Goal: Task Accomplishment & Management: Manage account settings

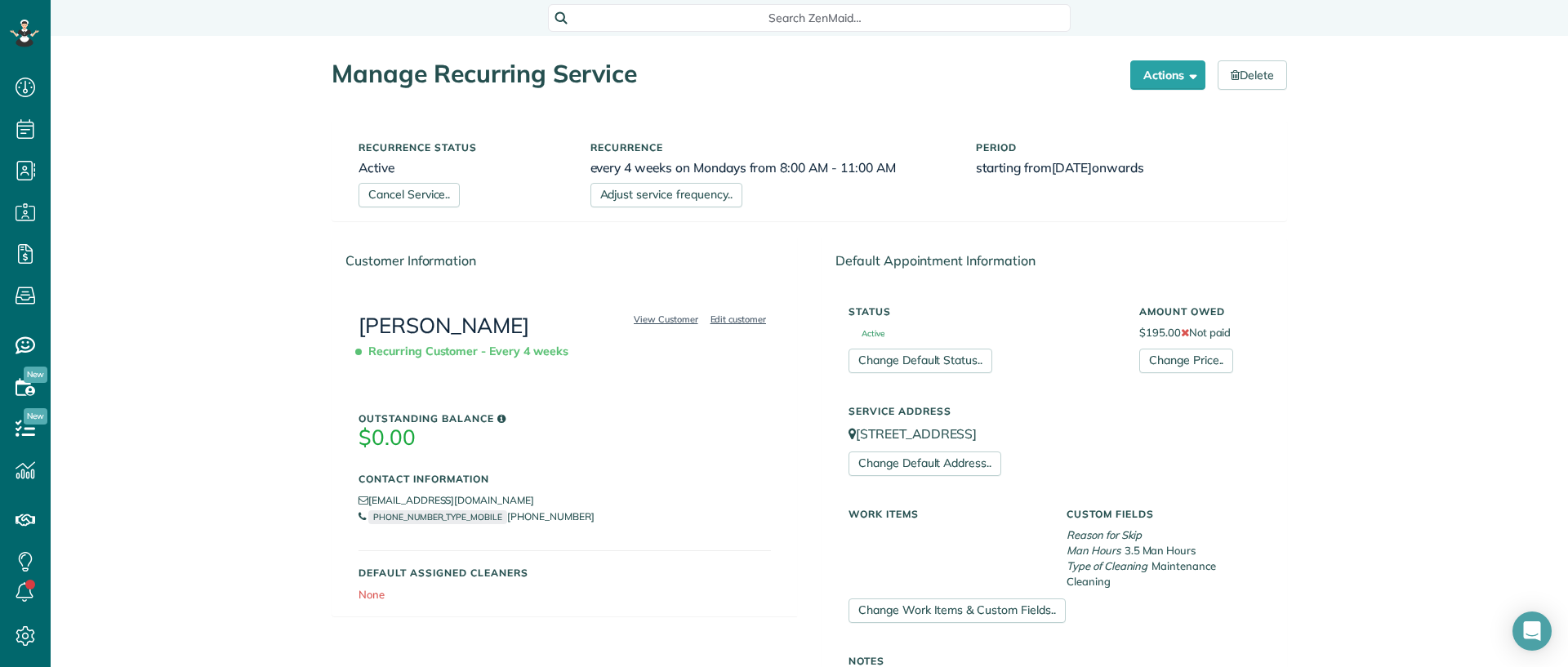
scroll to position [7, 7]
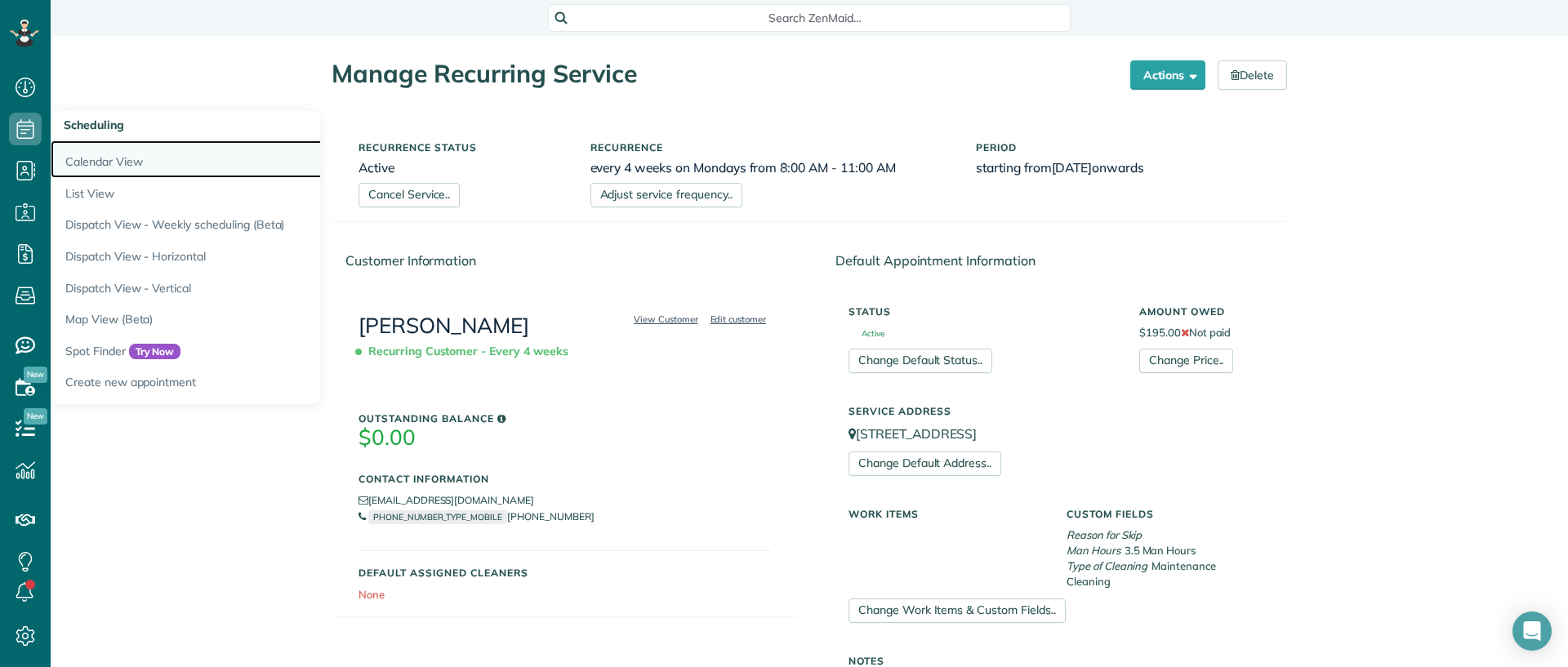
click at [79, 152] on link "Calendar View" at bounding box center [254, 159] width 408 height 37
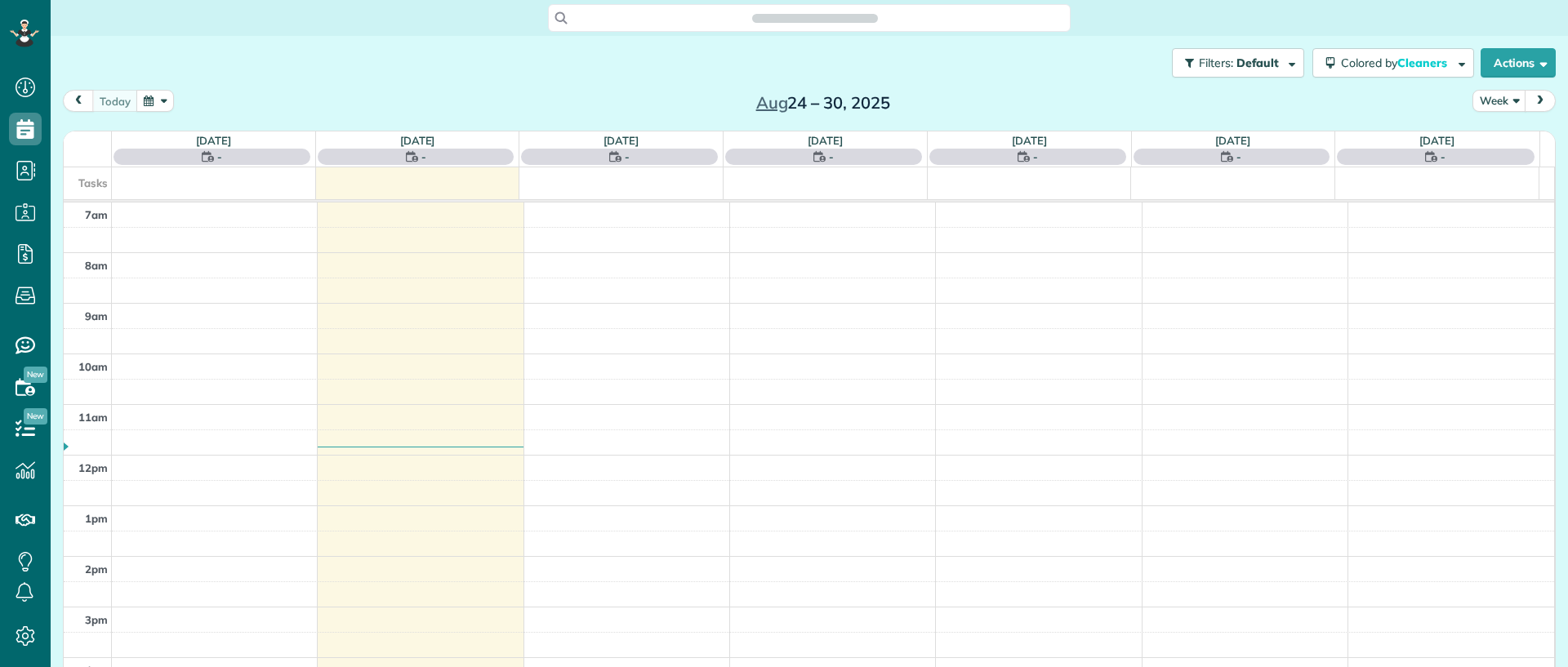
scroll to position [7, 7]
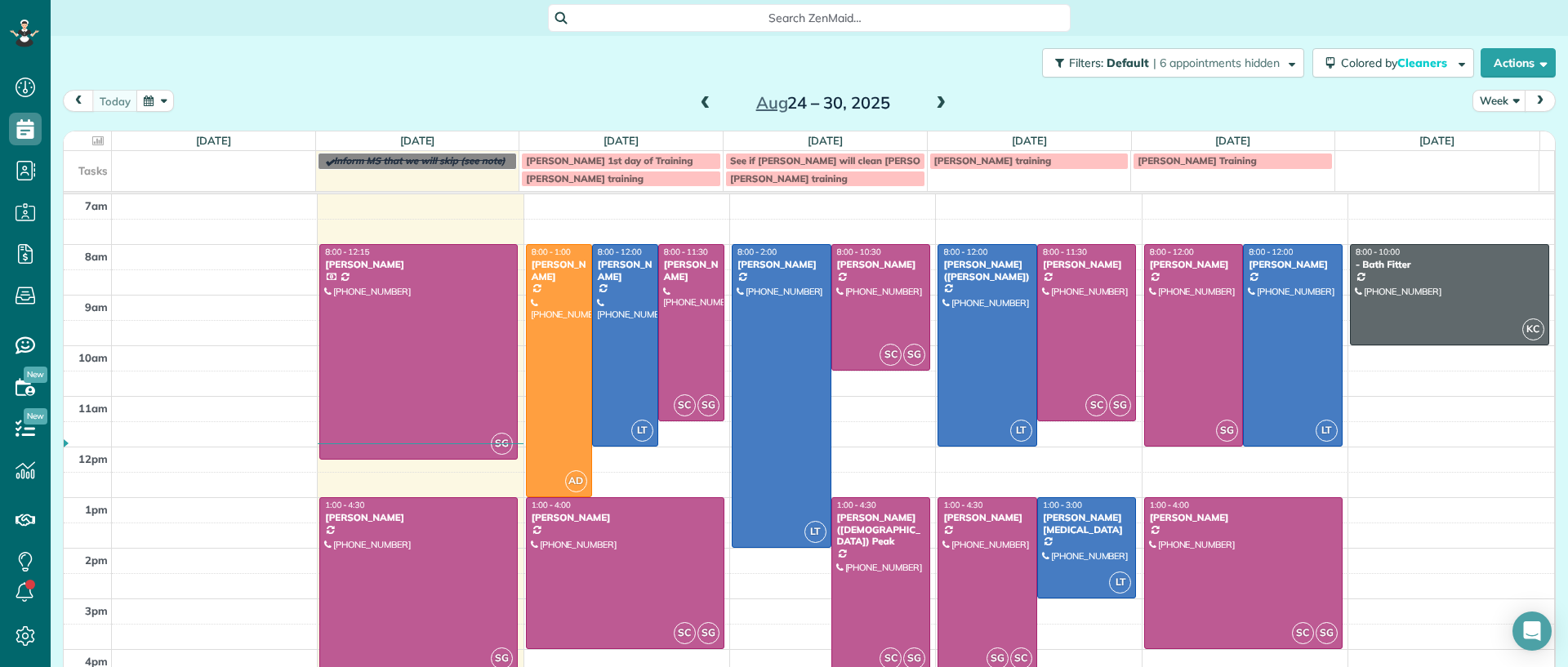
scroll to position [79, 0]
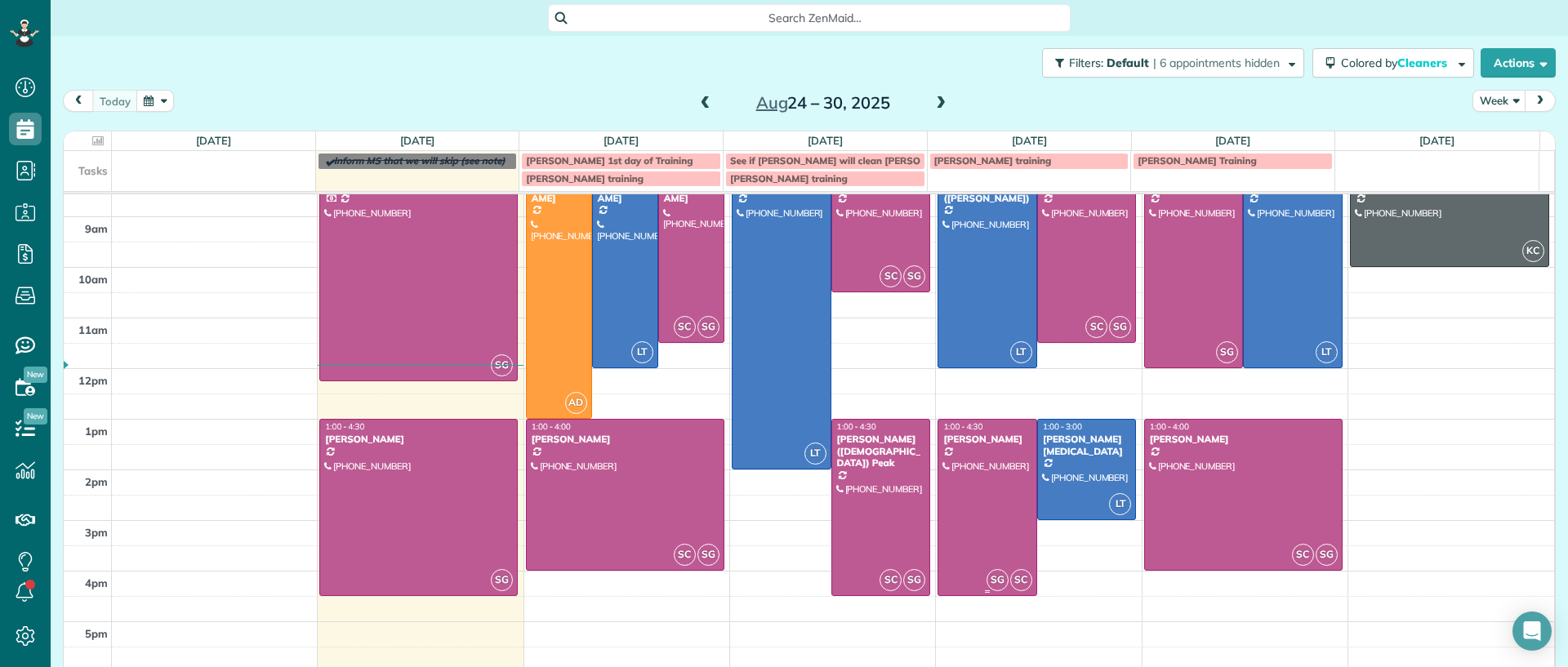
click at [954, 523] on div at bounding box center [988, 508] width 98 height 175
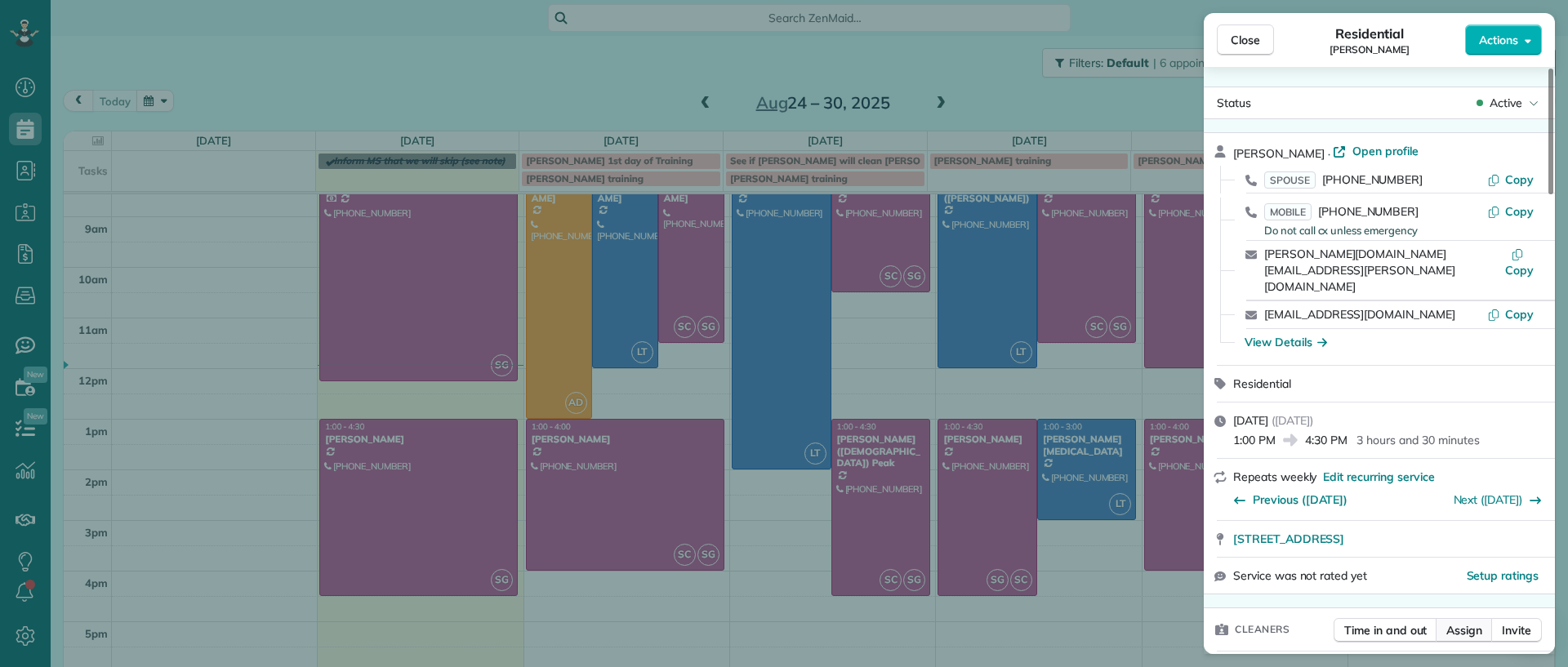
click at [1478, 623] on span "Assign" at bounding box center [1464, 631] width 36 height 17
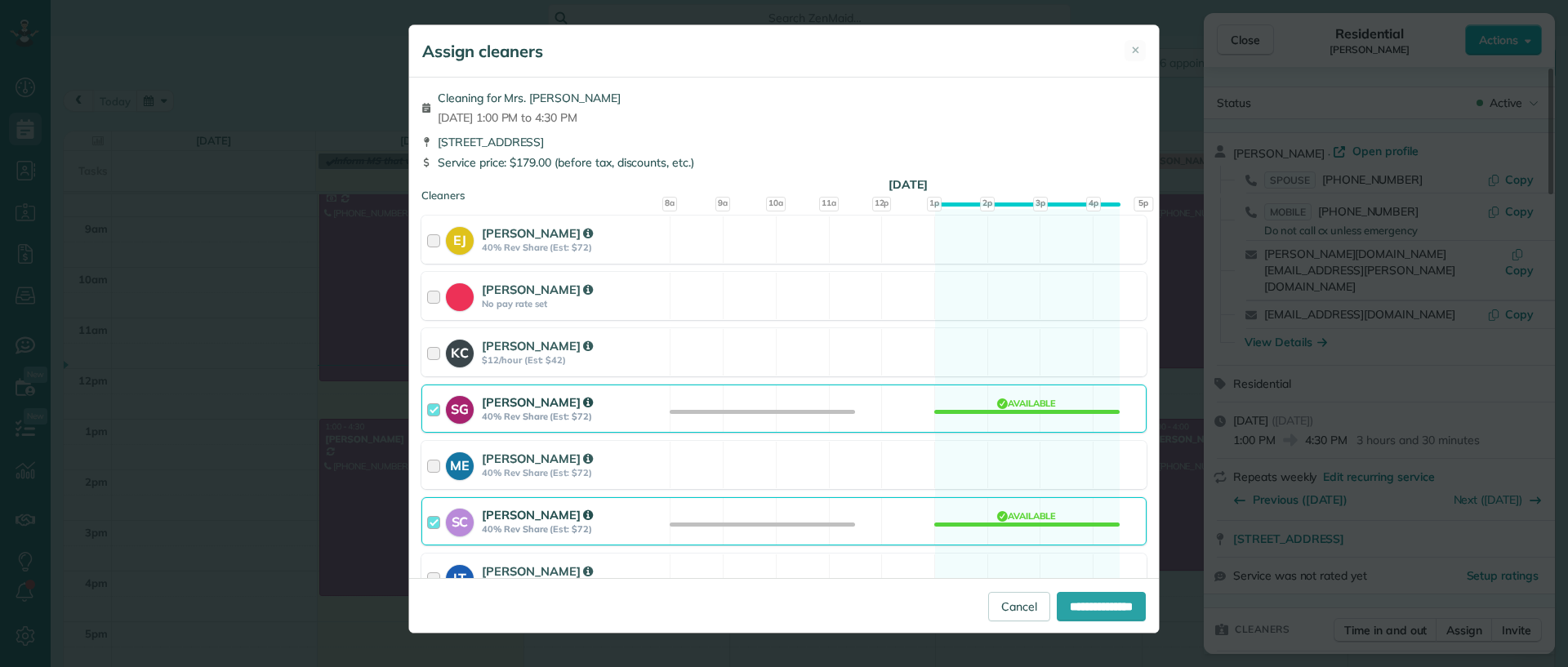
click at [1035, 407] on div "SG Sophie Gibbs 40% Rev Share (Est: $72) Available" at bounding box center [783, 408] width 725 height 48
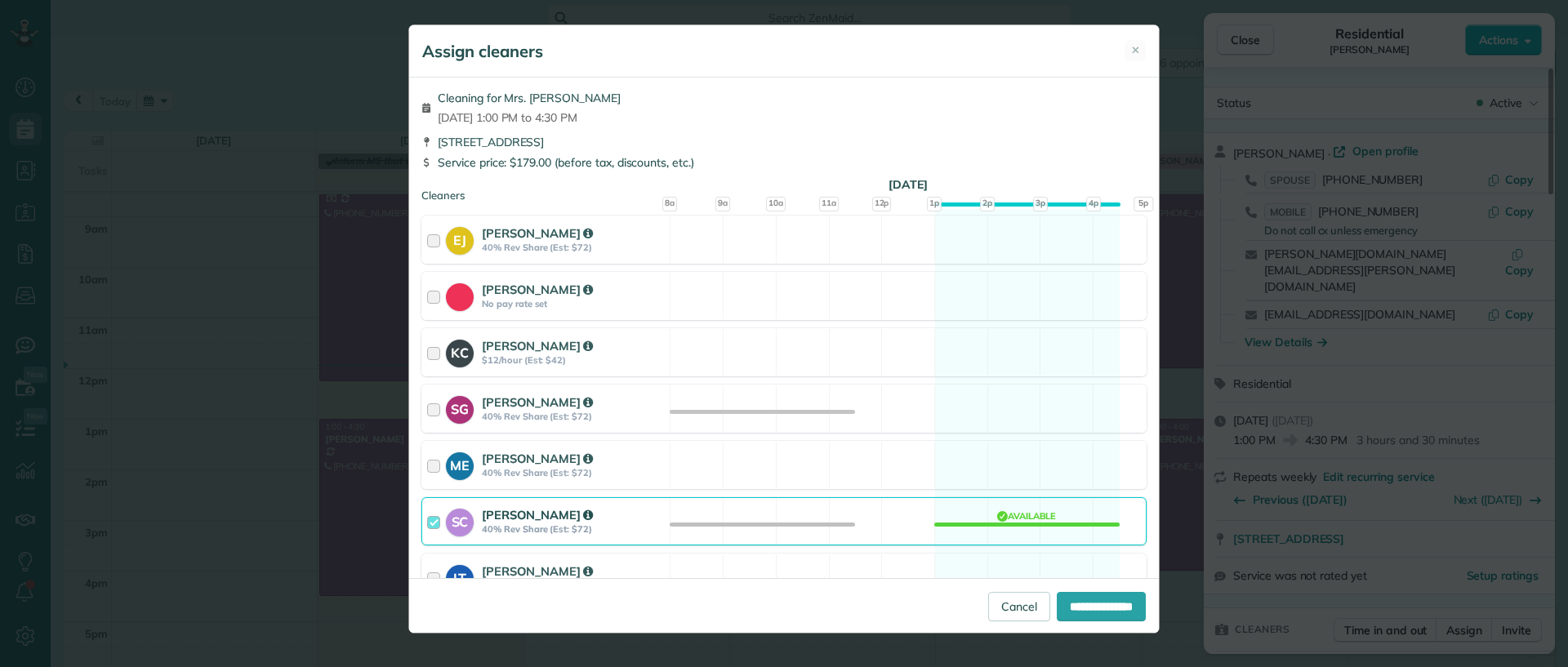
click at [1010, 534] on div "SC Stacy Carolan 40% Rev Share (Est: $72) Available" at bounding box center [783, 521] width 725 height 48
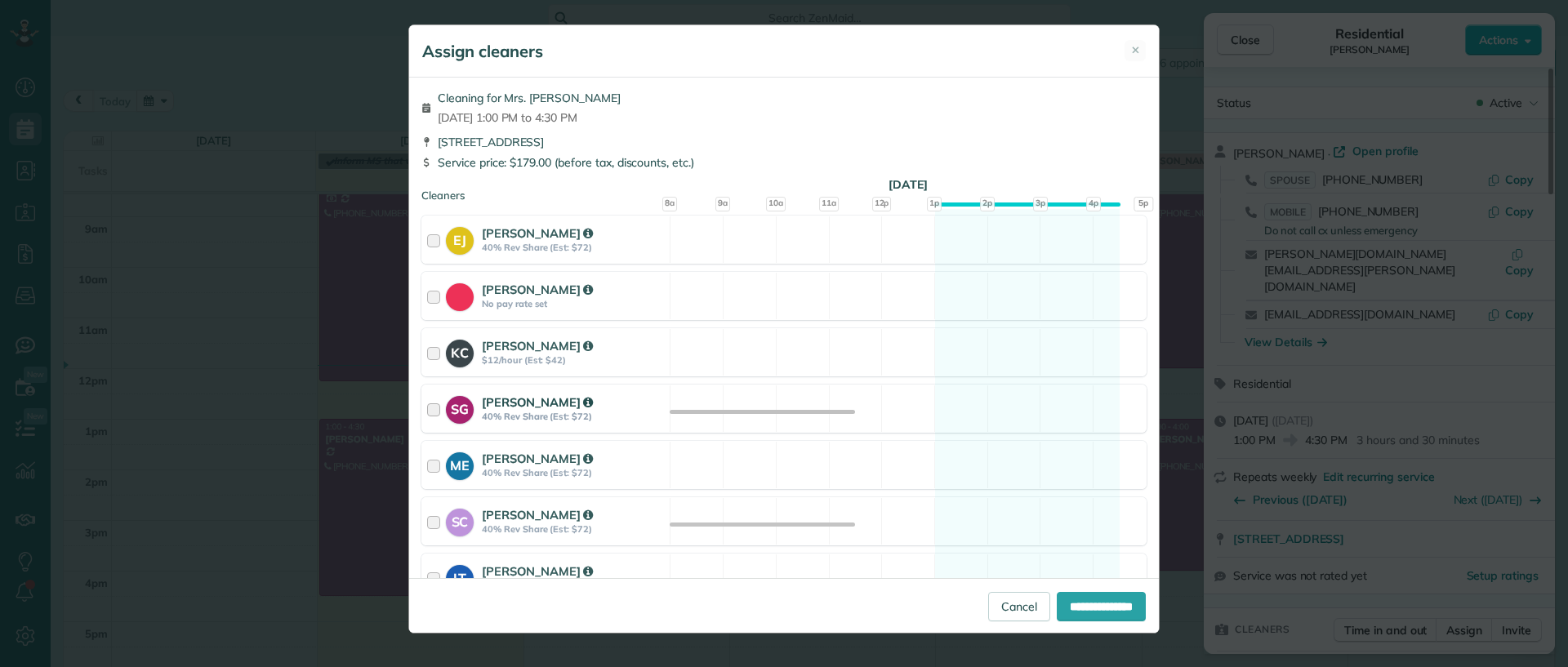
scroll to position [196, 0]
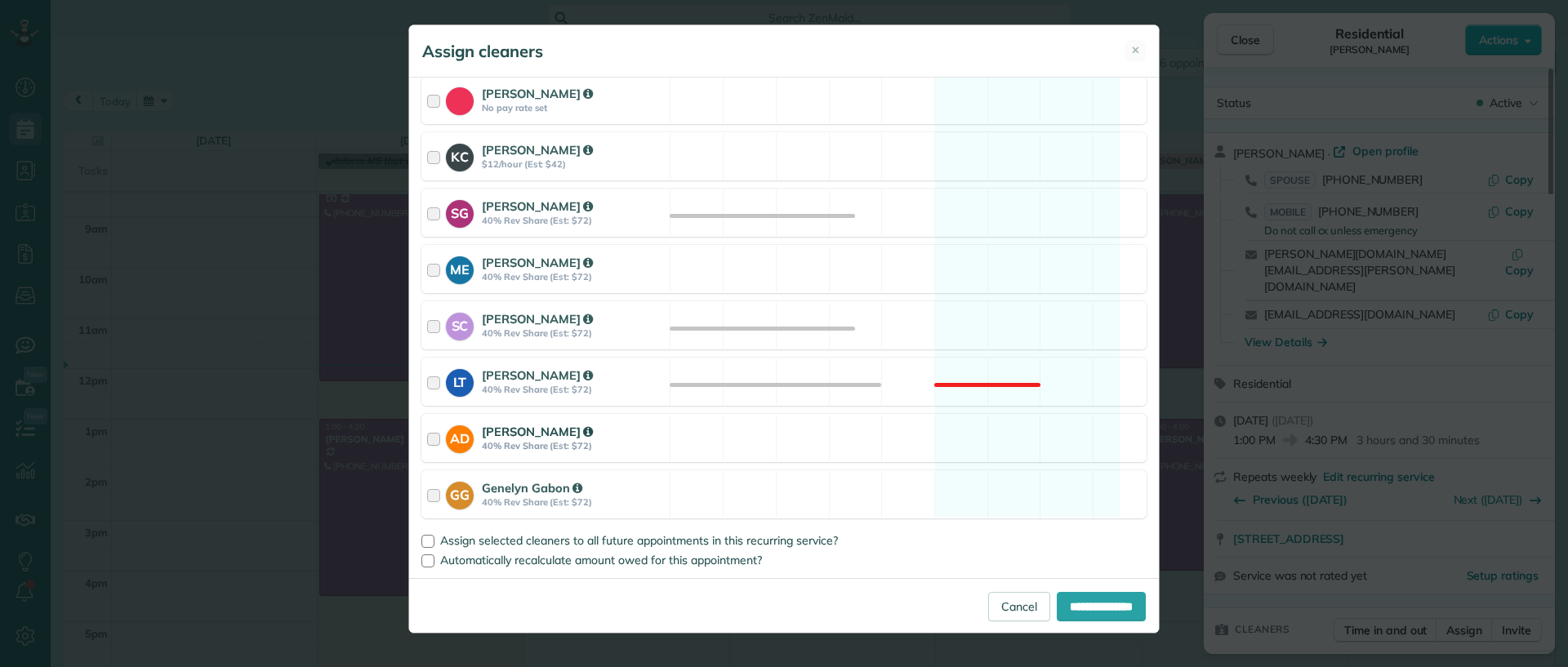
click at [1015, 433] on div "AD Ashley Davis 40% Rev Share (Est: $72) Available" at bounding box center [783, 438] width 725 height 48
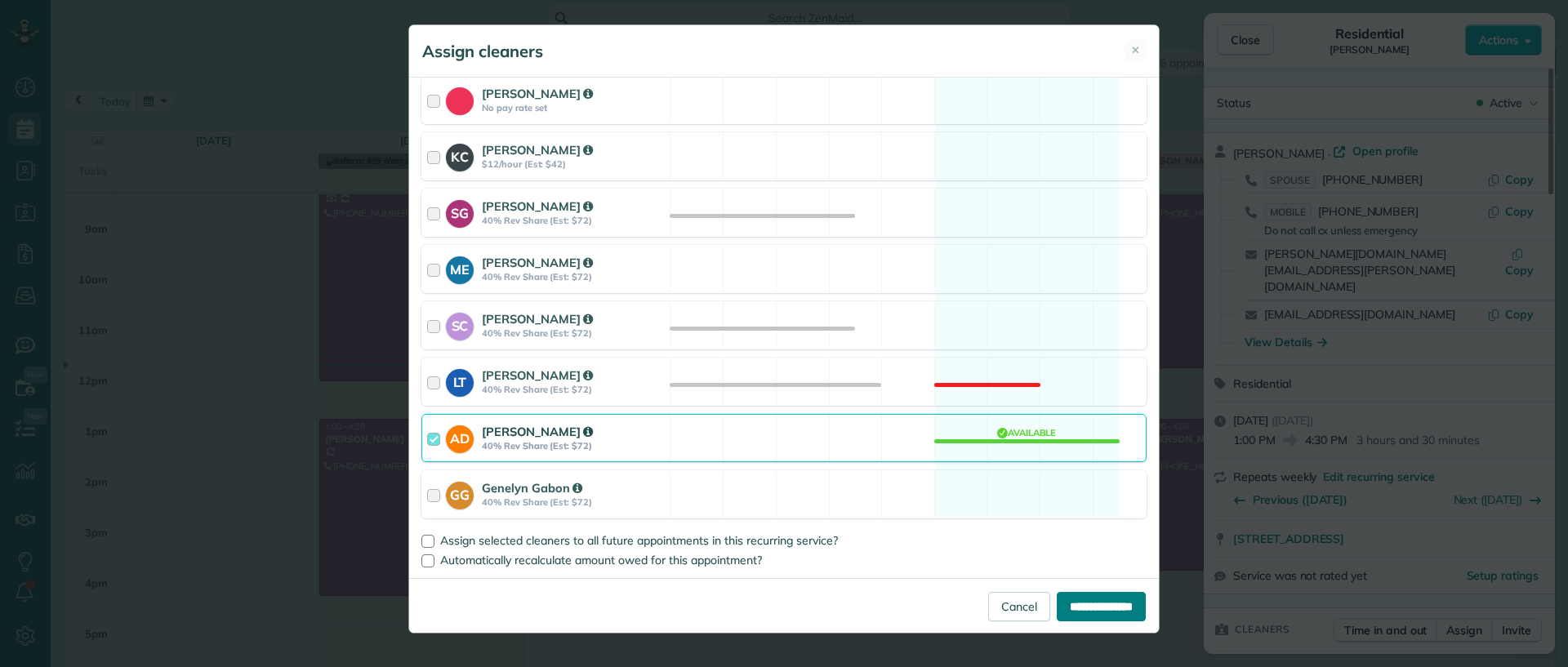
click at [1082, 610] on input "**********" at bounding box center [1101, 607] width 89 height 30
type input "**********"
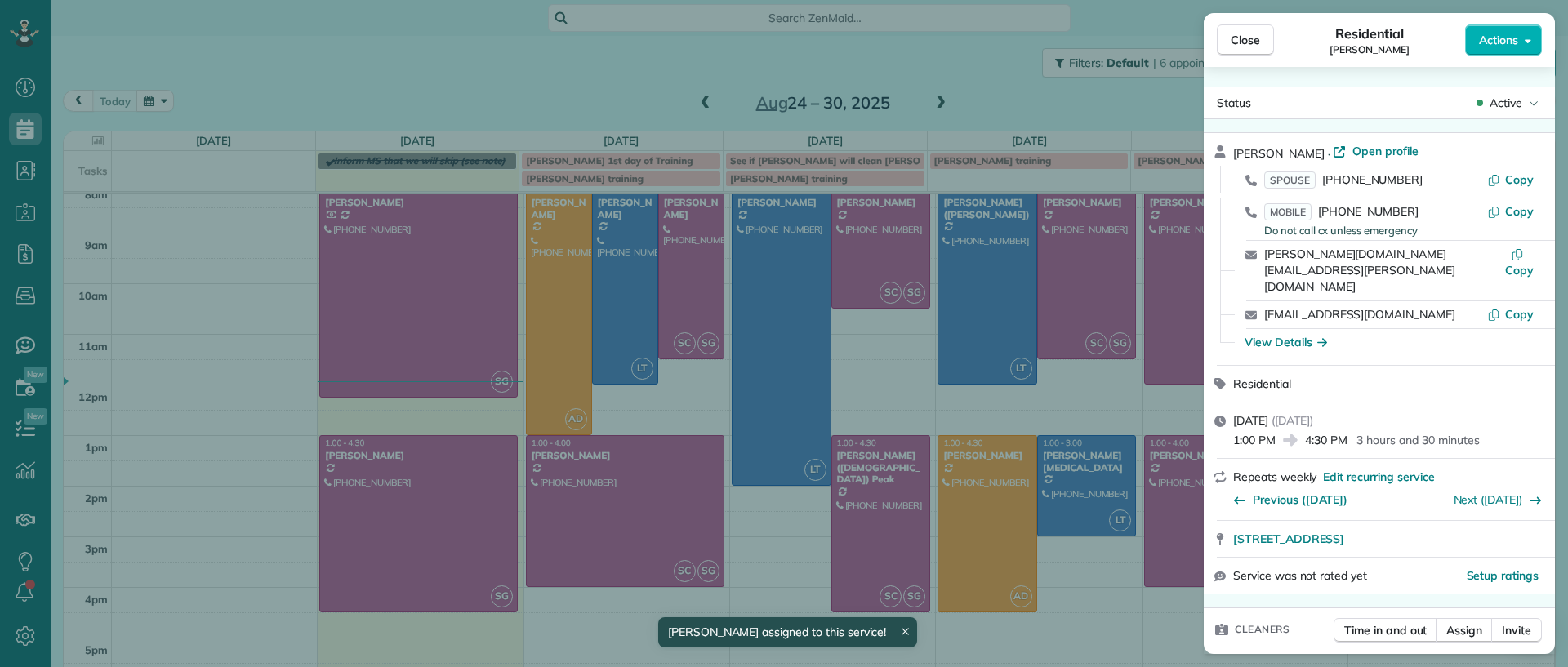
scroll to position [62, 0]
click at [1076, 591] on div "Close Residential Brandon Fox Actions Status Active Brandon Fox · Open profile …" at bounding box center [784, 334] width 1568 height 667
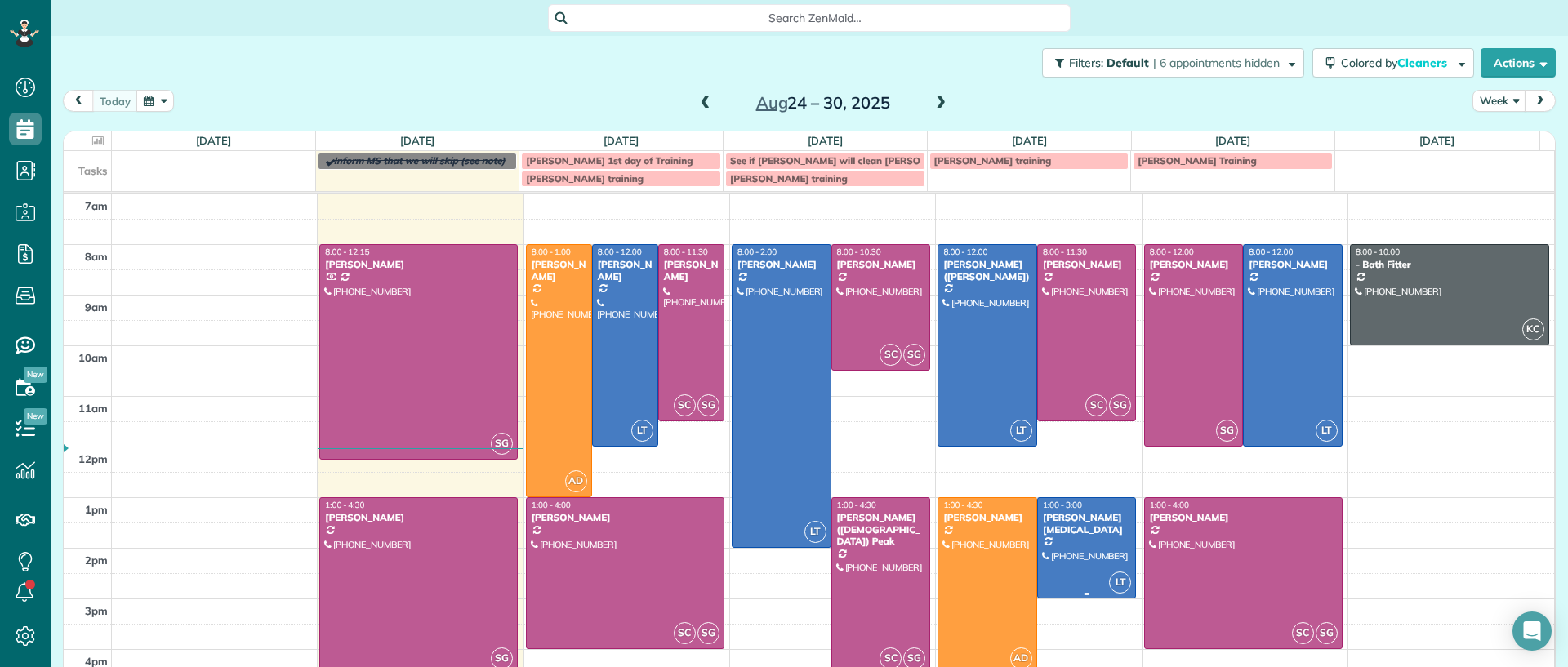
click at [1045, 524] on div at bounding box center [1087, 547] width 98 height 99
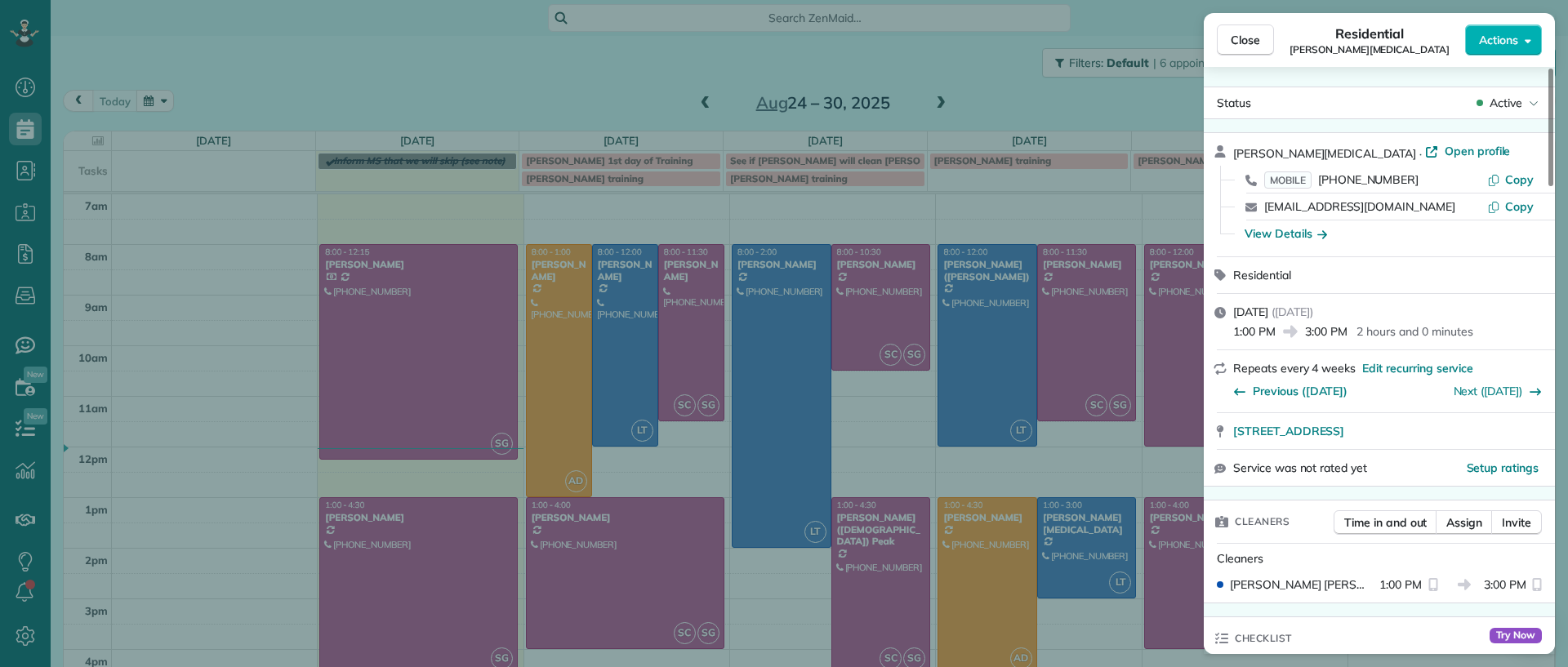
click at [1470, 537] on div "Time in and out Assign Invite" at bounding box center [1438, 526] width 209 height 32
click at [1461, 511] on button "Assign" at bounding box center [1464, 522] width 57 height 25
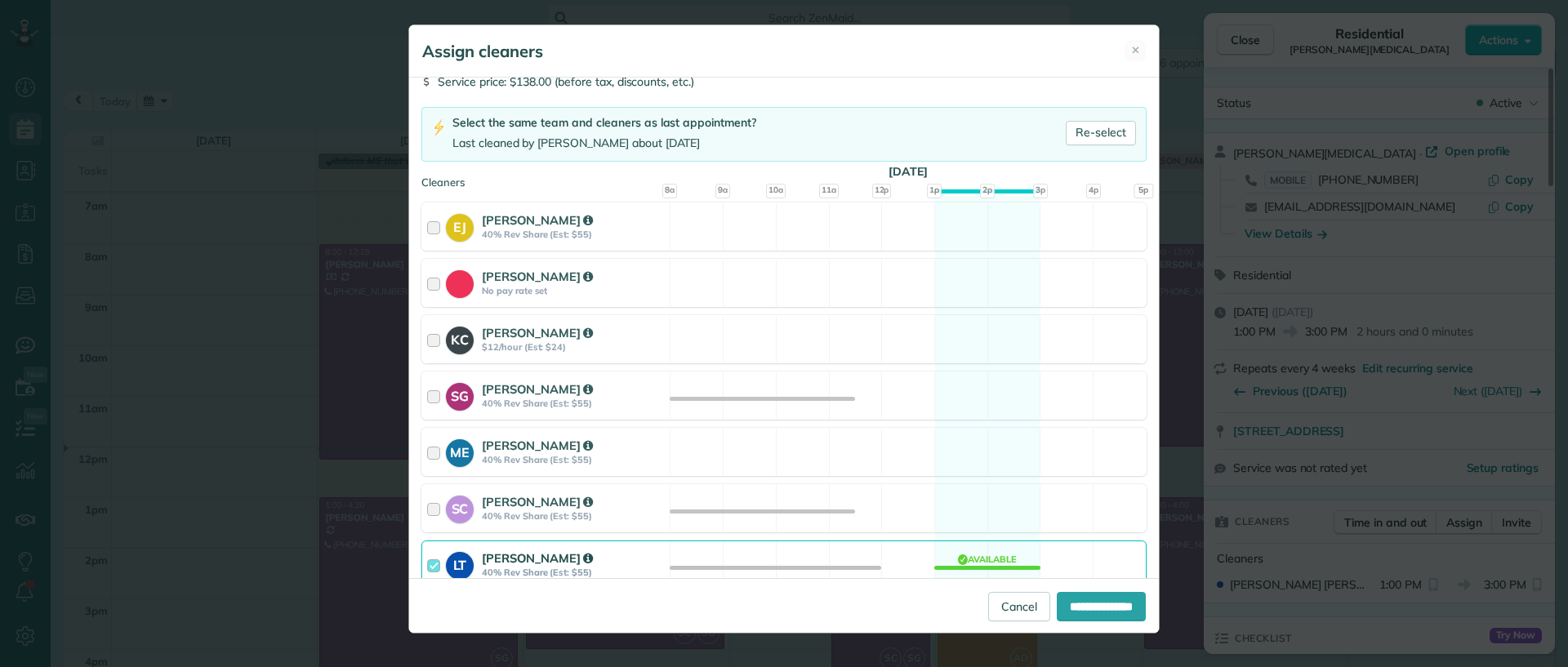
scroll to position [264, 0]
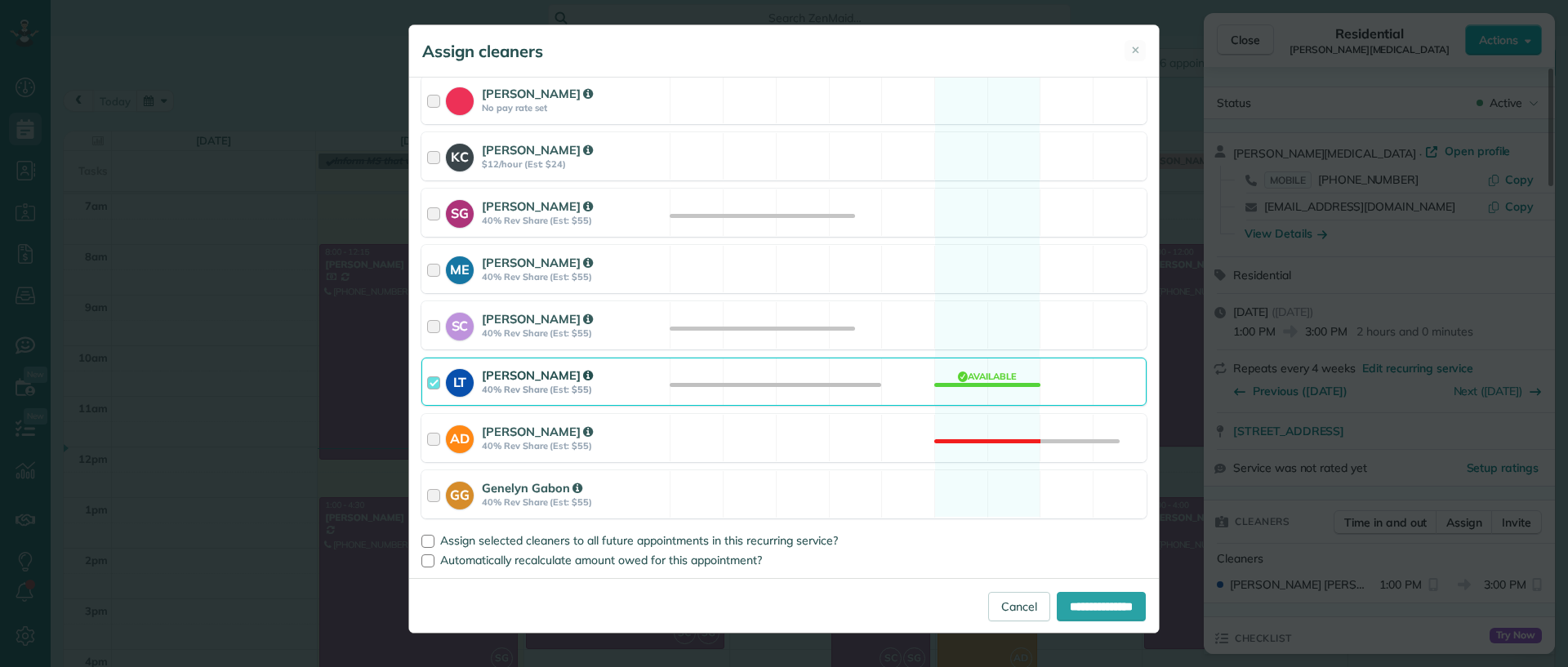
click at [974, 372] on div "LT Laura Thaller 40% Rev Share (Est: $55) Available" at bounding box center [783, 382] width 725 height 48
click at [999, 315] on div "SC Stacy Carolan 40% Rev Share (Est: $55) Available" at bounding box center [783, 325] width 725 height 48
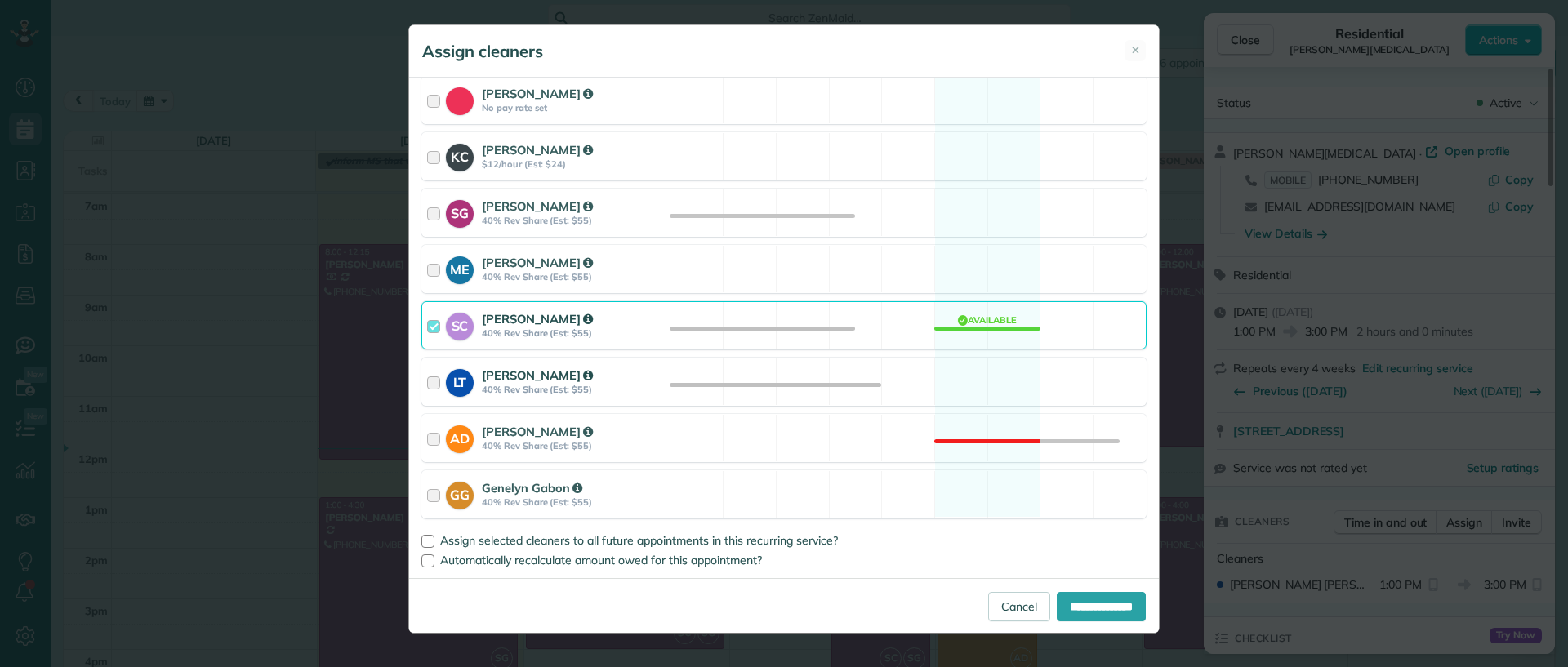
click at [987, 366] on div "LT Laura Thaller 40% Rev Share (Est: $55) Available" at bounding box center [783, 382] width 725 height 48
click at [1069, 596] on input "**********" at bounding box center [1101, 607] width 89 height 30
type input "**********"
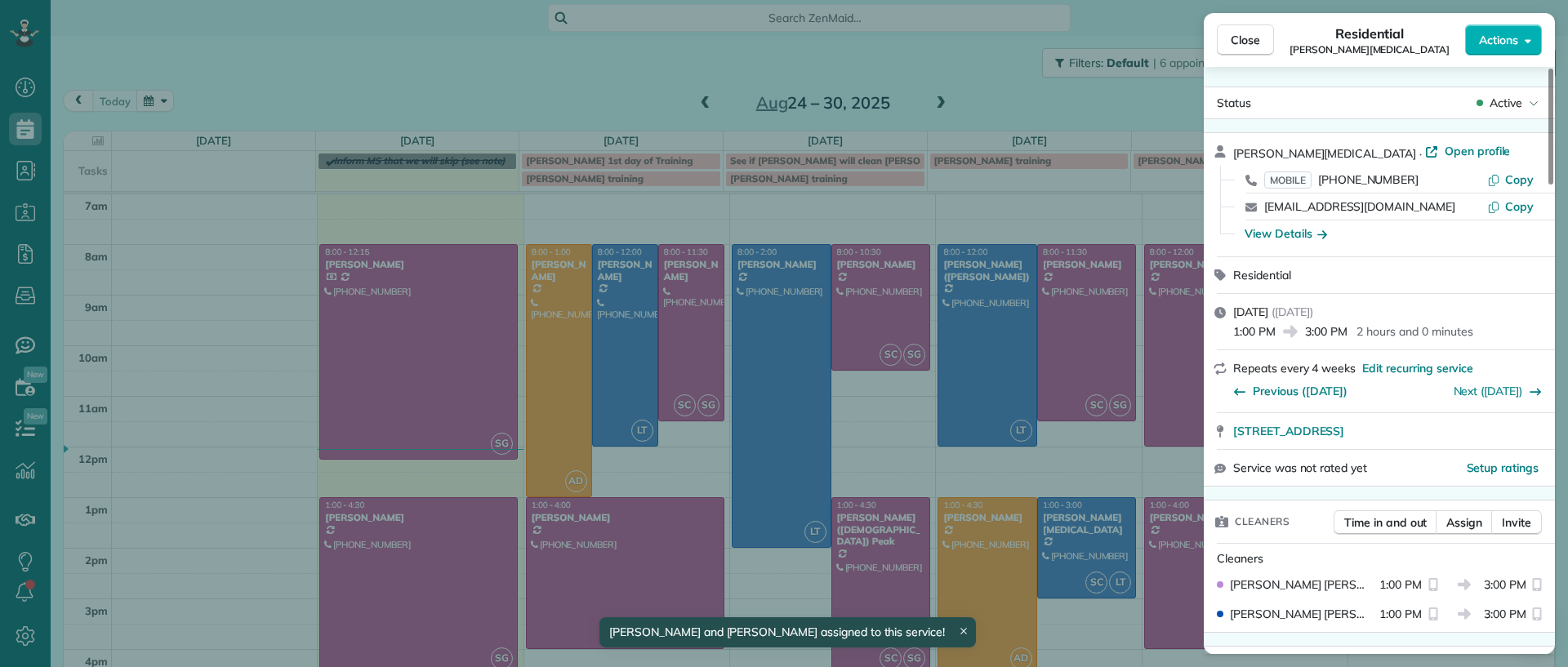
click at [1066, 541] on div "Close Residential Ann Whitlow Actions Status Active Ann Whitlow · Open profile …" at bounding box center [784, 334] width 1568 height 667
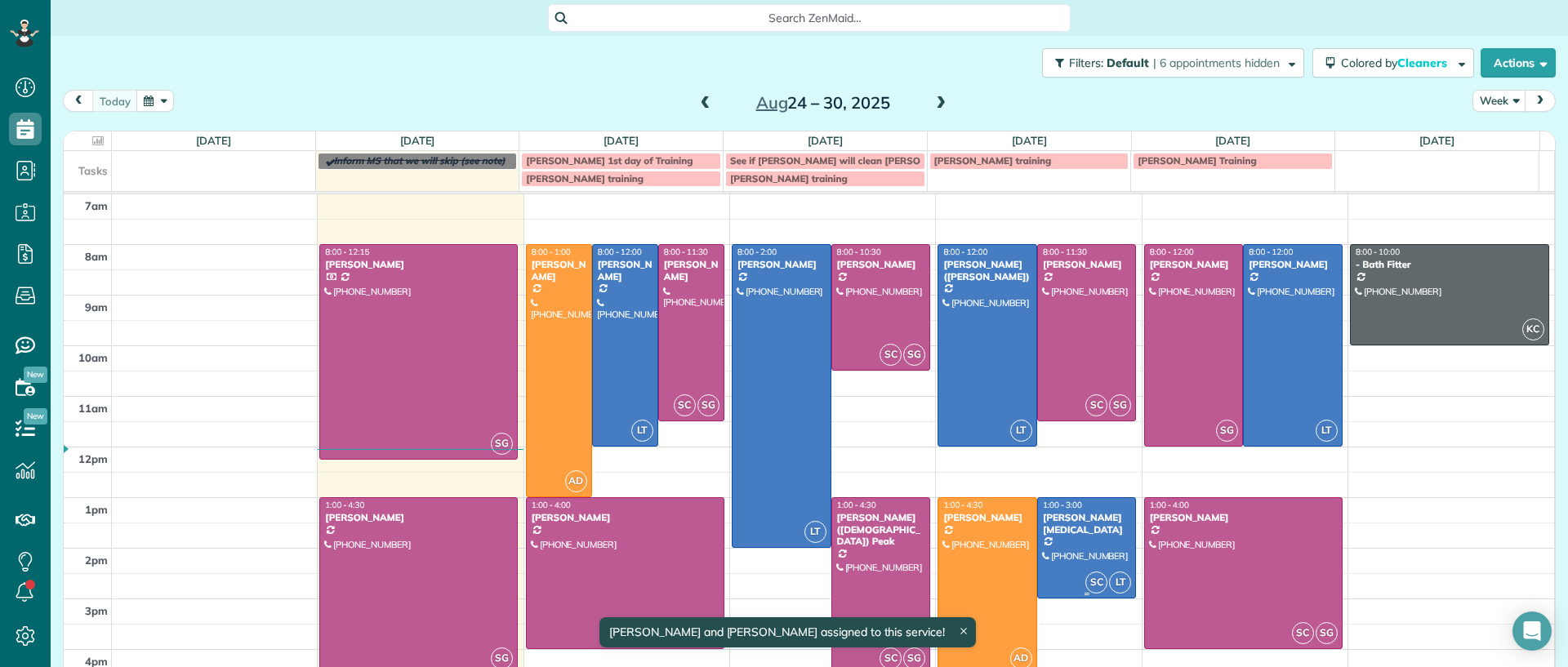
click at [1070, 563] on div at bounding box center [1087, 547] width 98 height 99
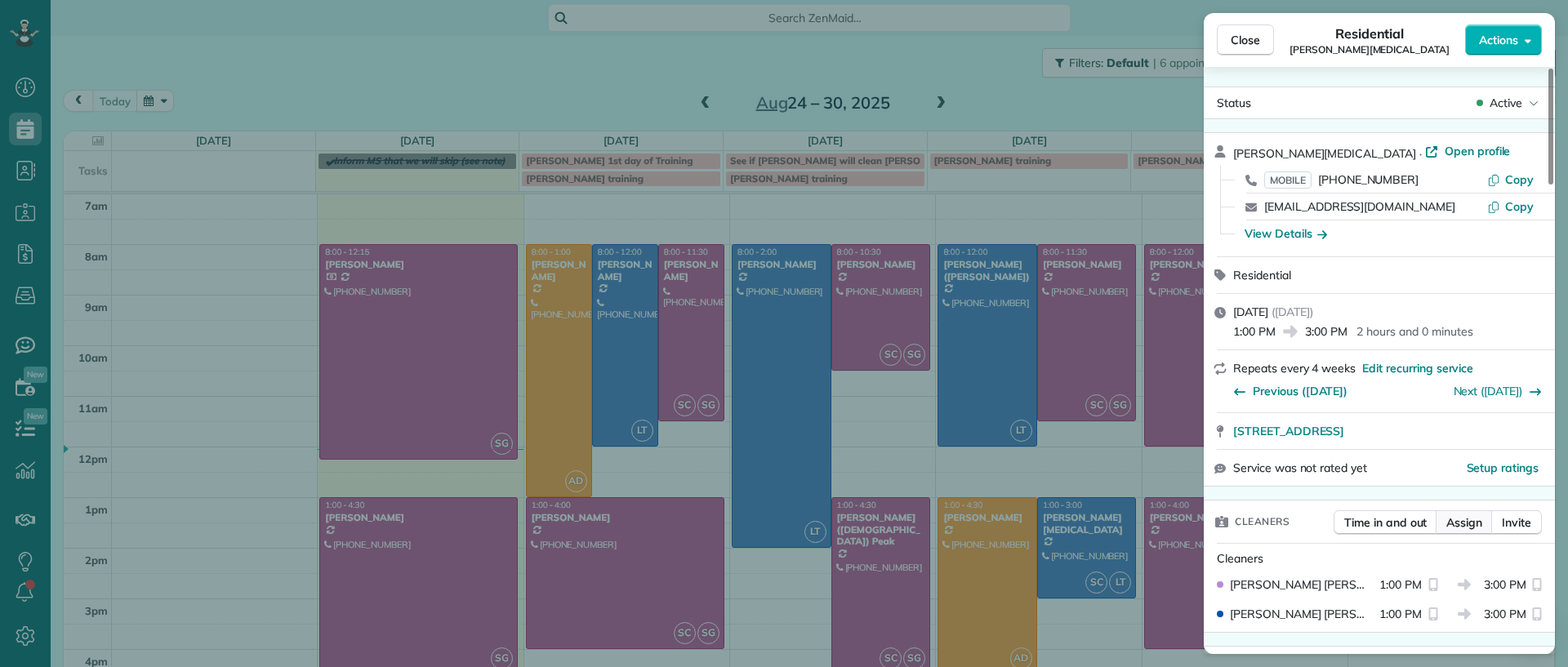
click at [1455, 517] on span "Assign" at bounding box center [1464, 522] width 36 height 17
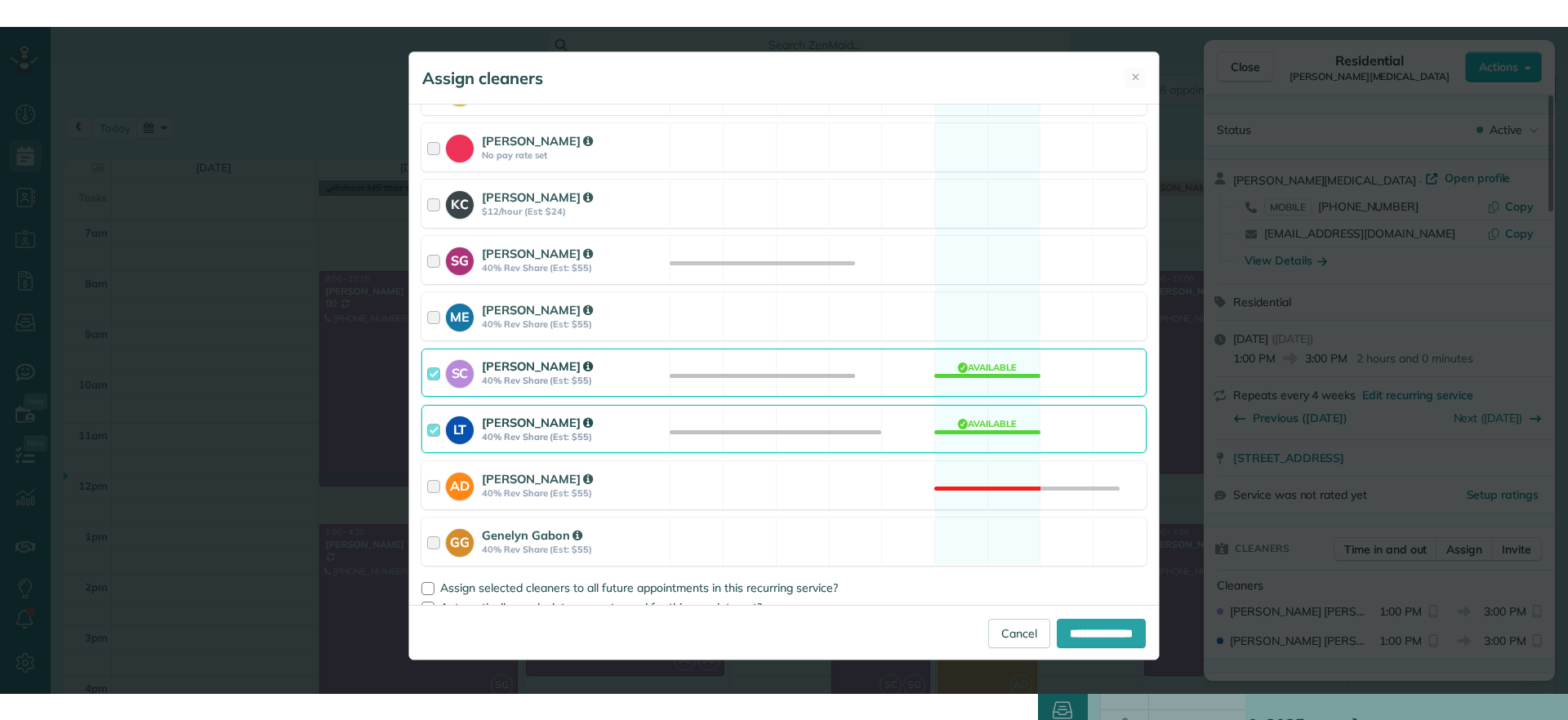
scroll to position [264, 0]
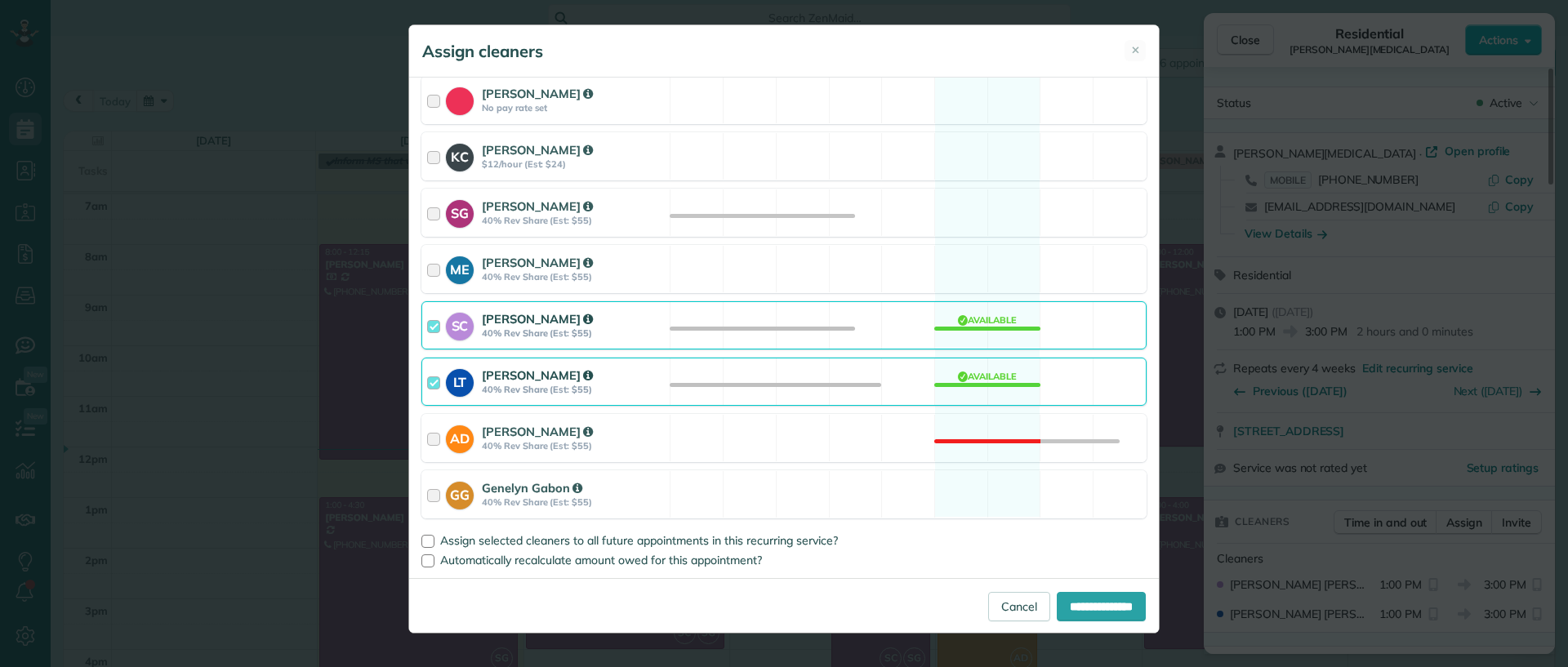
drag, startPoint x: 993, startPoint y: 380, endPoint x: 983, endPoint y: 368, distance: 15.6
click at [992, 380] on div "LT Laura Thaller 40% Rev Share (Est: $55) Available" at bounding box center [783, 382] width 725 height 48
click at [973, 223] on div "SG Sophie Gibbs 40% Rev Share (Est: $55) Available" at bounding box center [783, 212] width 725 height 48
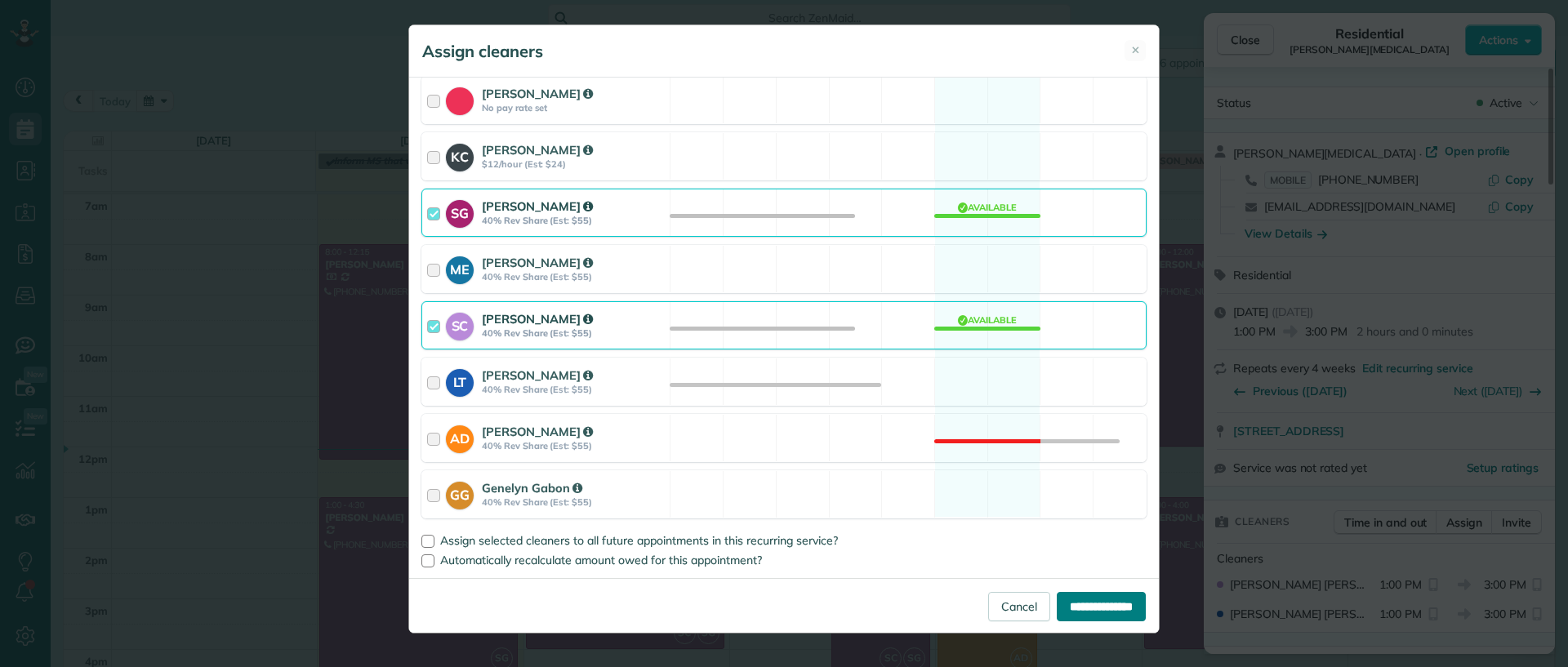
click at [1089, 614] on input "**********" at bounding box center [1101, 607] width 89 height 30
type input "**********"
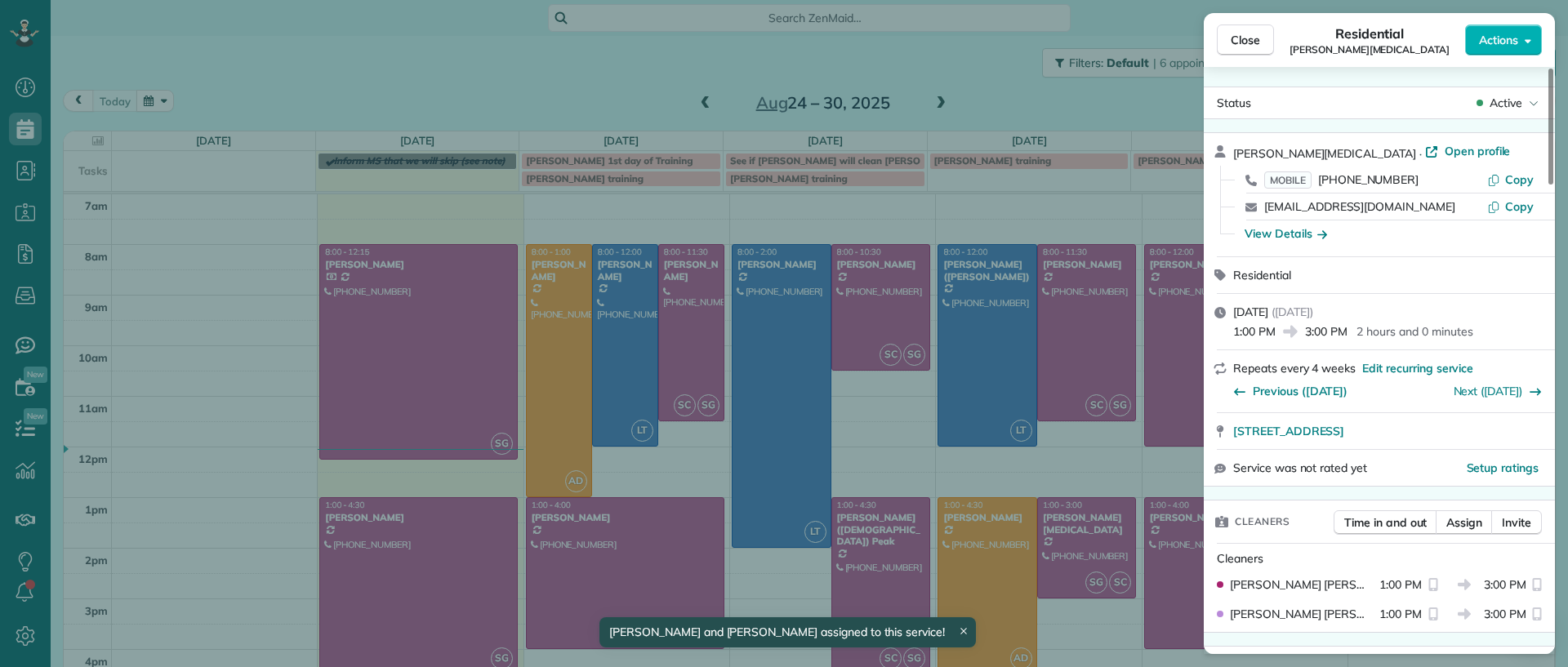
click at [1084, 629] on div "Close Residential Ann Whitlow Actions Status Active Ann Whitlow · Open profile …" at bounding box center [784, 334] width 1568 height 667
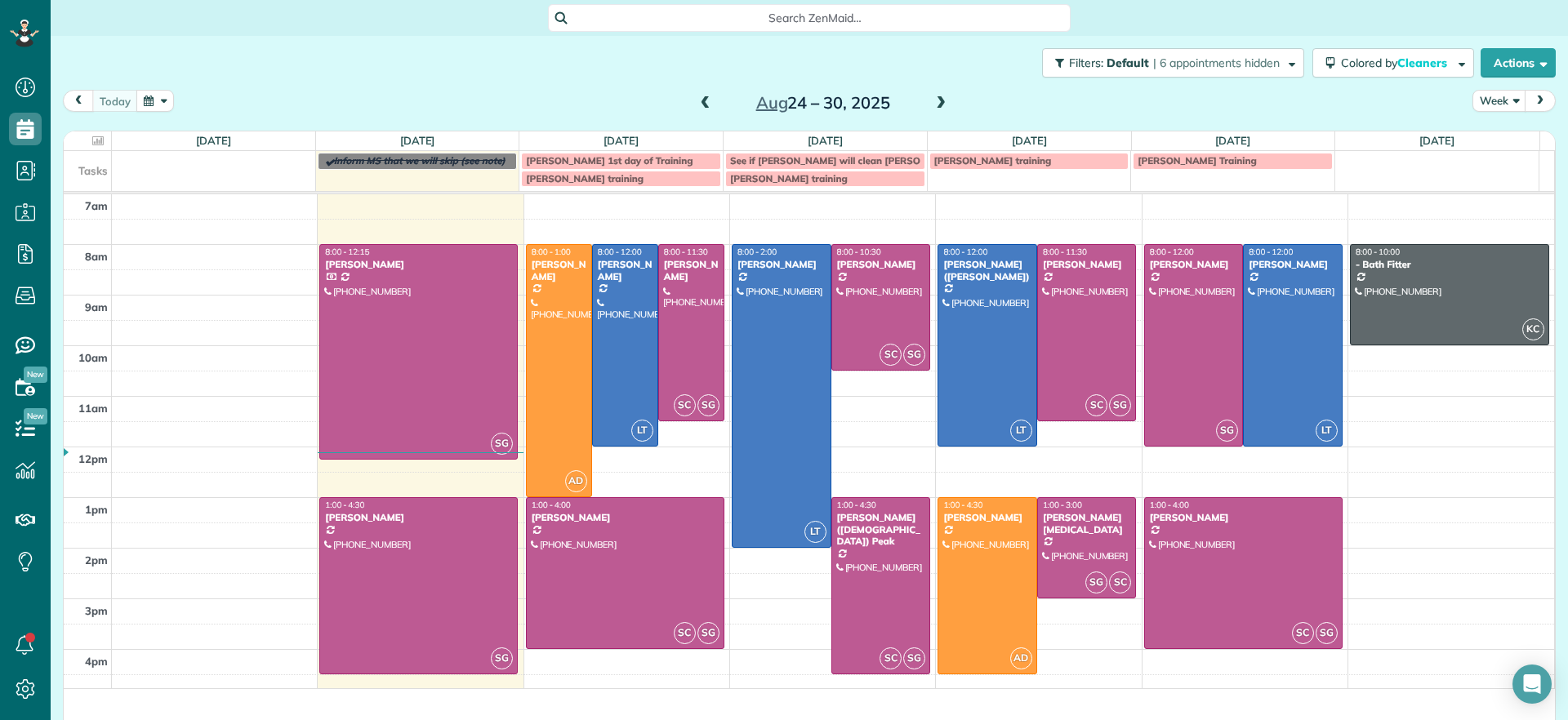
scroll to position [720, 50]
click at [933, 96] on span at bounding box center [940, 103] width 18 height 15
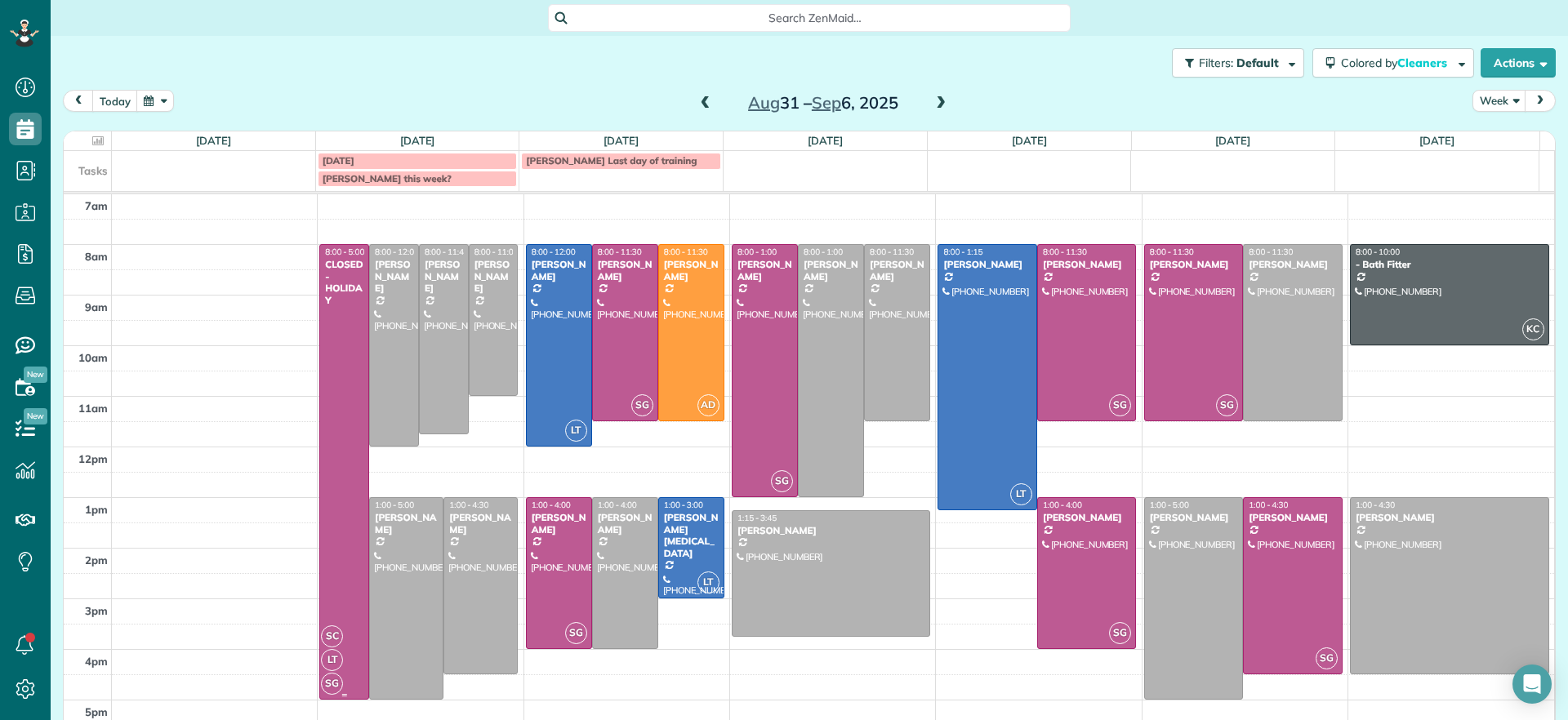
click at [343, 637] on div "SC LT SG" at bounding box center [342, 660] width 45 height 71
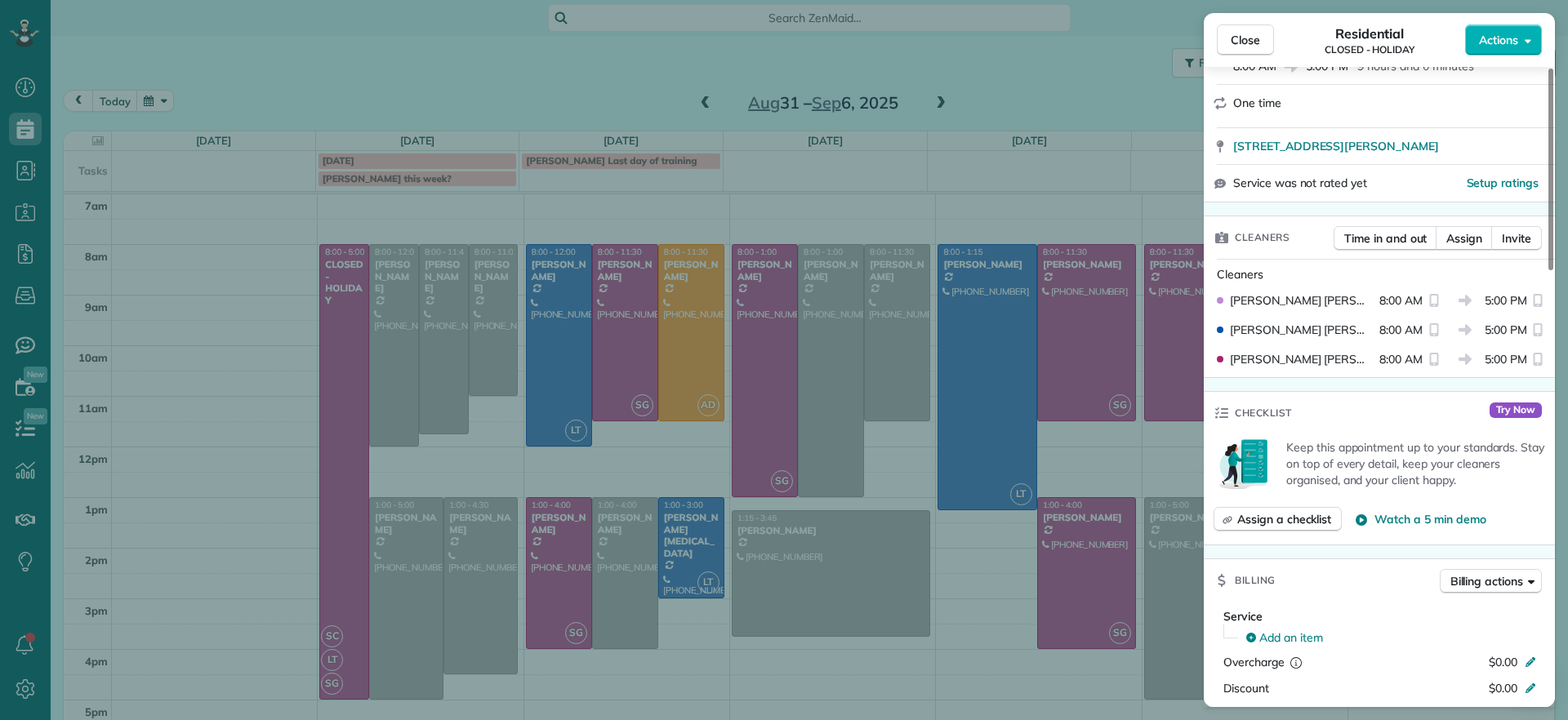
scroll to position [151, 0]
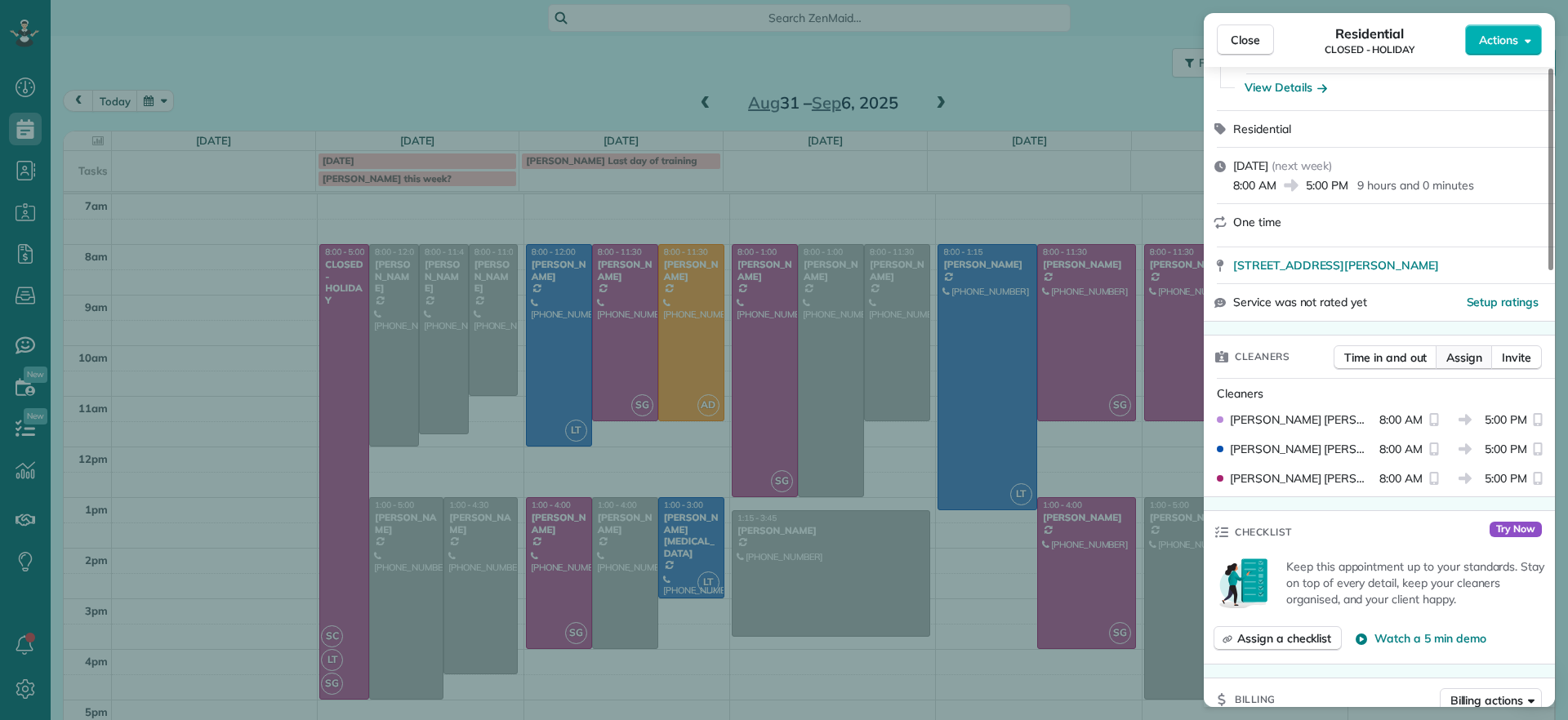
click at [1449, 354] on span "Assign" at bounding box center [1464, 357] width 36 height 17
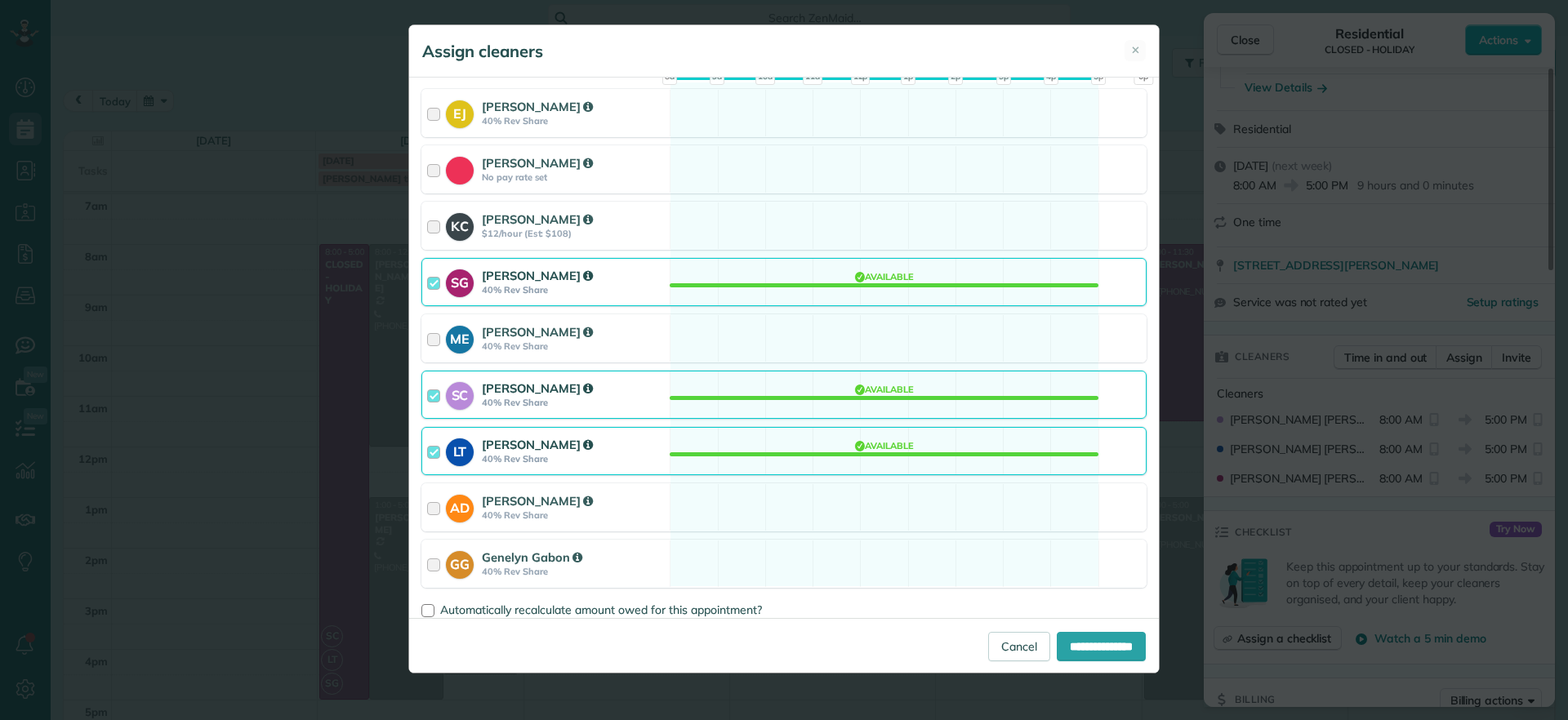
scroll to position [205, 0]
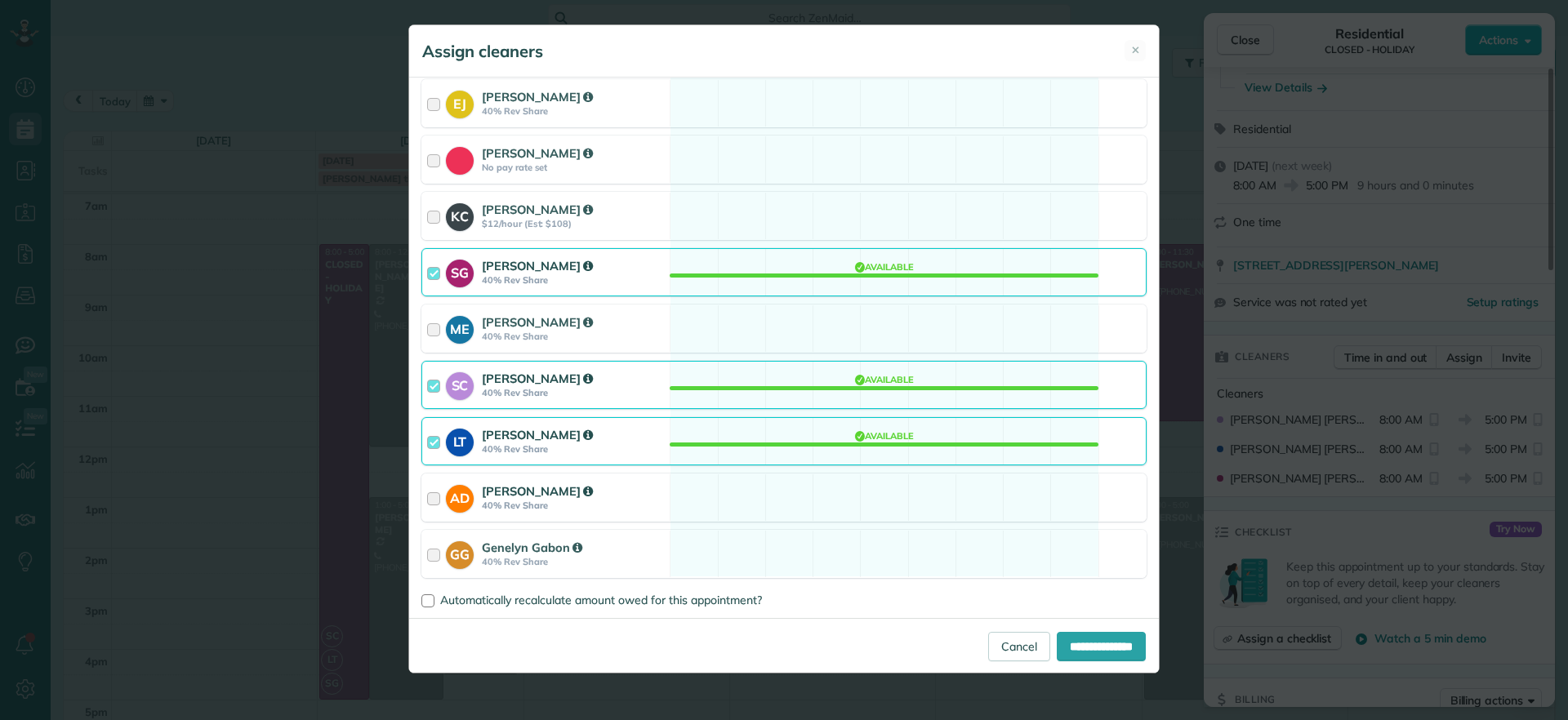
click at [841, 486] on div "AD Ashley Davis 40% Rev Share Available" at bounding box center [783, 497] width 725 height 48
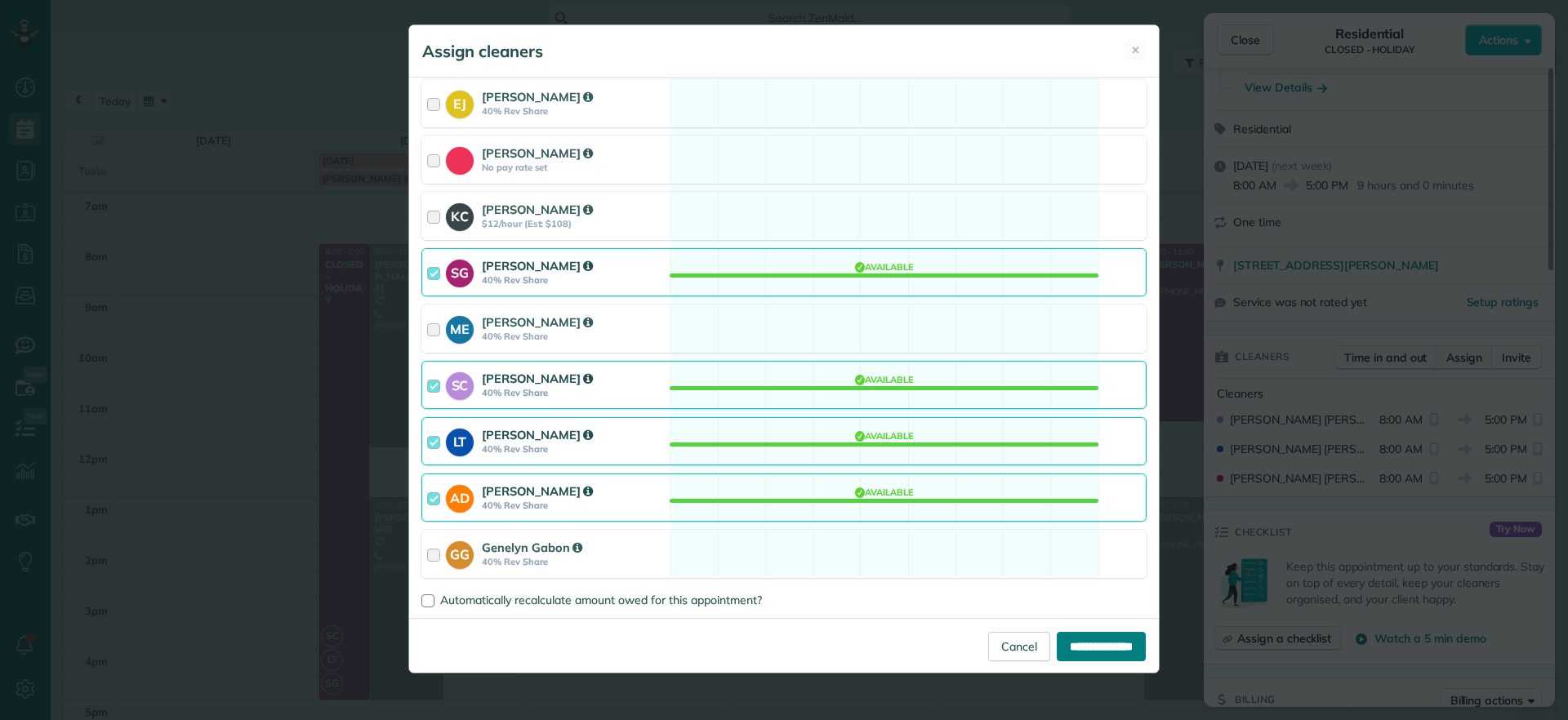
click at [1103, 640] on input "**********" at bounding box center [1101, 646] width 89 height 30
type input "**********"
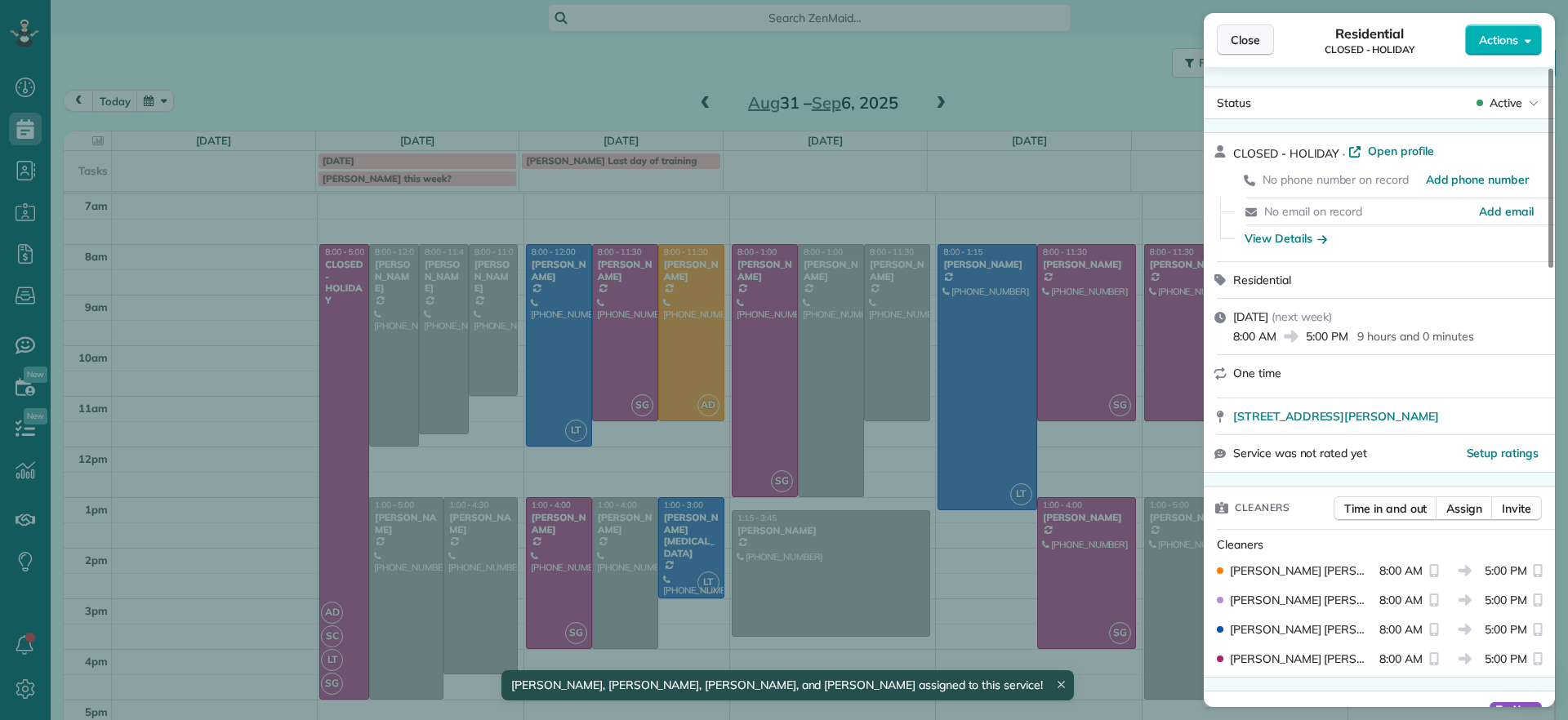
click at [1236, 33] on span "Close" at bounding box center [1245, 39] width 30 height 17
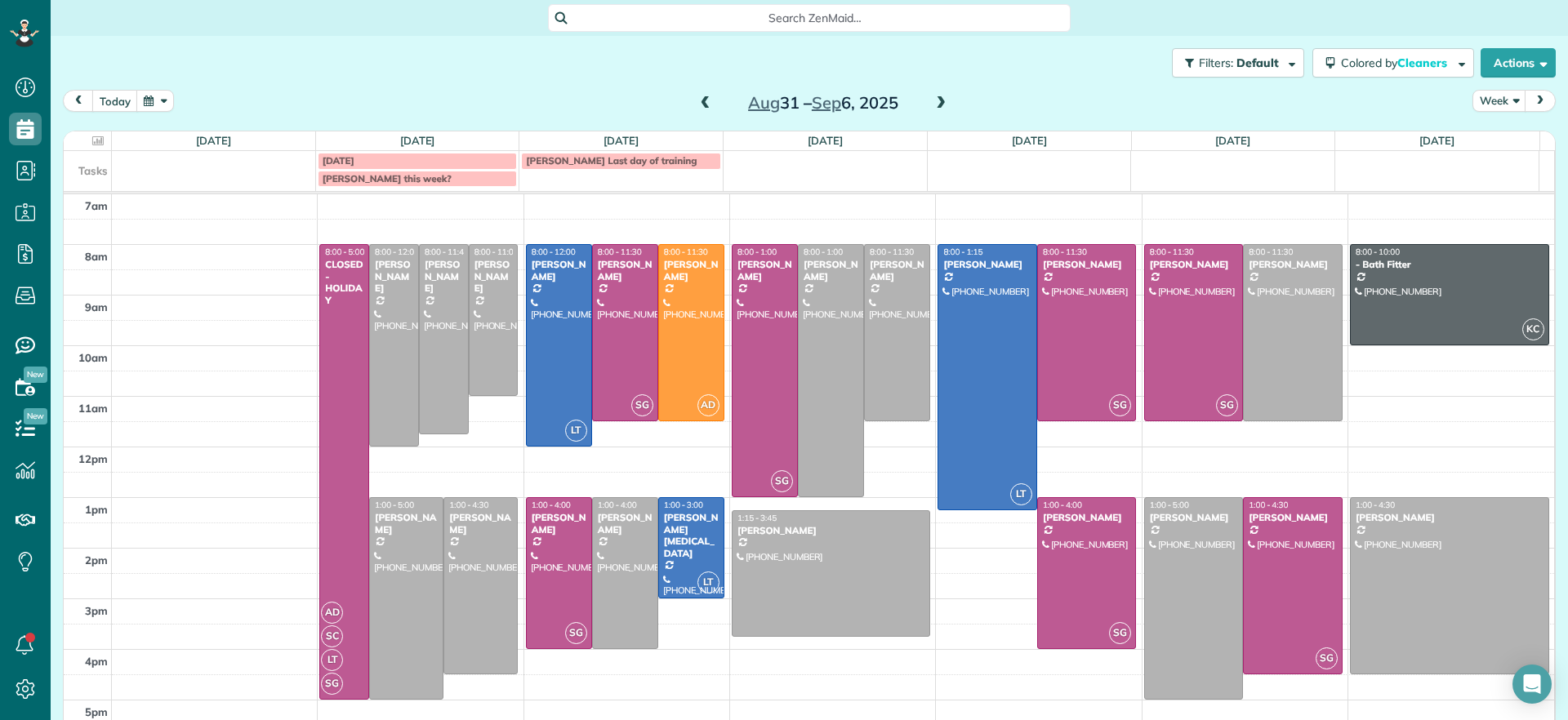
click at [697, 103] on span at bounding box center [705, 103] width 18 height 15
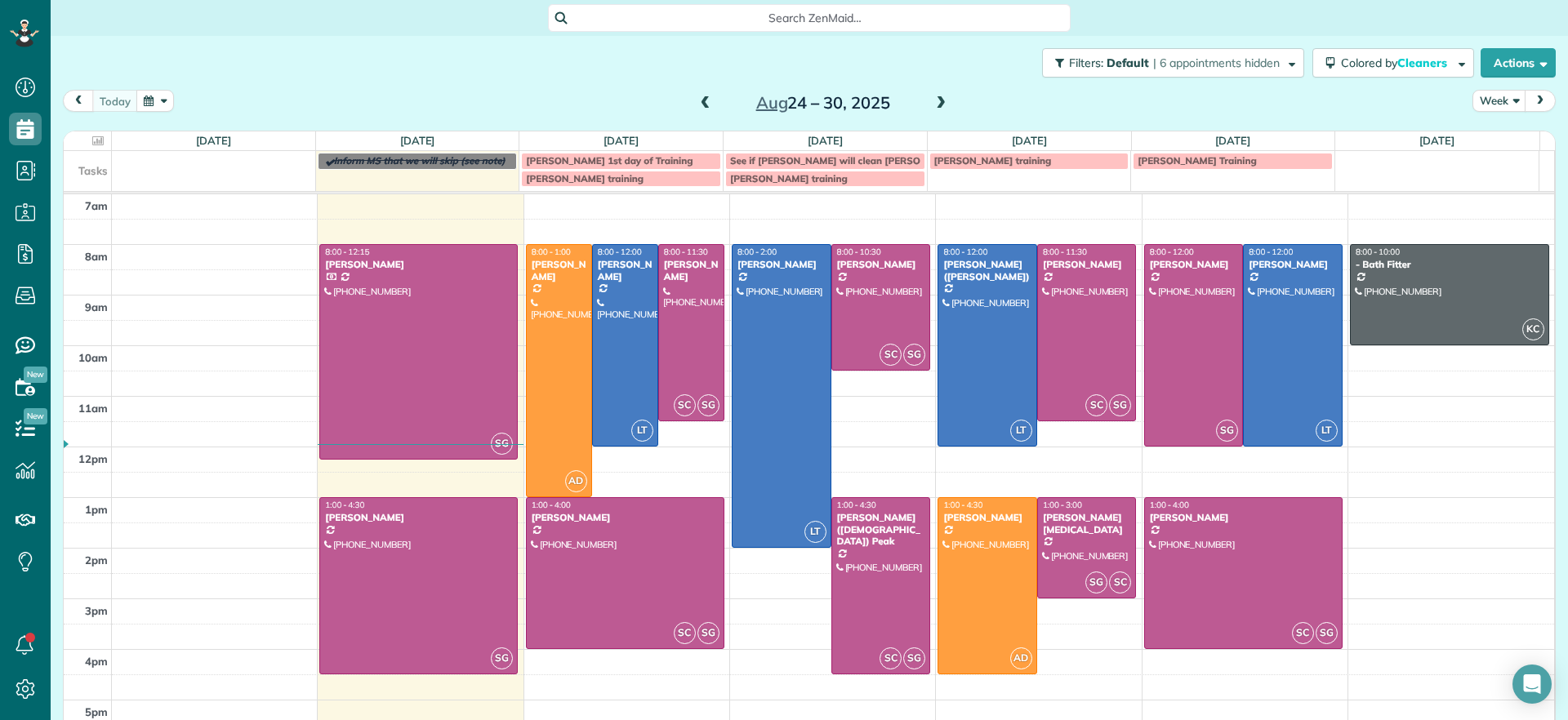
click at [696, 104] on span at bounding box center [705, 103] width 18 height 15
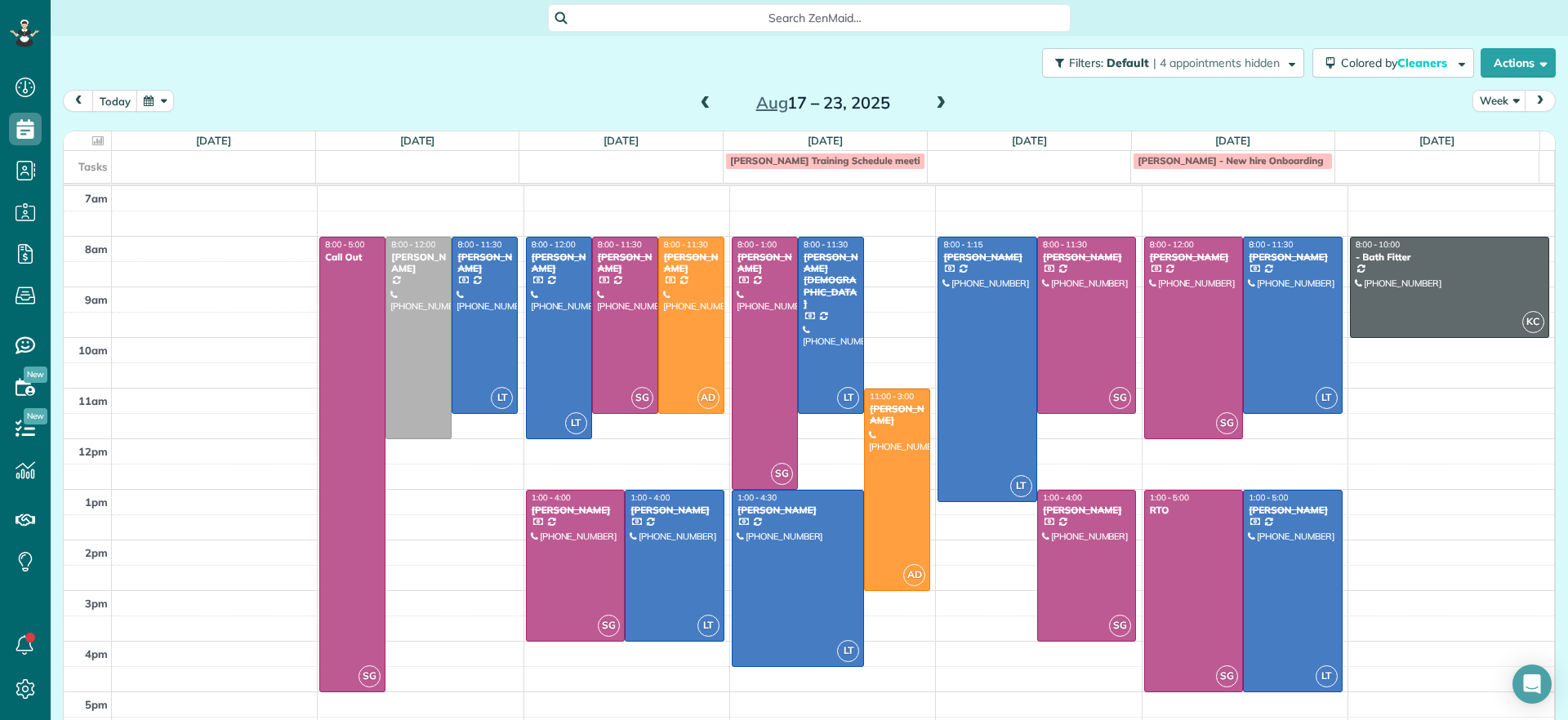
click at [935, 106] on span at bounding box center [940, 103] width 18 height 15
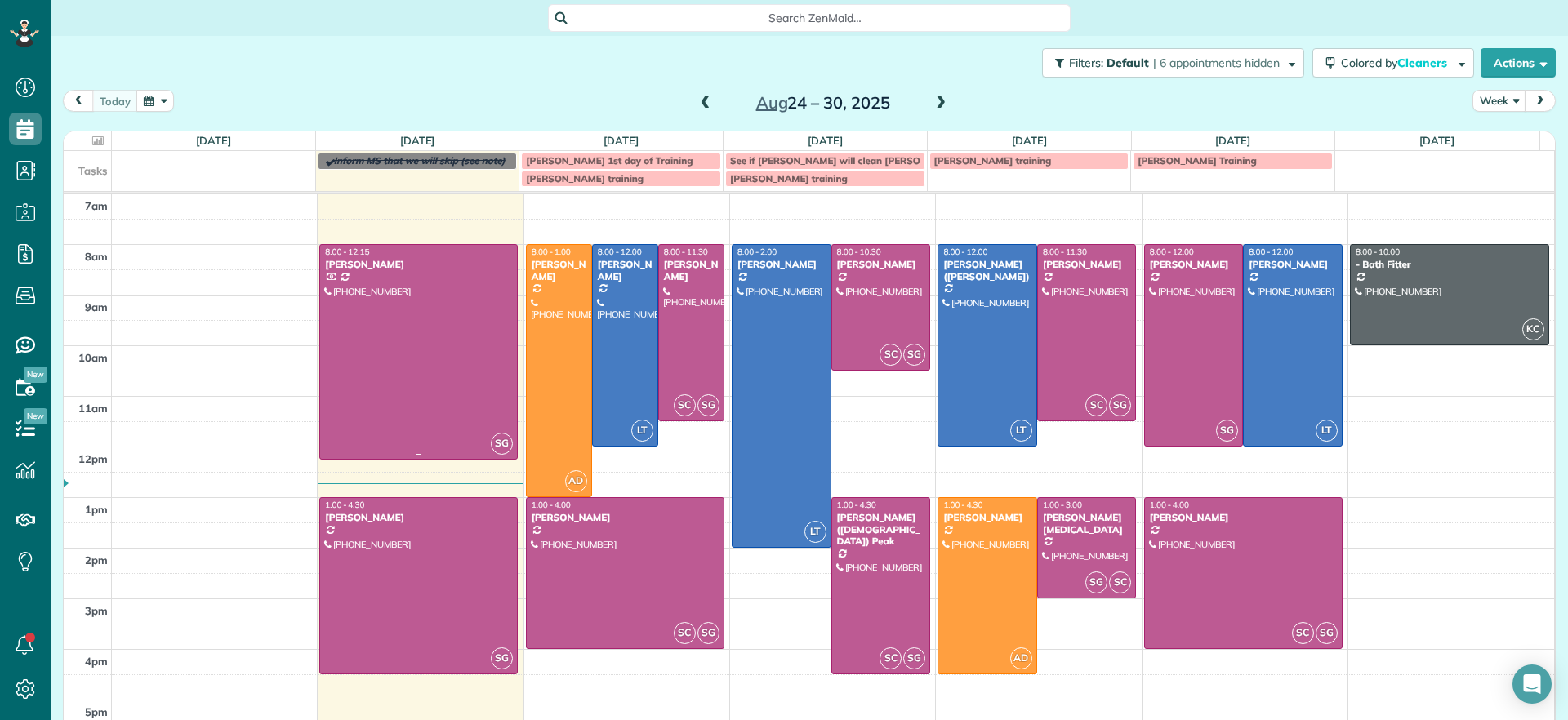
click at [400, 406] on div at bounding box center [418, 351] width 197 height 213
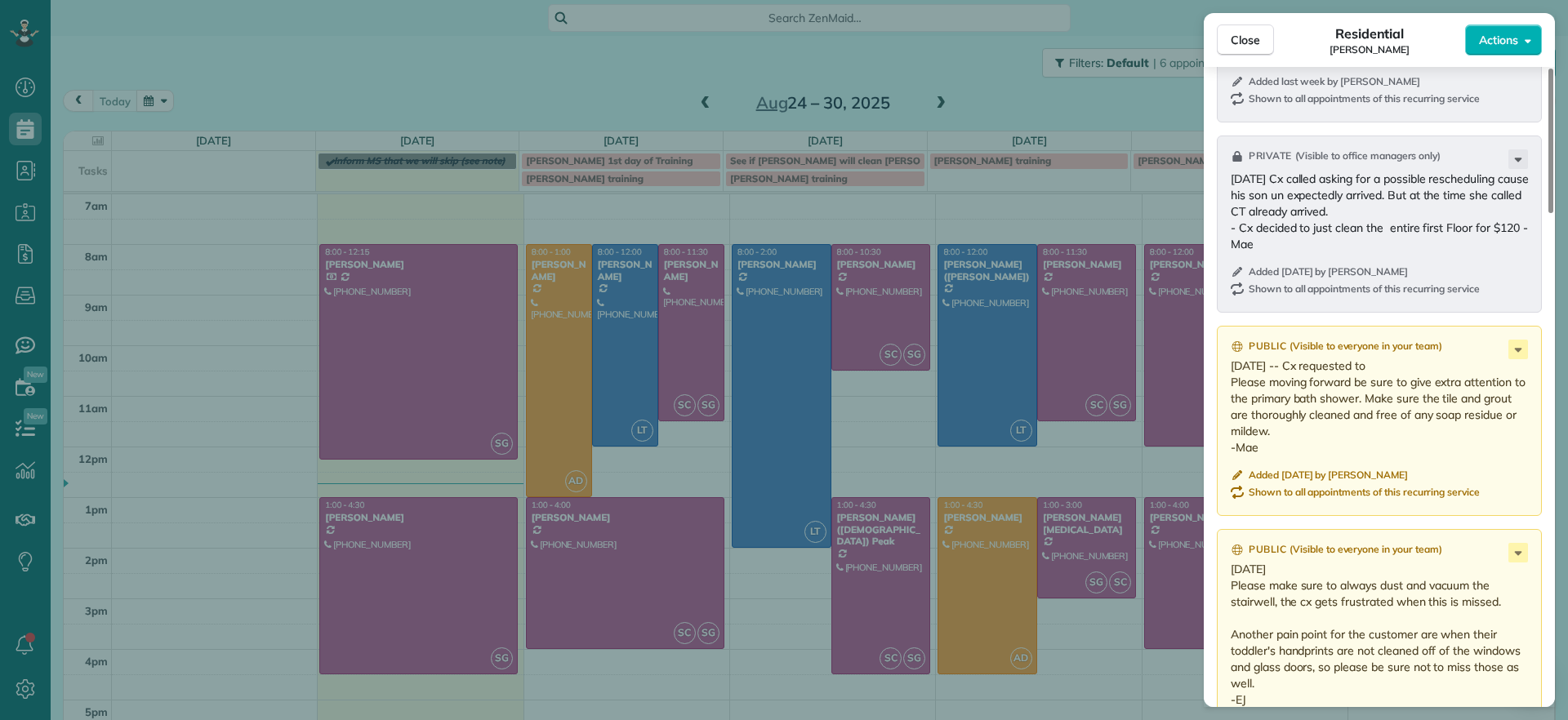
scroll to position [1159, 0]
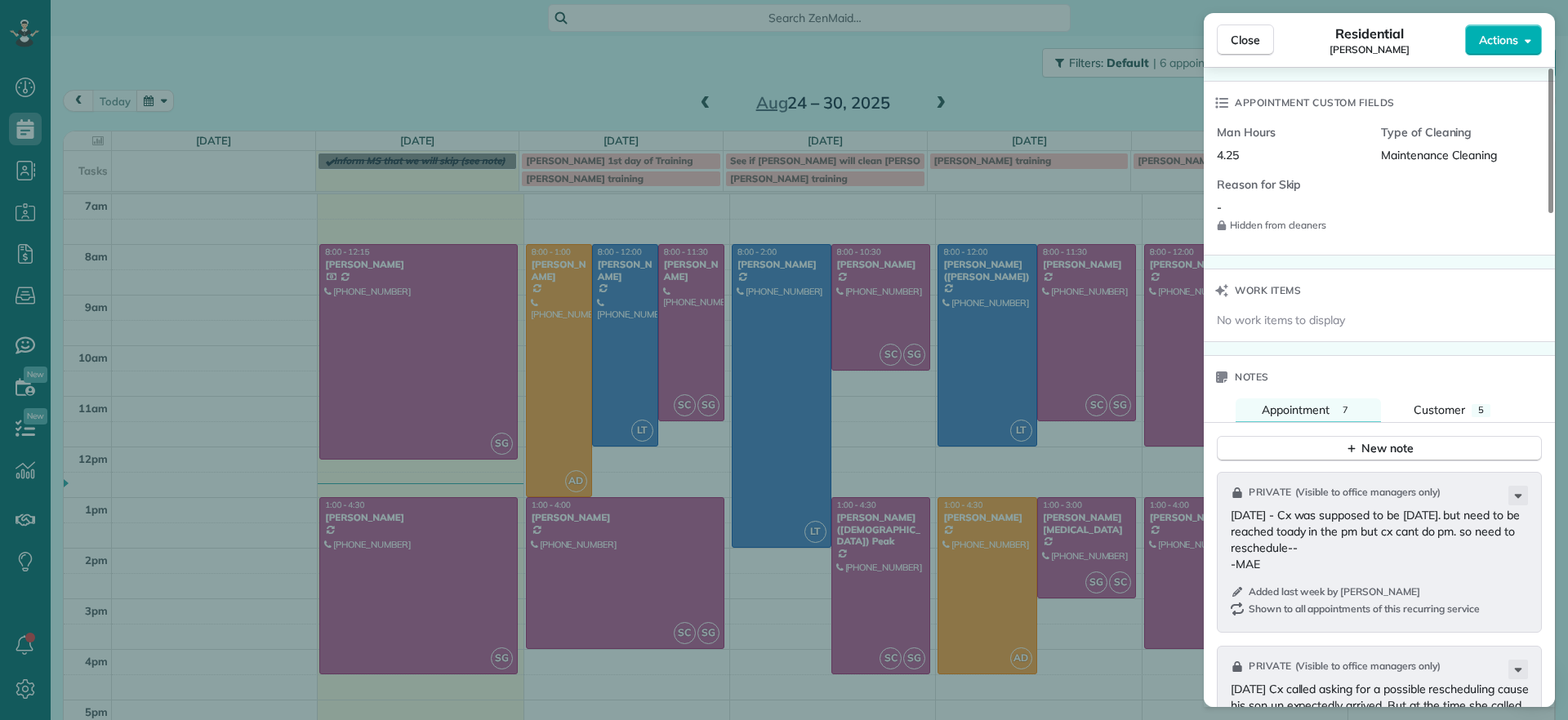
click at [430, 516] on div "Close Residential Lauren Sides Actions Status Active Lauren Sides · Open profil…" at bounding box center [784, 360] width 1568 height 720
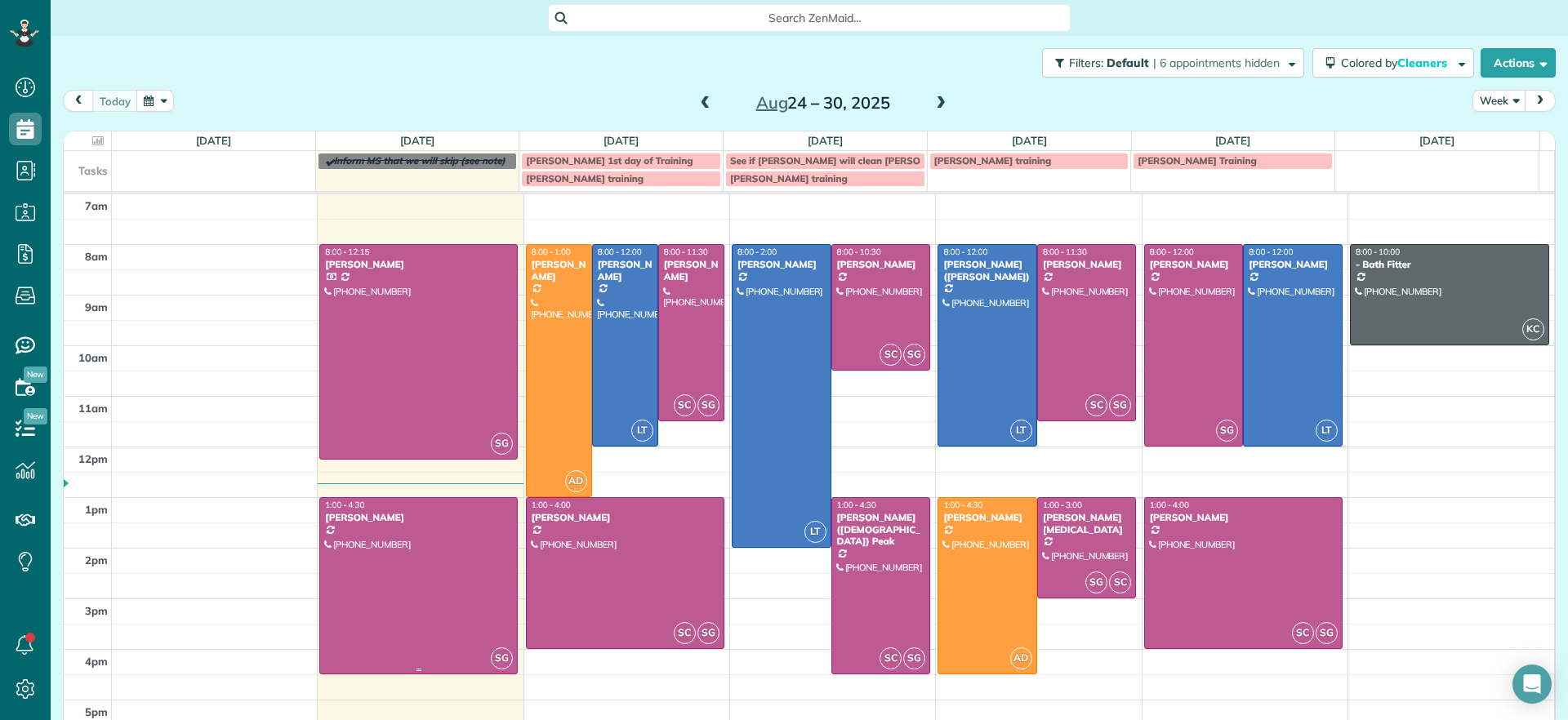
click at [428, 554] on div at bounding box center [418, 585] width 197 height 175
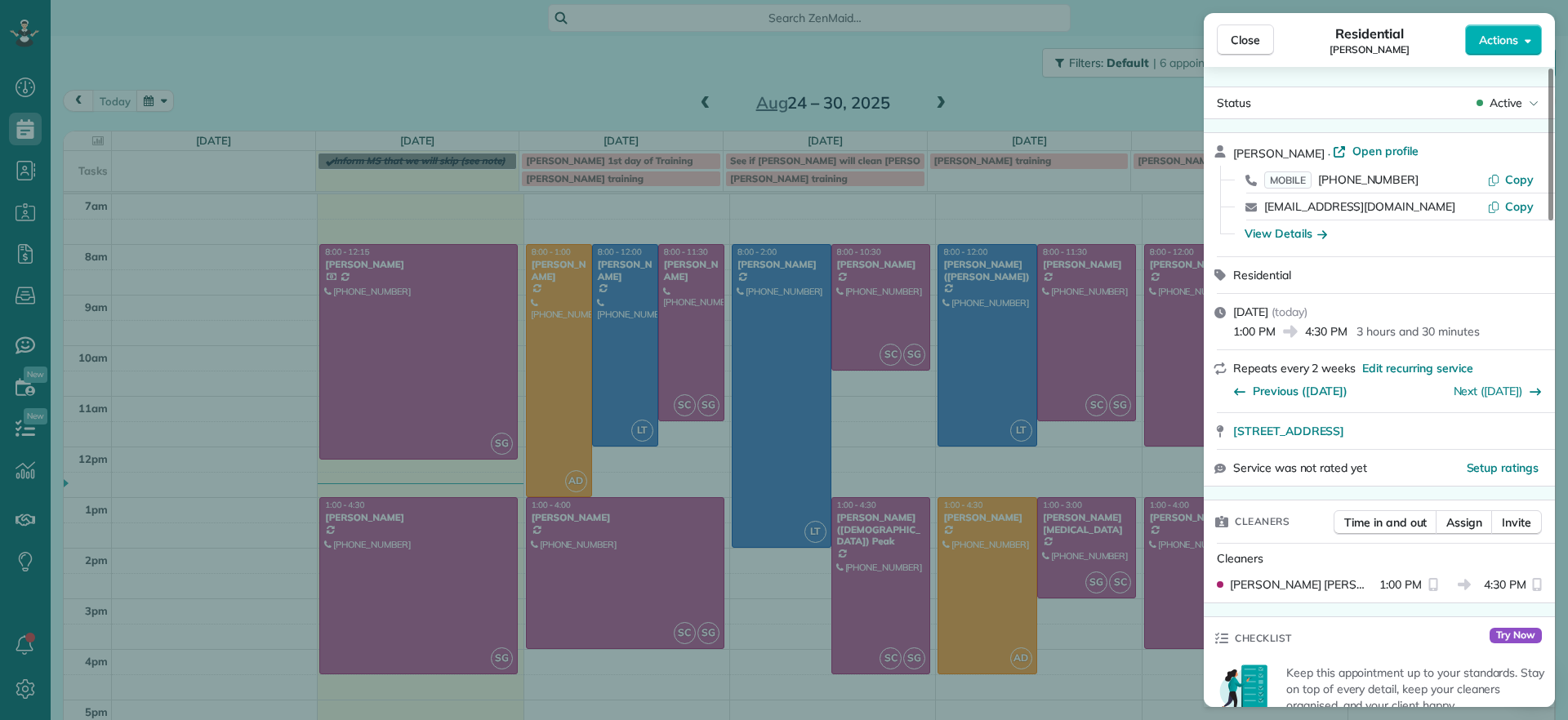
click at [412, 608] on div "Close Residential Imani Holmes Actions Status Active Imani Holmes · Open profil…" at bounding box center [784, 360] width 1568 height 720
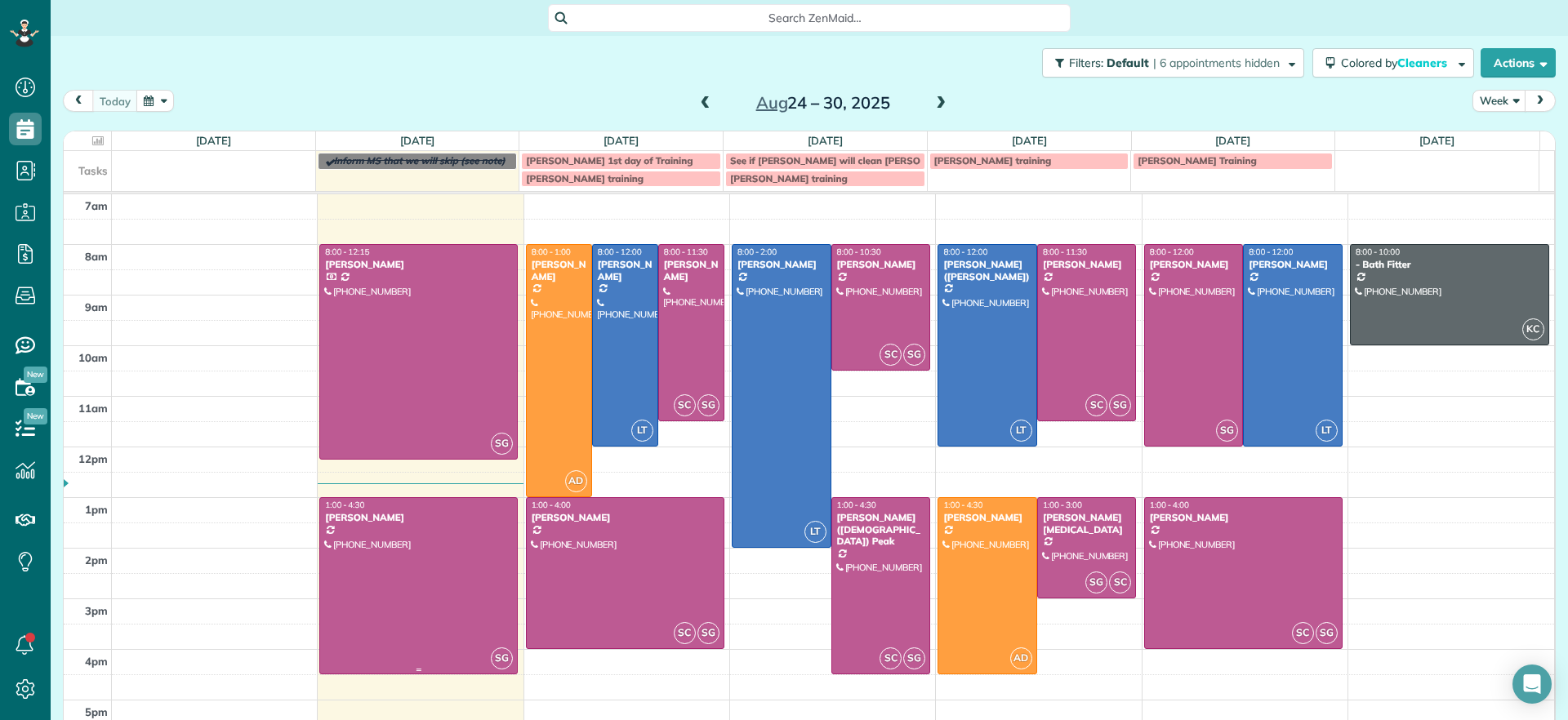
click at [413, 608] on div at bounding box center [418, 585] width 197 height 175
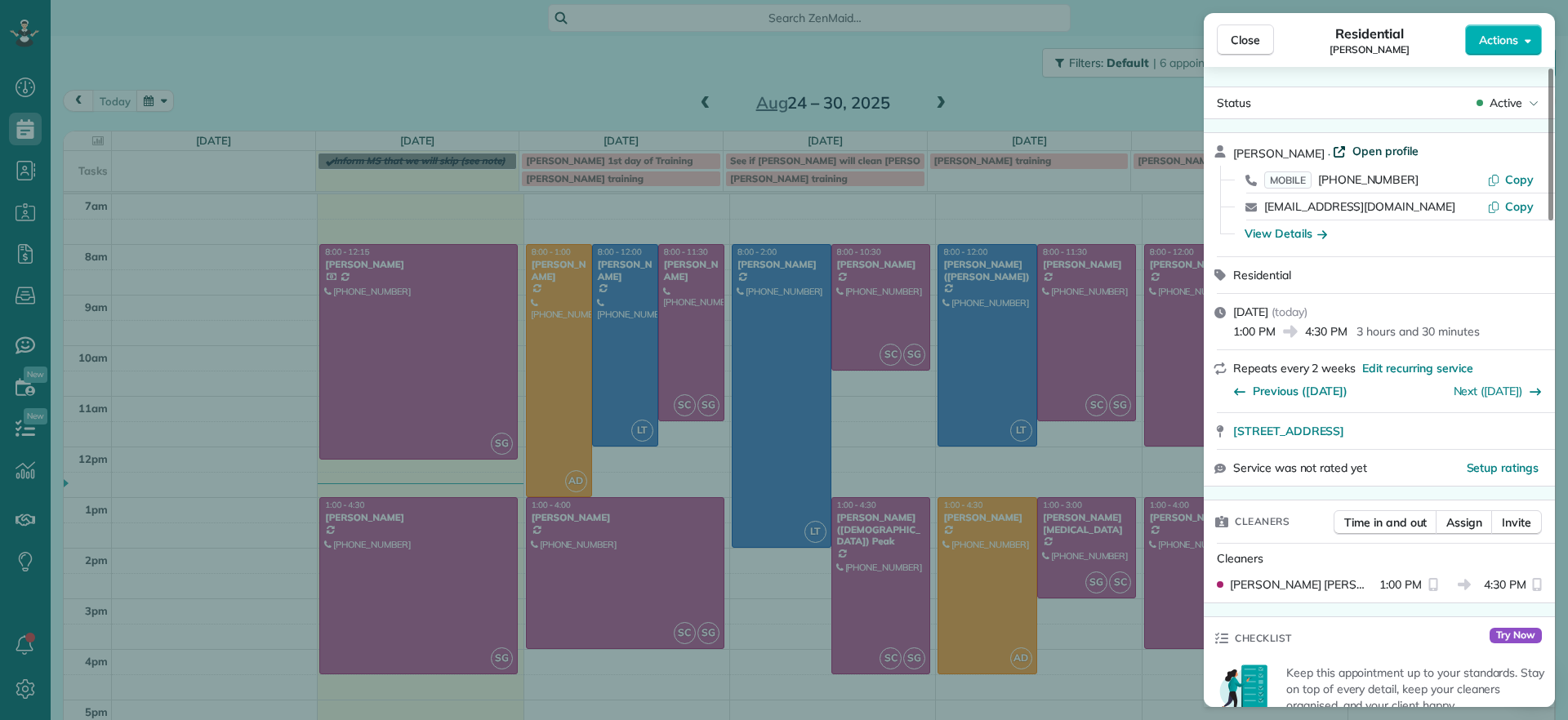
click at [1382, 147] on span "Open profile" at bounding box center [1385, 150] width 66 height 17
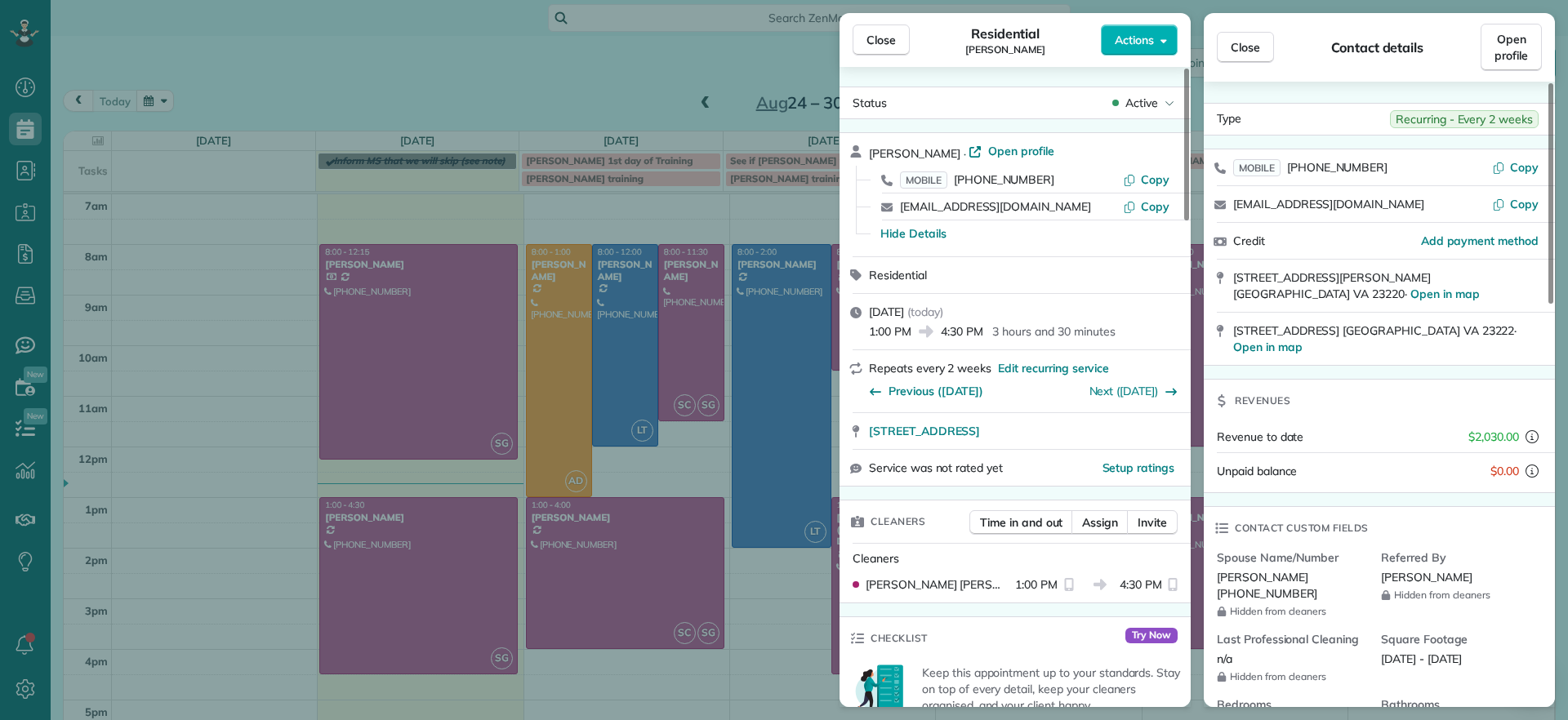
click at [284, 480] on div "Close Residential Imani Holmes Actions Status Active Imani Holmes · Open profil…" at bounding box center [784, 360] width 1568 height 720
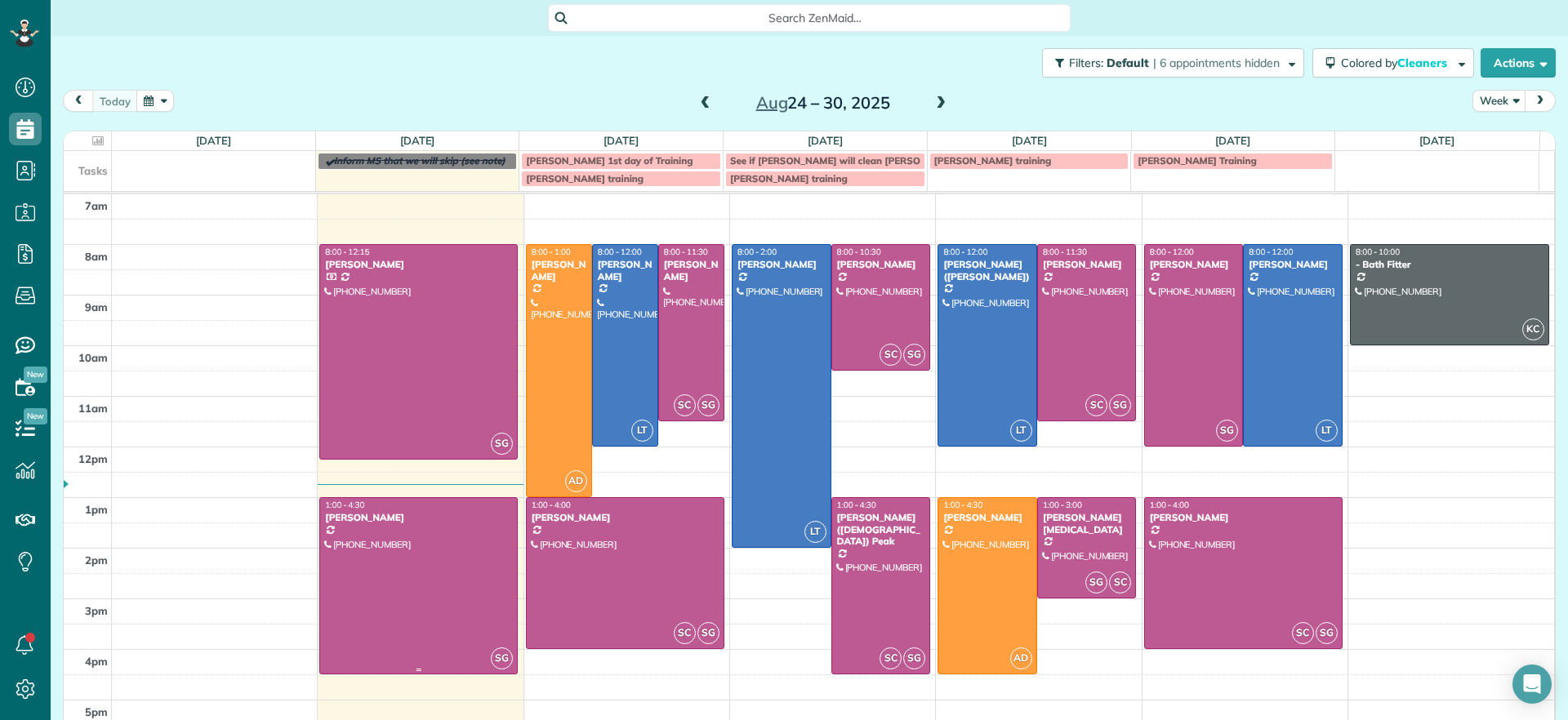
click at [432, 567] on div at bounding box center [418, 585] width 197 height 175
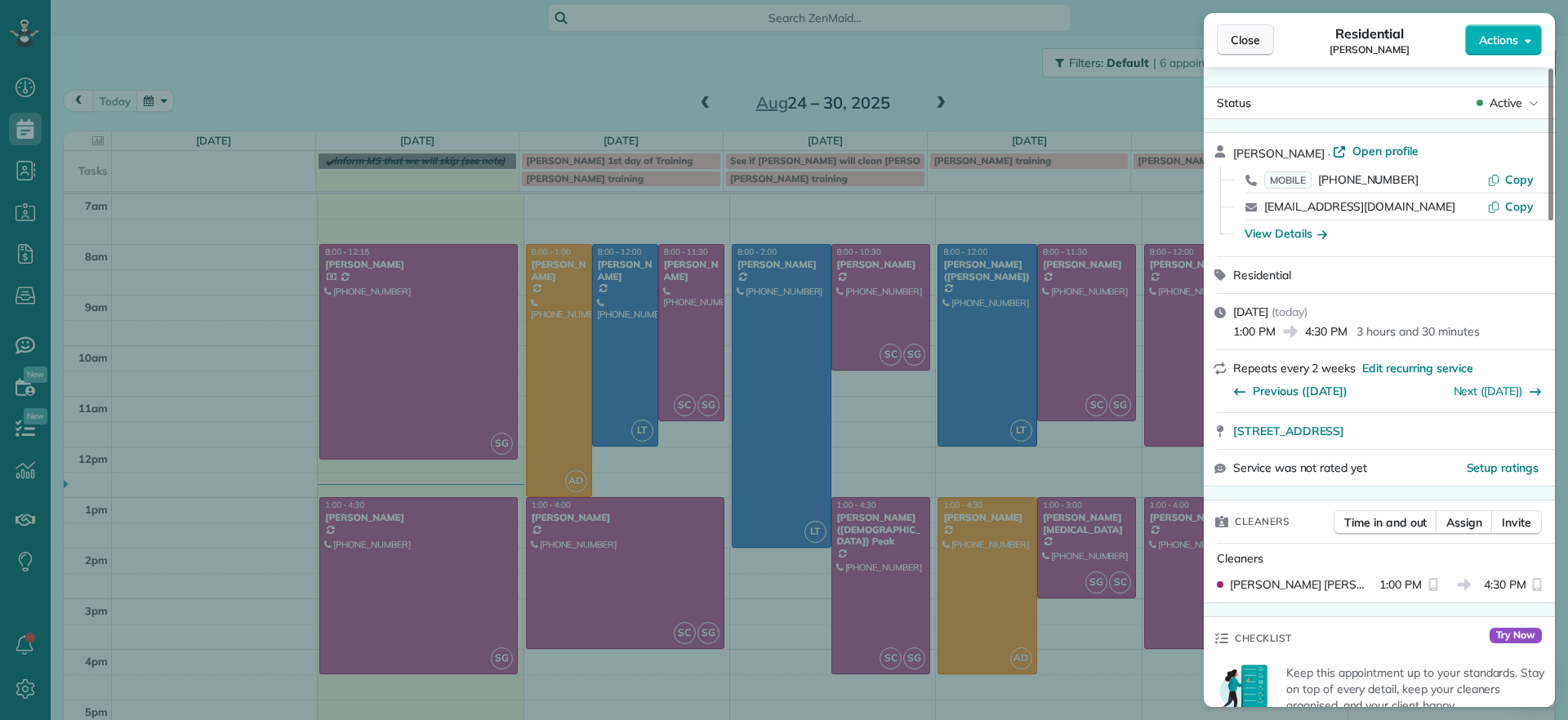
click at [1249, 35] on span "Close" at bounding box center [1245, 39] width 30 height 17
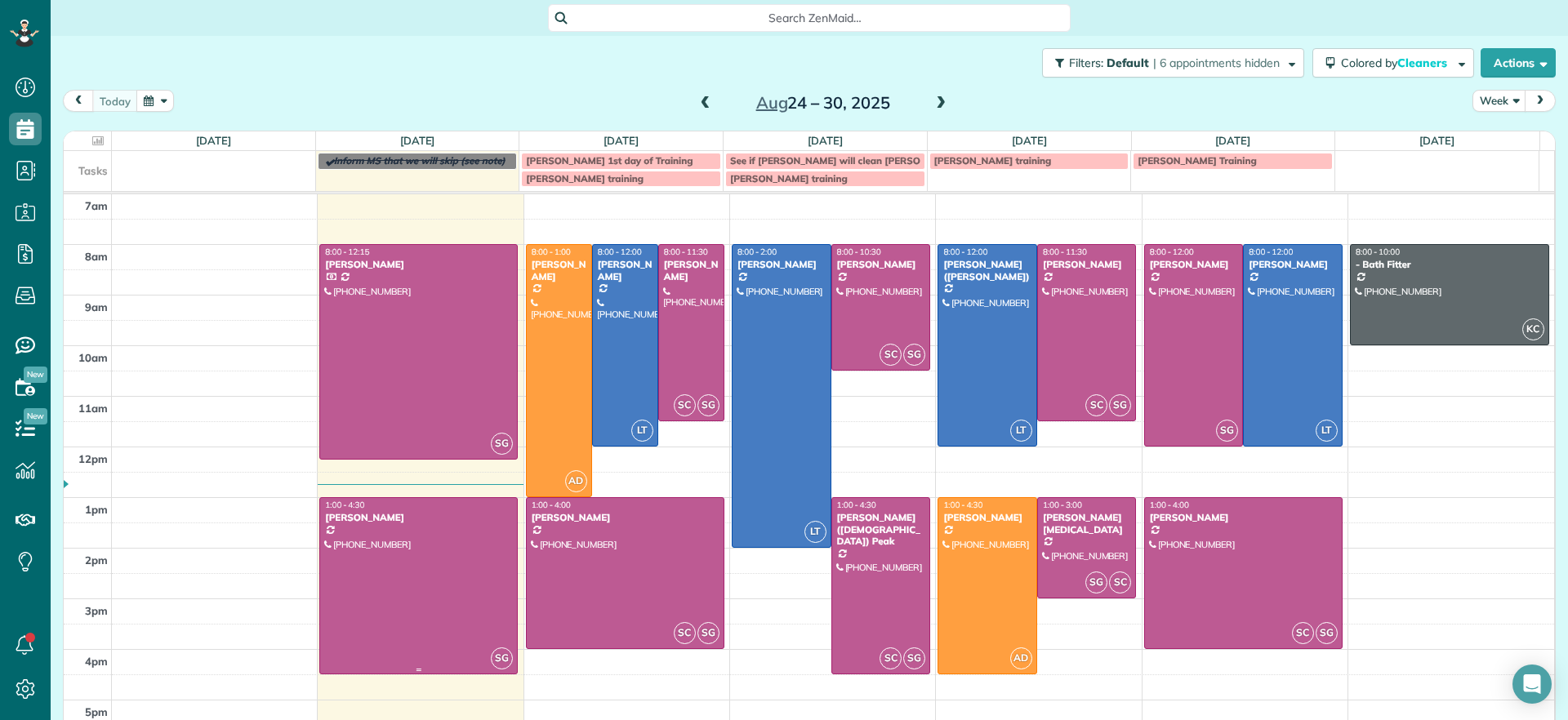
click at [375, 633] on div at bounding box center [418, 585] width 197 height 175
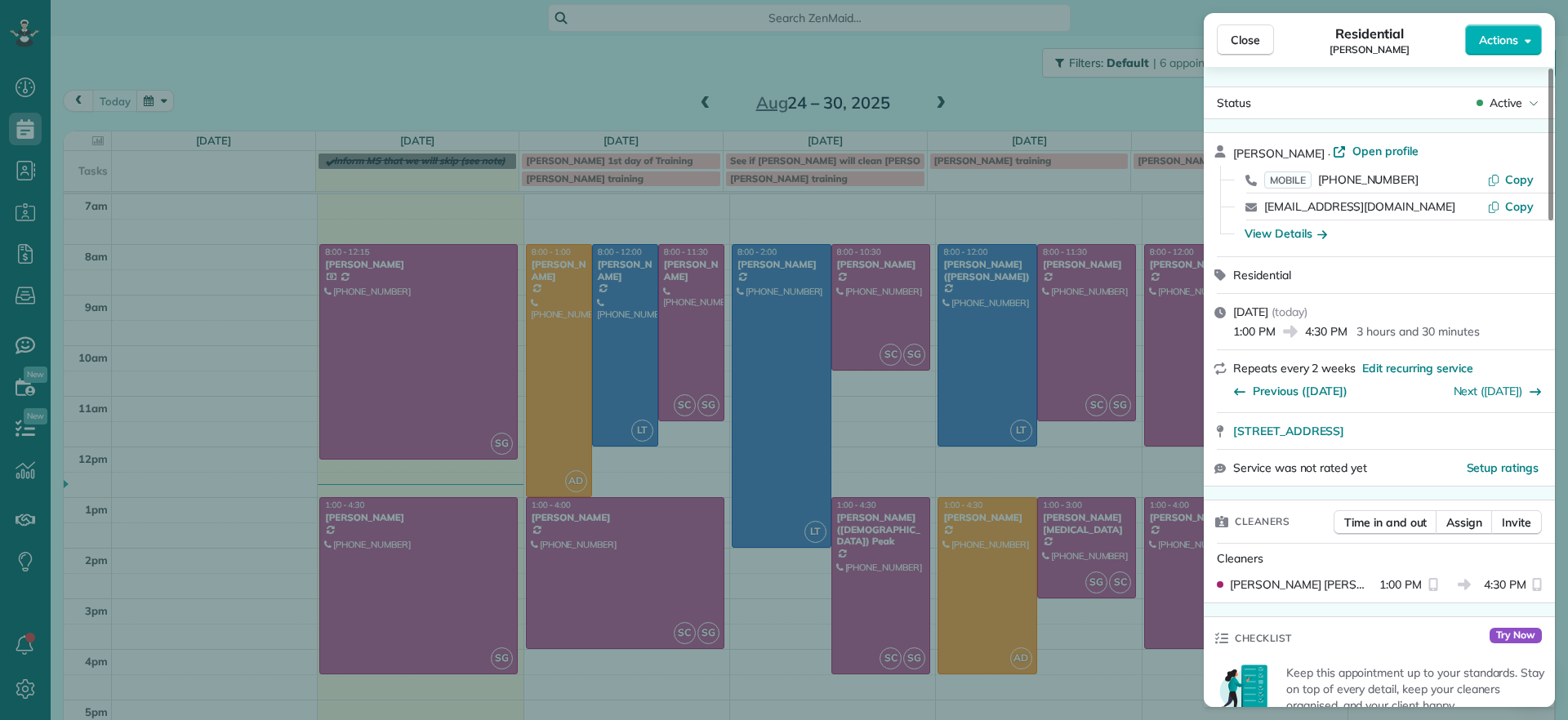
click at [375, 633] on div "Close Residential Imani Holmes Actions Status Active Imani Holmes · Open profil…" at bounding box center [784, 360] width 1568 height 720
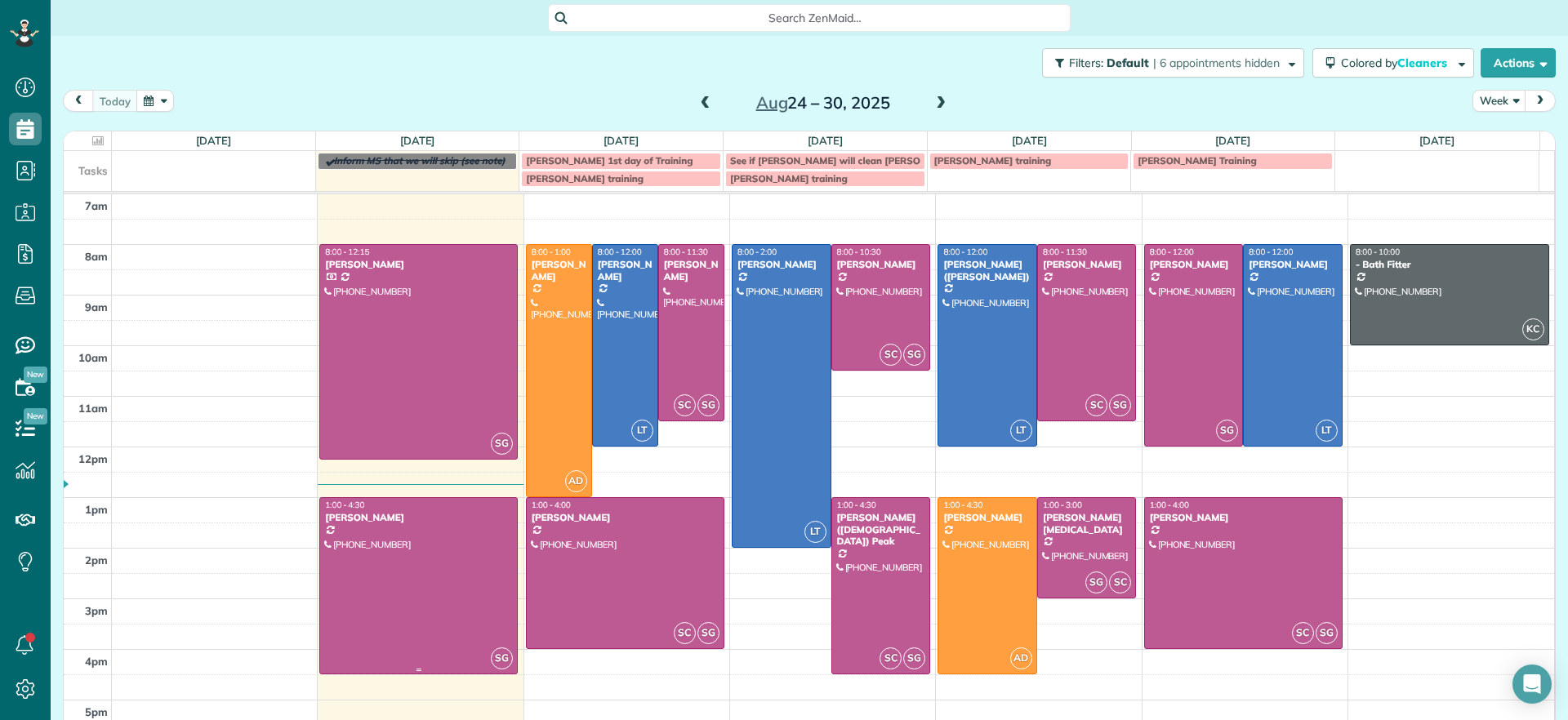
click at [387, 593] on div at bounding box center [418, 585] width 197 height 175
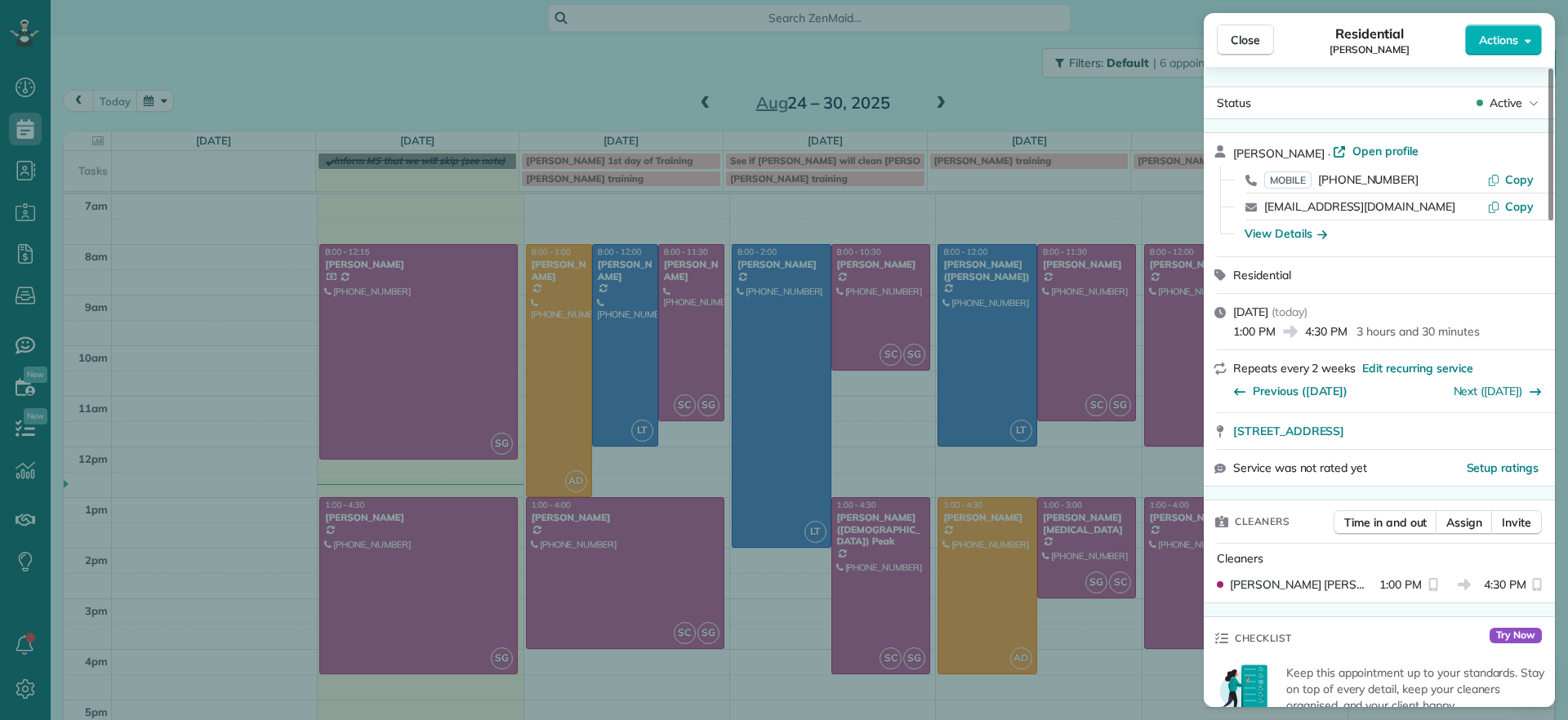
click at [352, 600] on div "Close Residential Imani Holmes Actions Status Active Imani Holmes · Open profil…" at bounding box center [784, 360] width 1568 height 720
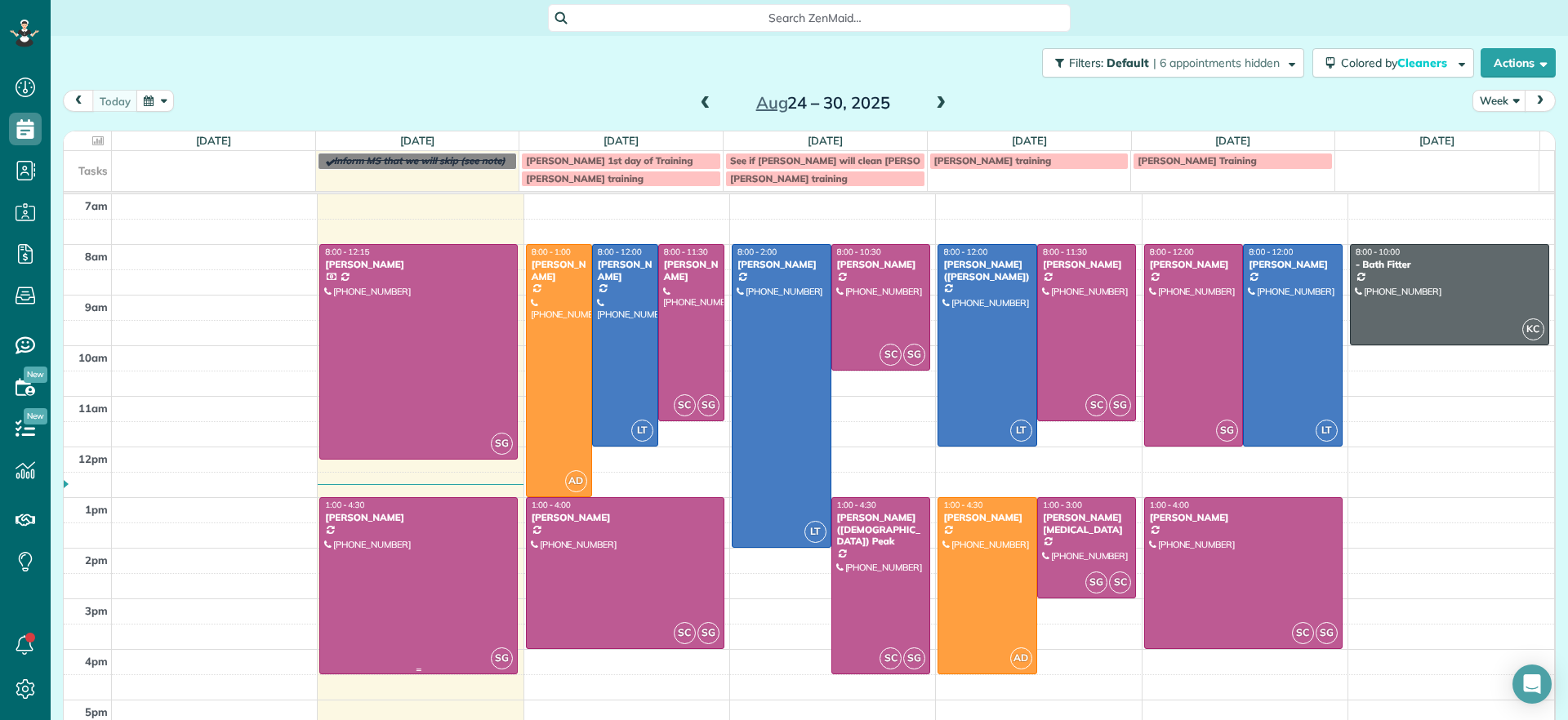
click at [450, 590] on div at bounding box center [418, 585] width 197 height 175
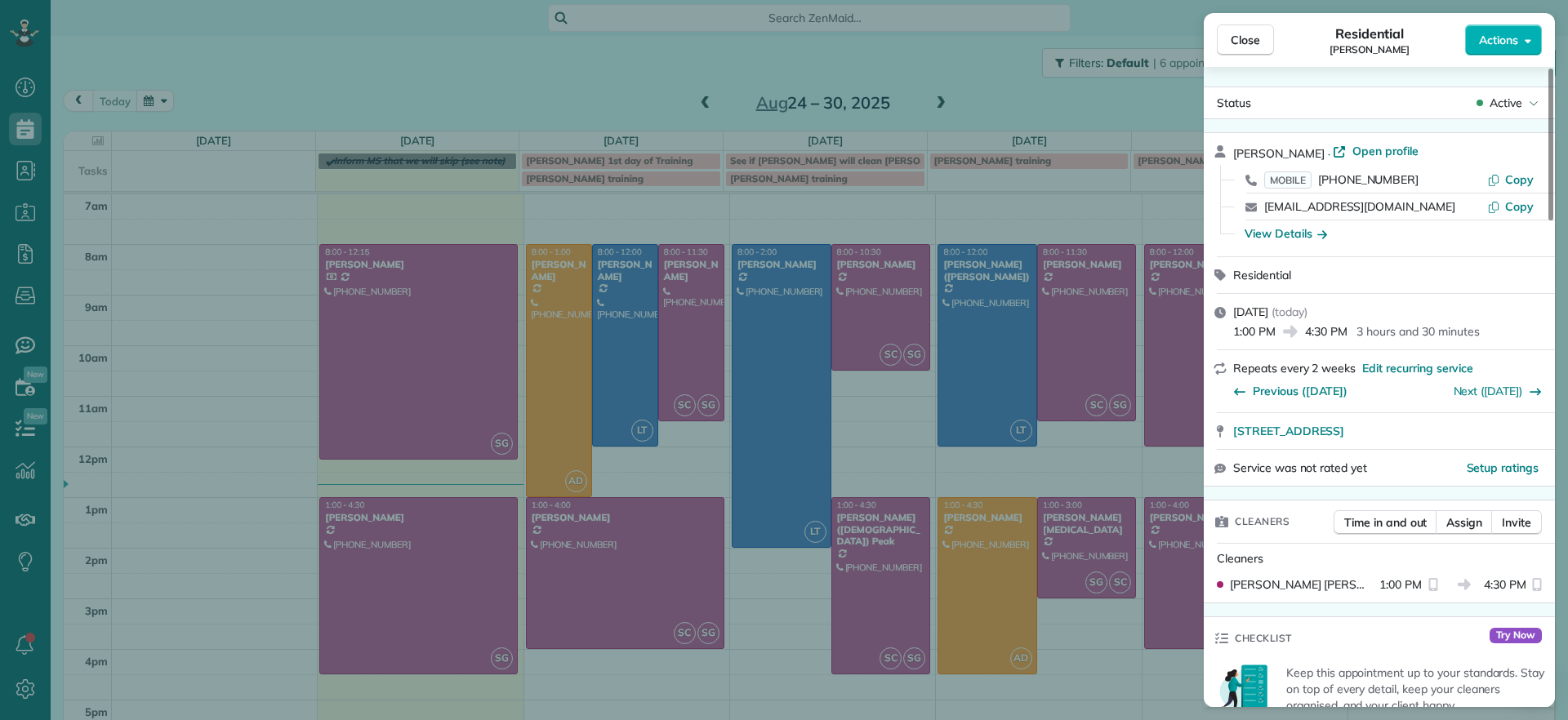
click at [450, 591] on div "Close Residential Imani Holmes Actions Status Active Imani Holmes · Open profil…" at bounding box center [784, 360] width 1568 height 720
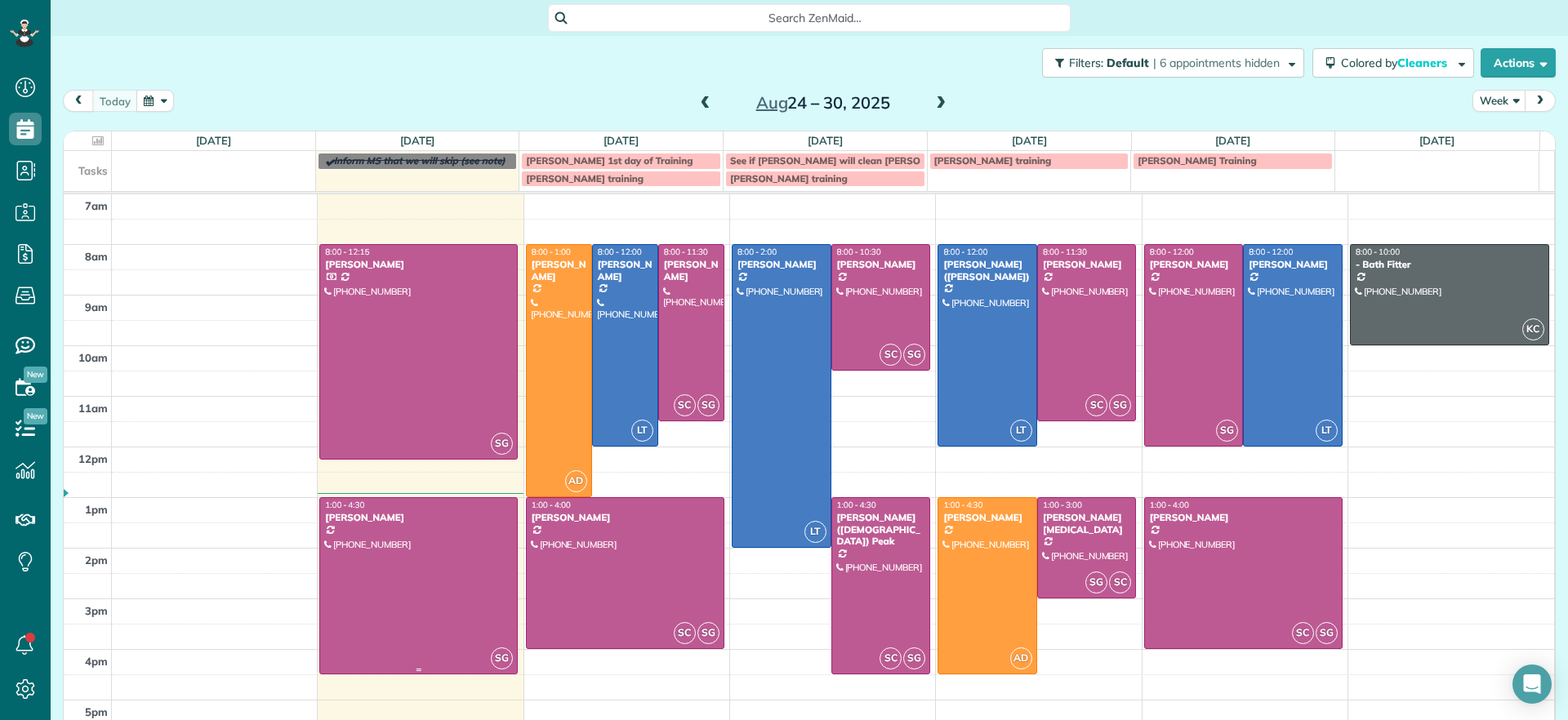
click at [461, 593] on div at bounding box center [418, 585] width 197 height 175
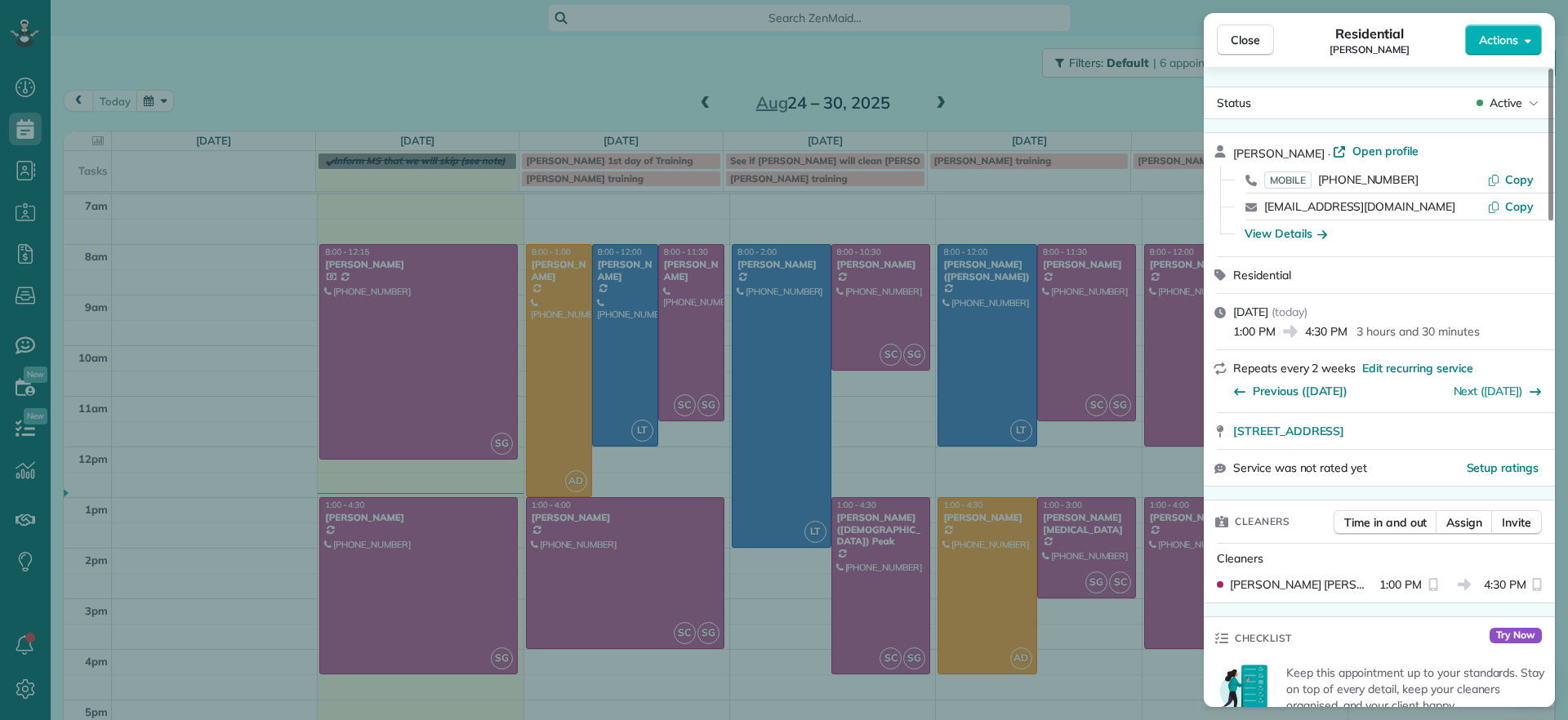
click at [1513, 108] on span "Active" at bounding box center [1505, 102] width 32 height 17
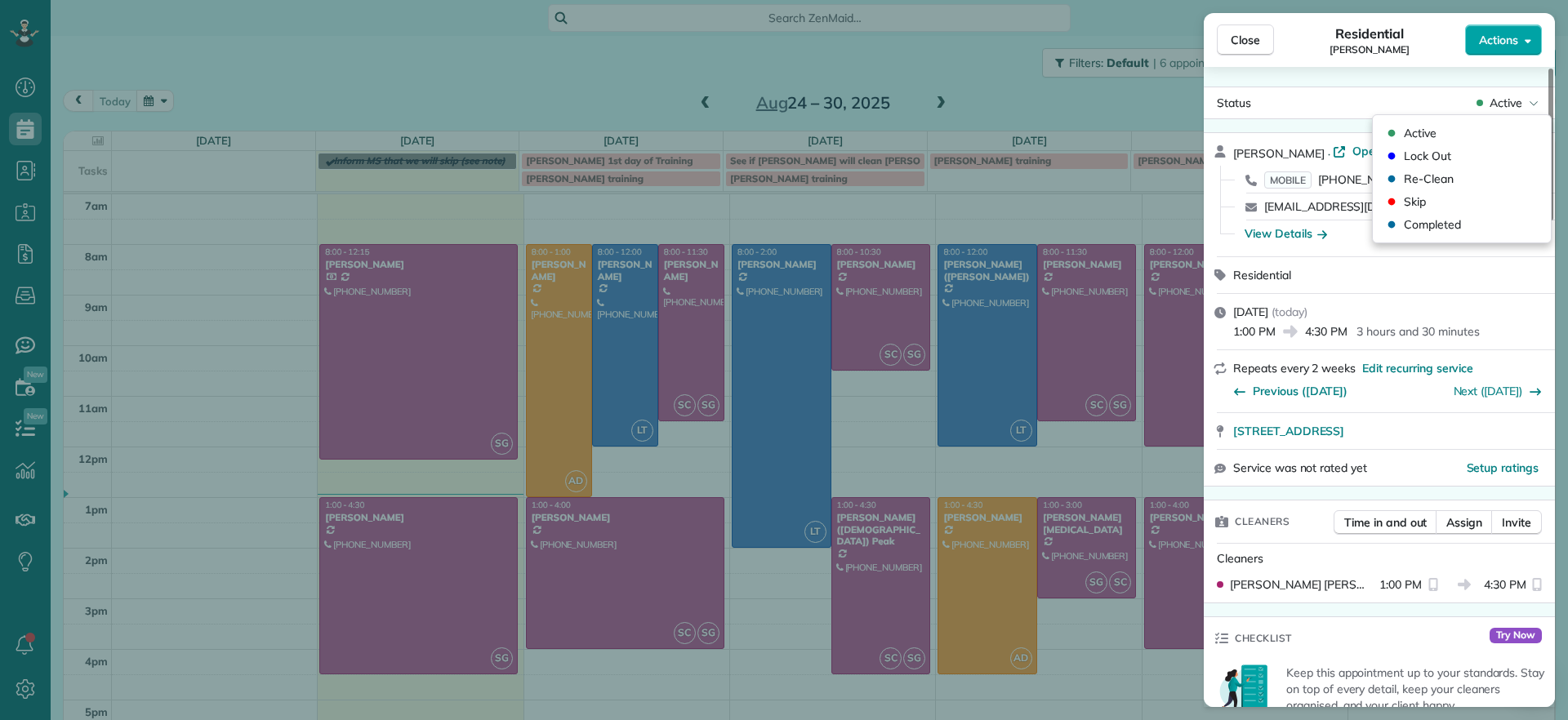
click at [1507, 46] on span "Actions" at bounding box center [1498, 39] width 39 height 17
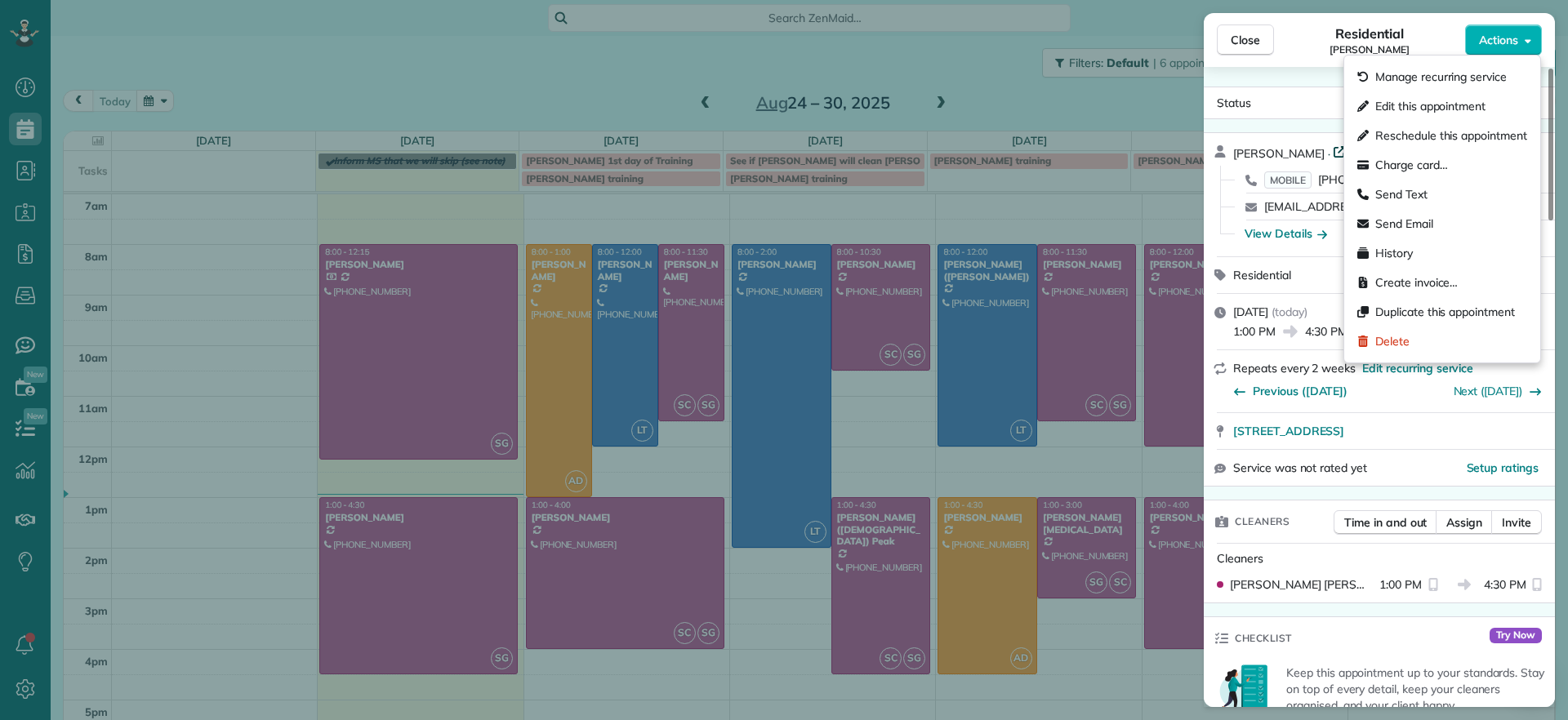
click at [1334, 150] on icon at bounding box center [1340, 152] width 12 height 12
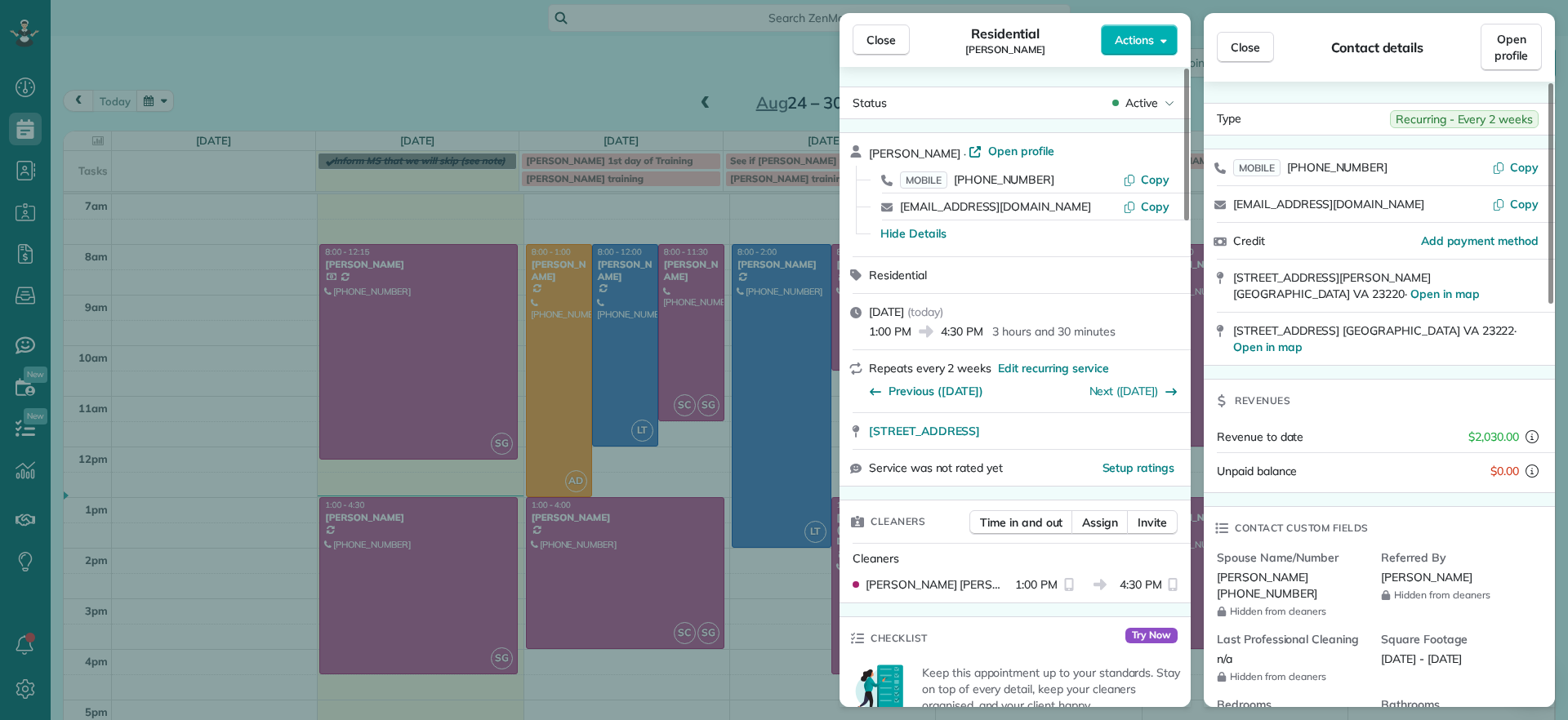
click at [757, 646] on div "Close Residential Imani Holmes Actions Status Active Imani Holmes · Open profil…" at bounding box center [784, 360] width 1568 height 720
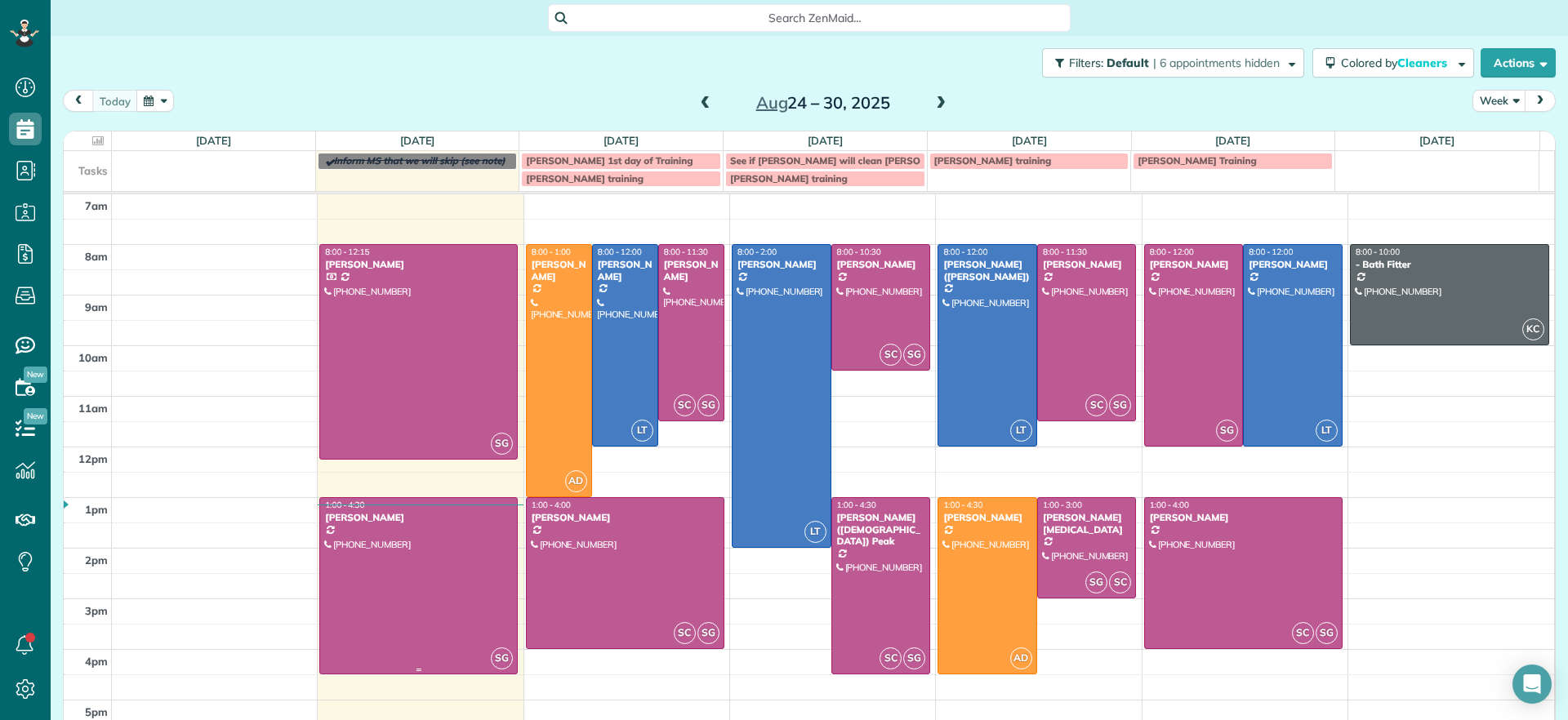
click at [394, 567] on div at bounding box center [418, 585] width 197 height 175
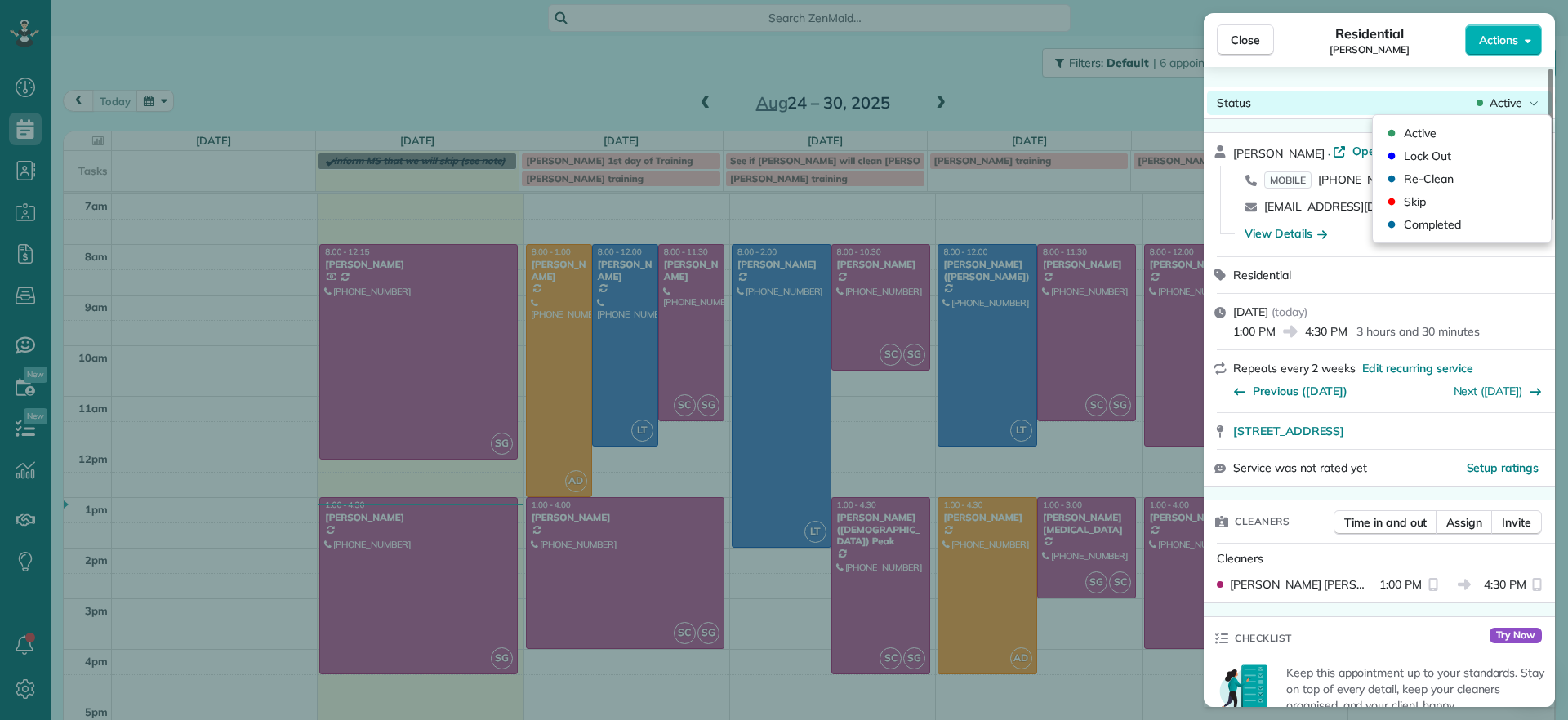
click at [1509, 100] on span "Active" at bounding box center [1505, 102] width 32 height 17
click at [1498, 101] on span "Active" at bounding box center [1505, 102] width 32 height 17
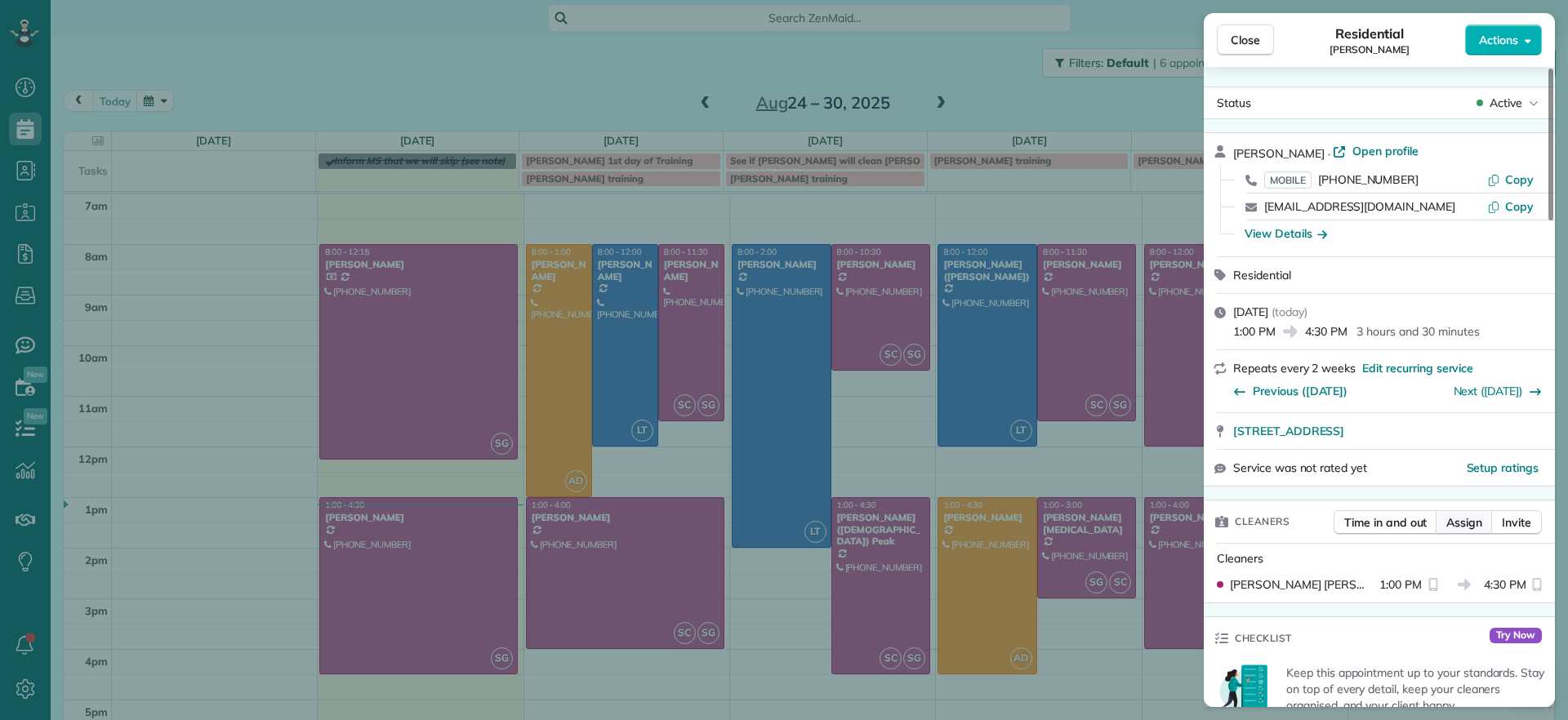
click at [1464, 527] on span "Assign" at bounding box center [1464, 522] width 36 height 17
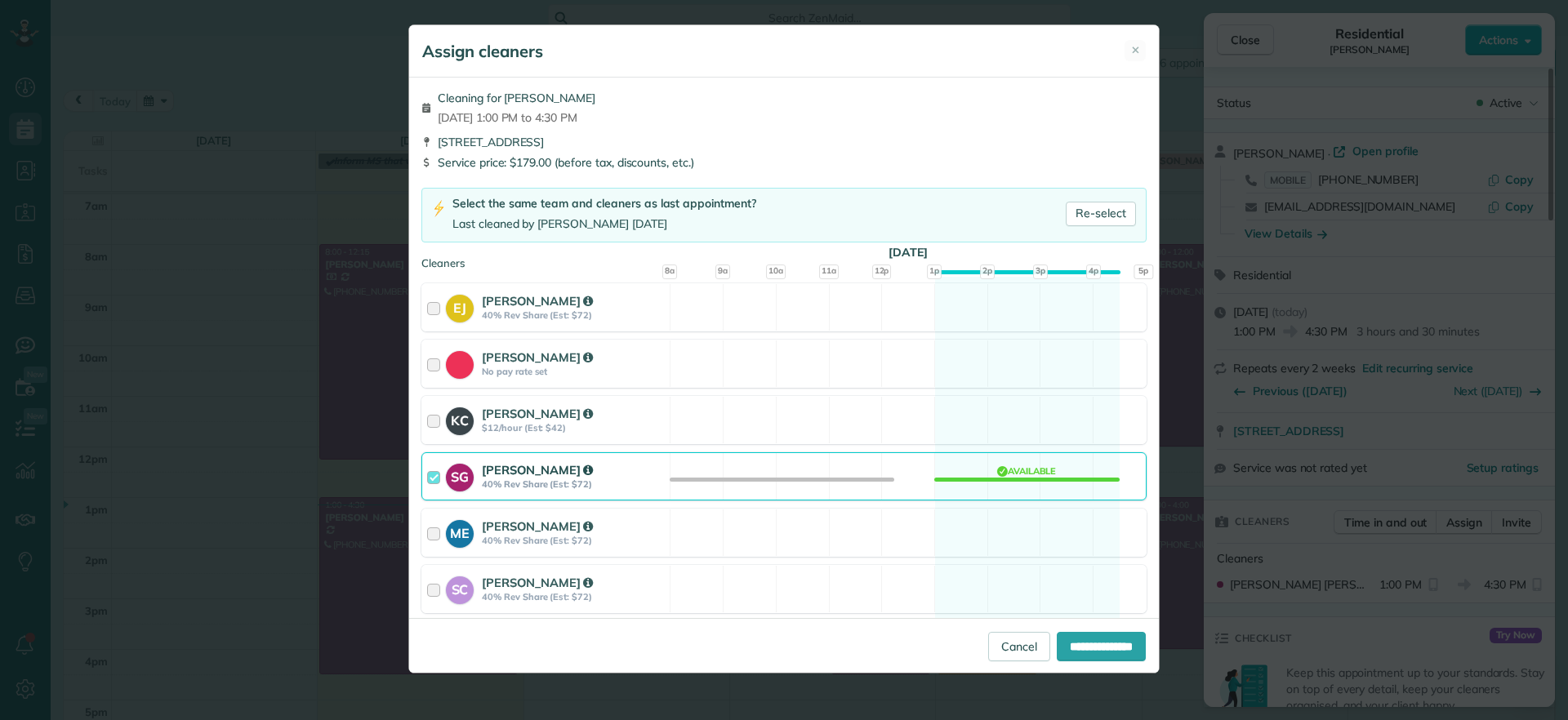
click at [983, 457] on div "SG Sophie Gibbs 40% Rev Share (Est: $72) Available" at bounding box center [783, 476] width 725 height 48
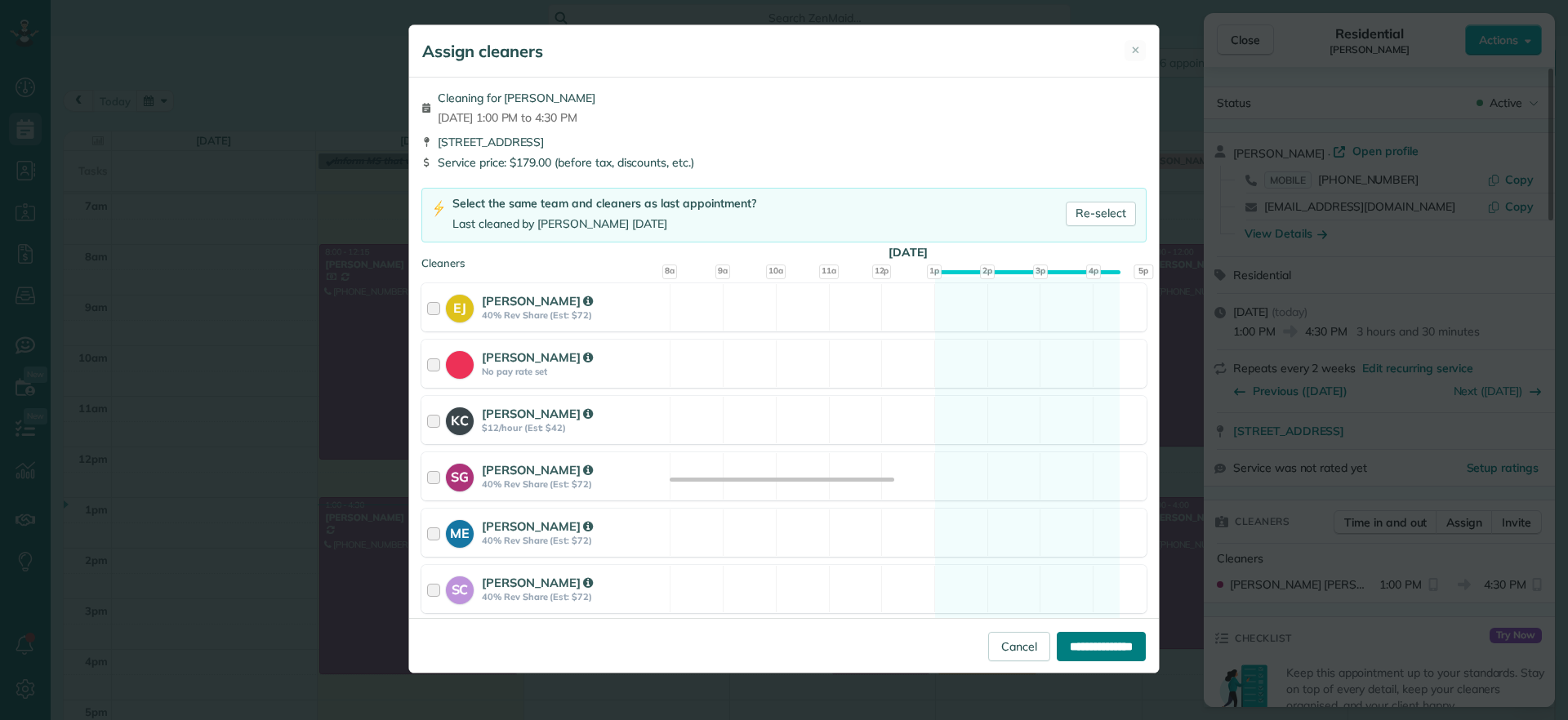
click at [1076, 652] on input "**********" at bounding box center [1101, 646] width 89 height 30
type input "**********"
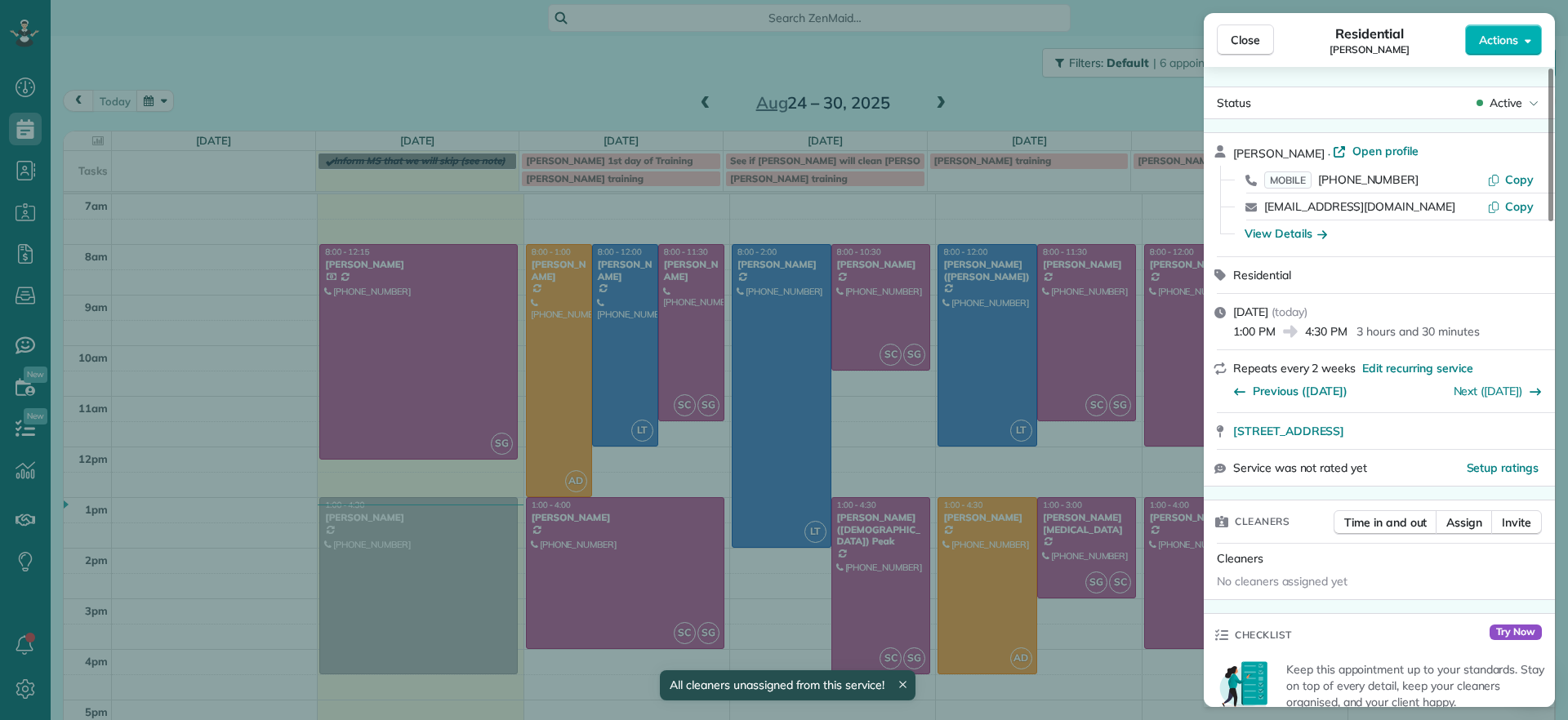
click at [190, 468] on div "Close Residential Imani Holmes Actions Status Active Imani Holmes · Open profil…" at bounding box center [784, 360] width 1568 height 720
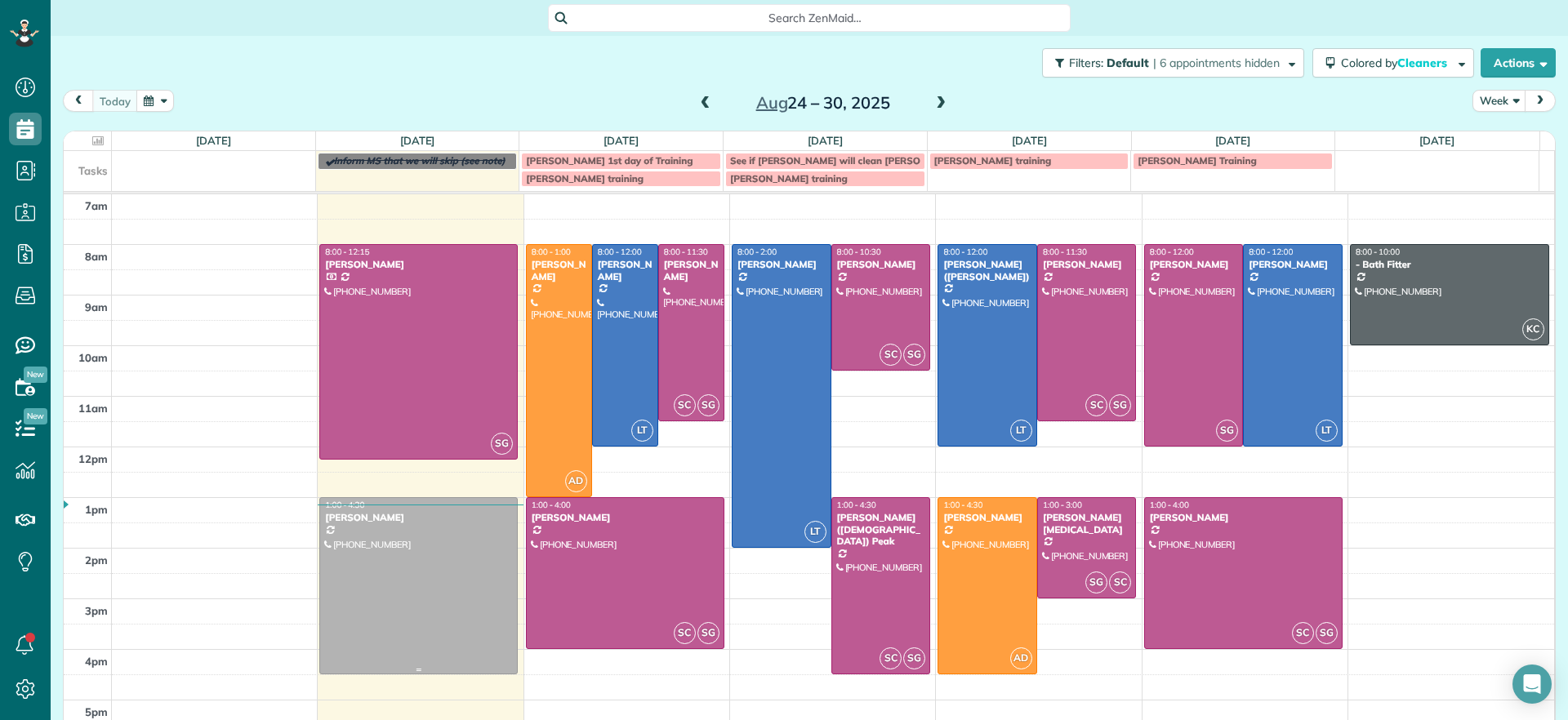
click at [392, 592] on div at bounding box center [418, 585] width 197 height 175
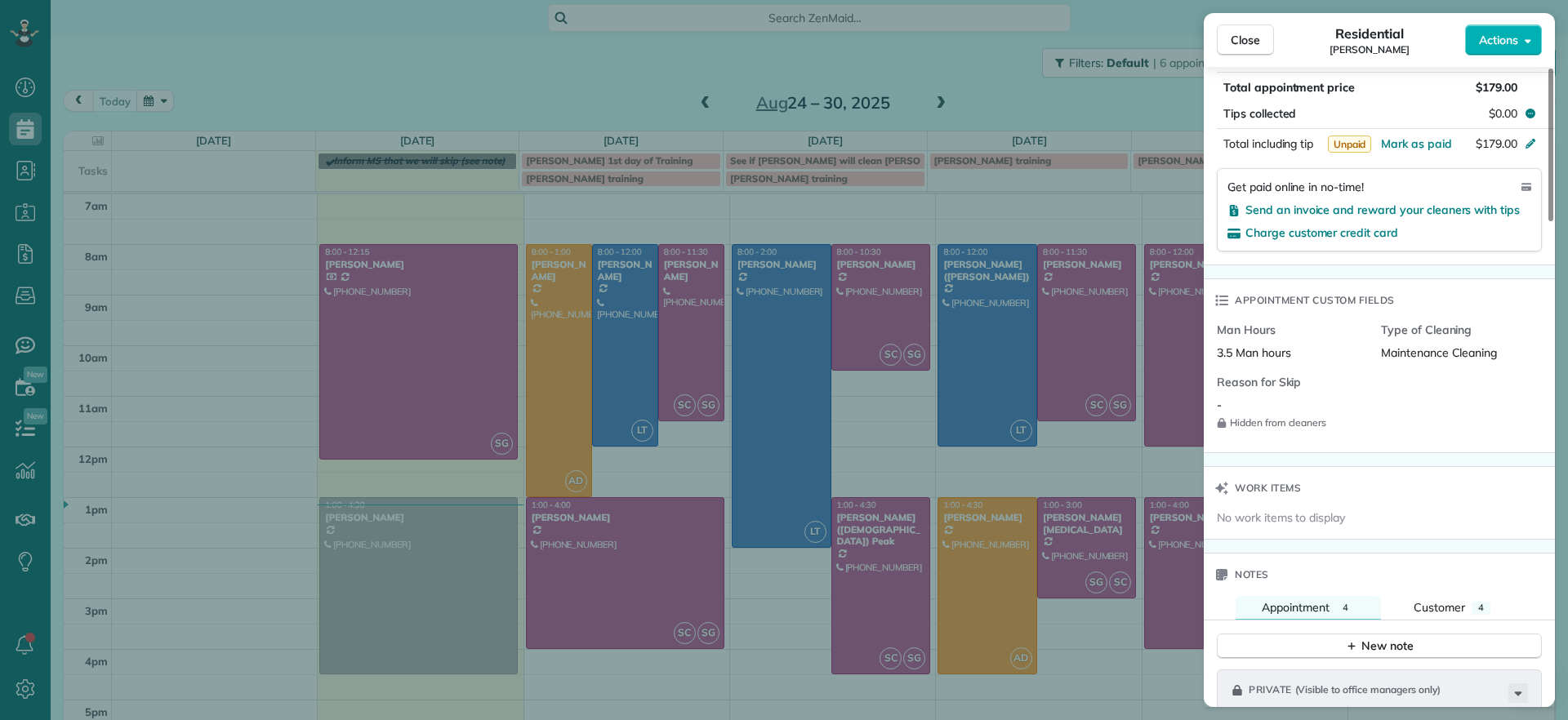
scroll to position [1021, 0]
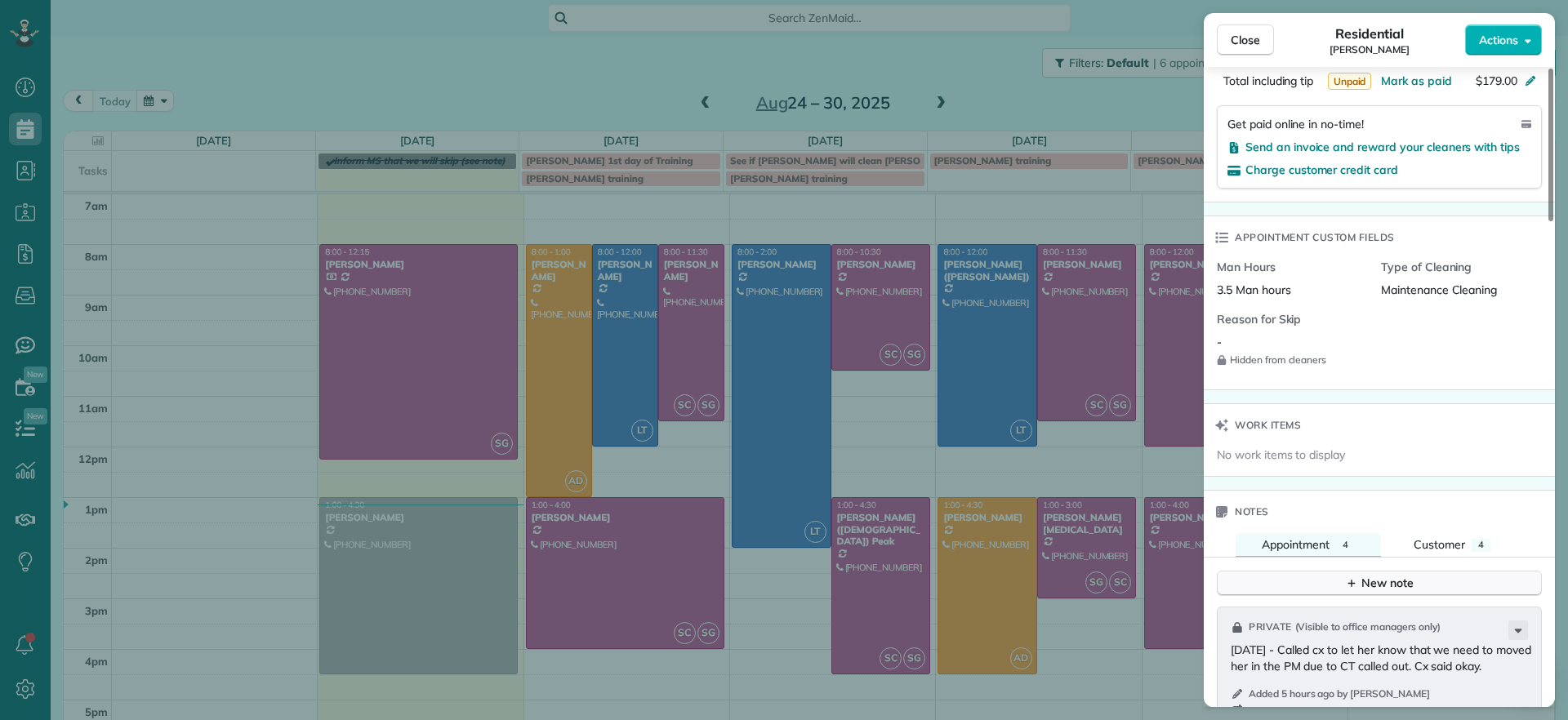
click at [1375, 579] on div "New note" at bounding box center [1379, 582] width 69 height 17
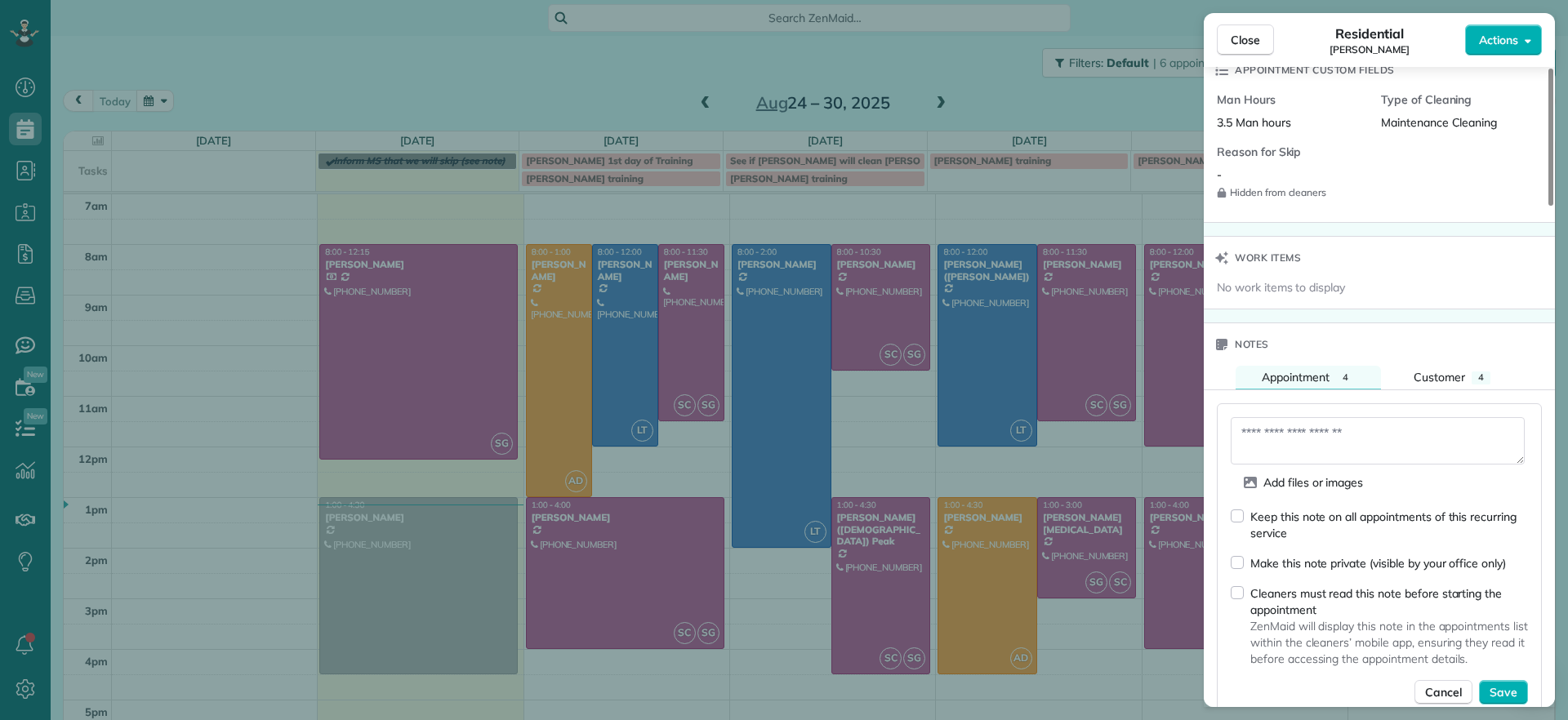
scroll to position [1121, 0]
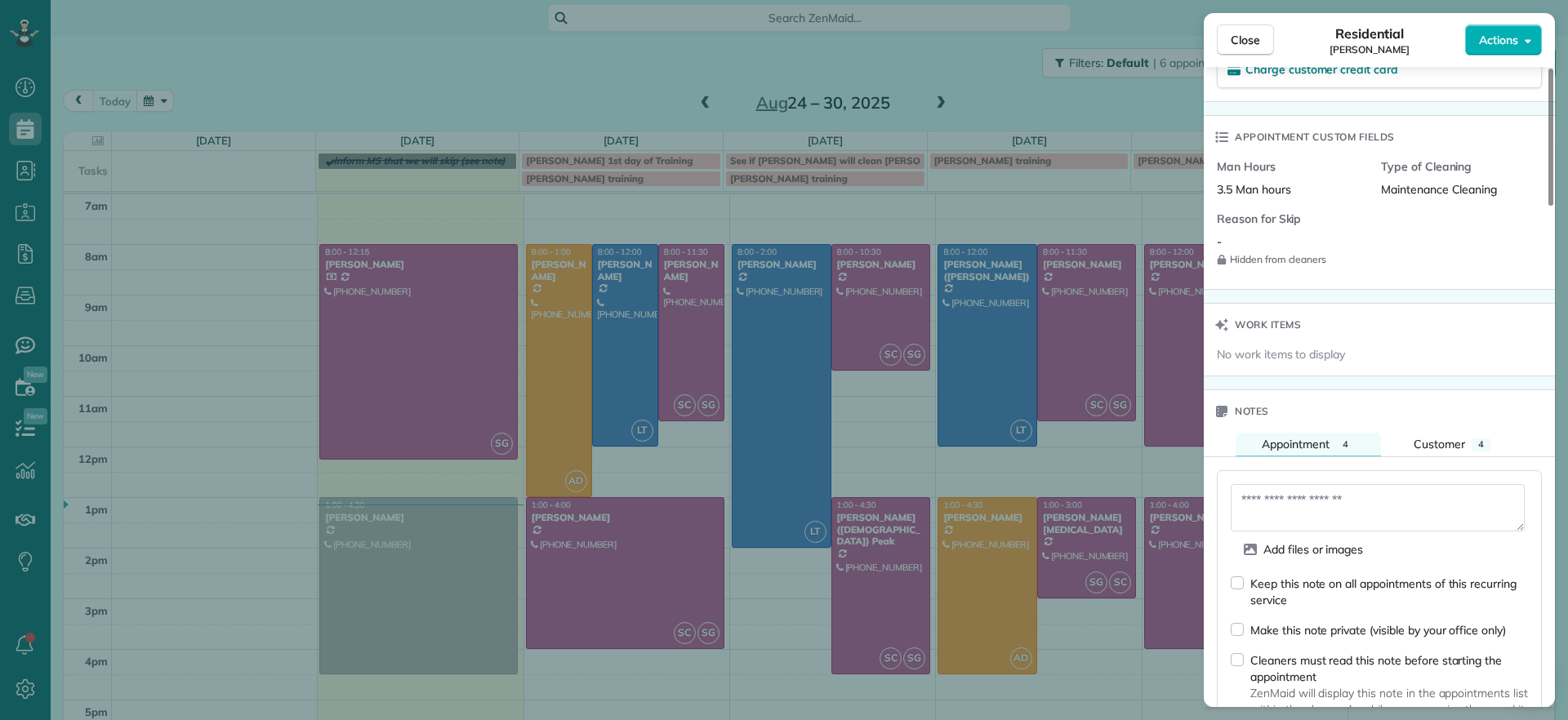
click at [1231, 634] on div "Make this note private (visible by your office only)" at bounding box center [1368, 630] width 275 height 17
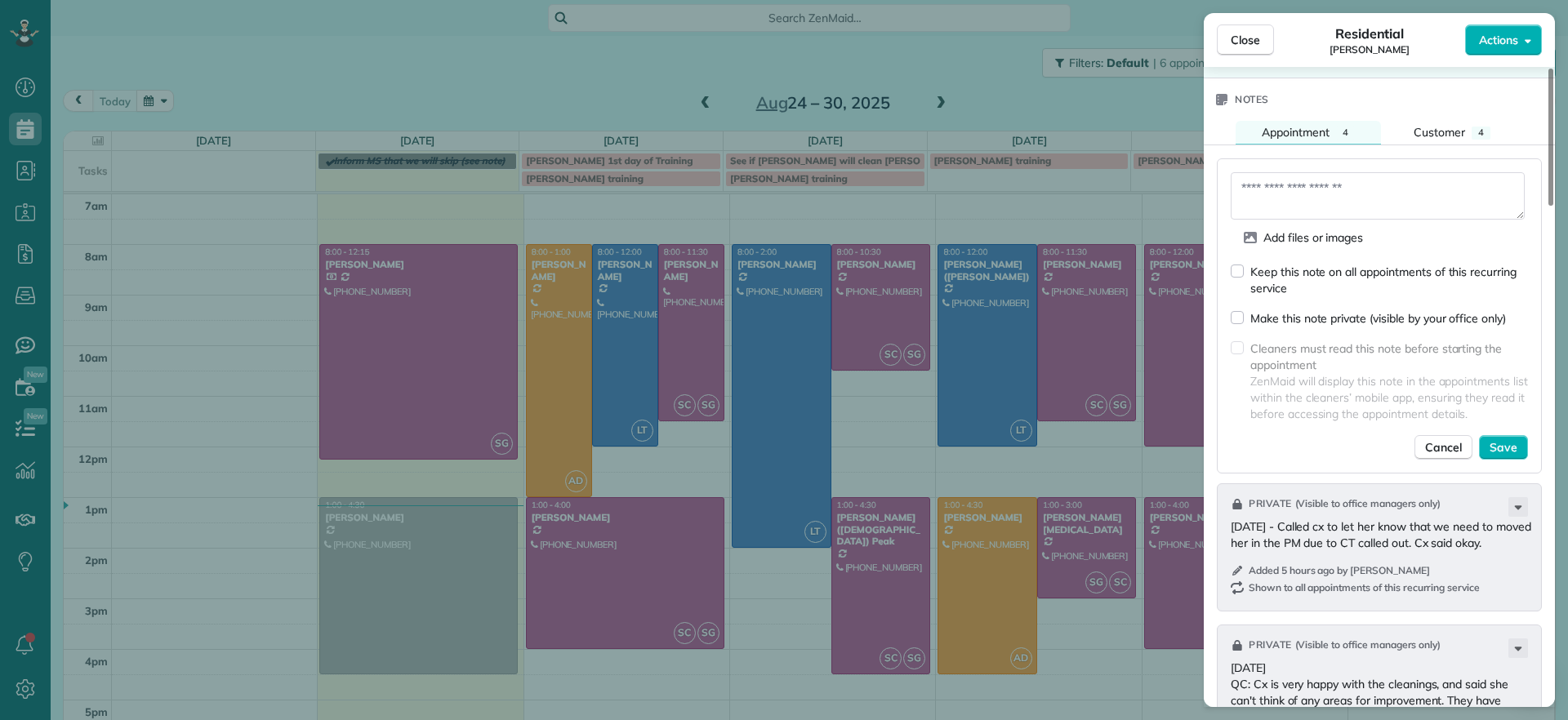
scroll to position [1229, 0]
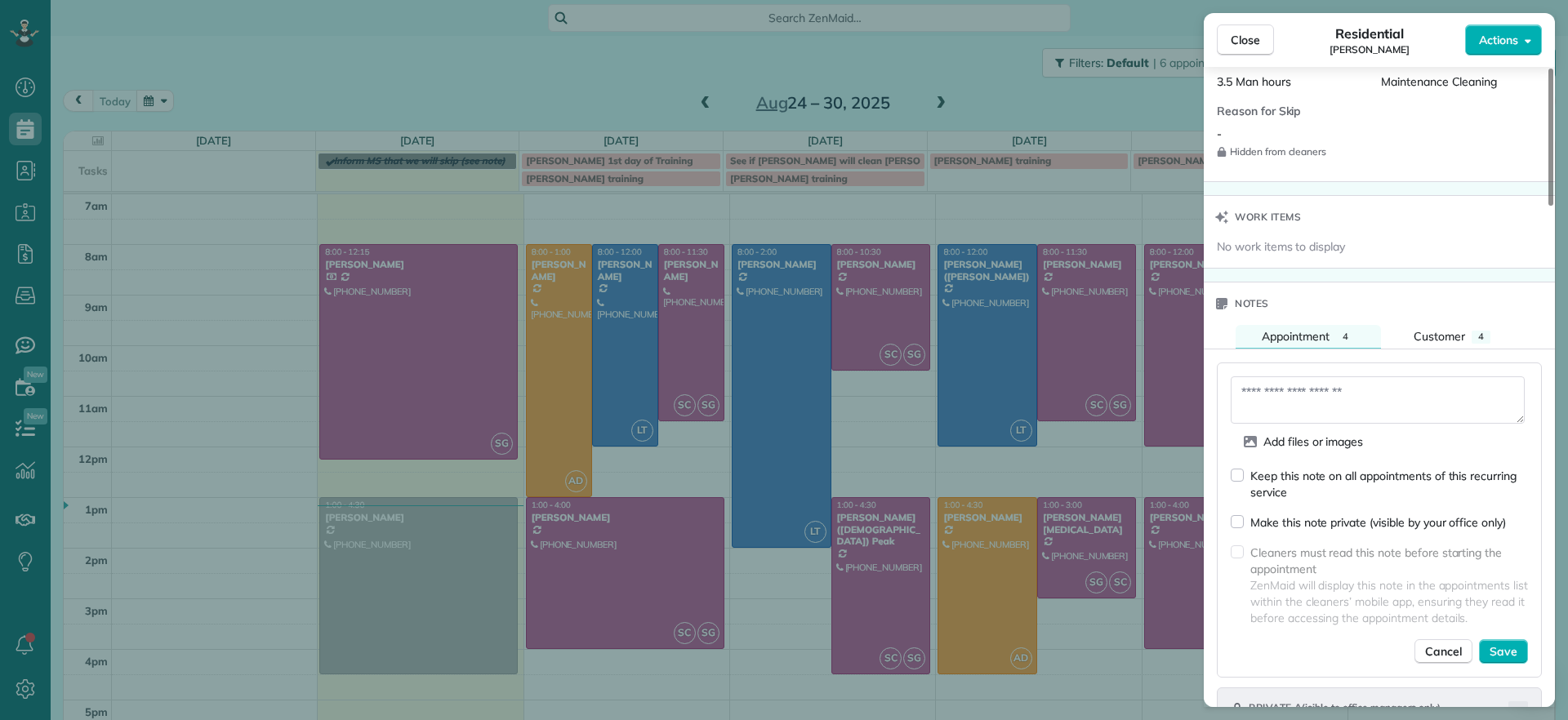
click at [1382, 406] on textarea at bounding box center [1377, 400] width 294 height 47
type textarea "**********"
click at [1251, 38] on span "Close" at bounding box center [1245, 39] width 30 height 17
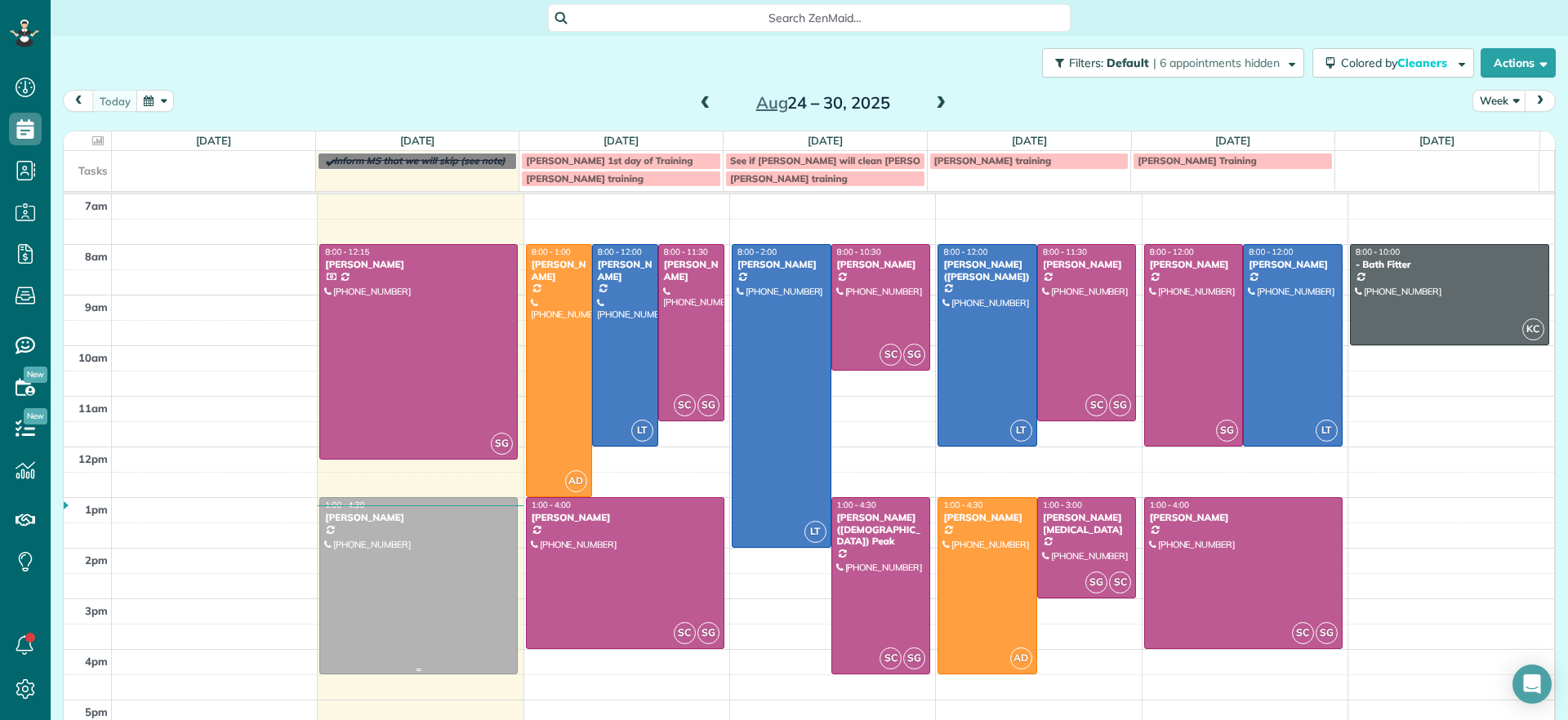
click at [376, 539] on div at bounding box center [418, 585] width 197 height 175
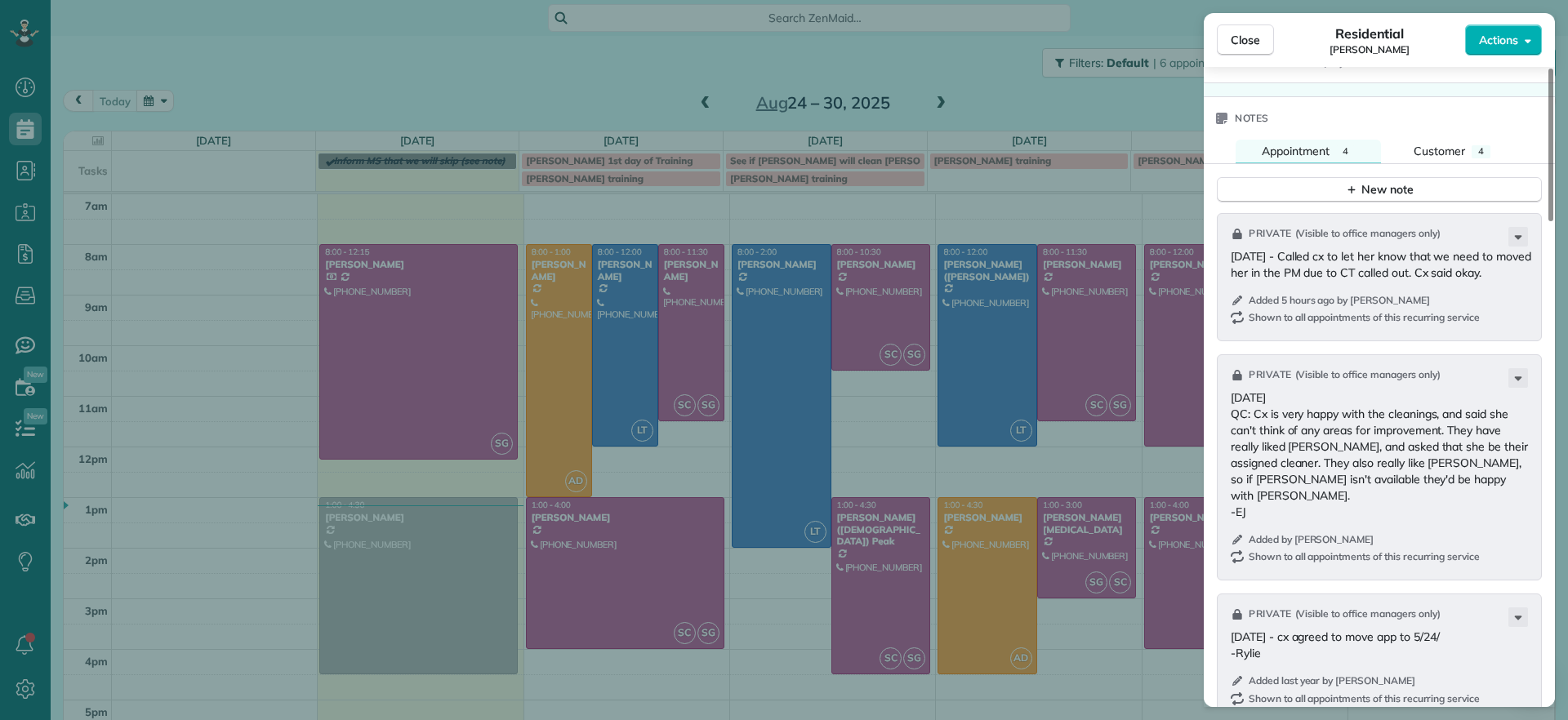
scroll to position [1532, 0]
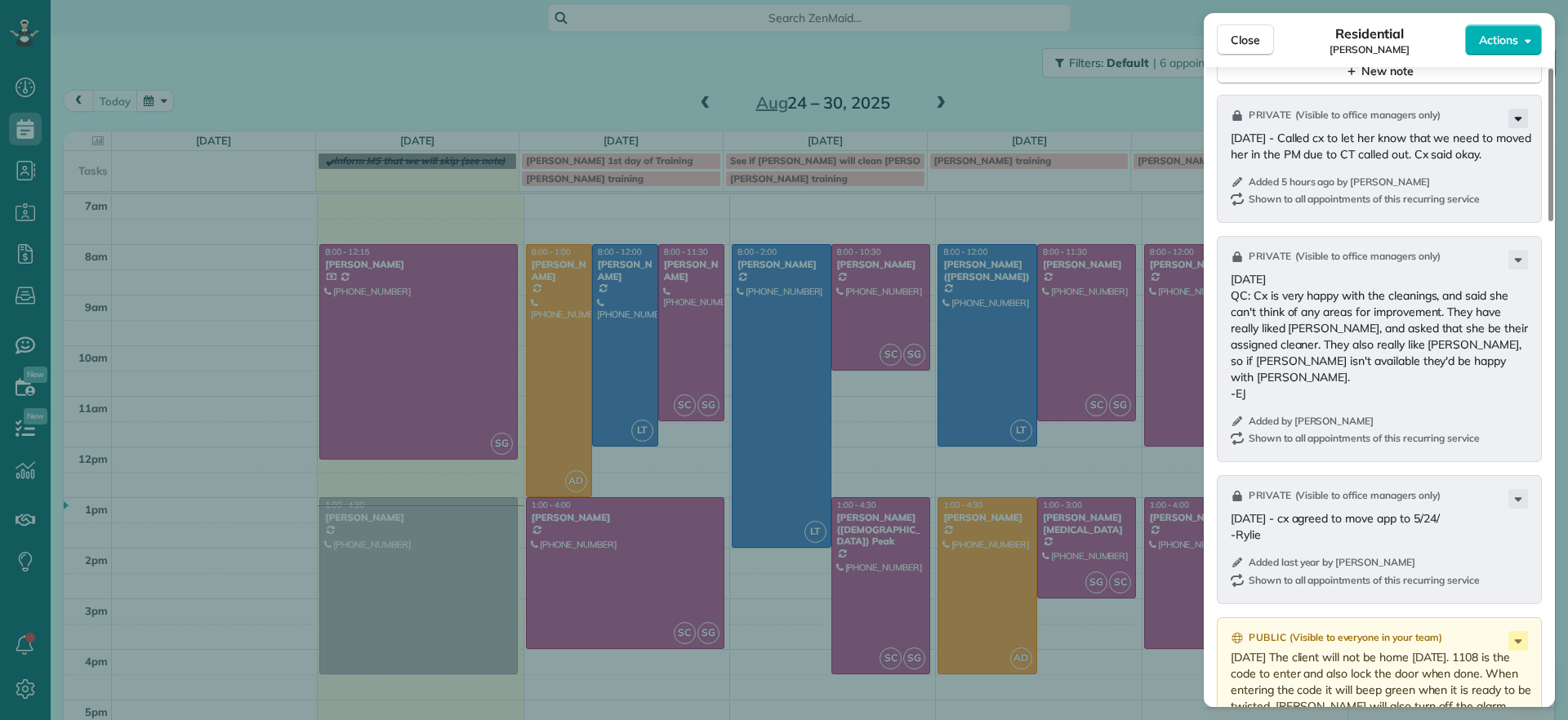
drag, startPoint x: 1512, startPoint y: 129, endPoint x: 1514, endPoint y: 119, distance: 10.2
click at [1513, 122] on div "Private ( Visible to office managers only ) 8/25/25 - Called cx to let her know…" at bounding box center [1379, 158] width 325 height 128
click at [1517, 118] on icon at bounding box center [1518, 120] width 7 height 4
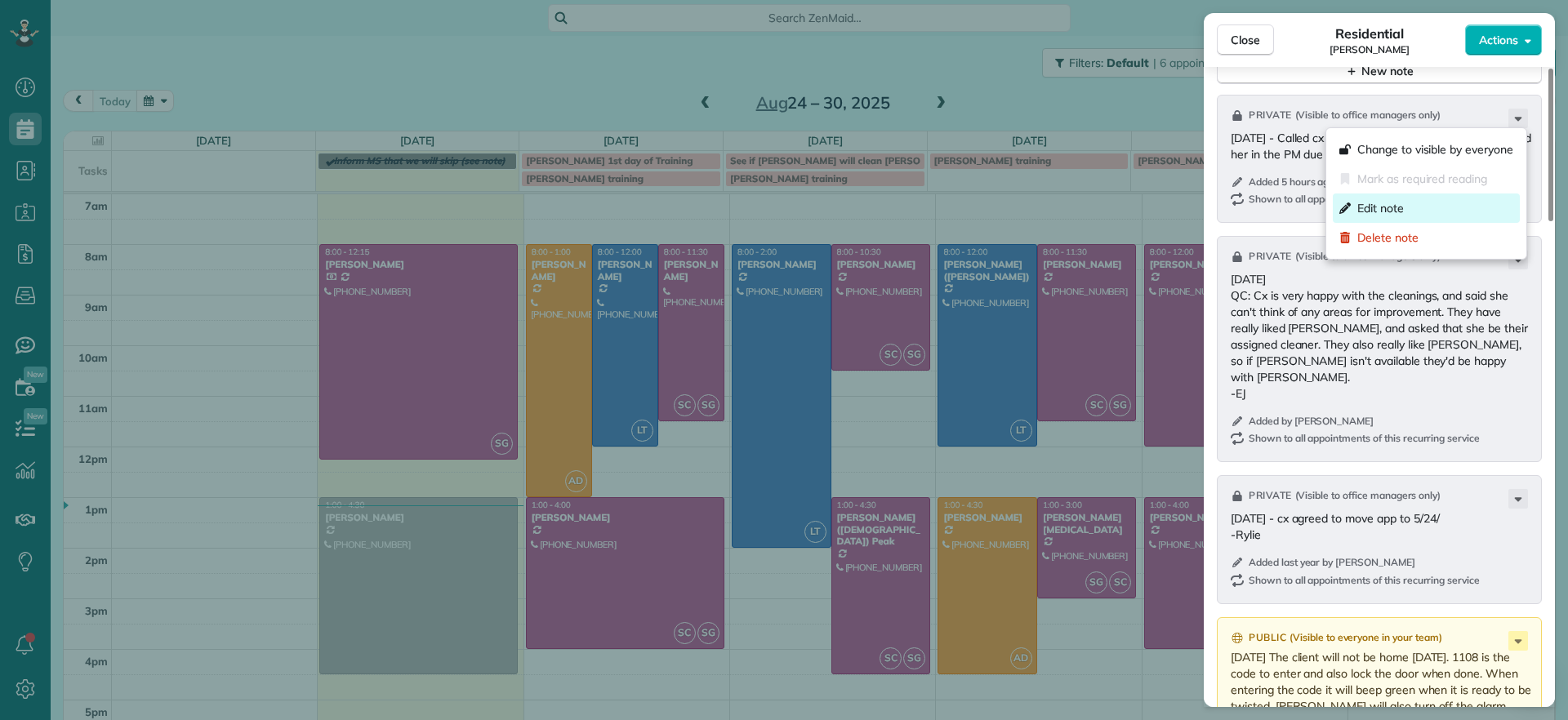
click at [1404, 211] on div "Edit note" at bounding box center [1426, 209] width 187 height 30
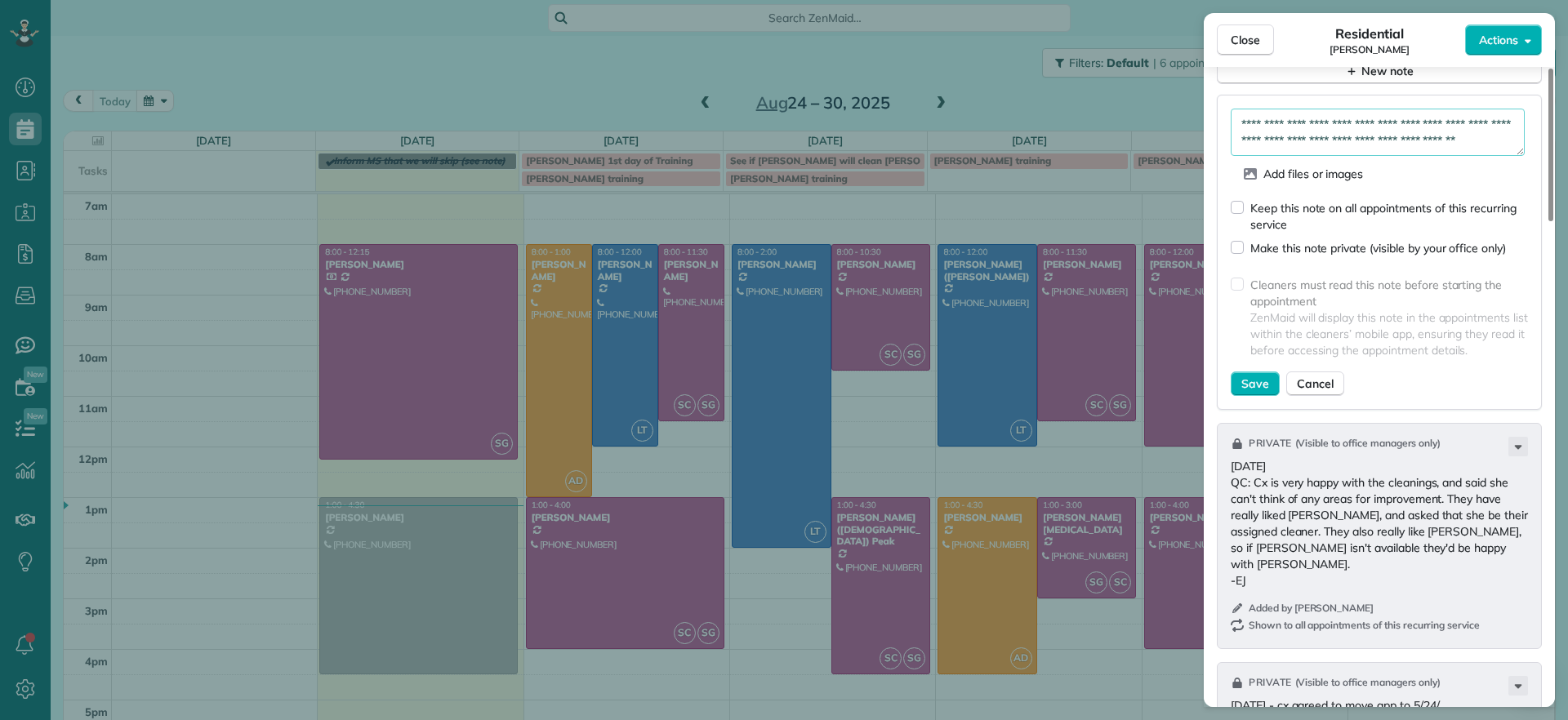
scroll to position [17, 0]
click at [1381, 136] on textarea "**********" at bounding box center [1377, 132] width 294 height 47
drag, startPoint x: 1479, startPoint y: 120, endPoint x: 1478, endPoint y: 95, distance: 25.0
click at [1478, 95] on div "**********" at bounding box center [1379, 252] width 325 height 315
click at [1325, 150] on textarea "**********" at bounding box center [1377, 132] width 294 height 47
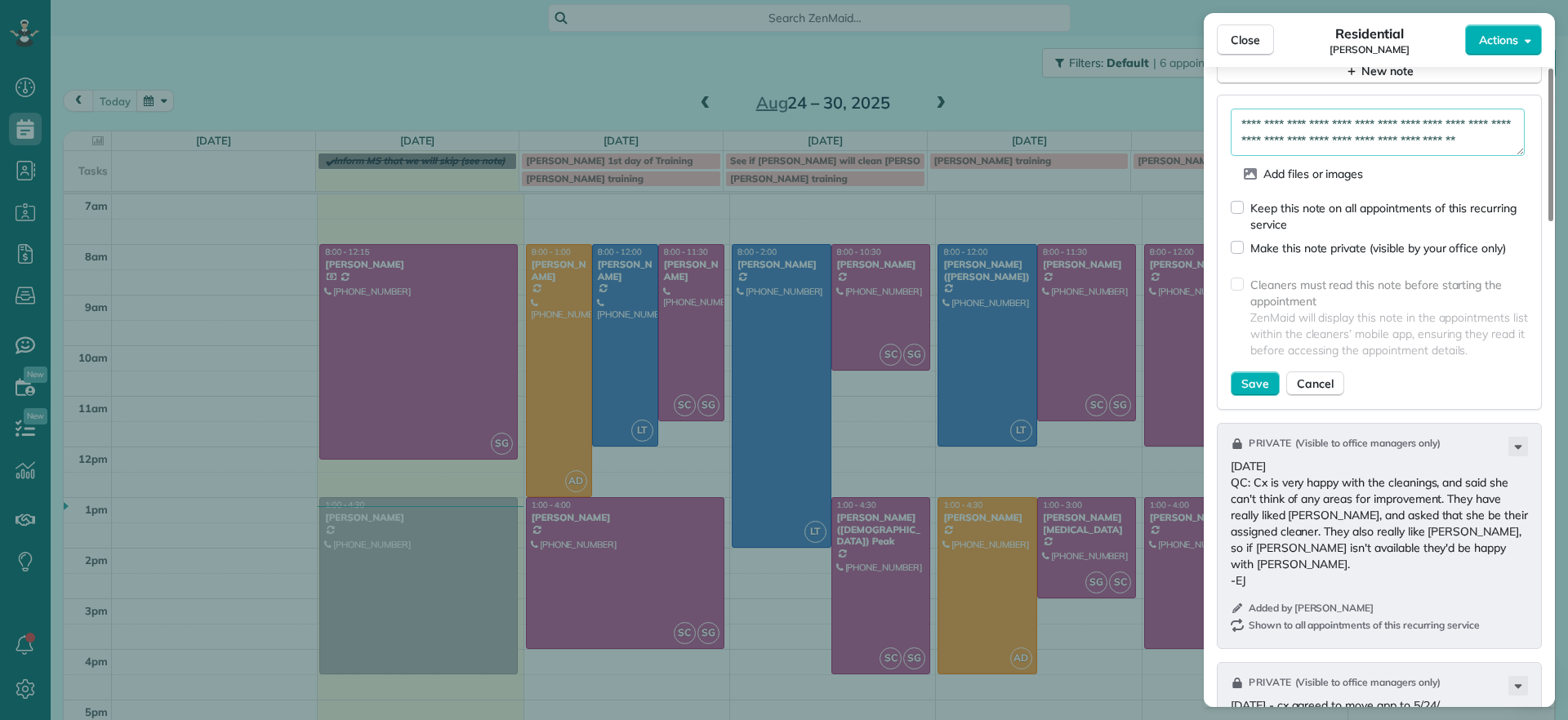
scroll to position [42, 0]
click at [1315, 145] on textarea "**********" at bounding box center [1377, 132] width 294 height 47
click at [1284, 126] on textarea "**********" at bounding box center [1377, 132] width 294 height 47
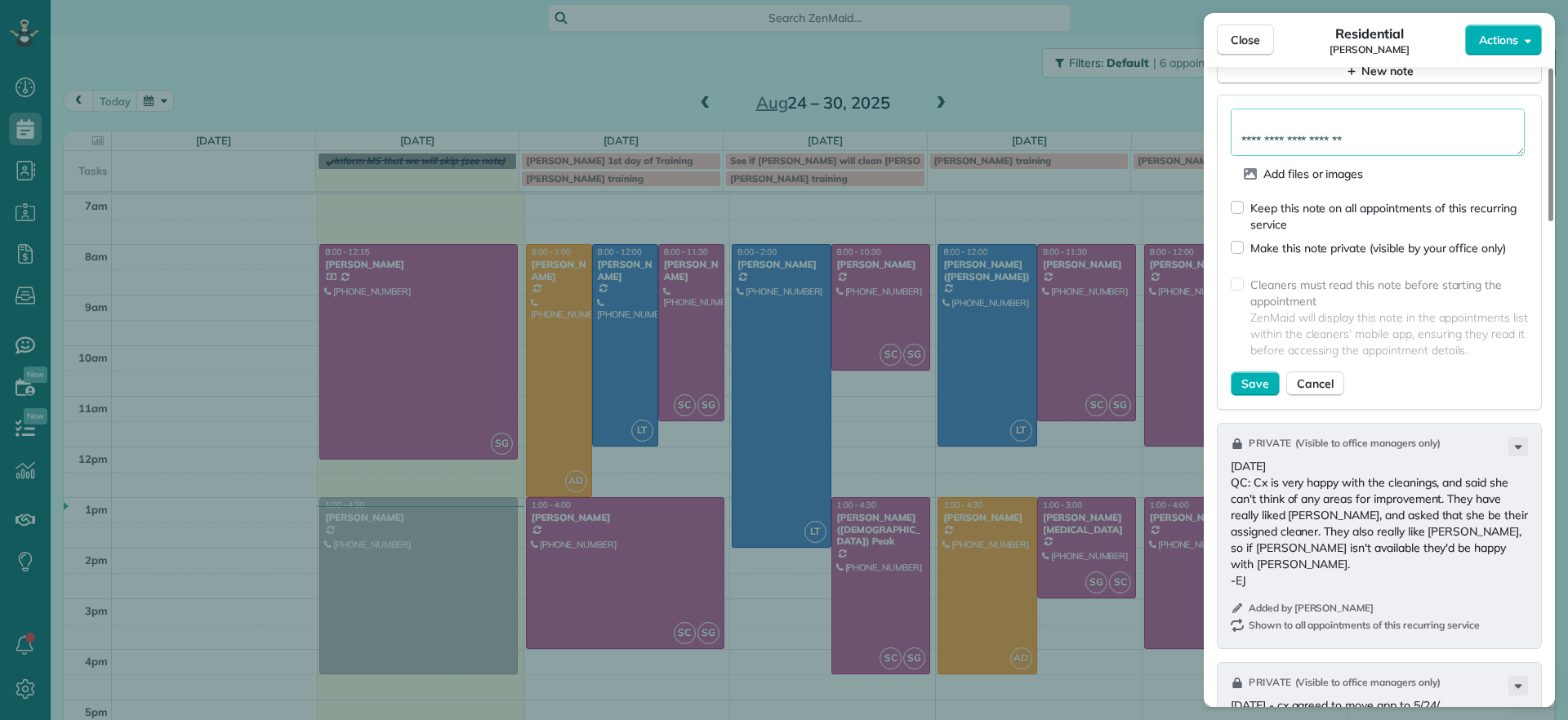
click at [1415, 142] on textarea "**********" at bounding box center [1377, 132] width 294 height 47
click at [1431, 127] on textarea "**********" at bounding box center [1377, 132] width 294 height 47
click at [1459, 135] on textarea "**********" at bounding box center [1377, 132] width 294 height 47
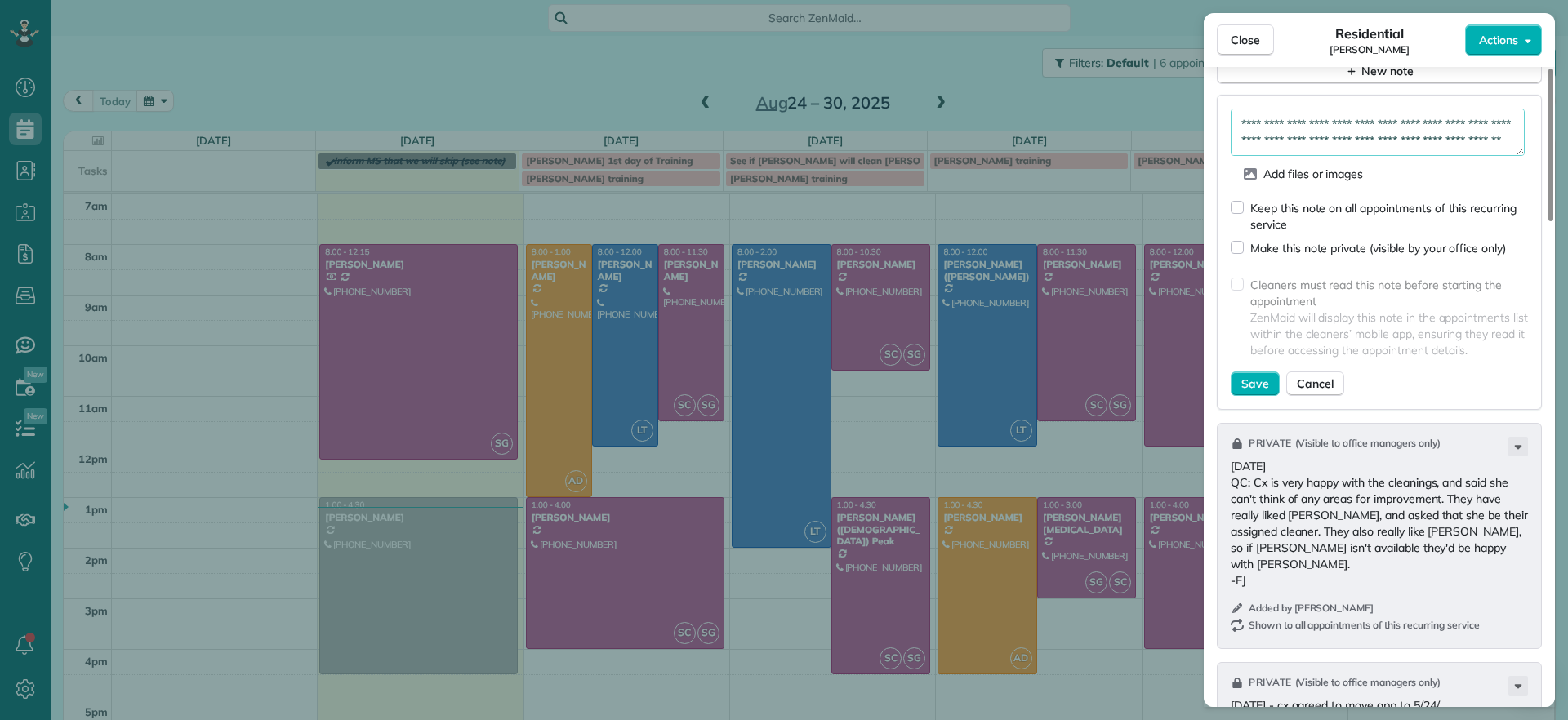
click at [1454, 132] on textarea "**********" at bounding box center [1377, 132] width 294 height 47
click at [1449, 138] on textarea "**********" at bounding box center [1377, 132] width 294 height 47
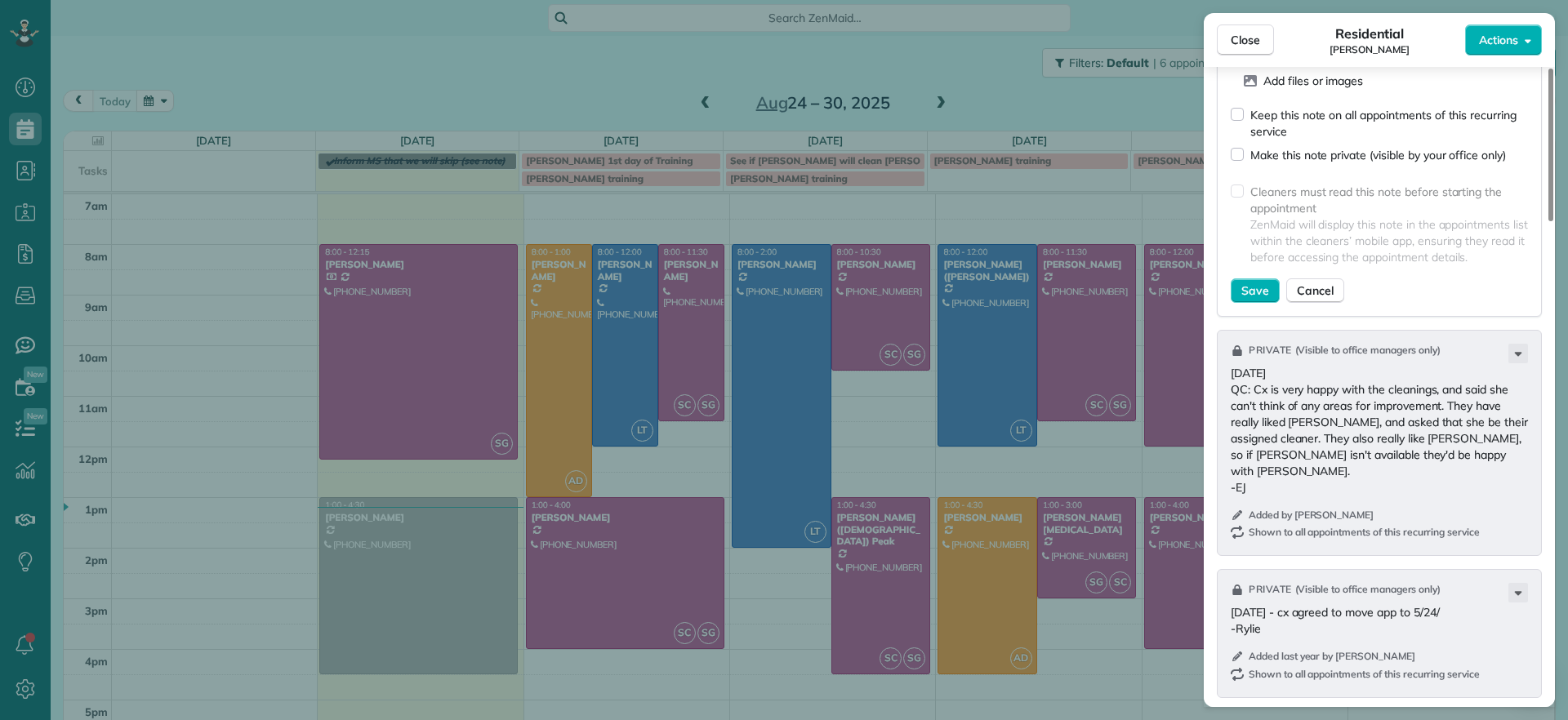
scroll to position [1430, 0]
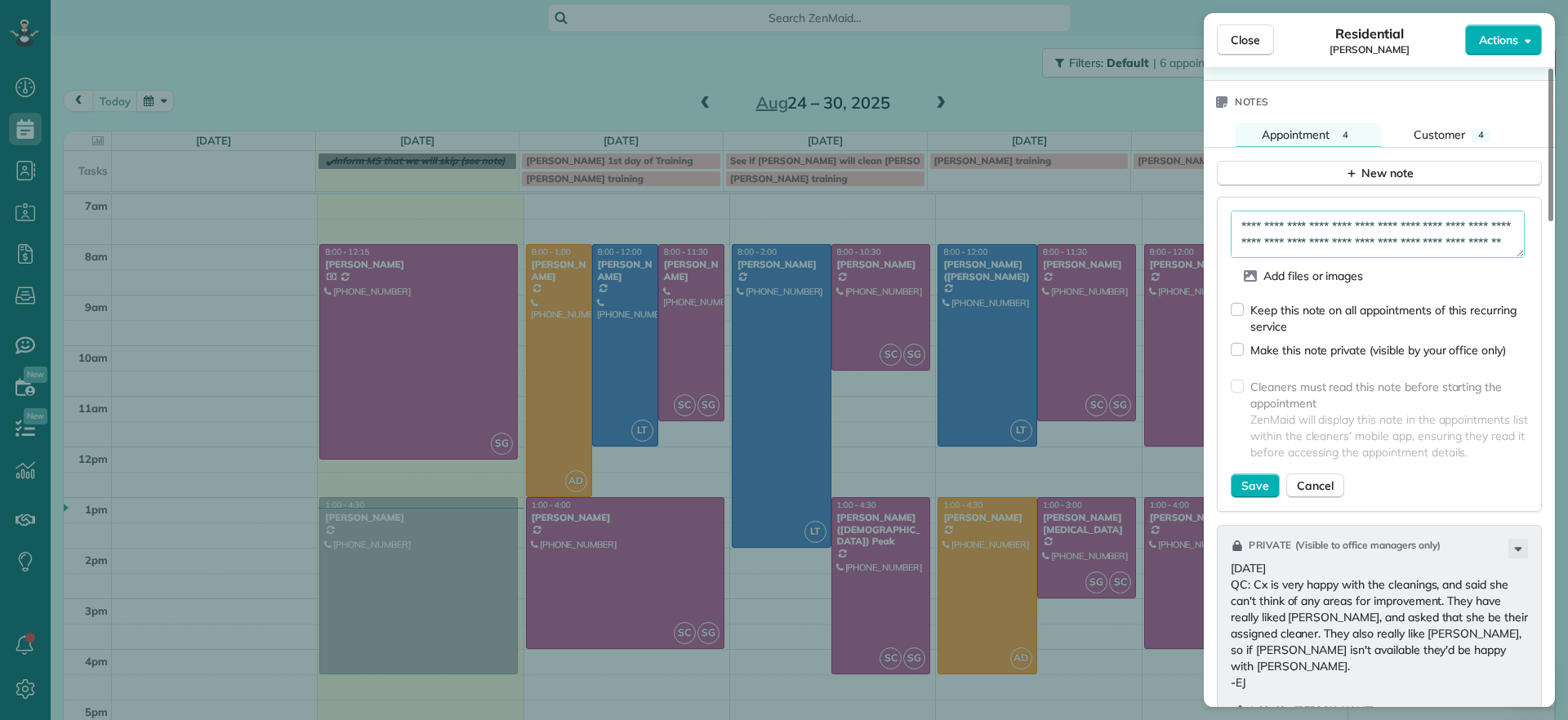
click at [1444, 245] on textarea "**********" at bounding box center [1377, 234] width 294 height 47
type textarea "**********"
click at [1268, 484] on button "Save" at bounding box center [1255, 485] width 49 height 25
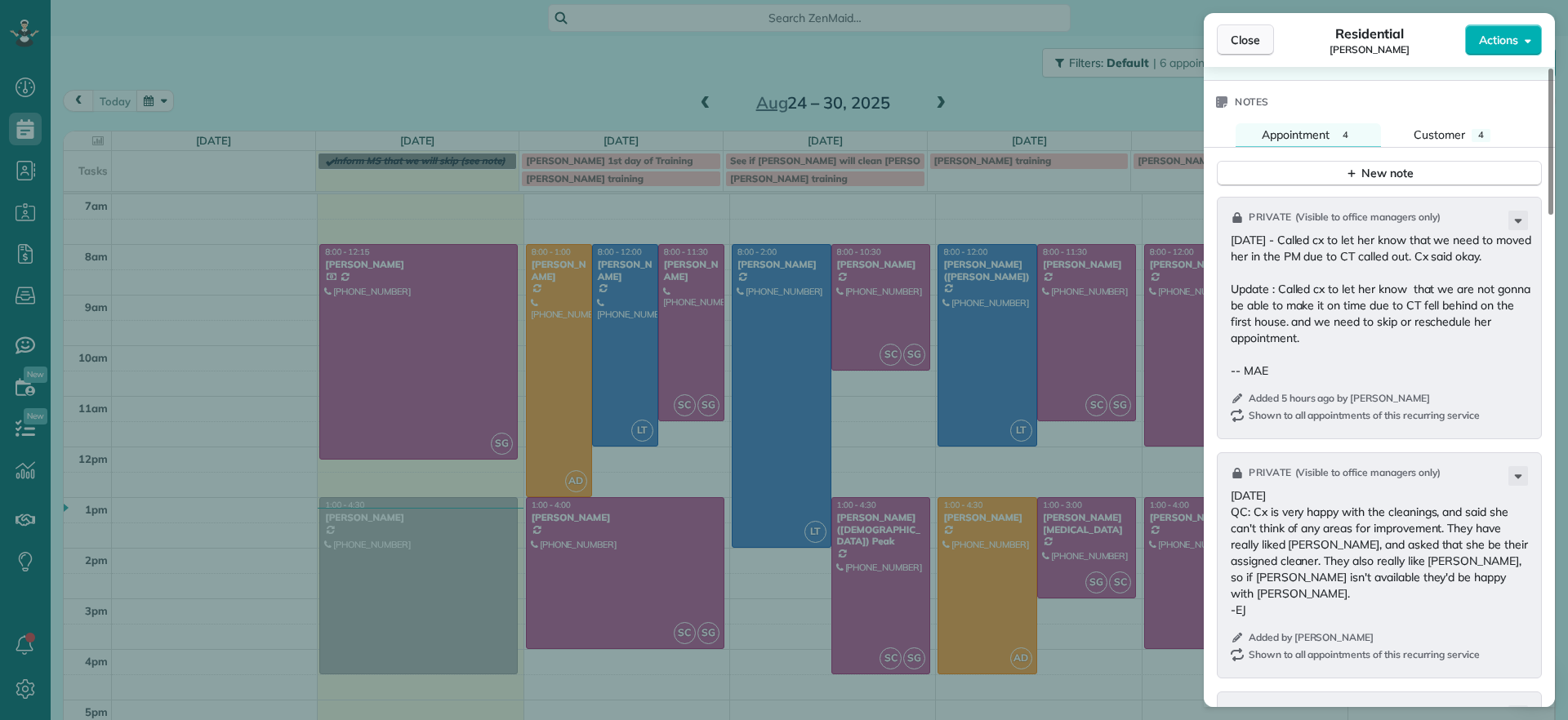
click at [1256, 39] on span "Close" at bounding box center [1245, 39] width 30 height 17
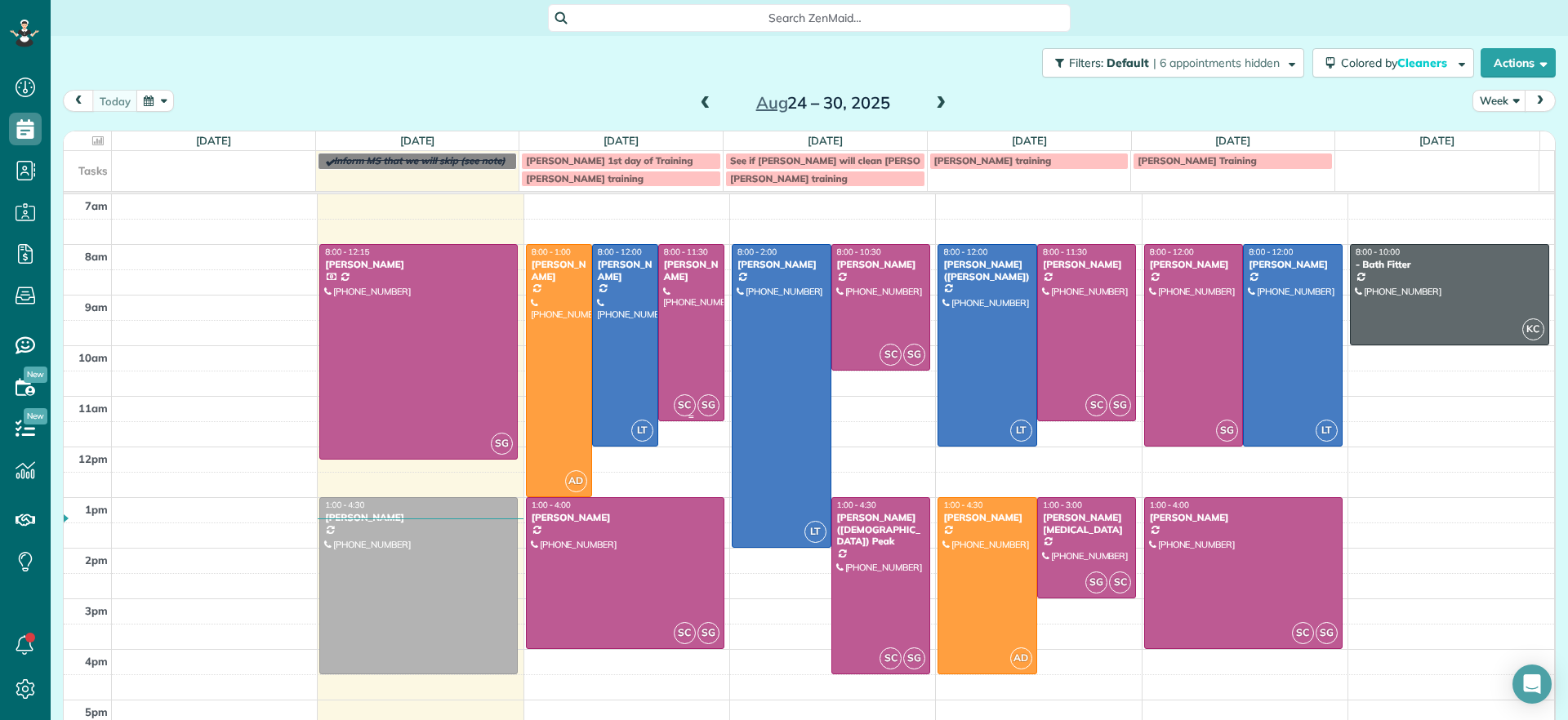
click at [670, 353] on div at bounding box center [692, 332] width 65 height 175
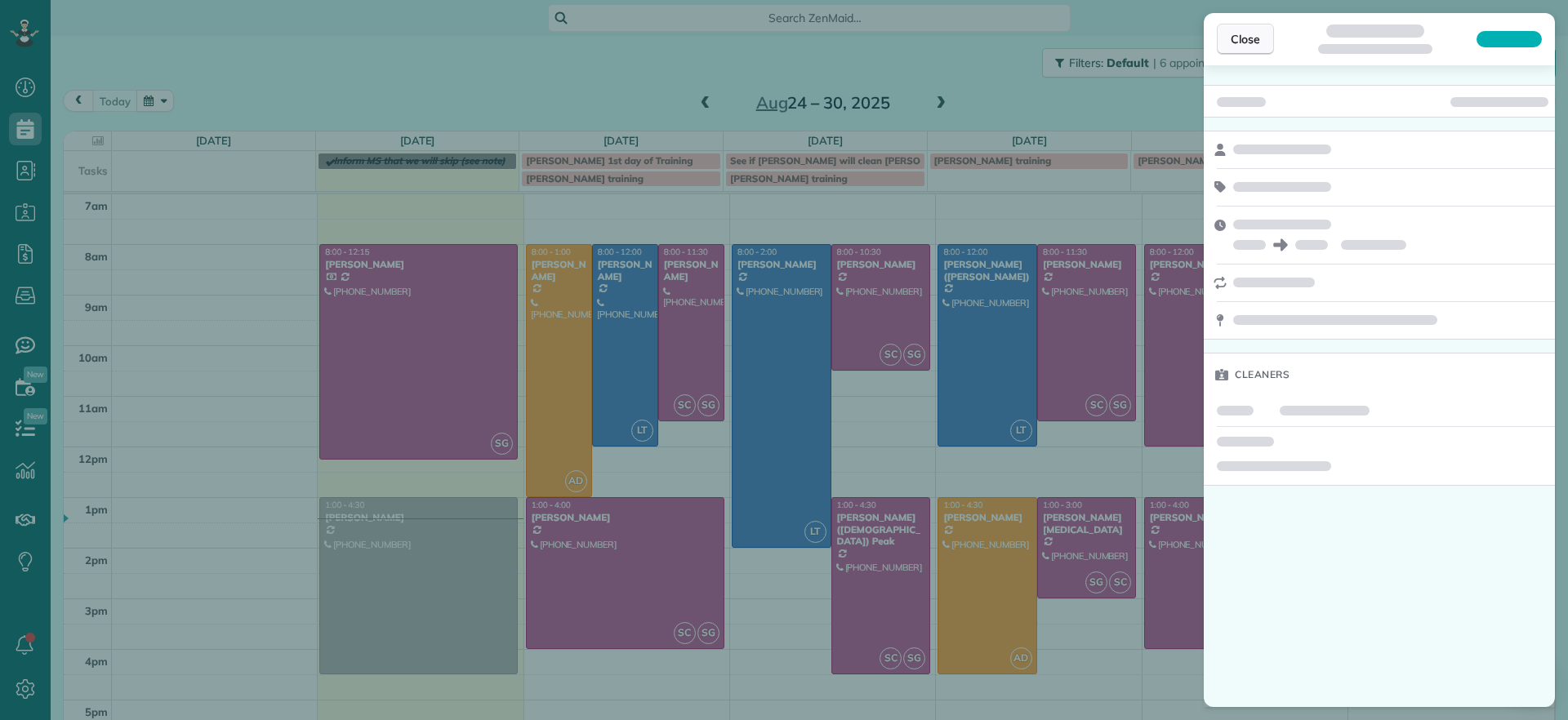
click at [1249, 42] on span "Close" at bounding box center [1245, 39] width 30 height 17
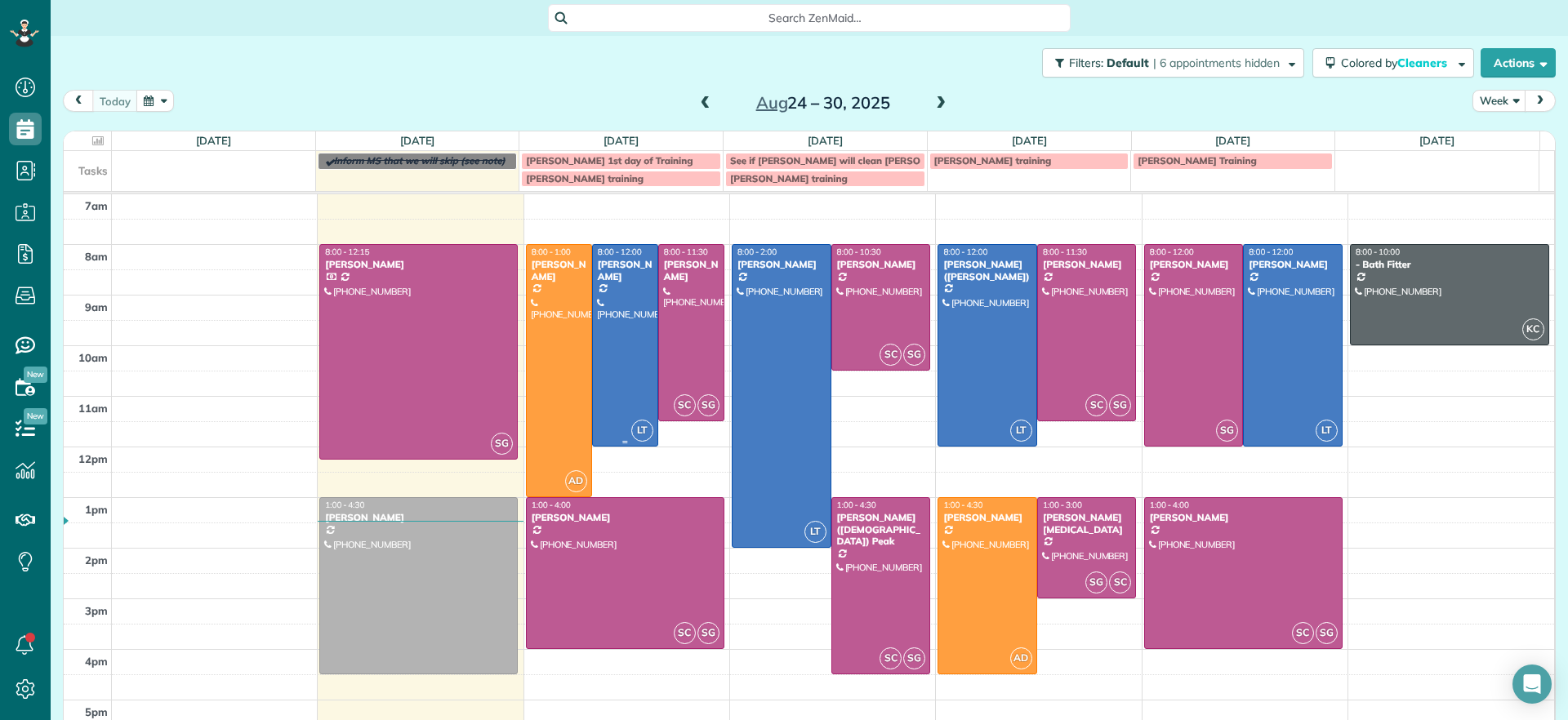
click at [616, 340] on div at bounding box center [626, 345] width 65 height 201
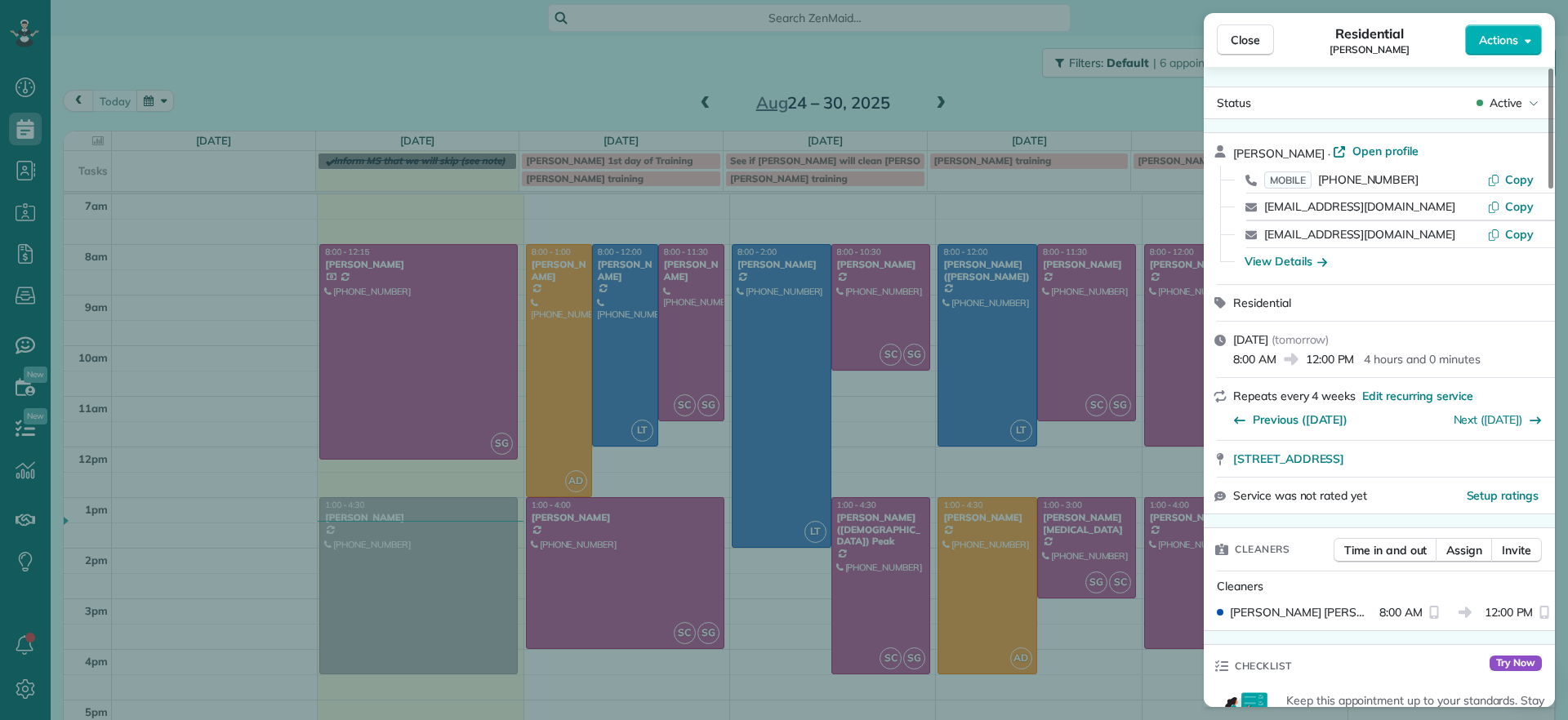
click at [500, 209] on div "Close Residential Bryan Killian Actions Status Active Bryan Killian · Open prof…" at bounding box center [784, 360] width 1568 height 720
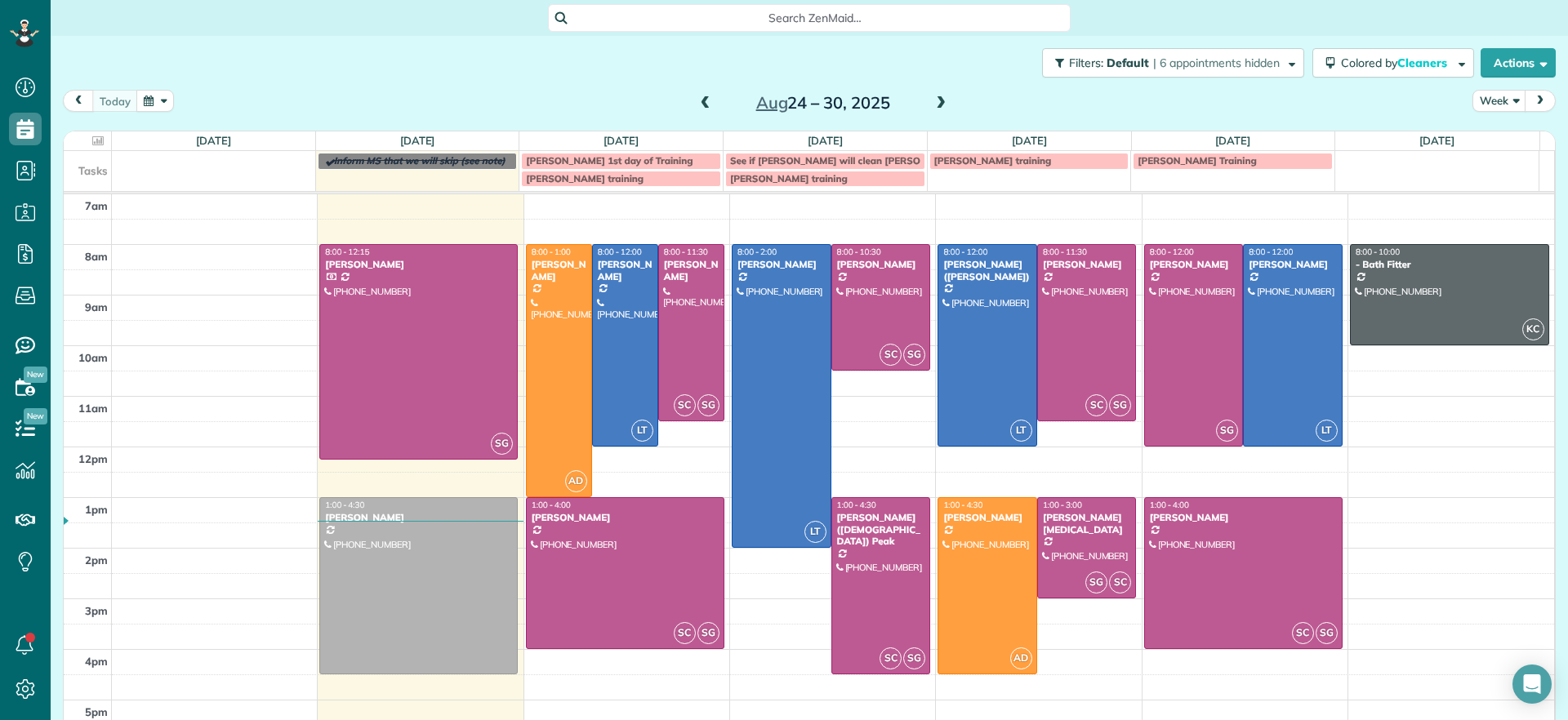
click at [506, 172] on td "Inform MS that we will skip (see note)" at bounding box center [417, 169] width 205 height 36
click at [511, 248] on div "**********" at bounding box center [784, 360] width 1568 height 720
click at [513, 245] on td at bounding box center [833, 257] width 1443 height 26
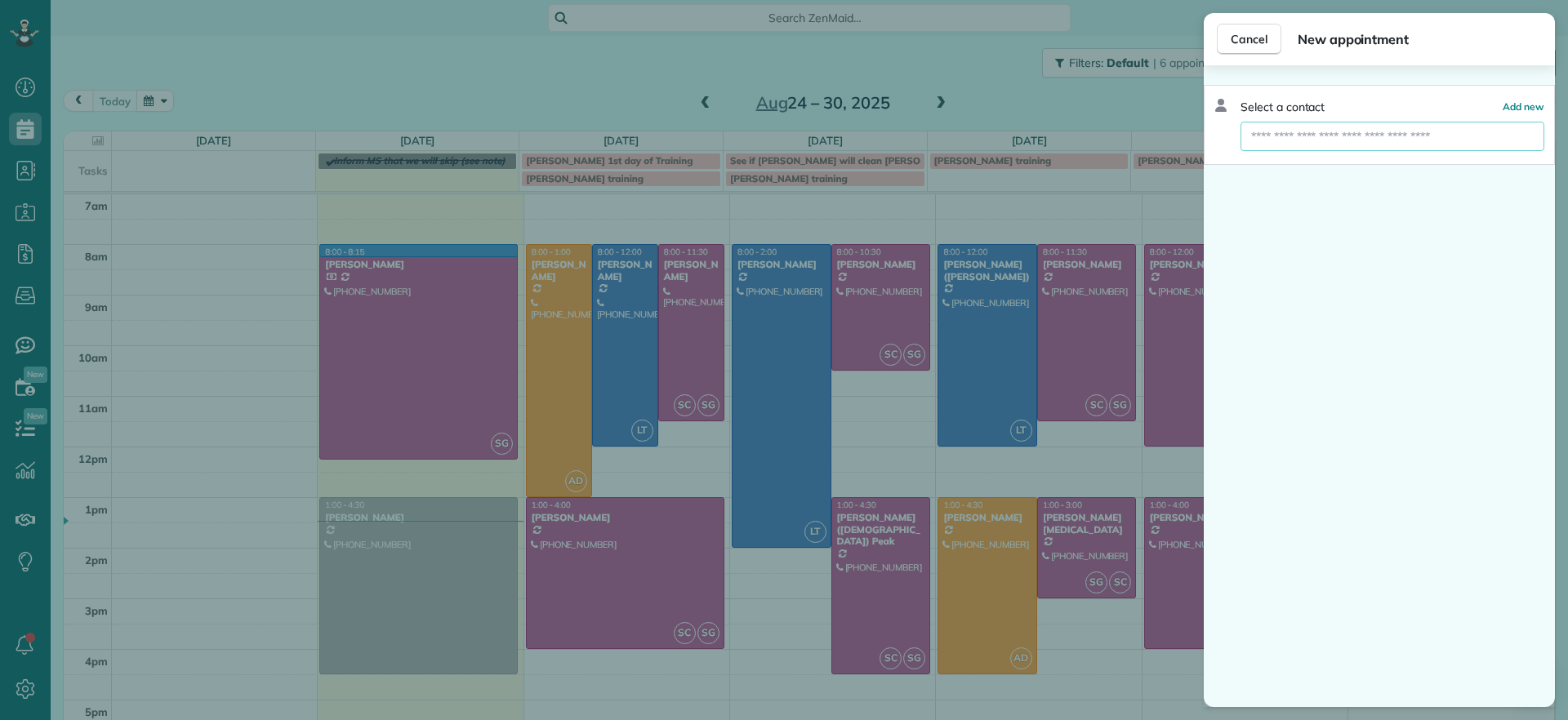
click at [1289, 149] on input "text" at bounding box center [1392, 137] width 304 height 30
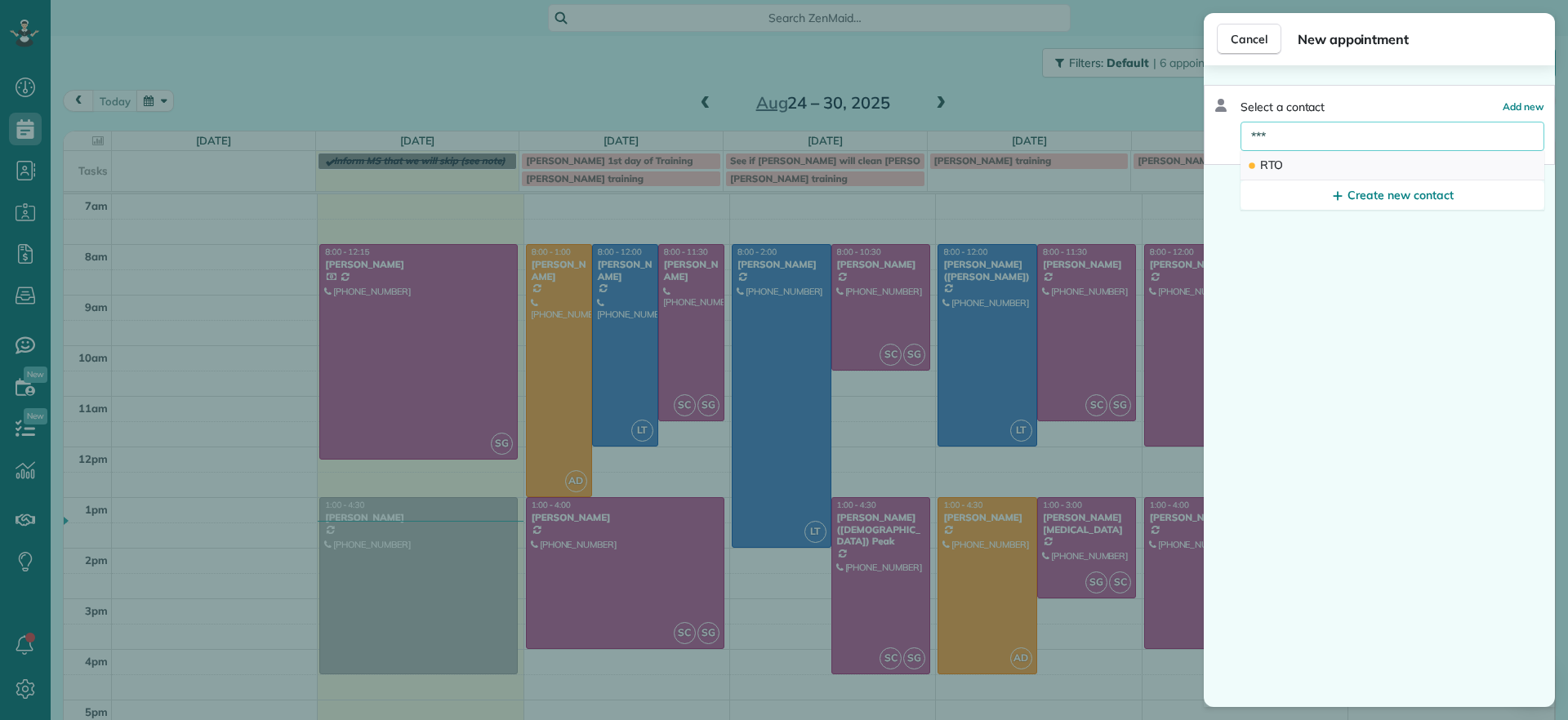
type input "***"
click at [1307, 167] on button "RTO" at bounding box center [1392, 166] width 304 height 30
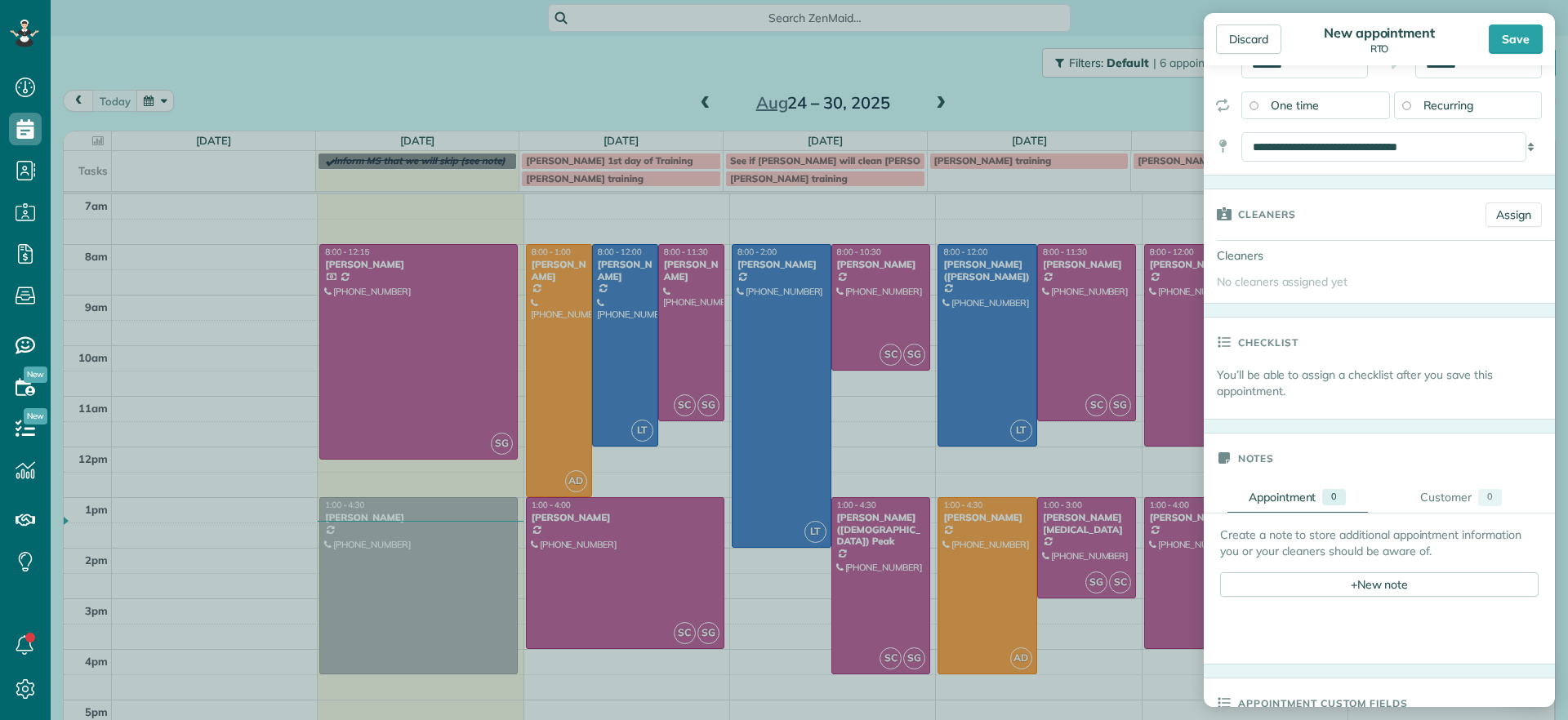
scroll to position [205, 0]
click at [1485, 213] on link "Assign" at bounding box center [1513, 210] width 56 height 25
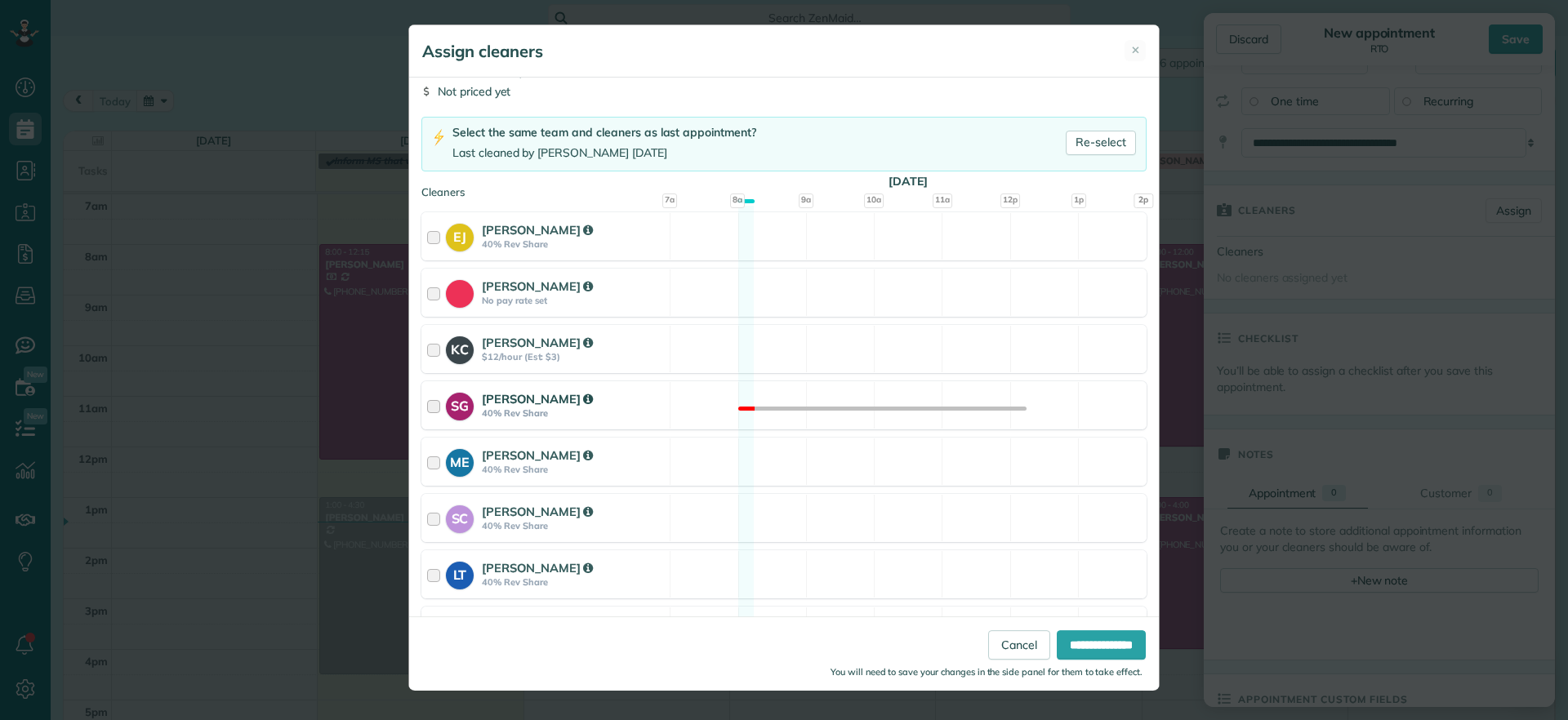
scroll to position [185, 0]
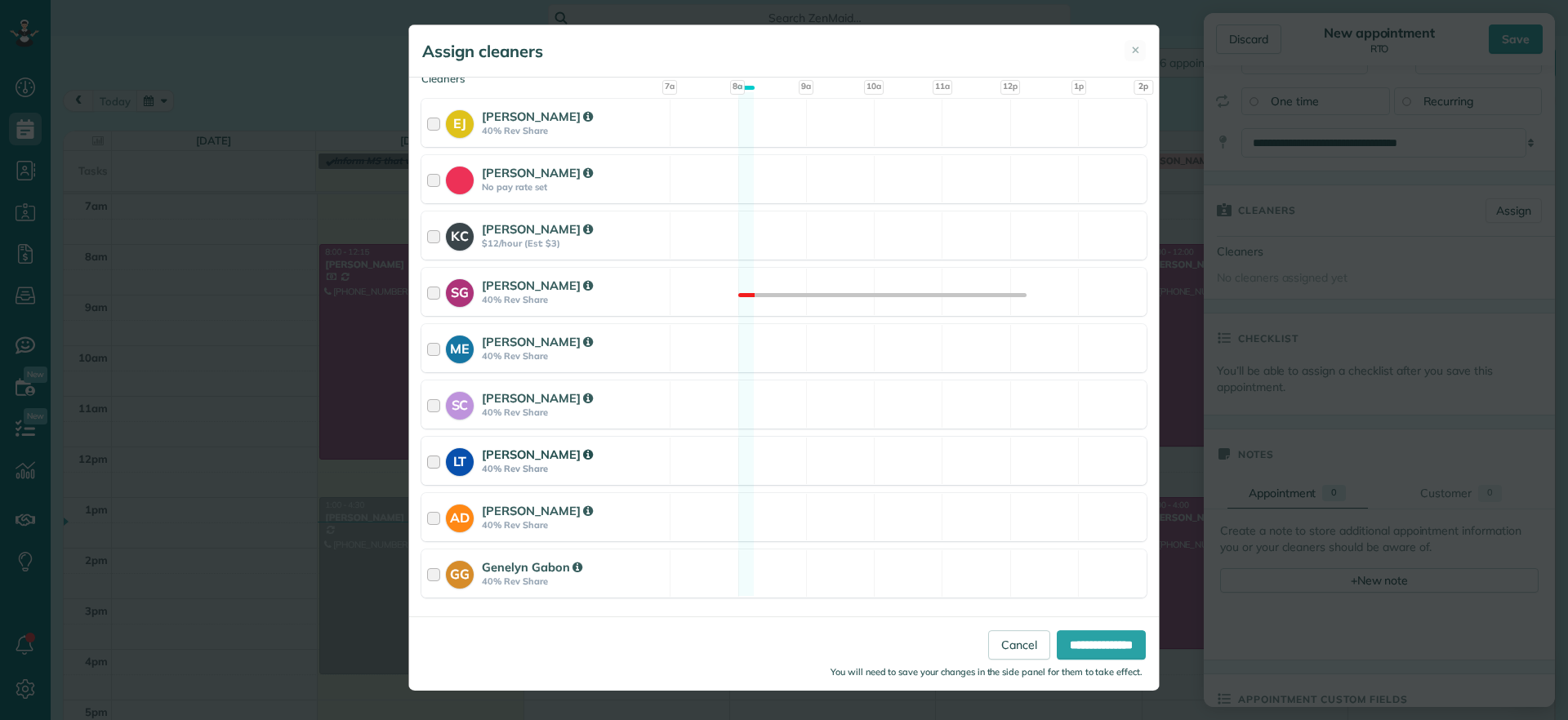
click at [845, 437] on div "LT Laura Thaller 40% Rev Share Available" at bounding box center [783, 460] width 725 height 48
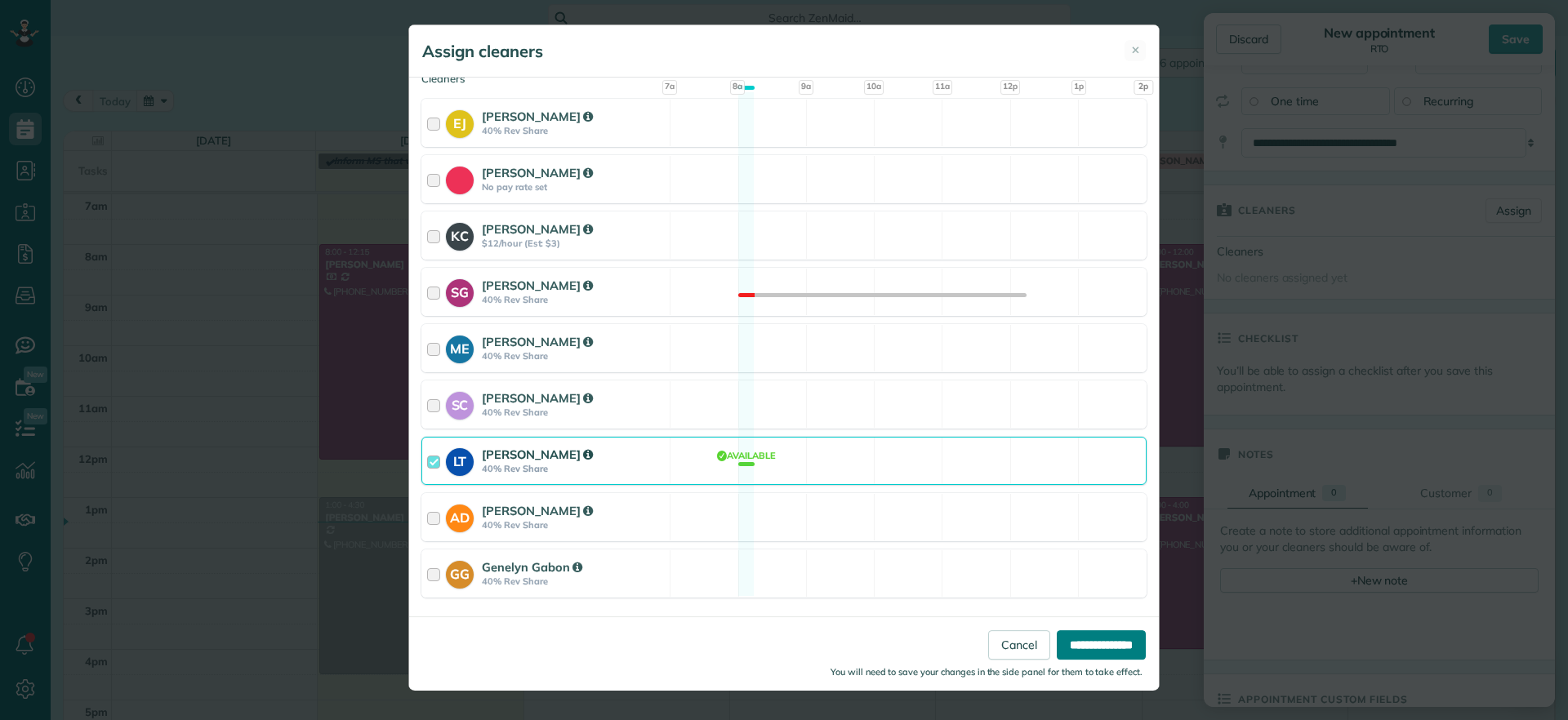
click at [1108, 641] on input "**********" at bounding box center [1101, 645] width 89 height 30
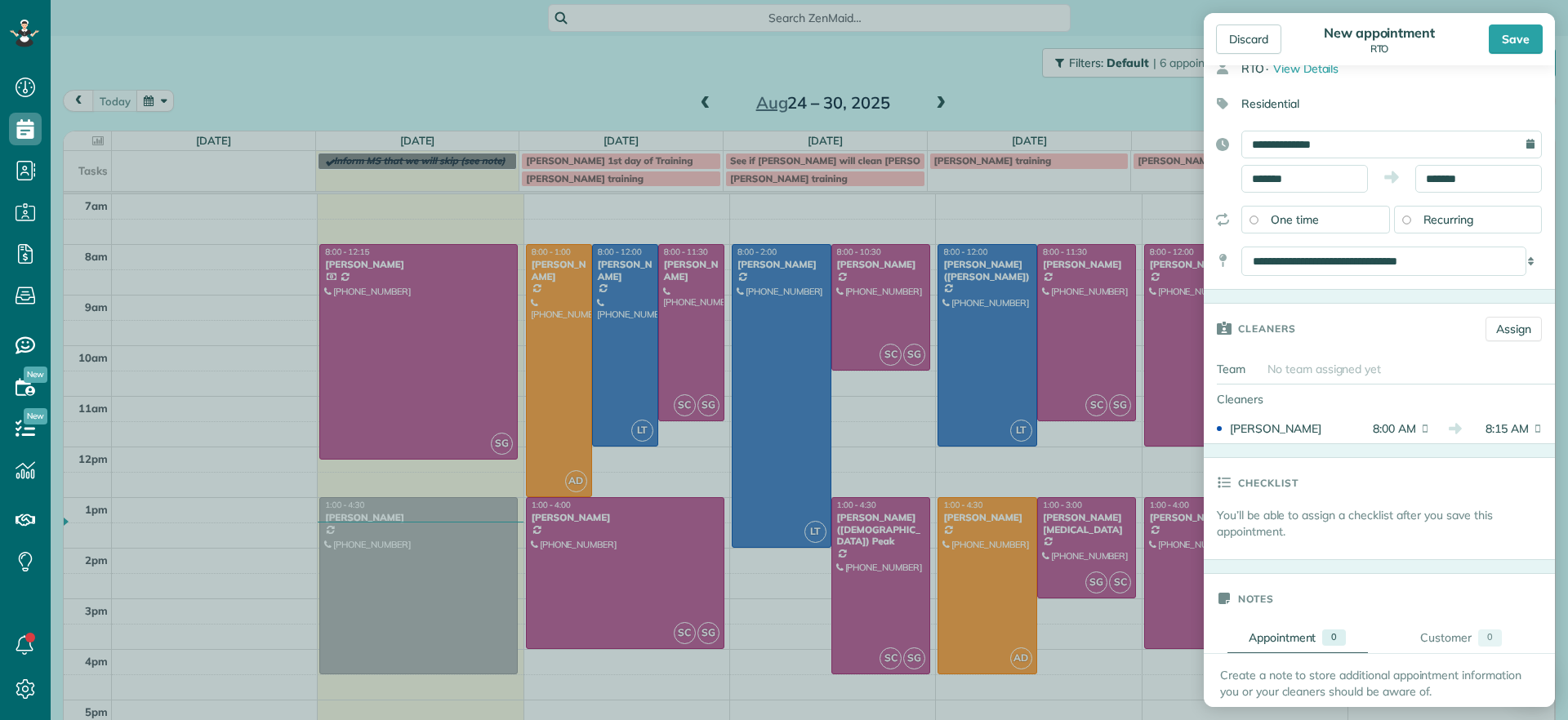
scroll to position [0, 0]
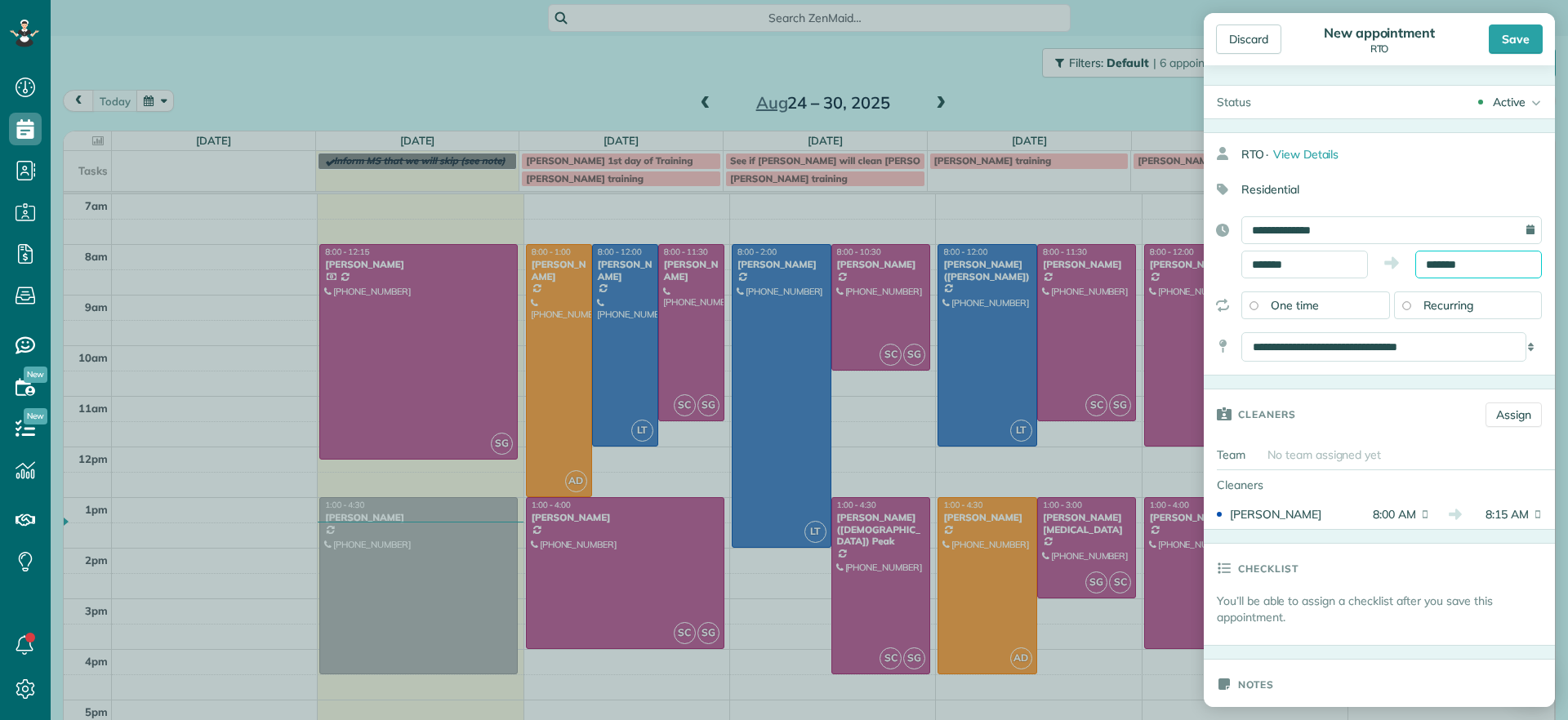
click at [1463, 263] on input "*******" at bounding box center [1478, 265] width 127 height 28
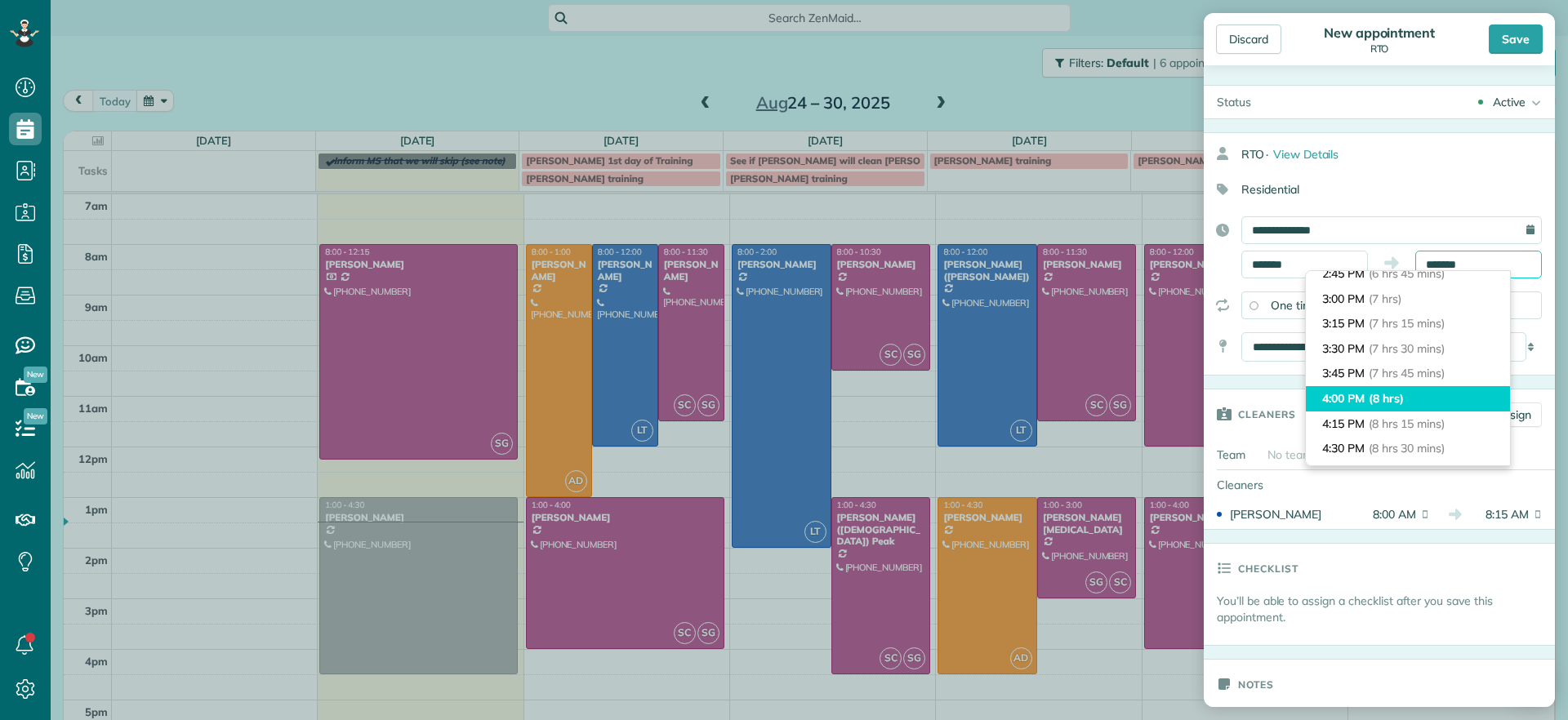
scroll to position [714, 0]
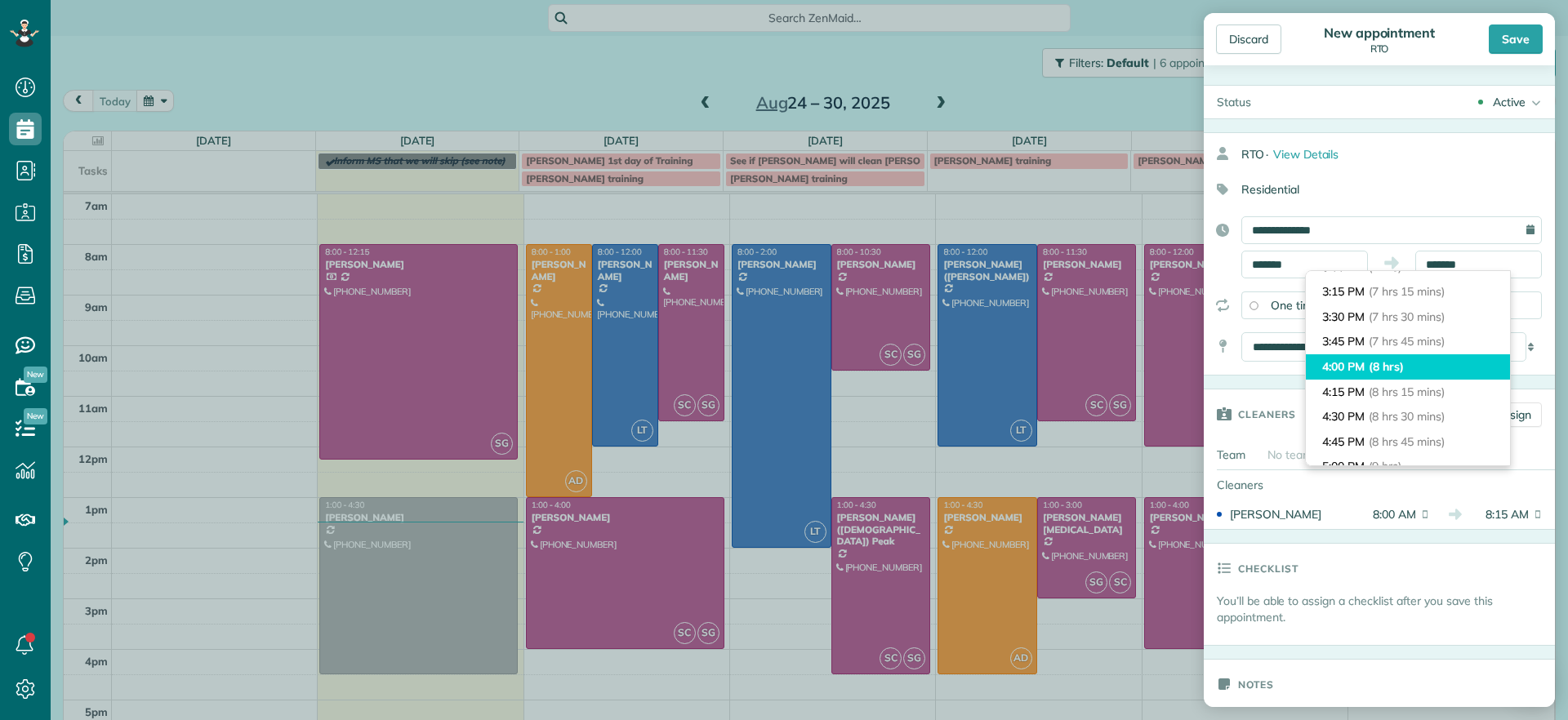
type input "*******"
click at [1392, 365] on span "(8 hrs)" at bounding box center [1386, 366] width 35 height 15
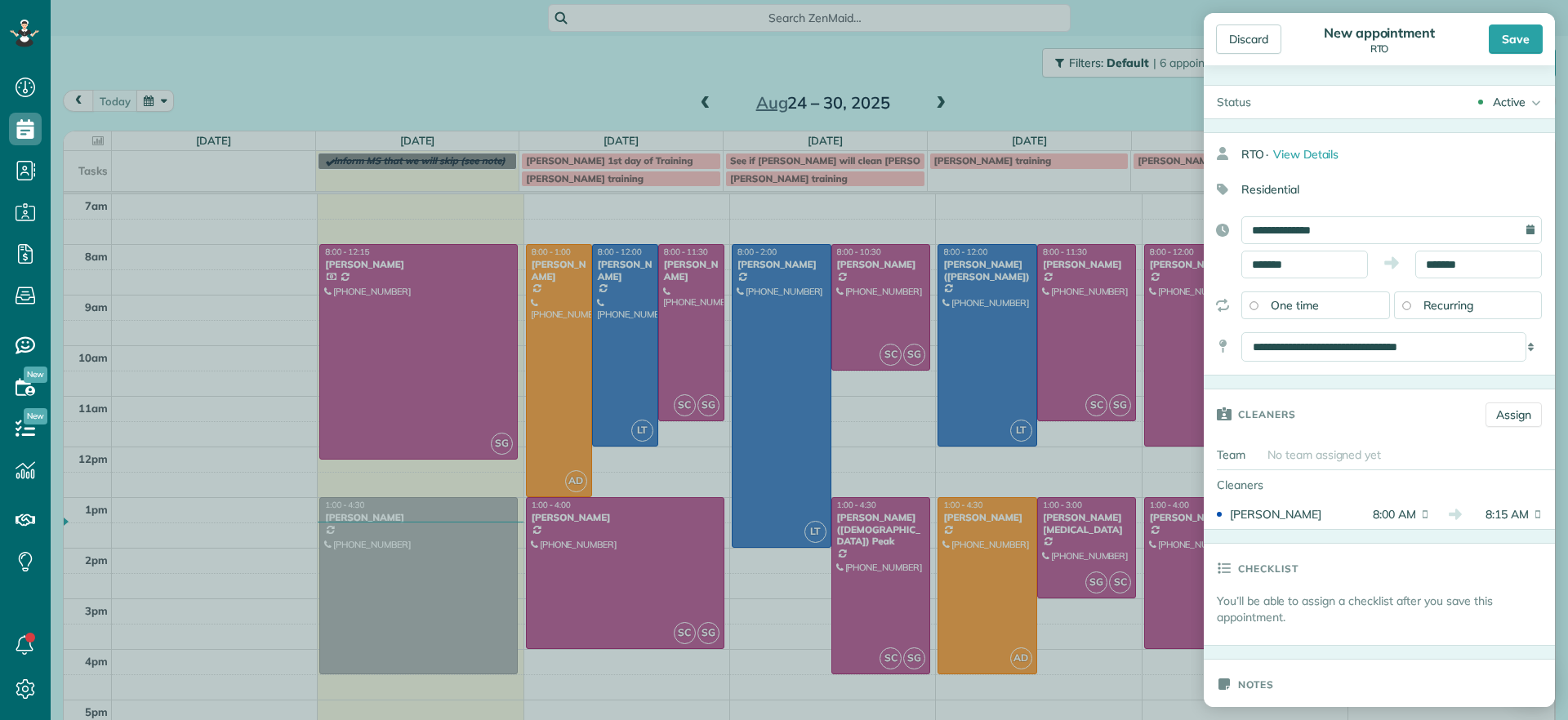
click at [1526, 41] on div "Save" at bounding box center [1515, 39] width 54 height 30
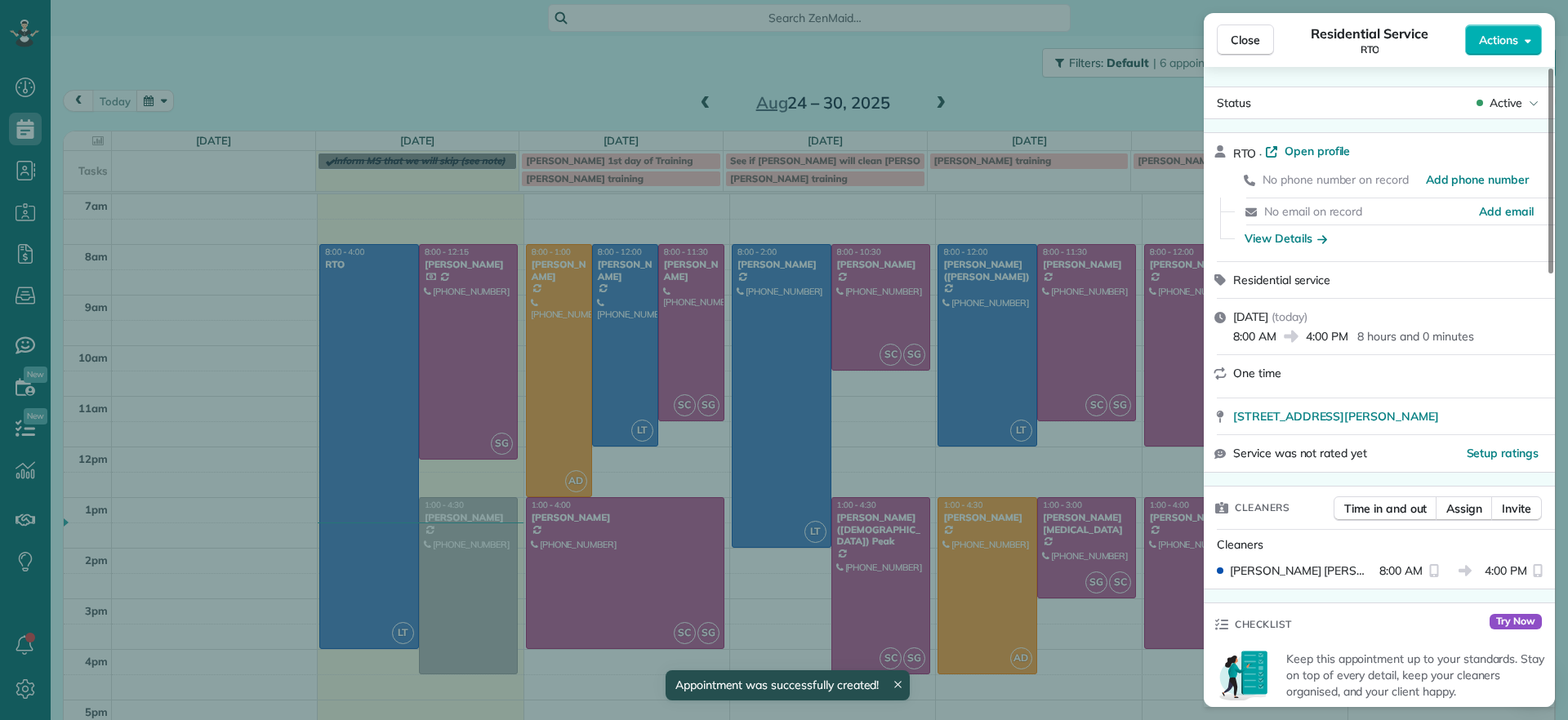
click at [241, 334] on div "Close Residential Service RTO Actions Status Active RTO · Open profile No phone…" at bounding box center [784, 360] width 1568 height 720
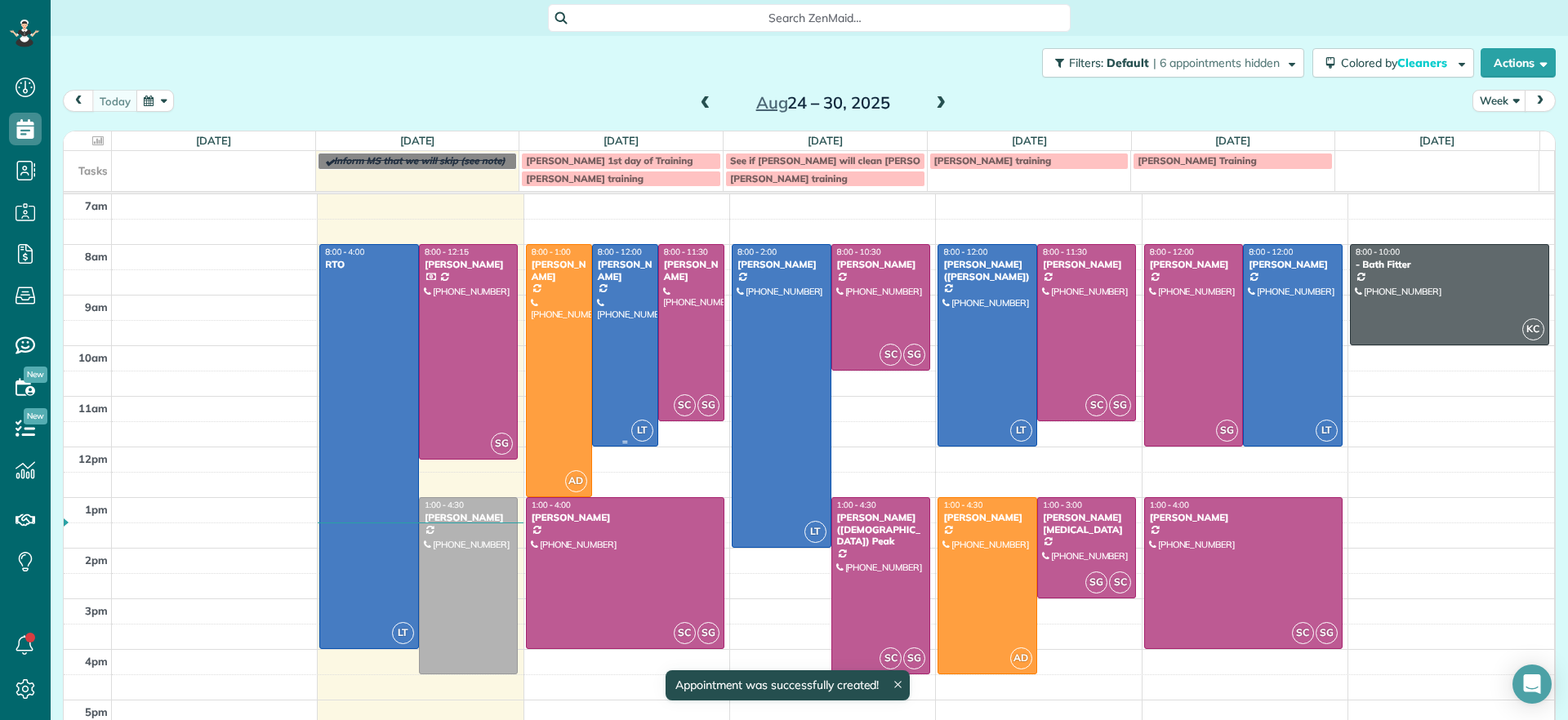
click at [613, 304] on div at bounding box center [626, 345] width 65 height 201
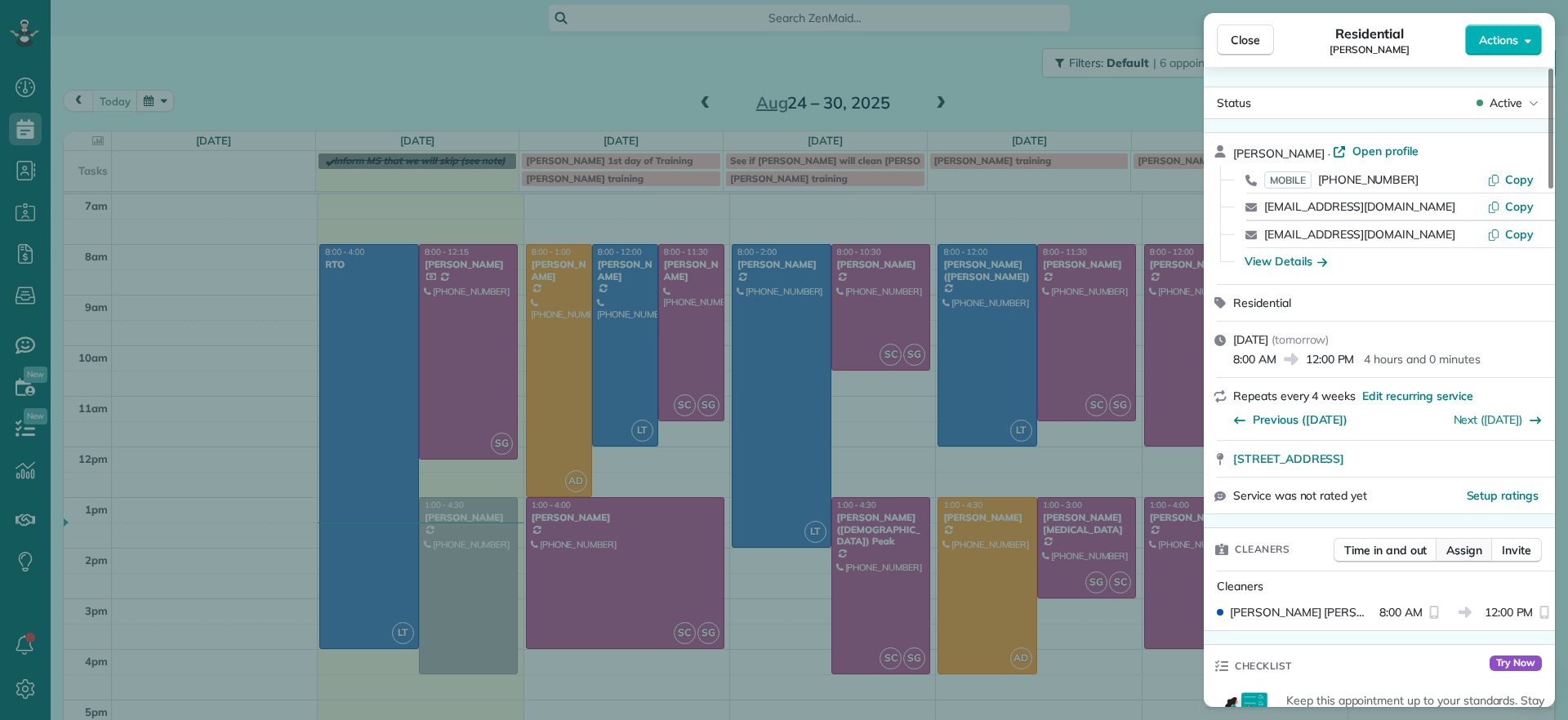
click at [1454, 544] on span "Assign" at bounding box center [1464, 550] width 36 height 17
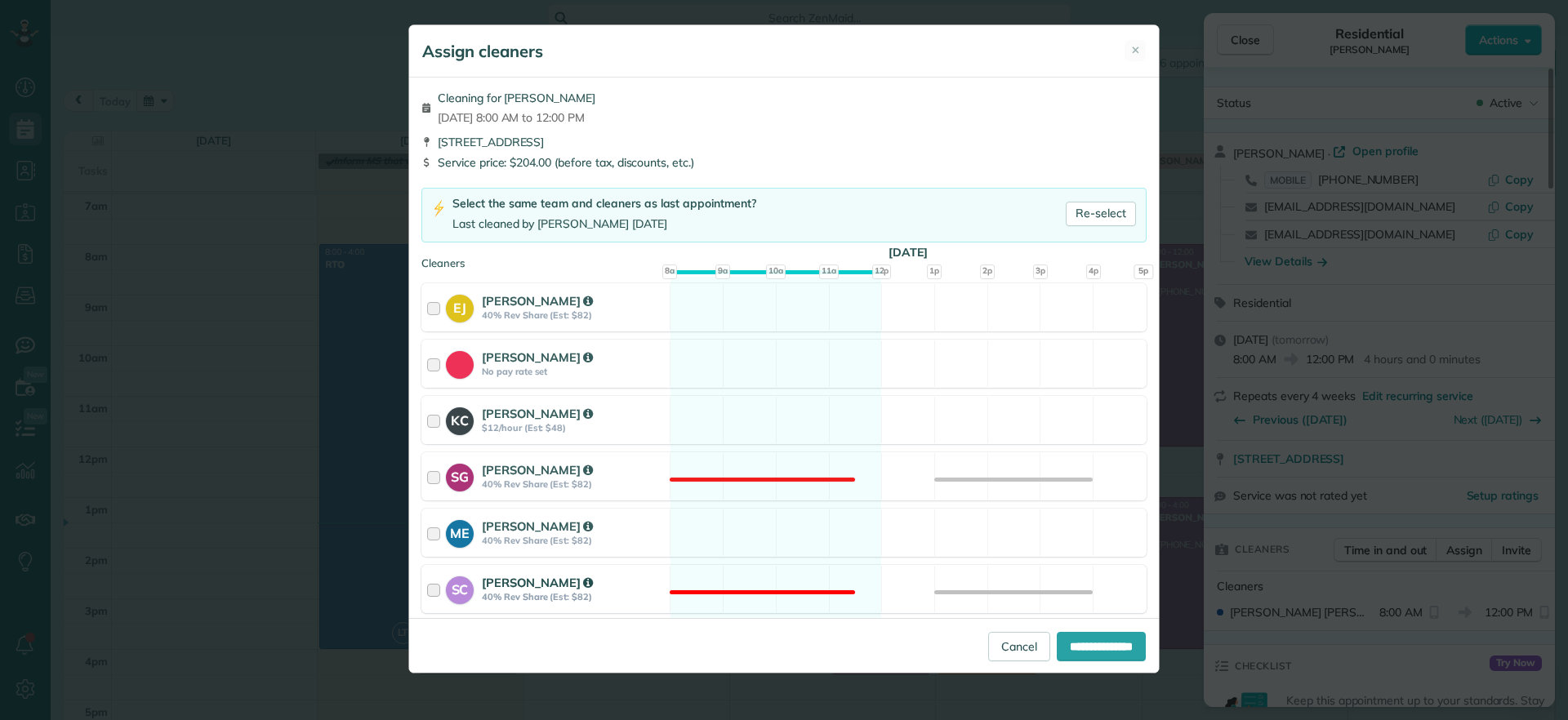
scroll to position [102, 0]
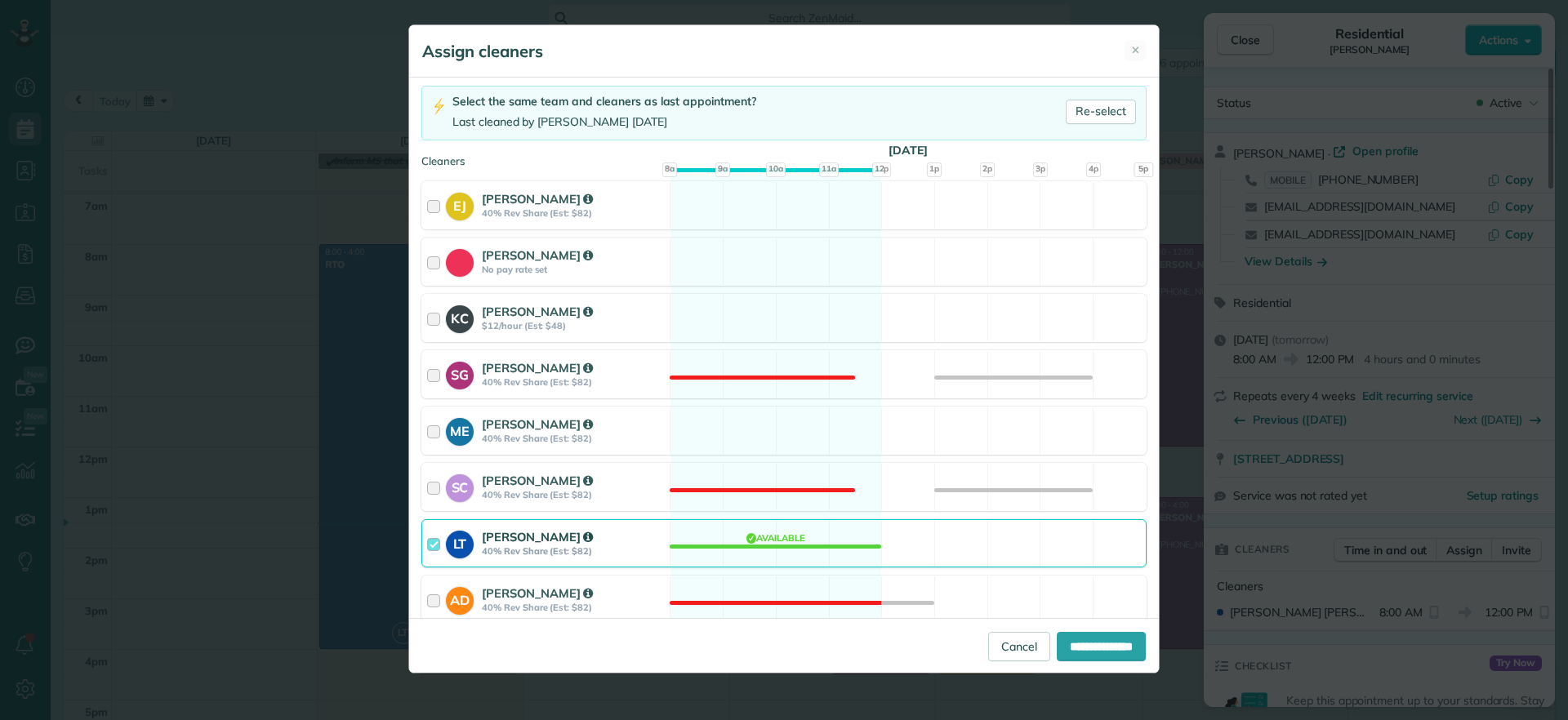
click at [785, 563] on div "LT Laura Thaller 40% Rev Share (Est: $82) Available" at bounding box center [783, 543] width 725 height 48
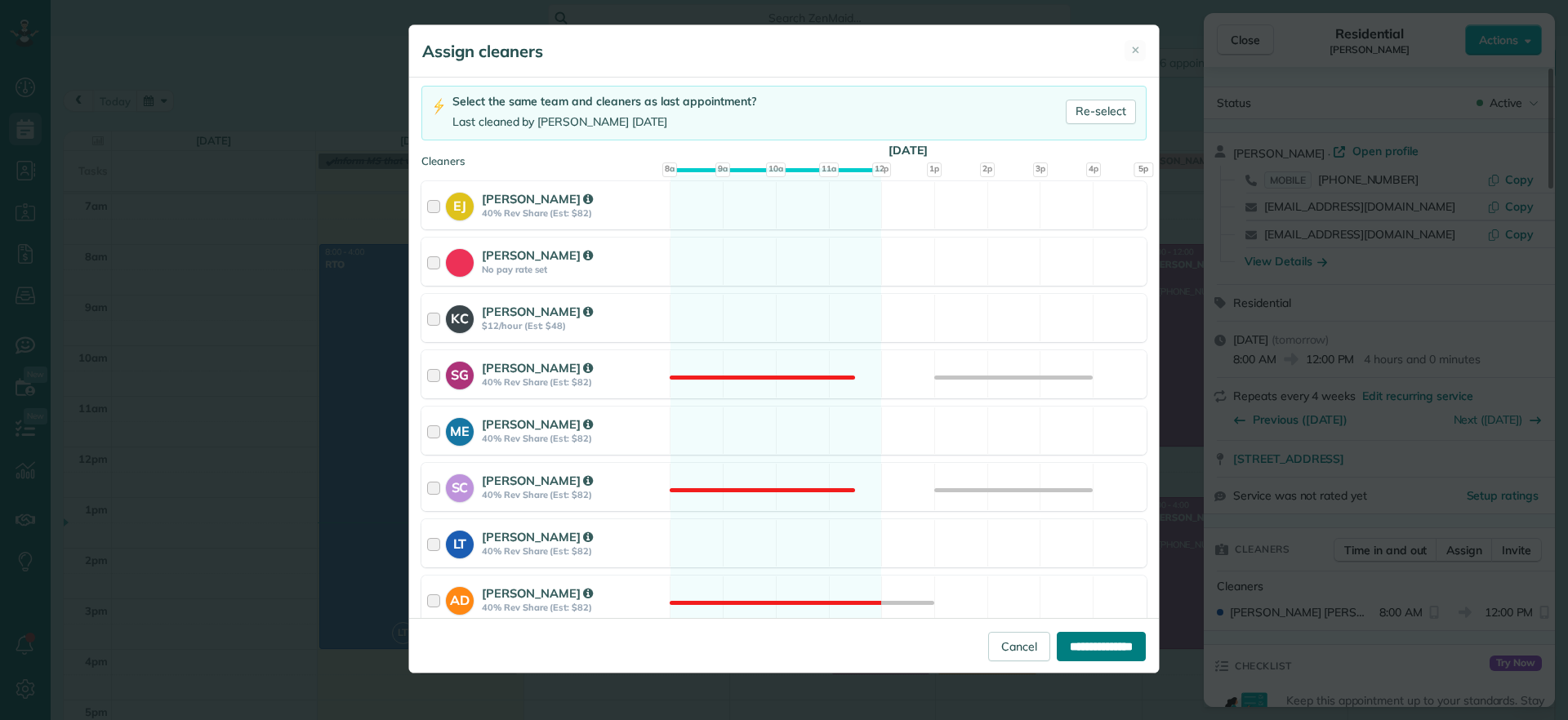
click at [1088, 649] on input "**********" at bounding box center [1101, 646] width 89 height 30
type input "**********"
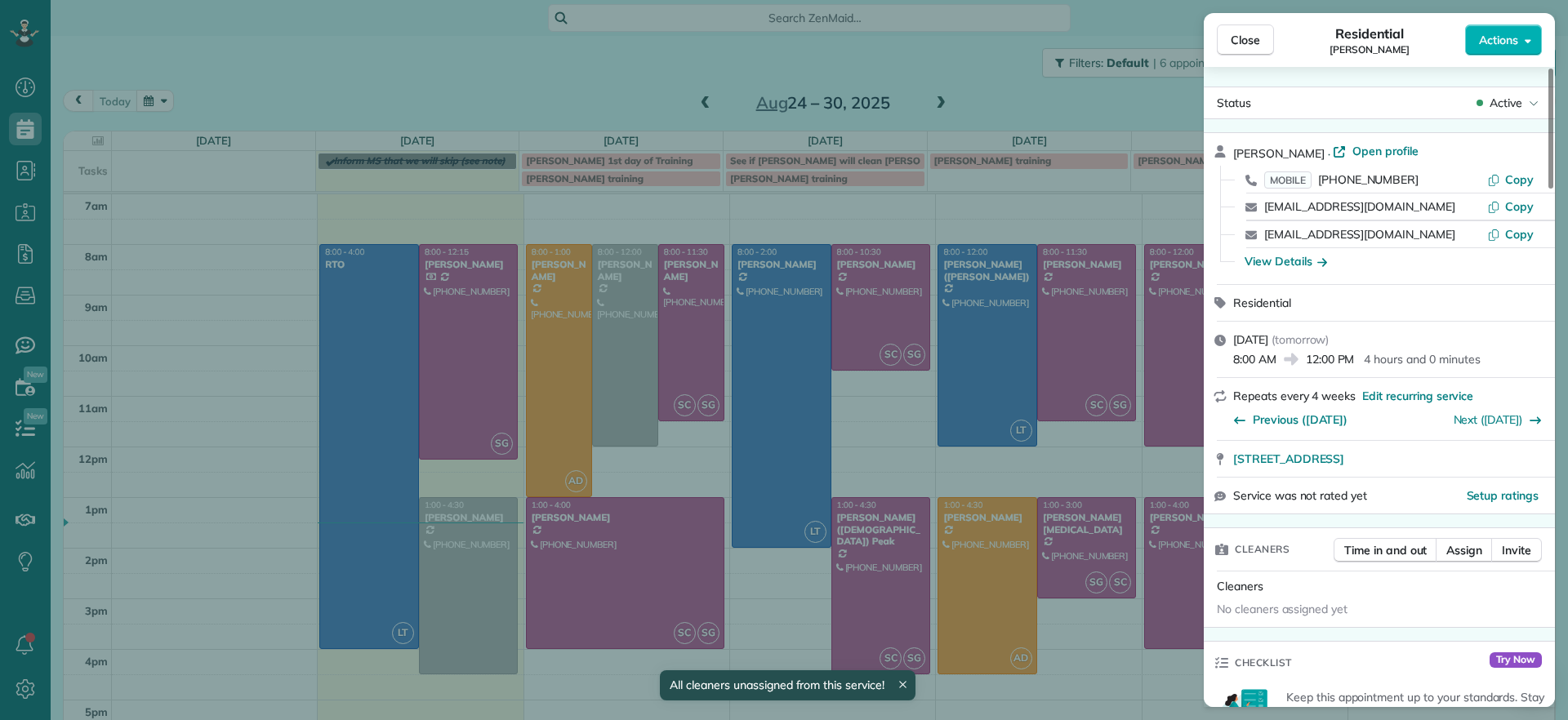
click at [715, 249] on div "Close Residential Bryan Killian Actions Status Active Bryan Killian · Open prof…" at bounding box center [784, 360] width 1568 height 720
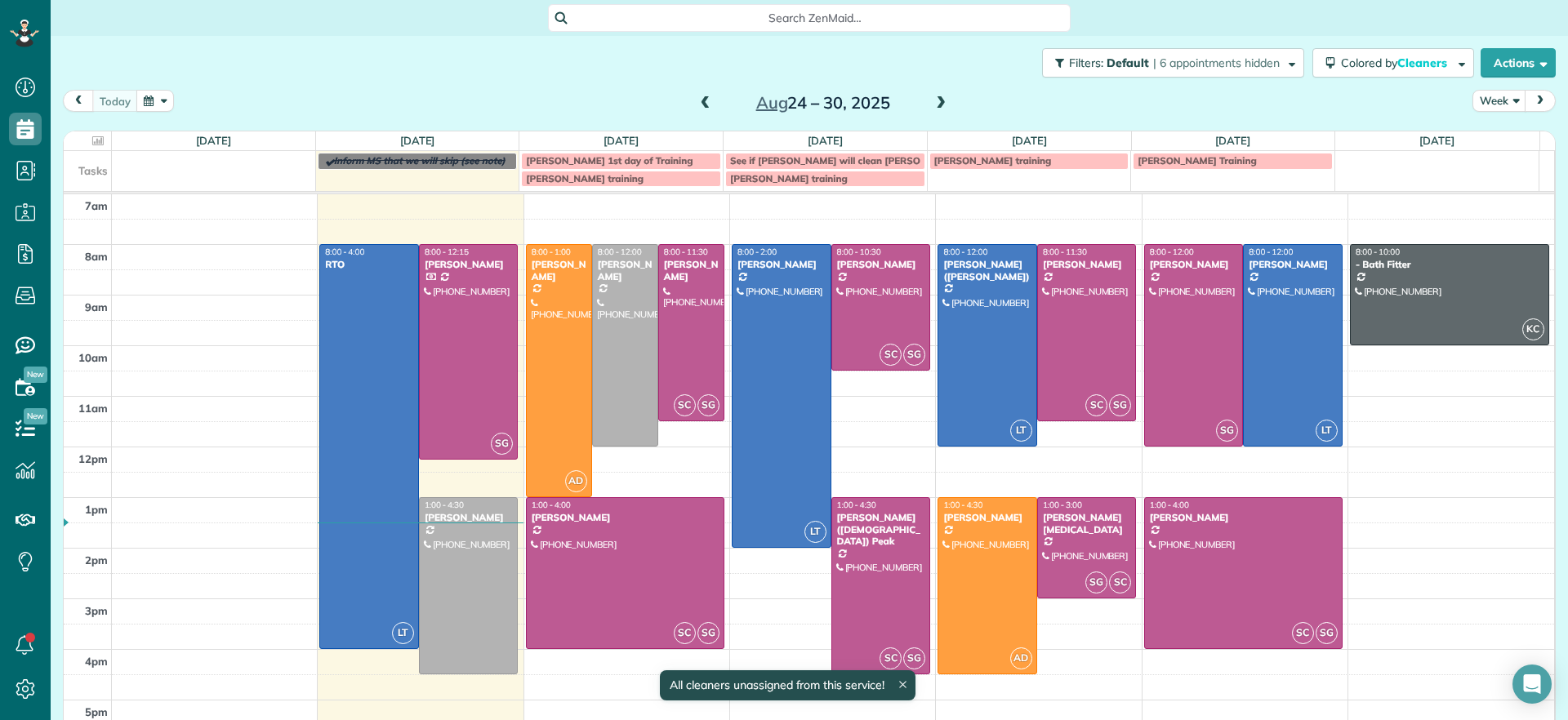
click at [713, 244] on td at bounding box center [833, 257] width 1443 height 26
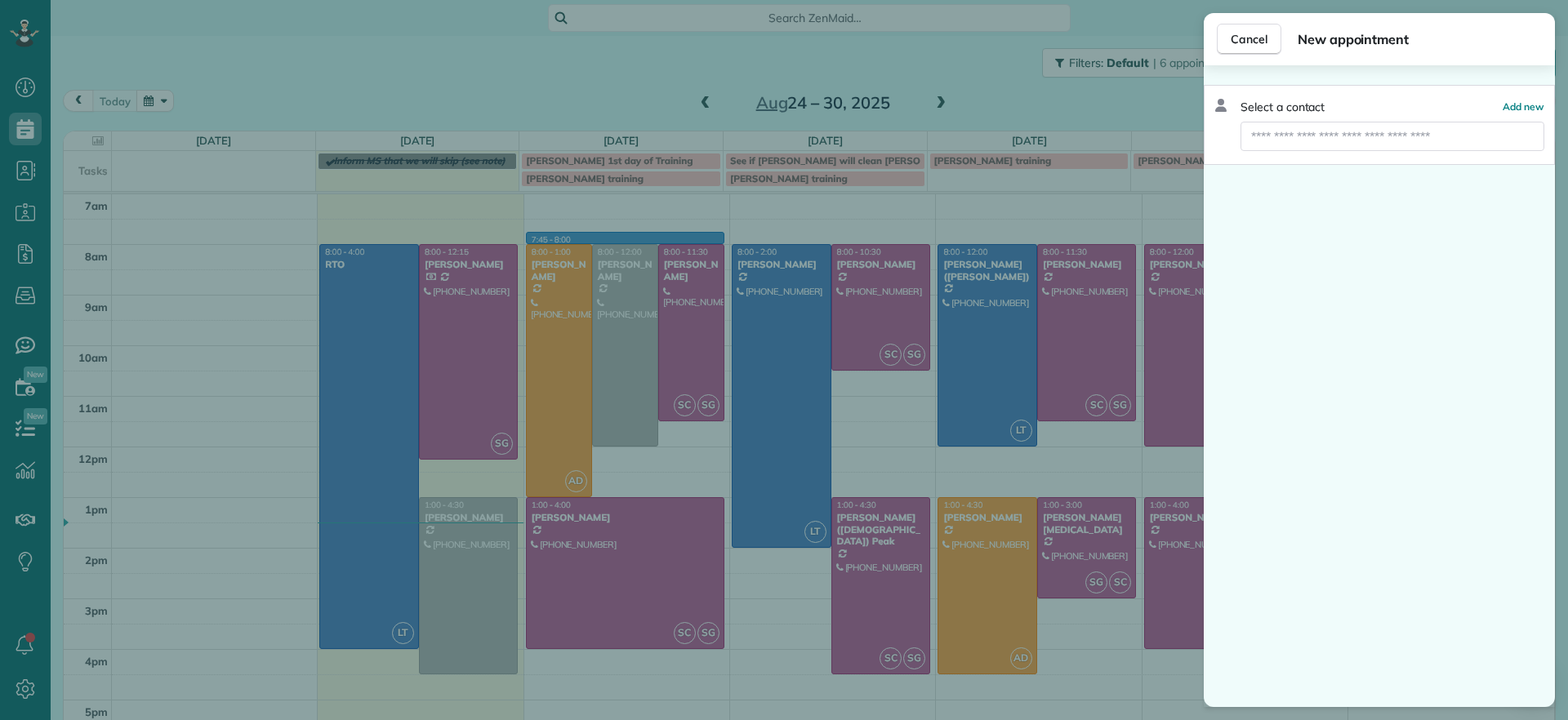
click at [713, 248] on div "Cancel New appointment Select a contact Add new" at bounding box center [784, 360] width 1568 height 720
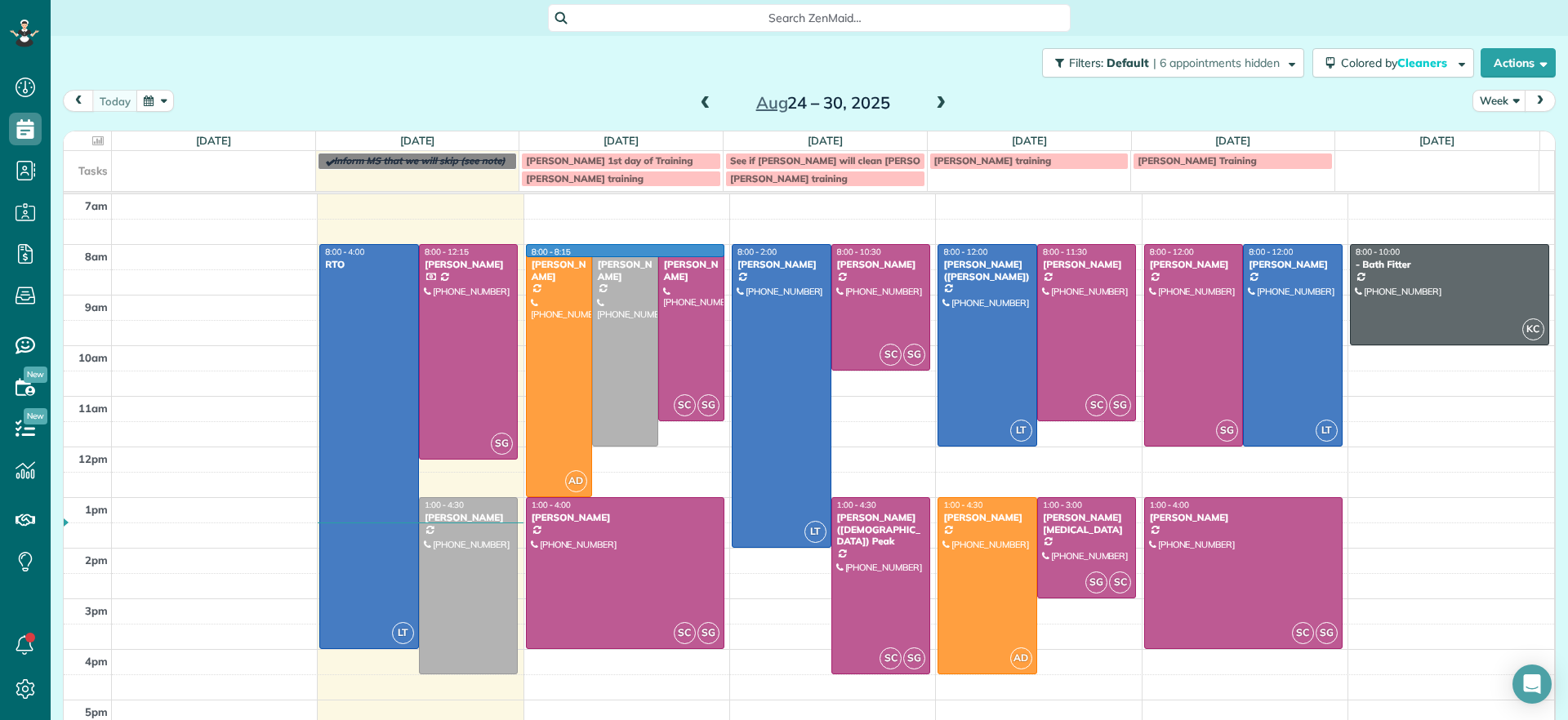
click at [713, 247] on td at bounding box center [833, 257] width 1443 height 26
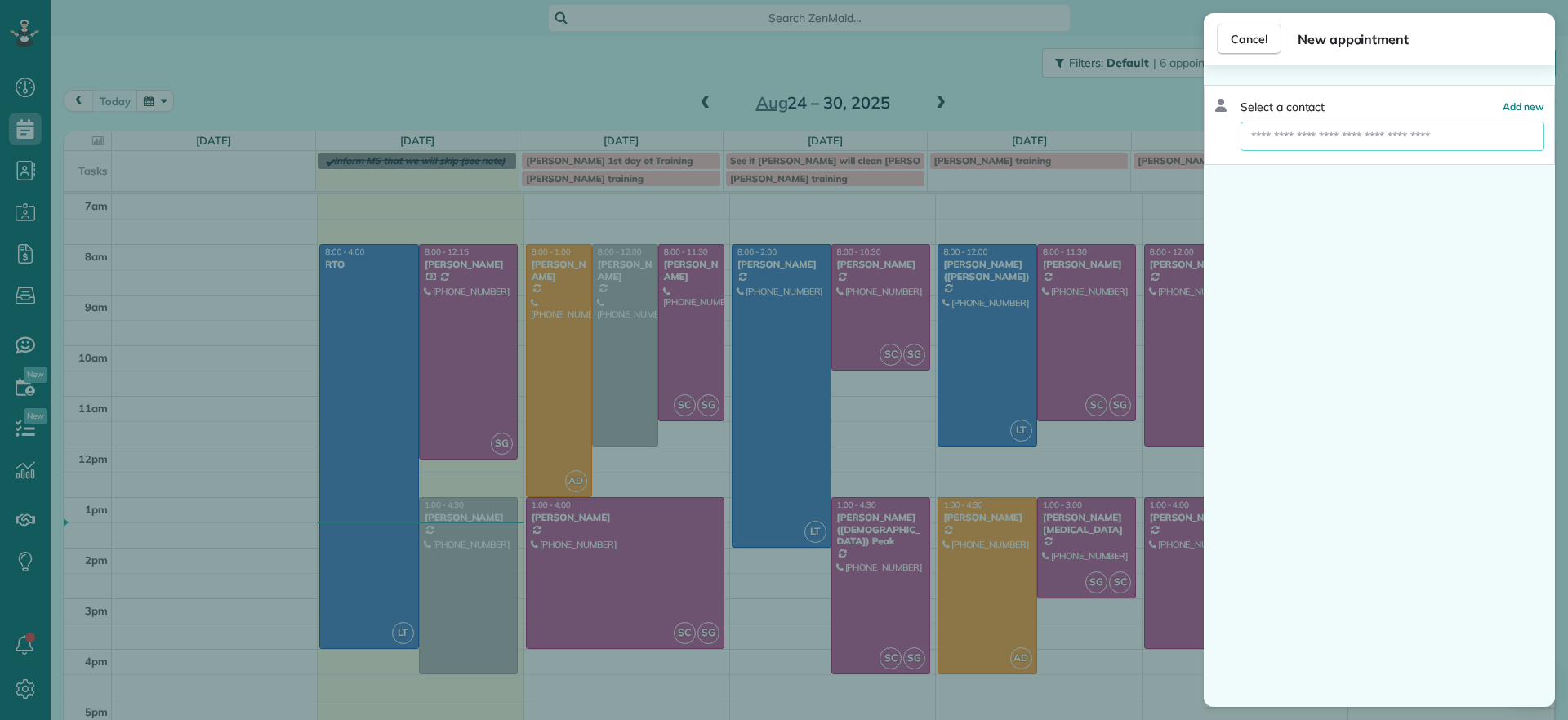
click at [1468, 130] on input "text" at bounding box center [1392, 137] width 304 height 30
type input "***"
click at [1261, 175] on button "RTO" at bounding box center [1392, 166] width 304 height 30
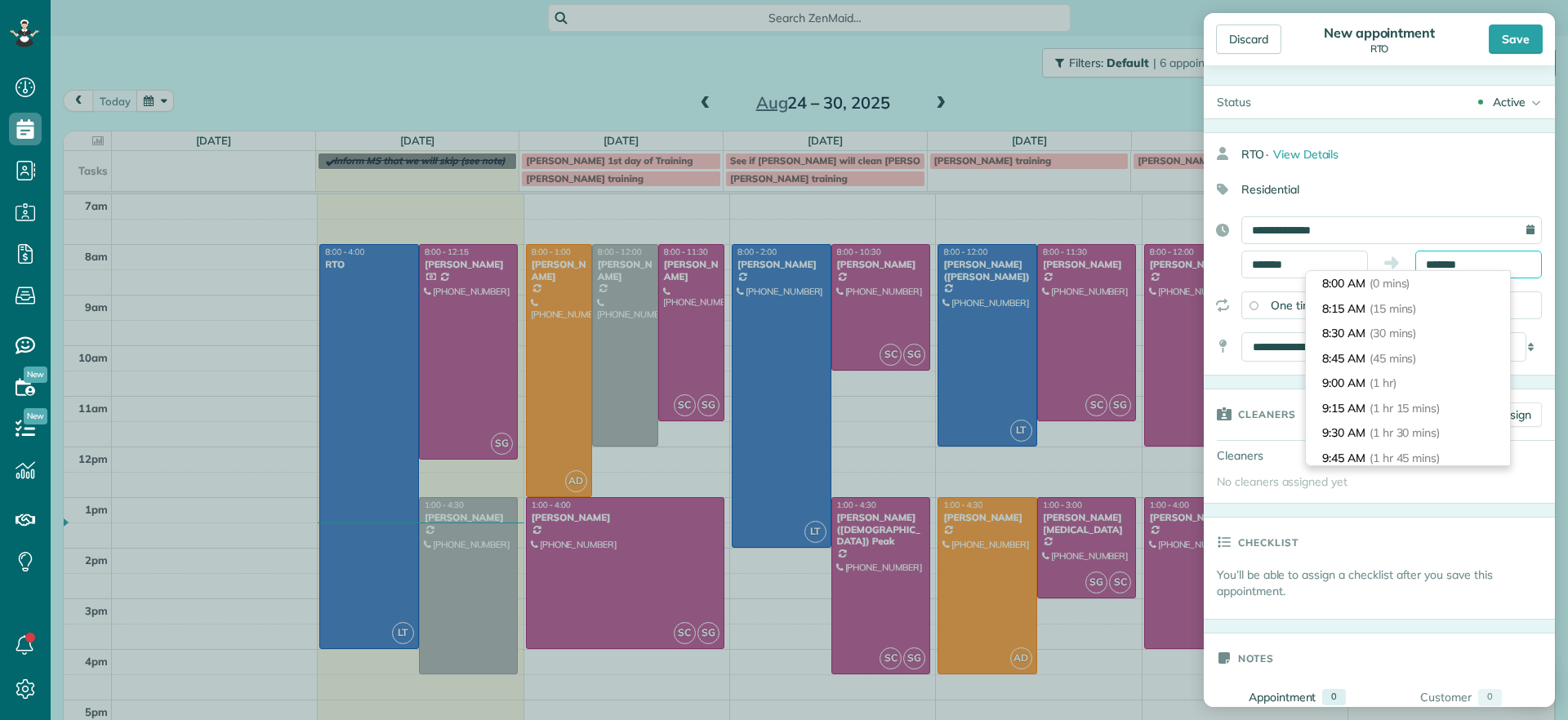
click at [1503, 262] on input "*******" at bounding box center [1478, 265] width 127 height 28
type input "*******"
click at [1404, 366] on span "(8 hrs)" at bounding box center [1386, 366] width 35 height 15
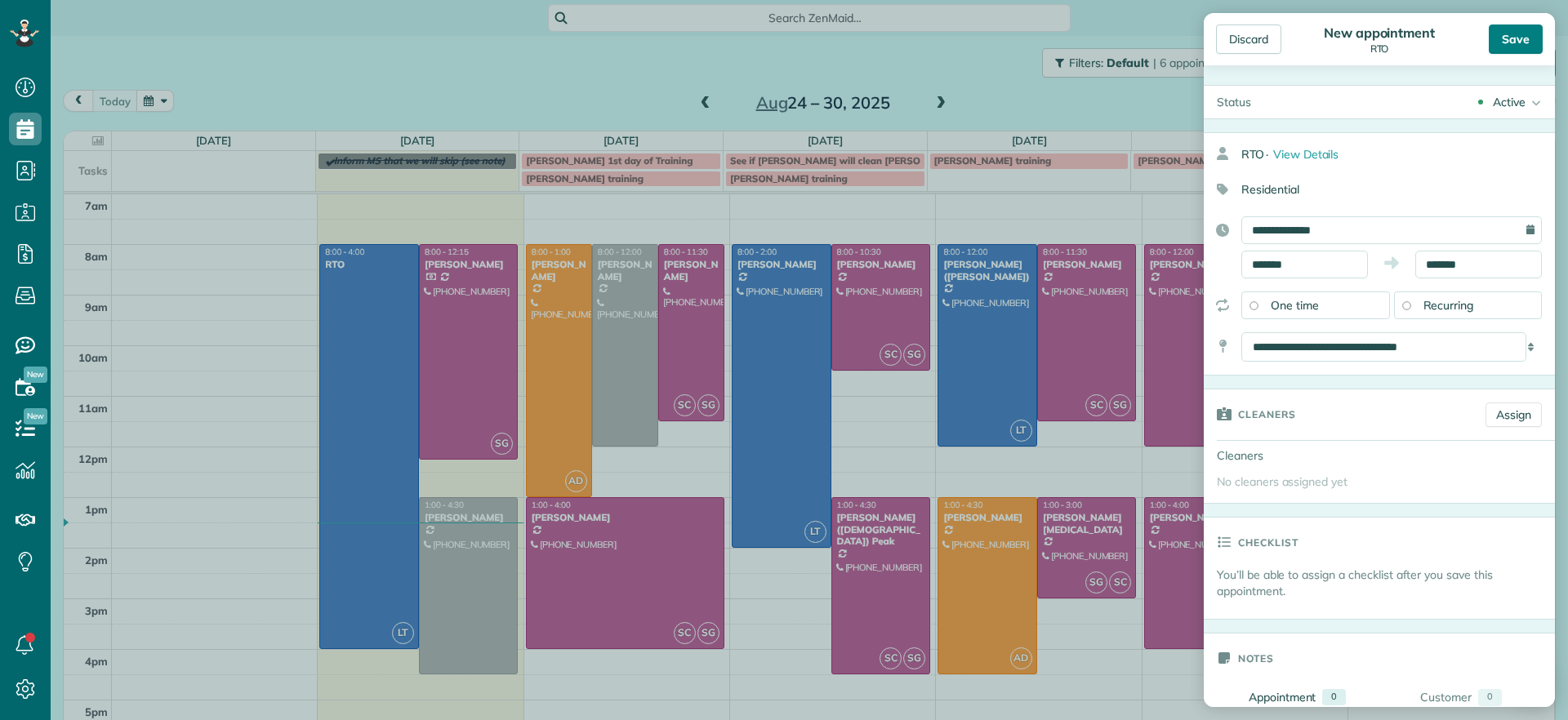
click at [1520, 27] on div "Save" at bounding box center [1515, 39] width 54 height 30
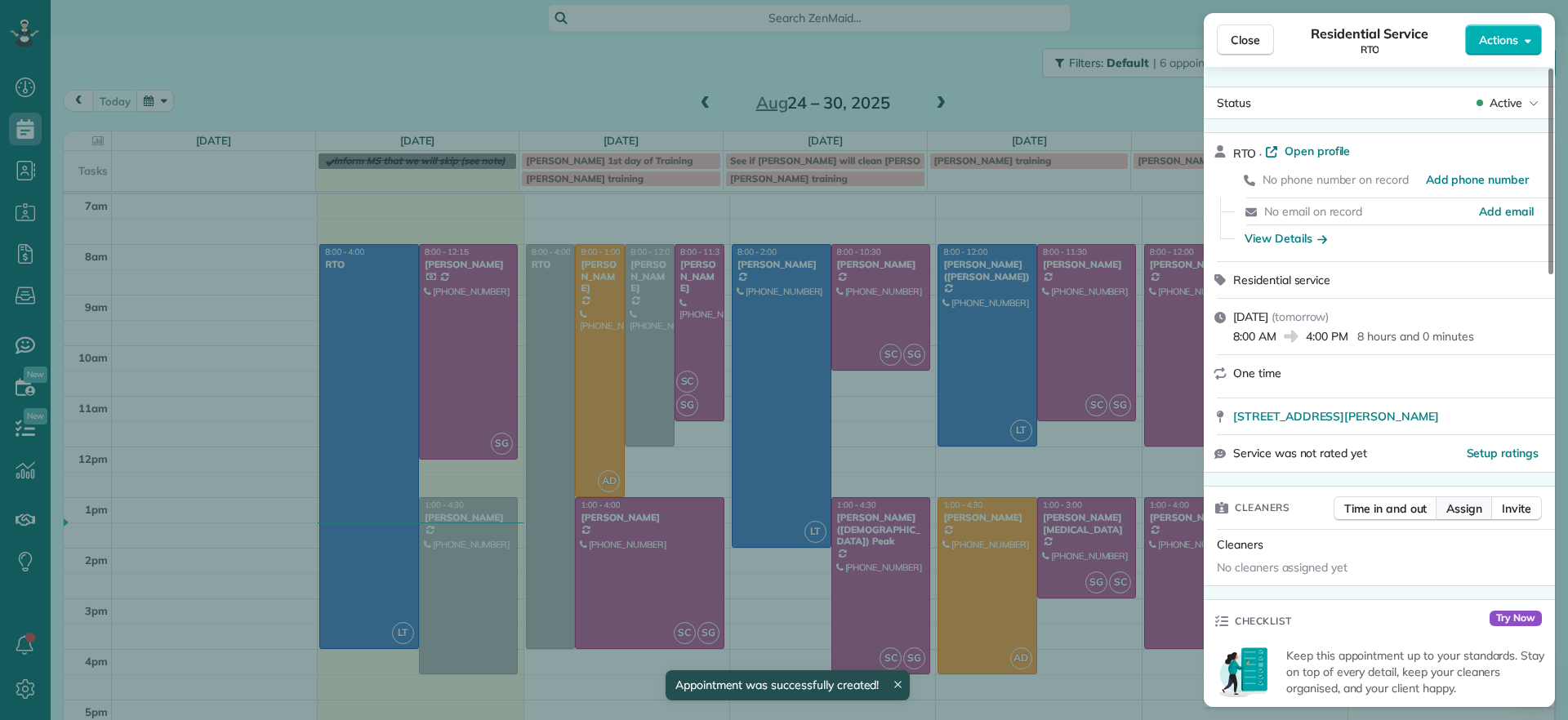
click at [1461, 511] on span "Assign" at bounding box center [1464, 509] width 36 height 17
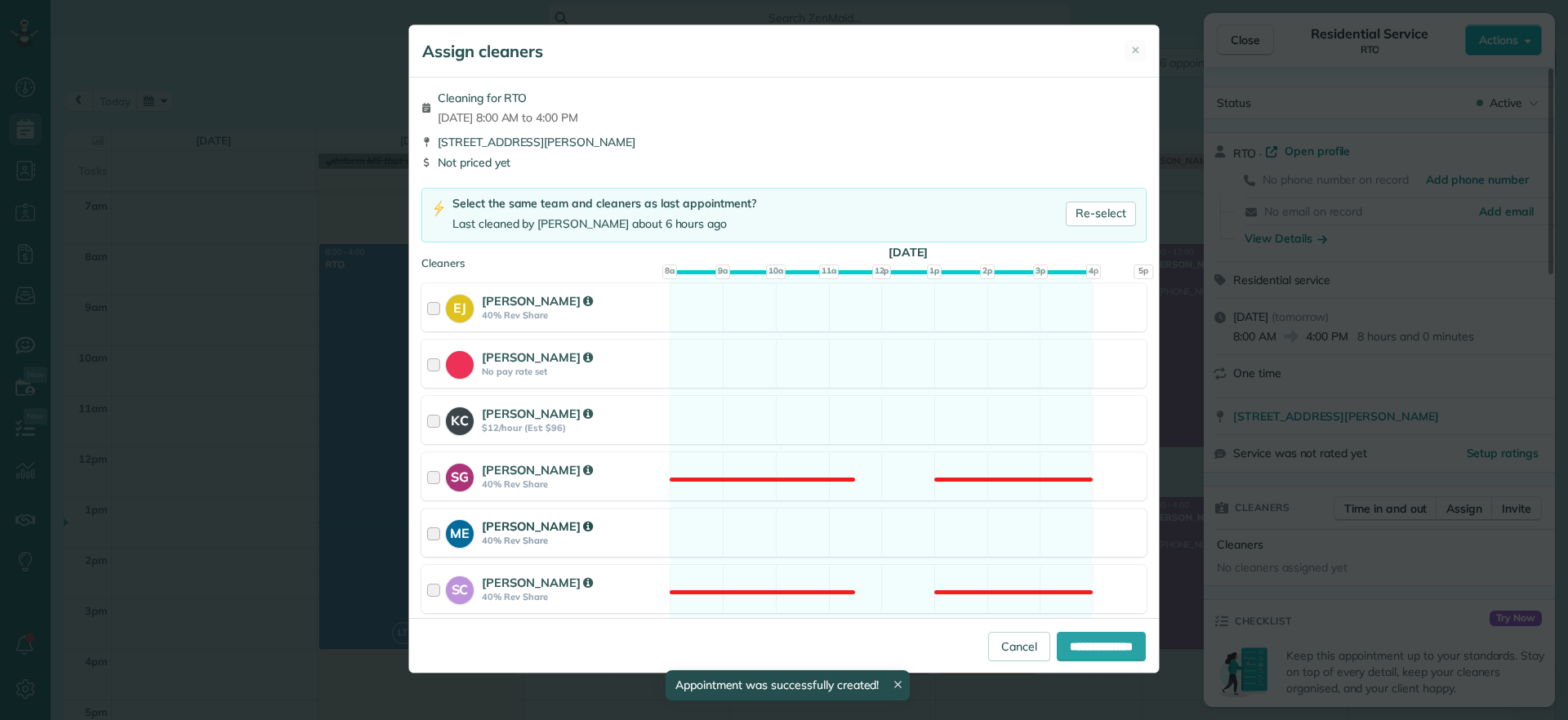
click at [781, 530] on div "ME Mae Enriquez 40% Rev Share Available" at bounding box center [783, 532] width 725 height 48
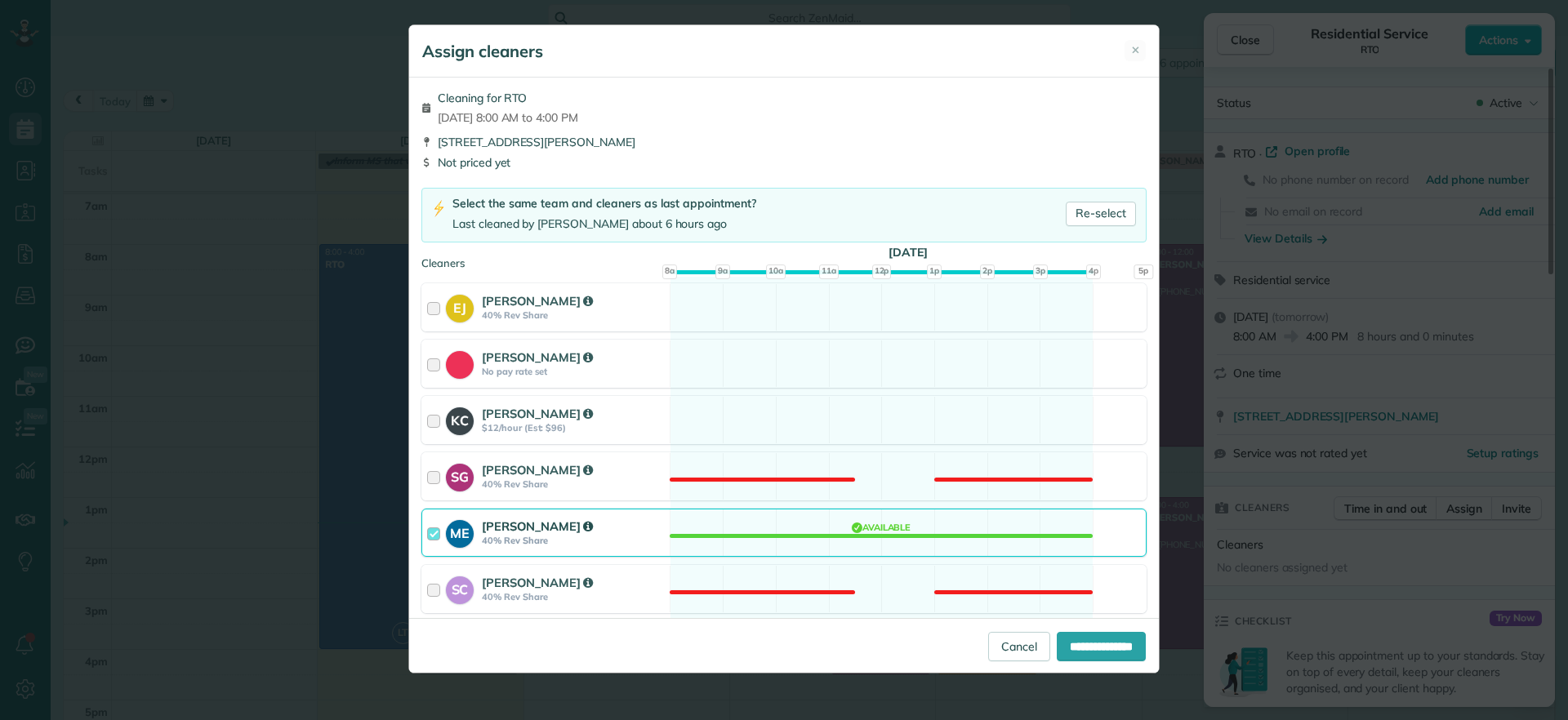
click at [781, 530] on div "ME Mae Enriquez 40% Rev Share Available" at bounding box center [783, 532] width 725 height 48
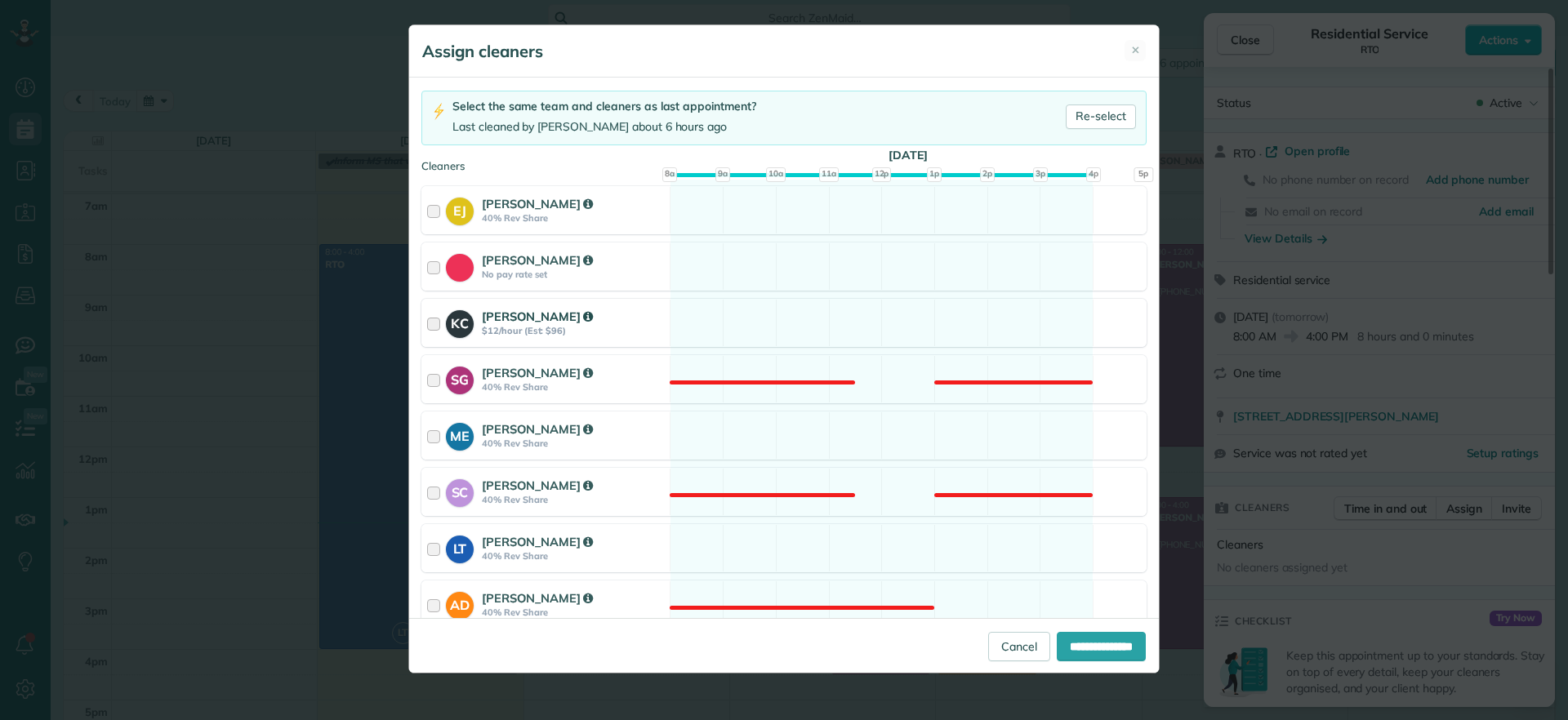
scroll to position [205, 0]
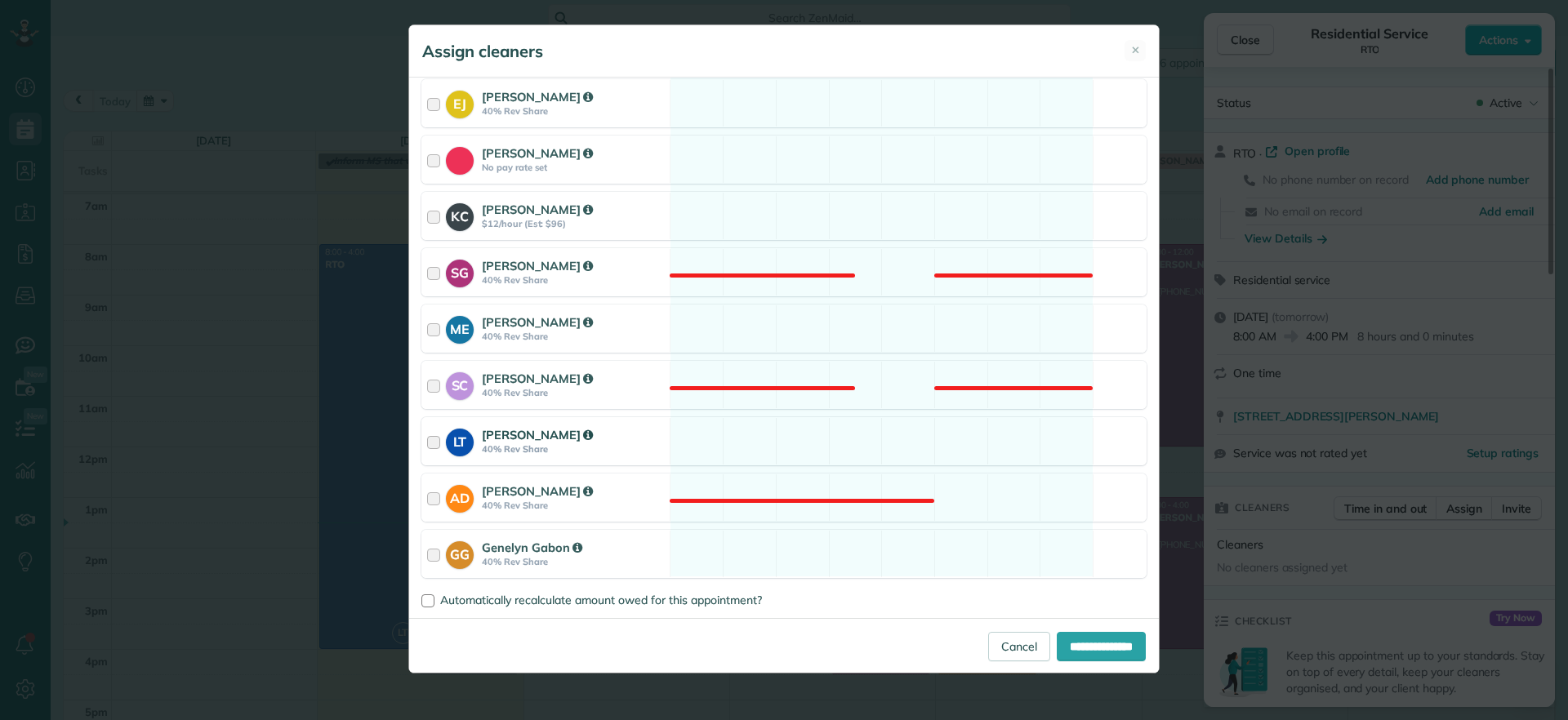
click at [831, 462] on div "LT Laura Thaller 40% Rev Share Available" at bounding box center [783, 441] width 725 height 48
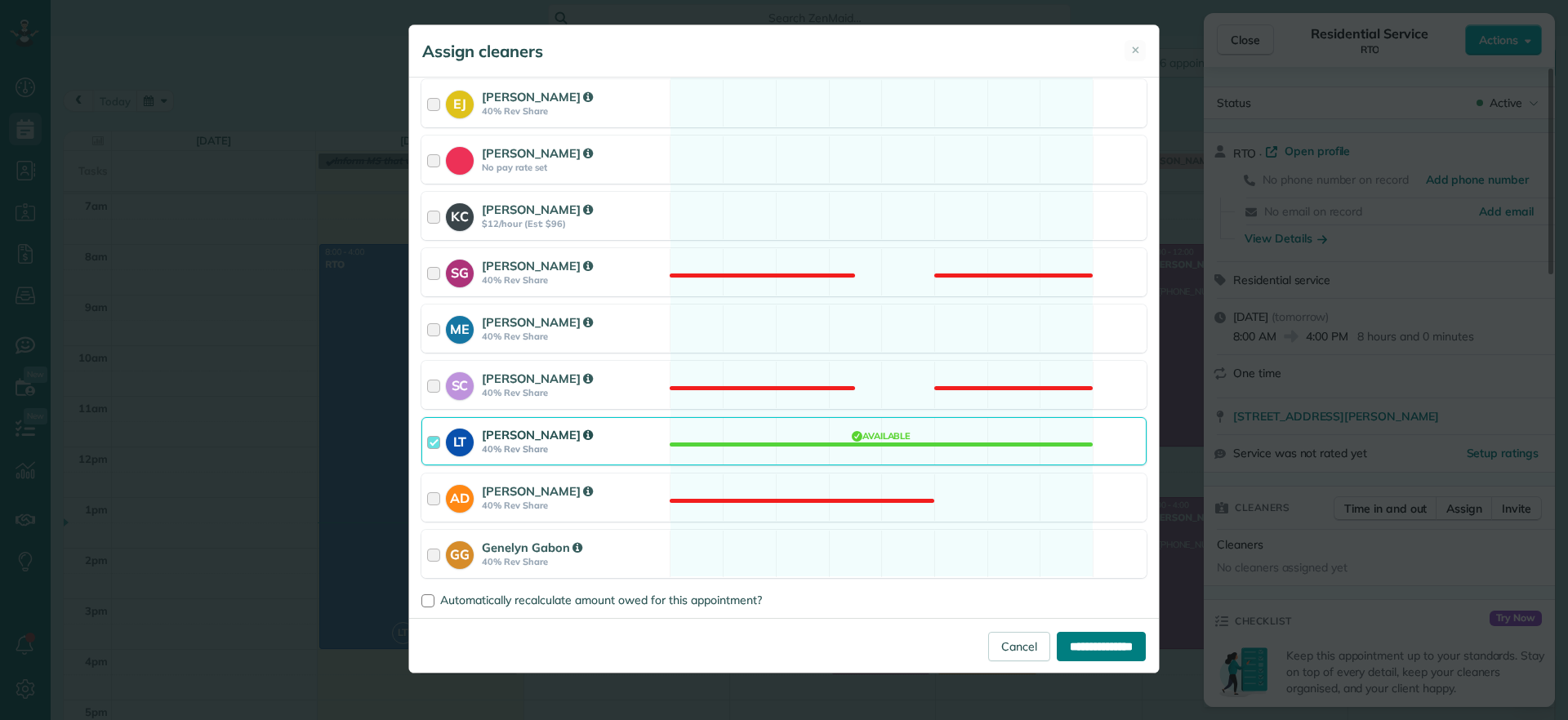
click at [1104, 649] on input "**********" at bounding box center [1101, 646] width 89 height 30
type input "**********"
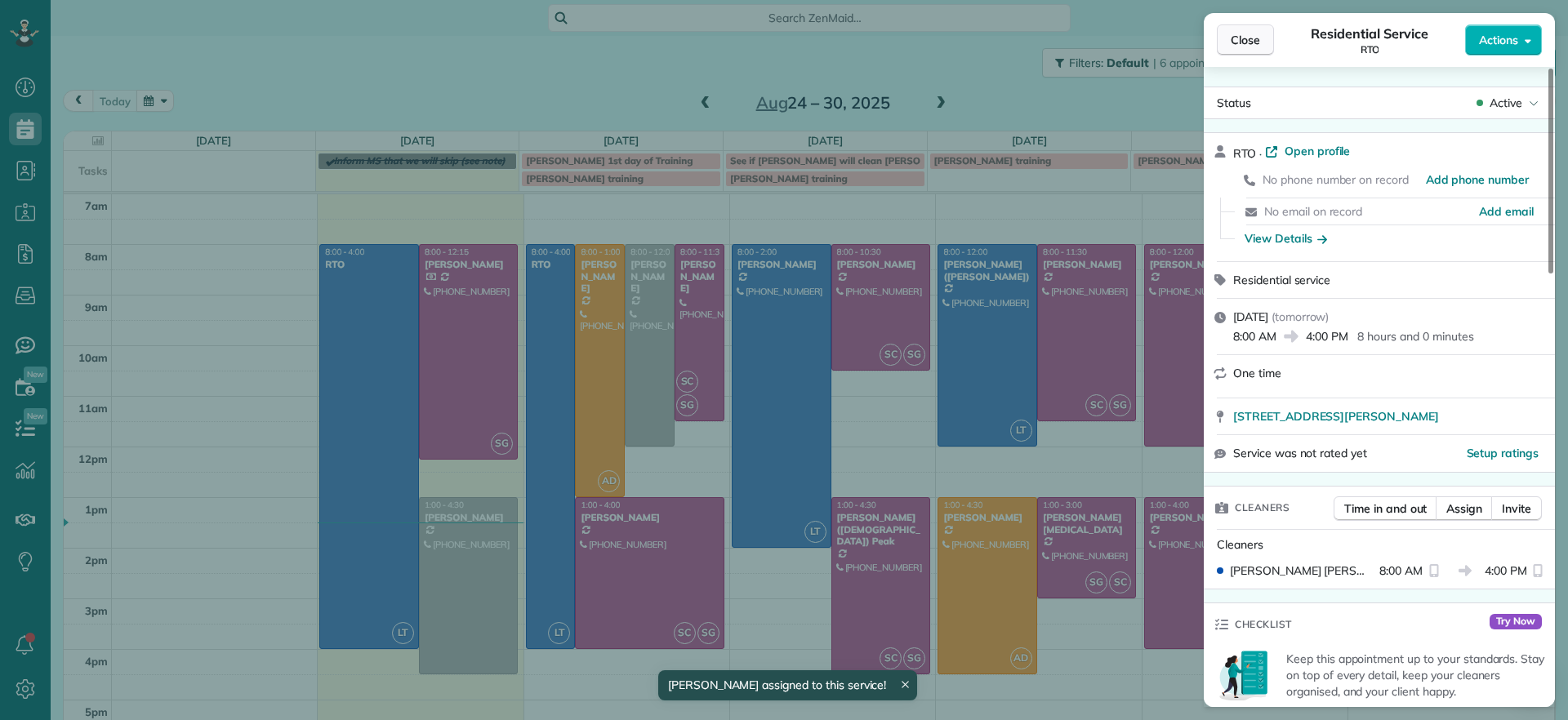
click at [1244, 38] on span "Close" at bounding box center [1245, 39] width 30 height 17
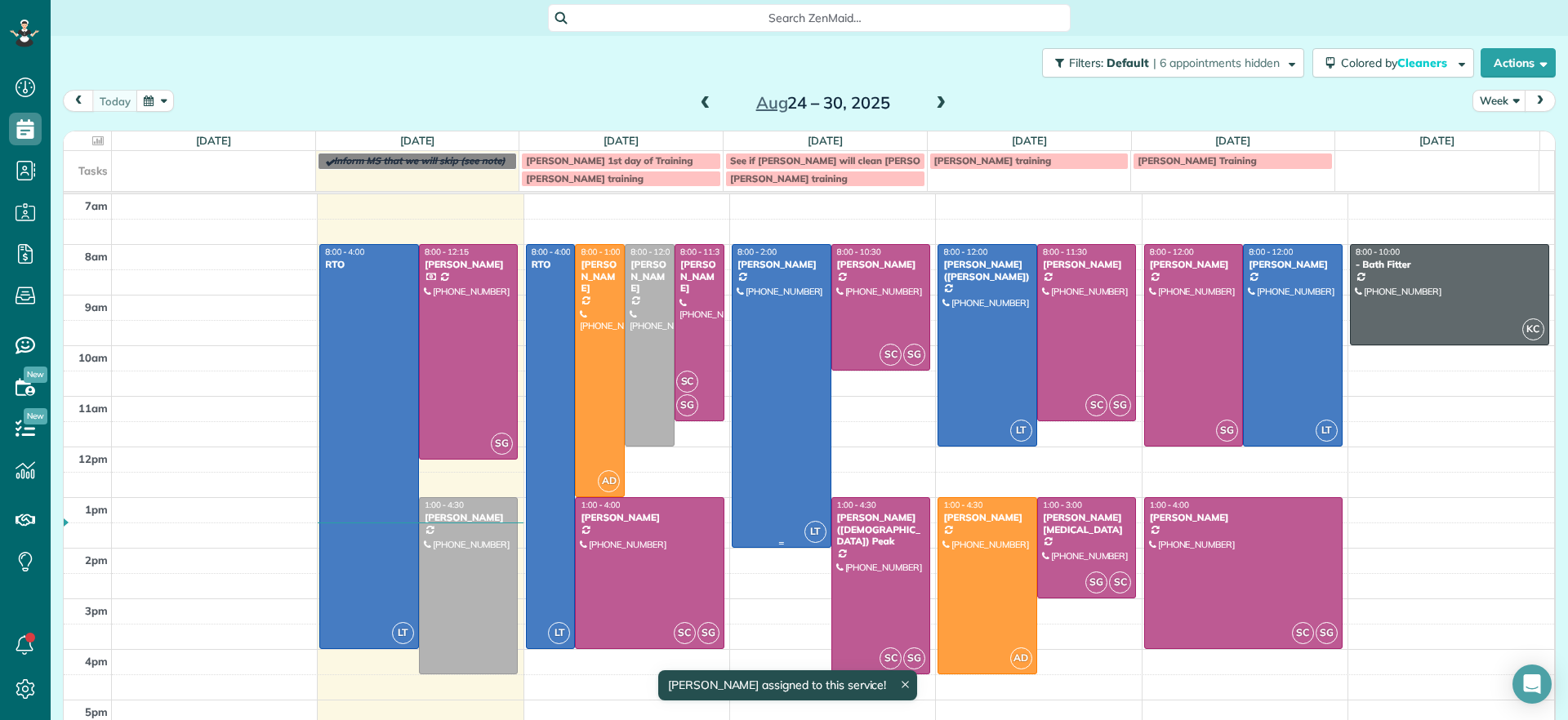
click at [792, 344] on div at bounding box center [782, 395] width 98 height 302
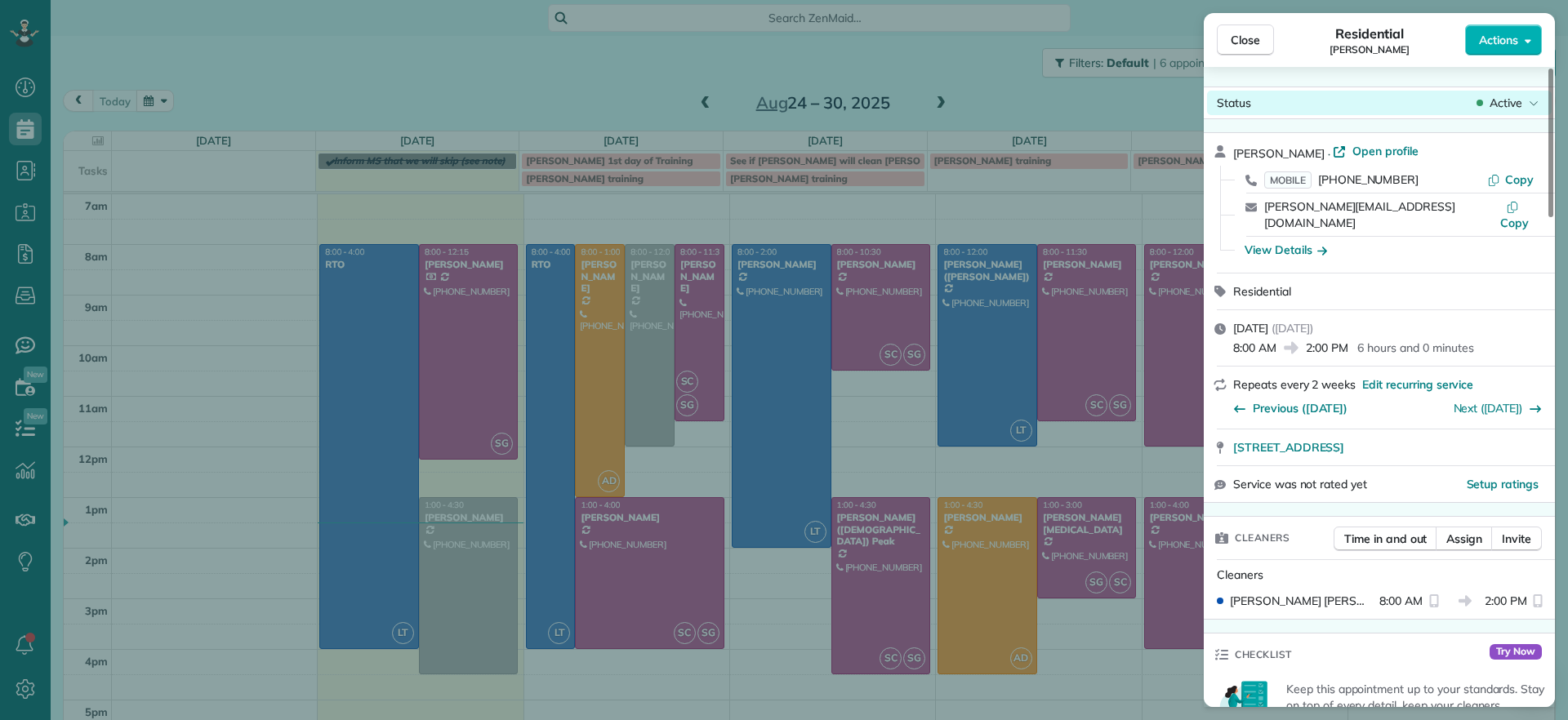
click at [1496, 97] on span "Active" at bounding box center [1505, 102] width 32 height 17
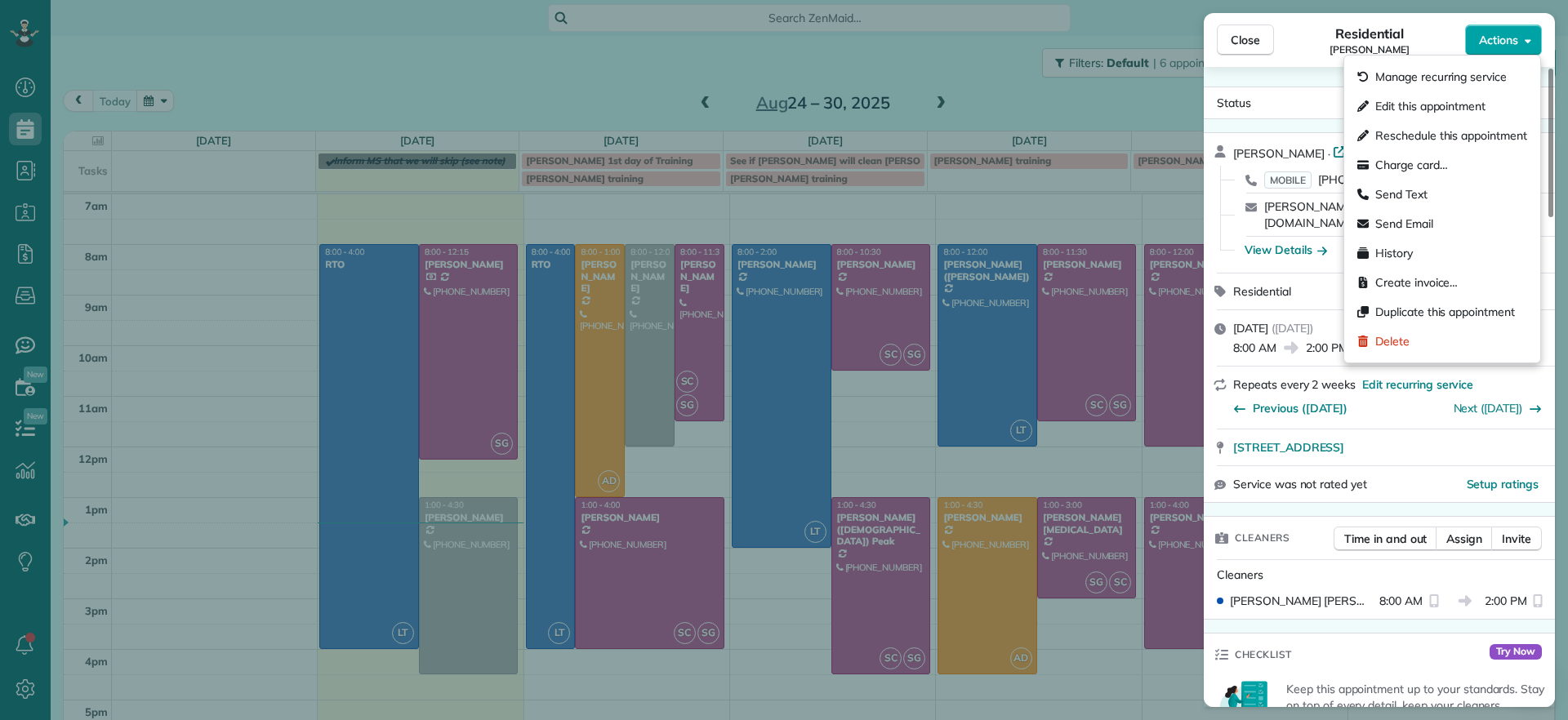
click at [1499, 45] on span "Actions" at bounding box center [1498, 39] width 39 height 17
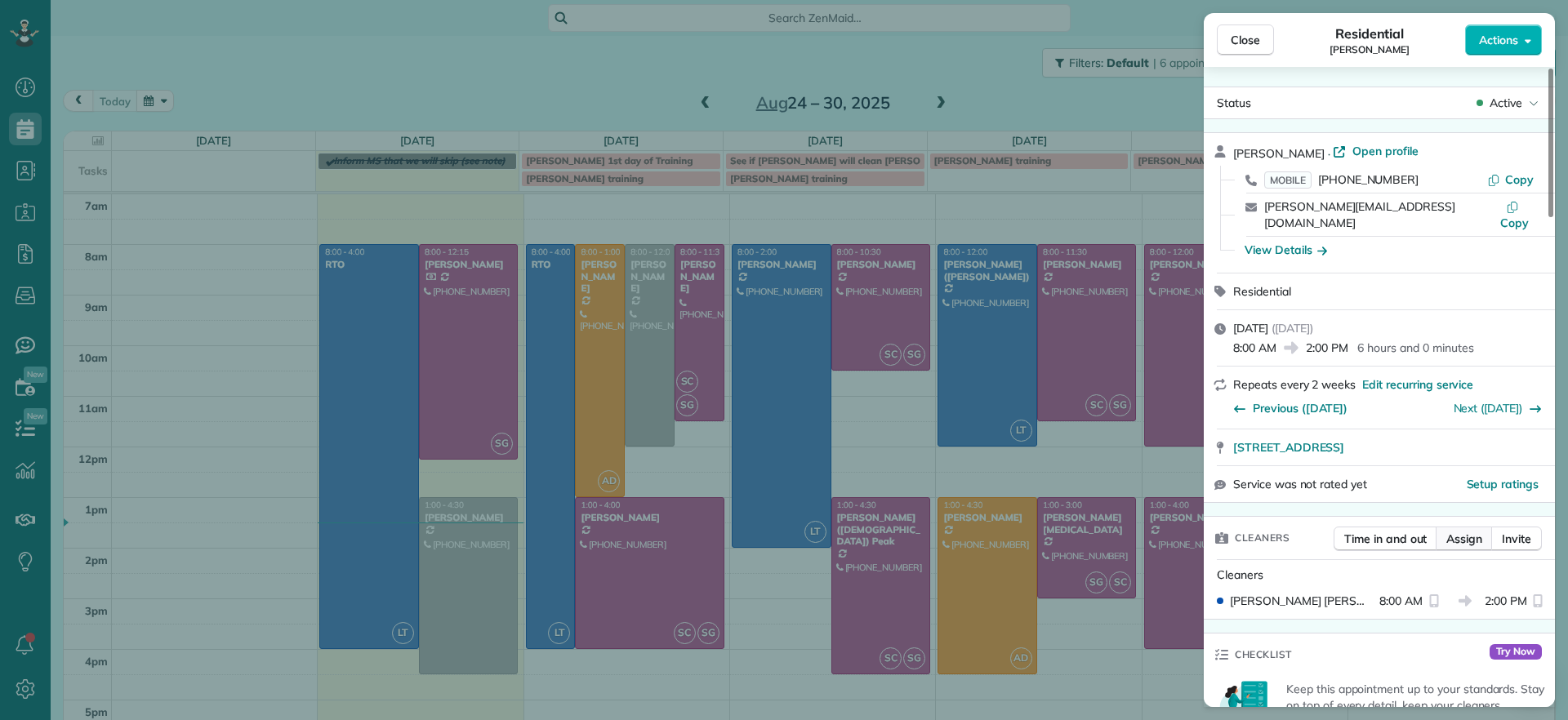
click at [1462, 526] on button "Assign" at bounding box center [1464, 538] width 57 height 25
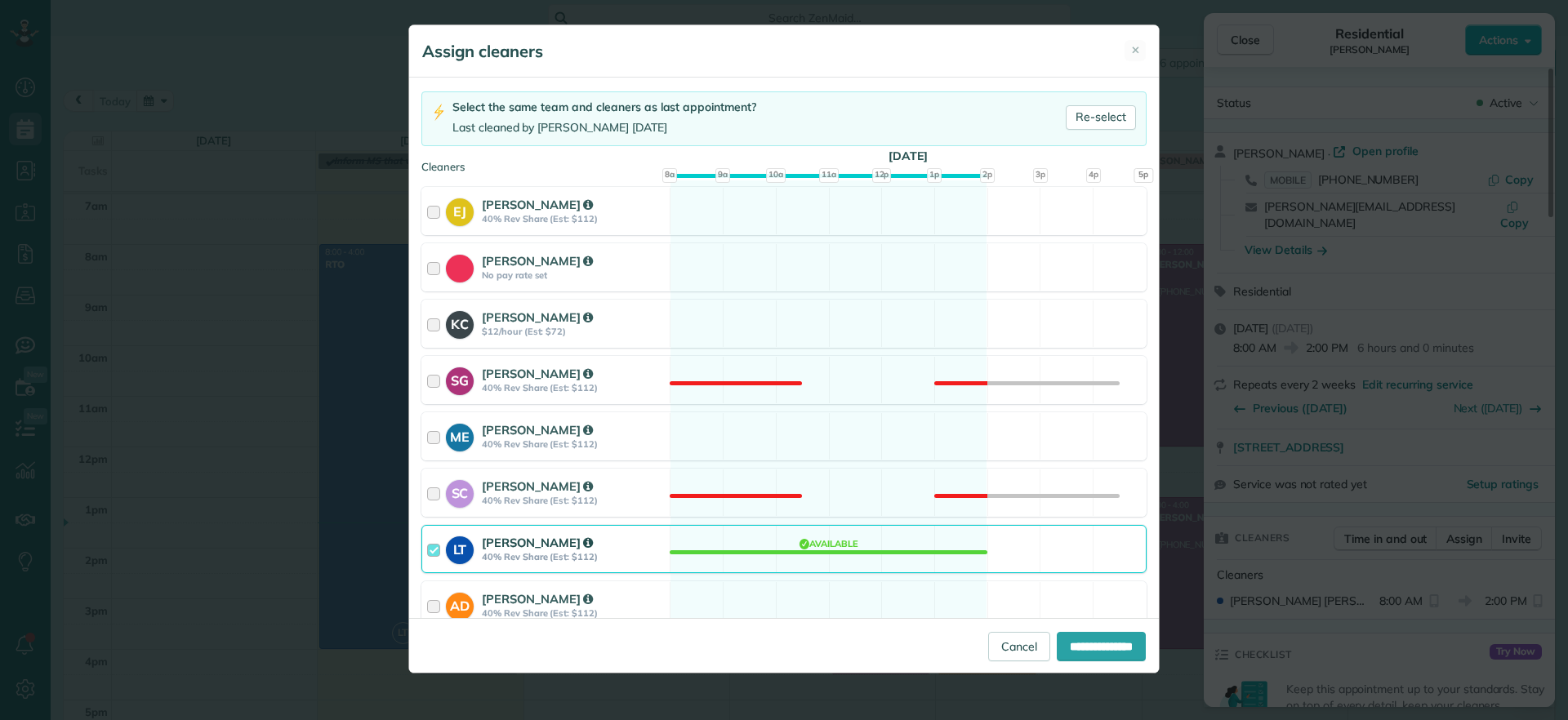
scroll to position [205, 0]
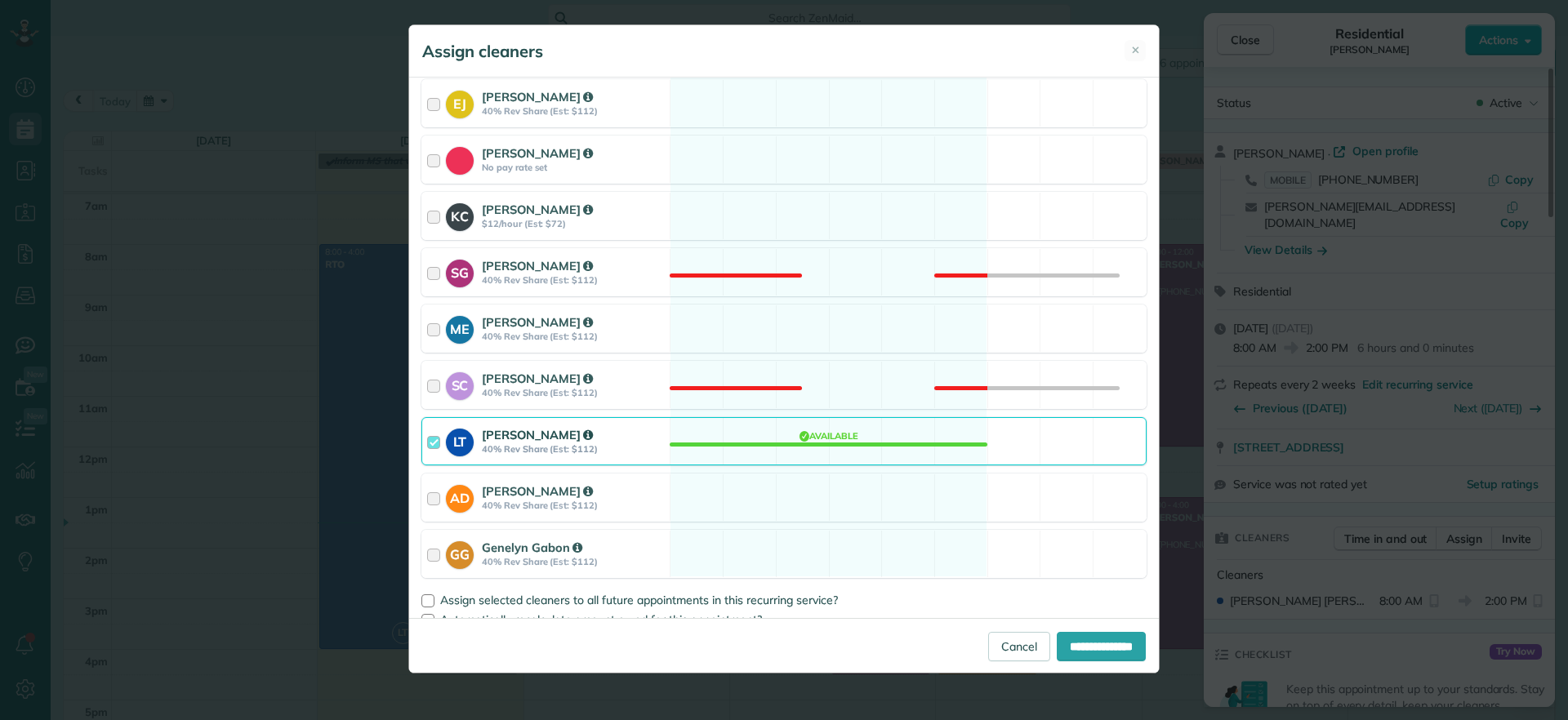
click at [800, 445] on div "LT Laura Thaller 40% Rev Share (Est: $112) Available" at bounding box center [783, 441] width 725 height 48
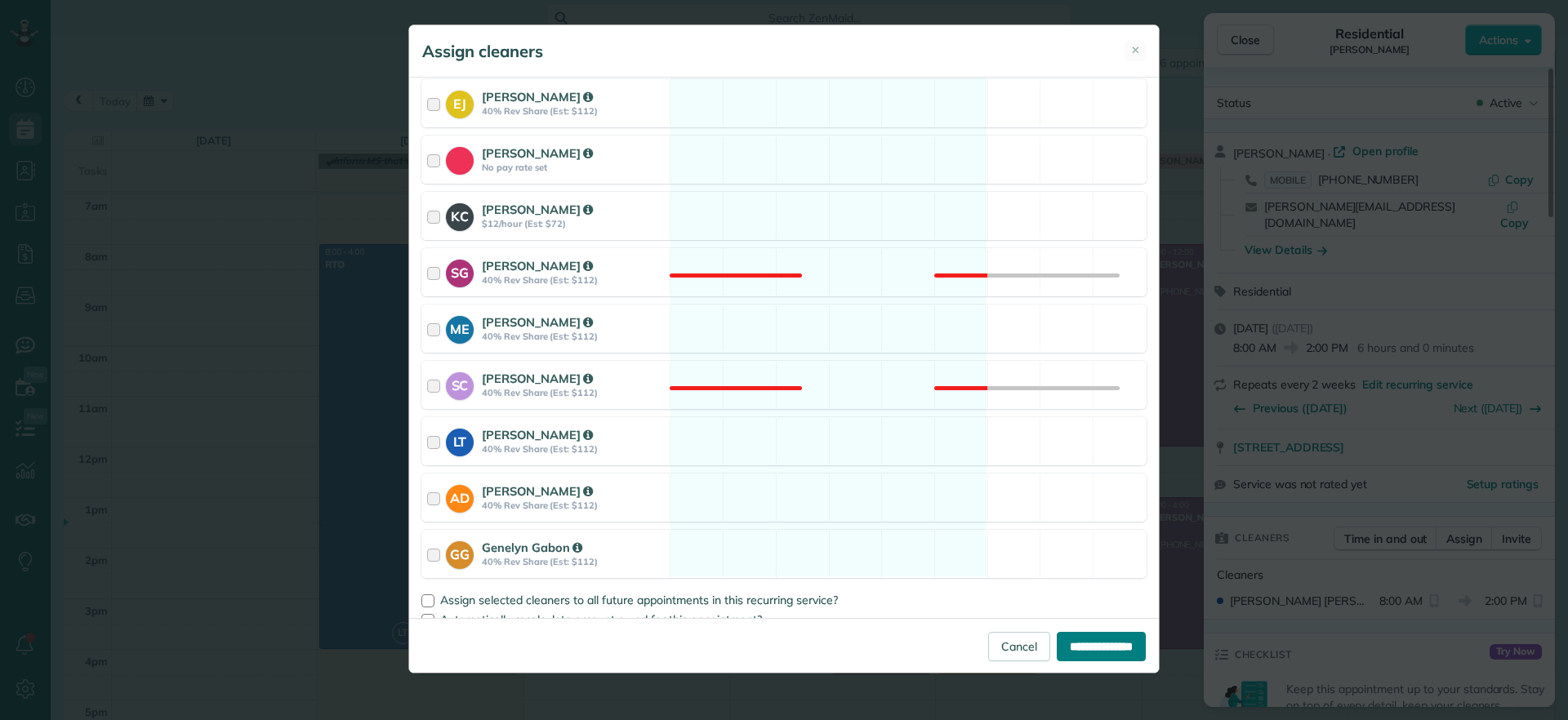
click at [1061, 645] on input "**********" at bounding box center [1101, 646] width 89 height 30
type input "**********"
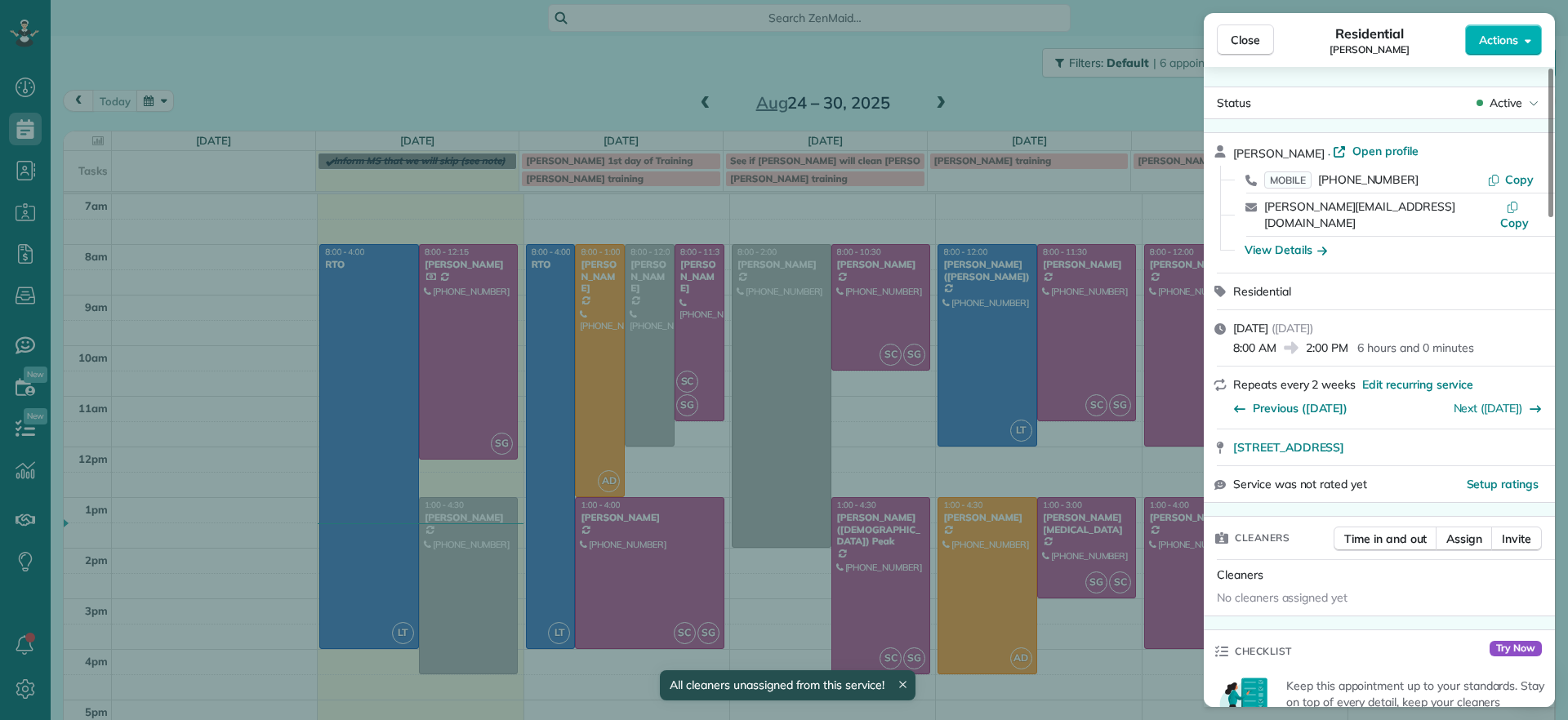
click at [646, 485] on div "Close Residential Julie Weissend Actions Status Active Julie Weissend · Open pr…" at bounding box center [784, 360] width 1568 height 720
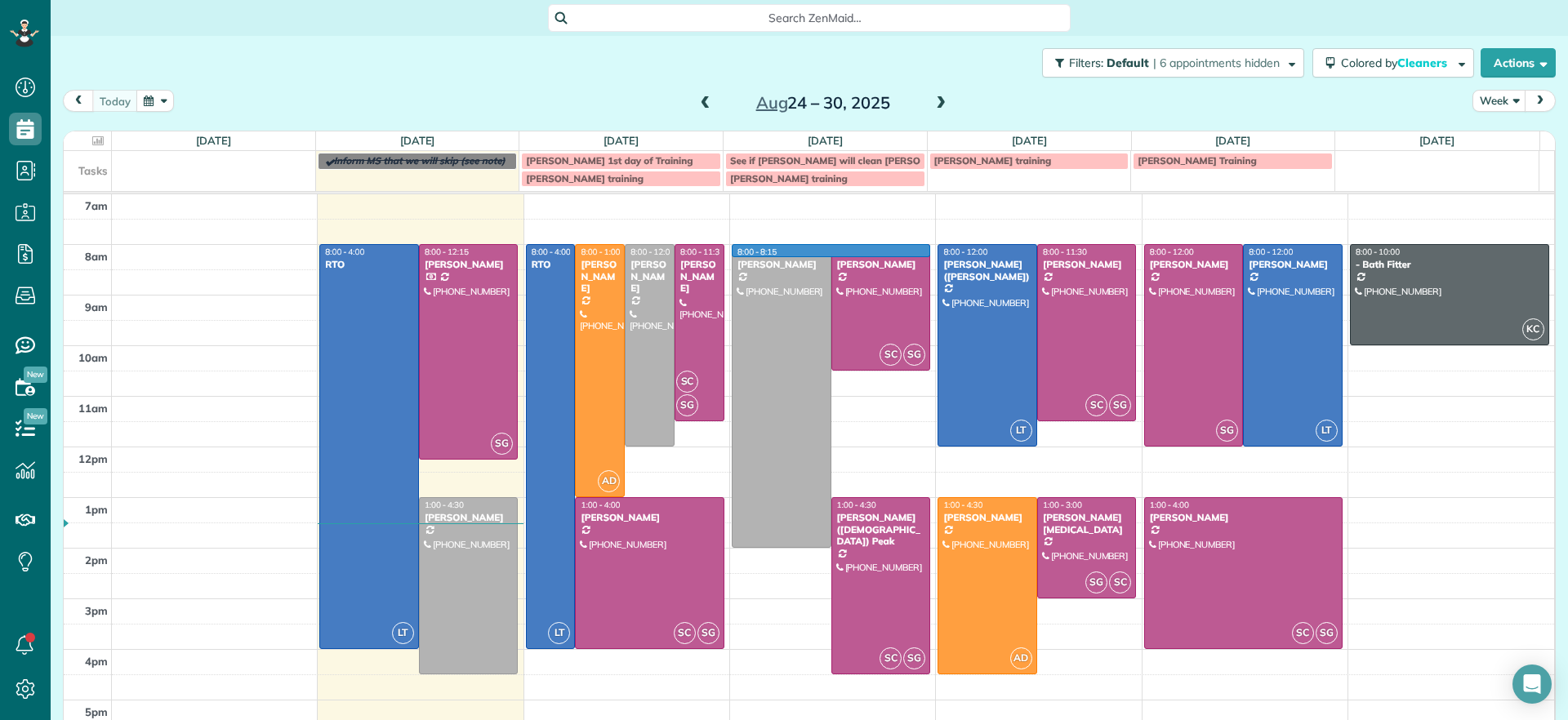
click at [916, 249] on td at bounding box center [833, 257] width 1443 height 26
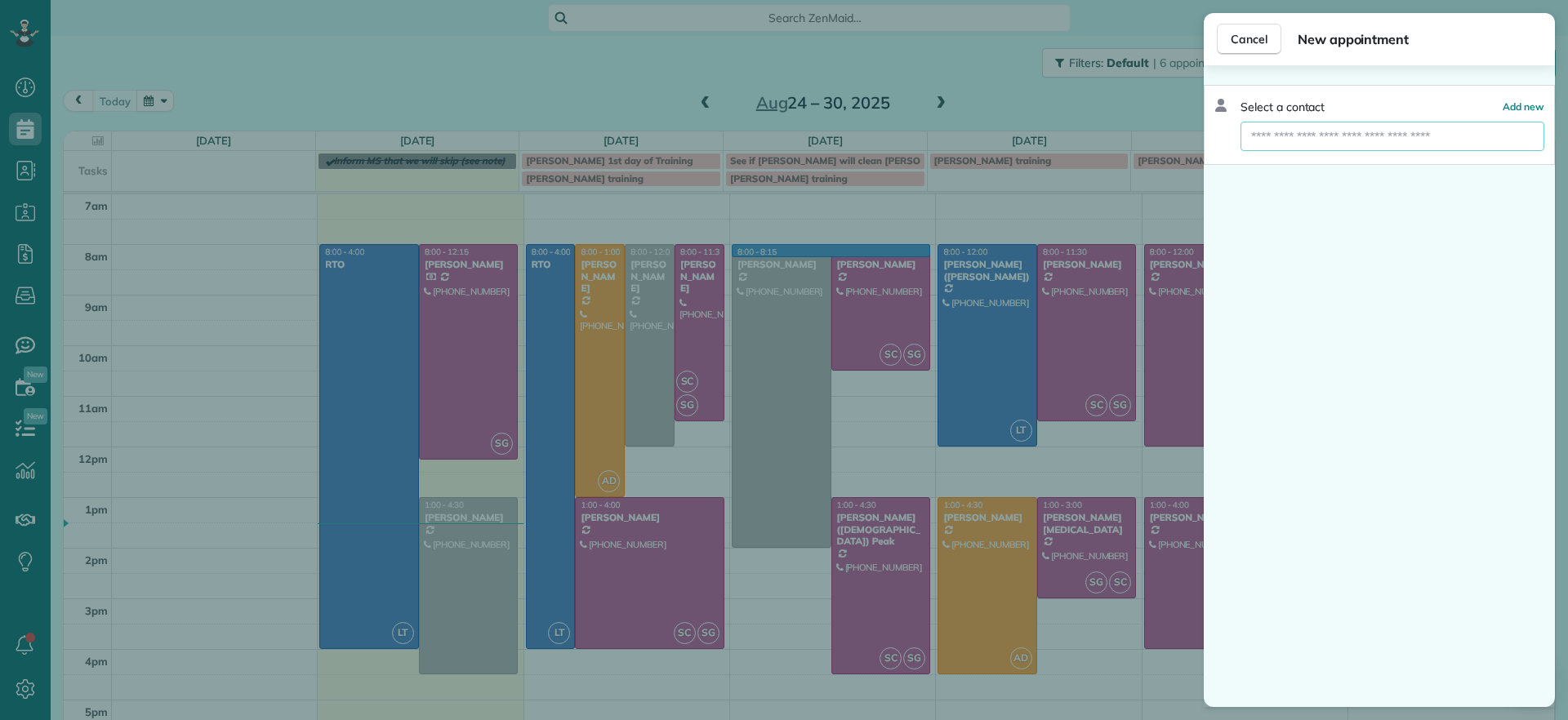
click at [1472, 134] on input "text" at bounding box center [1392, 137] width 304 height 30
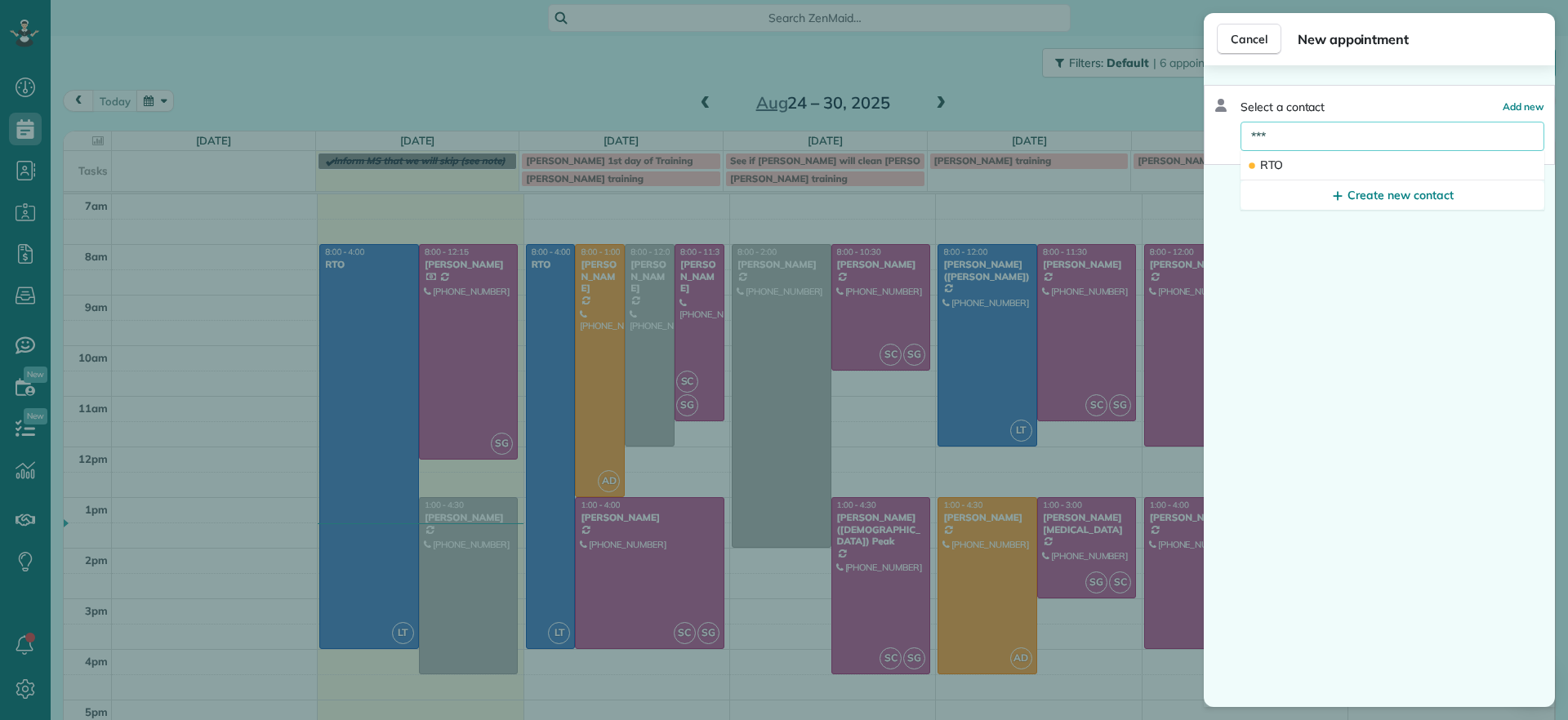
type input "***"
click at [1275, 161] on span "RTO" at bounding box center [1271, 164] width 23 height 15
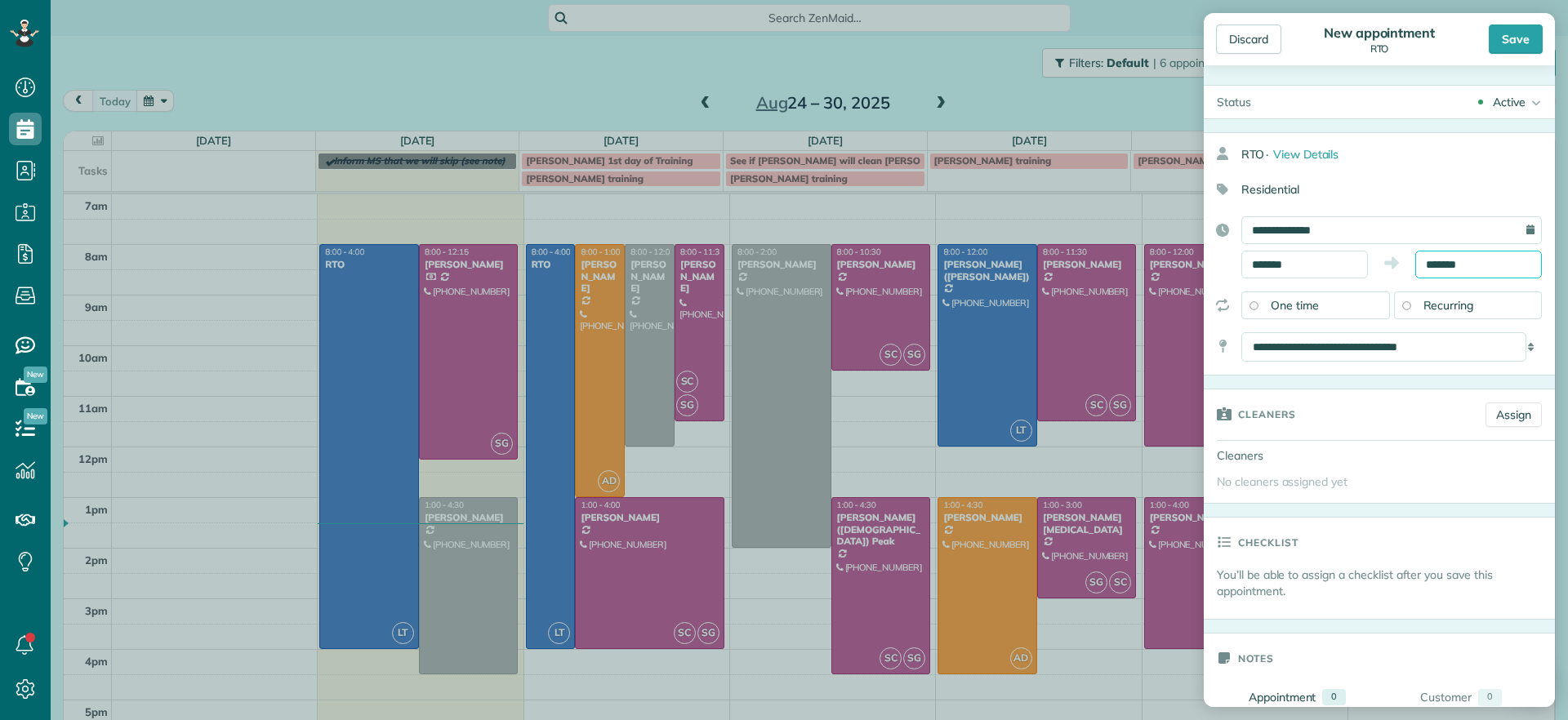
click at [1450, 267] on input "*******" at bounding box center [1478, 265] width 127 height 28
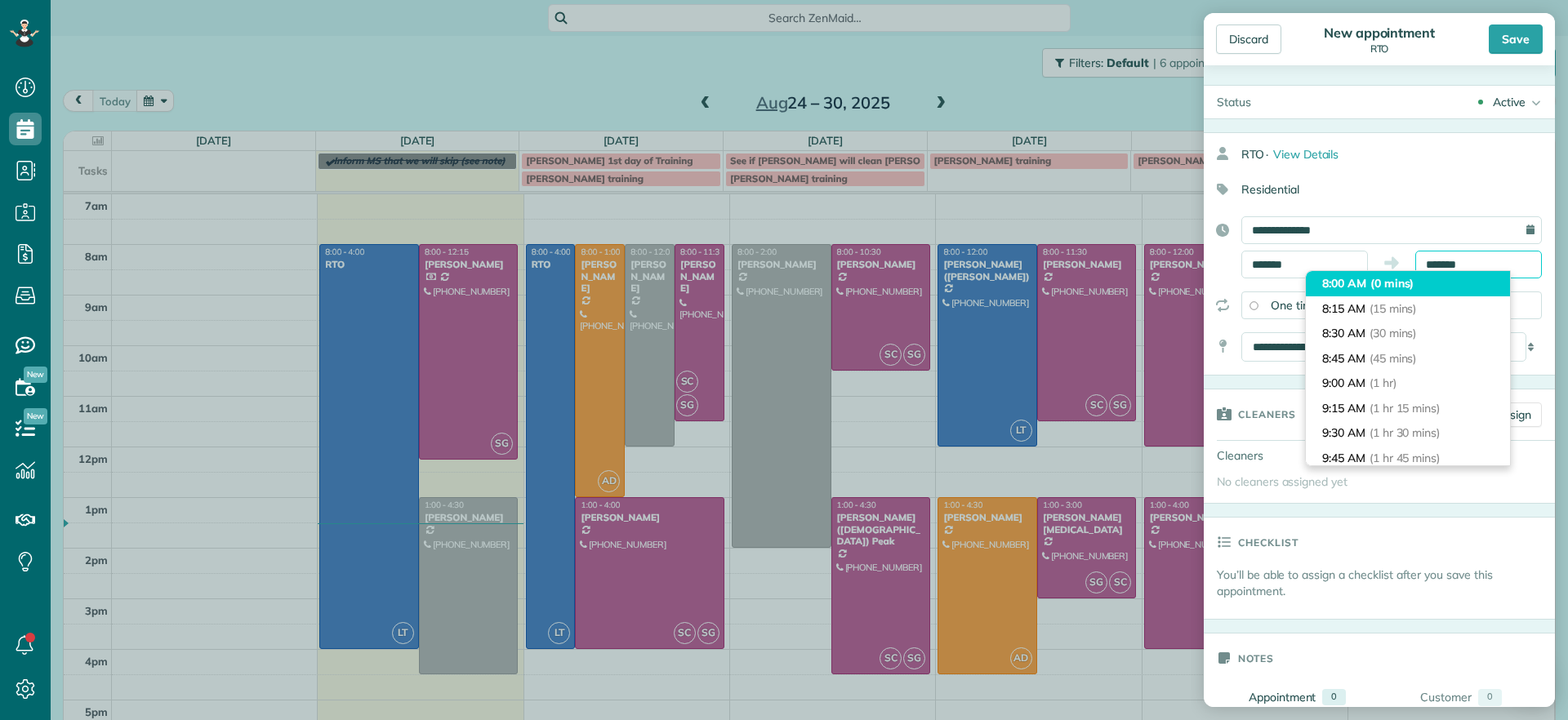
drag, startPoint x: 1480, startPoint y: 256, endPoint x: 1352, endPoint y: 276, distance: 129.6
click at [1352, 276] on body "Dashboard Scheduling Calendar View List View Dispatch View - Weekly scheduling …" at bounding box center [784, 360] width 1568 height 720
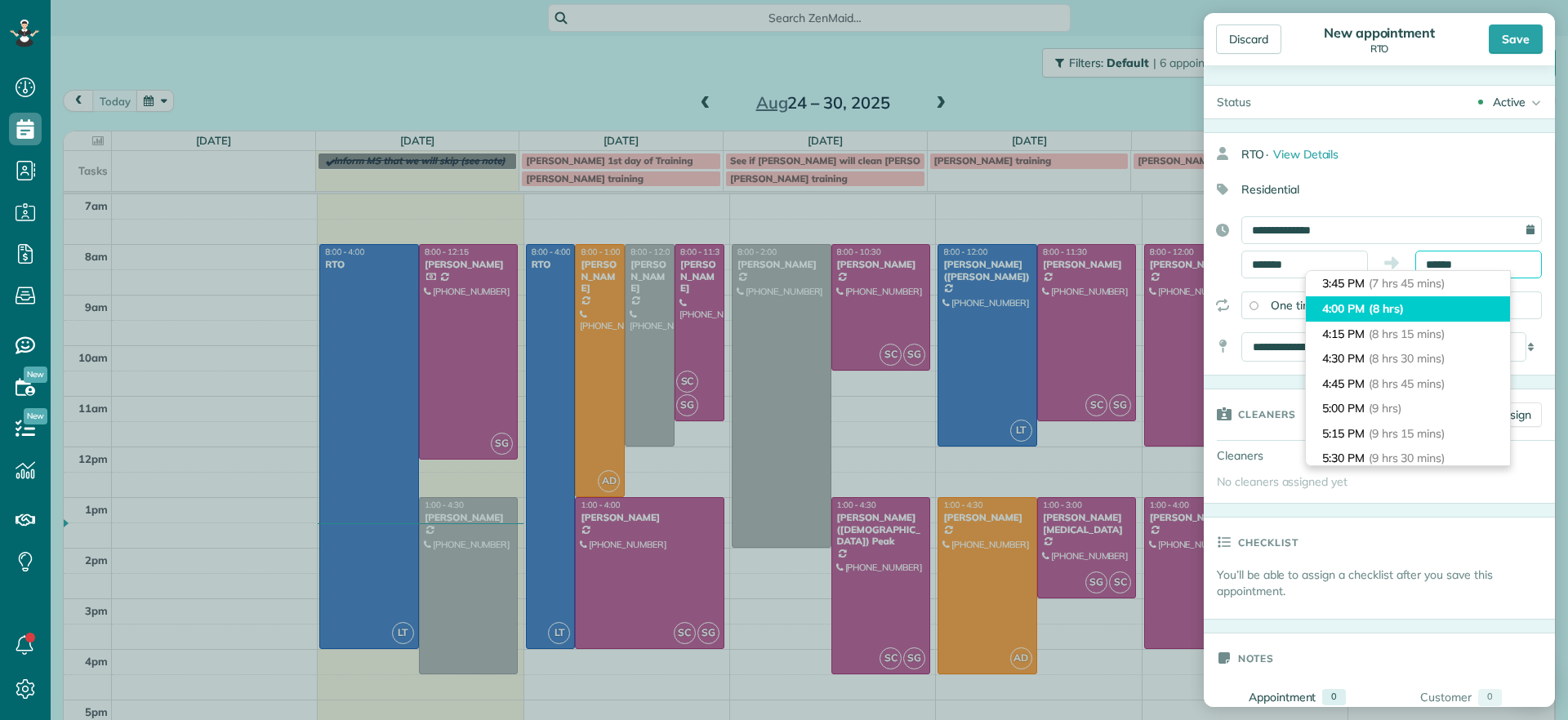
type input "*******"
click at [1417, 311] on li "4:00 PM (8 hrs)" at bounding box center [1408, 309] width 205 height 26
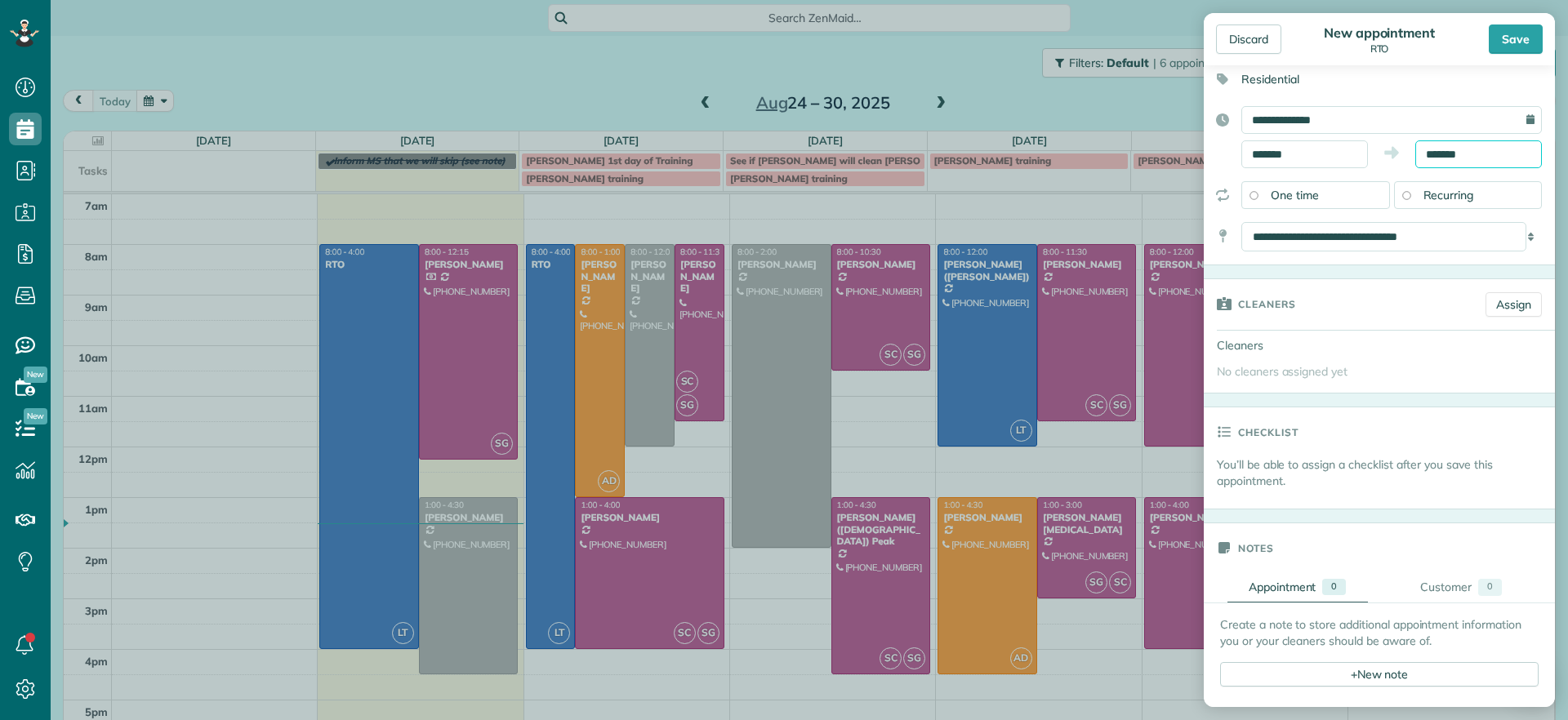
scroll to position [102, 0]
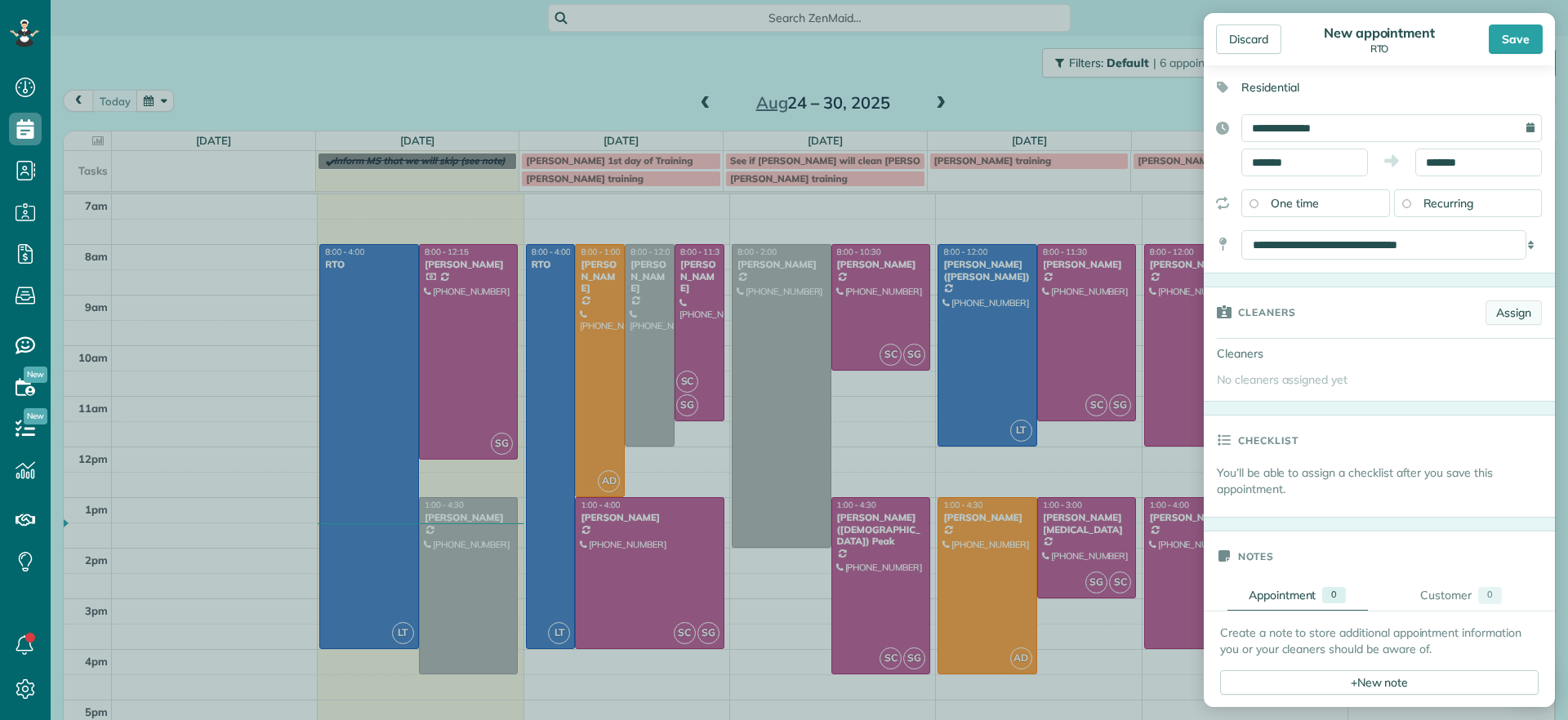
click at [1490, 317] on link "Assign" at bounding box center [1513, 312] width 56 height 25
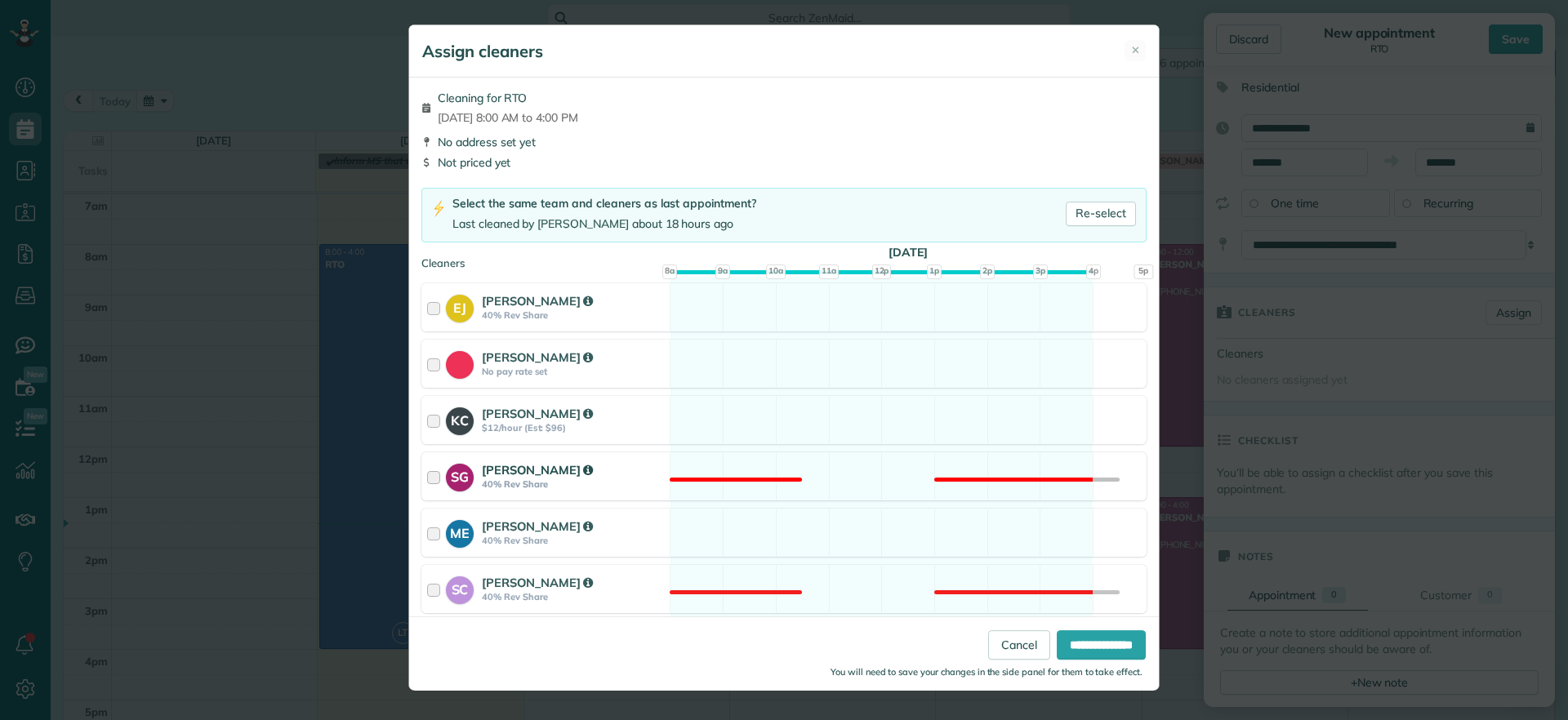
scroll to position [185, 0]
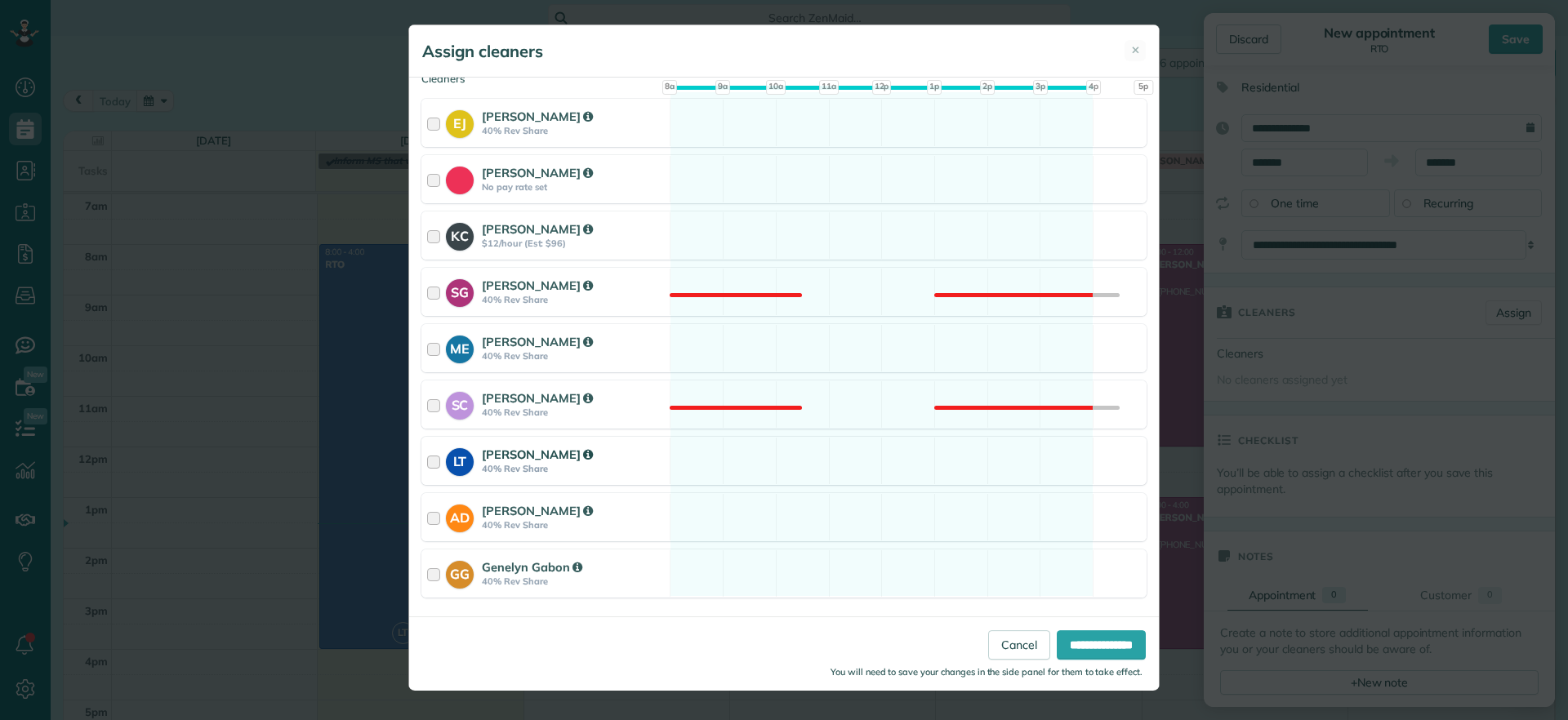
click at [801, 469] on div "LT Laura Thaller 40% Rev Share Available" at bounding box center [783, 460] width 725 height 48
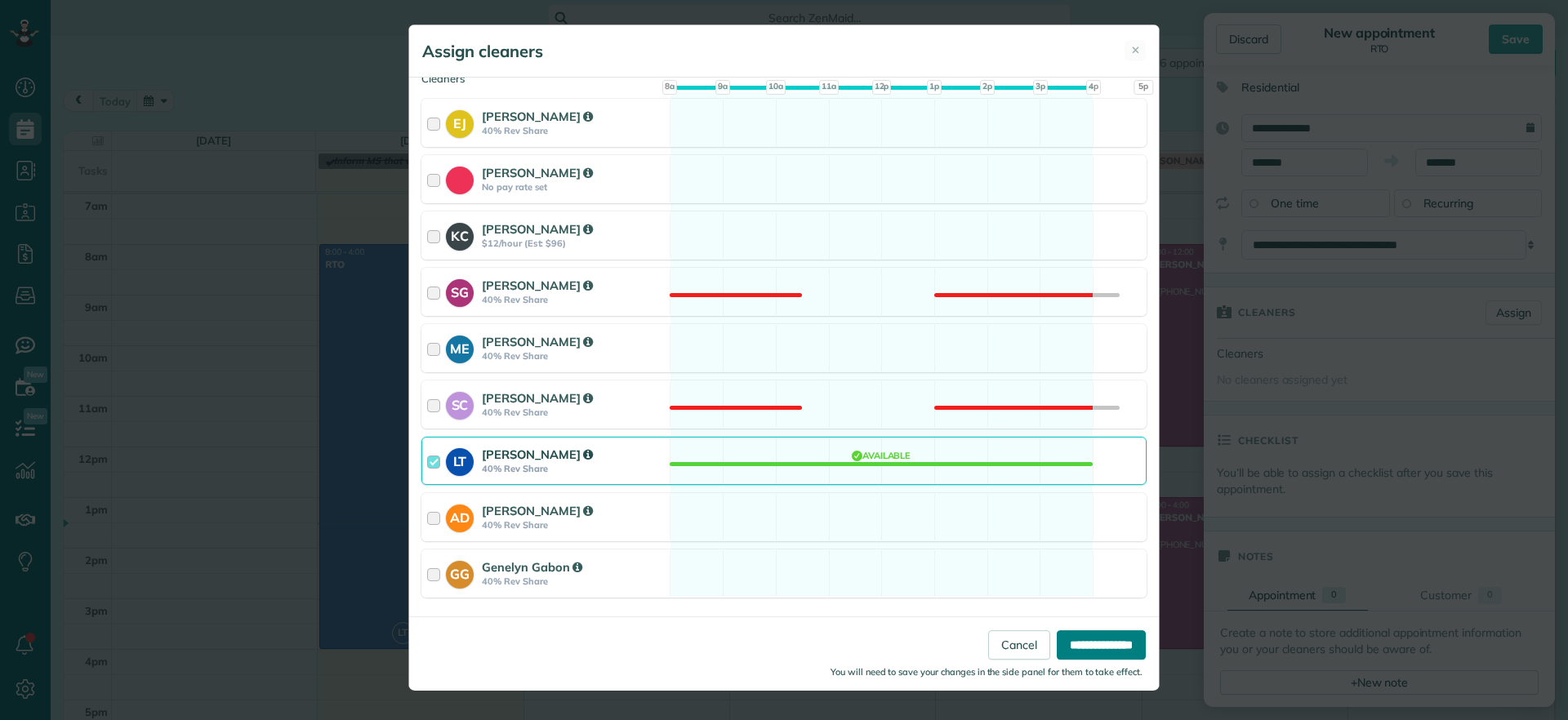
drag, startPoint x: 1070, startPoint y: 642, endPoint x: 1096, endPoint y: 659, distance: 31.1
click at [1072, 642] on input "**********" at bounding box center [1101, 645] width 89 height 30
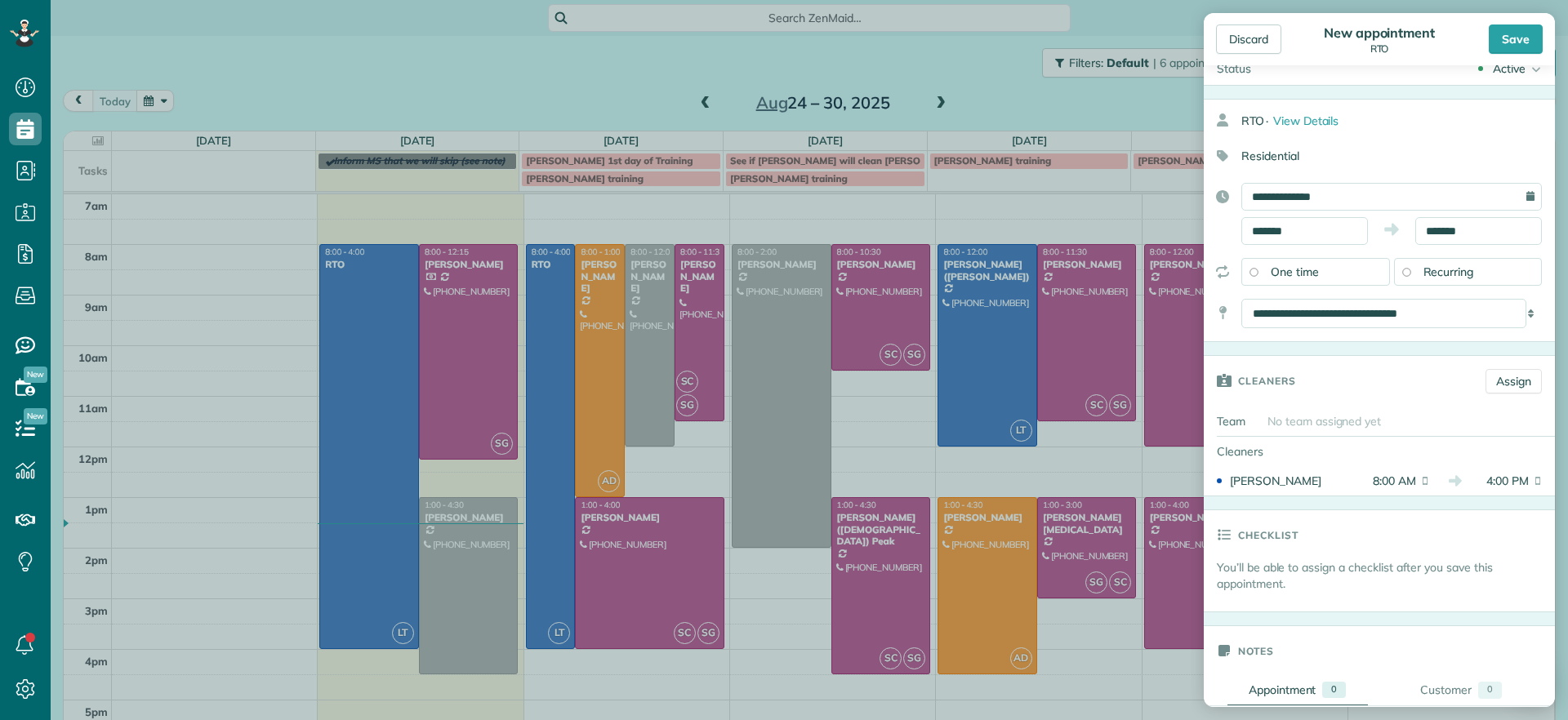
scroll to position [0, 0]
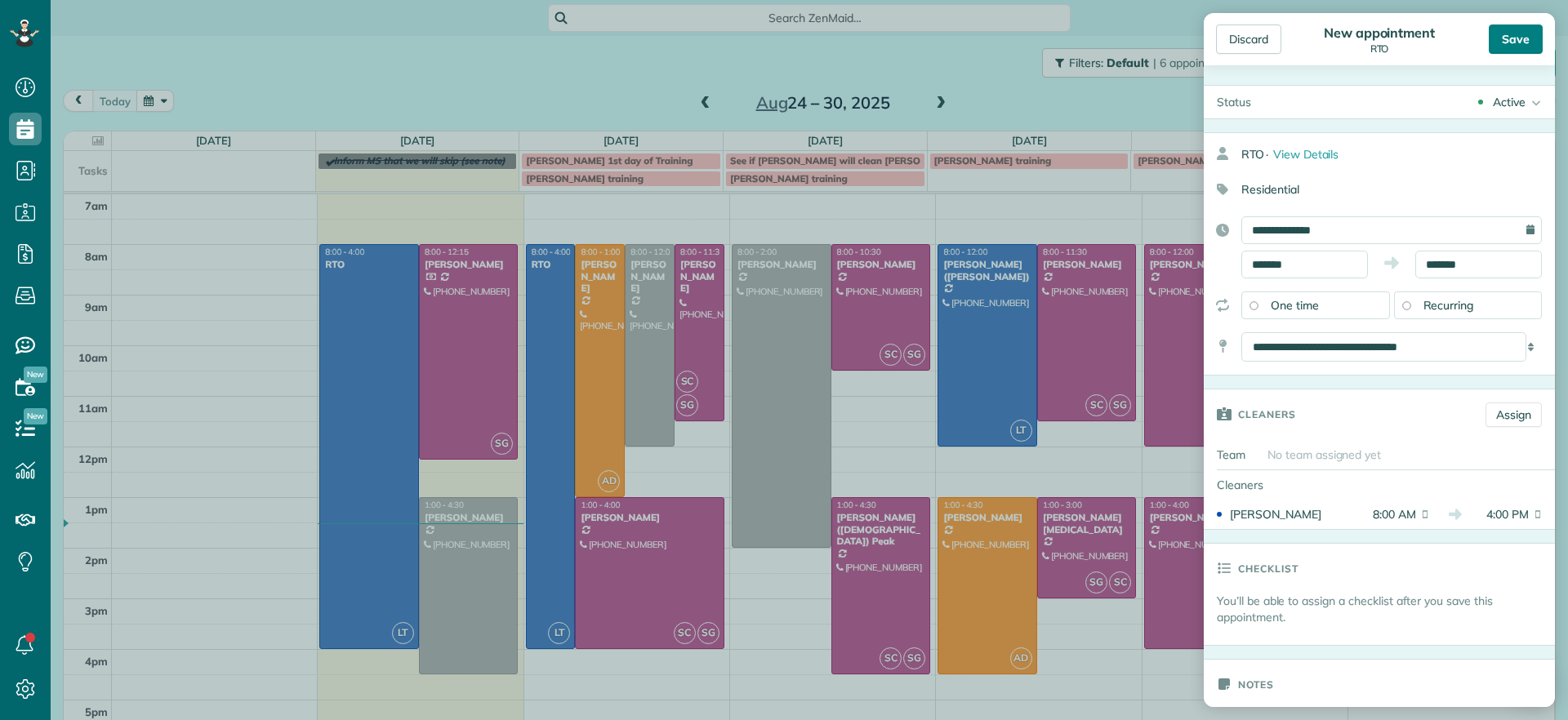
click at [1511, 39] on div "Save" at bounding box center [1515, 39] width 54 height 30
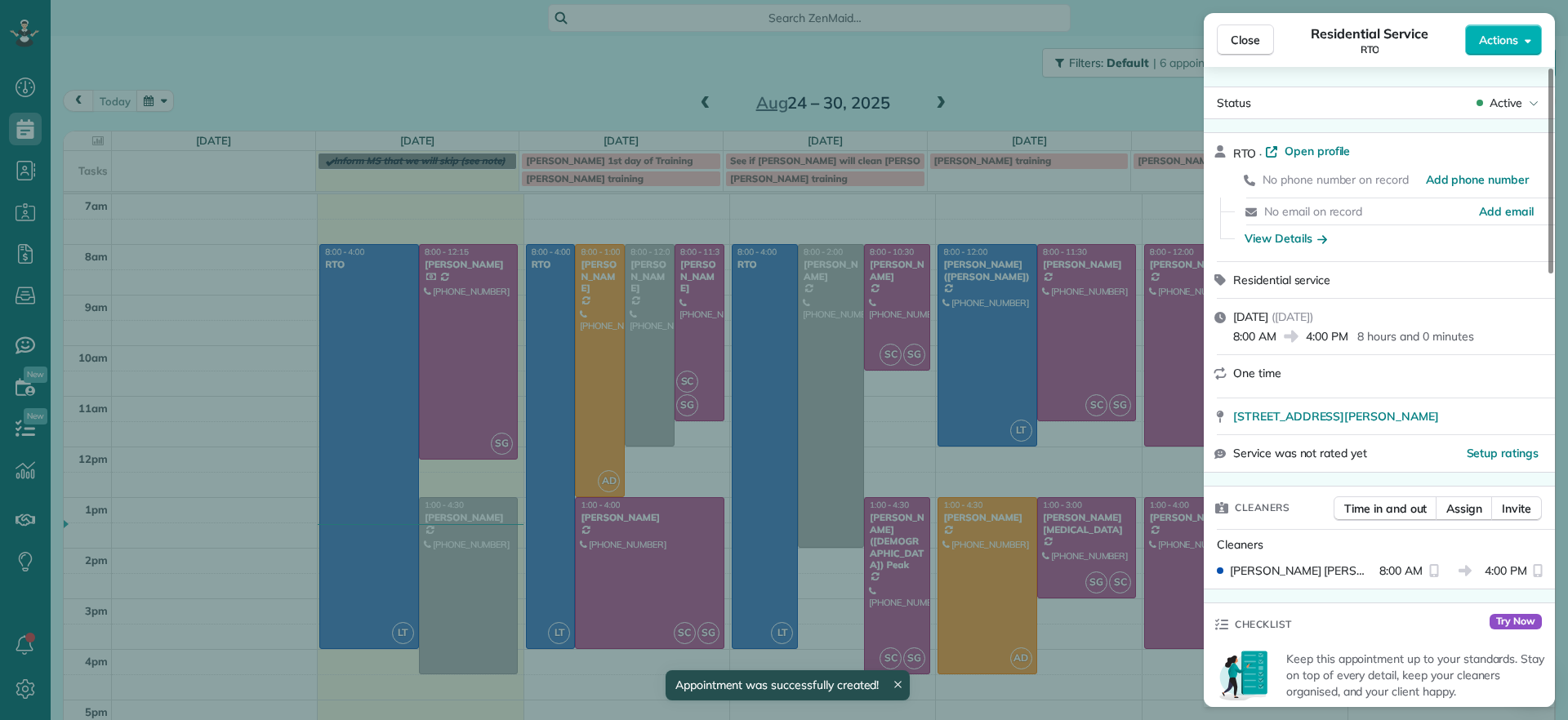
click at [235, 382] on div "Close Residential Service RTO Actions Status Active RTO · Open profile No phone…" at bounding box center [784, 360] width 1568 height 720
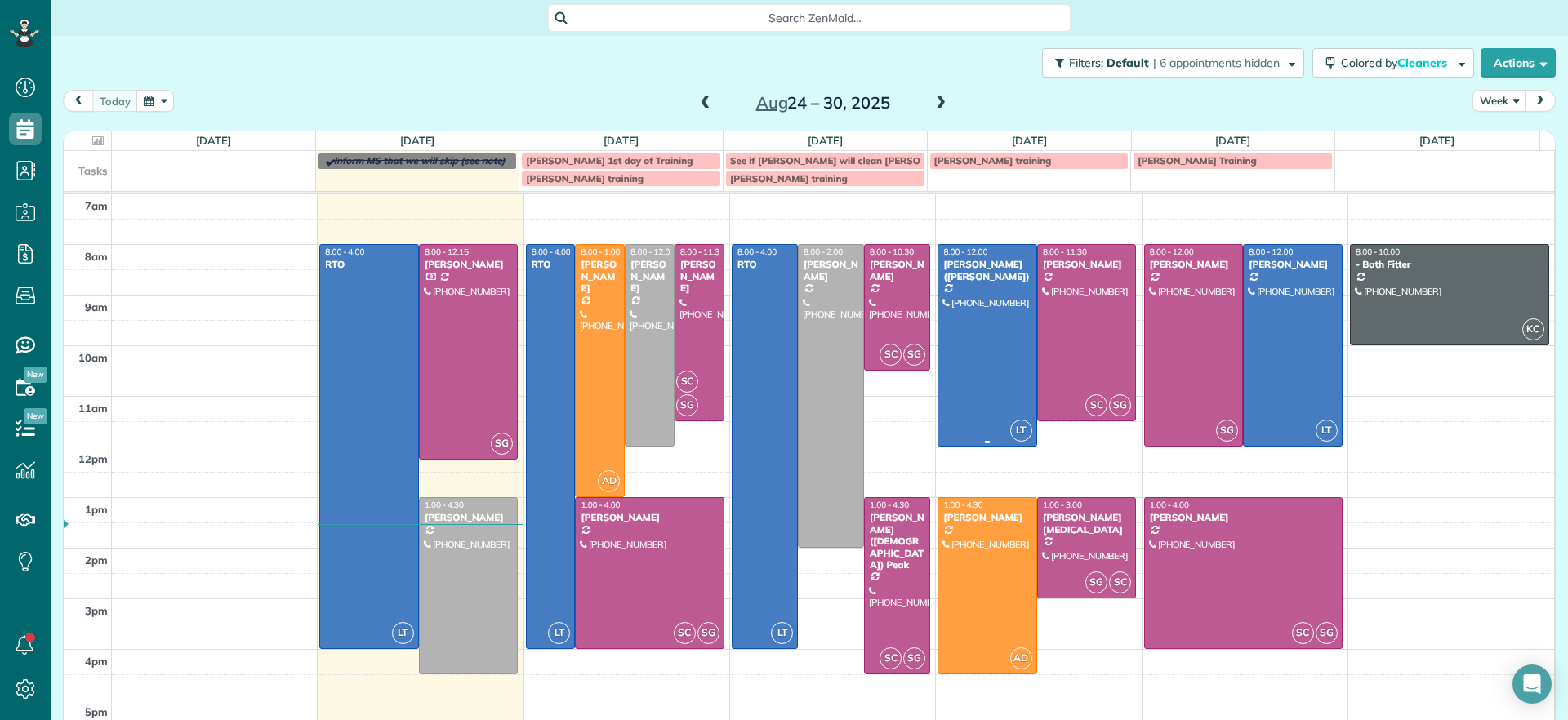
click at [943, 373] on div at bounding box center [988, 345] width 98 height 201
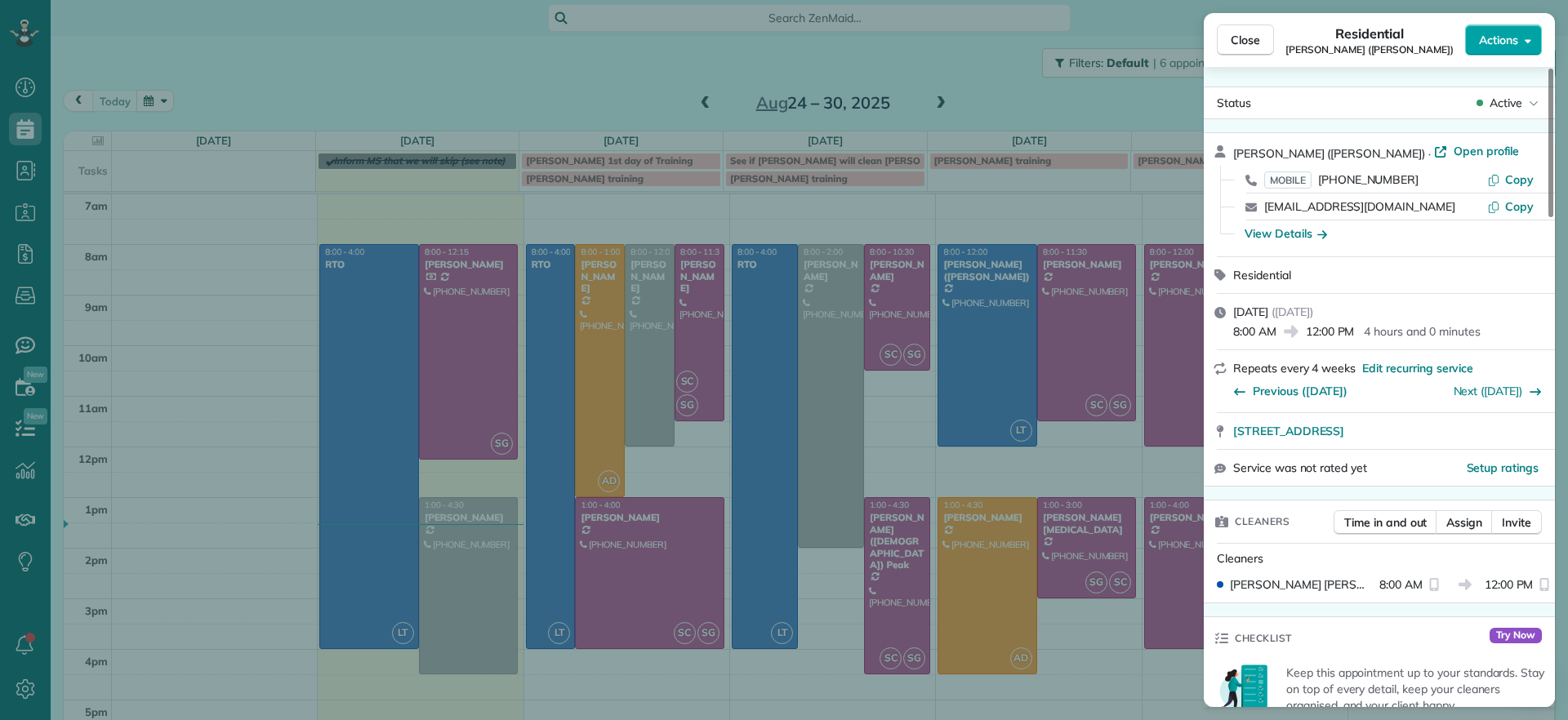
click at [1525, 50] on button "Actions" at bounding box center [1503, 40] width 77 height 31
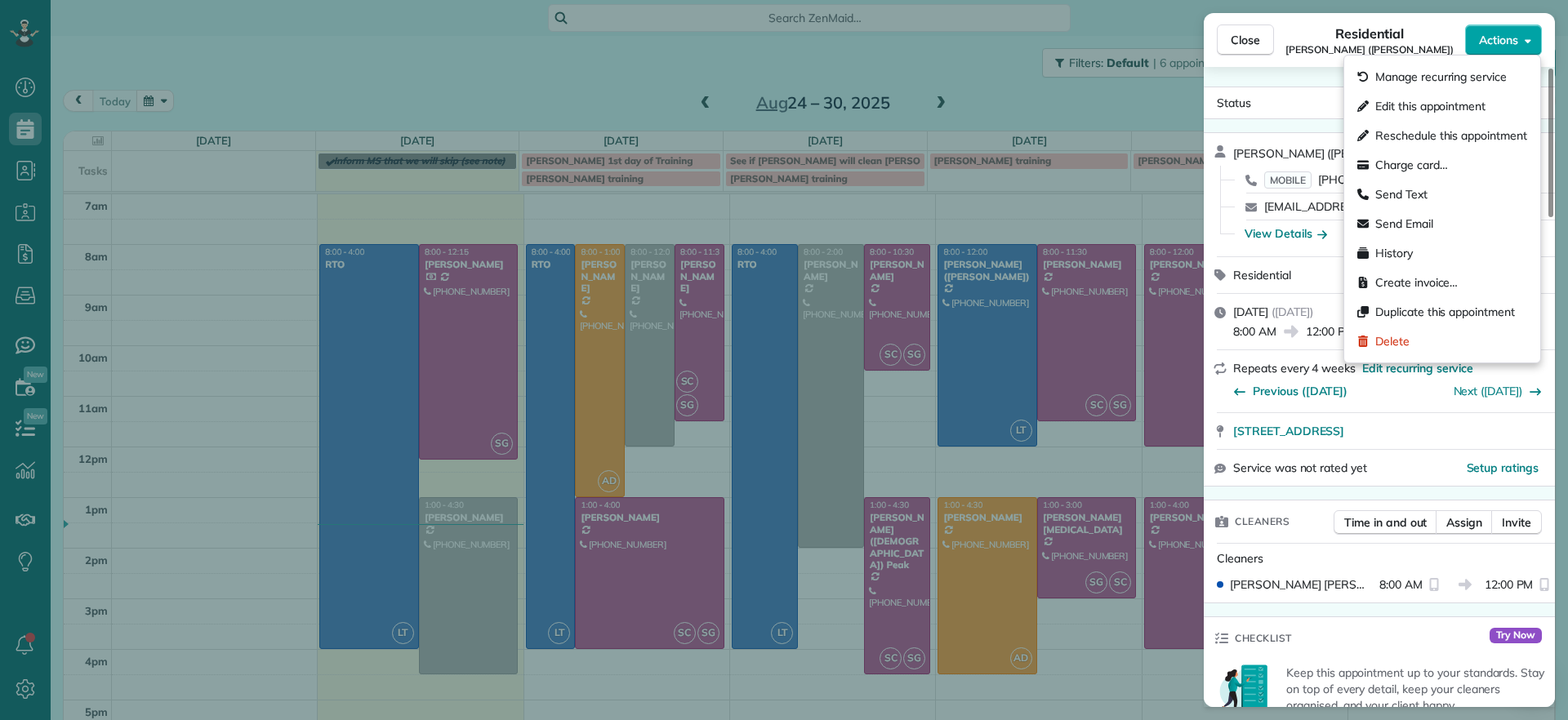
click at [1528, 49] on button "Actions" at bounding box center [1503, 40] width 77 height 31
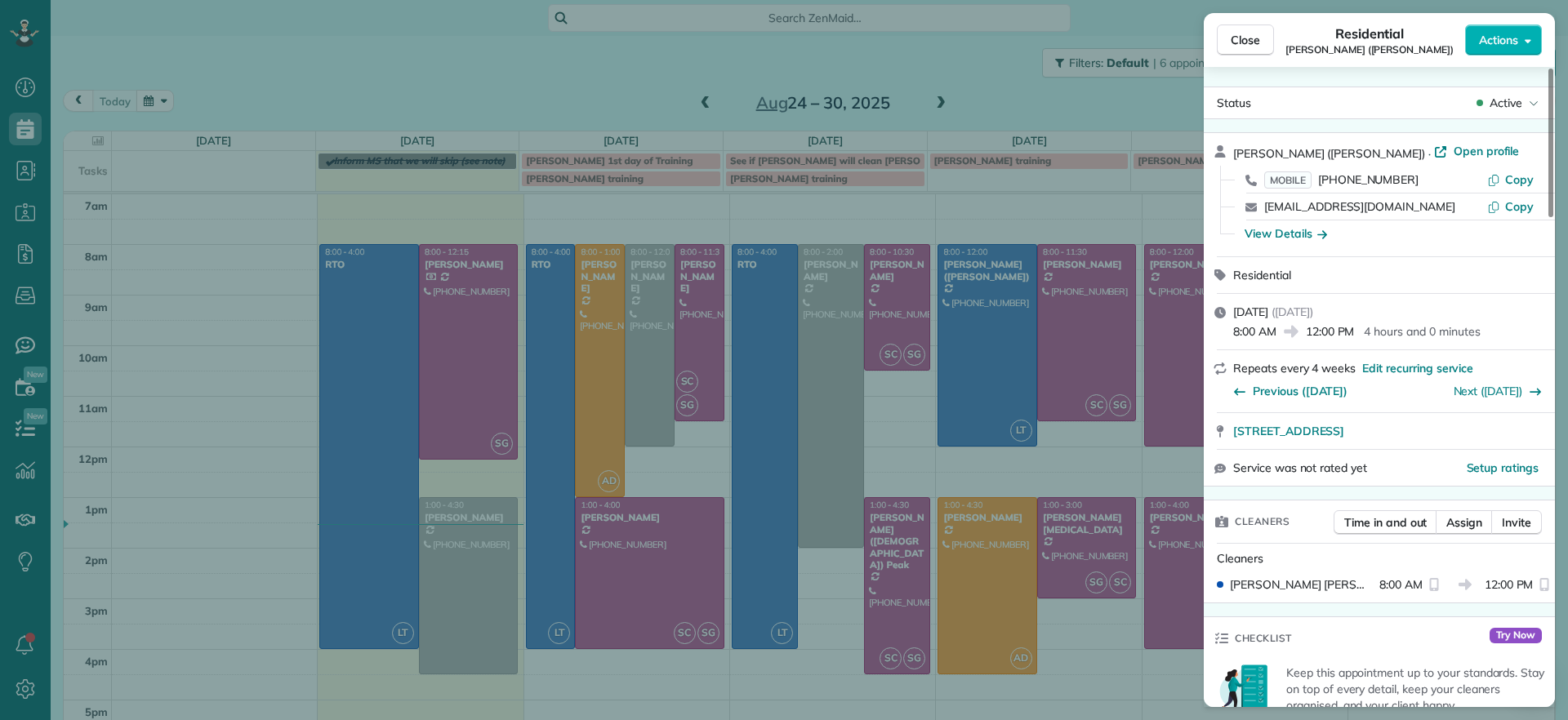
click at [1521, 115] on div "Status Active" at bounding box center [1379, 102] width 351 height 32
click at [1520, 95] on div "Status Active" at bounding box center [1379, 102] width 344 height 25
click at [1360, 93] on div "Status Active" at bounding box center [1379, 102] width 344 height 25
click at [1476, 529] on span "Assign" at bounding box center [1464, 522] width 36 height 17
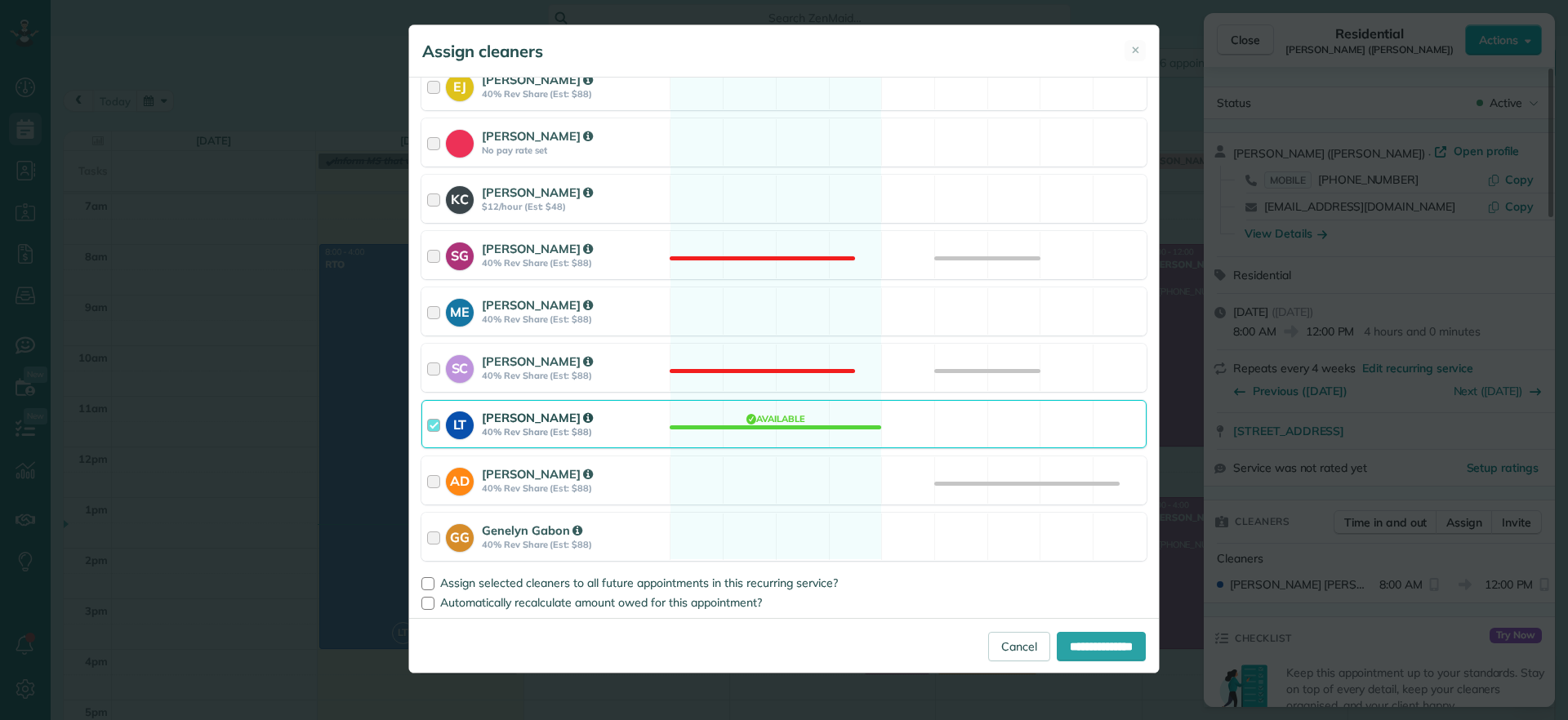
scroll to position [223, 0]
click at [834, 430] on div "LT Laura Thaller 40% Rev Share (Est: $88) Available" at bounding box center [783, 421] width 725 height 48
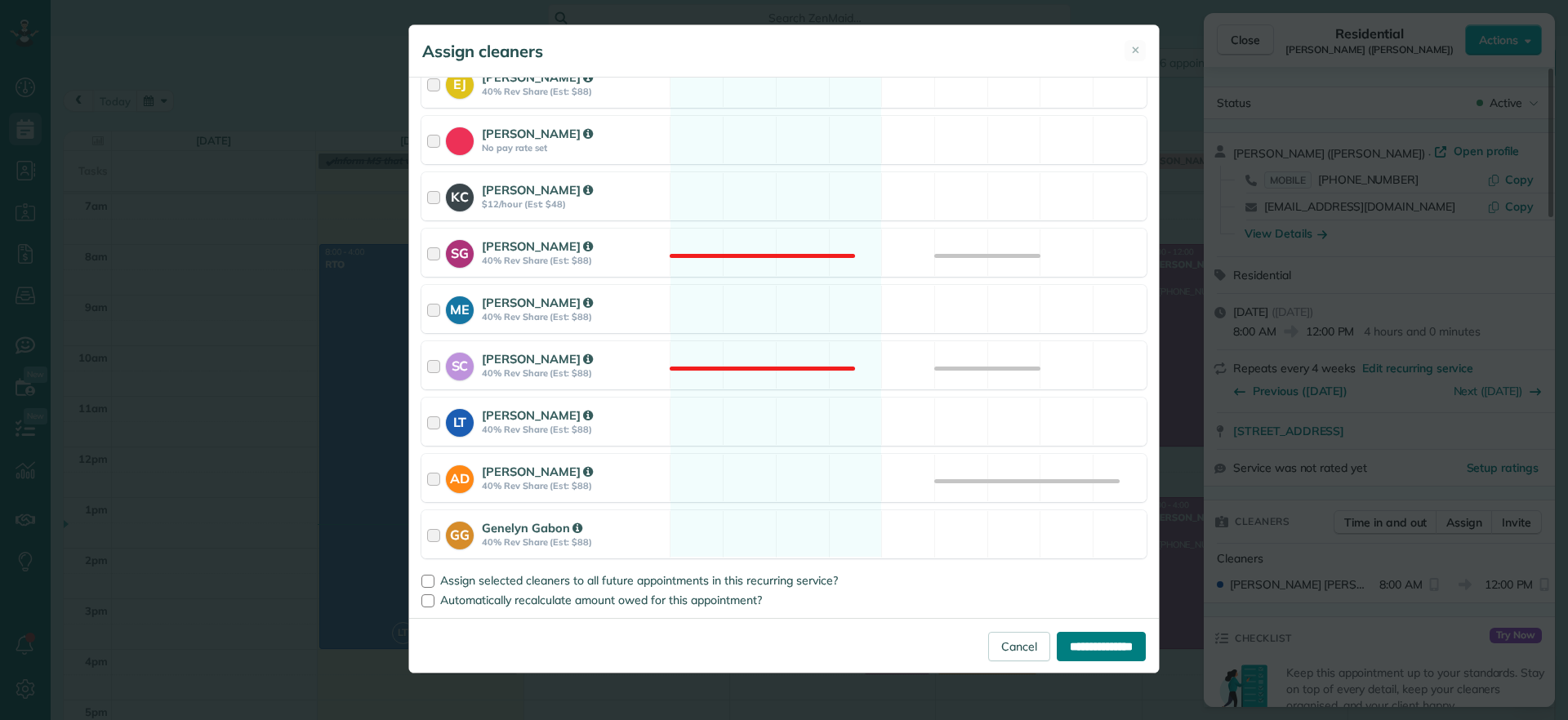
click at [1087, 646] on input "**********" at bounding box center [1101, 646] width 89 height 30
type input "**********"
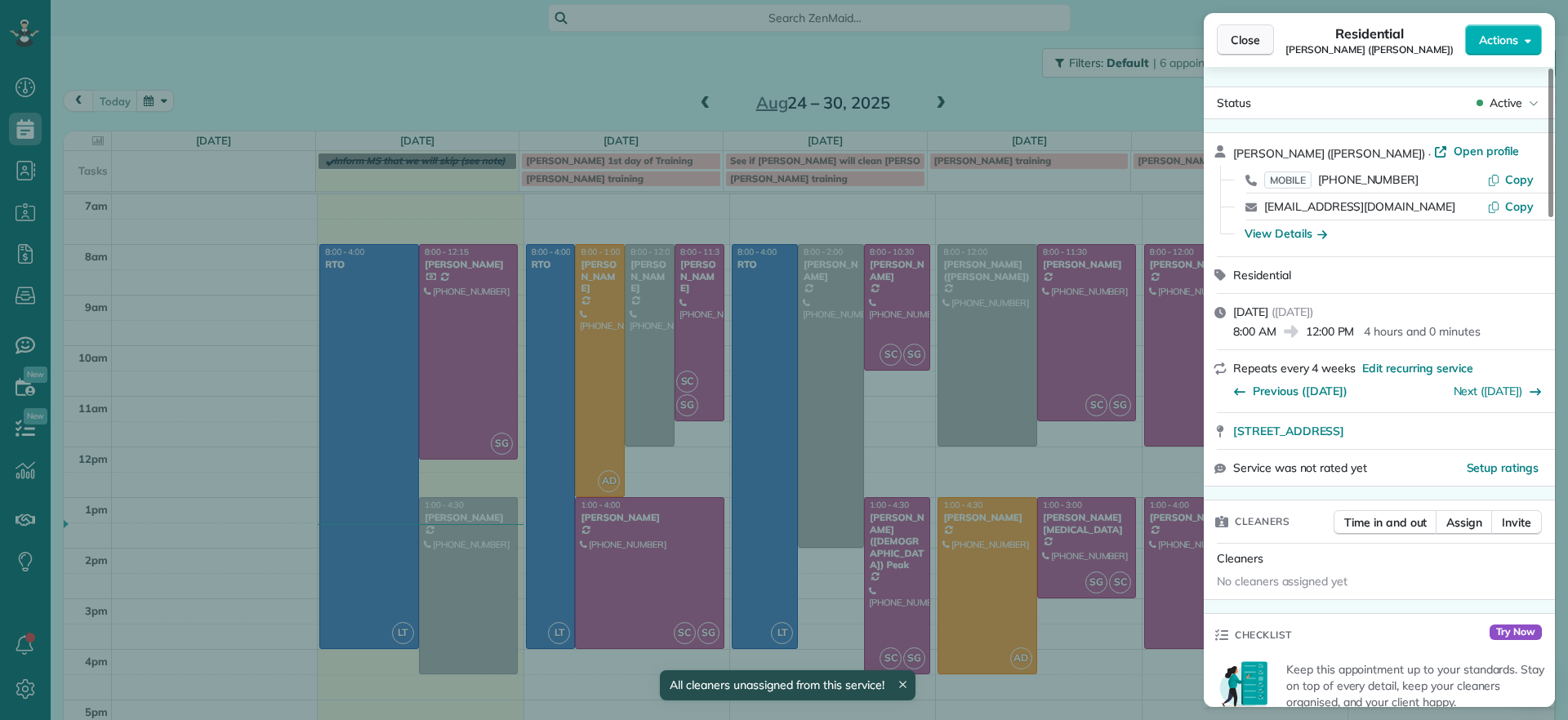
click at [1236, 45] on span "Close" at bounding box center [1245, 39] width 30 height 17
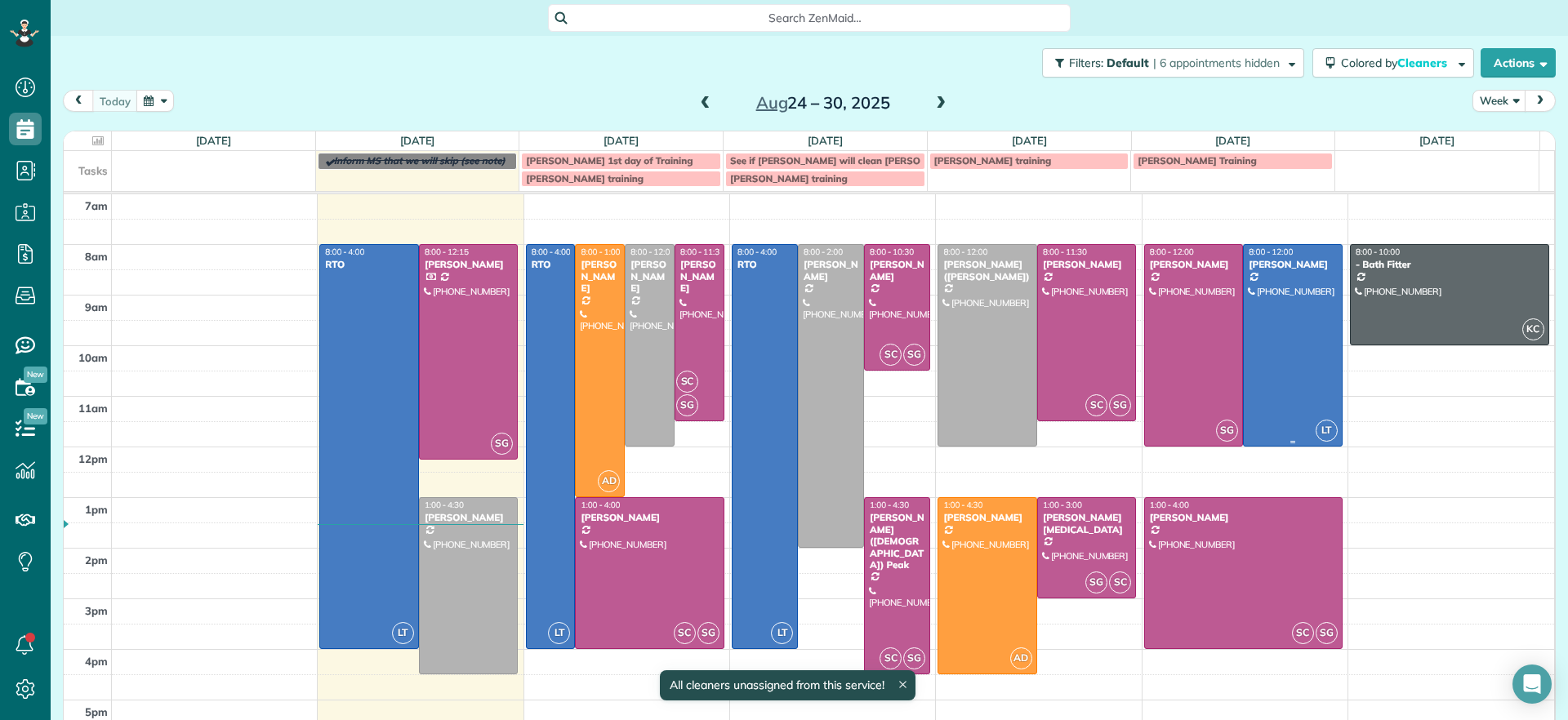
click at [1299, 343] on div at bounding box center [1293, 345] width 98 height 201
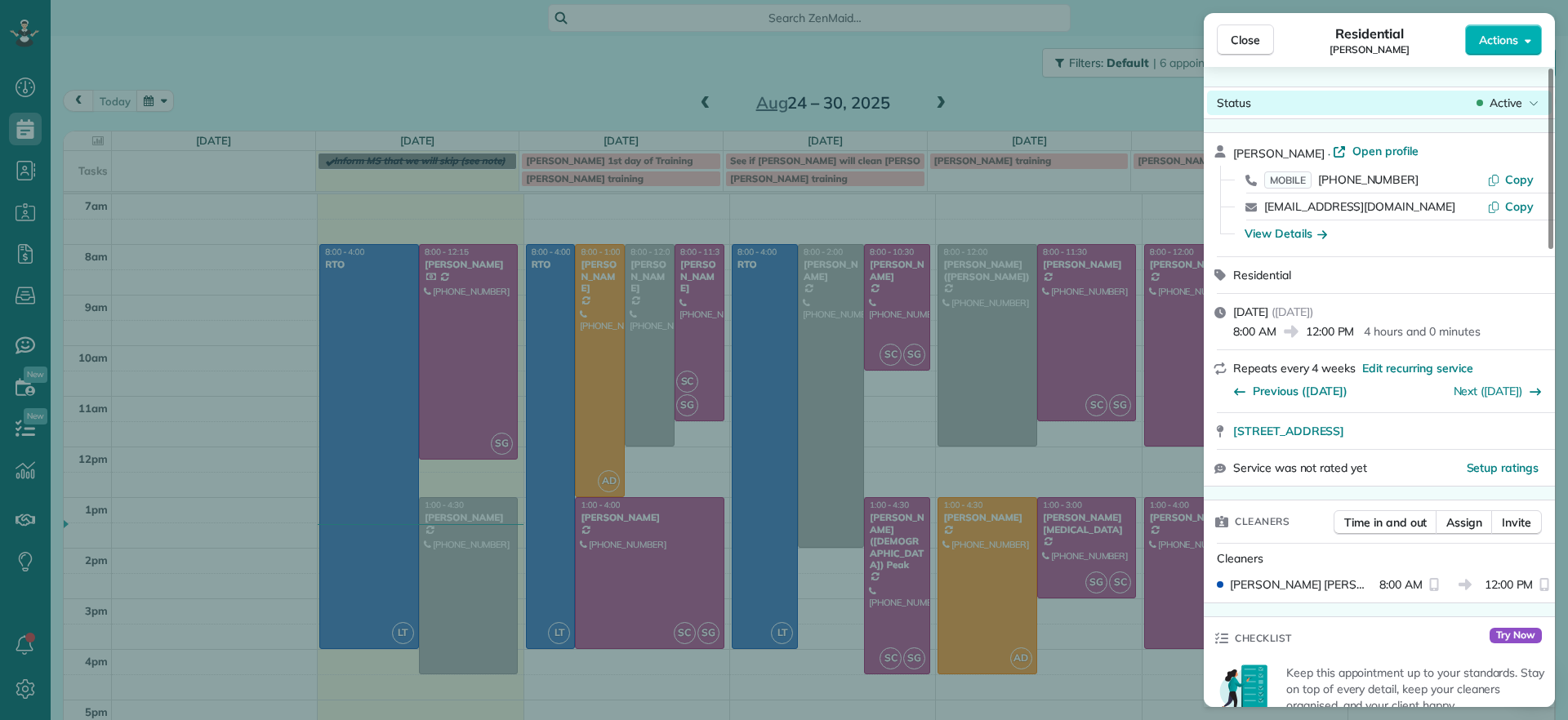
click at [1519, 105] on span "Active" at bounding box center [1505, 102] width 32 height 17
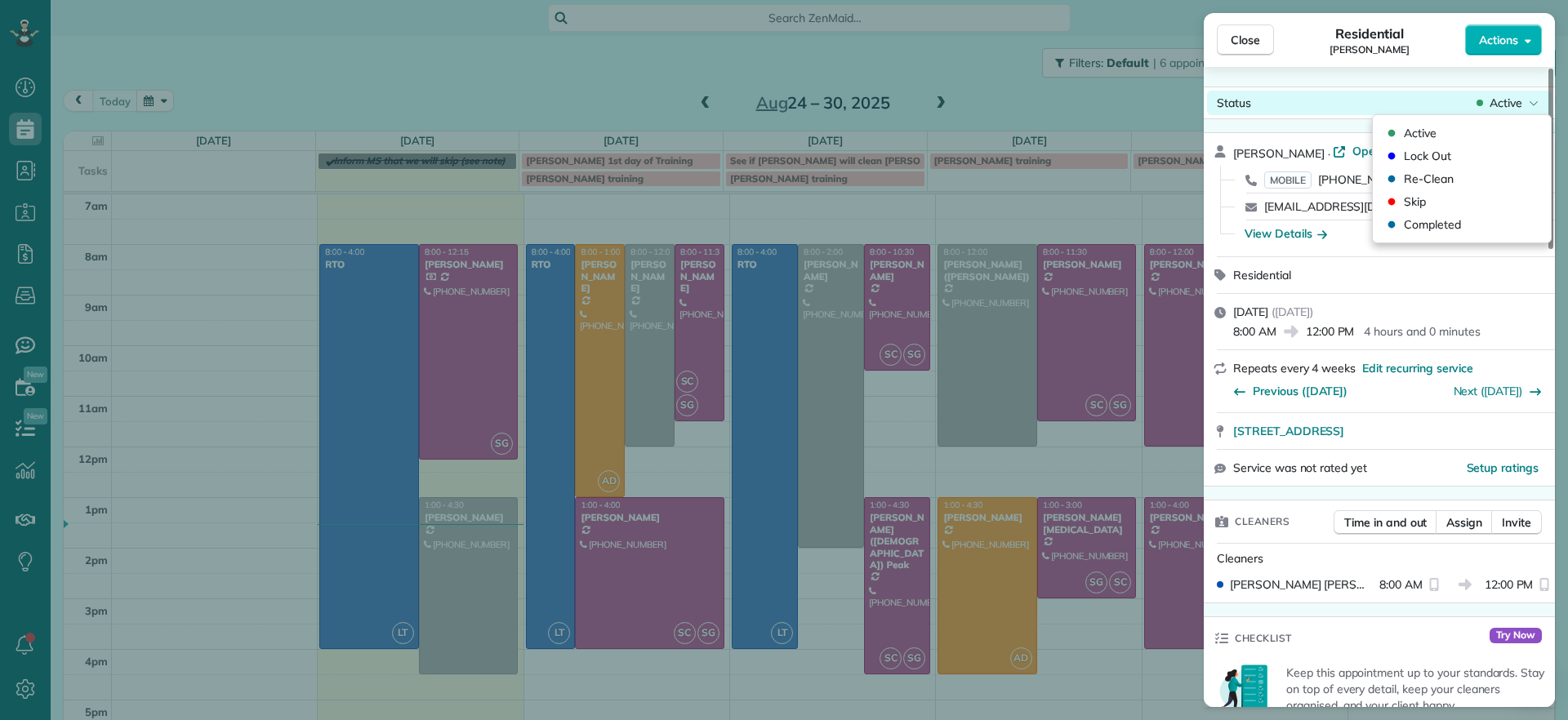
click at [1510, 110] on span "Active" at bounding box center [1505, 102] width 32 height 17
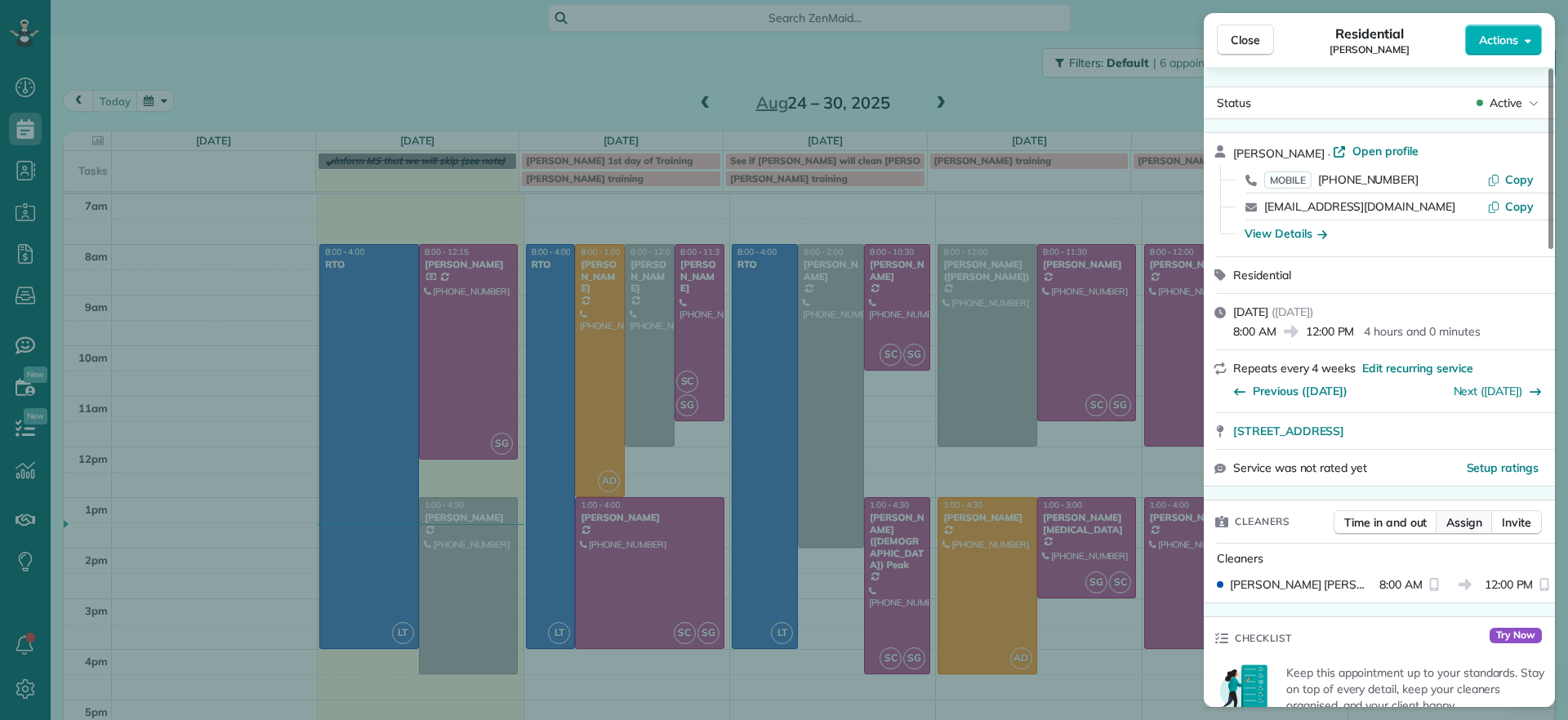
click at [1454, 530] on button "Assign" at bounding box center [1464, 522] width 57 height 25
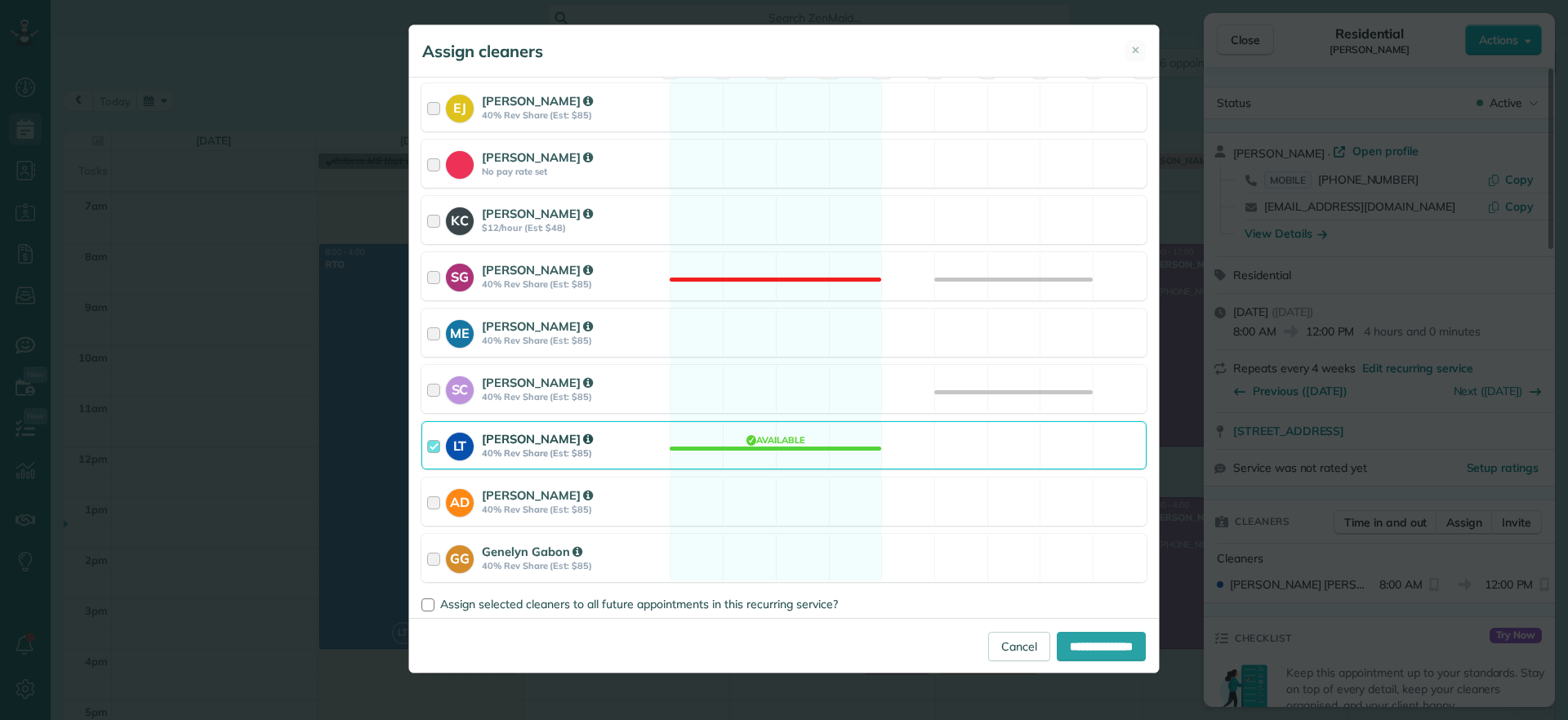
scroll to position [205, 0]
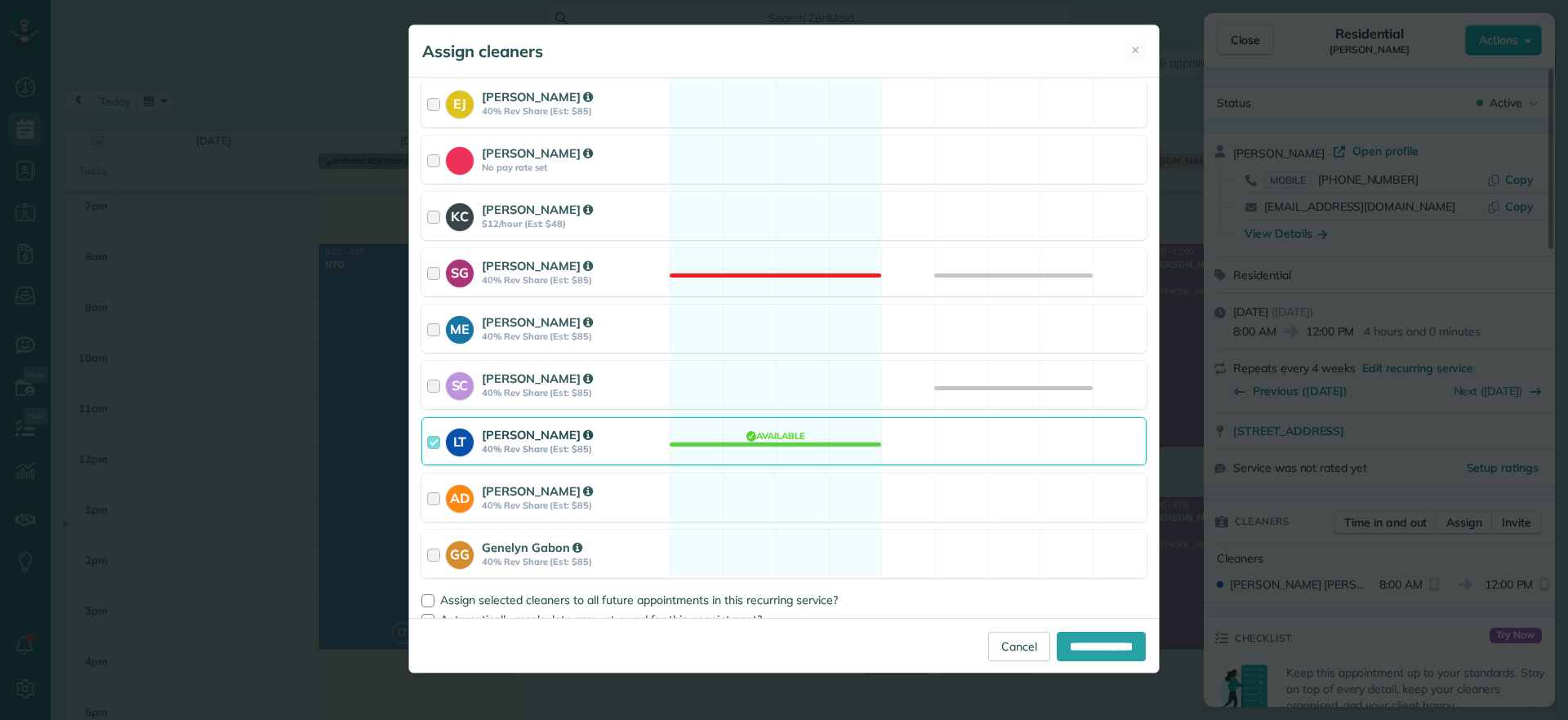
drag, startPoint x: 764, startPoint y: 418, endPoint x: 875, endPoint y: 508, distance: 142.9
click at [766, 420] on div "LT Laura Thaller 40% Rev Share (Est: $85) Available" at bounding box center [783, 441] width 725 height 48
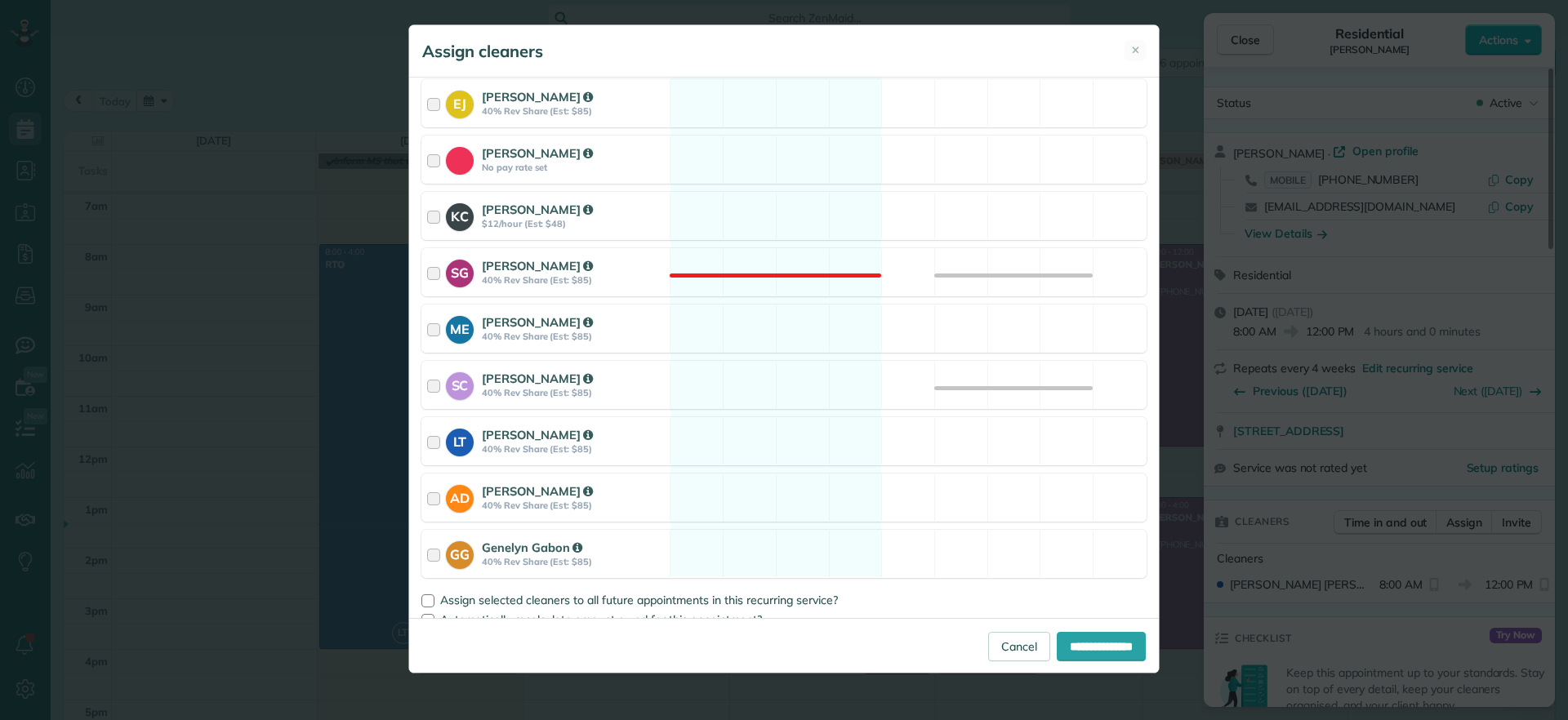
click at [1030, 624] on div "**********" at bounding box center [784, 645] width 750 height 55
click at [1056, 634] on input "**********" at bounding box center [1101, 646] width 89 height 30
type input "**********"
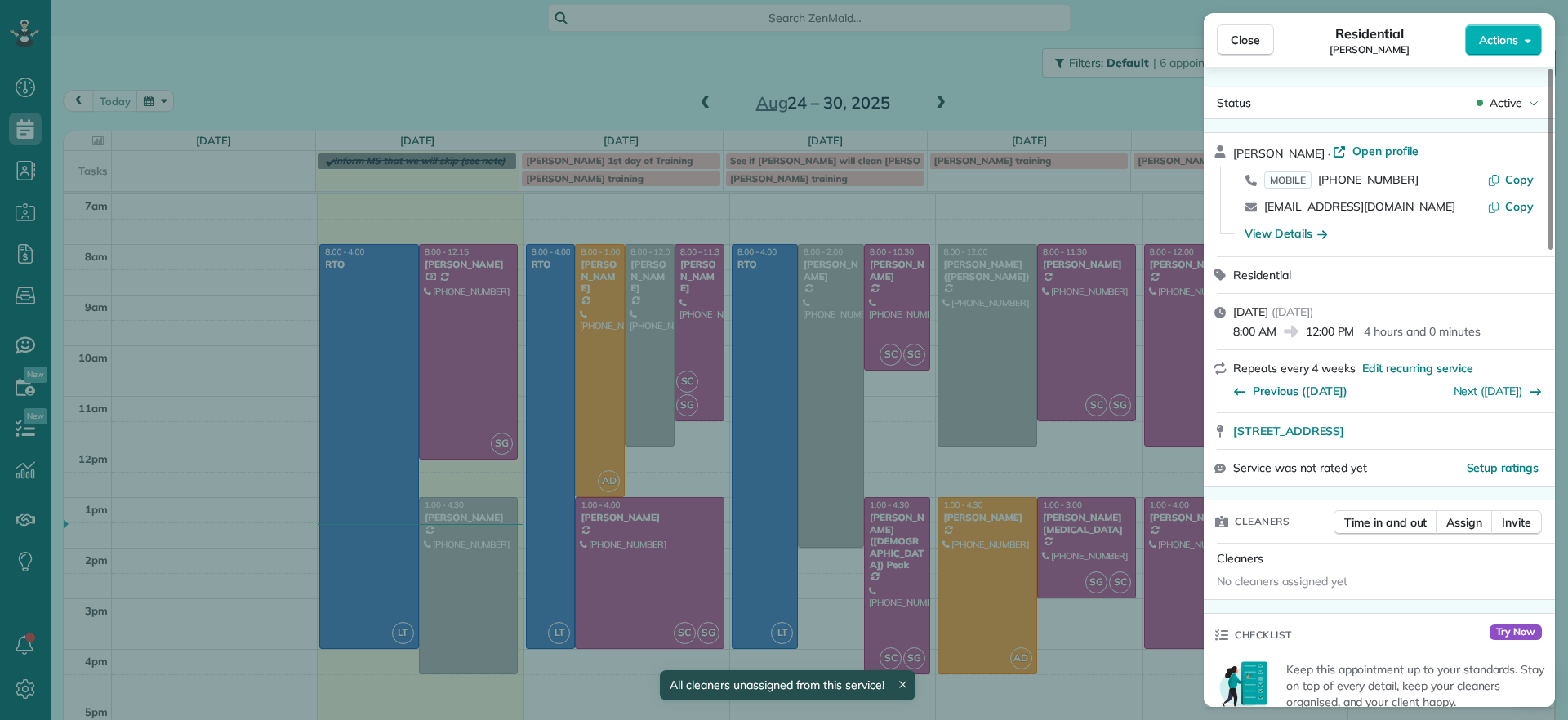
click at [926, 258] on div "Close Residential John Behen Actions Status Active John Behen · Open profile MO…" at bounding box center [784, 360] width 1568 height 720
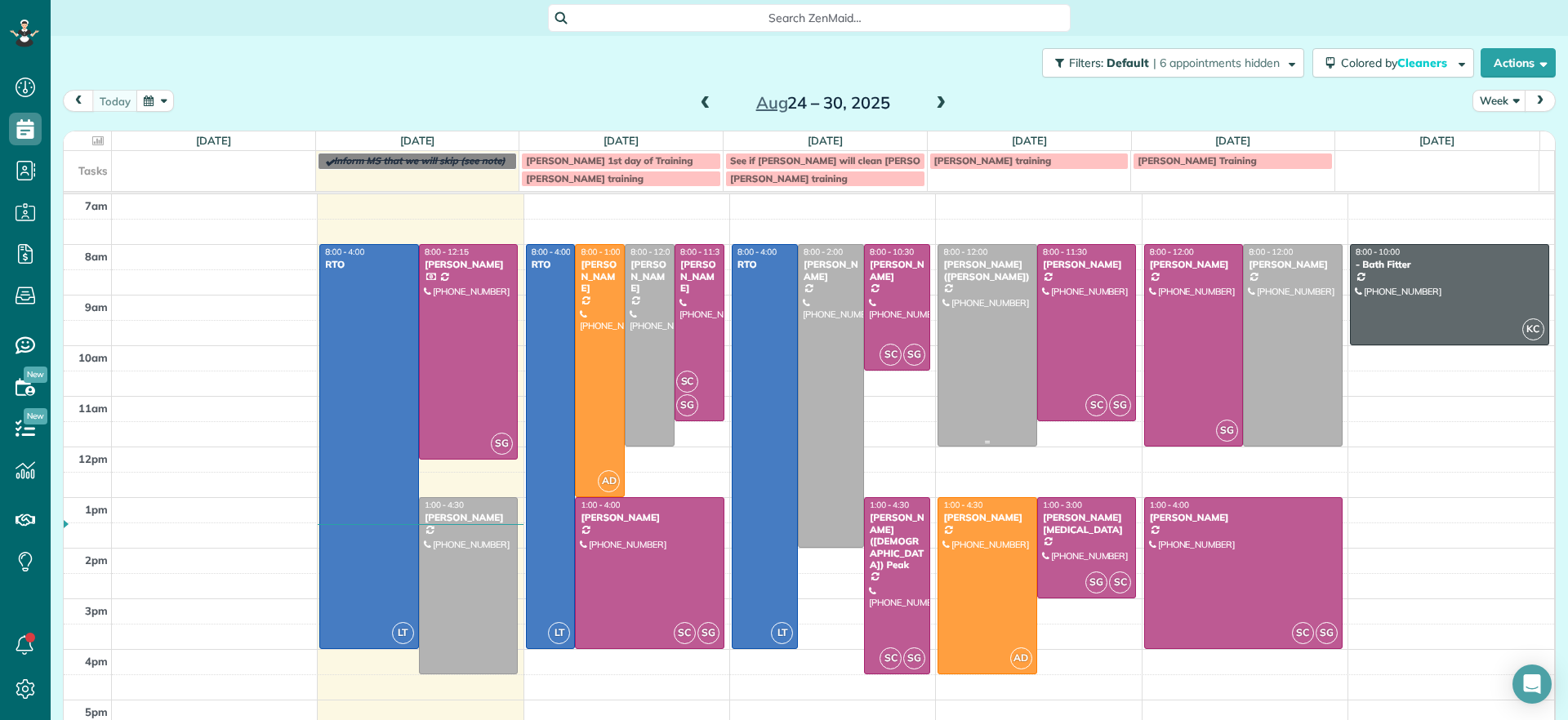
click at [919, 246] on td at bounding box center [833, 257] width 1443 height 26
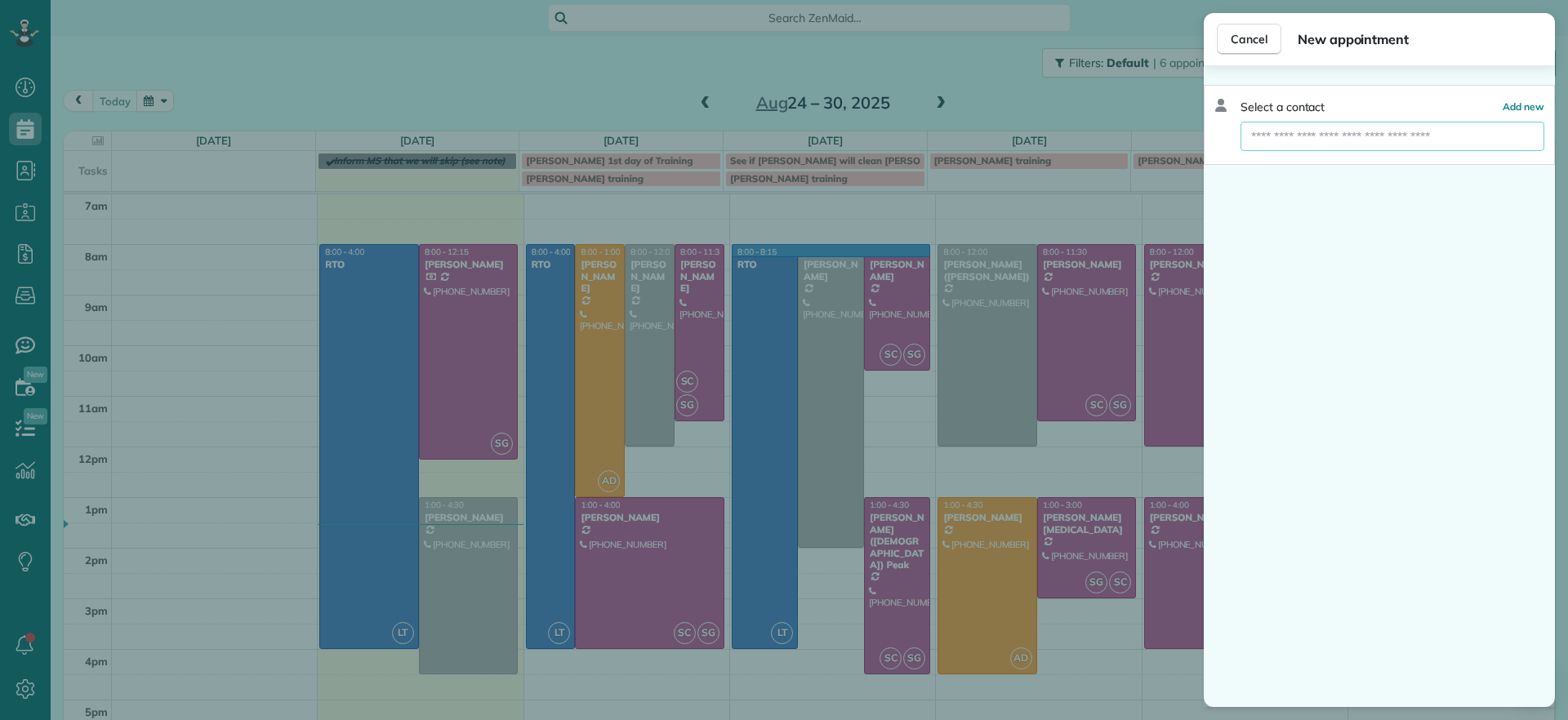
click at [1423, 131] on input "text" at bounding box center [1392, 137] width 304 height 30
type input "***"
click at [1383, 162] on button "RTO" at bounding box center [1392, 166] width 304 height 30
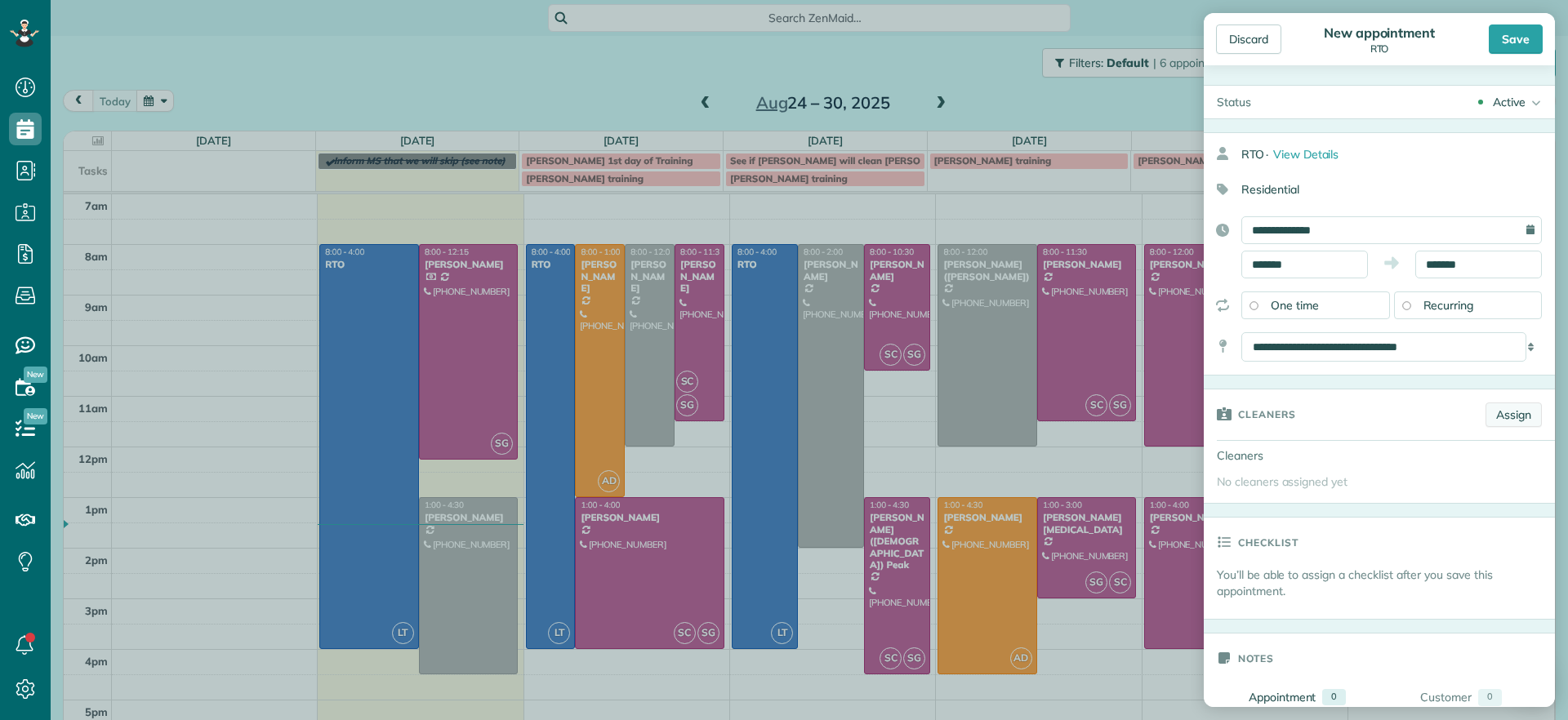
click at [1492, 414] on link "Assign" at bounding box center [1513, 414] width 56 height 25
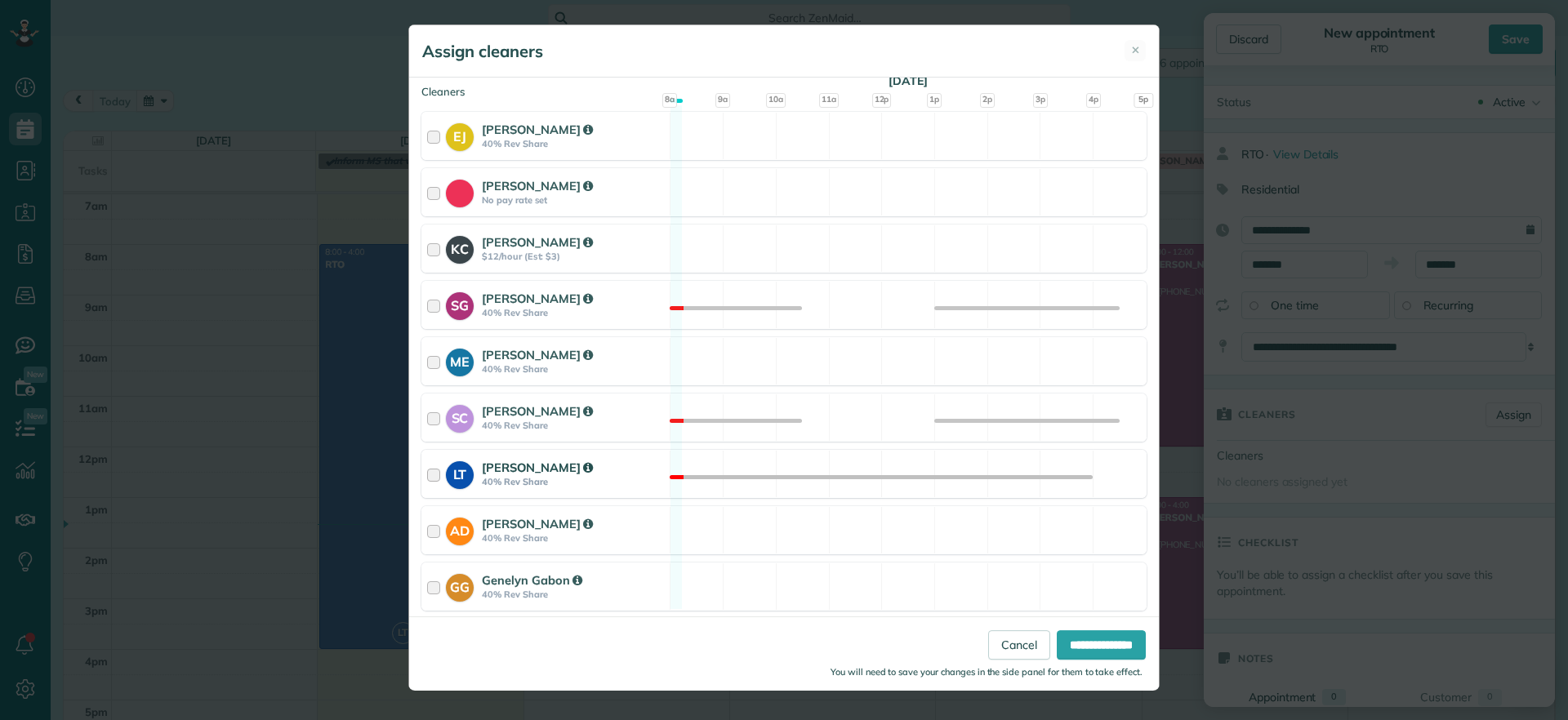
scroll to position [185, 0]
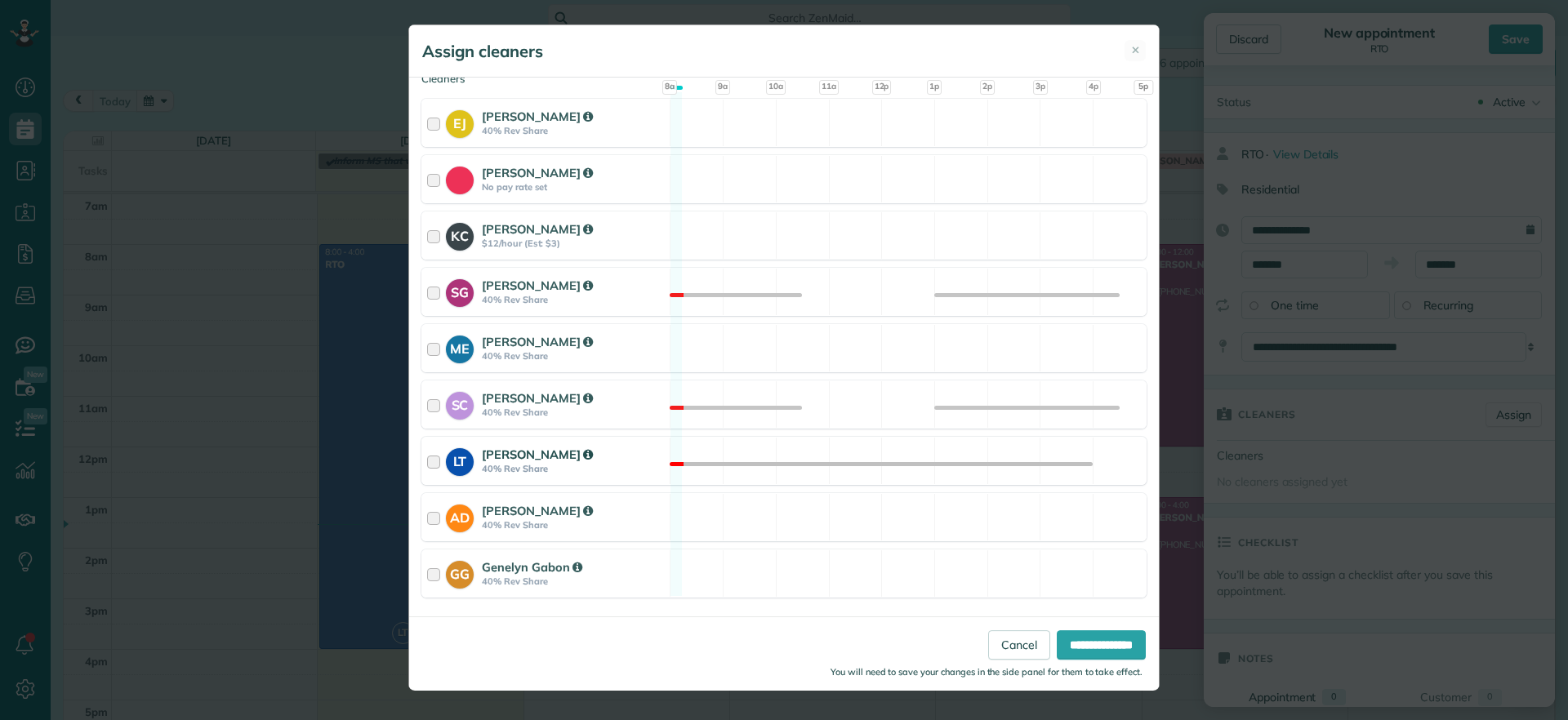
click at [754, 454] on div "LT Laura Thaller 40% Rev Share Not available" at bounding box center [783, 460] width 725 height 48
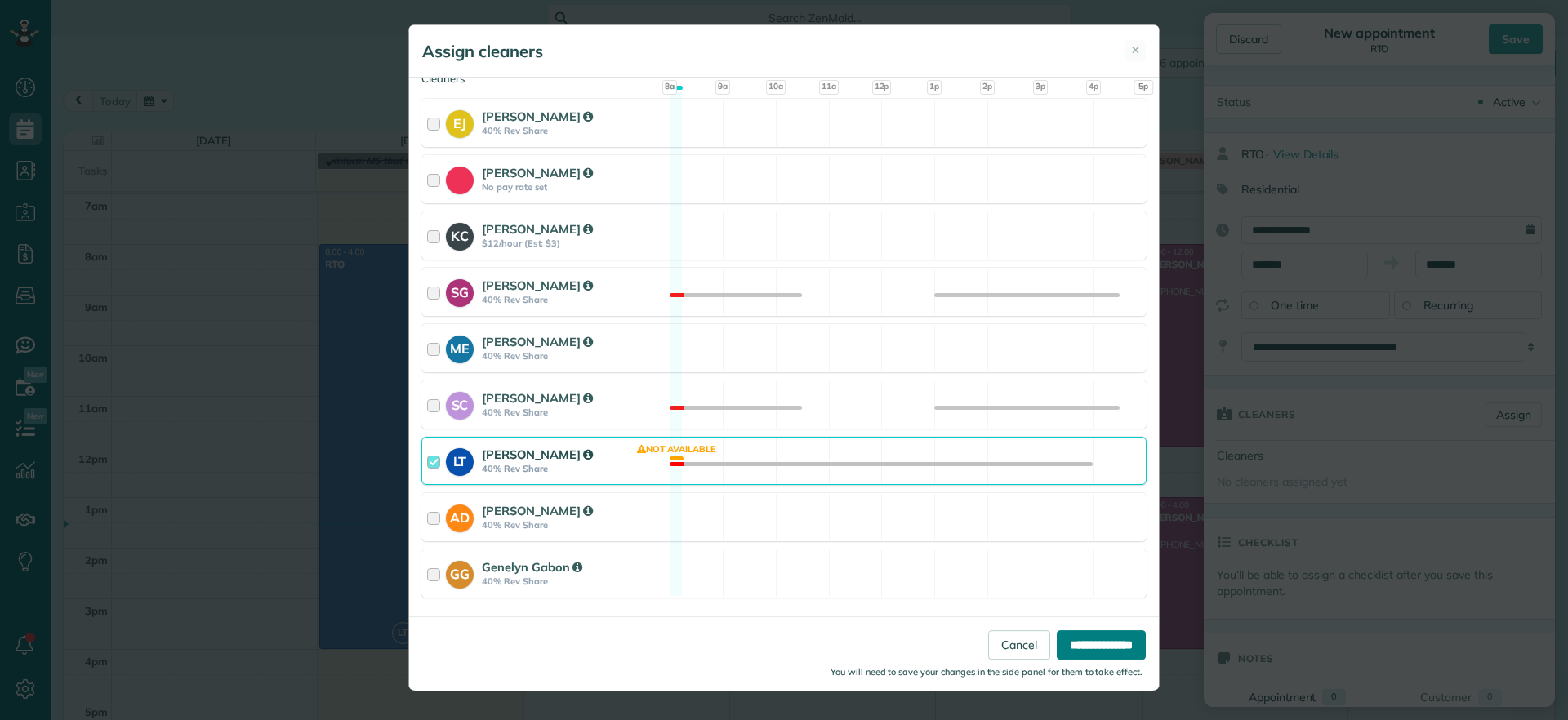
click at [1076, 634] on input "**********" at bounding box center [1101, 645] width 89 height 30
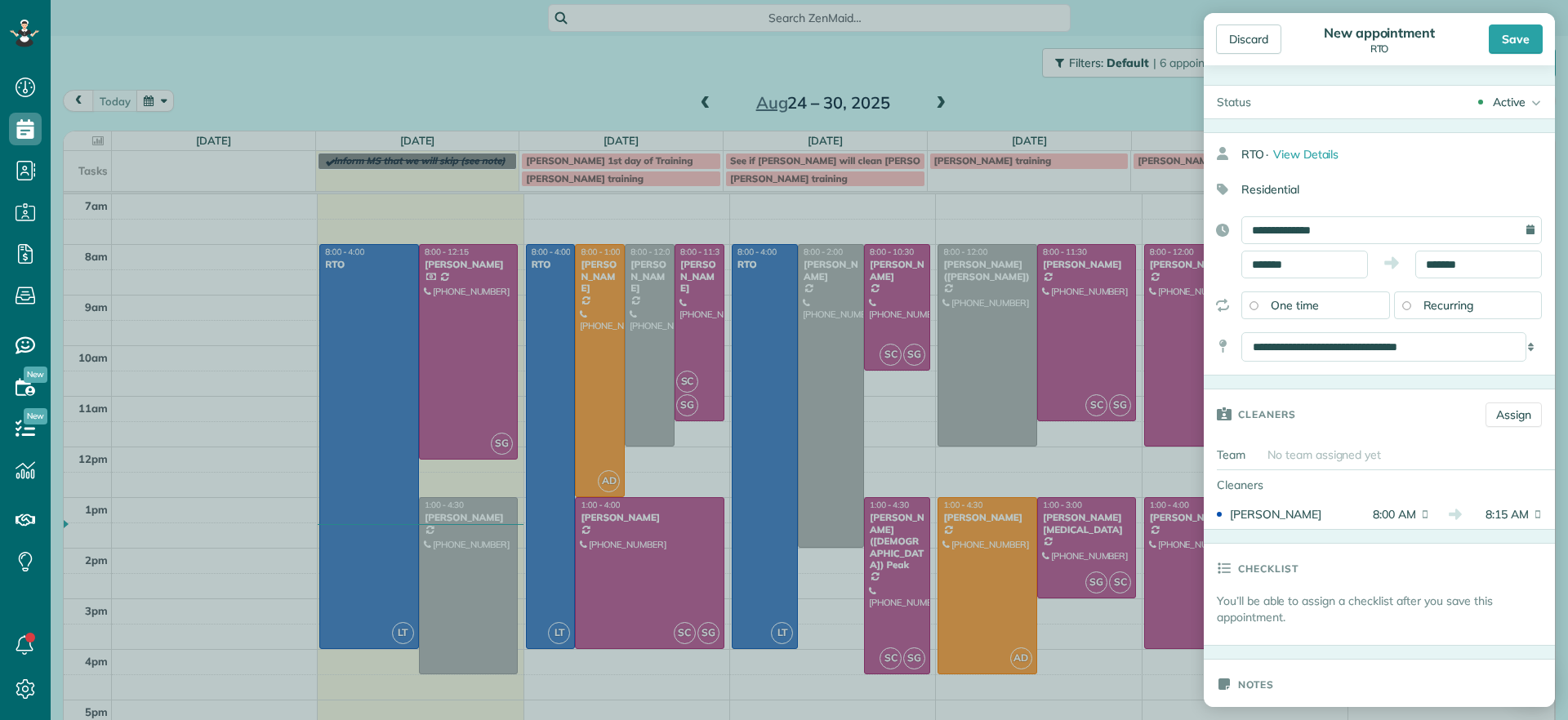
click at [1511, 232] on div "**********" at bounding box center [1391, 230] width 300 height 28
click at [1434, 232] on input "**********" at bounding box center [1391, 230] width 300 height 28
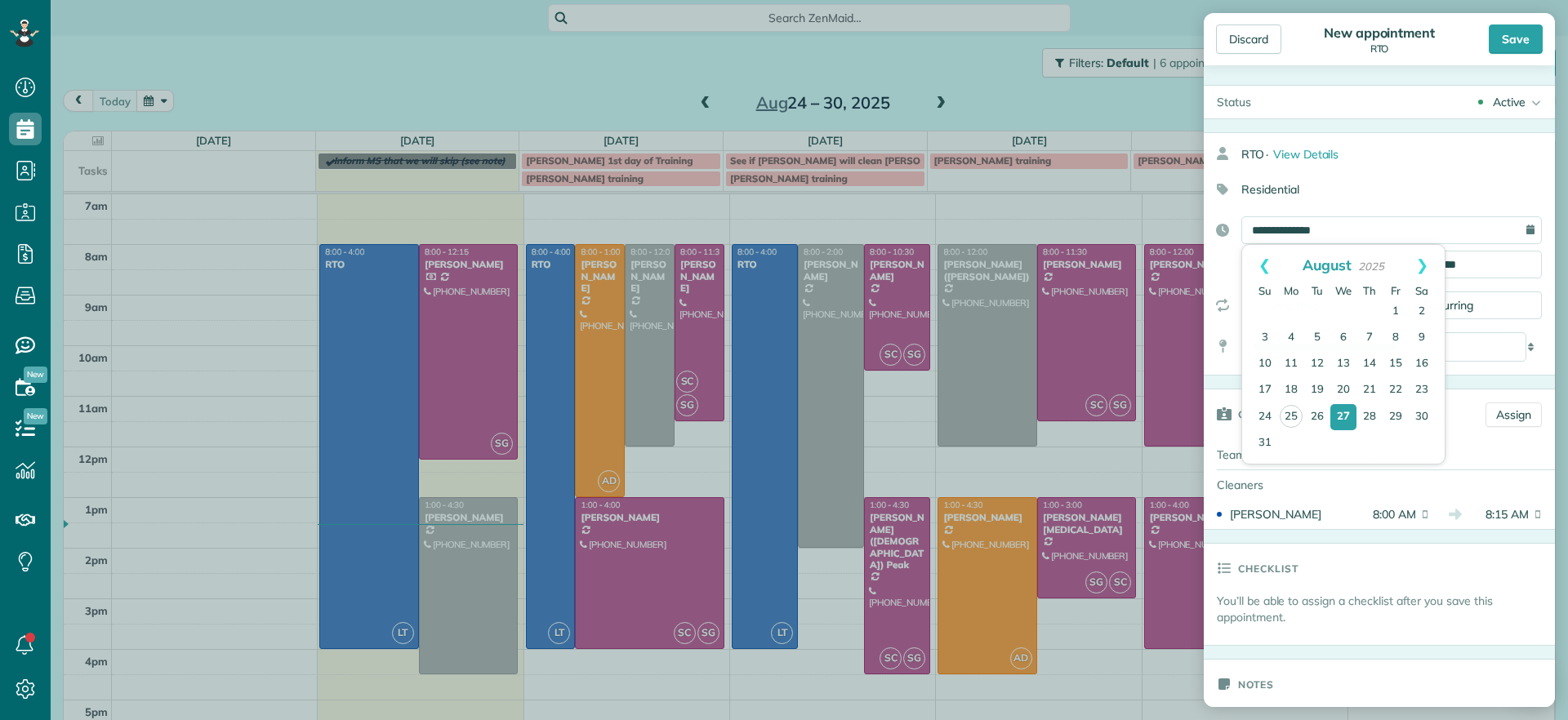
click at [1486, 443] on div "No team assigned yet" at bounding box center [1408, 454] width 294 height 30
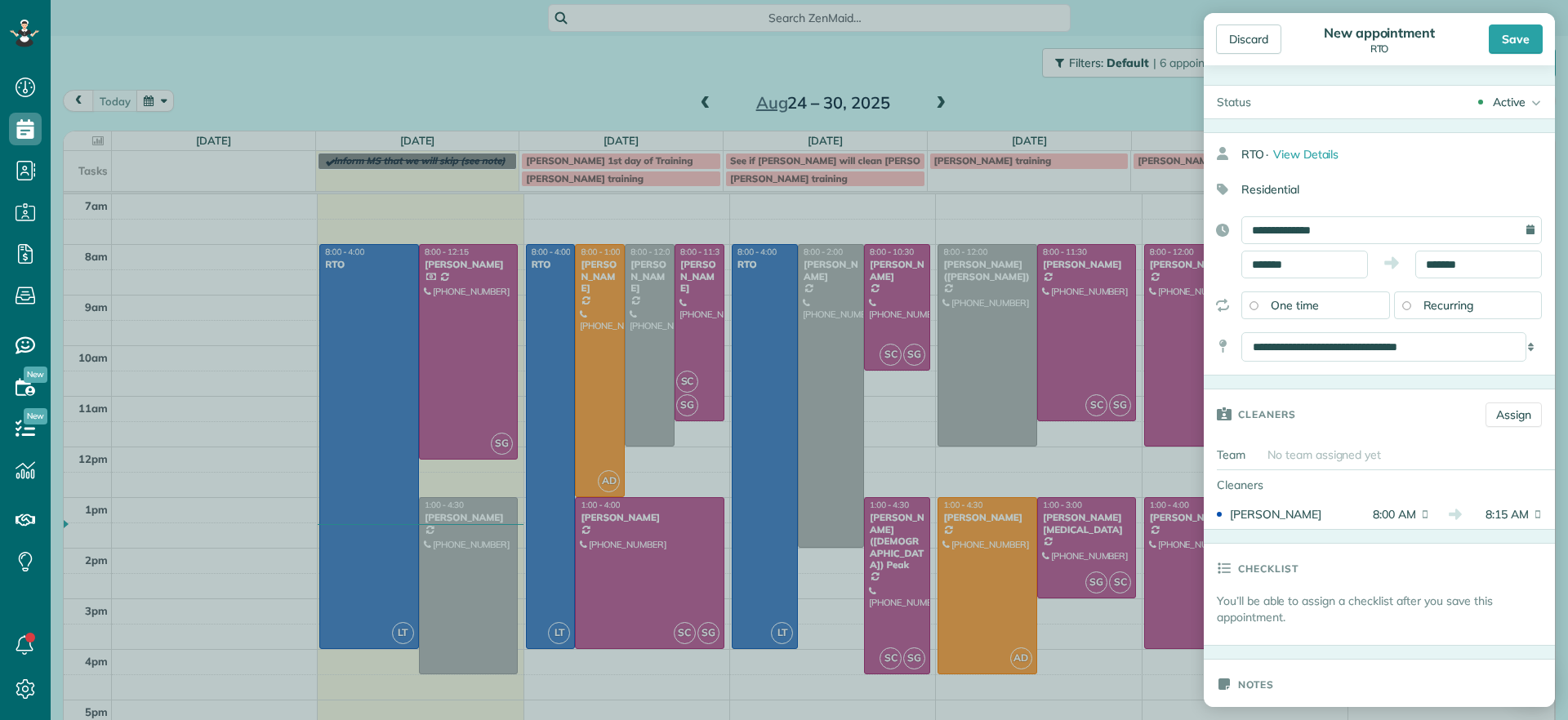
click at [1504, 246] on div "**********" at bounding box center [1379, 247] width 351 height 62
click at [1492, 257] on input "*******" at bounding box center [1478, 265] width 127 height 28
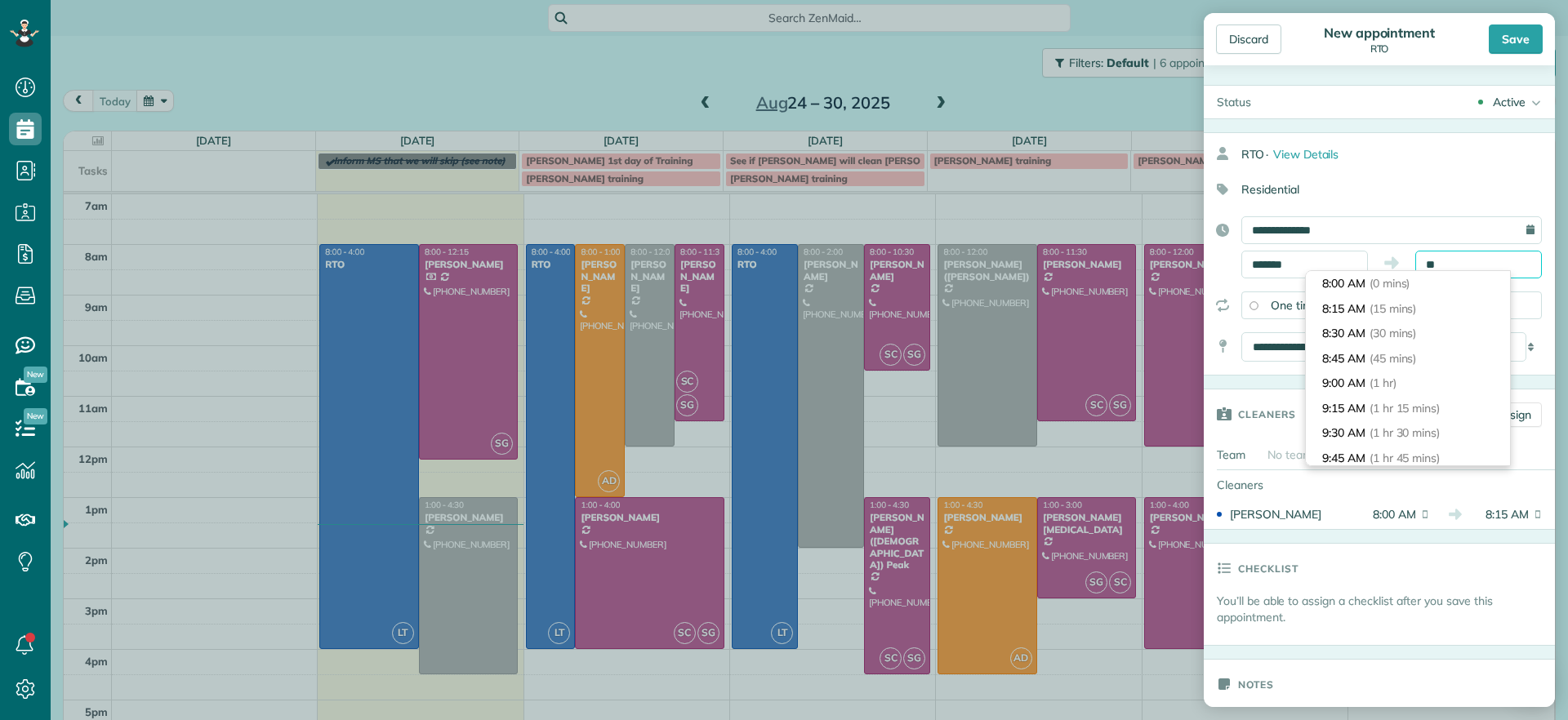
type input "*"
type input "*******"
click at [1468, 170] on div "**********" at bounding box center [1379, 253] width 351 height 243
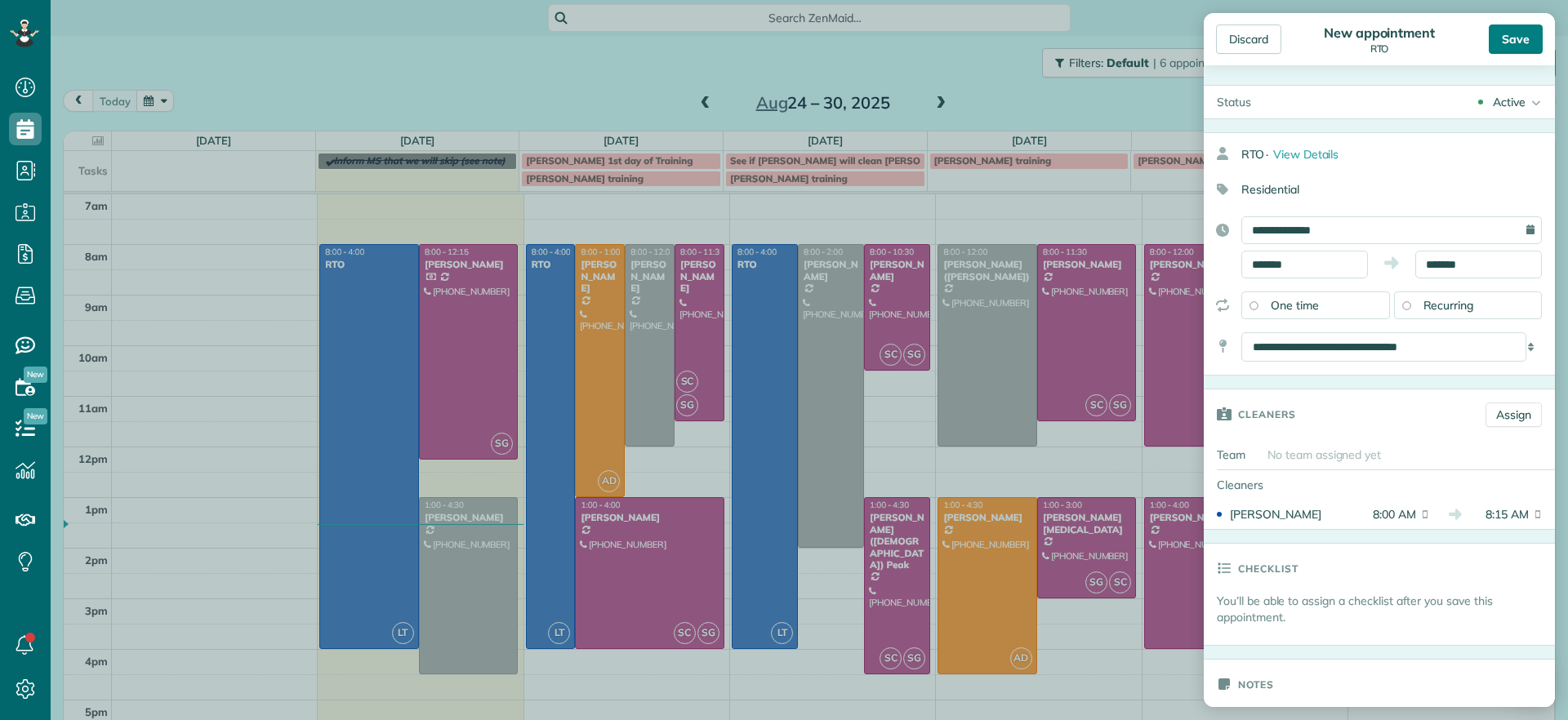
click at [1494, 50] on div "Save" at bounding box center [1515, 39] width 54 height 30
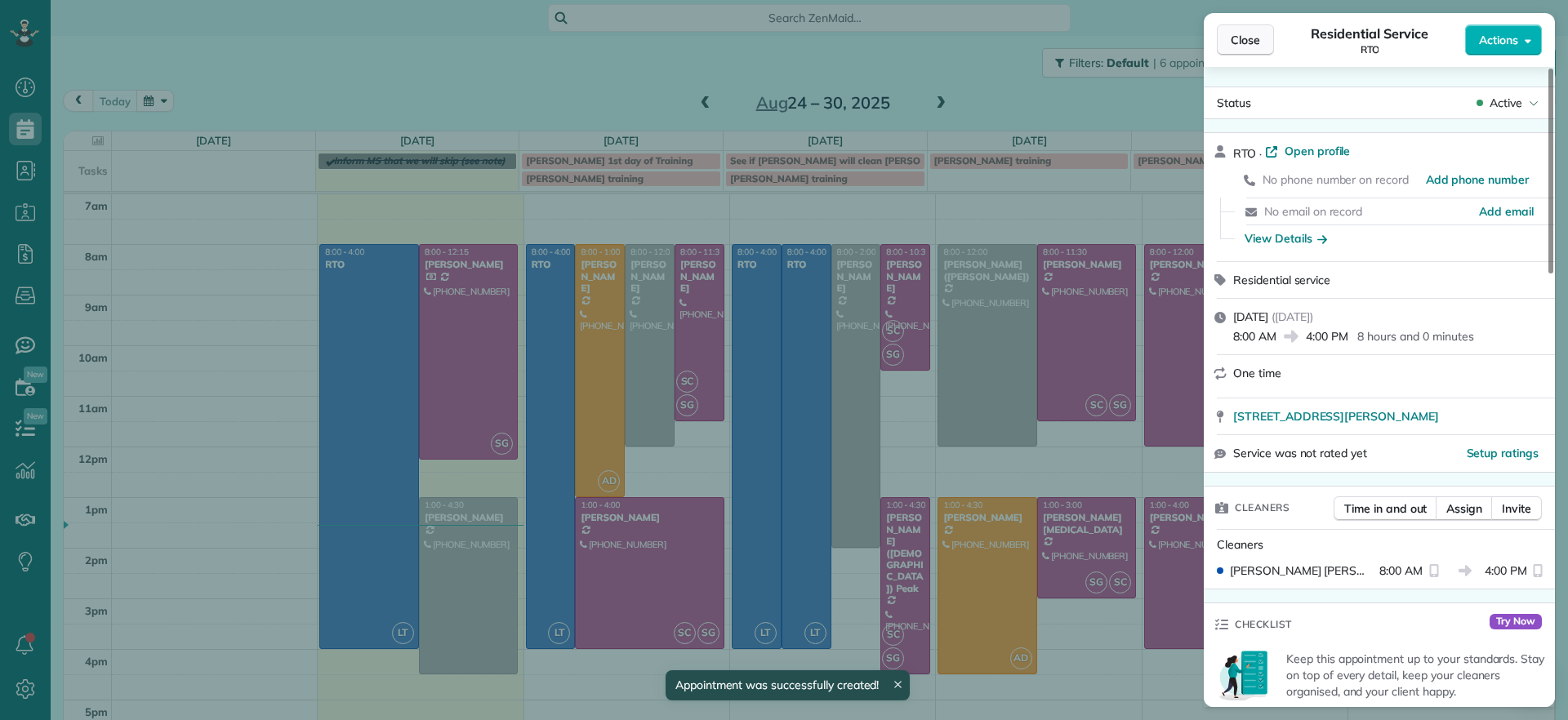
click at [1260, 39] on button "Close" at bounding box center [1245, 40] width 57 height 31
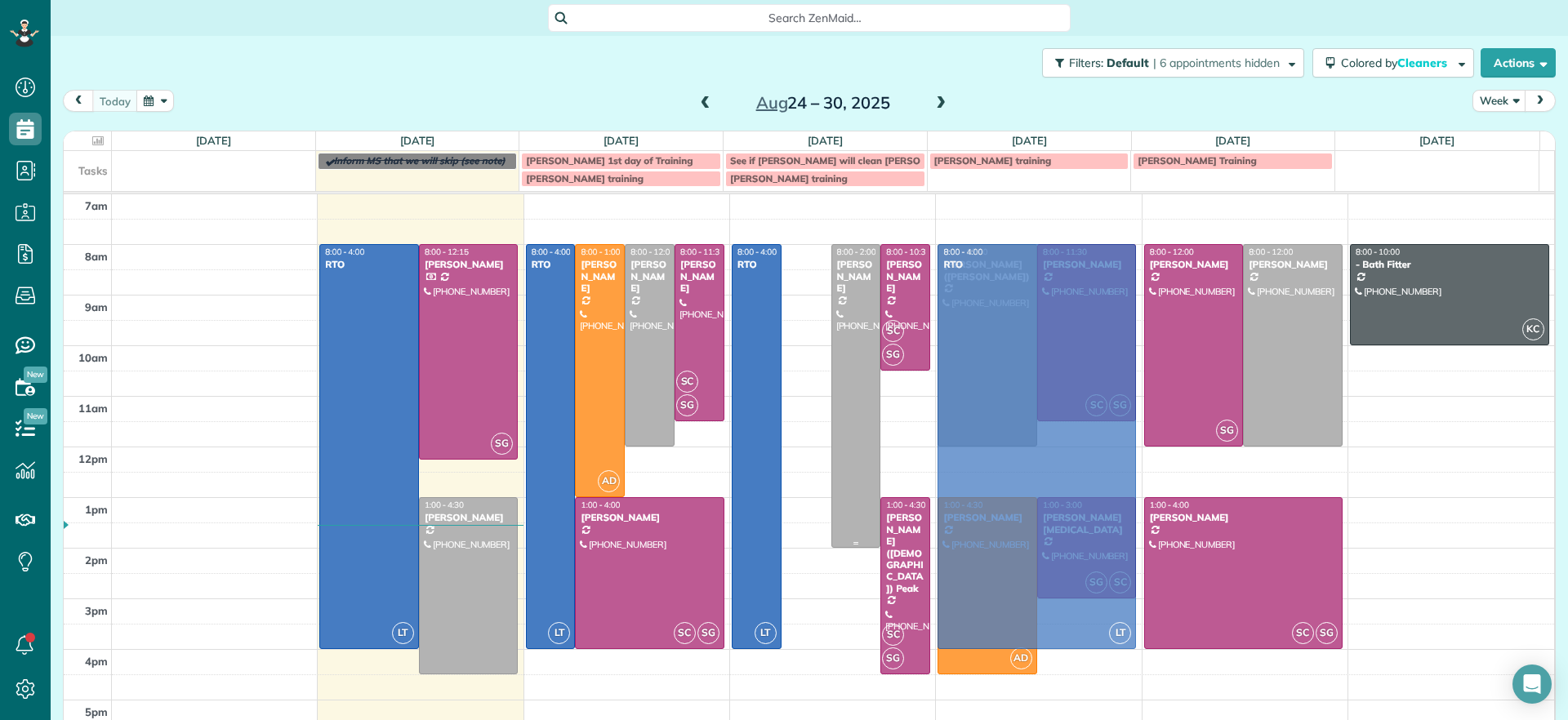
drag, startPoint x: 906, startPoint y: 335, endPoint x: 991, endPoint y: 348, distance: 86.0
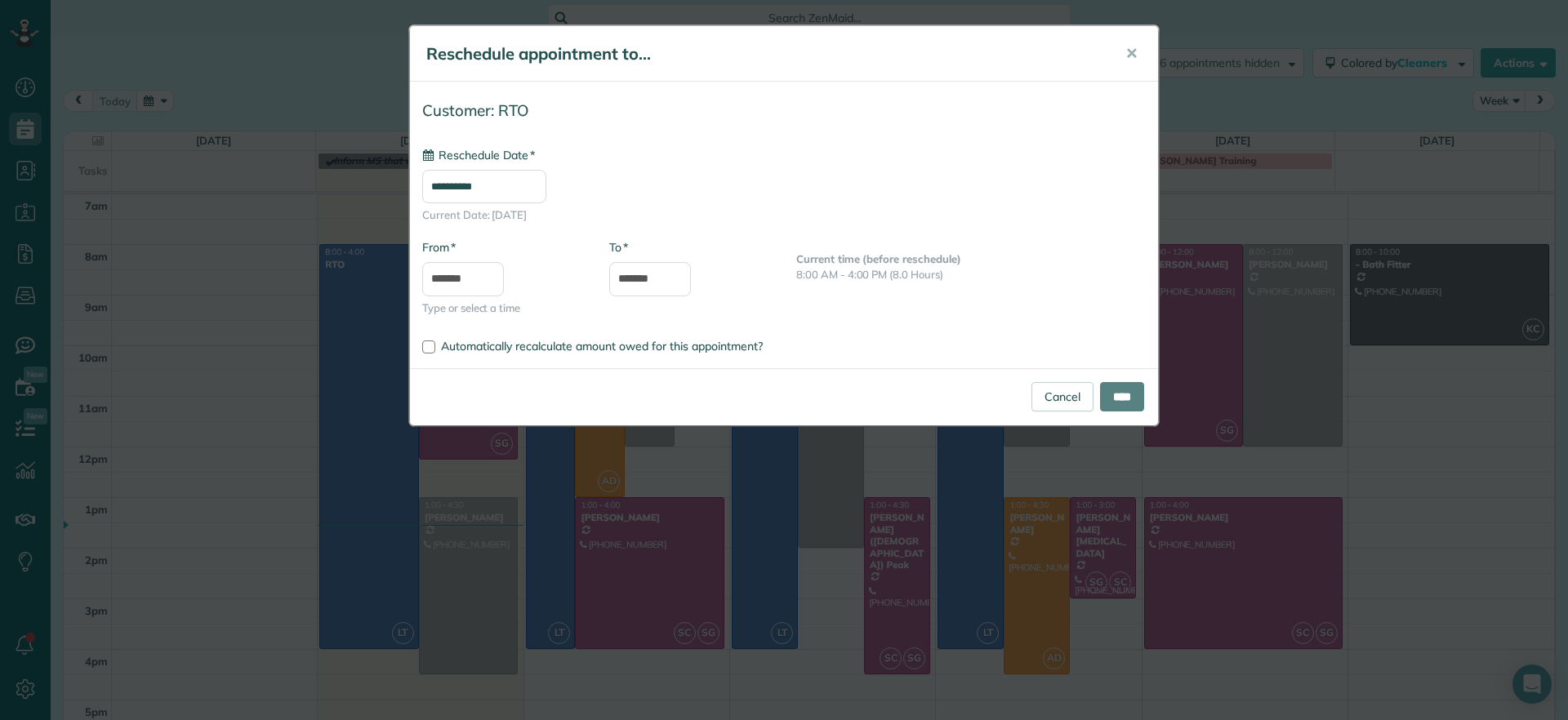
type input "**********"
drag, startPoint x: 1134, startPoint y: 398, endPoint x: 1237, endPoint y: 409, distance: 103.6
click at [1134, 397] on input "****" at bounding box center [1121, 396] width 44 height 30
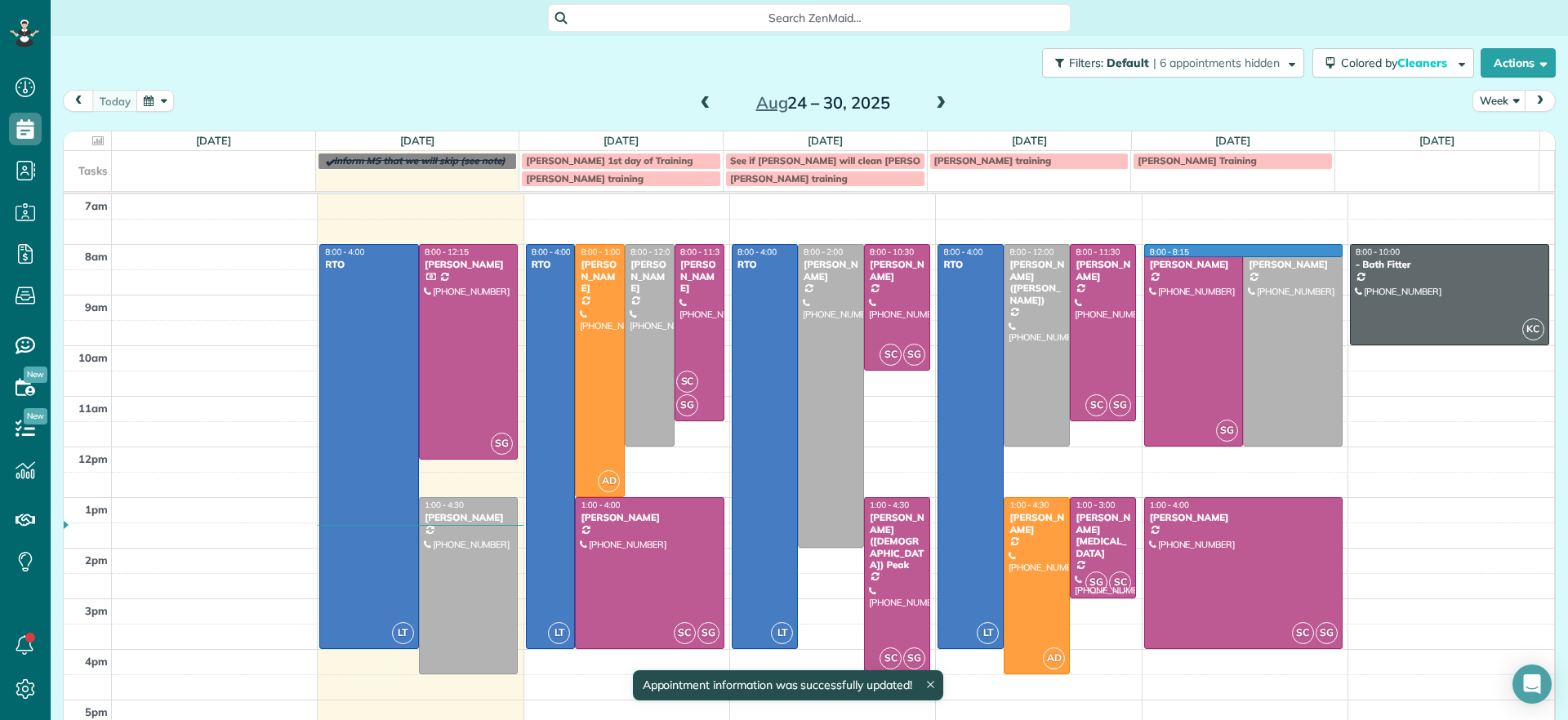
click at [1322, 248] on td at bounding box center [833, 257] width 1443 height 26
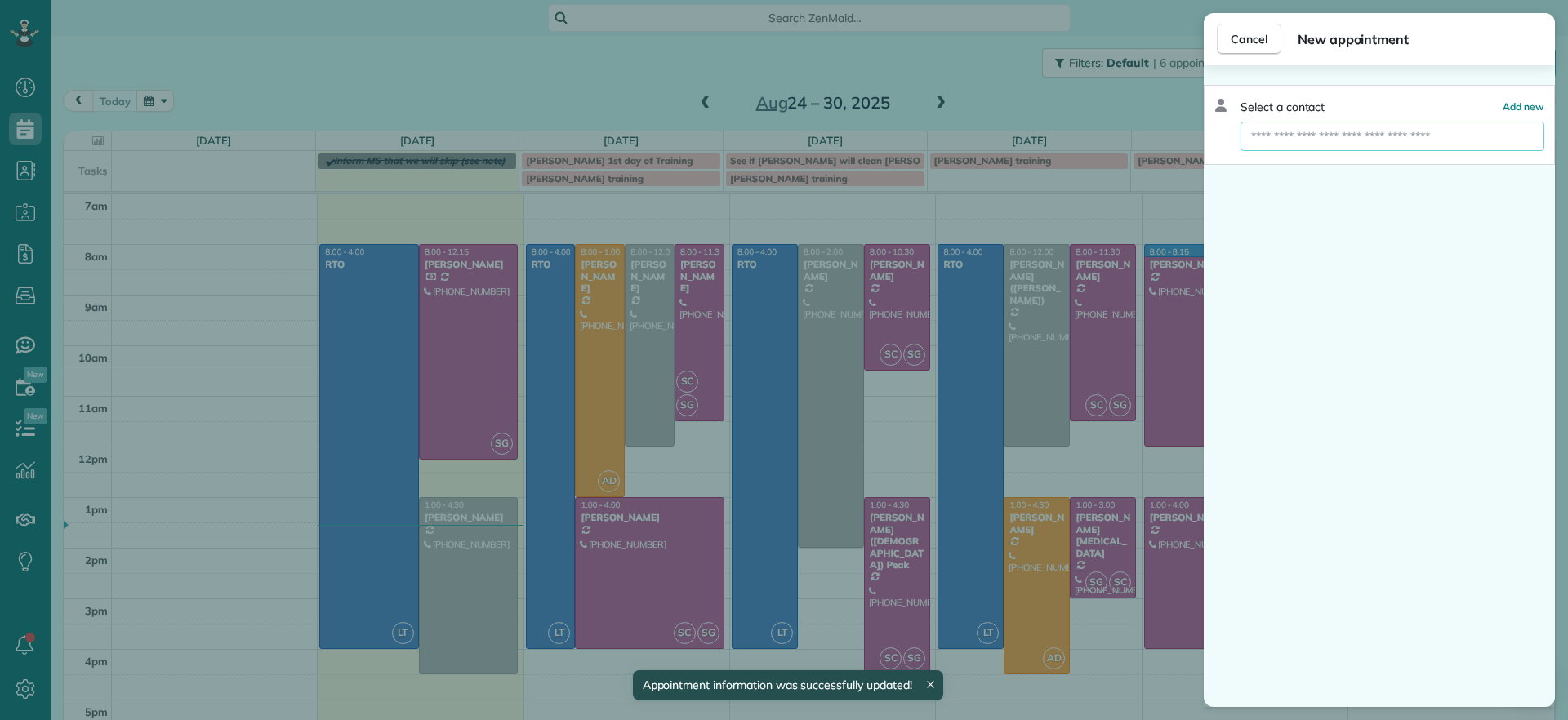
click at [1320, 136] on input "text" at bounding box center [1392, 137] width 304 height 30
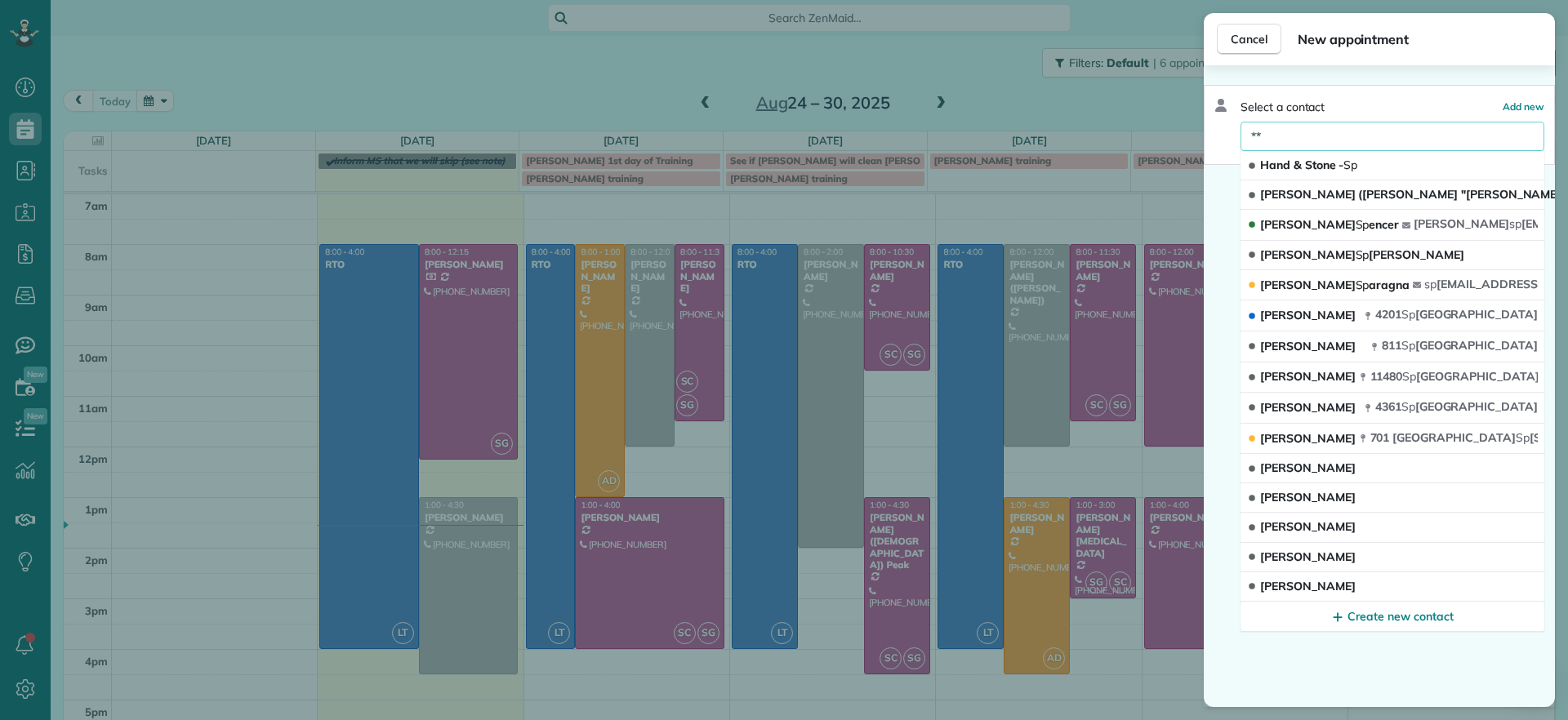
type input "*"
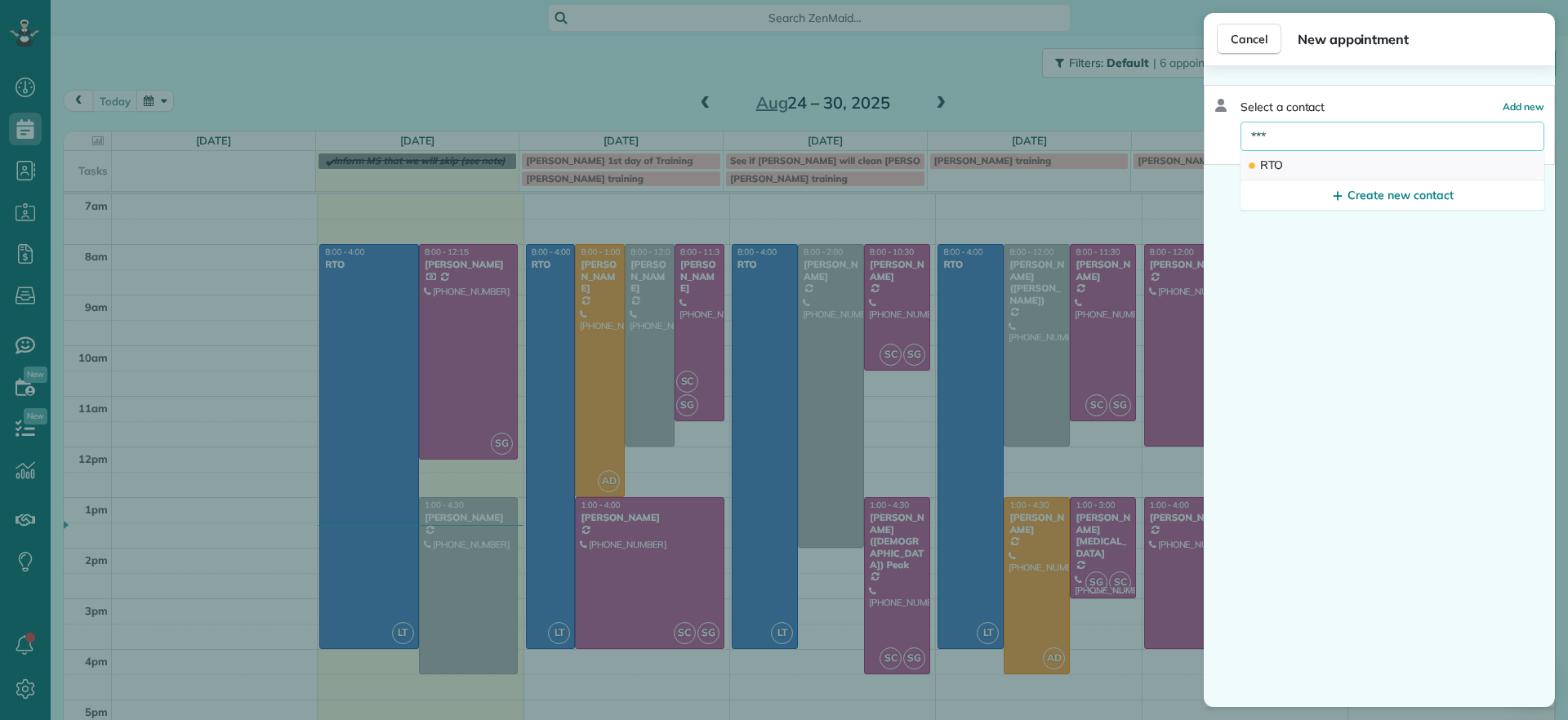
type input "***"
click at [1374, 151] on button "RTO" at bounding box center [1392, 166] width 304 height 30
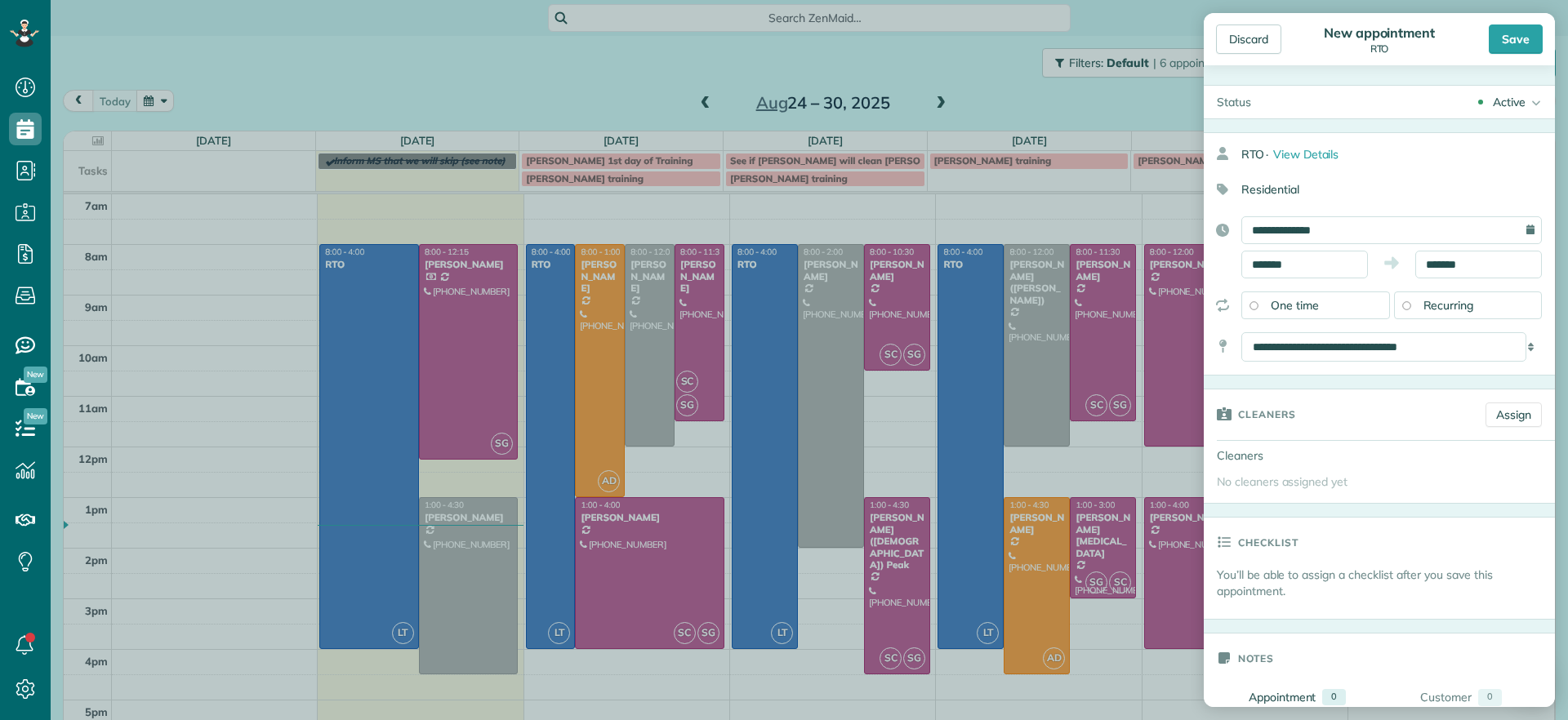
click at [1521, 398] on div "Cleaners Assign" at bounding box center [1379, 414] width 351 height 50
click at [1511, 405] on link "Assign" at bounding box center [1513, 414] width 56 height 25
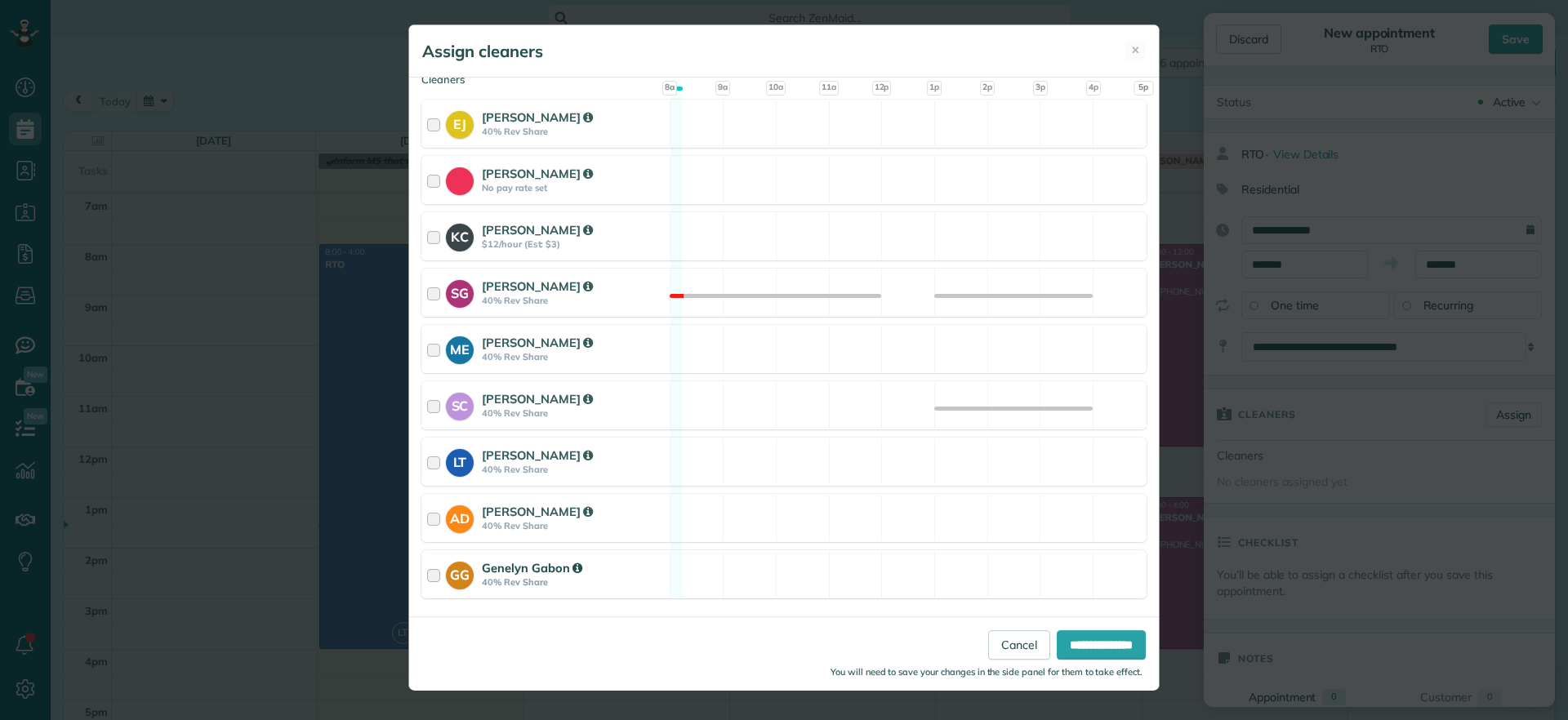
scroll to position [185, 0]
click at [802, 458] on div "LT Laura Thaller 40% Rev Share Available" at bounding box center [783, 460] width 725 height 48
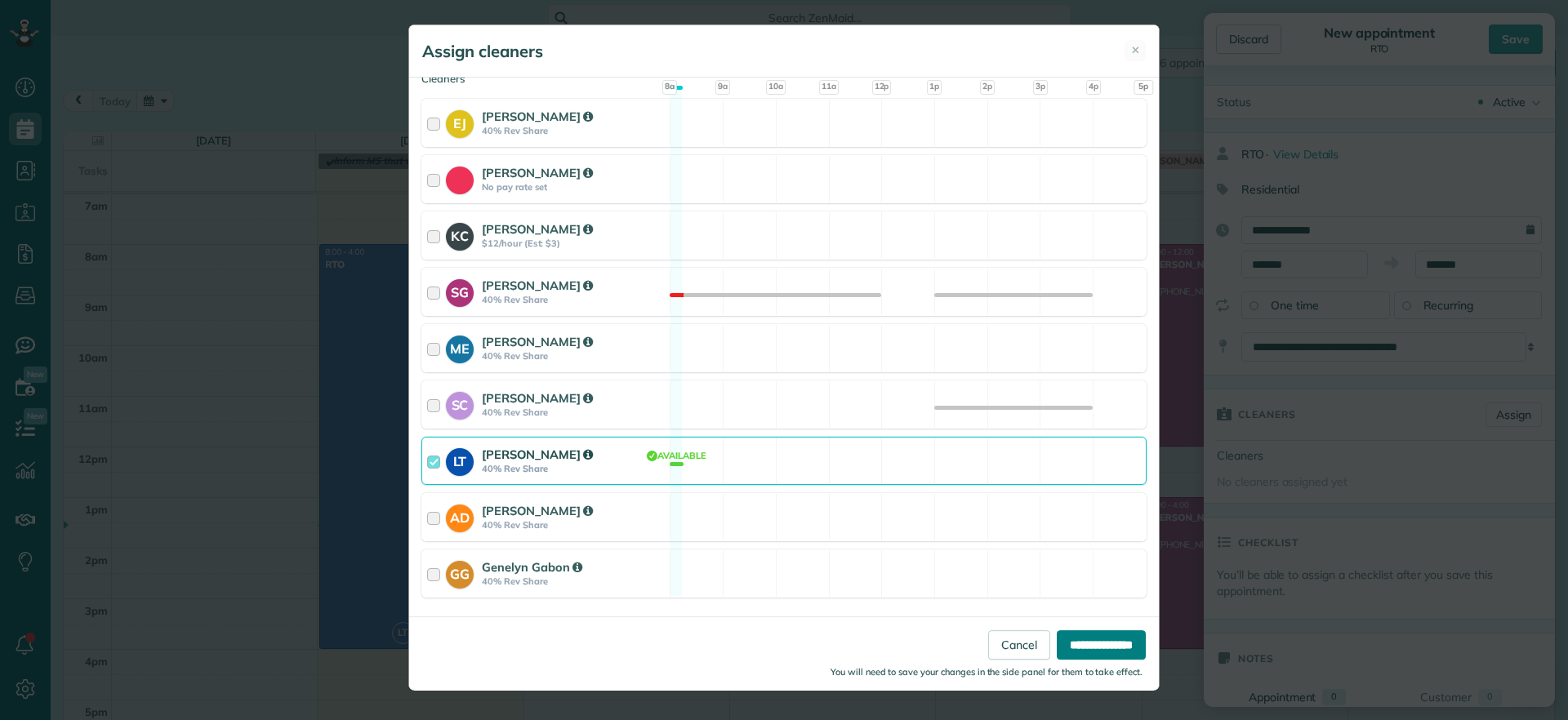
drag, startPoint x: 1119, startPoint y: 636, endPoint x: 1143, endPoint y: 614, distance: 32.6
click at [1119, 633] on input "**********" at bounding box center [1101, 645] width 89 height 30
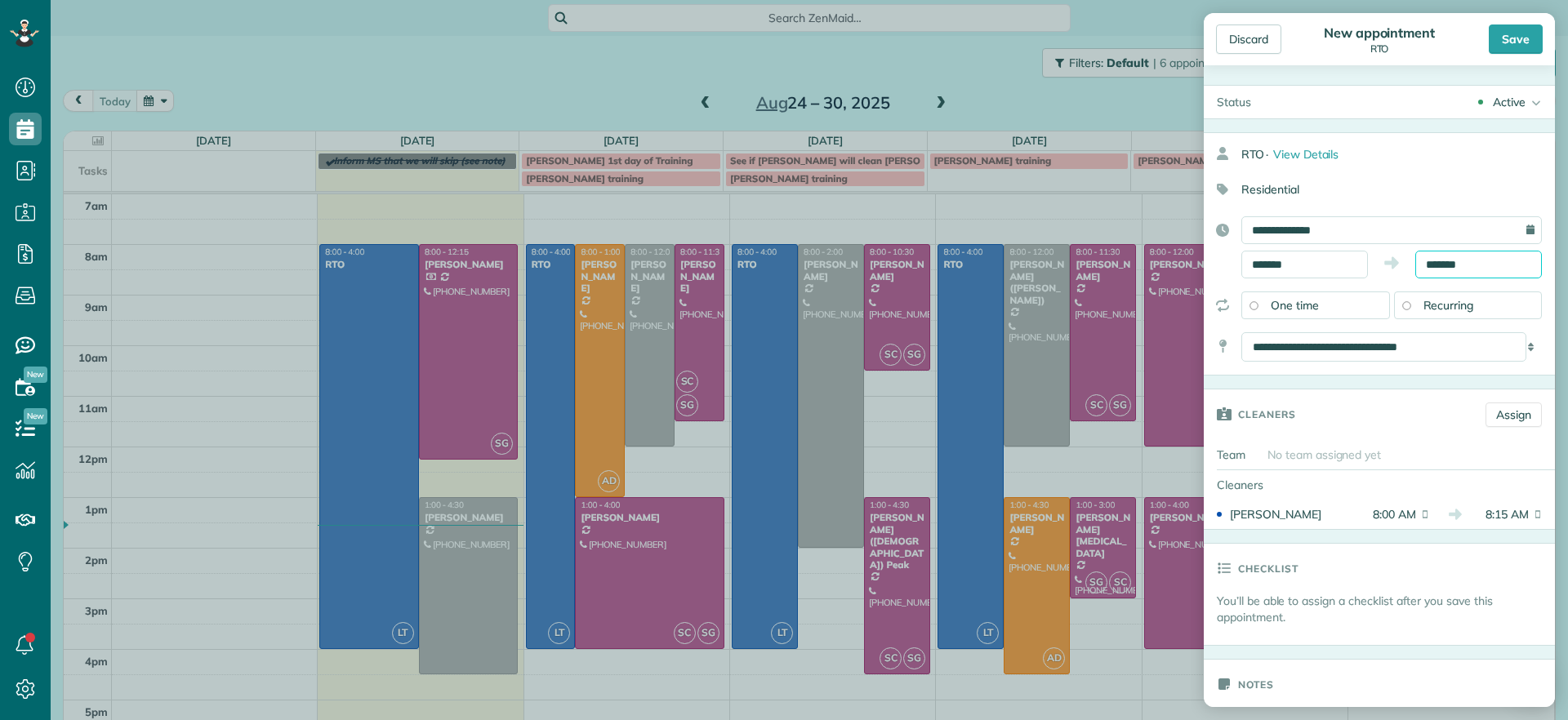
click at [1465, 261] on input "*******" at bounding box center [1478, 265] width 127 height 28
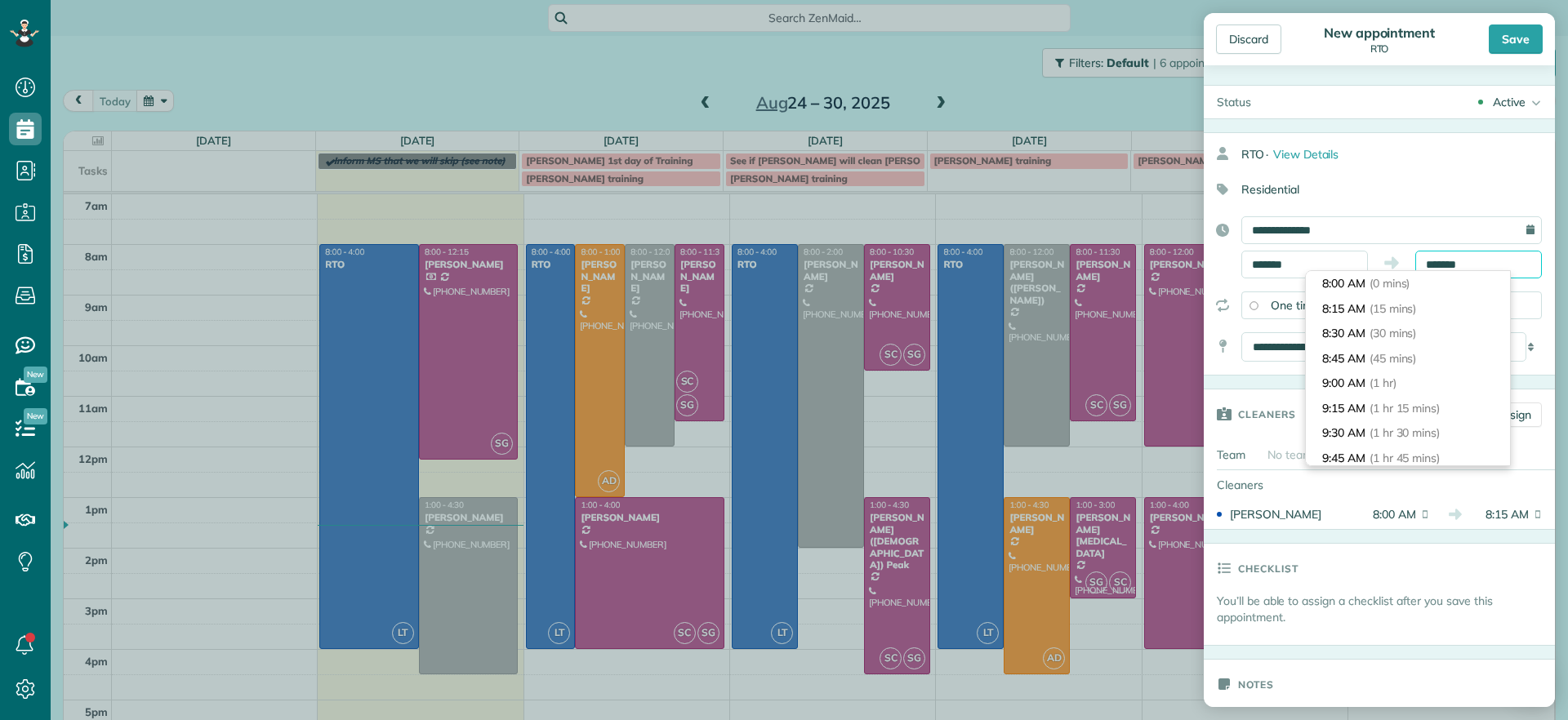
drag, startPoint x: 1465, startPoint y: 261, endPoint x: 1287, endPoint y: 261, distance: 178.0
click at [1287, 261] on div "******* *******" at bounding box center [1391, 265] width 300 height 28
type input "*"
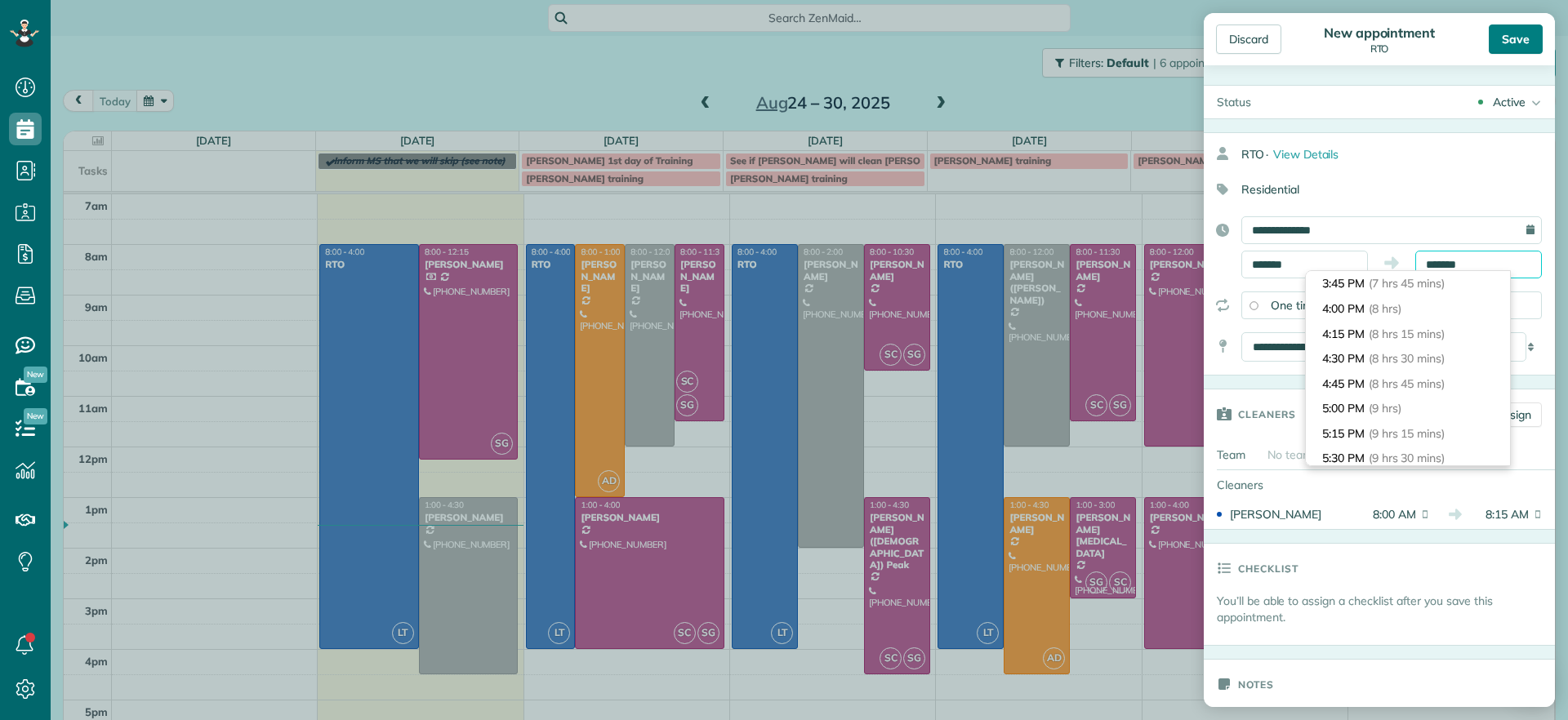
type input "*******"
click at [1526, 28] on div "Save" at bounding box center [1515, 39] width 54 height 30
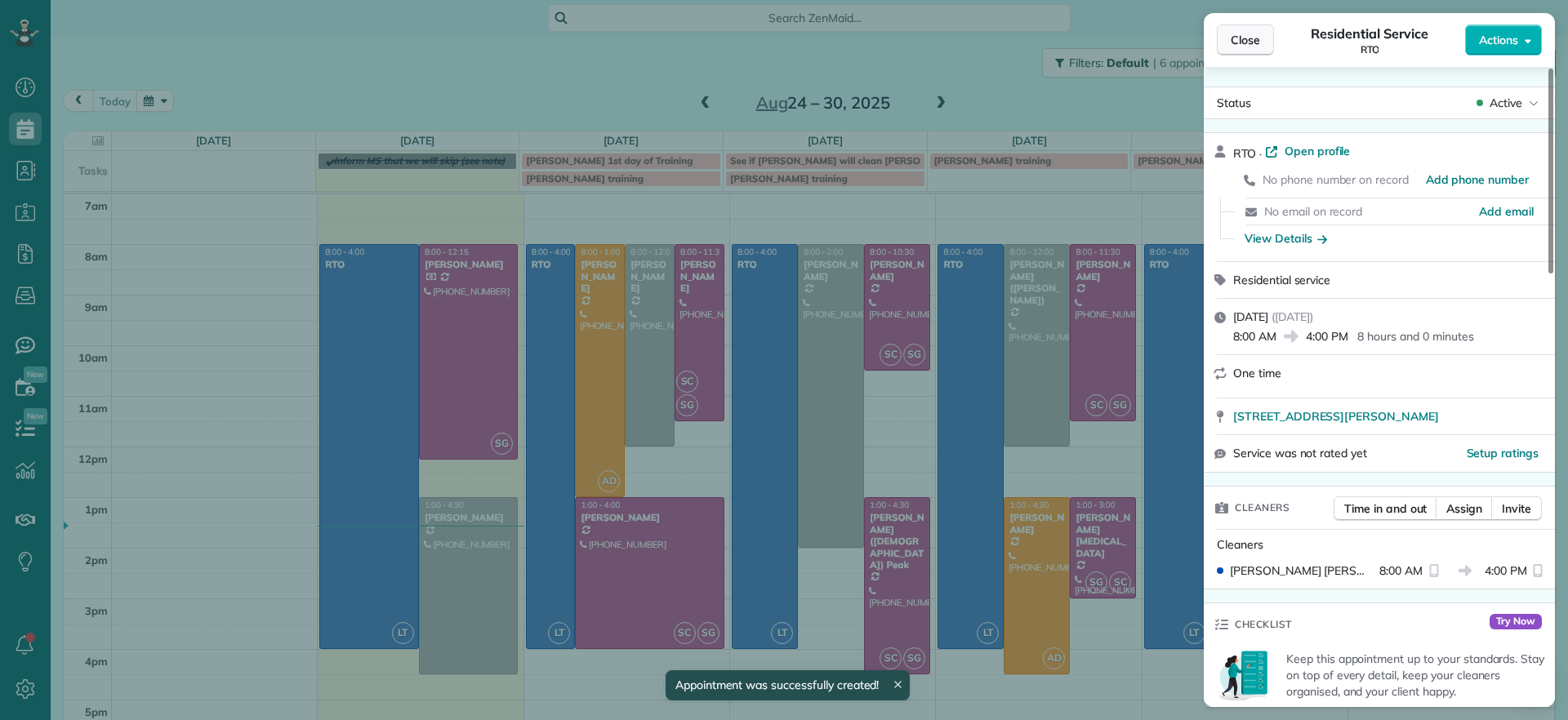
click at [1261, 39] on button "Close" at bounding box center [1245, 40] width 57 height 31
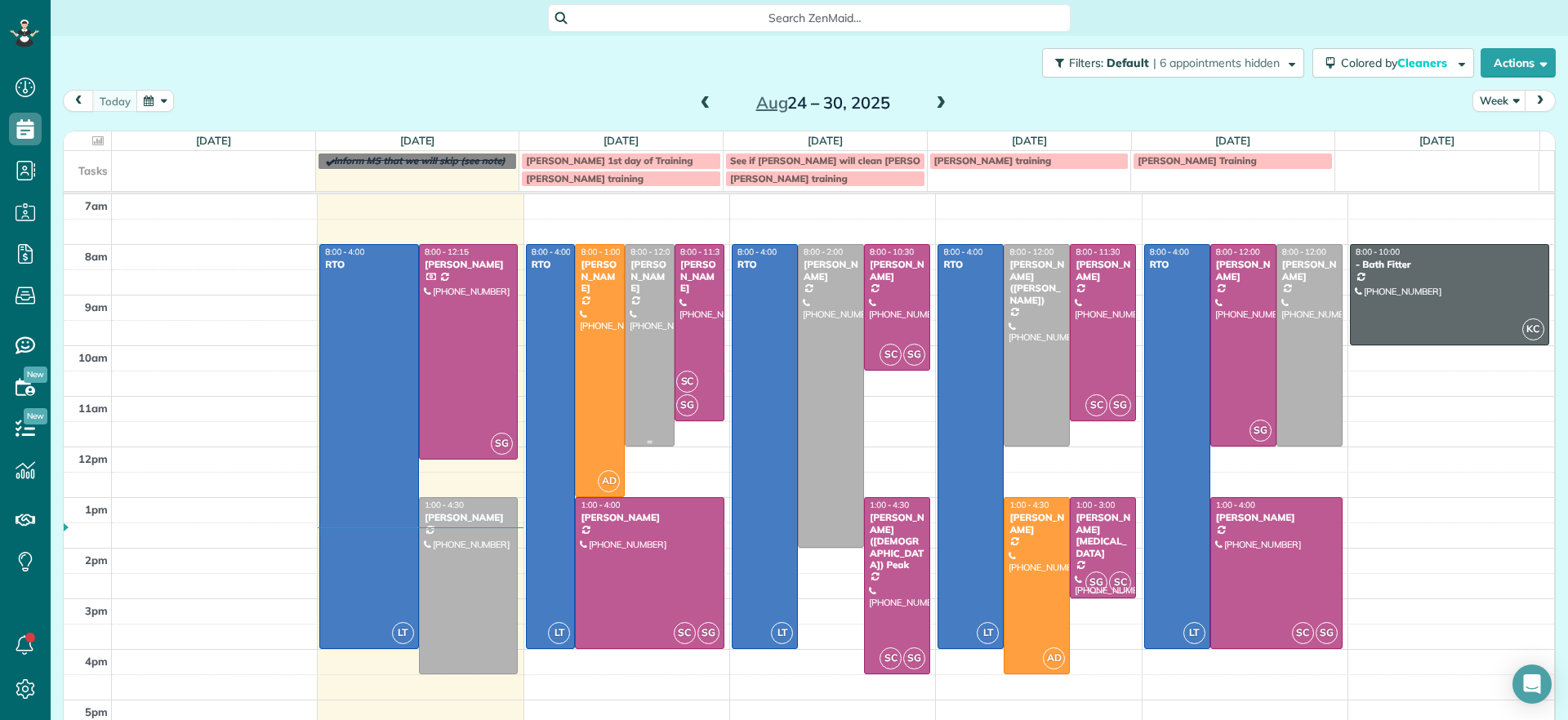
click at [644, 370] on div at bounding box center [649, 345] width 48 height 201
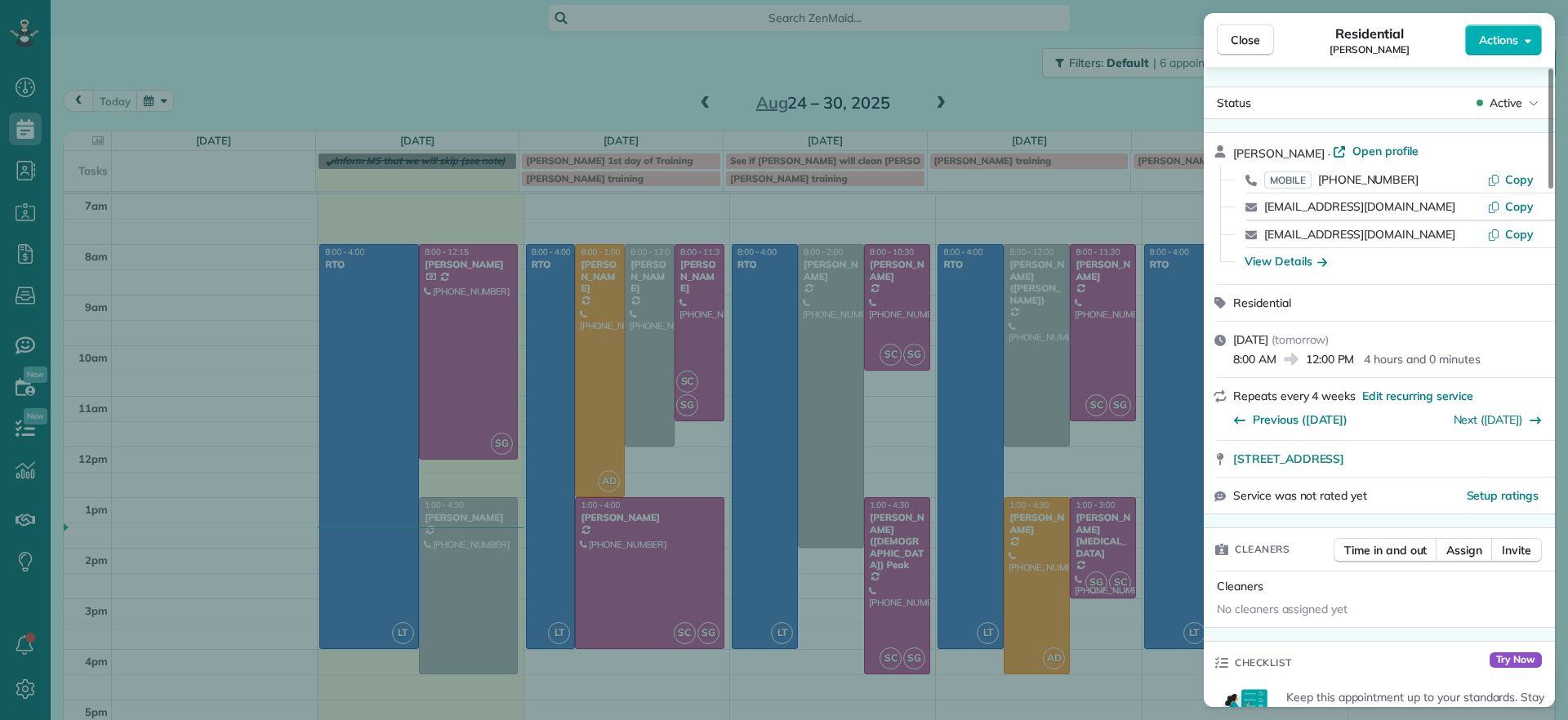
click at [1252, 56] on div "Close Residential Bryan Killian Actions" at bounding box center [1379, 39] width 351 height 54
click at [1259, 43] on span "Close" at bounding box center [1245, 39] width 30 height 17
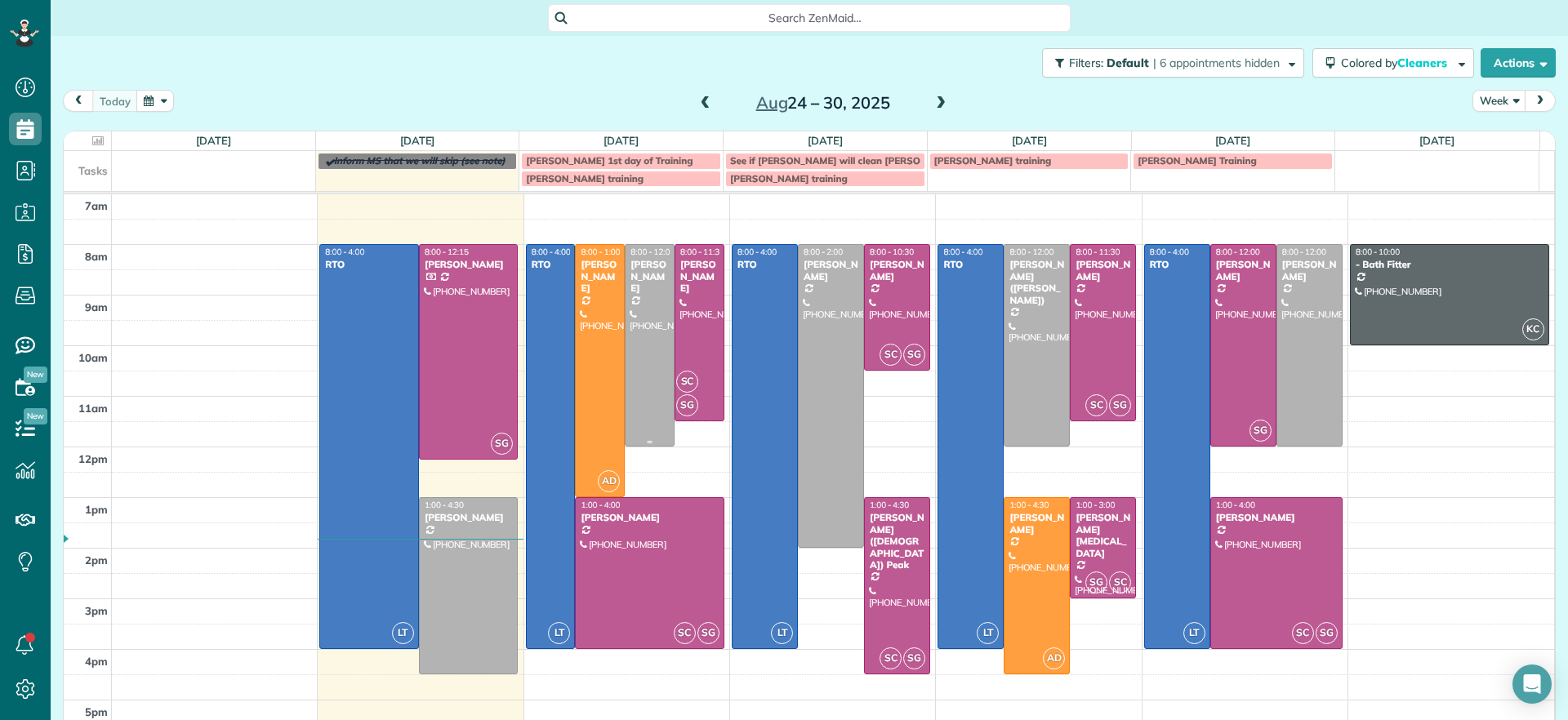
click at [628, 291] on div at bounding box center [649, 345] width 48 height 201
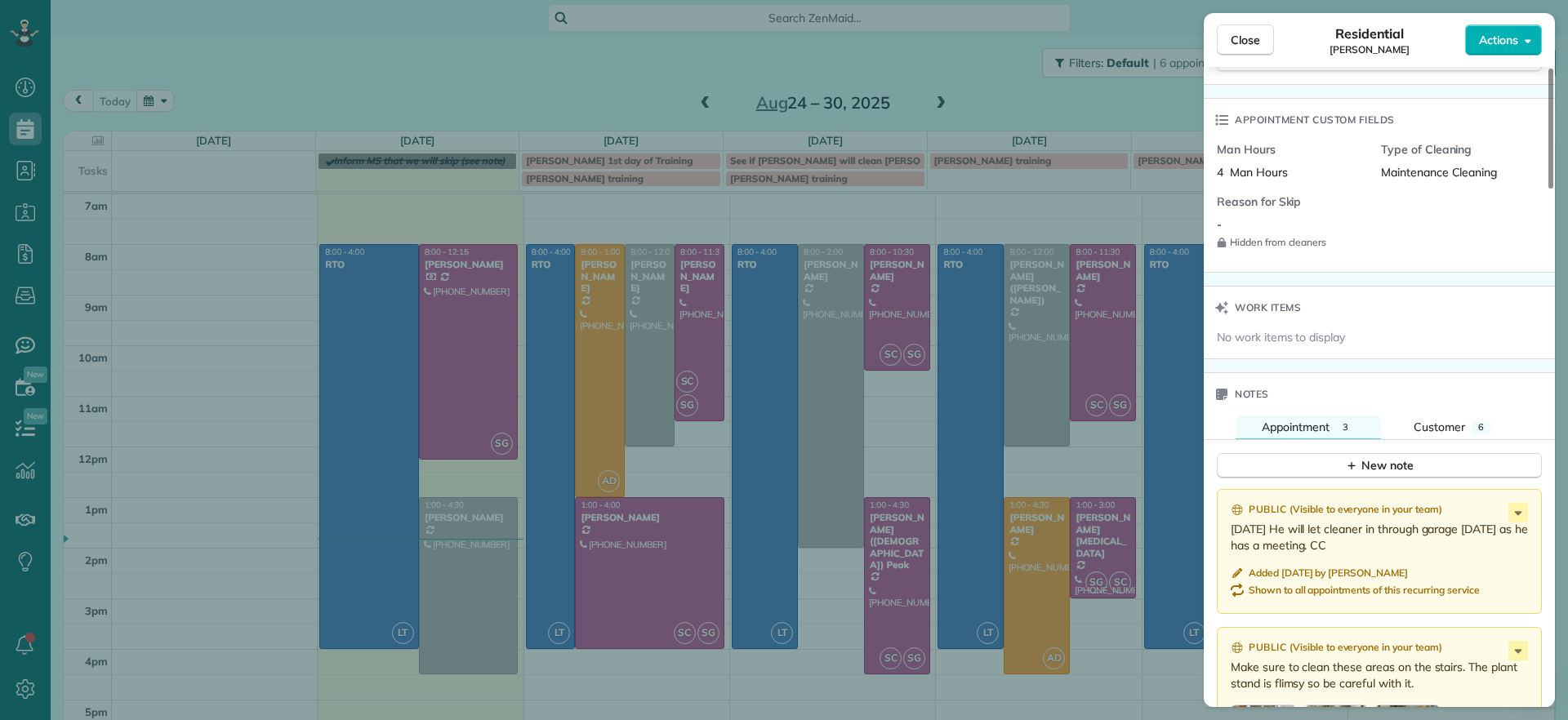
scroll to position [1230, 0]
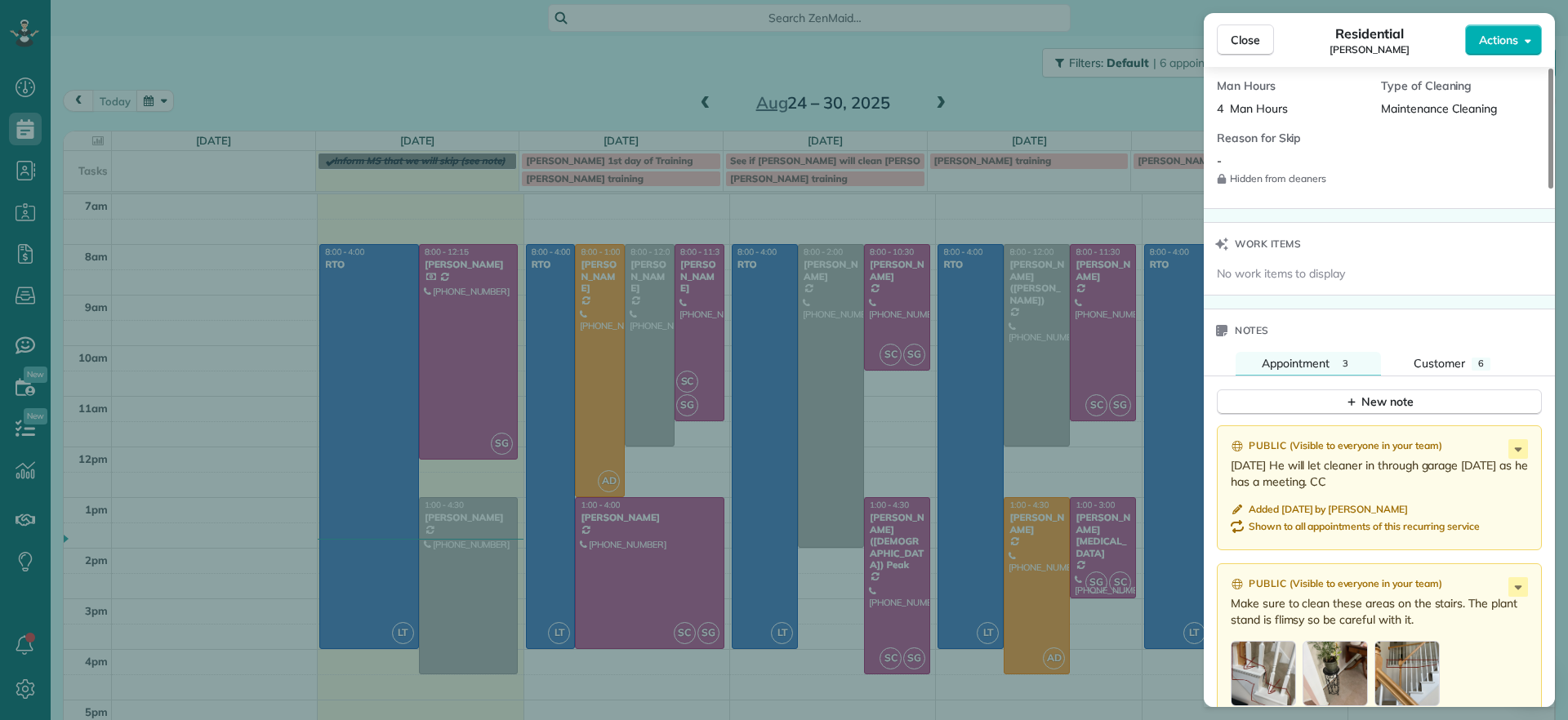
click at [1431, 377] on div "New note" at bounding box center [1379, 396] width 351 height 39
click at [1435, 365] on span "Customer" at bounding box center [1439, 363] width 51 height 15
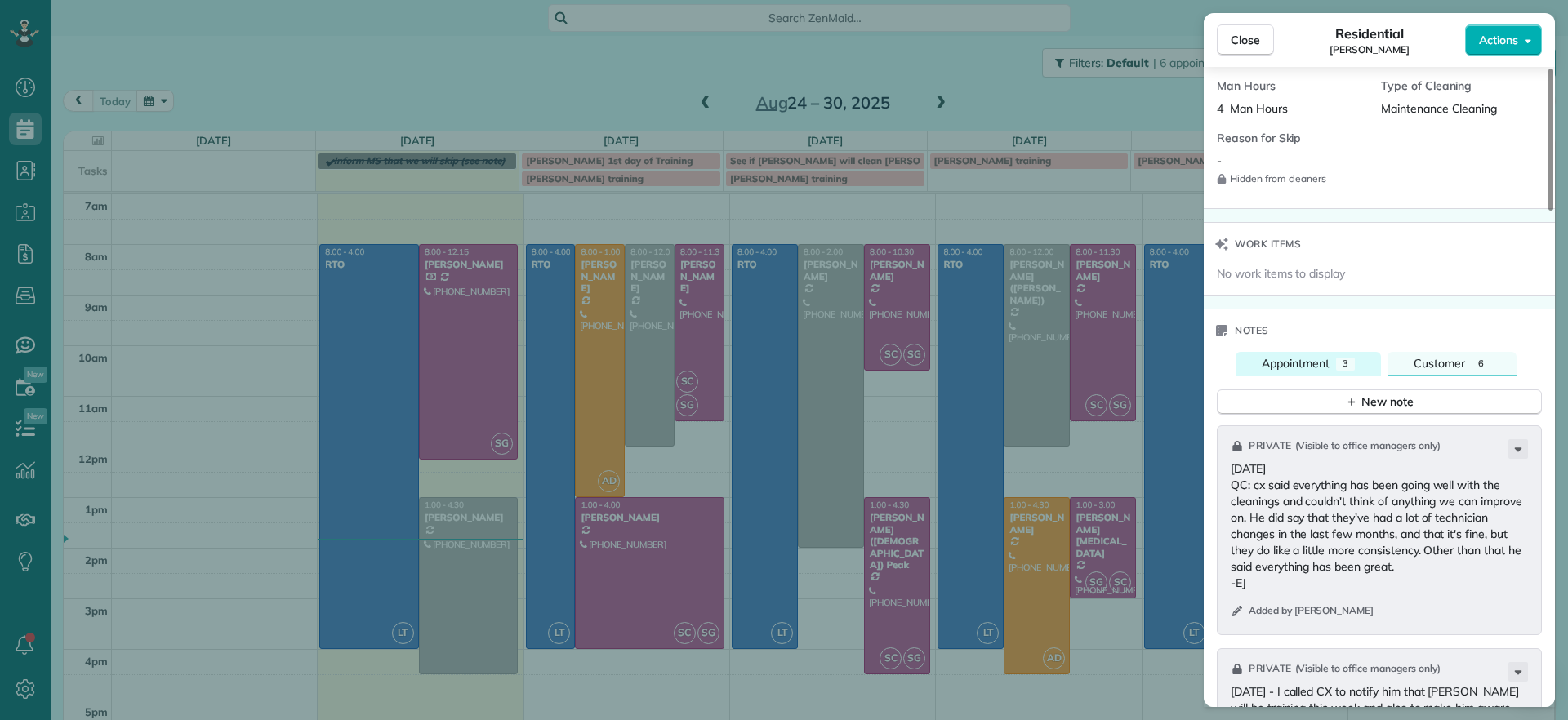
click at [1318, 370] on span "Appointment" at bounding box center [1295, 363] width 68 height 15
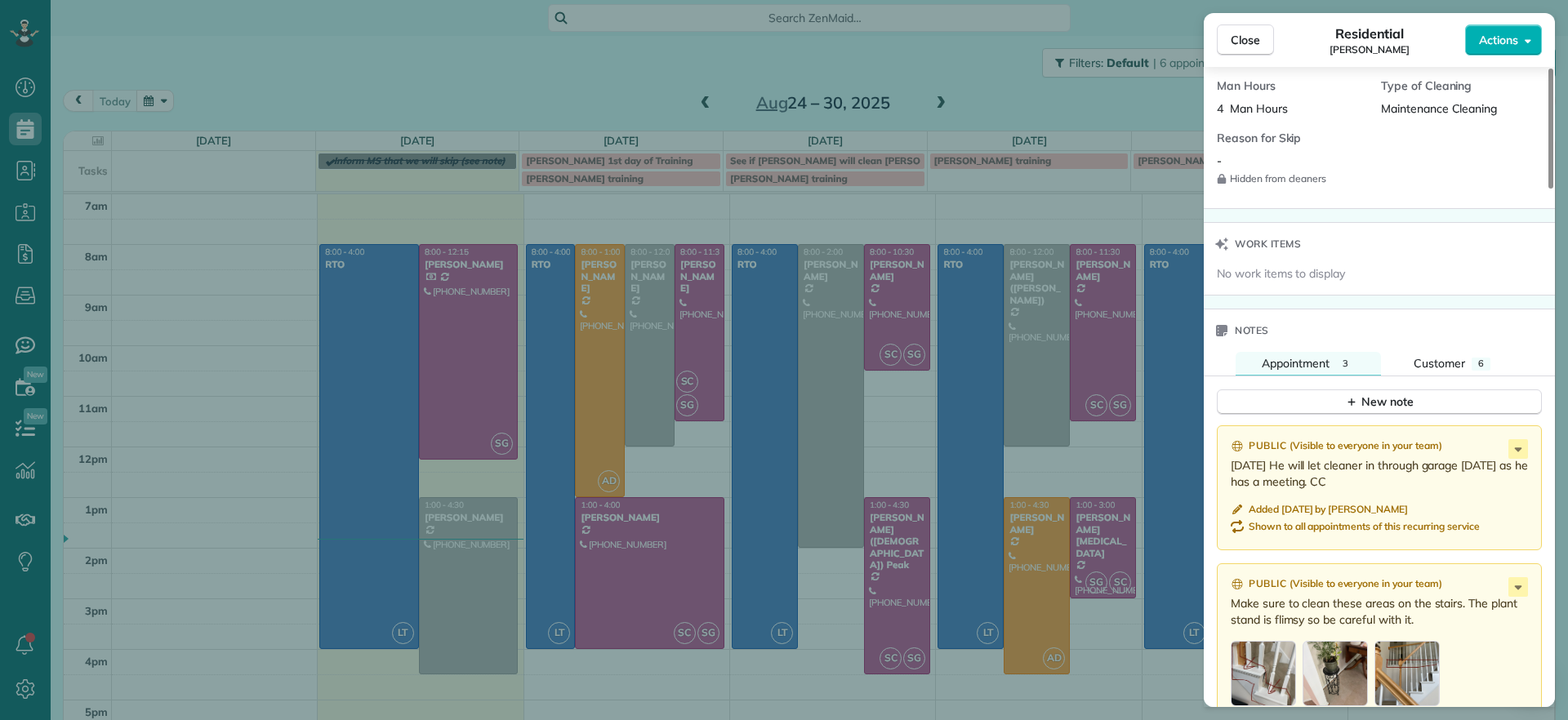
scroll to position [1334, 0]
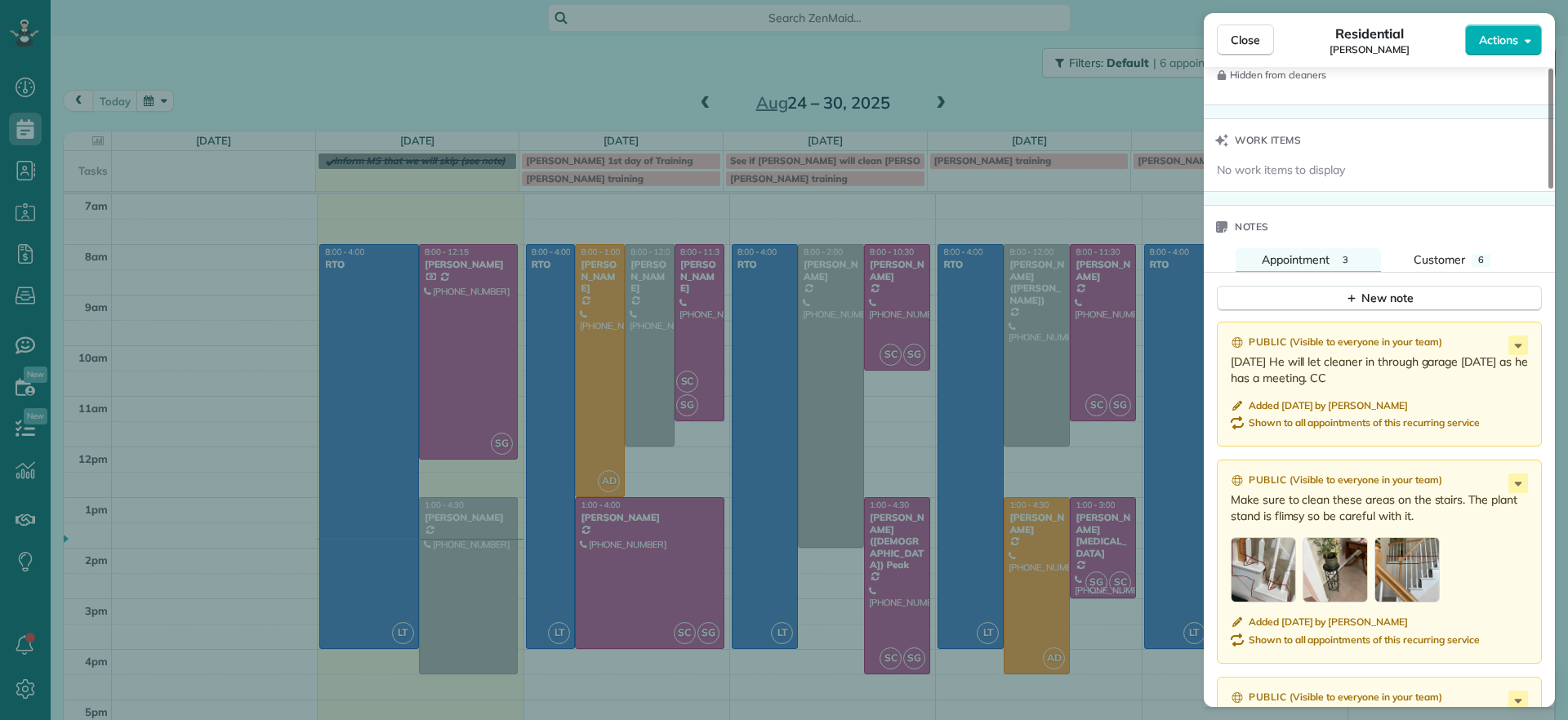
click at [1253, 572] on div "button" at bounding box center [1263, 570] width 65 height 65
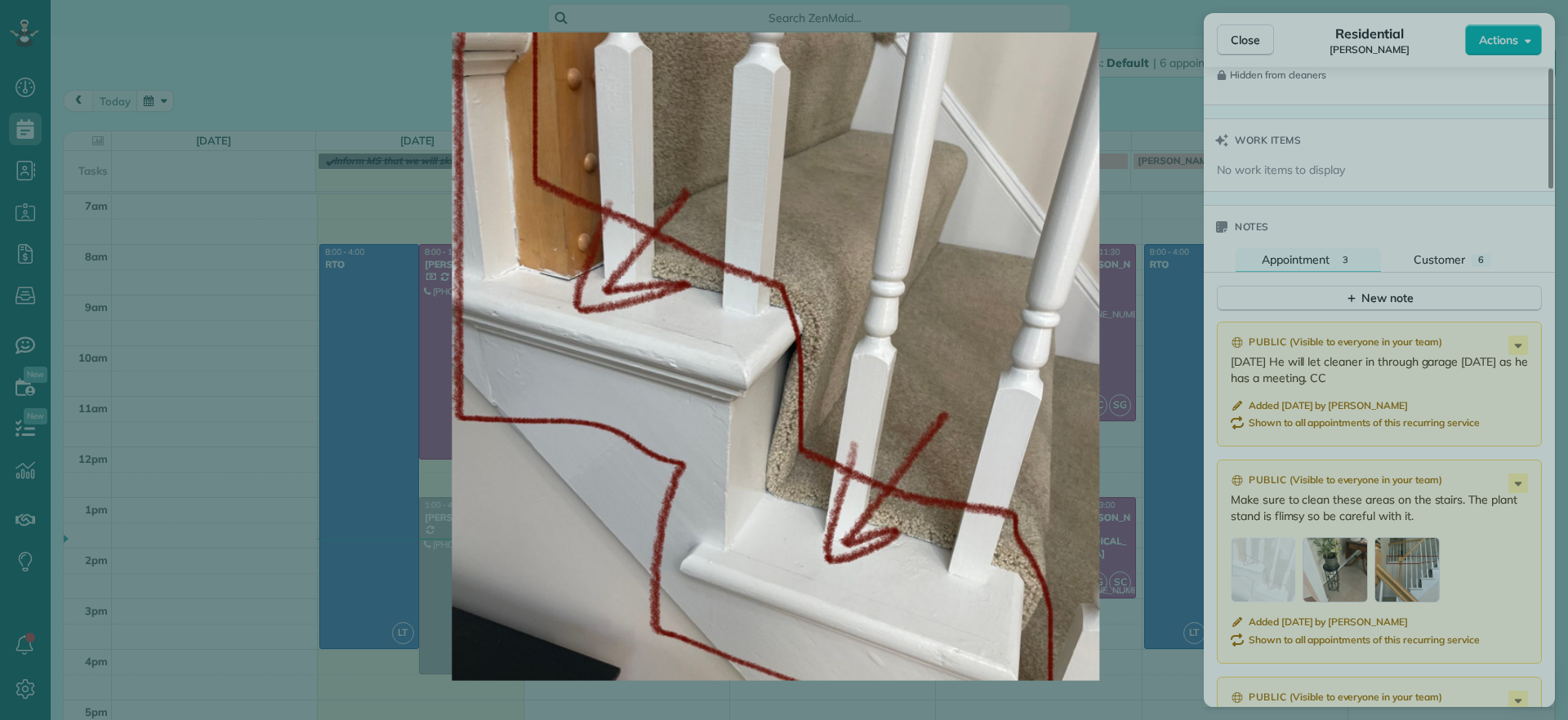
click at [1484, 579] on div at bounding box center [784, 360] width 1568 height 720
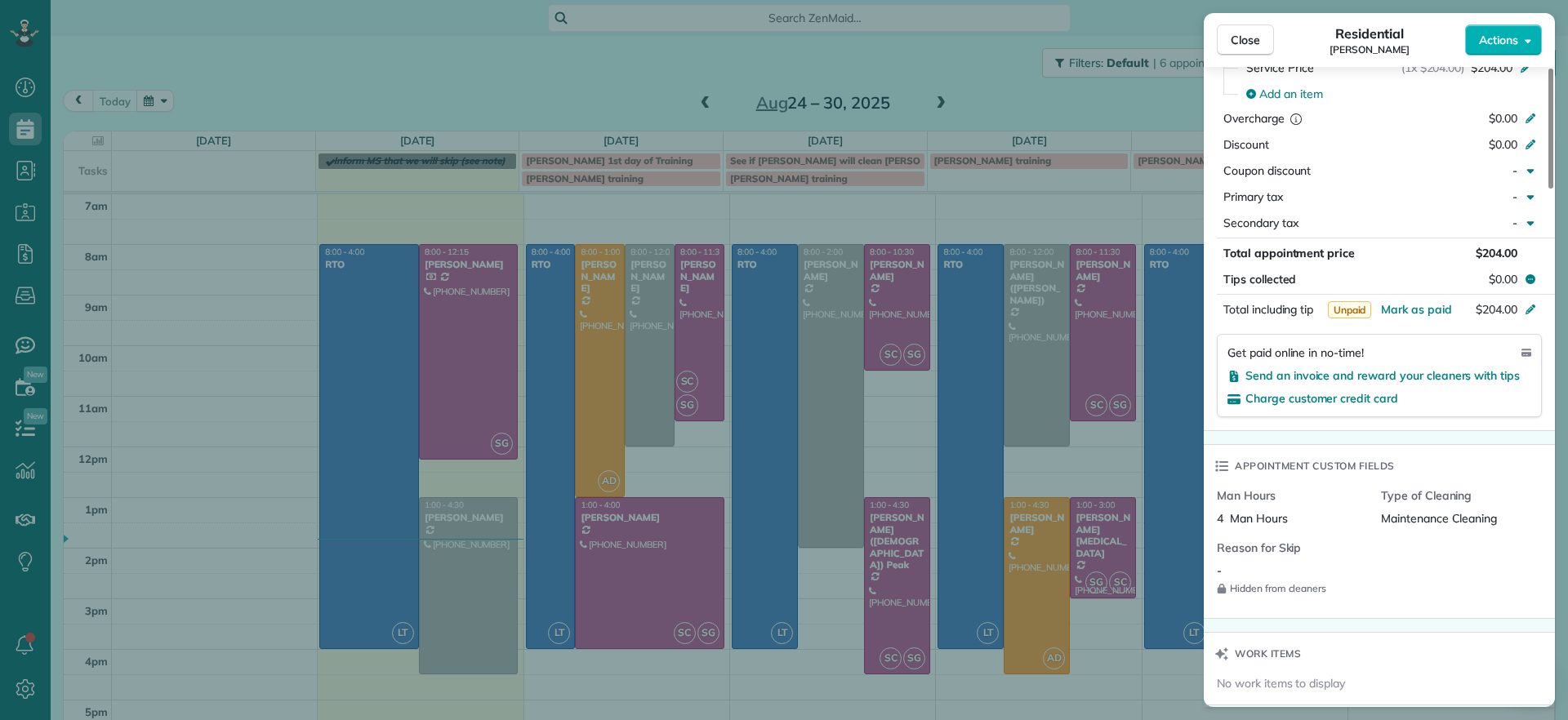
scroll to position [511, 0]
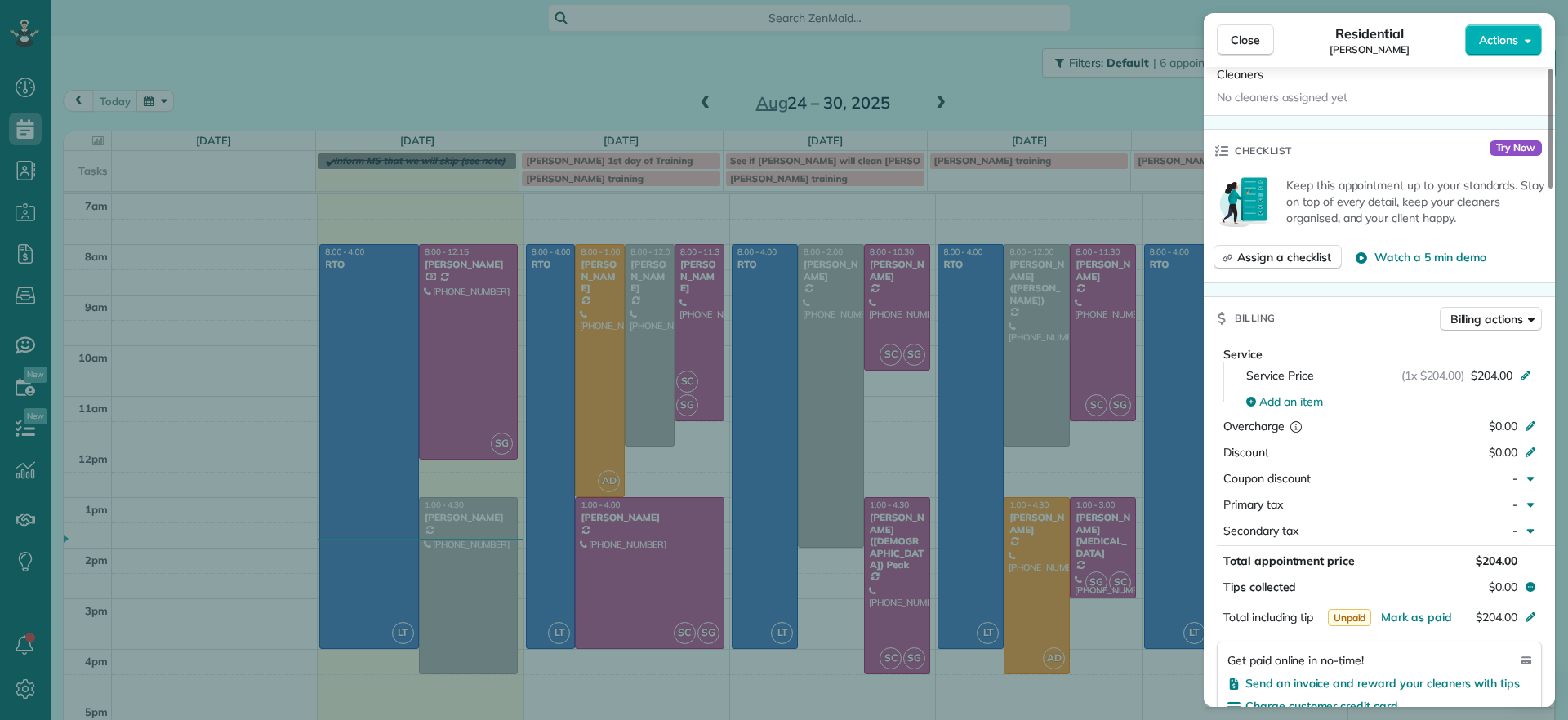
click at [440, 58] on div "Close Residential Bryan Killian Actions Status Active Bryan Killian · Open prof…" at bounding box center [784, 360] width 1568 height 720
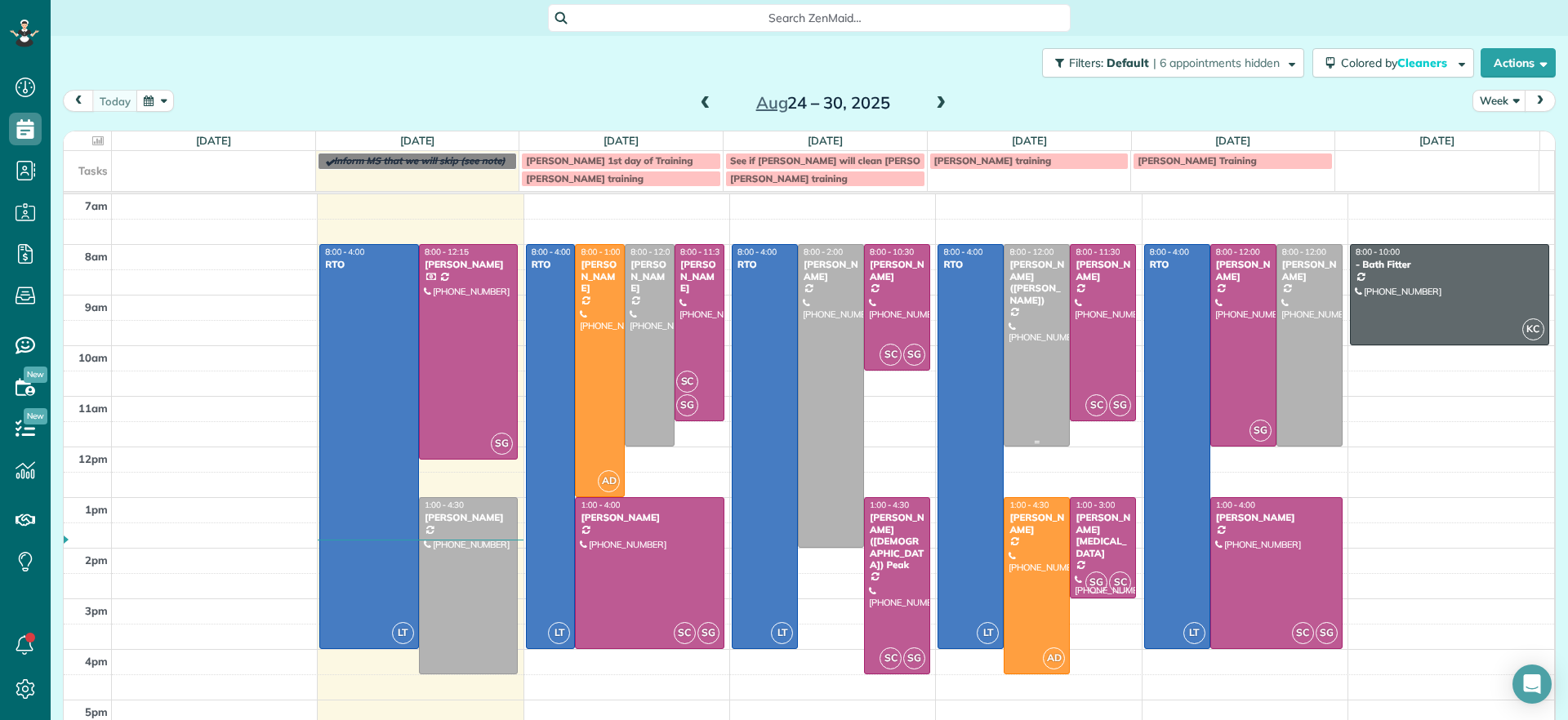
click at [1028, 300] on div at bounding box center [1037, 345] width 65 height 201
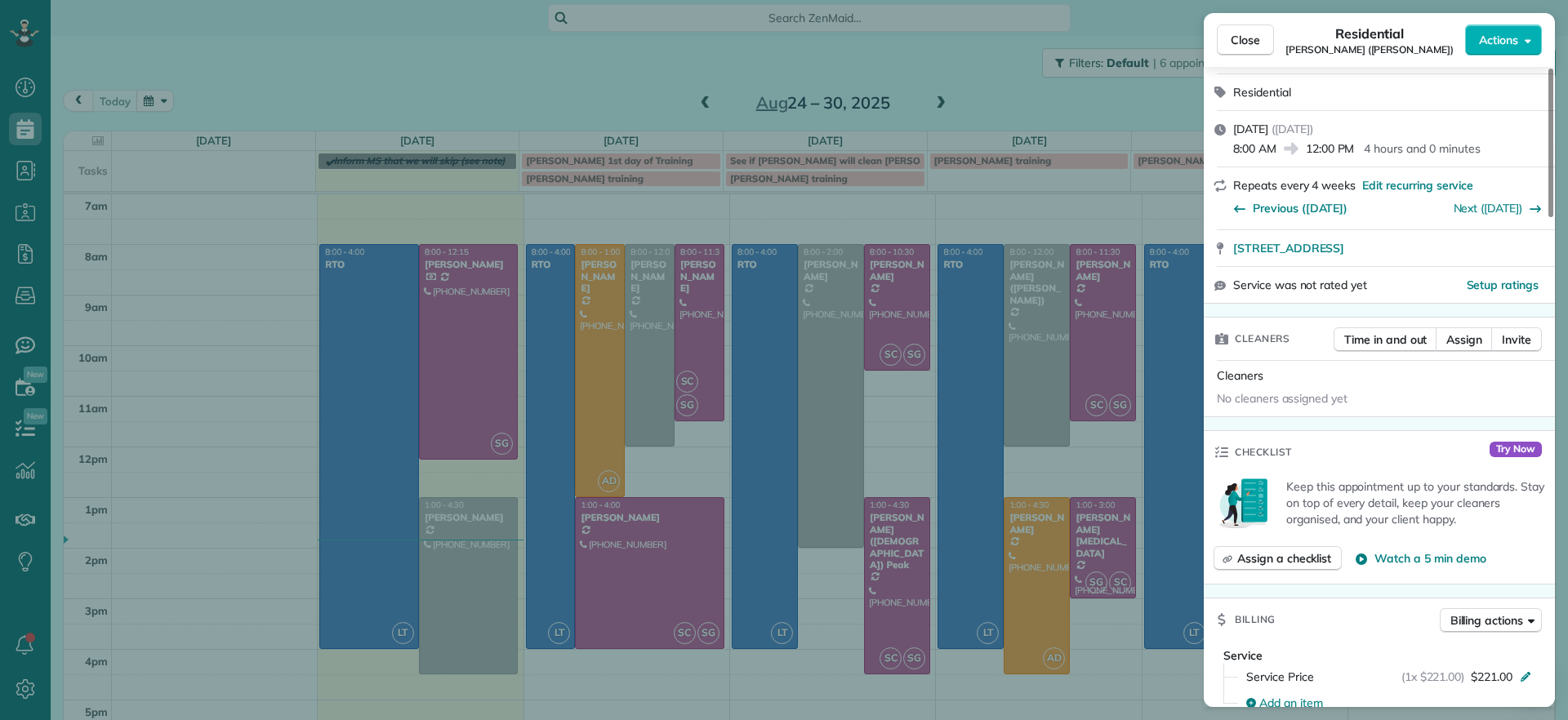
scroll to position [3, 0]
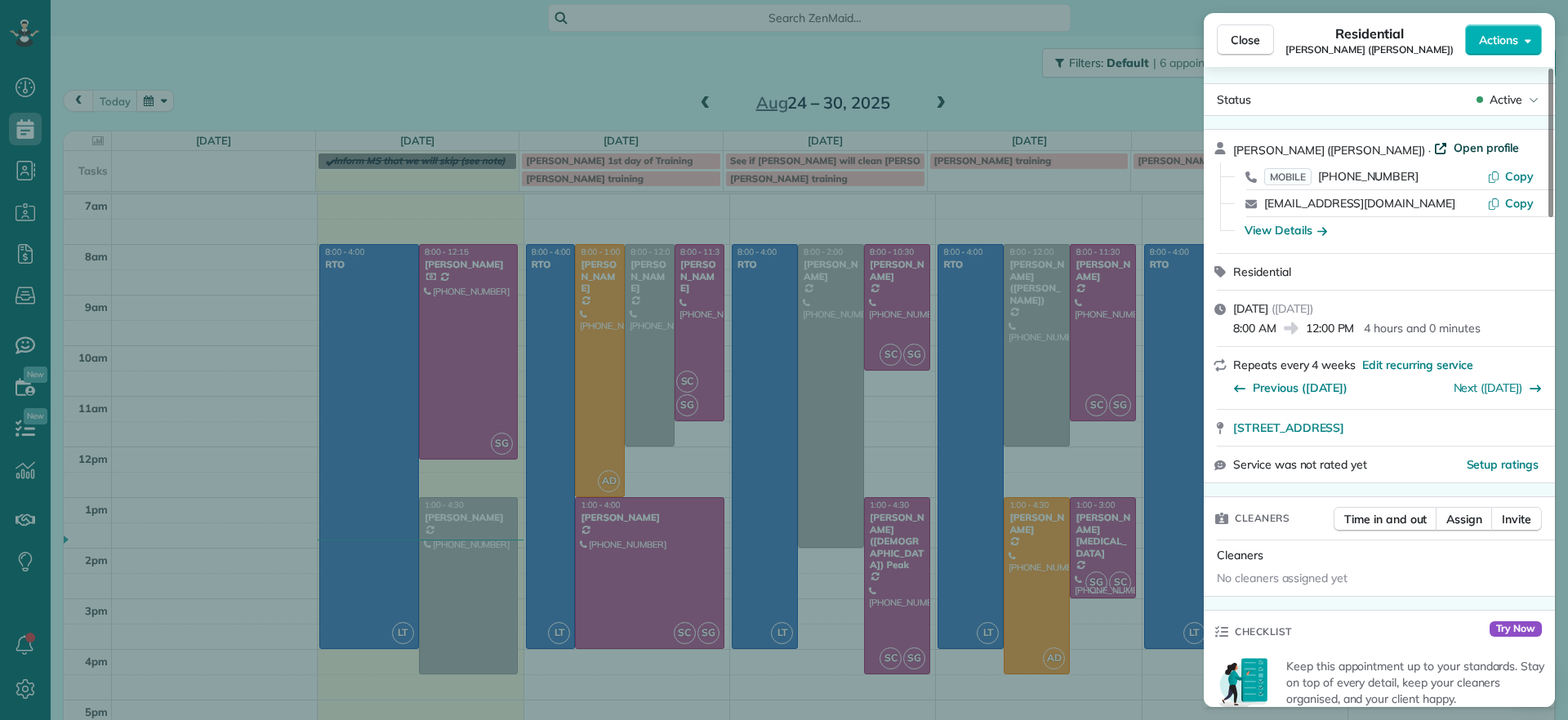
click at [1454, 146] on span "Open profile" at bounding box center [1486, 148] width 66 height 17
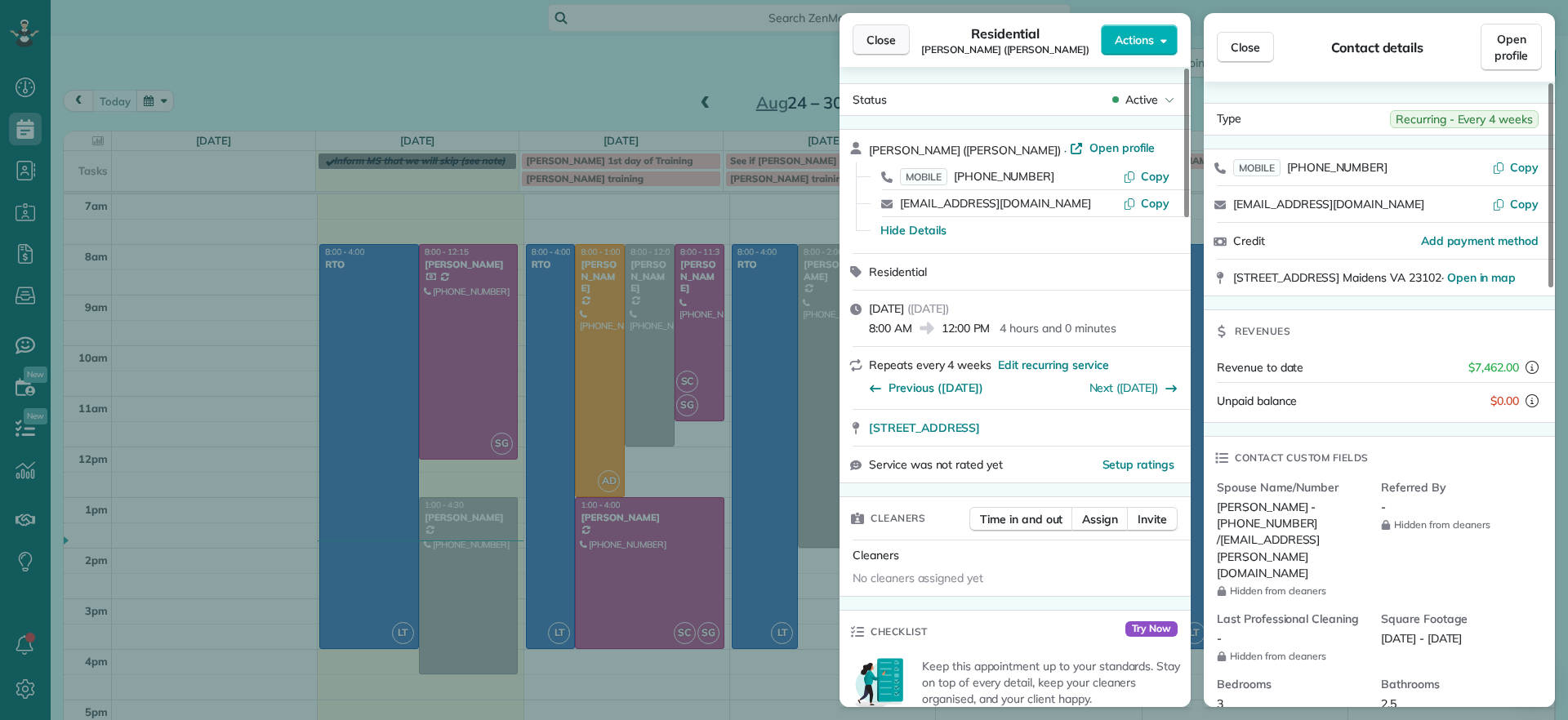
click at [894, 41] on span "Close" at bounding box center [881, 39] width 30 height 17
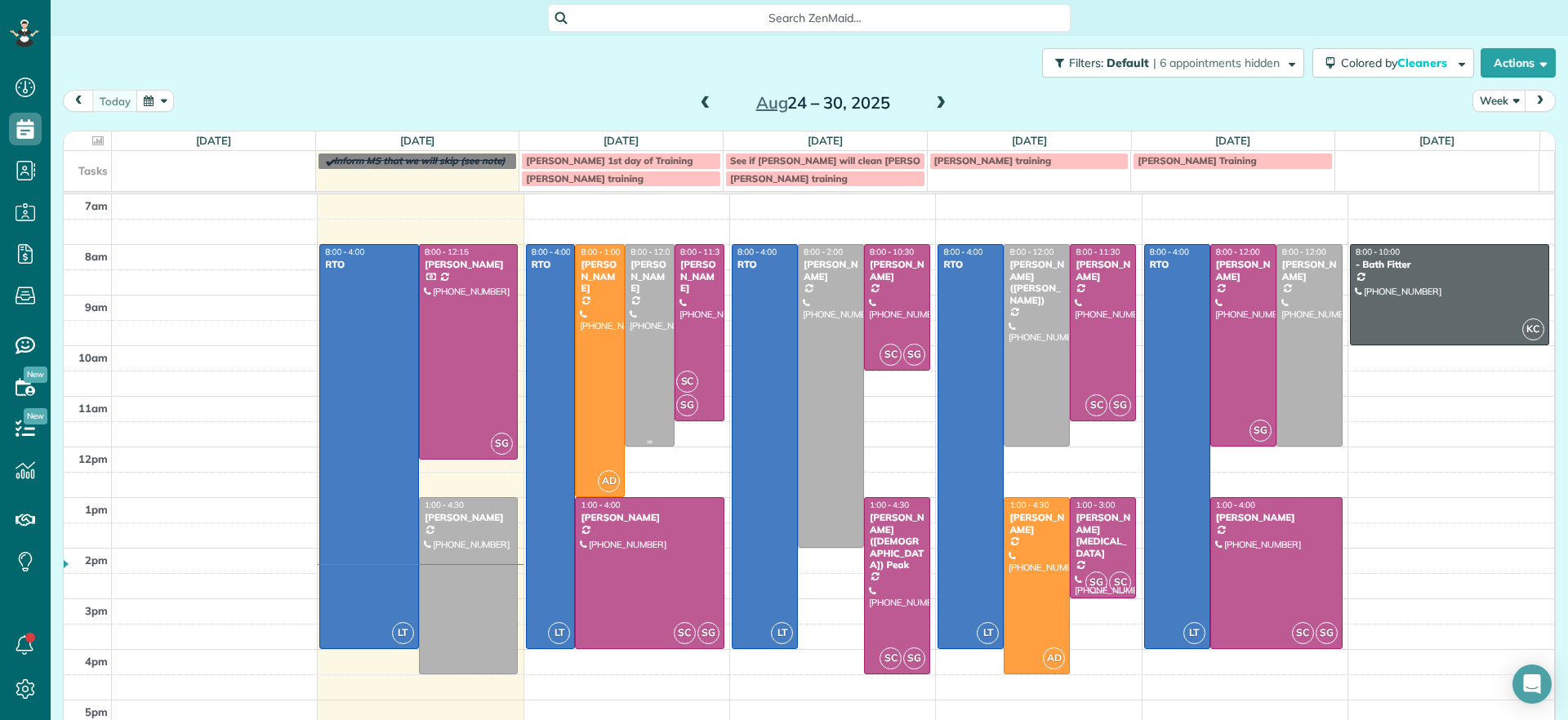
click at [636, 345] on div at bounding box center [649, 345] width 48 height 201
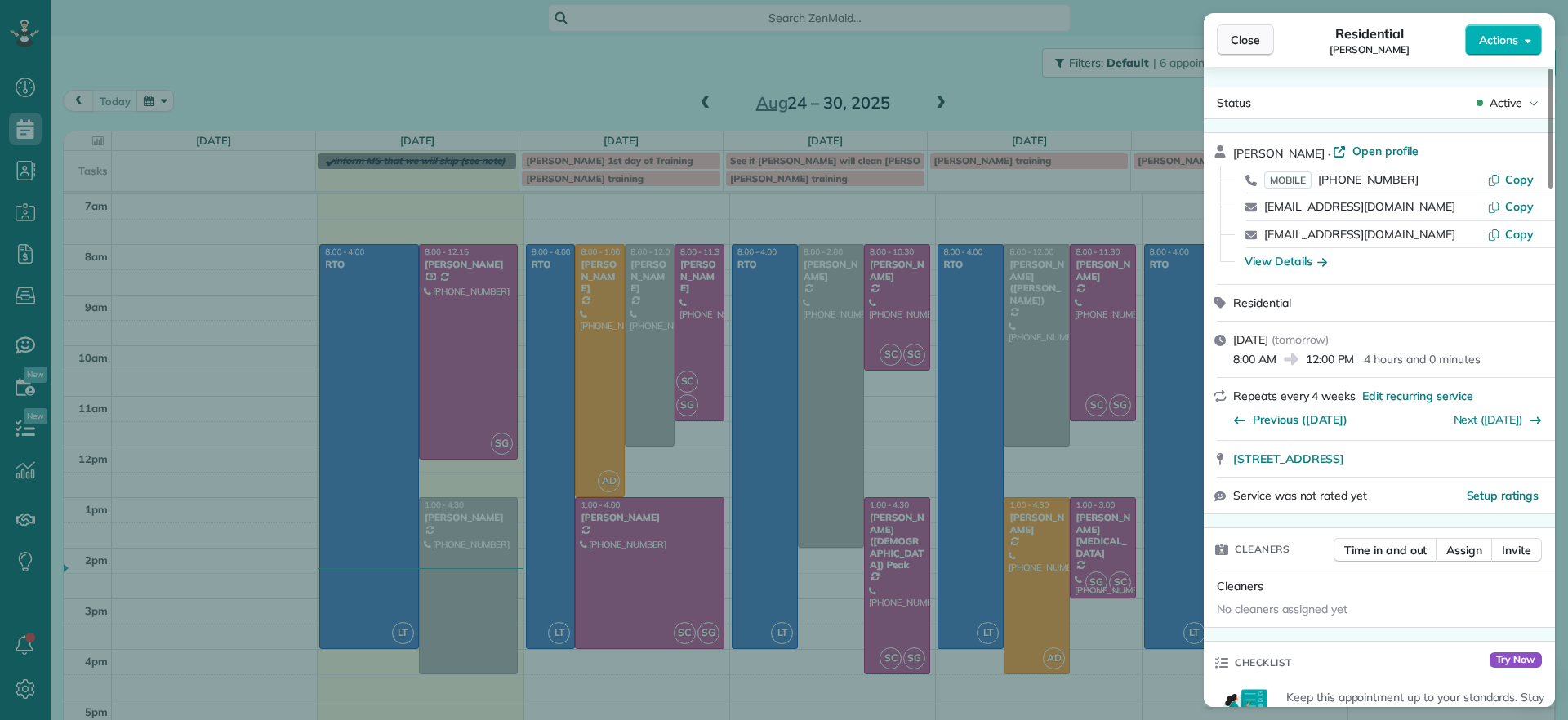
click at [1262, 46] on button "Close" at bounding box center [1245, 40] width 57 height 31
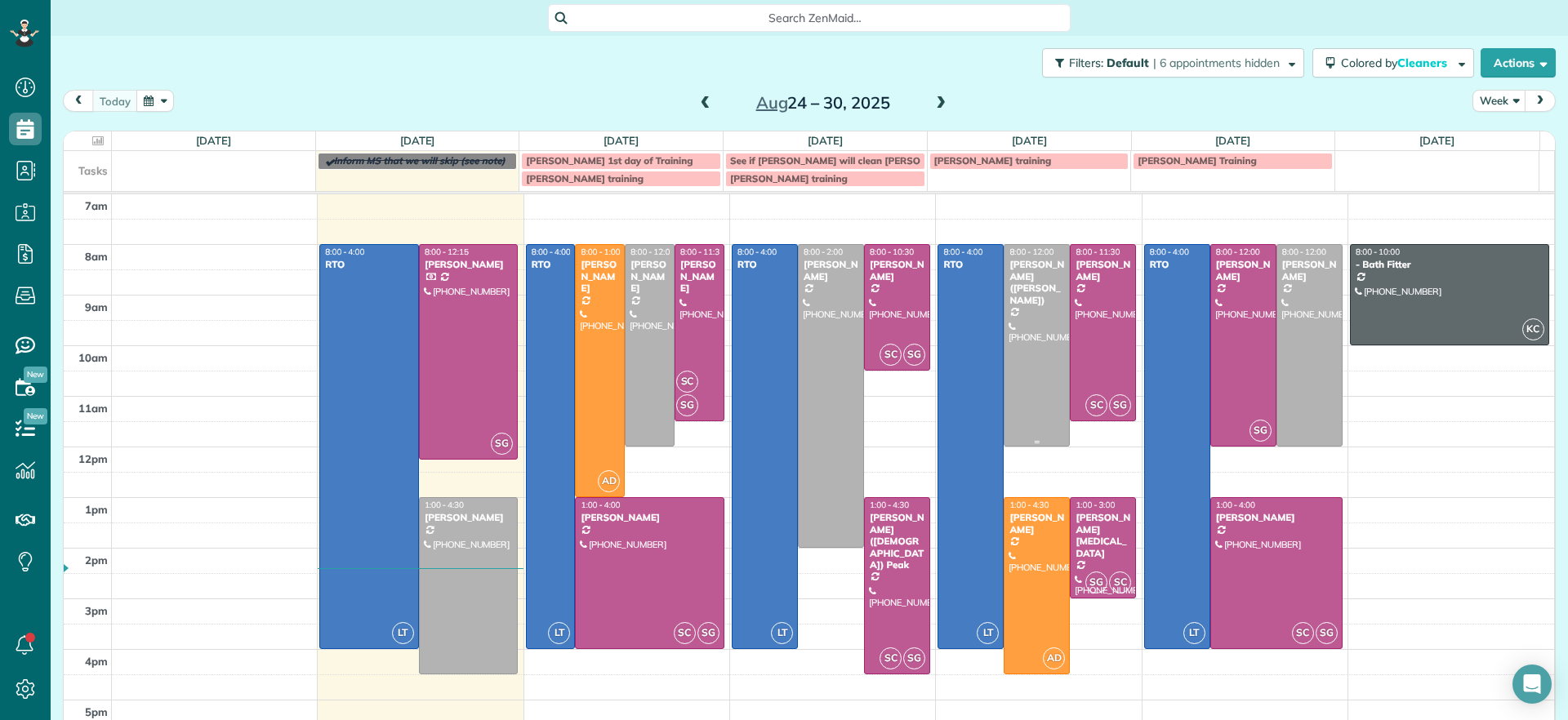
click at [1039, 378] on div at bounding box center [1037, 345] width 65 height 201
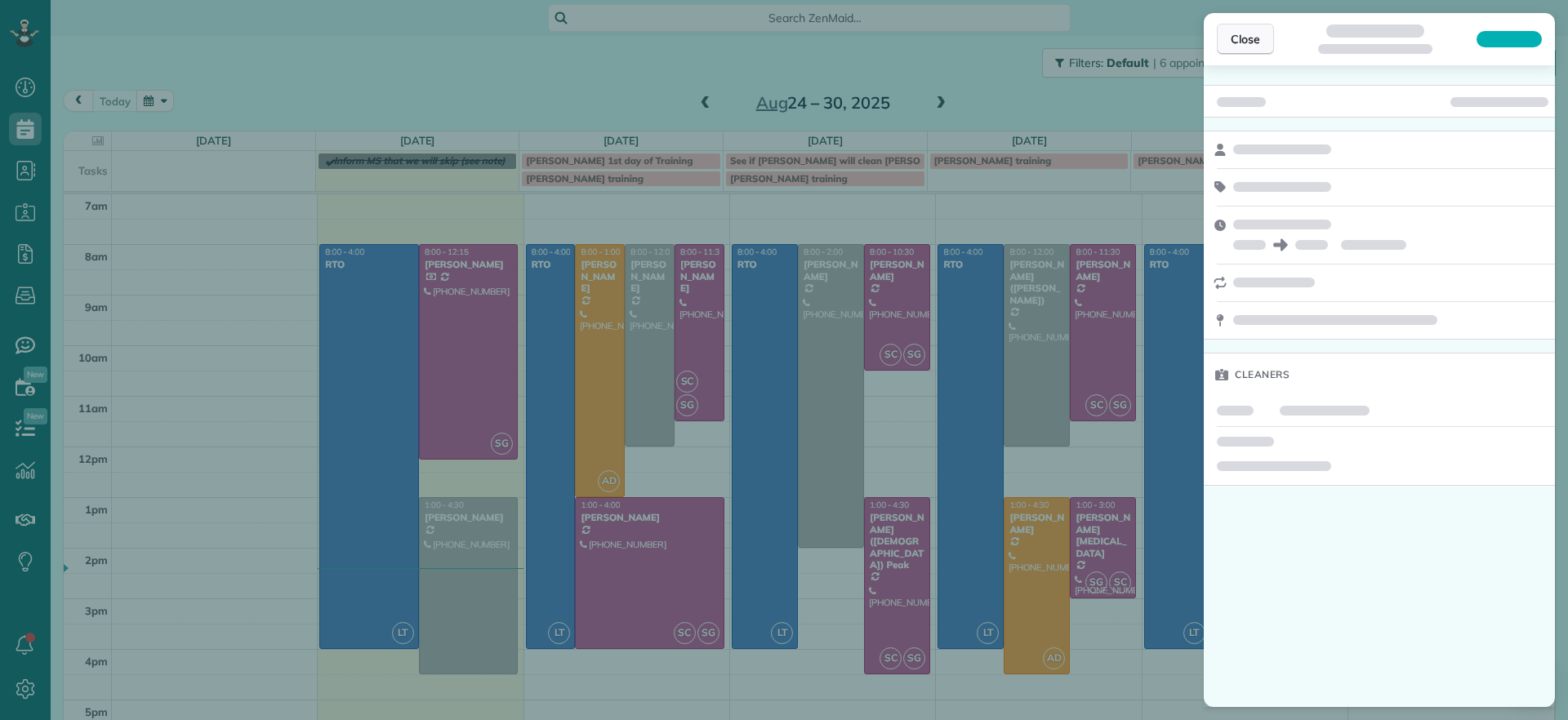
click at [1253, 39] on span "Close" at bounding box center [1245, 39] width 30 height 17
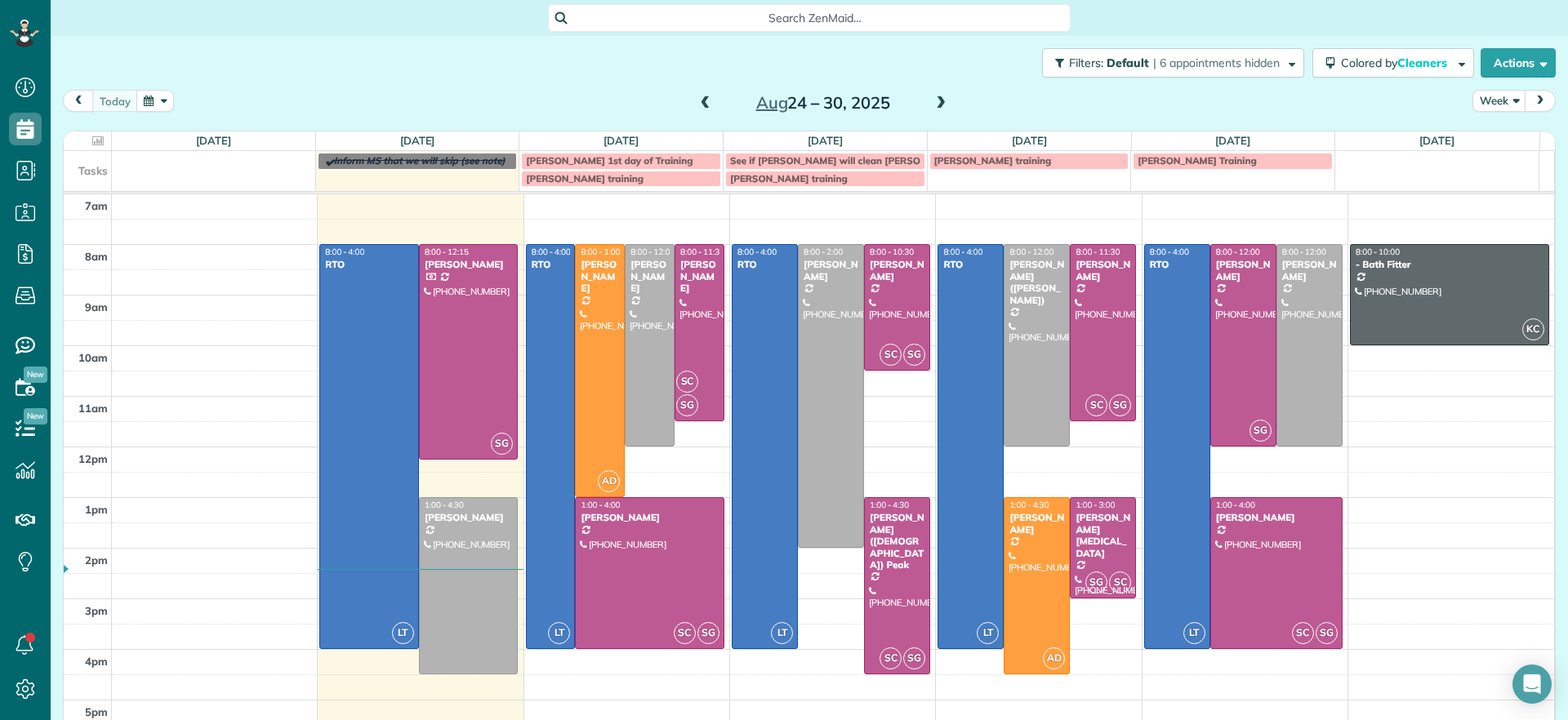
click at [972, 165] on span "Stacy's training" at bounding box center [994, 160] width 118 height 12
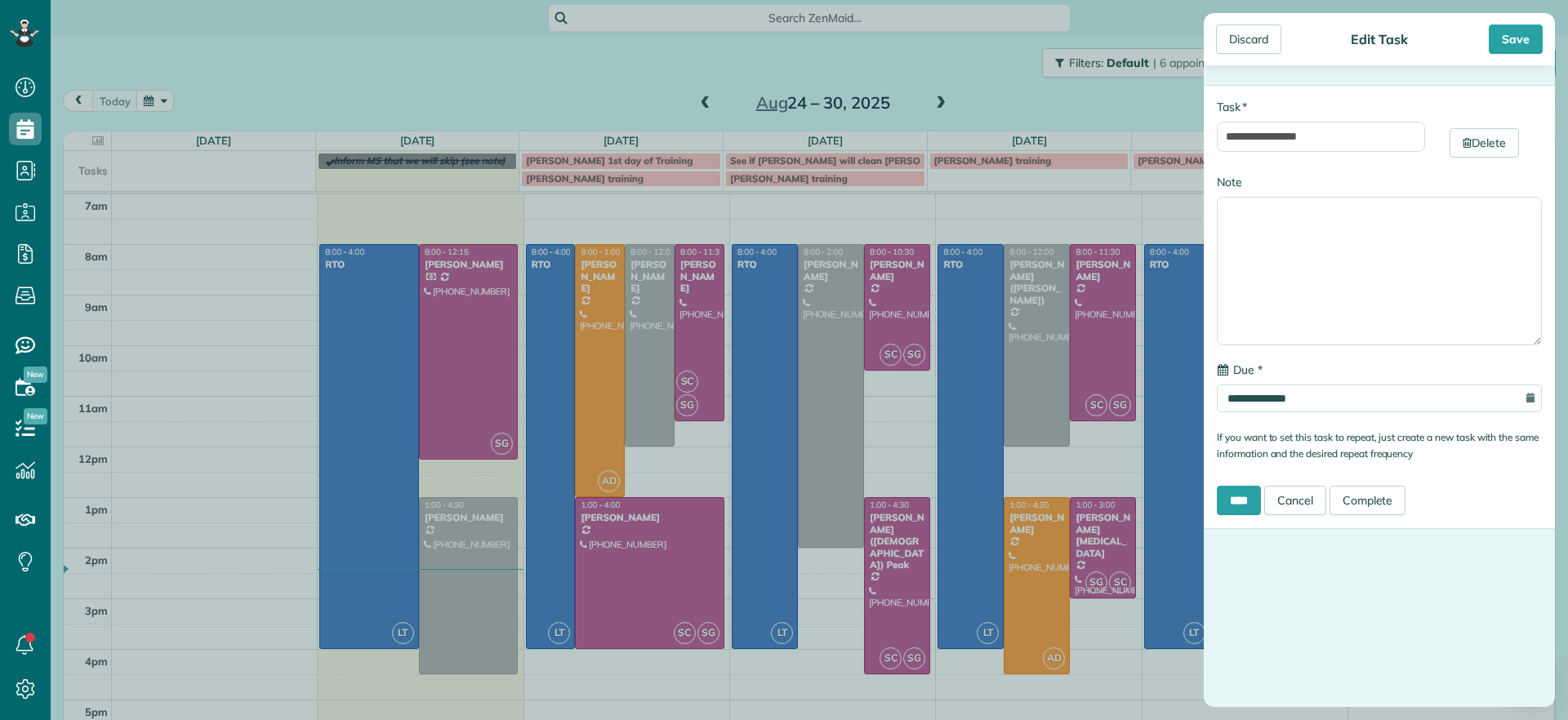
click at [962, 174] on div "**********" at bounding box center [784, 360] width 1568 height 720
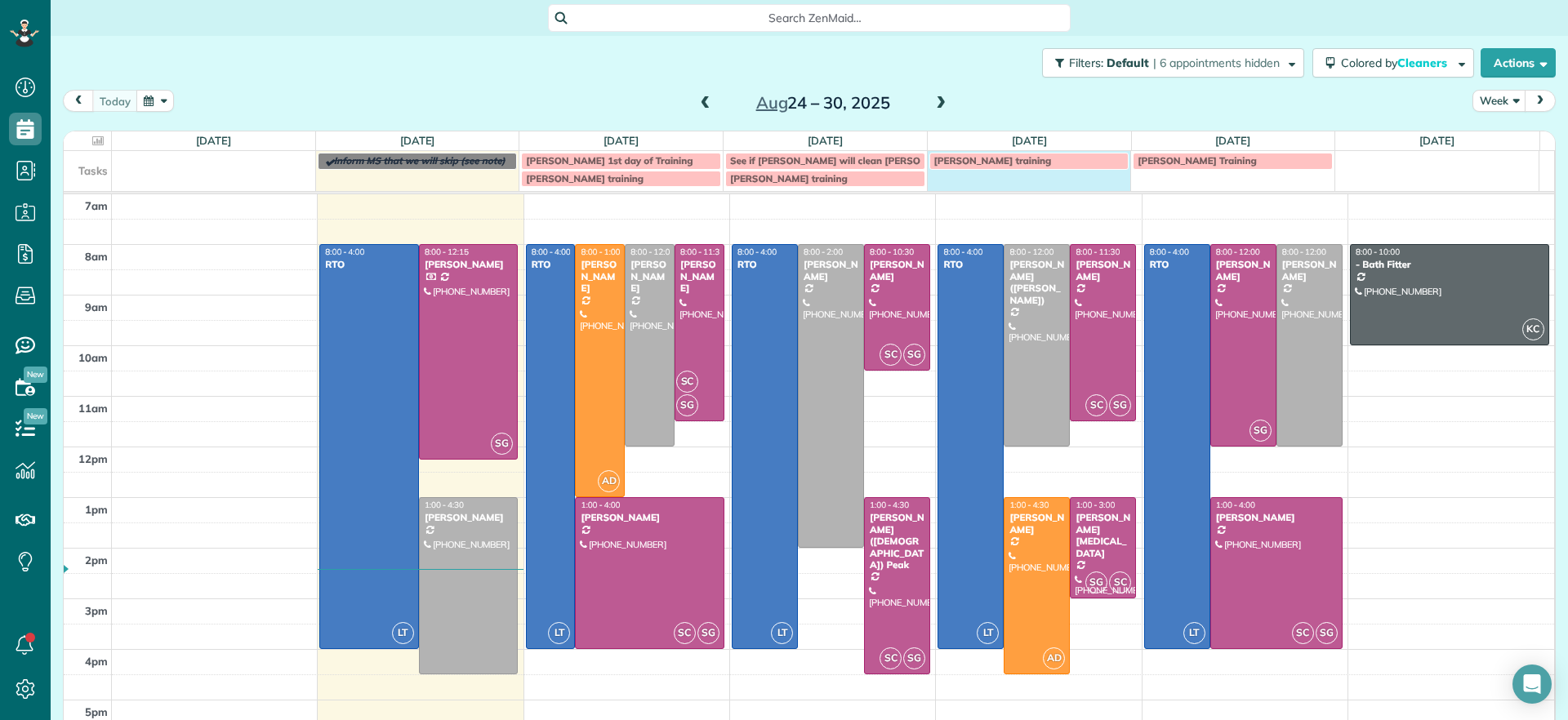
click at [1055, 186] on td "Stacy's training" at bounding box center [1029, 169] width 205 height 36
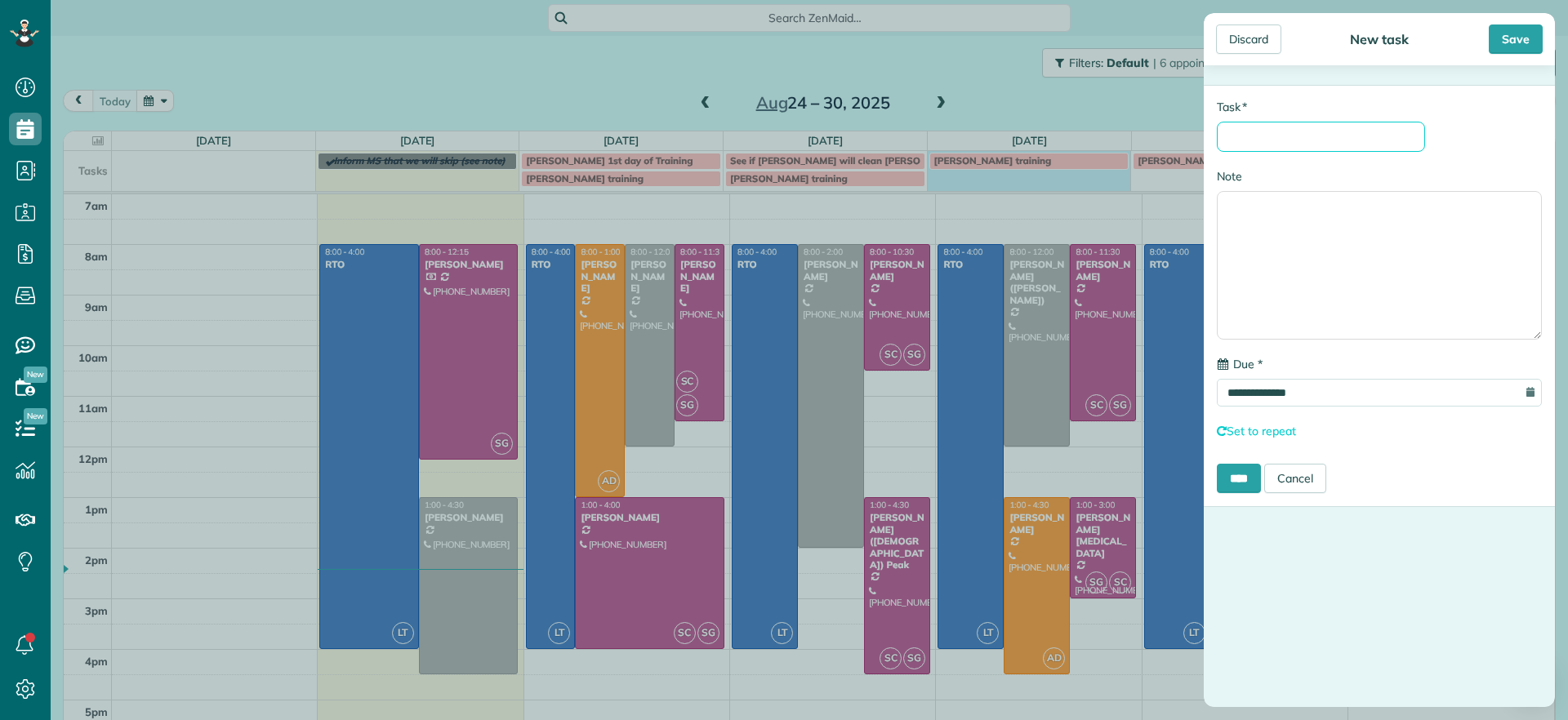
click at [1334, 131] on input "* Task" at bounding box center [1321, 137] width 209 height 30
type input "**********"
click at [1314, 250] on textarea "Note" at bounding box center [1379, 265] width 325 height 149
click at [1256, 488] on input "****" at bounding box center [1238, 478] width 44 height 30
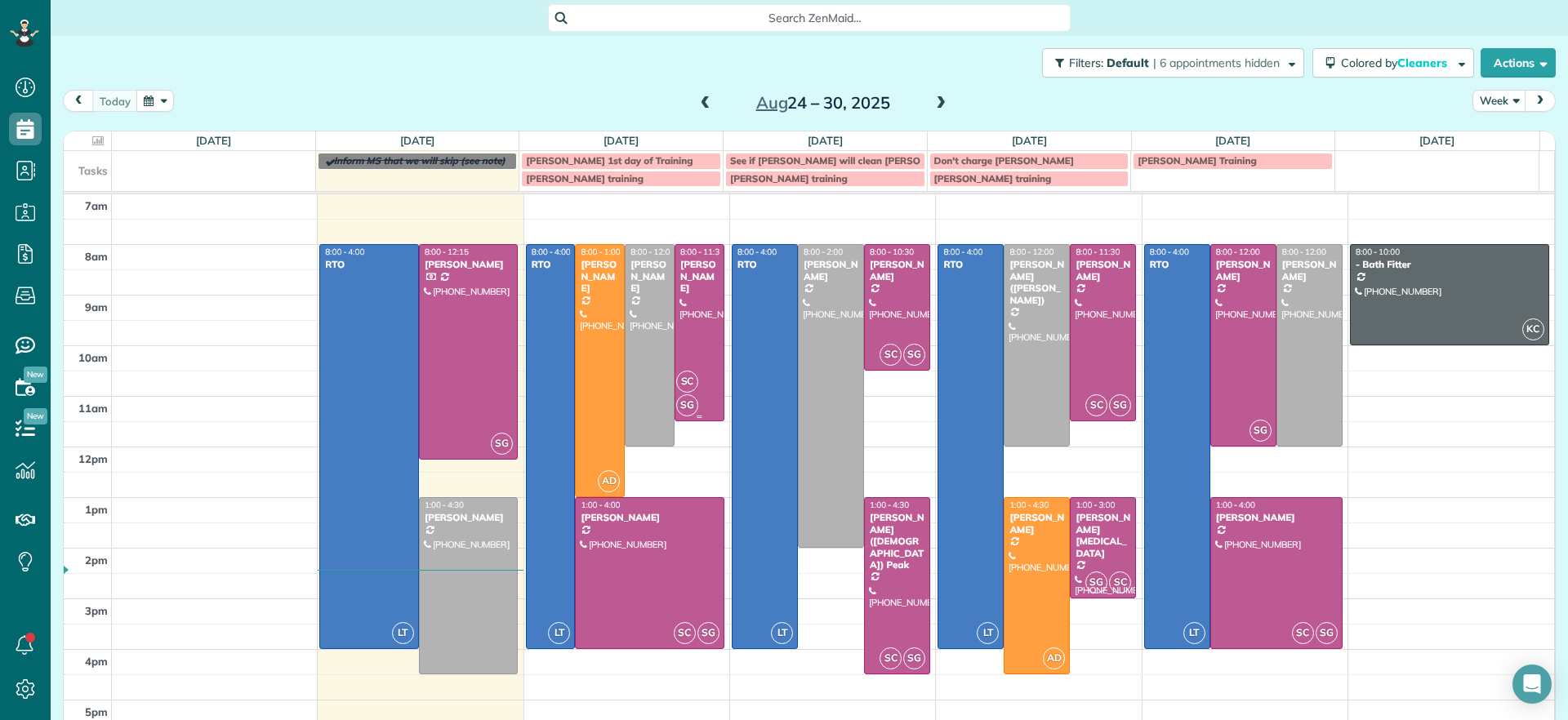
click at [680, 280] on div "James Crenshaw" at bounding box center [699, 276] width 40 height 35
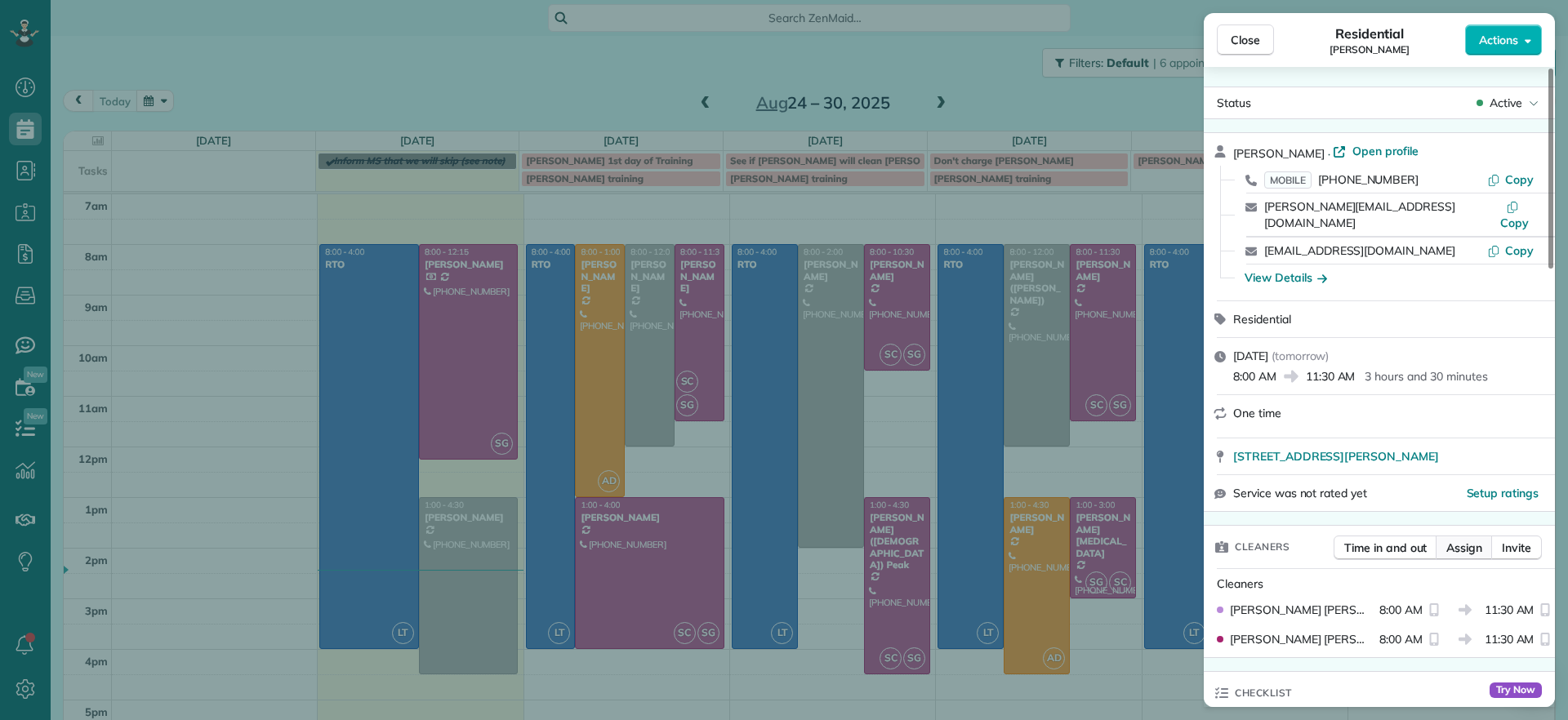
click at [1463, 536] on button "Assign" at bounding box center [1464, 548] width 57 height 25
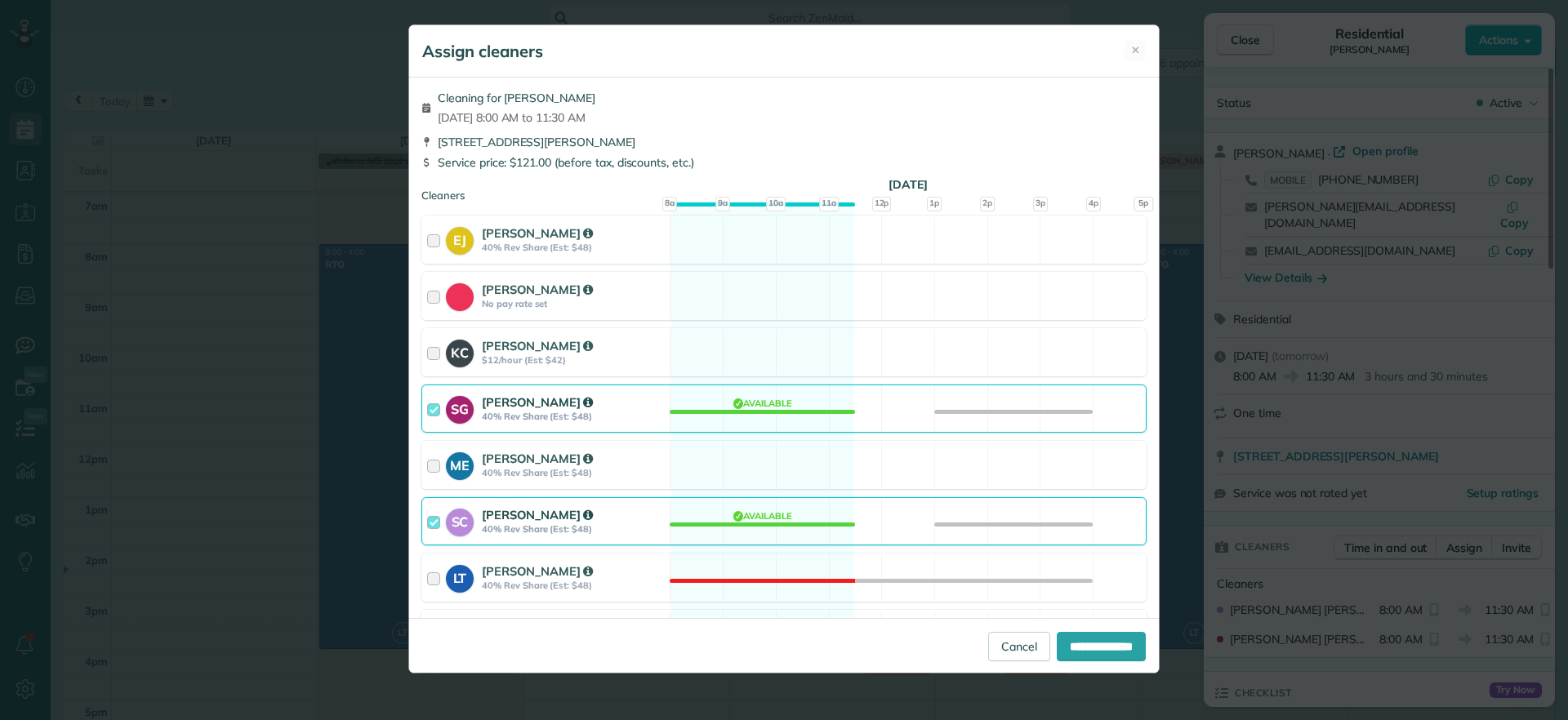
click at [705, 533] on div "SC Stacy Carolan 40% Rev Share (Est: $48) Available" at bounding box center [783, 521] width 725 height 48
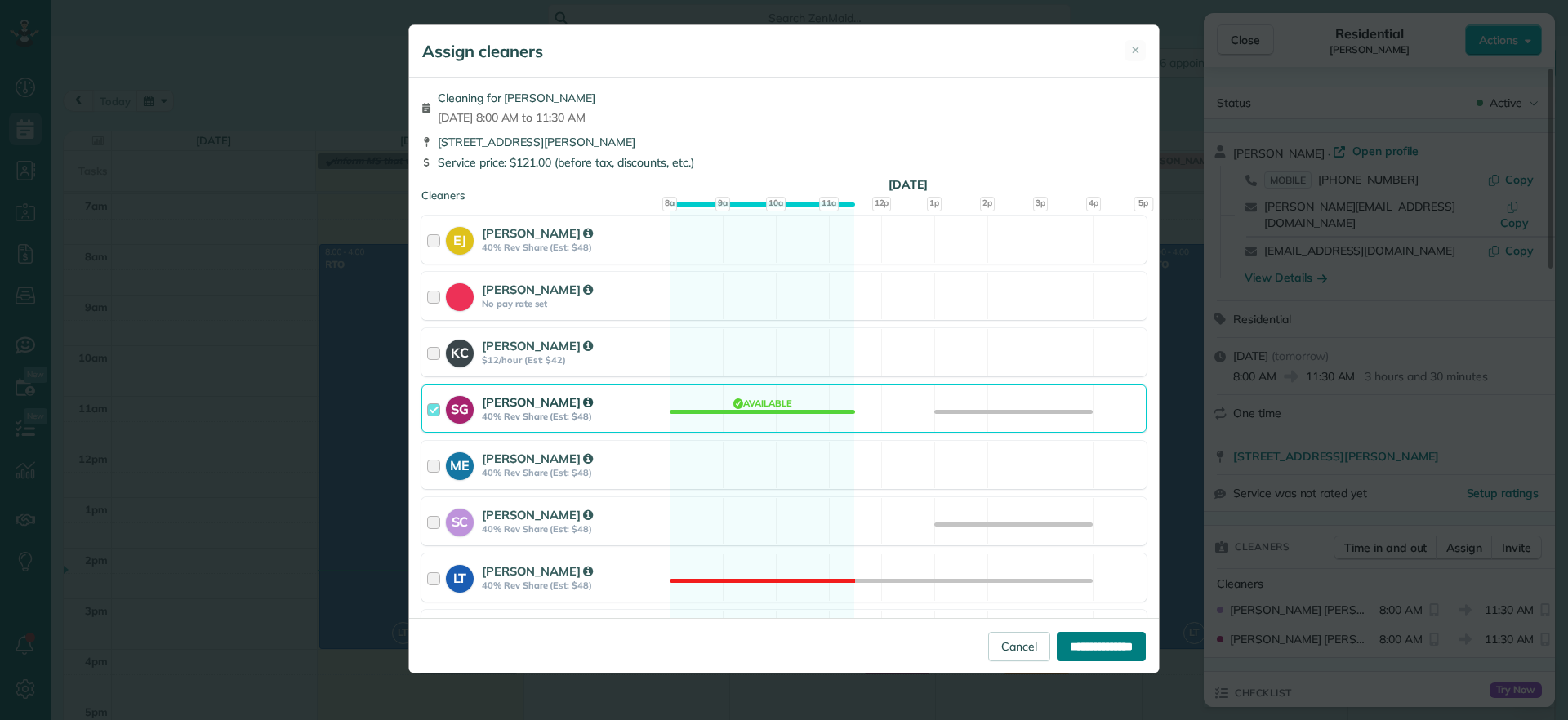
click at [1080, 644] on input "**********" at bounding box center [1101, 646] width 89 height 30
type input "**********"
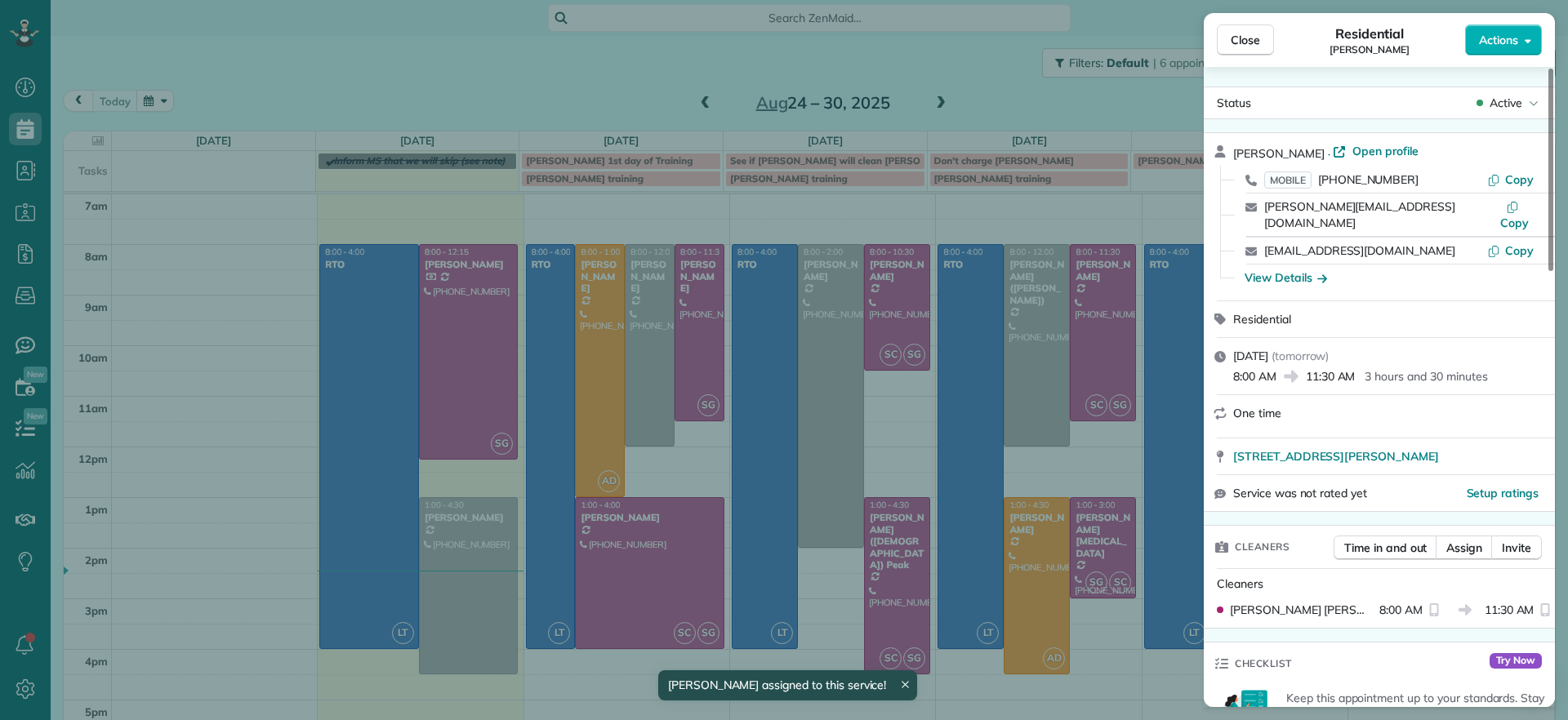
click at [593, 577] on div "Close Residential James Crenshaw Actions Status Active James Crenshaw · Open pr…" at bounding box center [784, 360] width 1568 height 720
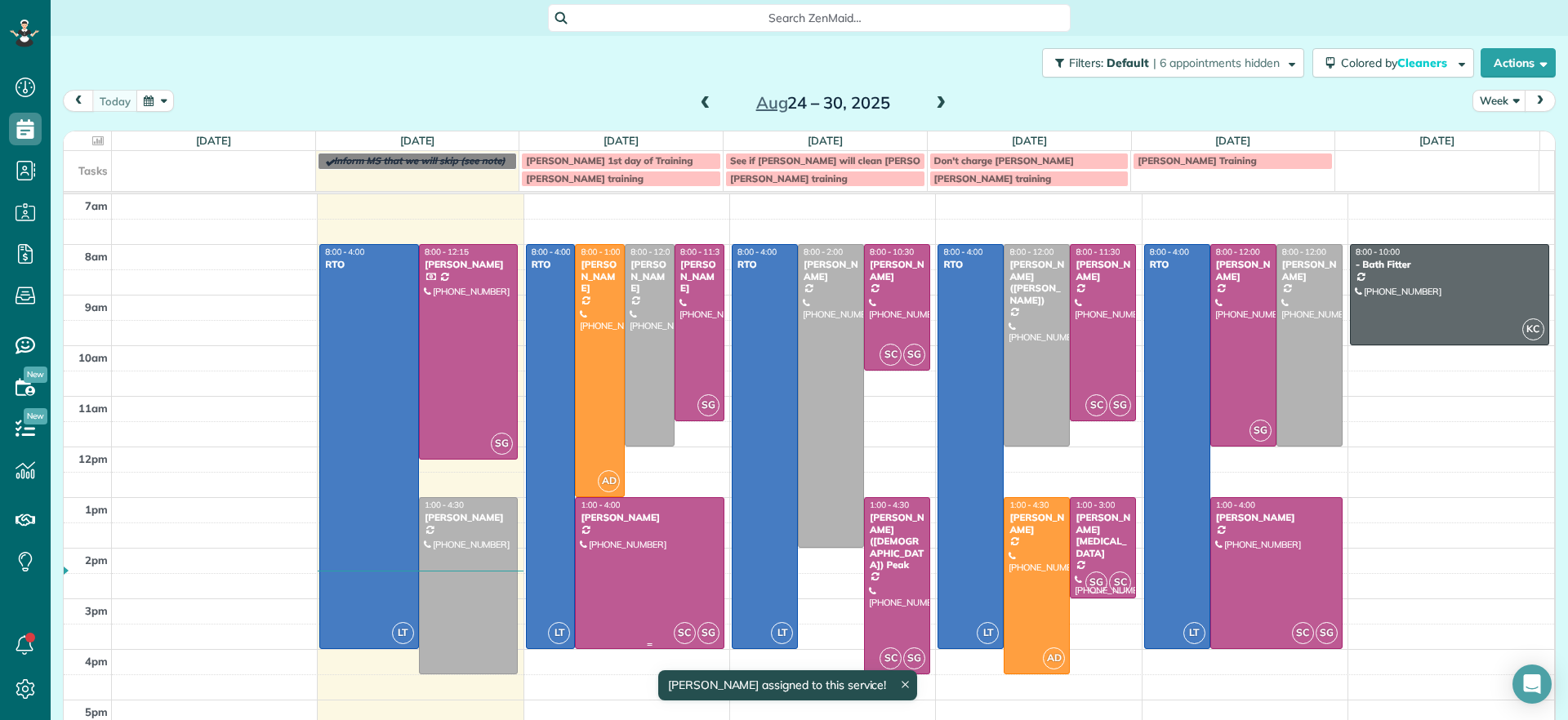
click at [617, 605] on div at bounding box center [648, 572] width 147 height 150
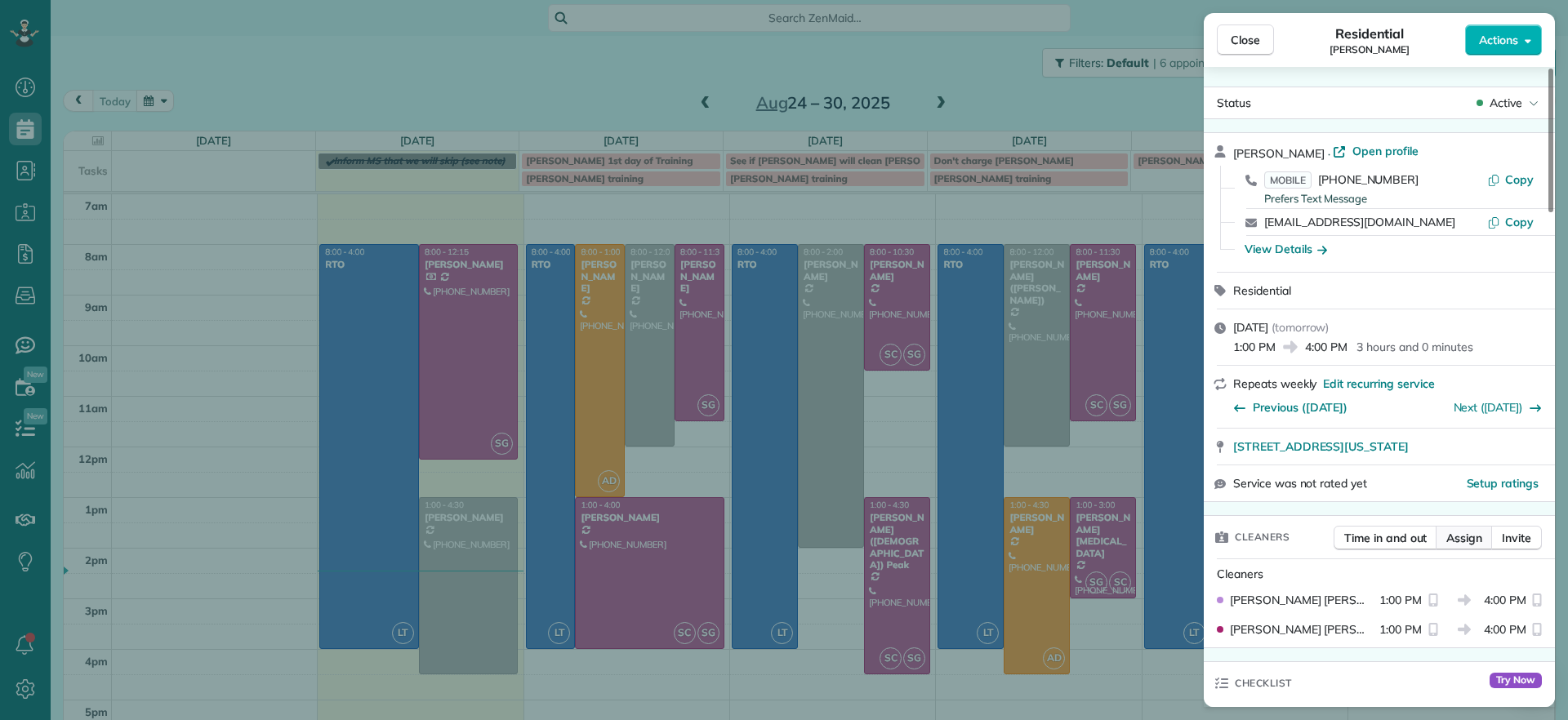
click at [1469, 541] on span "Assign" at bounding box center [1464, 538] width 36 height 17
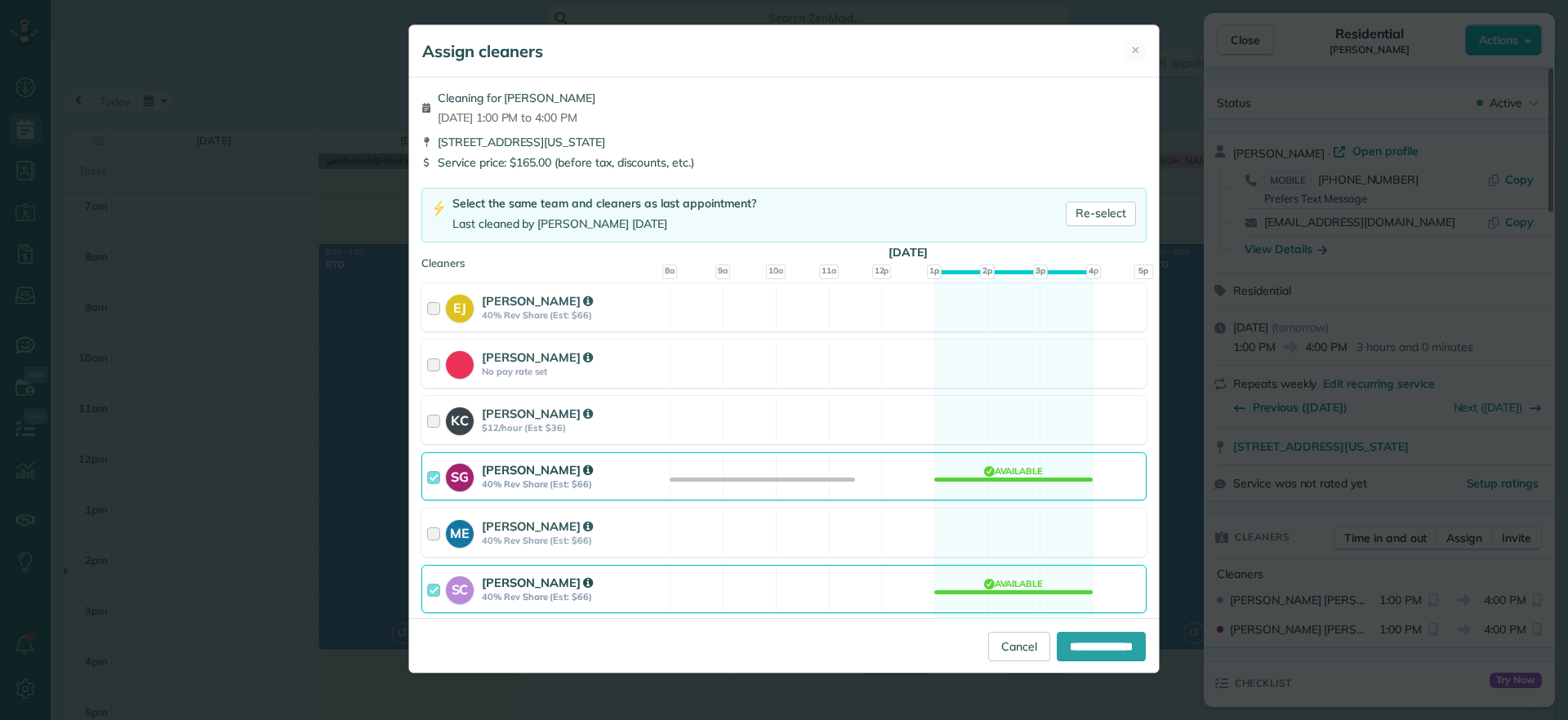
click at [999, 608] on div "SC Stacy Carolan 40% Rev Share (Est: $66) Available" at bounding box center [783, 588] width 725 height 48
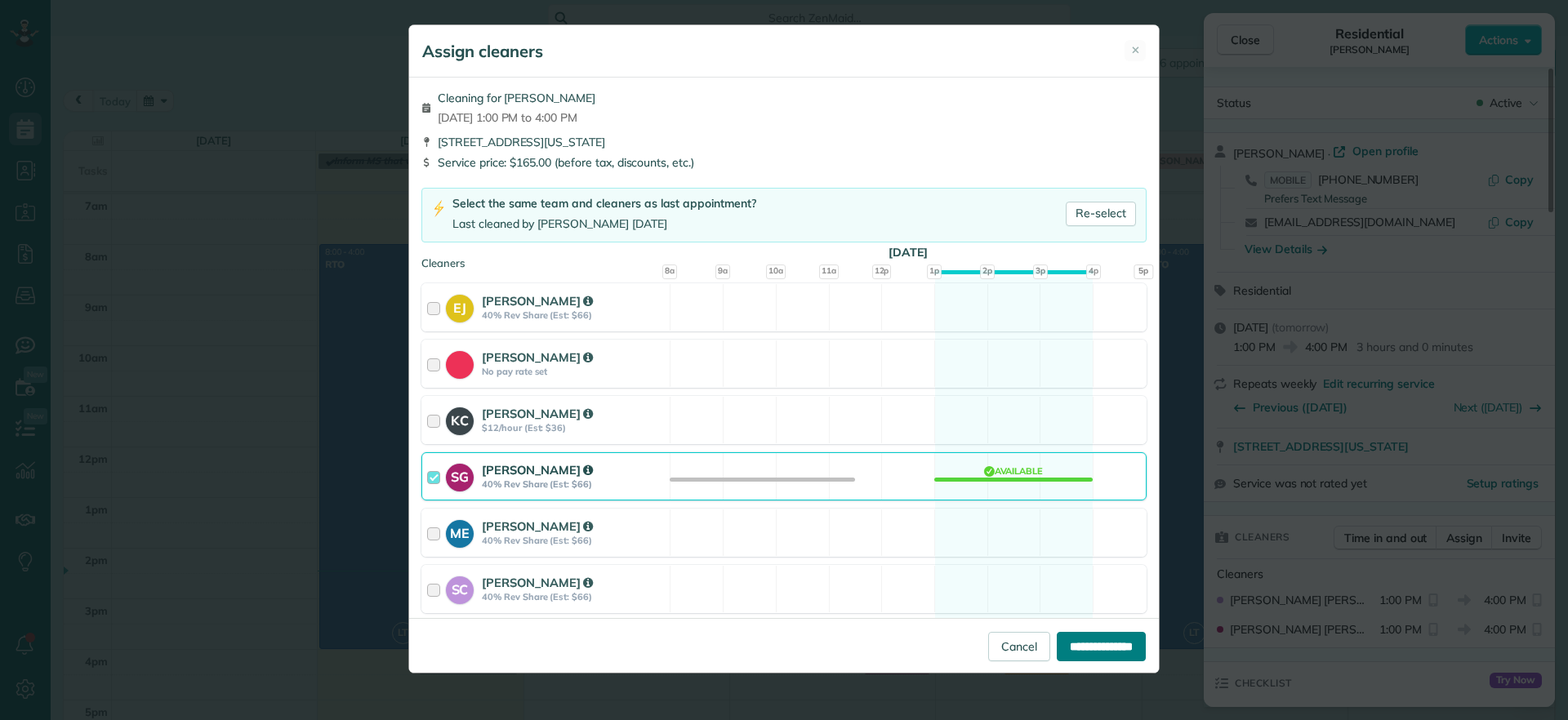
click at [1103, 646] on input "**********" at bounding box center [1101, 646] width 89 height 30
type input "**********"
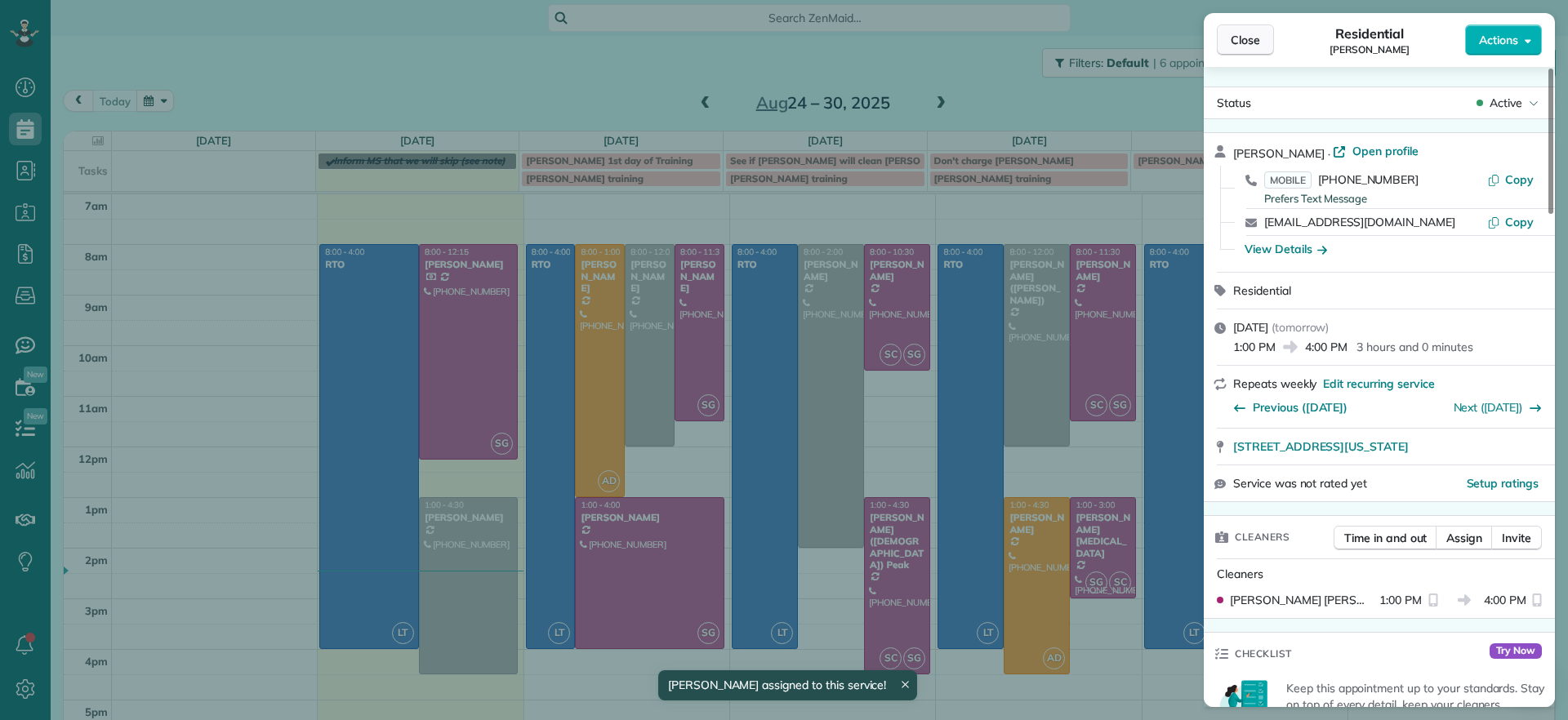
click at [1247, 44] on span "Close" at bounding box center [1245, 39] width 30 height 17
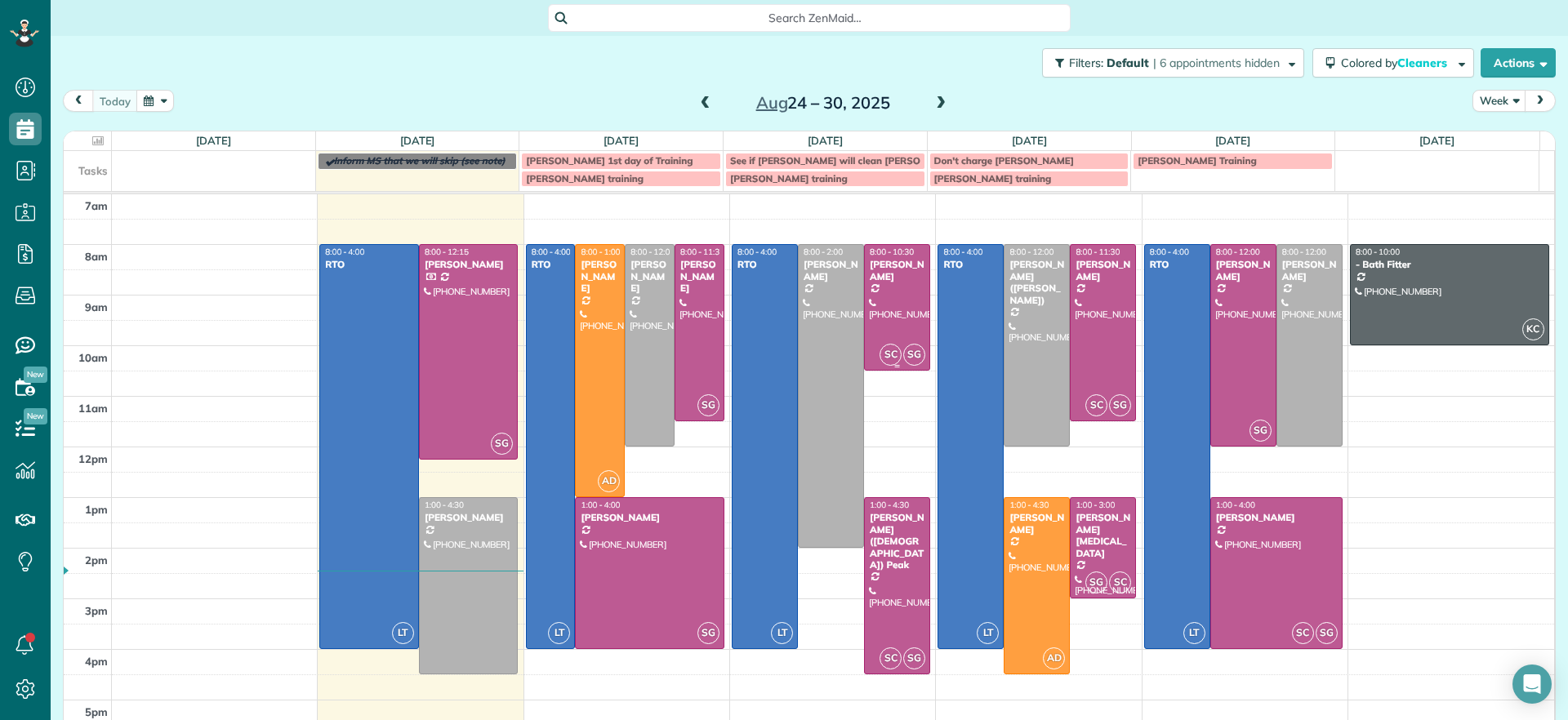
click at [890, 307] on div at bounding box center [897, 307] width 65 height 125
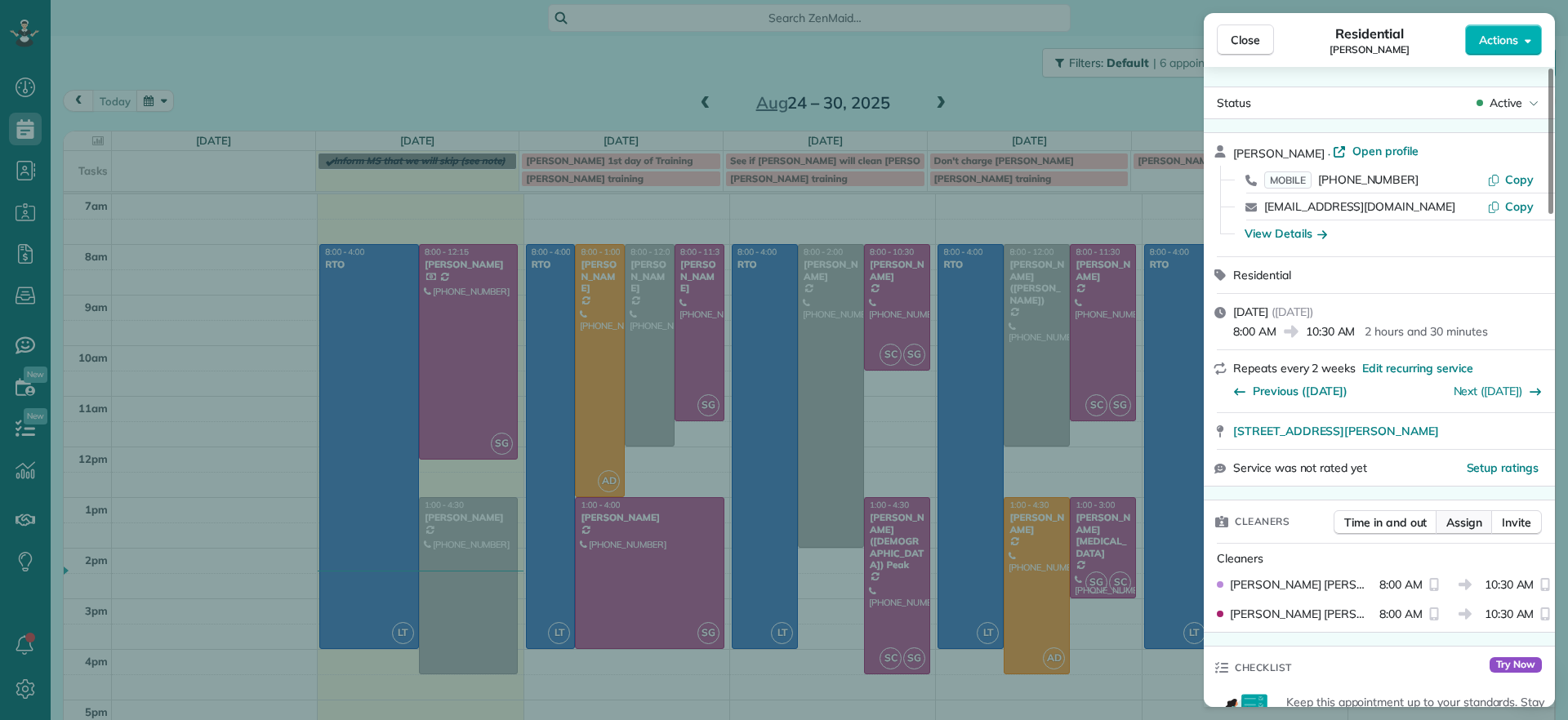
click at [1459, 516] on span "Assign" at bounding box center [1464, 522] width 36 height 17
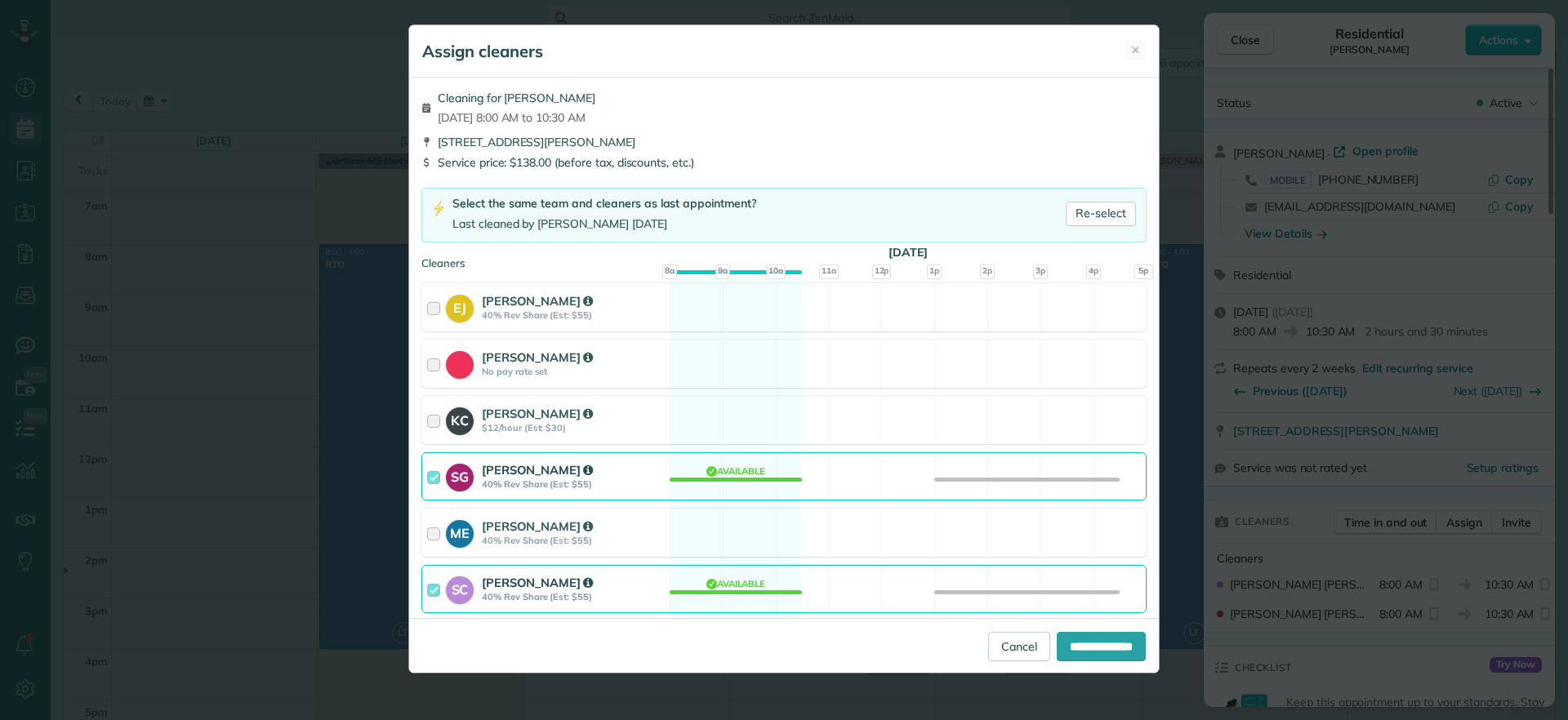
click at [751, 596] on div "SC Stacy Carolan 40% Rev Share (Est: $55) Available" at bounding box center [783, 588] width 725 height 48
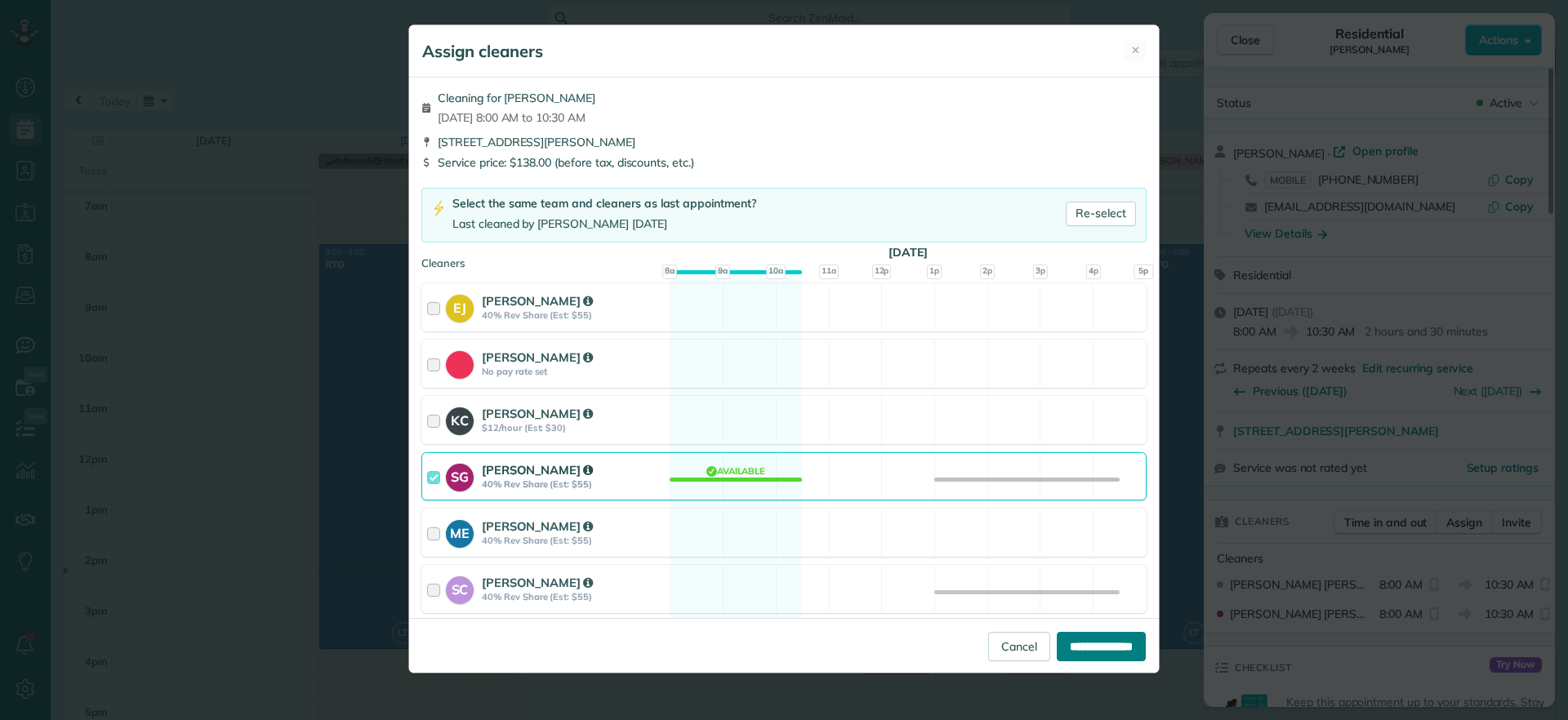
click at [1102, 637] on input "**********" at bounding box center [1101, 646] width 89 height 30
type input "**********"
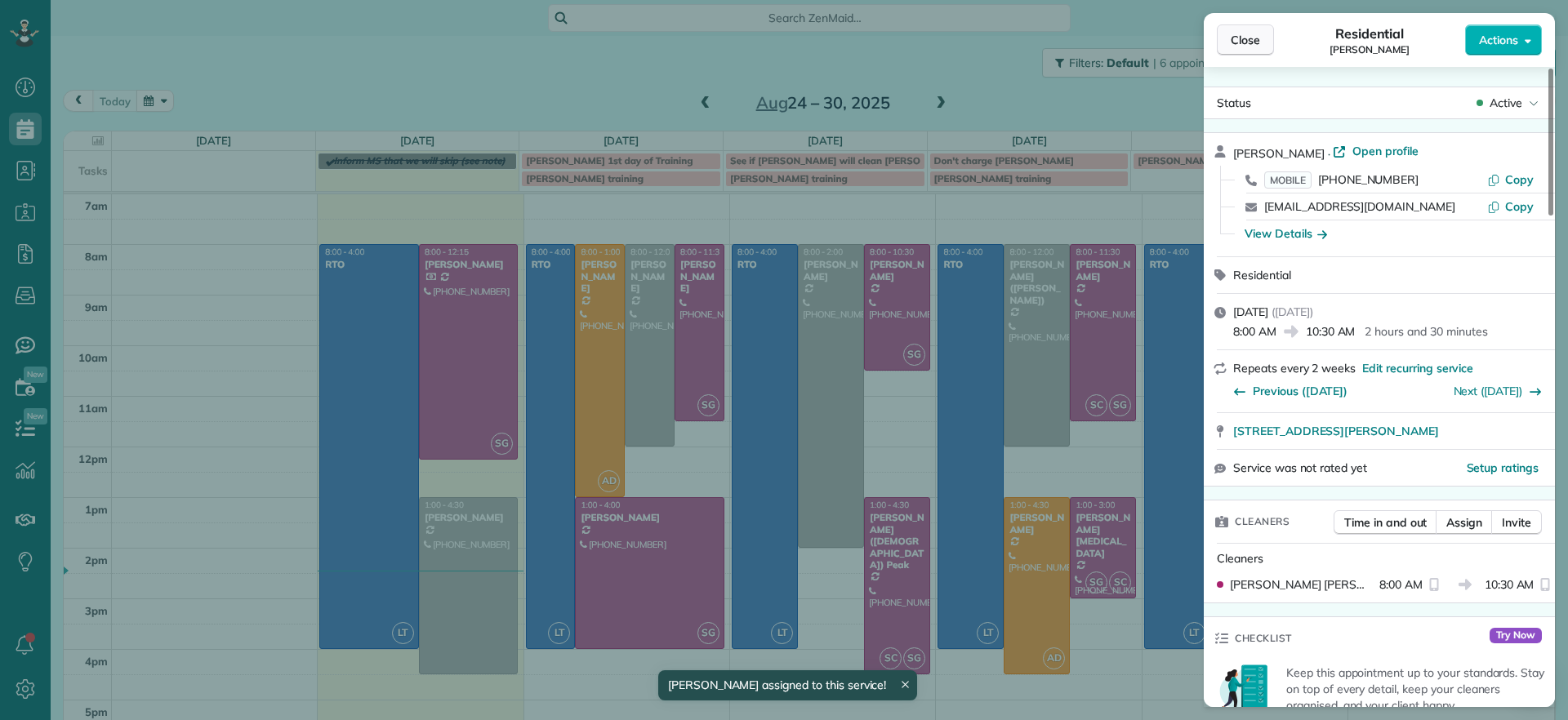
click at [1256, 50] on button "Close" at bounding box center [1245, 40] width 57 height 31
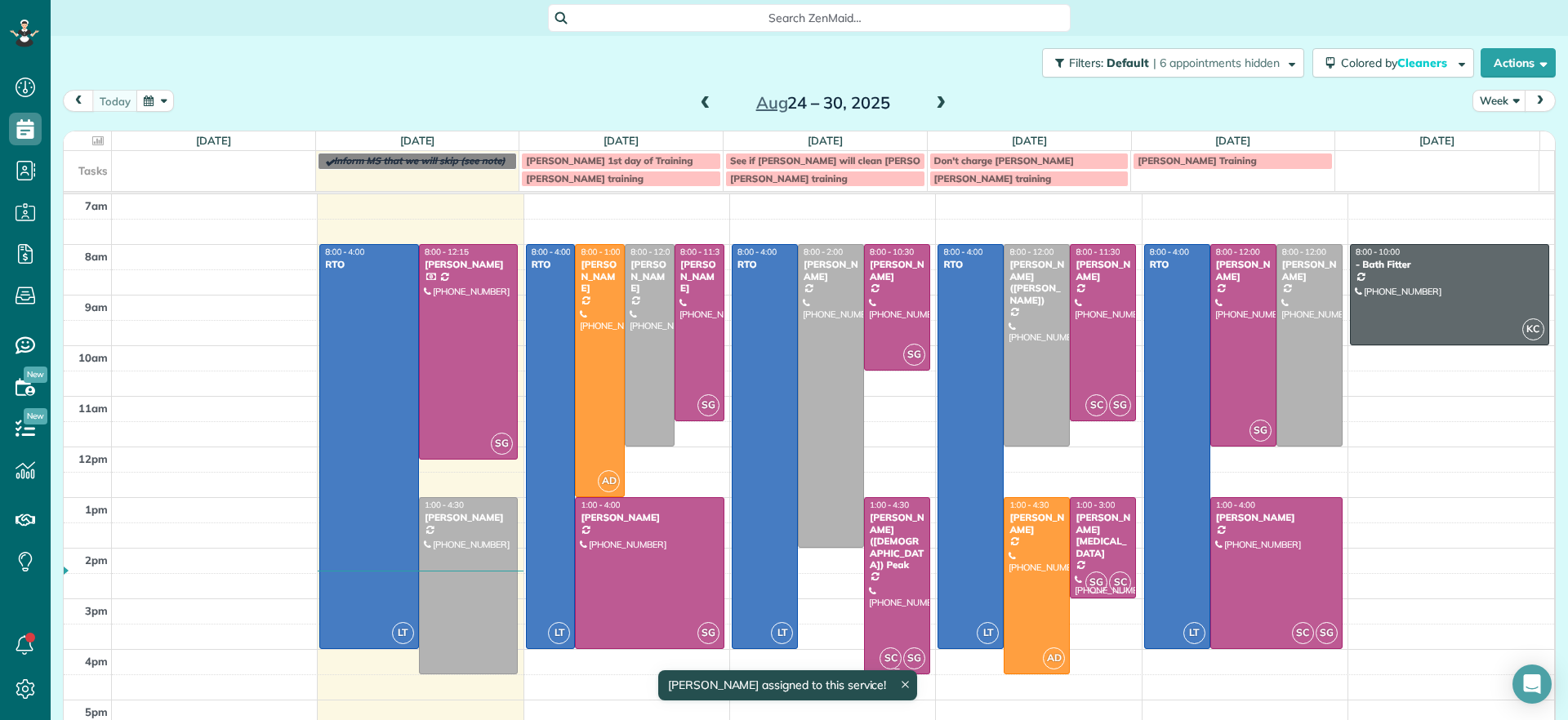
click at [865, 622] on div at bounding box center [897, 585] width 65 height 175
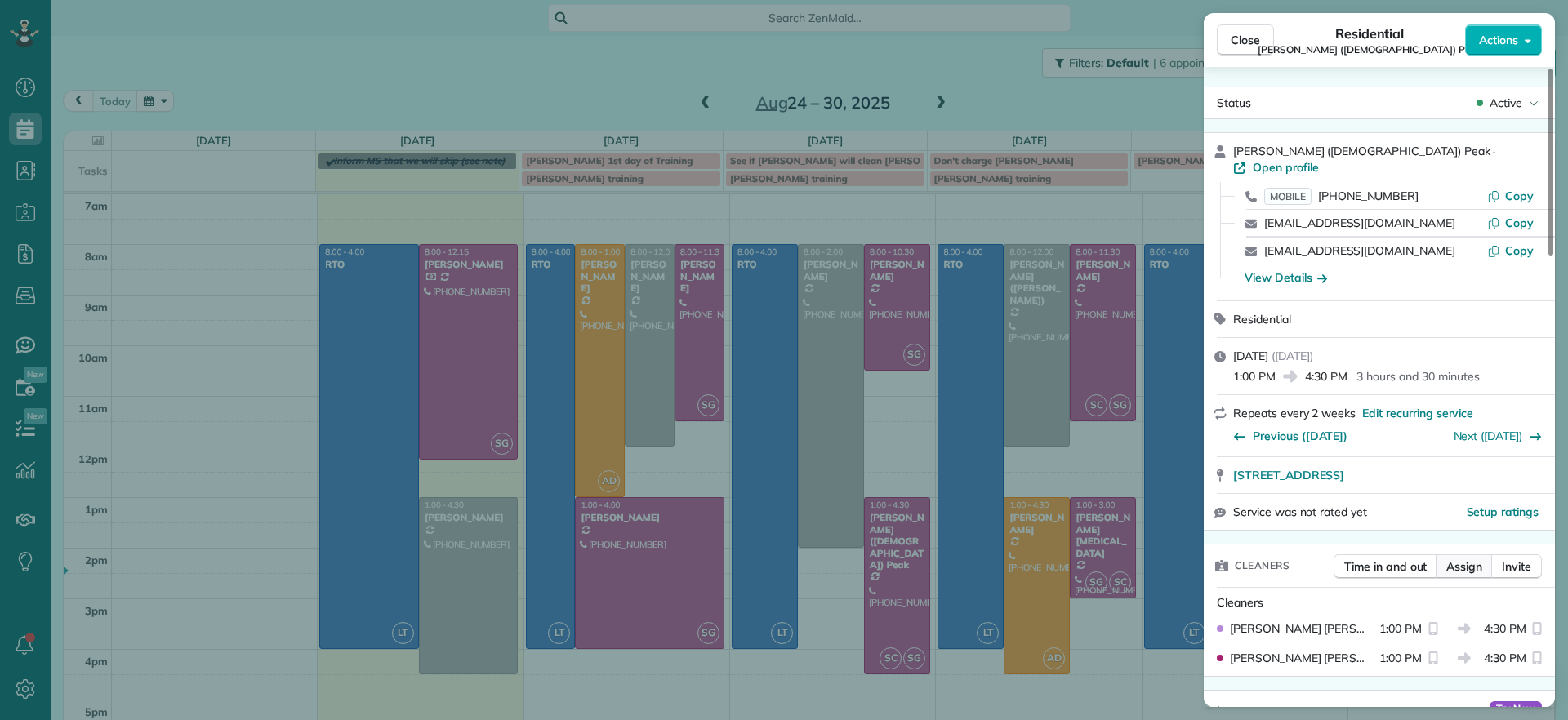
click at [1463, 559] on span "Assign" at bounding box center [1464, 567] width 36 height 17
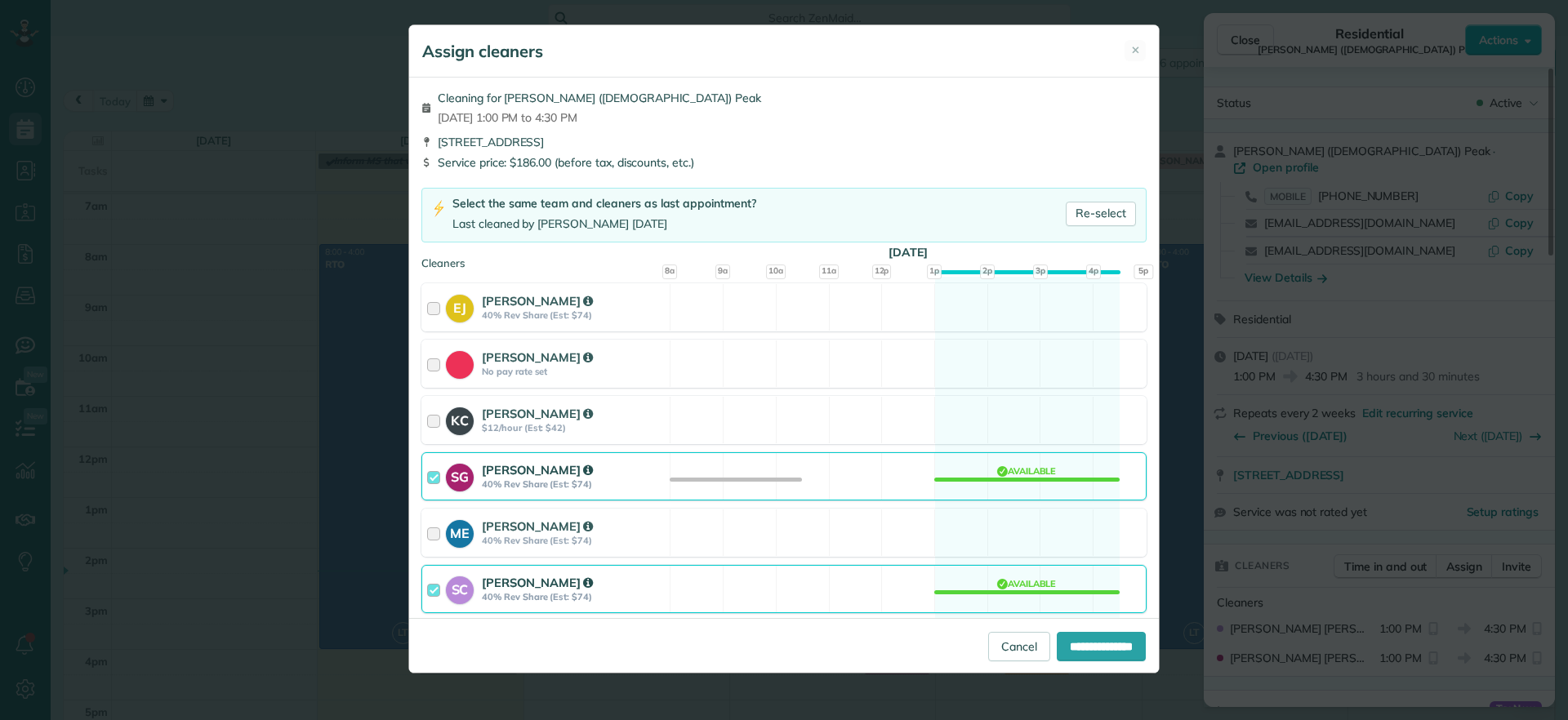
click at [1047, 578] on div "SC Stacy Carolan 40% Rev Share (Est: $74) Available" at bounding box center [783, 588] width 725 height 48
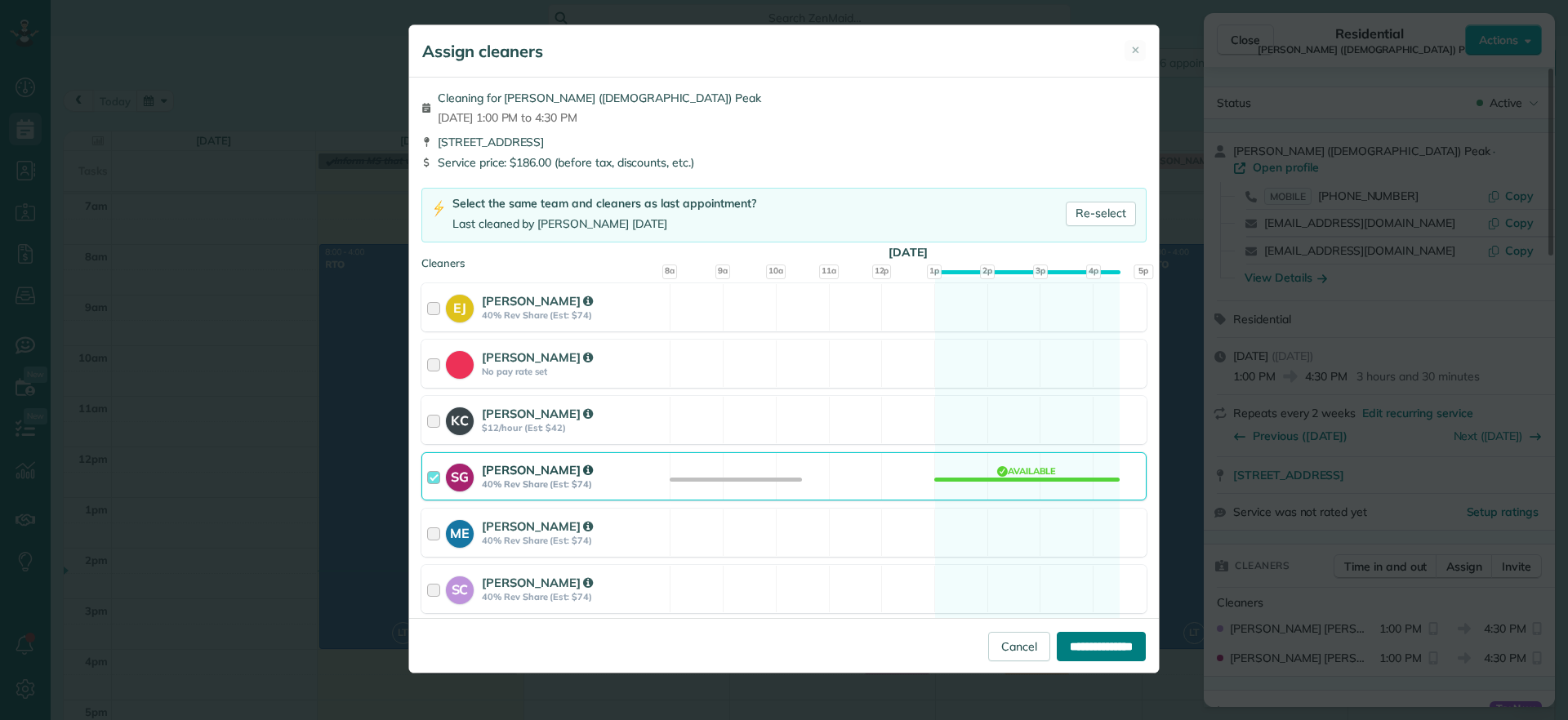
click at [1083, 656] on input "**********" at bounding box center [1101, 646] width 89 height 30
type input "**********"
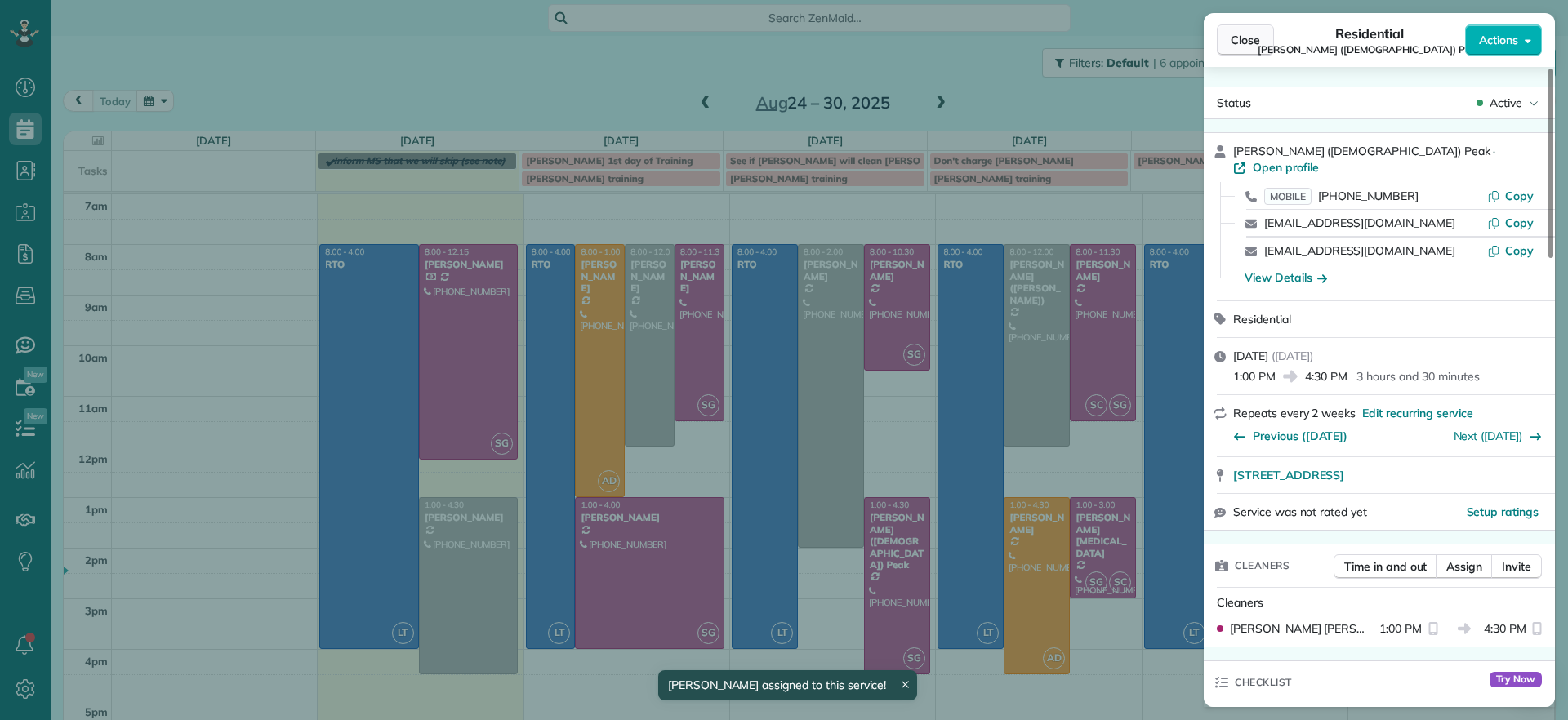
click at [1243, 38] on span "Close" at bounding box center [1245, 39] width 30 height 17
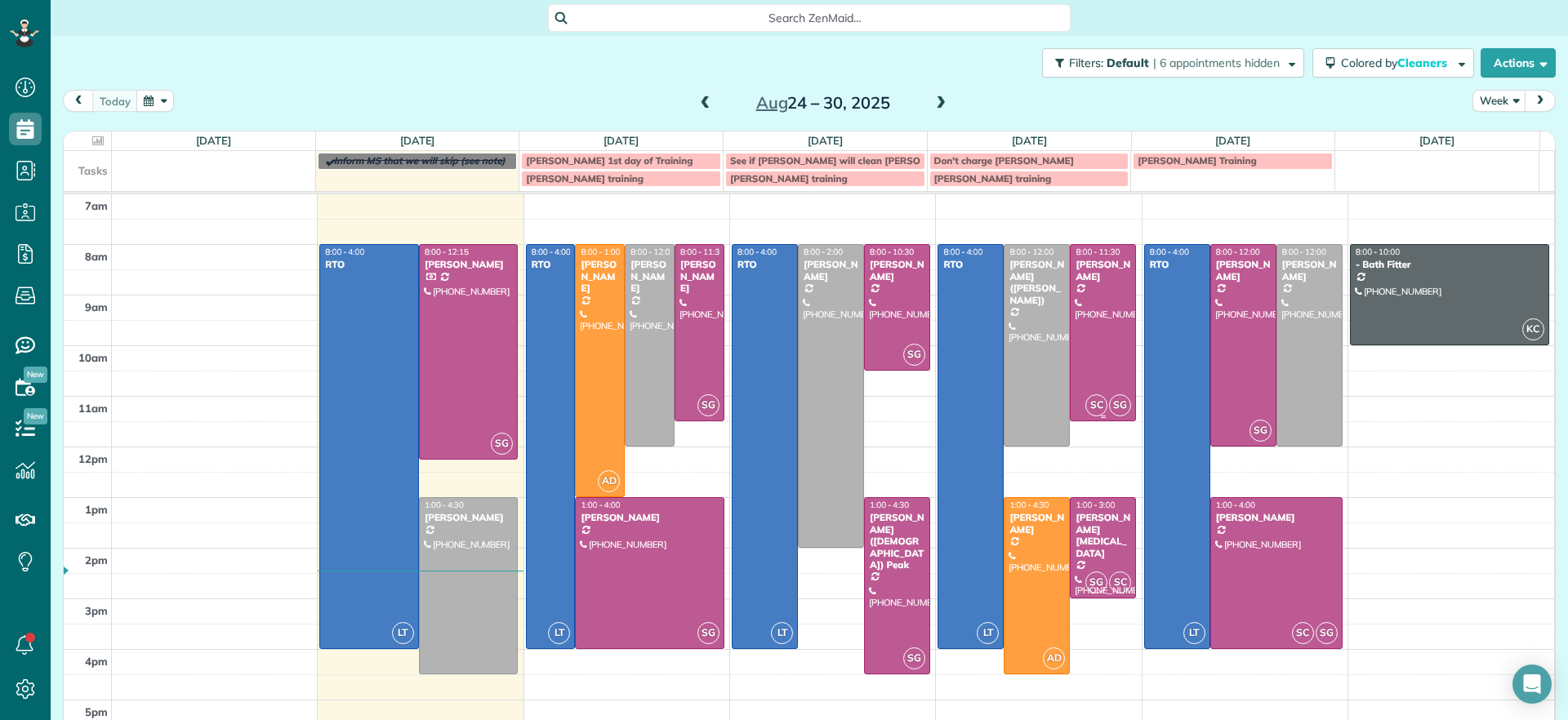
click at [1076, 388] on div at bounding box center [1103, 332] width 65 height 175
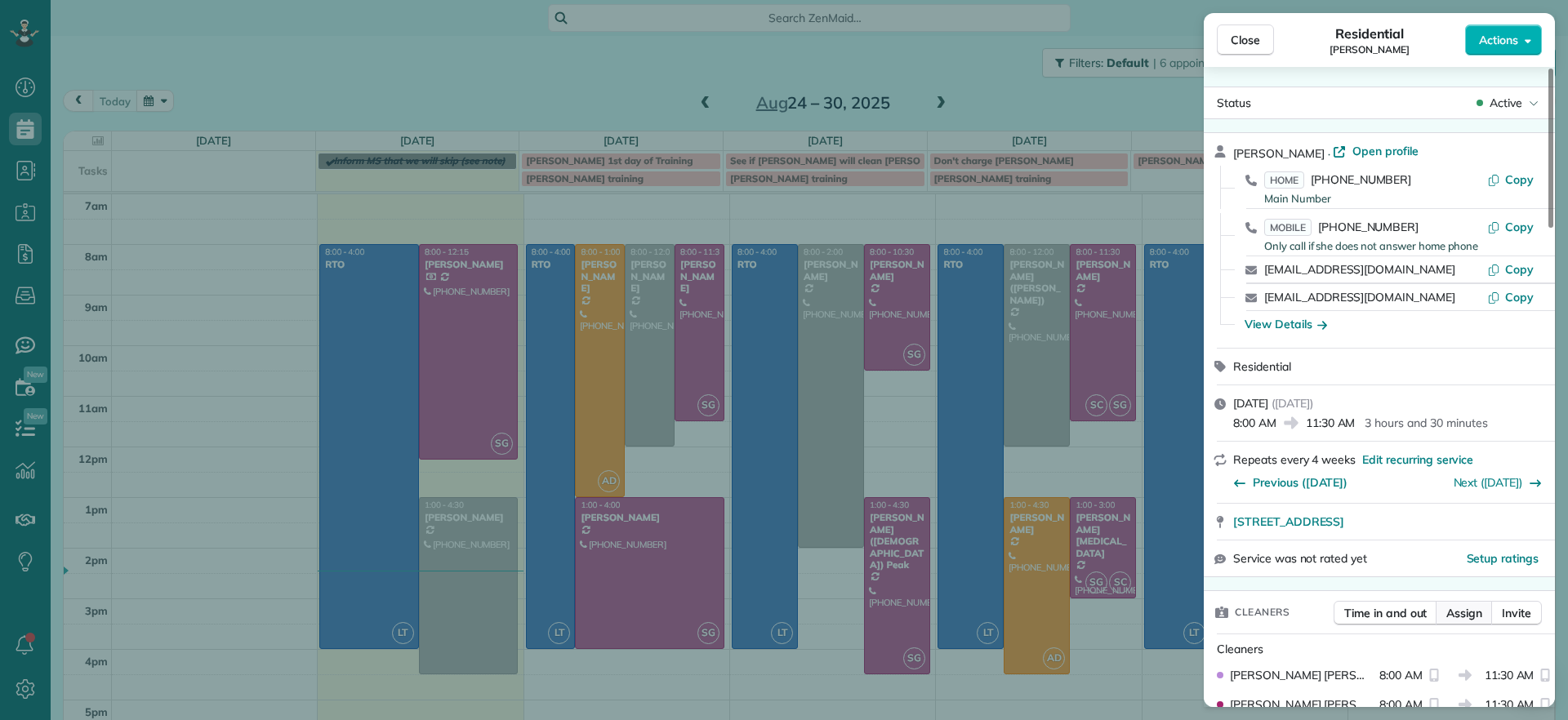
click at [1472, 605] on span "Assign" at bounding box center [1464, 613] width 36 height 17
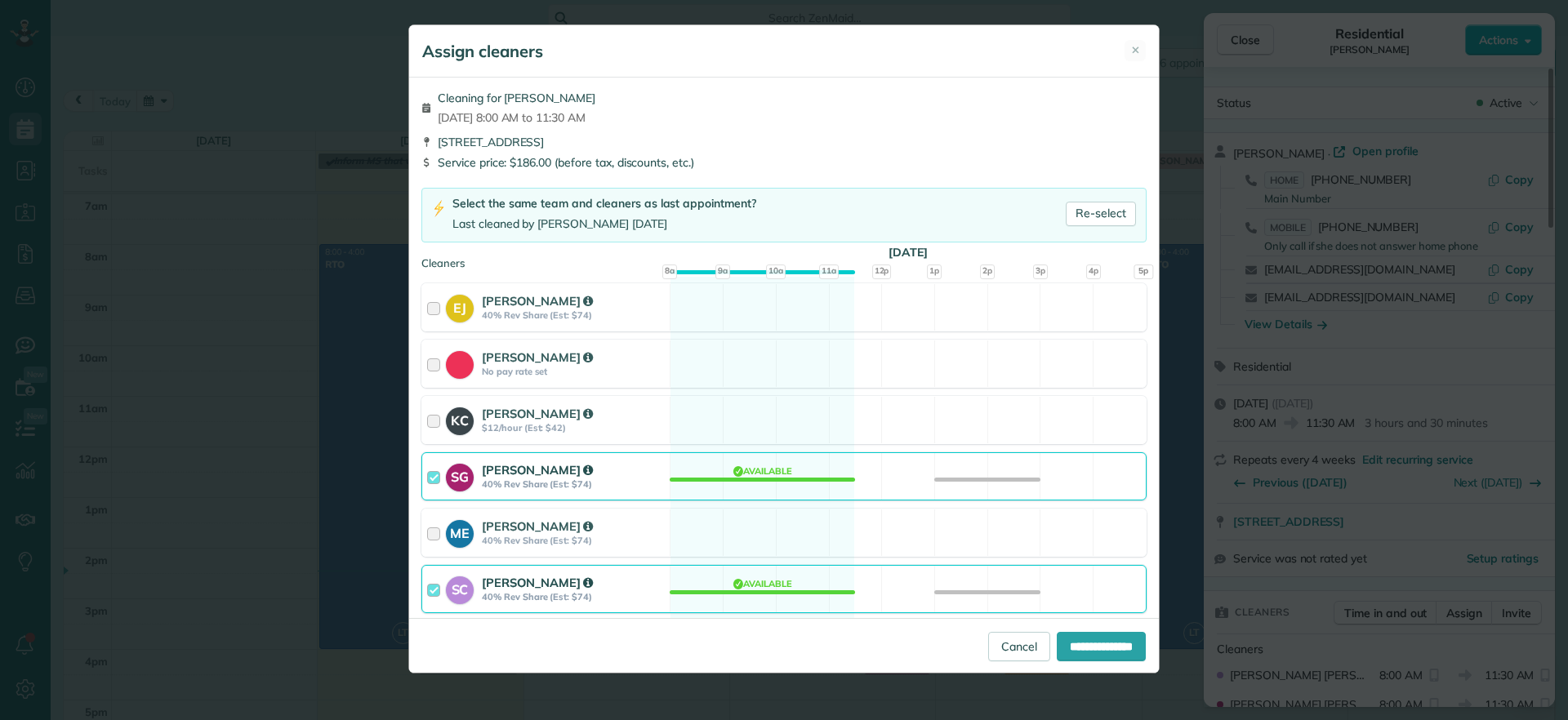
click at [775, 598] on div "SC Stacy Carolan 40% Rev Share (Est: $74) Available" at bounding box center [783, 588] width 725 height 48
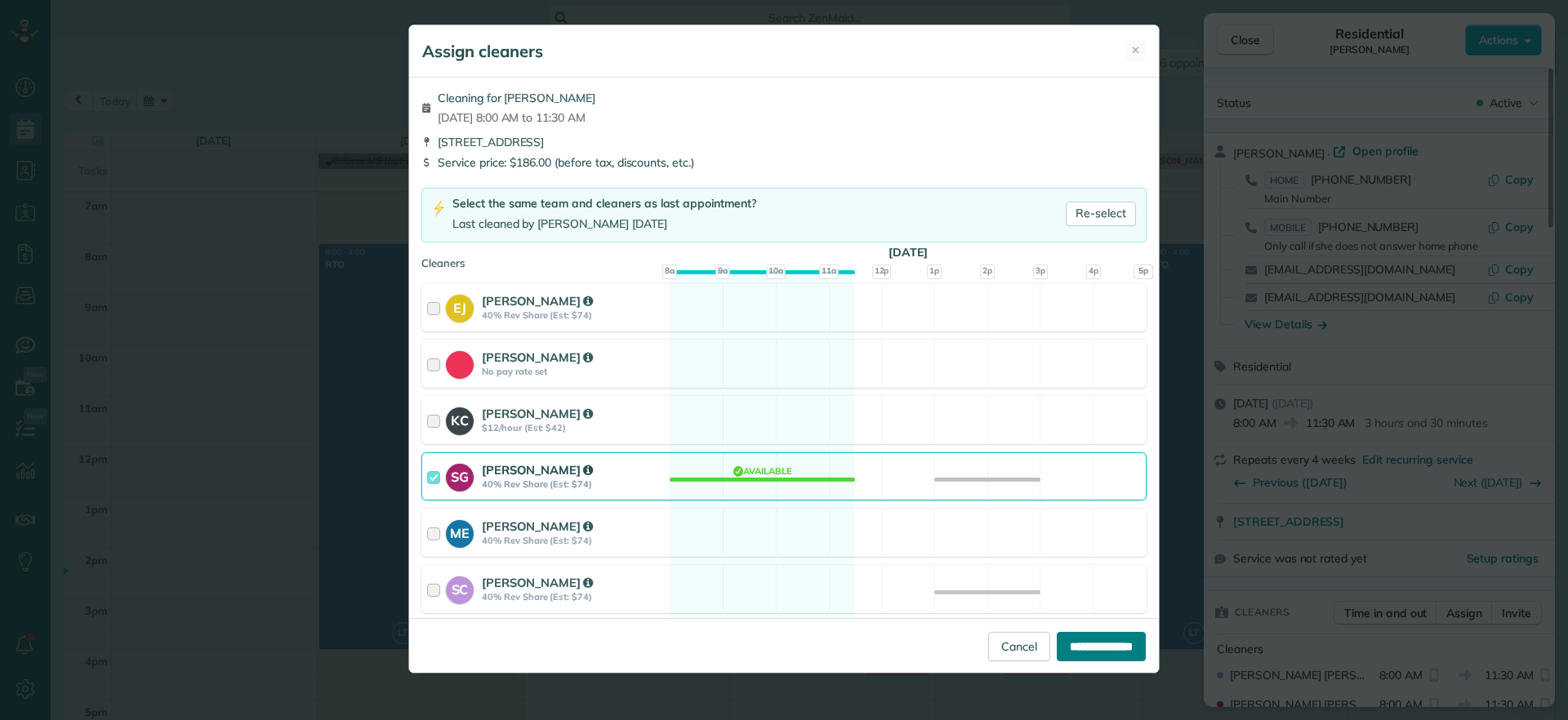
click at [1102, 653] on input "**********" at bounding box center [1101, 646] width 89 height 30
type input "**********"
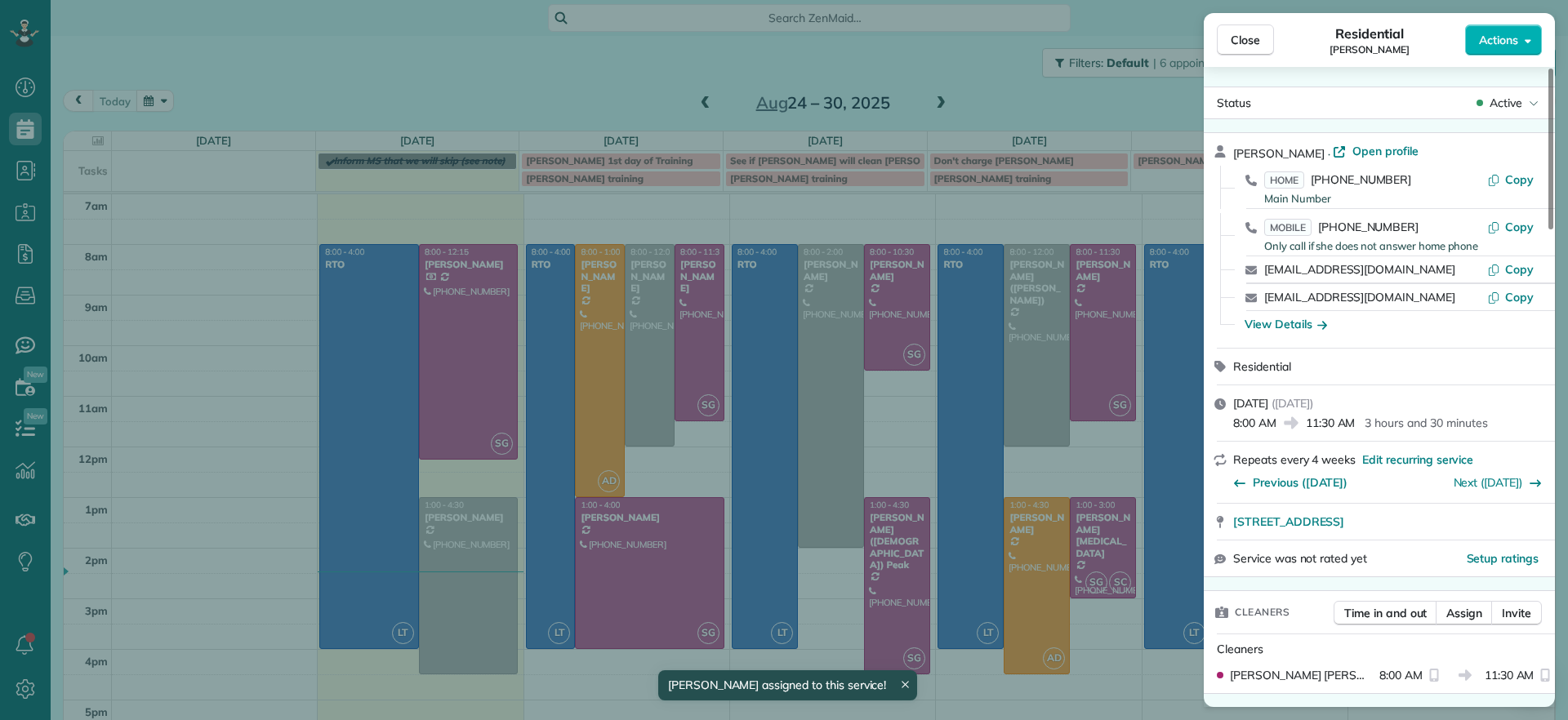
click at [1082, 551] on div "Close Residential Mary Spencer Actions Status Active Mary Spencer · Open profil…" at bounding box center [784, 360] width 1568 height 720
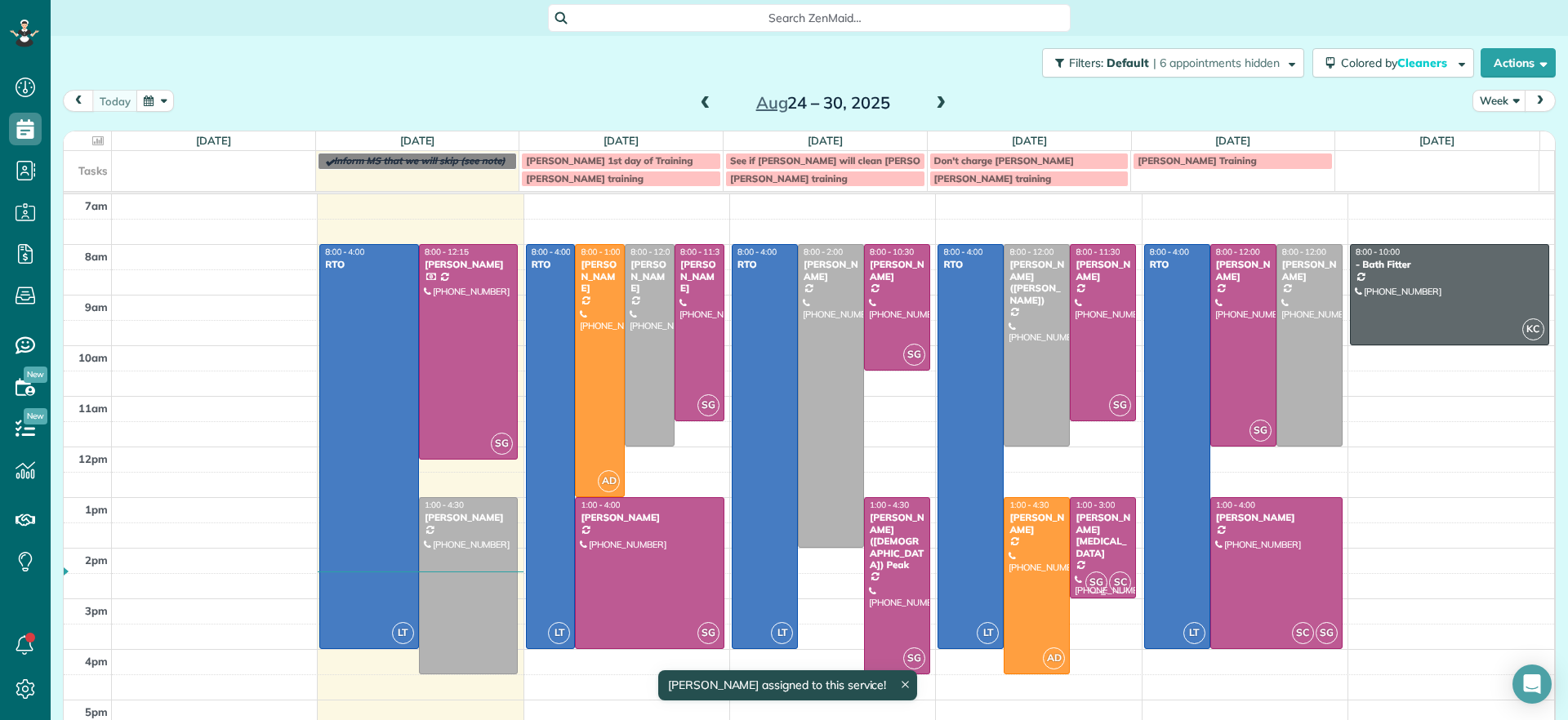
click at [1089, 550] on div at bounding box center [1103, 547] width 65 height 99
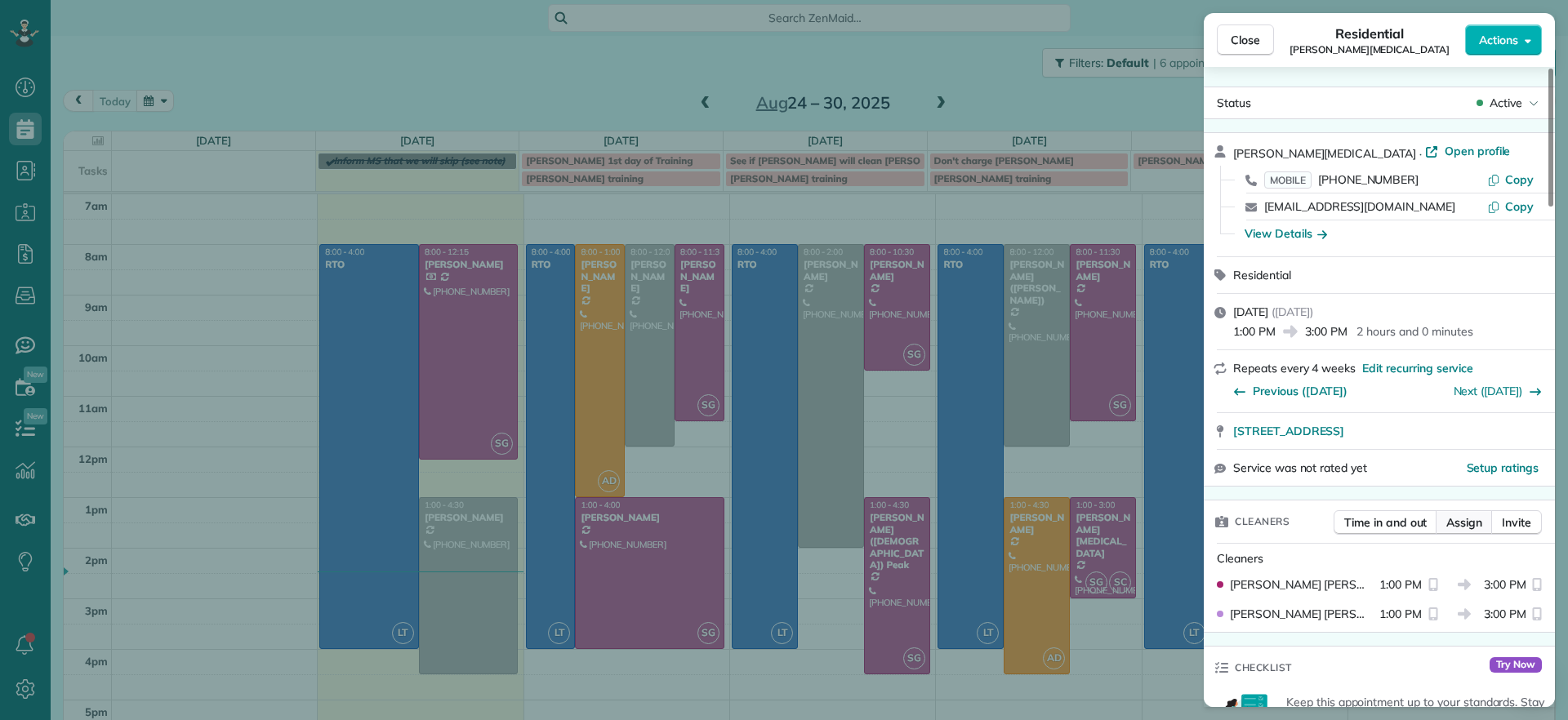
click at [1464, 526] on span "Assign" at bounding box center [1464, 522] width 36 height 17
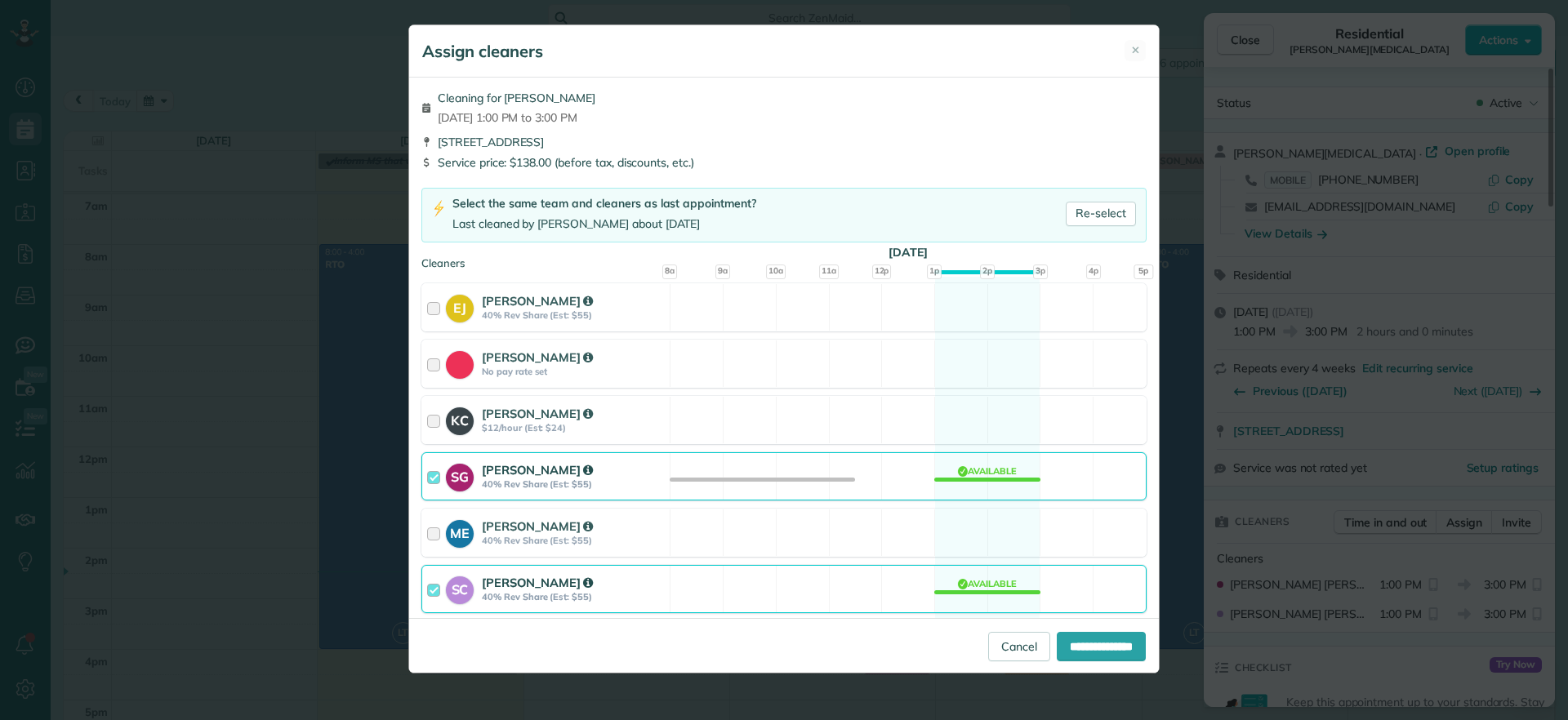
drag, startPoint x: 988, startPoint y: 585, endPoint x: 996, endPoint y: 583, distance: 8.2
click at [988, 584] on div "SC Stacy Carolan 40% Rev Share (Est: $55) Available" at bounding box center [783, 588] width 725 height 48
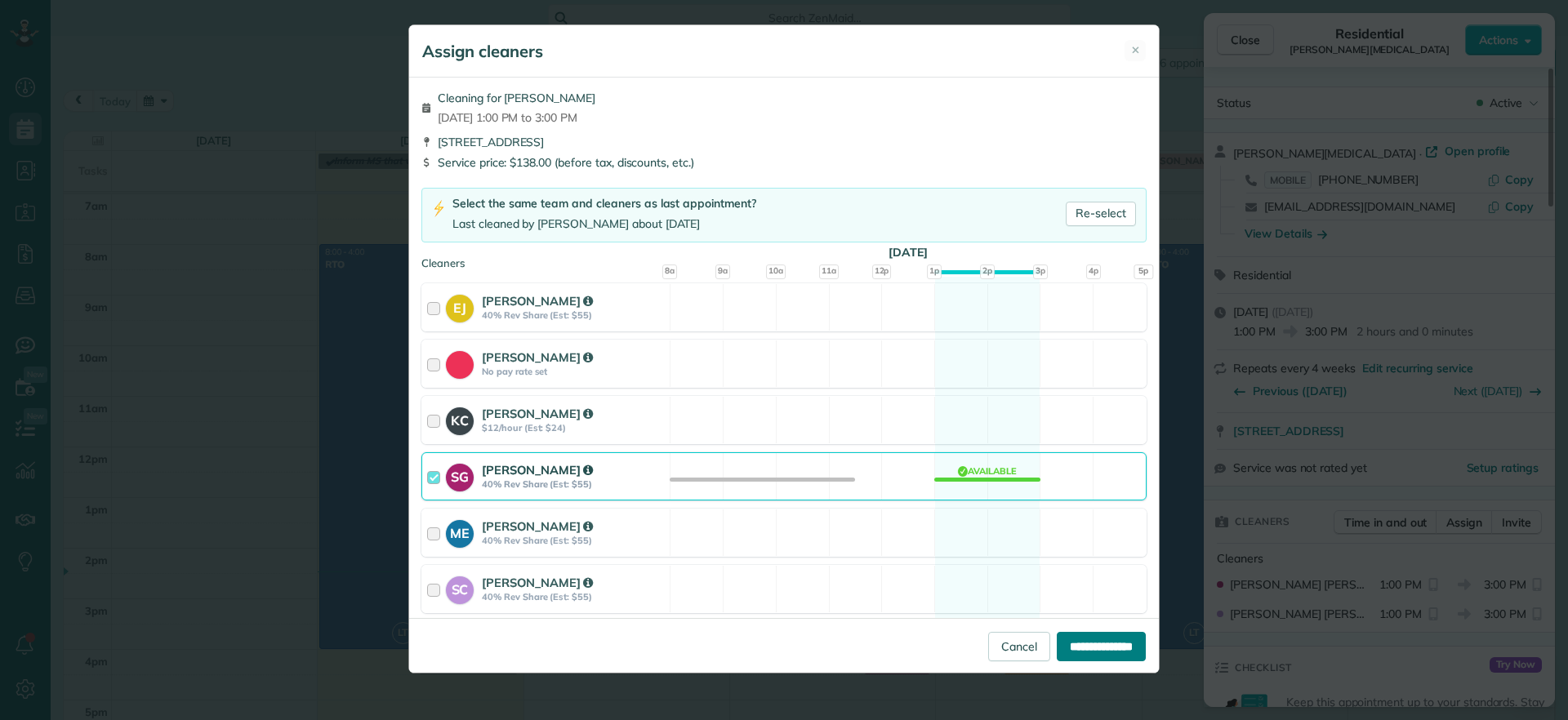
click at [1105, 651] on input "**********" at bounding box center [1101, 646] width 89 height 30
type input "**********"
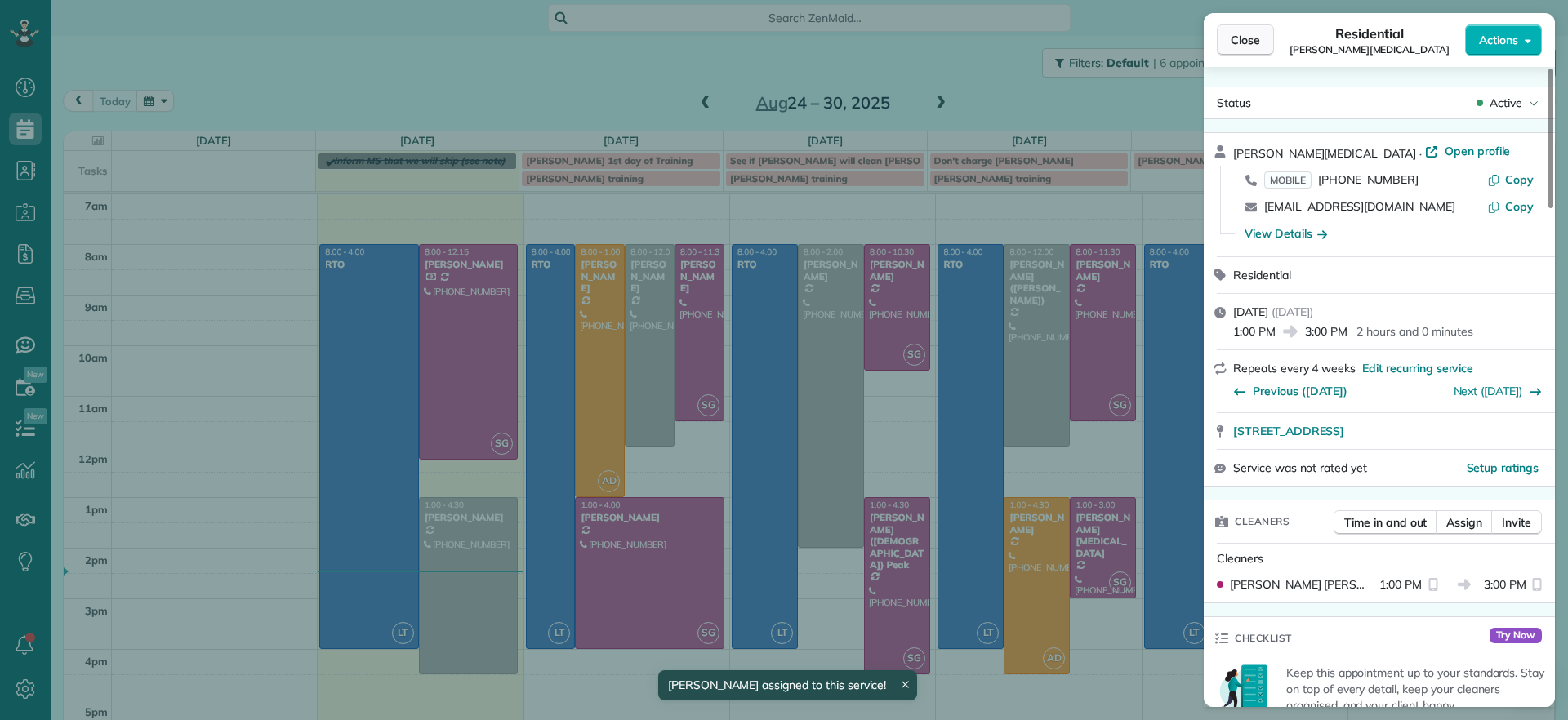
click at [1261, 33] on button "Close" at bounding box center [1245, 40] width 57 height 31
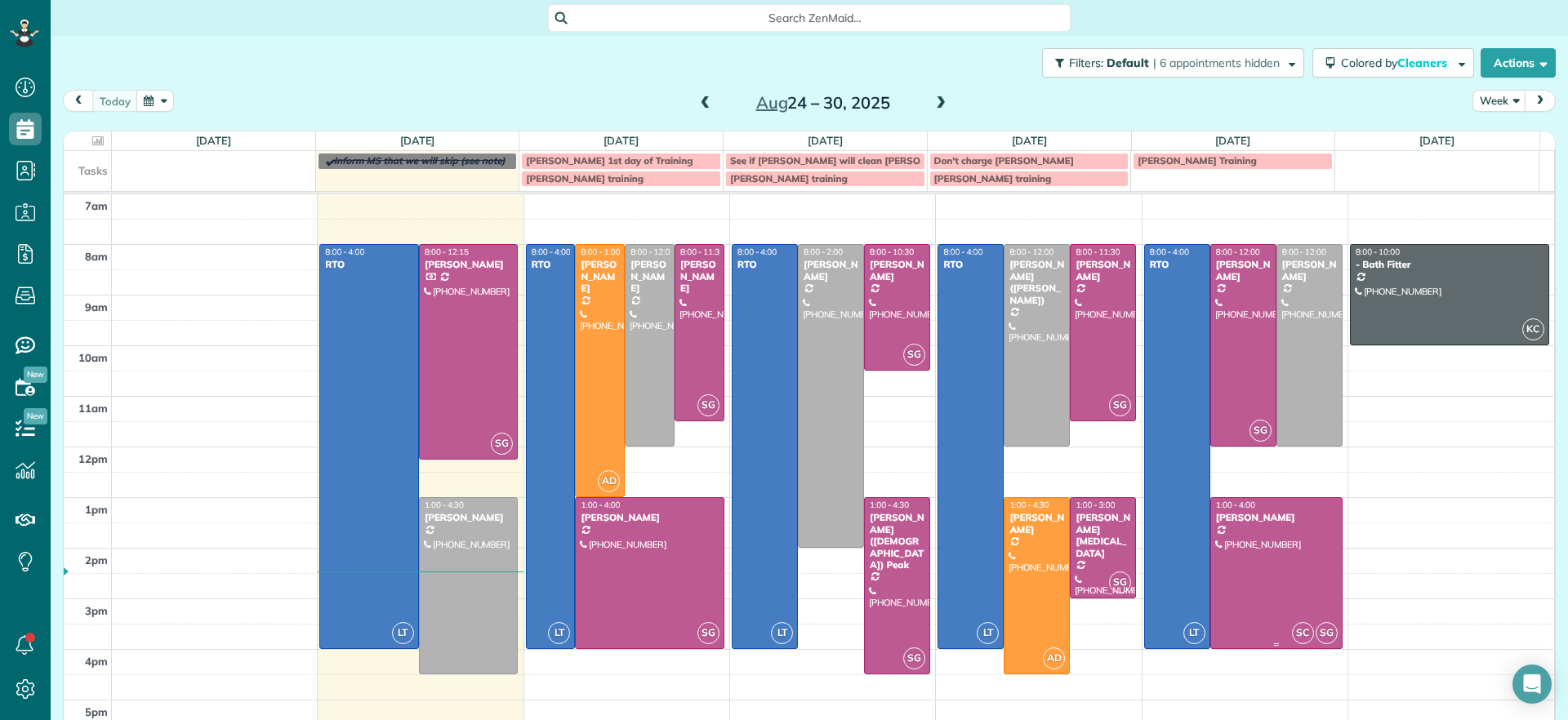
click at [1281, 573] on div at bounding box center [1276, 572] width 131 height 150
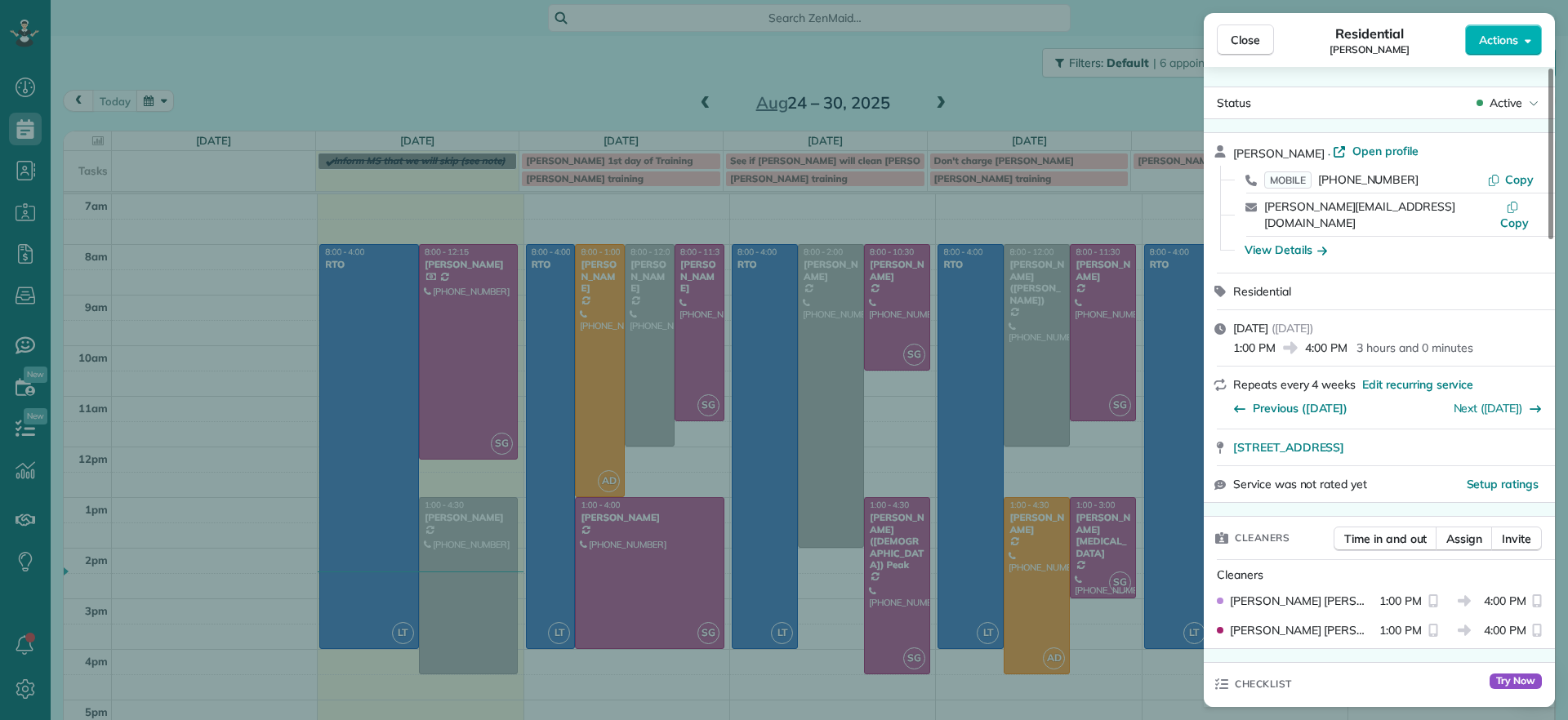
click at [1089, 56] on div "Close Residential Peggy Partridge Actions Status Active Peggy Partridge · Open …" at bounding box center [784, 360] width 1568 height 720
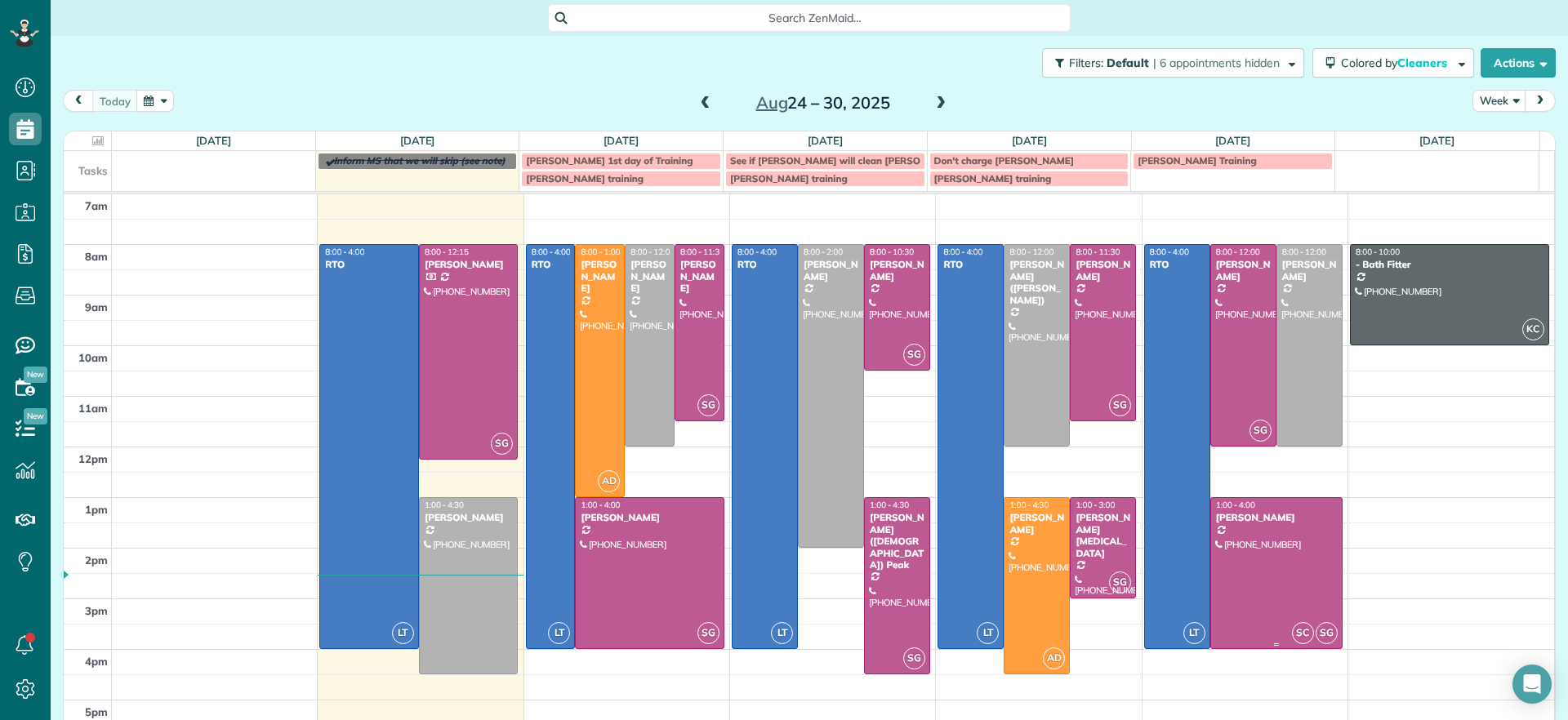
click at [1265, 595] on div at bounding box center [1276, 572] width 131 height 150
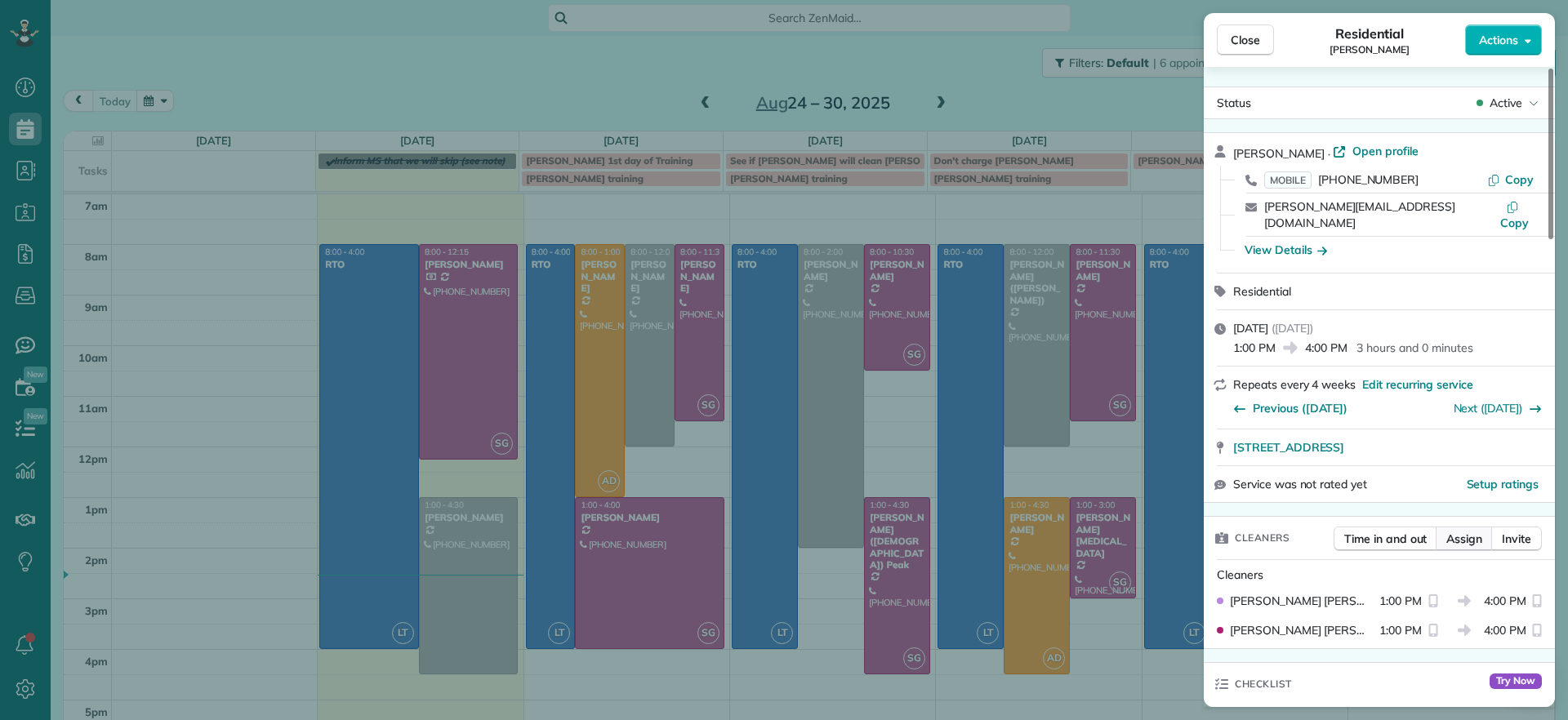
click at [1460, 533] on button "Assign" at bounding box center [1464, 538] width 57 height 25
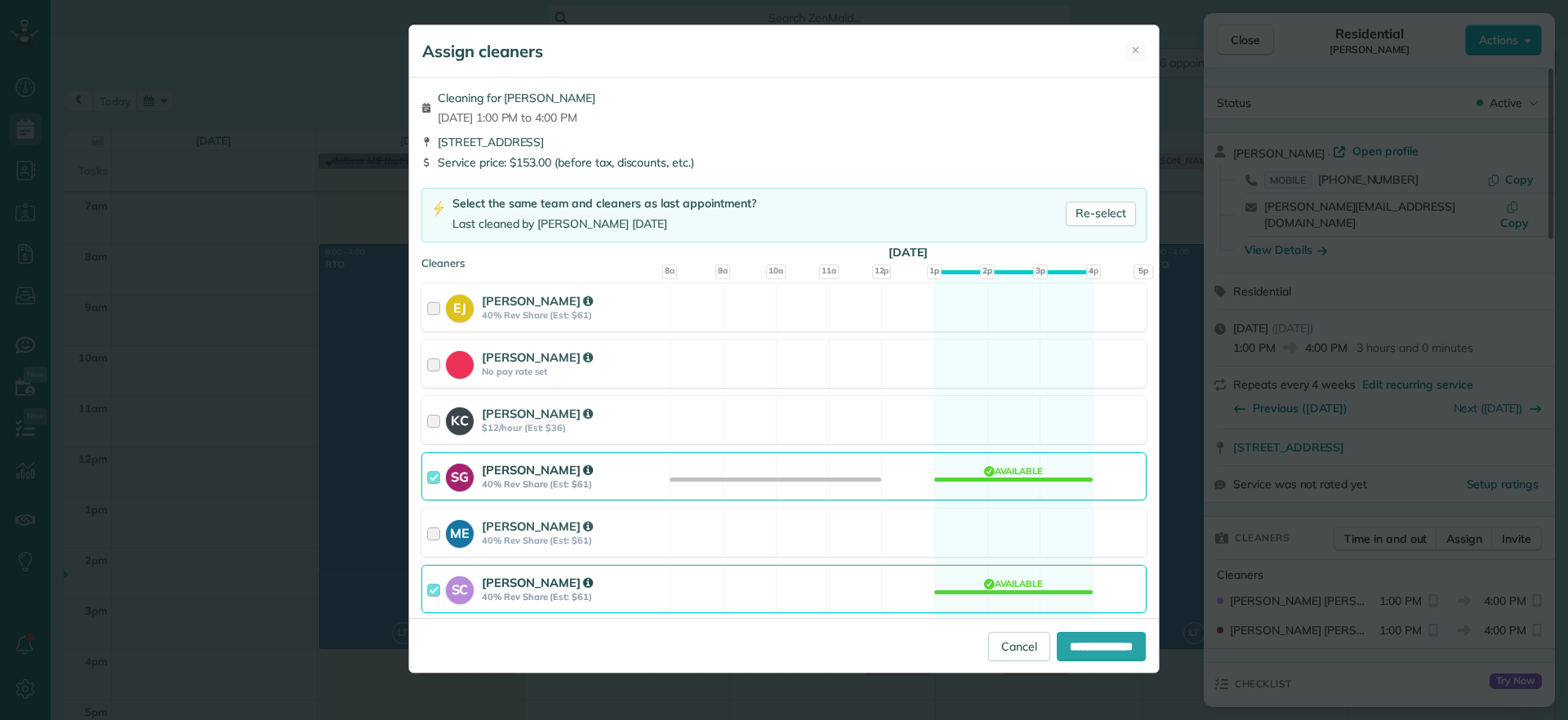
click at [973, 593] on div "SC Stacy Carolan 40% Rev Share (Est: $61) Available" at bounding box center [783, 588] width 725 height 48
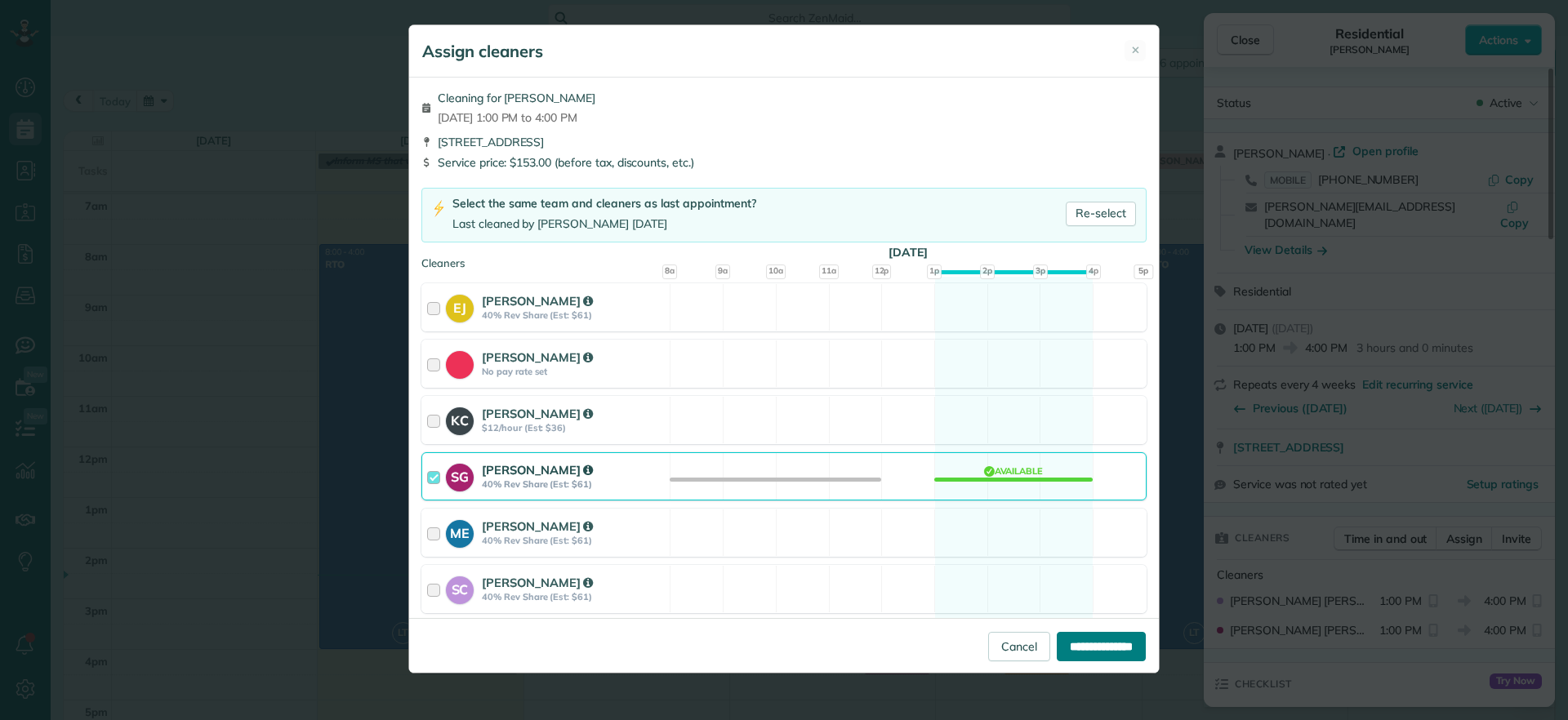
click at [1066, 634] on input "**********" at bounding box center [1101, 646] width 89 height 30
type input "**********"
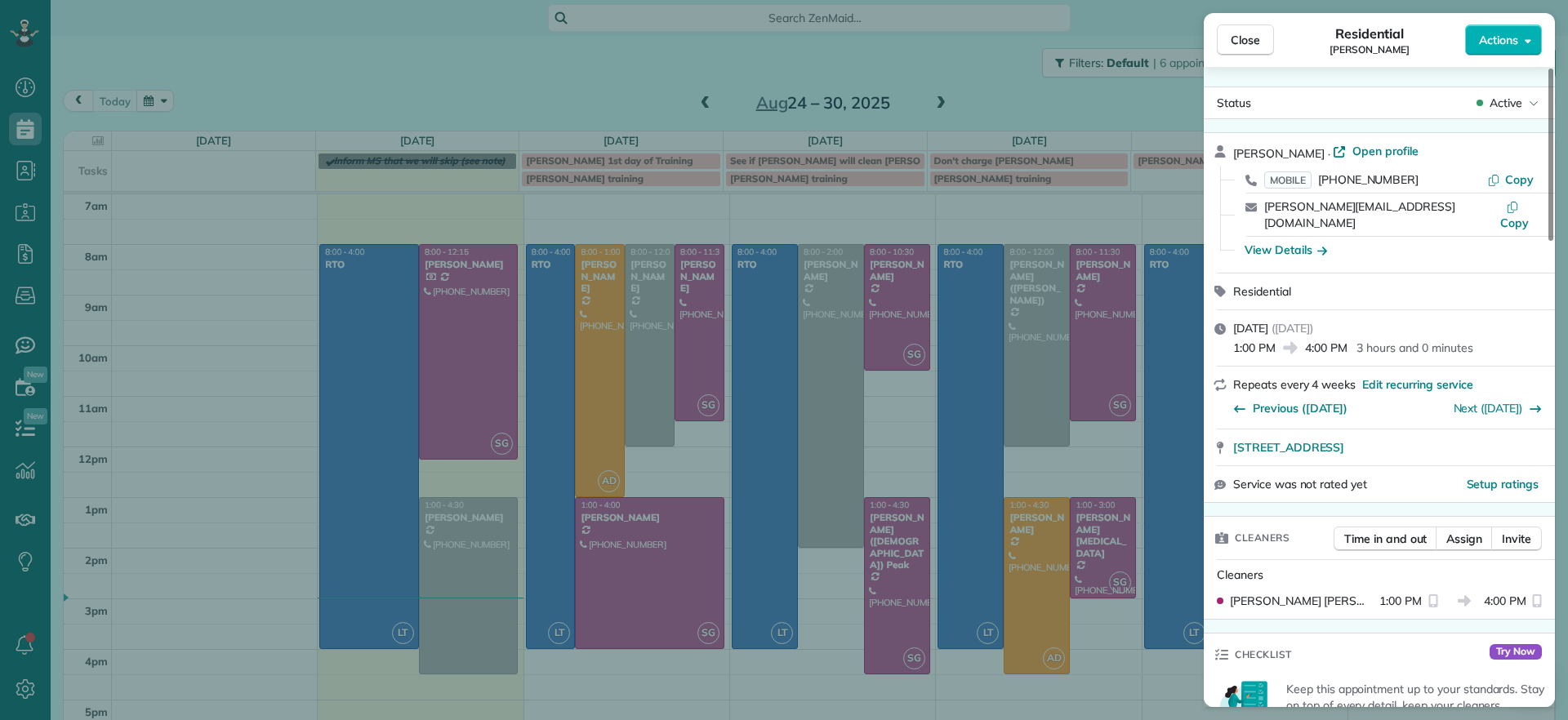
click at [681, 407] on div "Close Residential Peggy Partridge Actions Status Active Peggy Partridge · Open …" at bounding box center [784, 360] width 1568 height 720
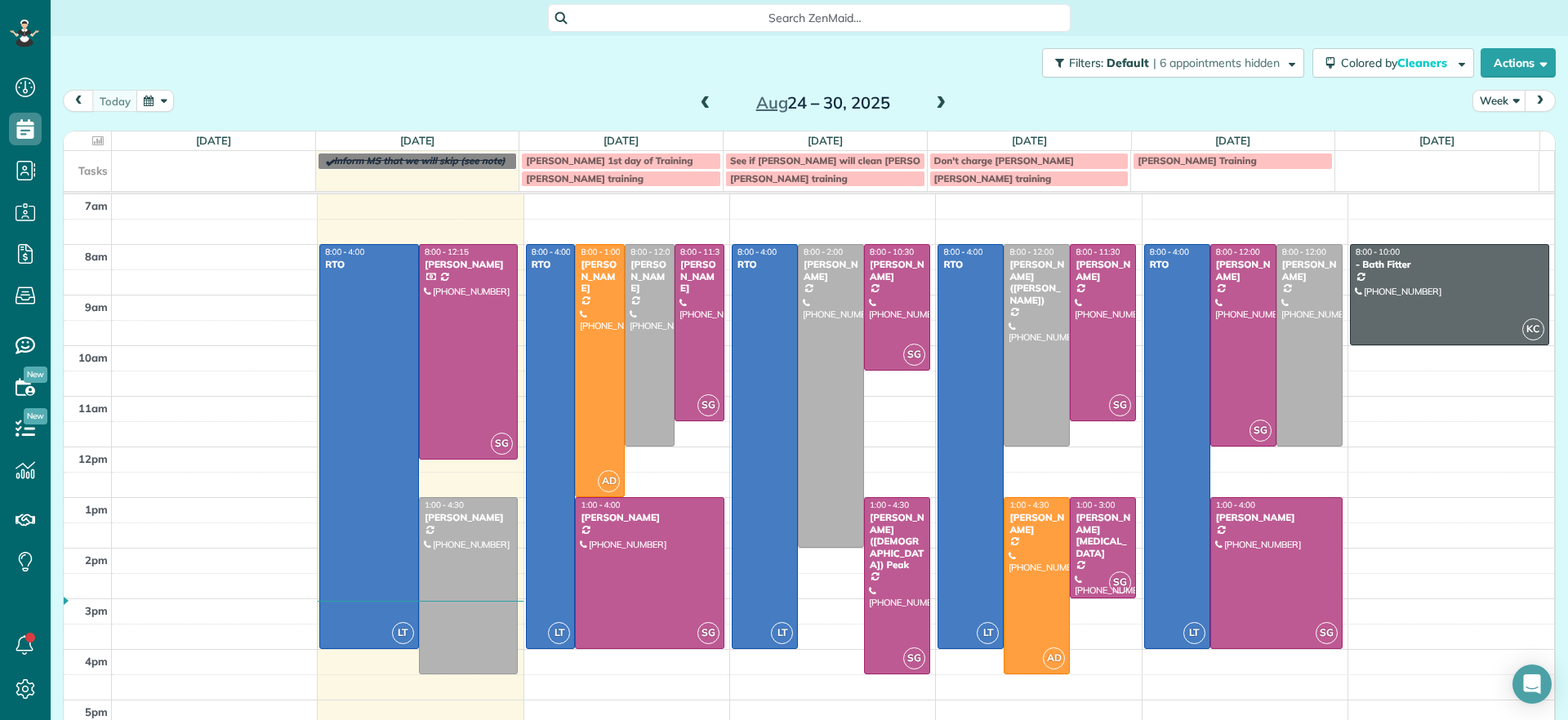
click at [1426, 372] on div "7am 8am 9am 10am 11am 12pm 1pm 2pm 3pm 4pm 5pm LT 8:00 - 4:00 RTO 1123 Gaskins …" at bounding box center [809, 472] width 1490 height 556
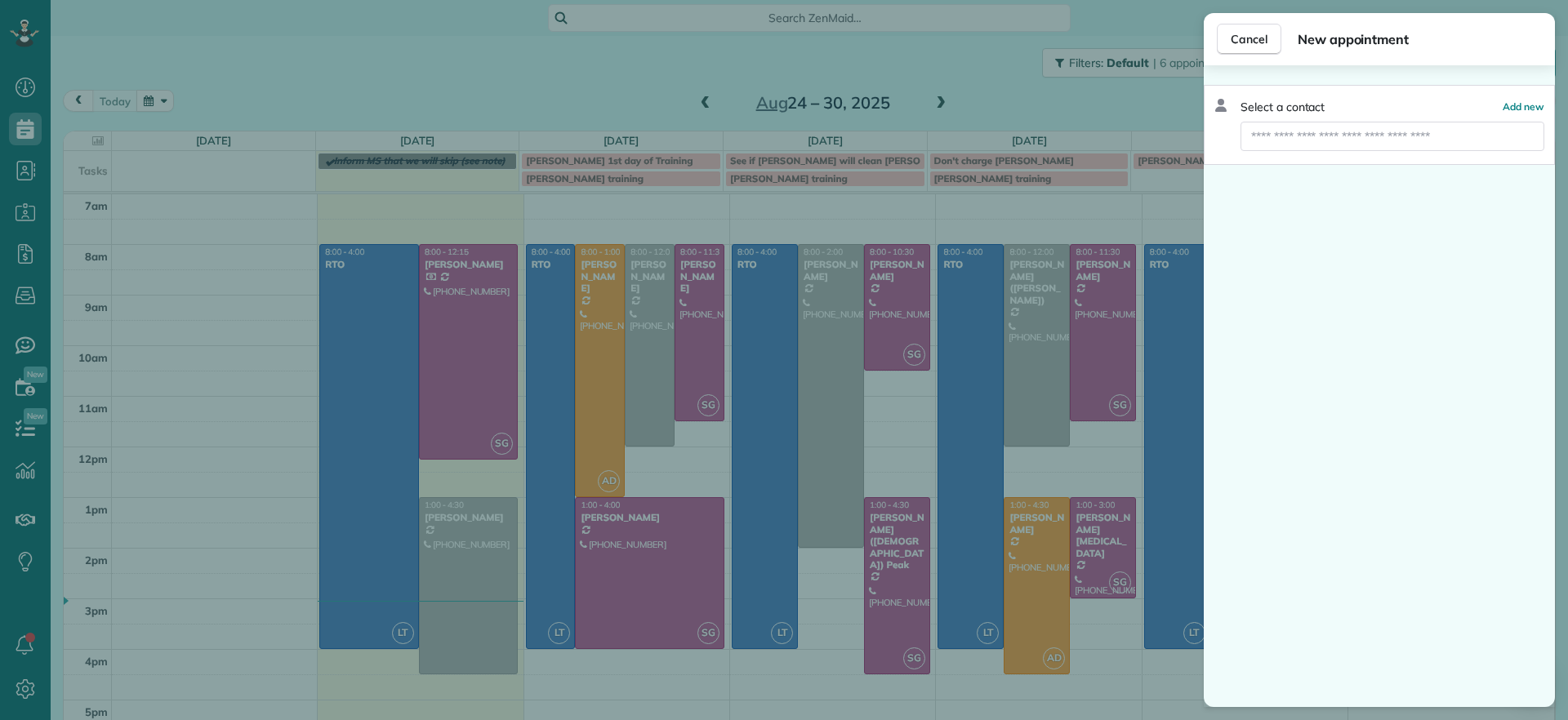
click at [1448, 415] on div "Select a contact Add new" at bounding box center [1379, 386] width 351 height 641
click at [1239, 42] on span "Cancel" at bounding box center [1248, 39] width 36 height 17
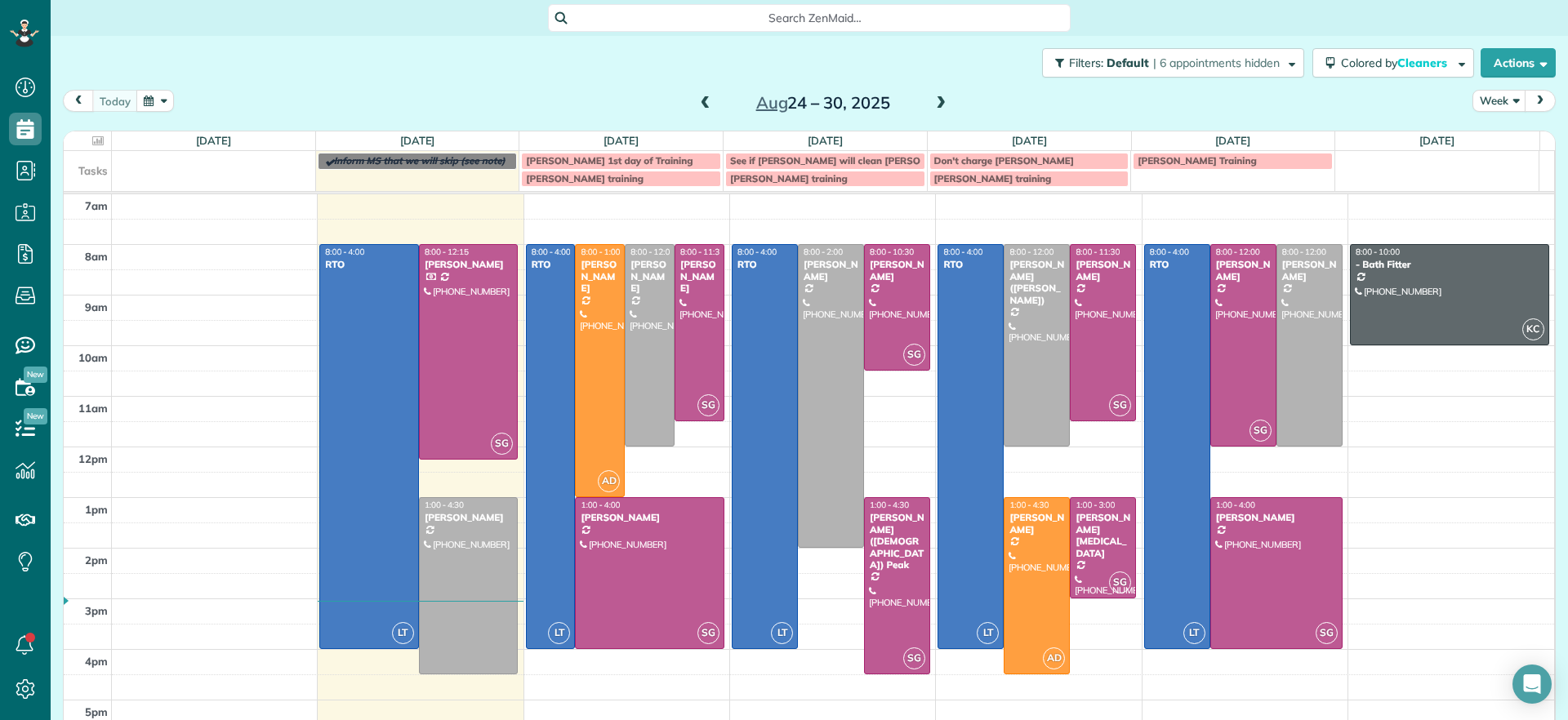
click at [1392, 348] on div "7am 8am 9am 10am 11am 12pm 1pm 2pm 3pm 4pm 5pm LT 8:00 - 4:00 RTO 1123 Gaskins …" at bounding box center [809, 472] width 1490 height 556
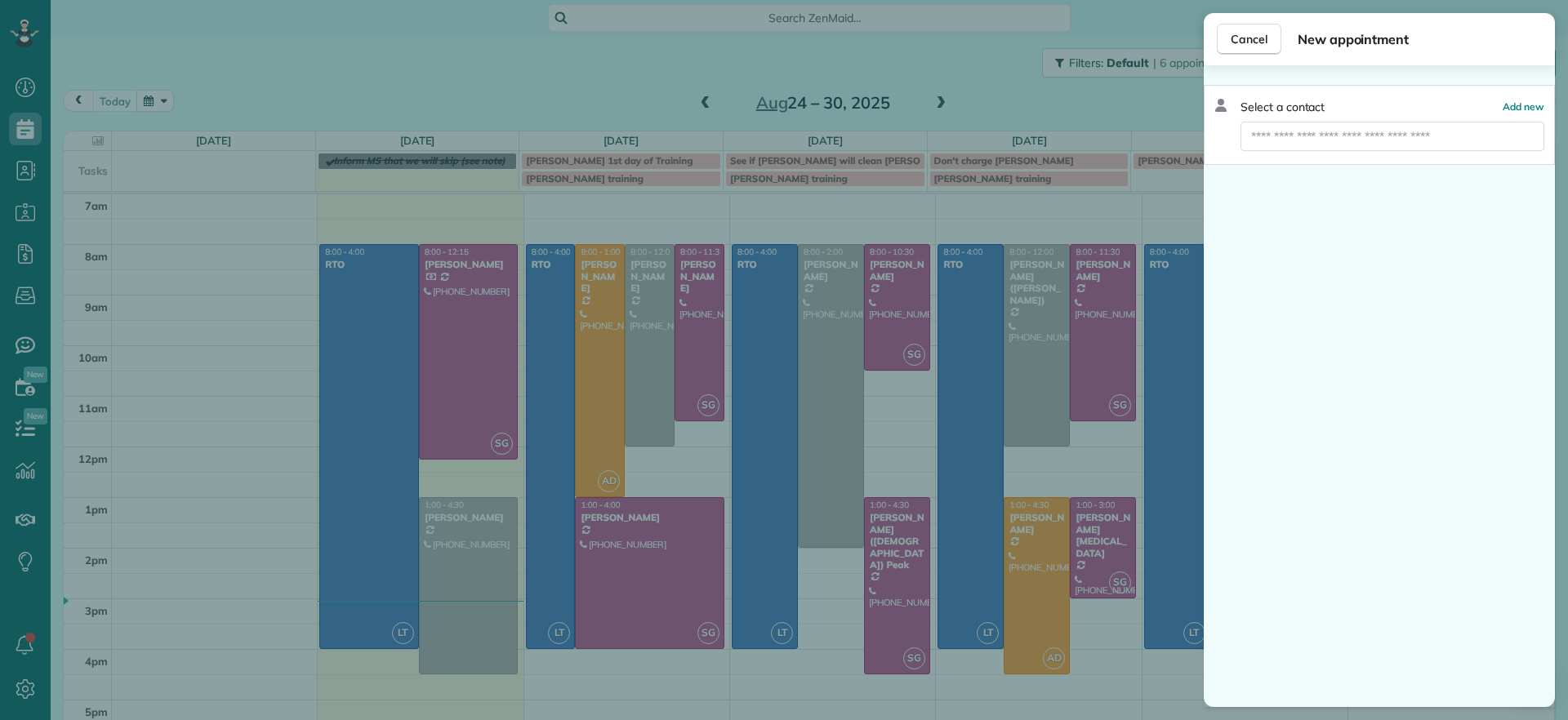
click at [1401, 415] on div "Select a contact Add new" at bounding box center [1379, 386] width 351 height 641
drag, startPoint x: 1244, startPoint y: 48, endPoint x: 1234, endPoint y: 36, distance: 15.6
click at [1234, 36] on button "Cancel" at bounding box center [1249, 39] width 65 height 31
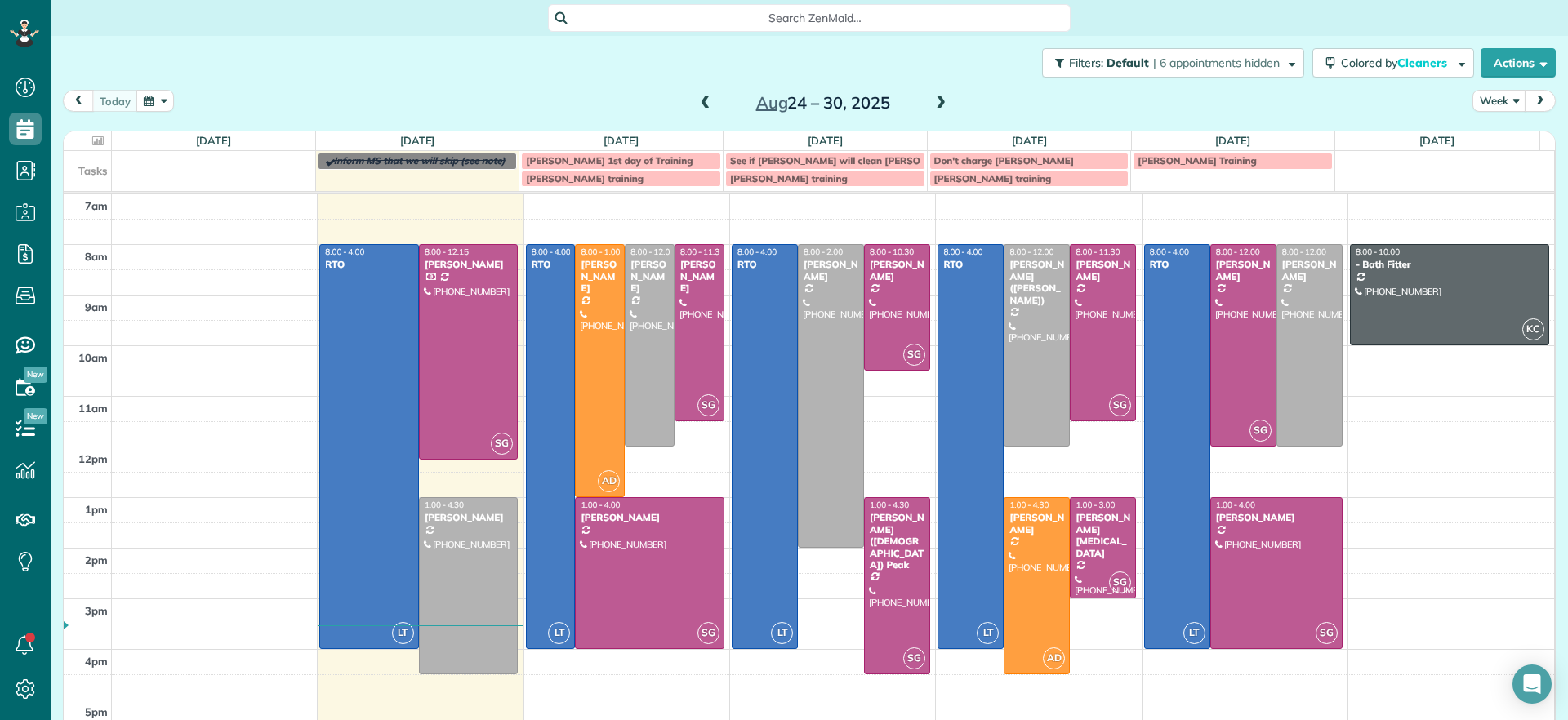
click at [933, 103] on span at bounding box center [940, 103] width 18 height 15
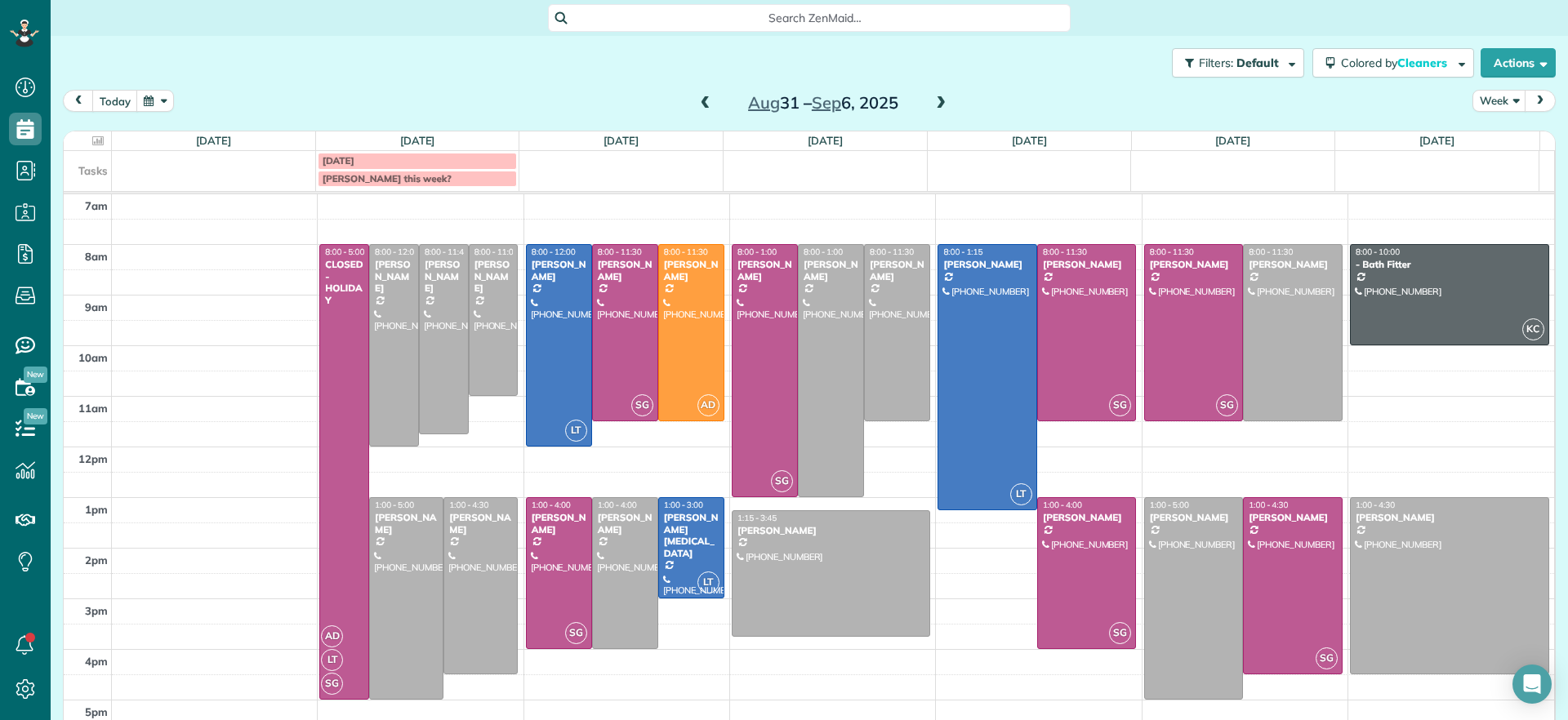
click at [934, 103] on span at bounding box center [940, 103] width 18 height 15
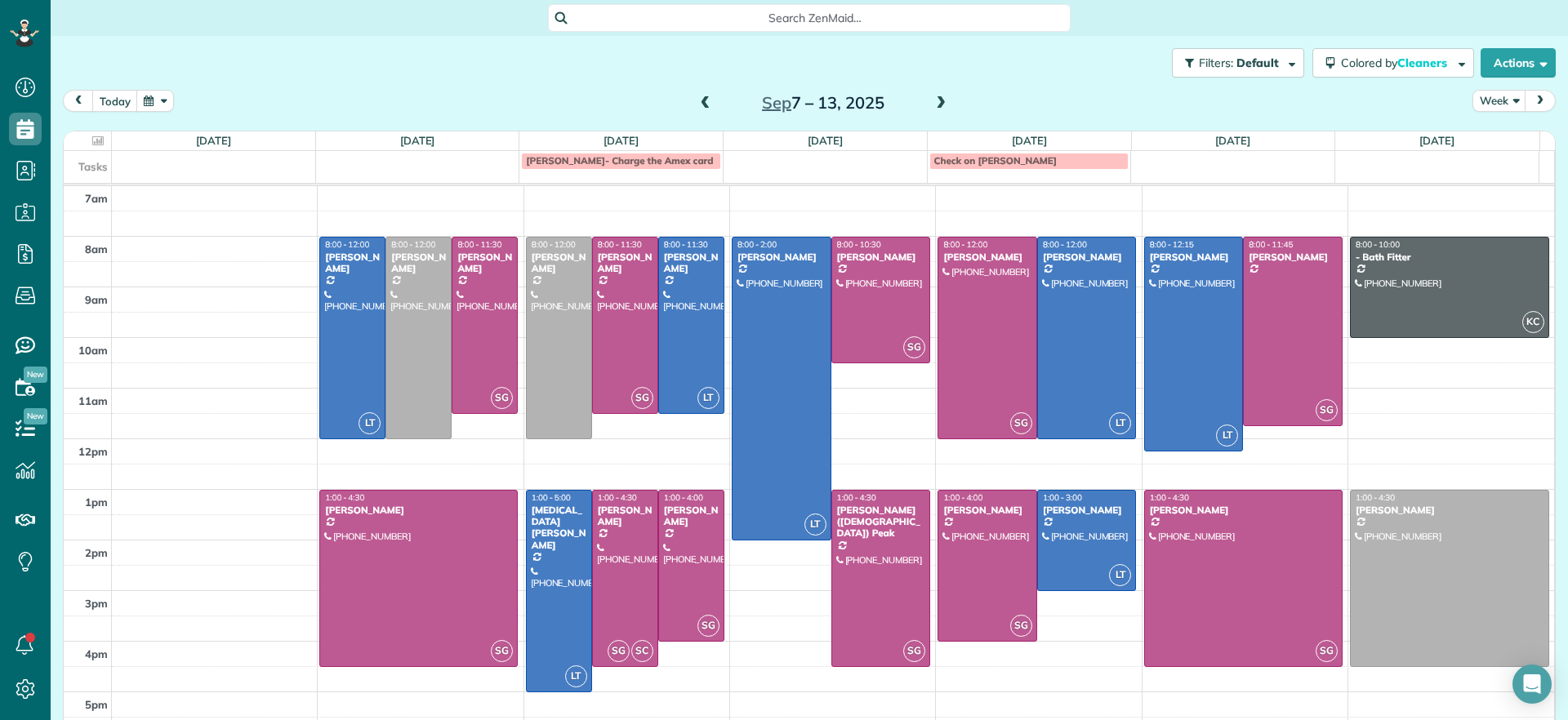
click at [932, 99] on span at bounding box center [940, 103] width 18 height 15
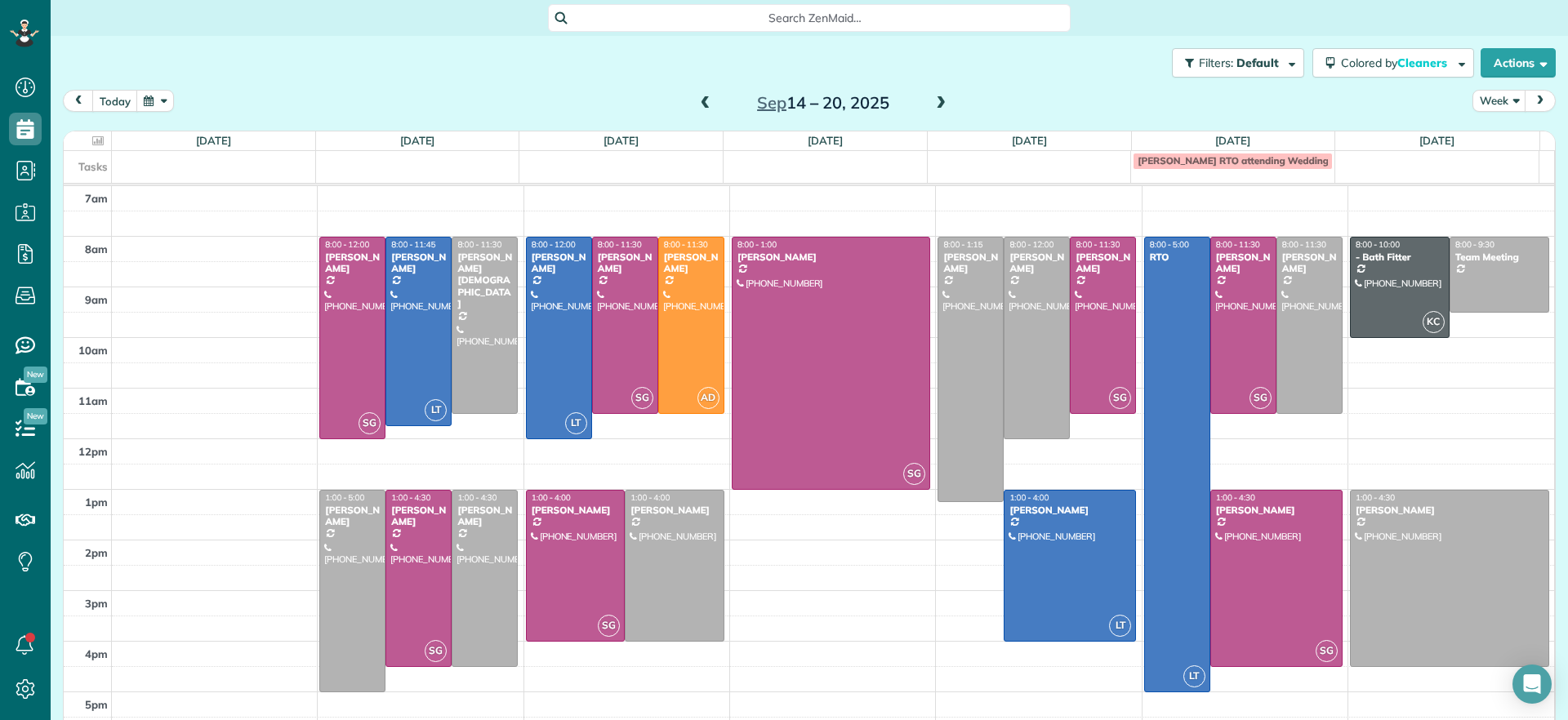
click at [937, 105] on span at bounding box center [940, 103] width 18 height 15
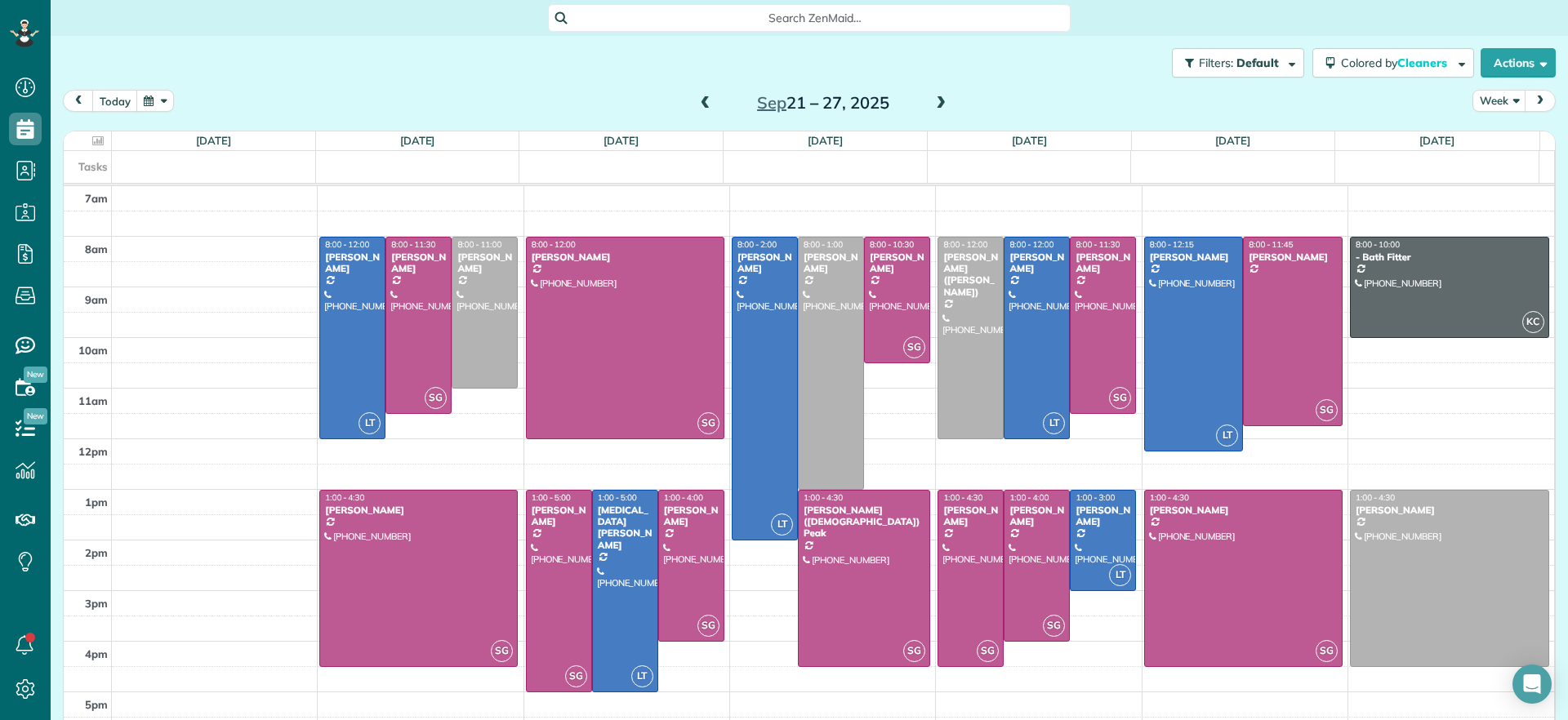
click at [699, 105] on span at bounding box center [705, 103] width 18 height 15
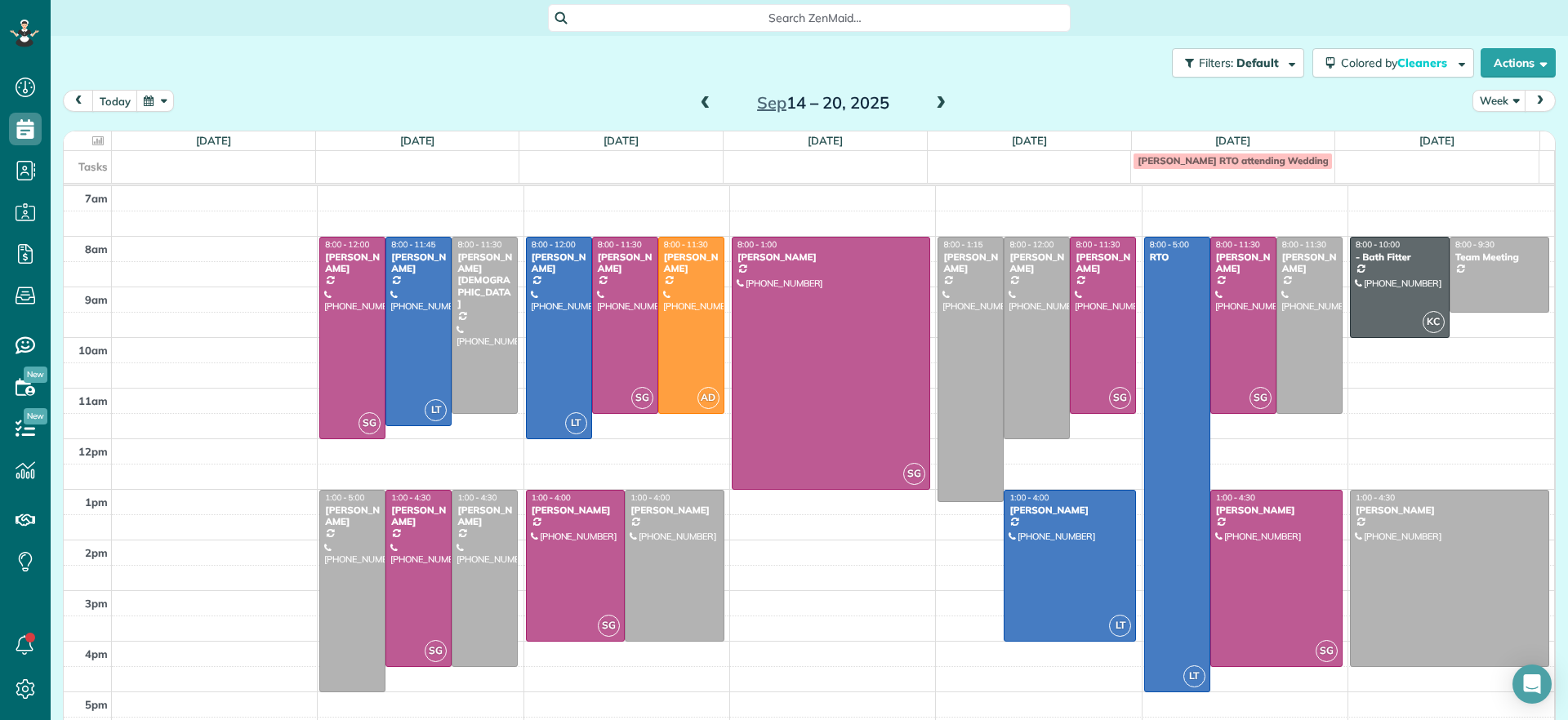
click at [853, 16] on span "Search ZenMaid…" at bounding box center [814, 18] width 497 height 17
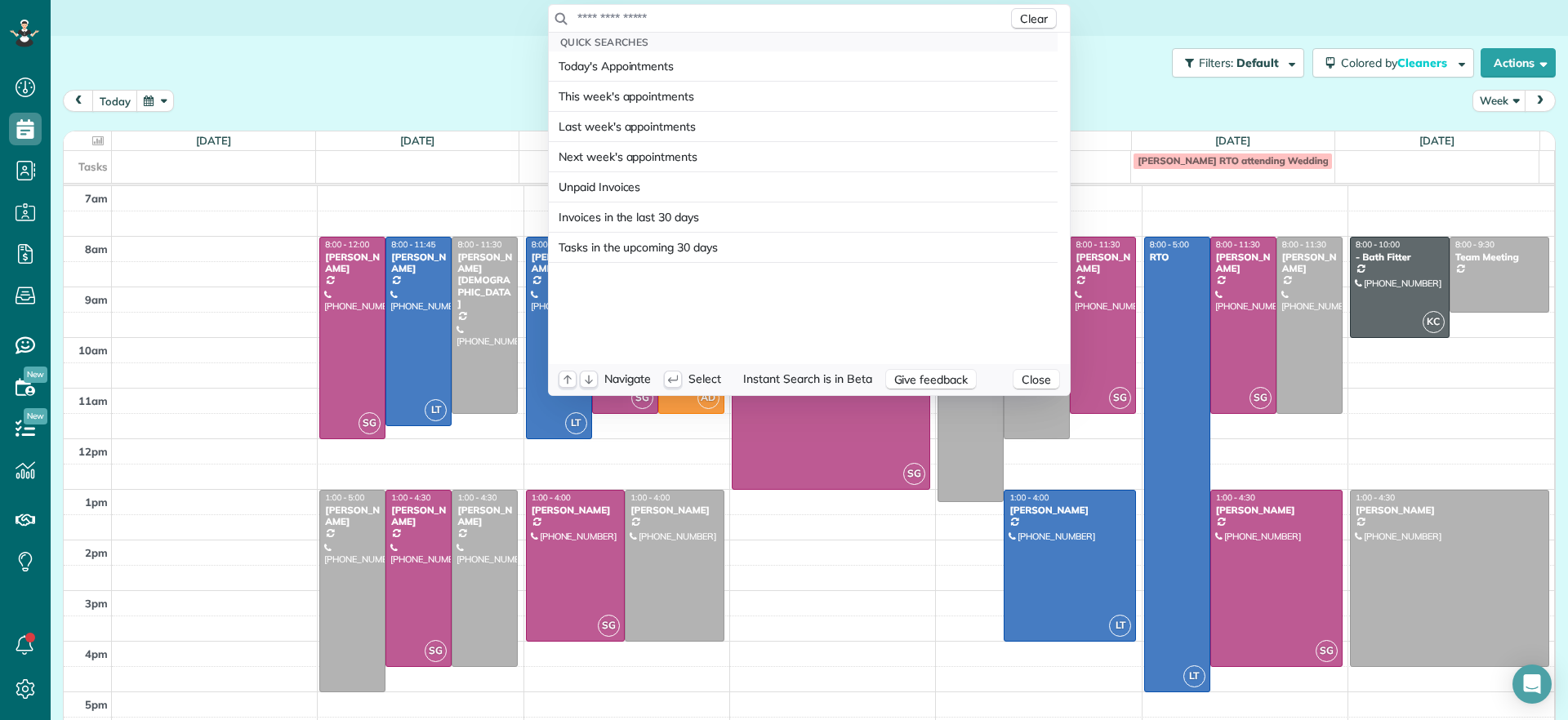
click at [860, 25] on input "text" at bounding box center [792, 18] width 431 height 17
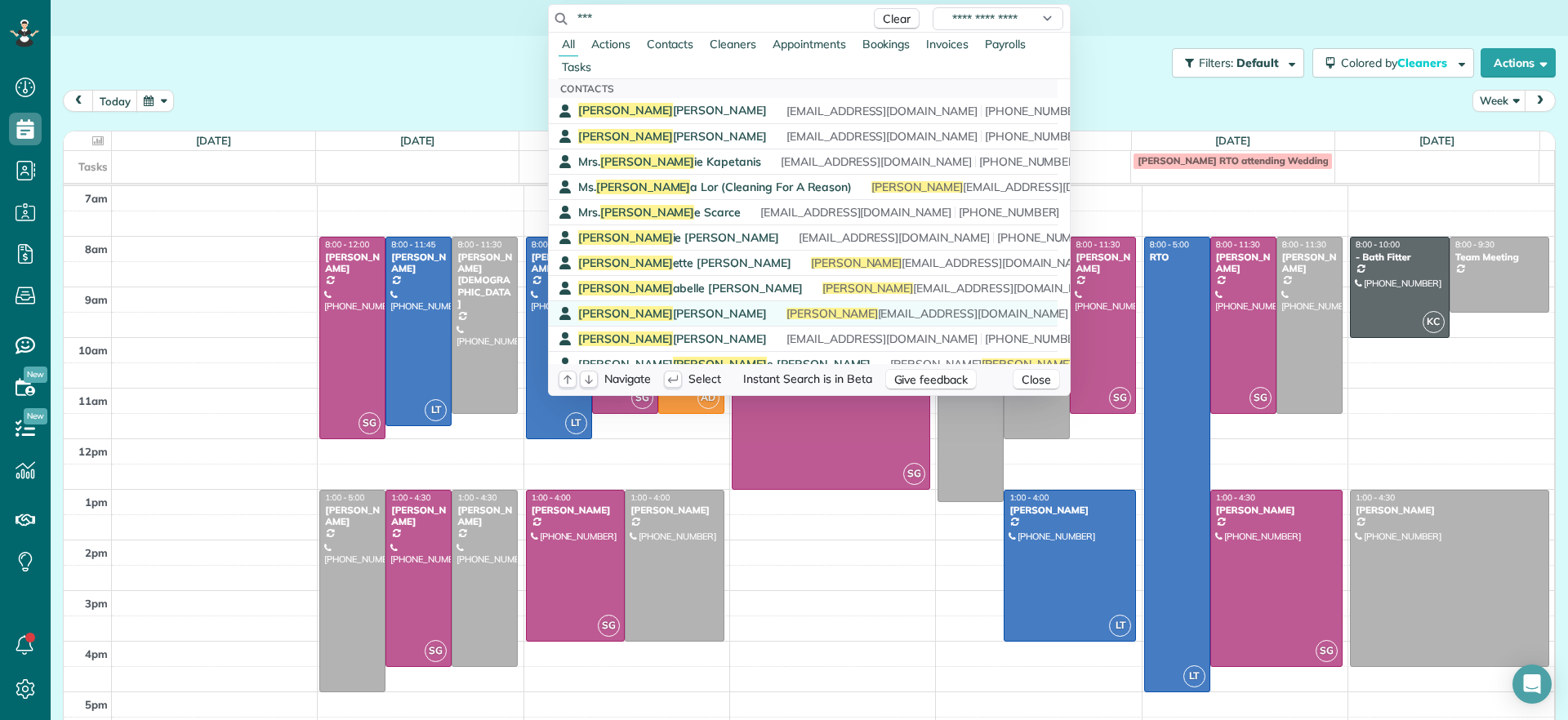
type input "***"
click at [680, 322] on link "Ann elise Whittemore 5.22.24 - " Ann elise Whittemore Hello! I just wanted to l…" at bounding box center [803, 313] width 509 height 26
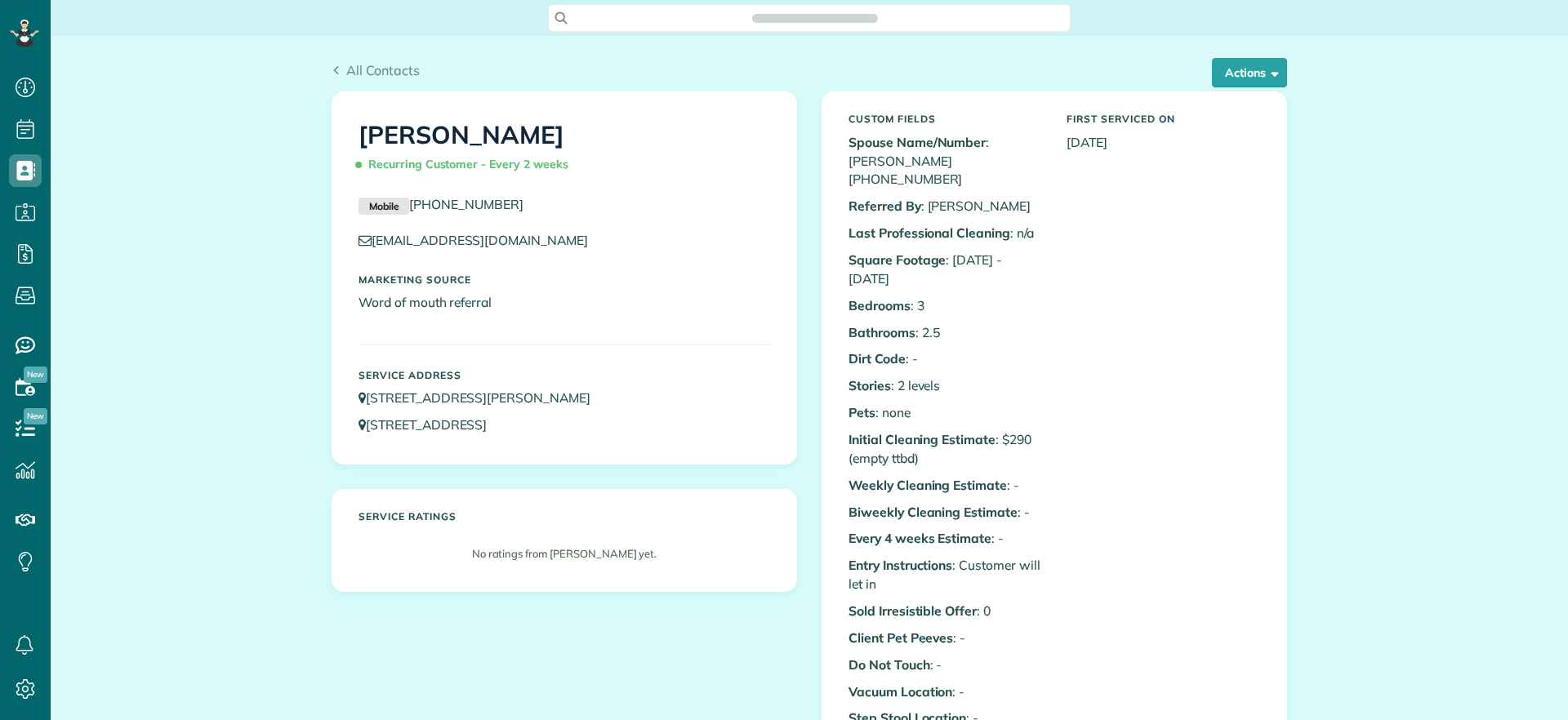
scroll to position [7, 7]
click at [1263, 80] on button "Actions" at bounding box center [1249, 73] width 75 height 30
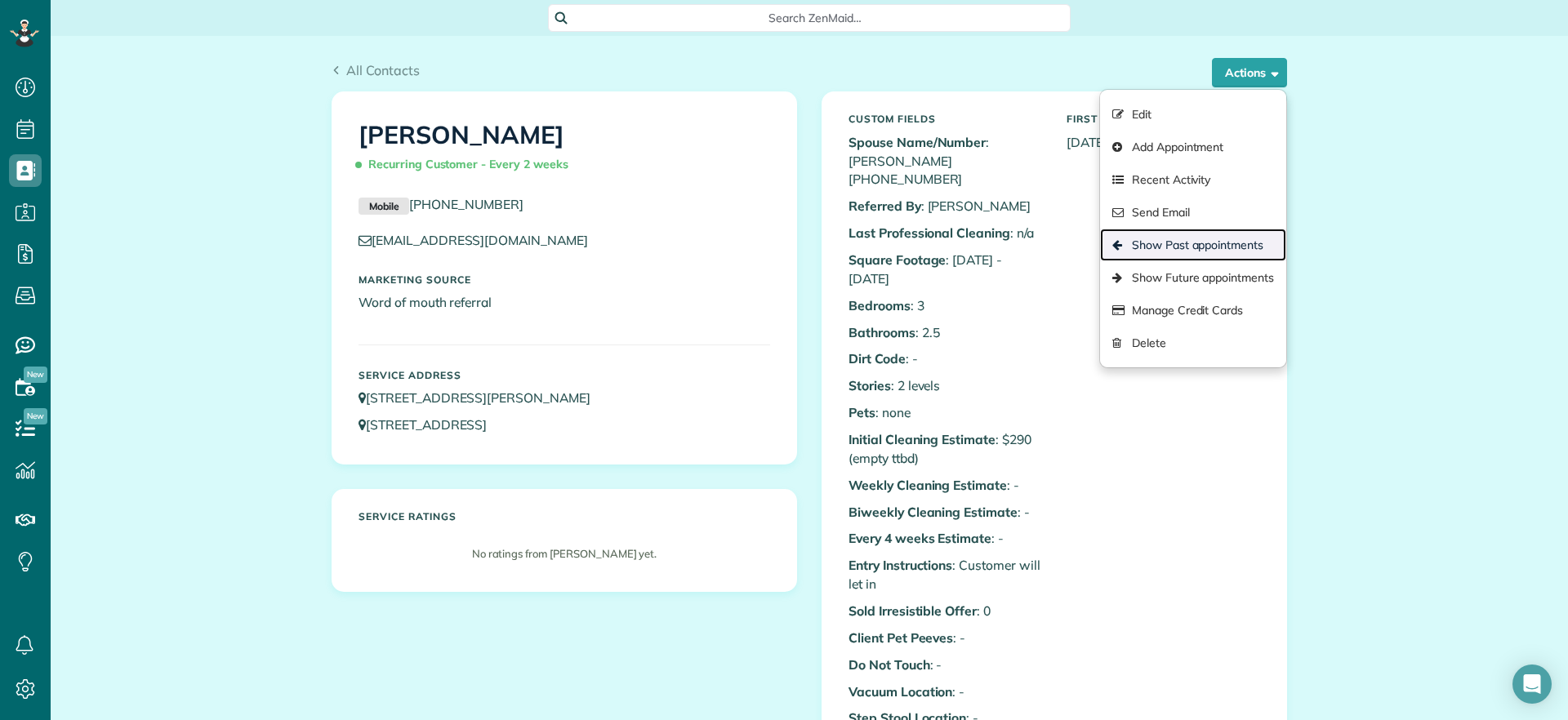
click at [1189, 242] on link "Show Past appointments" at bounding box center [1192, 244] width 186 height 32
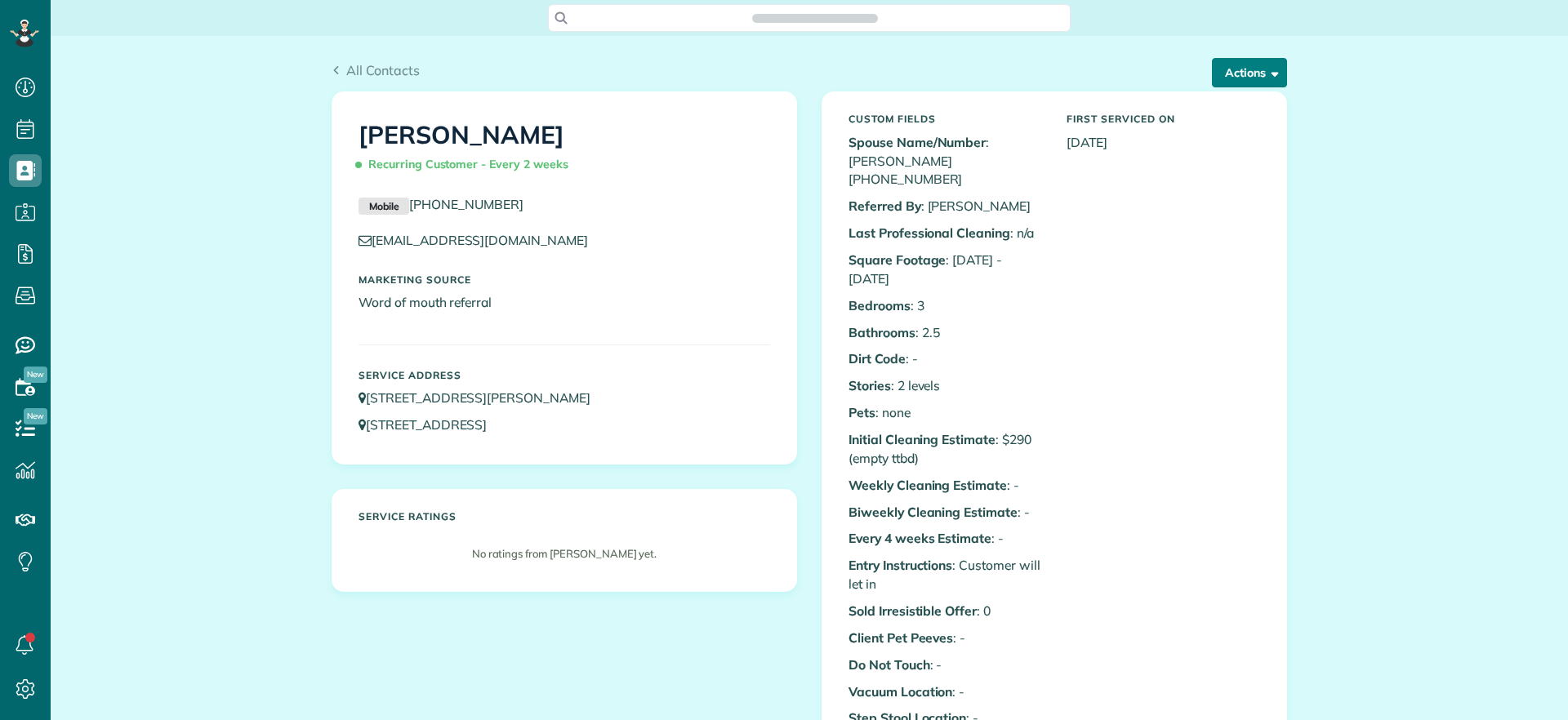
scroll to position [7, 7]
click at [1235, 84] on button "Actions" at bounding box center [1249, 73] width 75 height 30
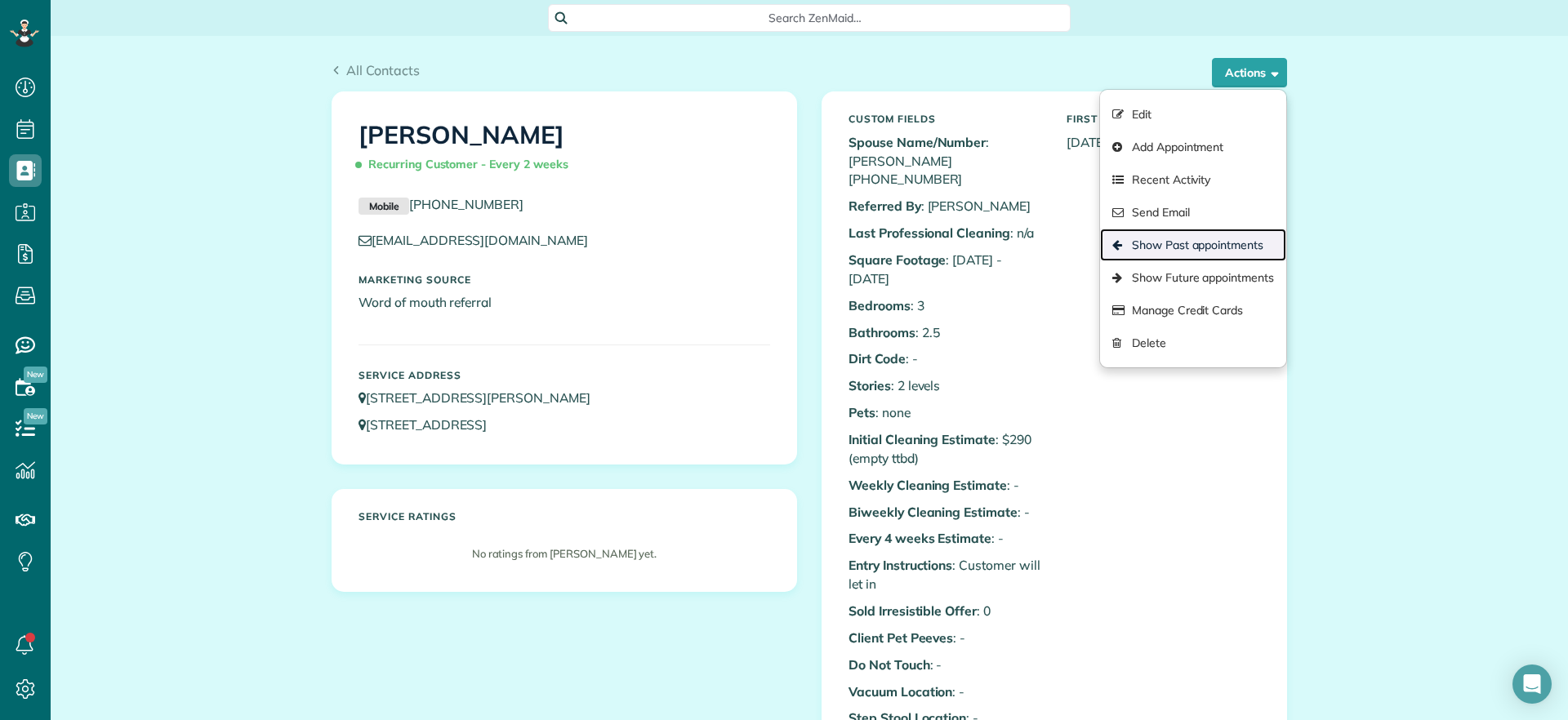
click at [1184, 240] on link "Show Past appointments" at bounding box center [1192, 244] width 186 height 32
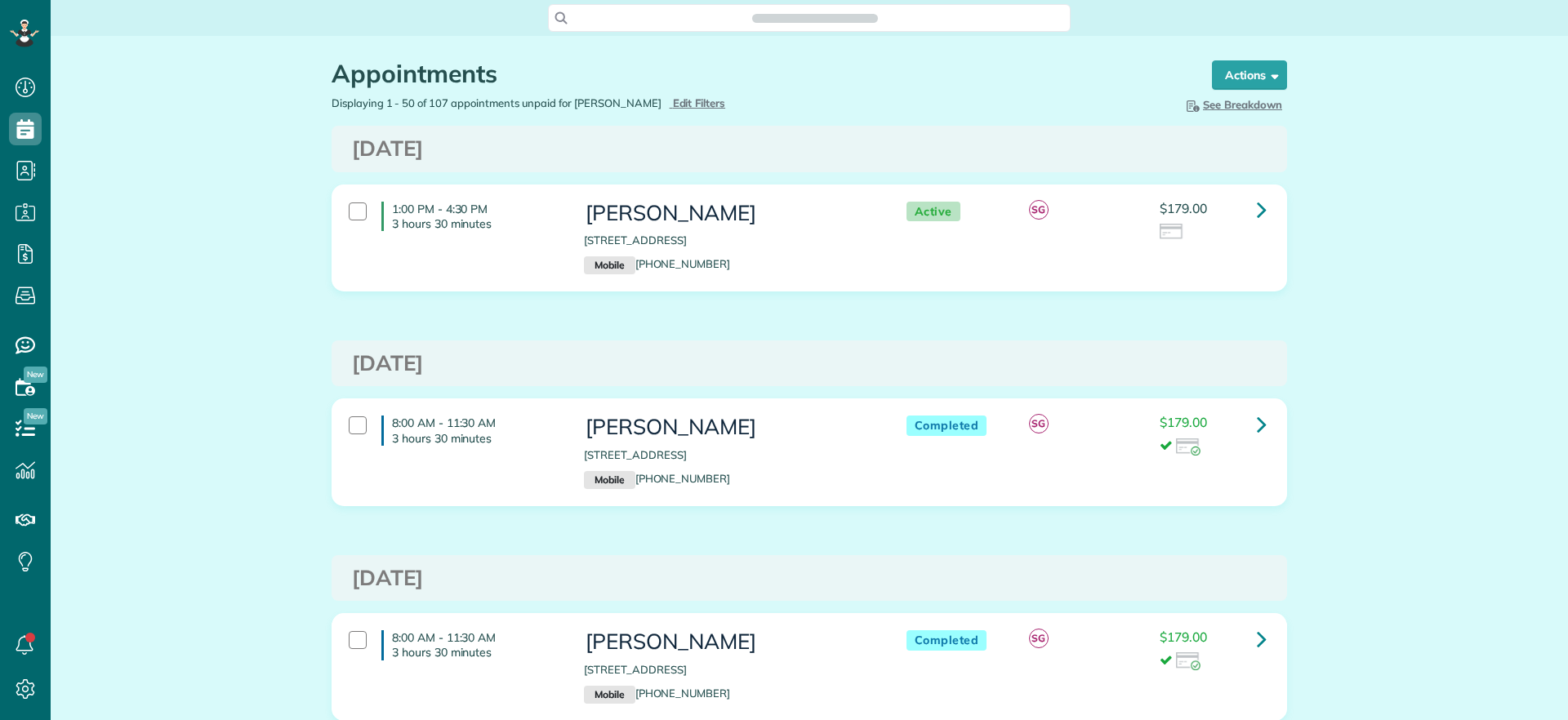
scroll to position [7, 7]
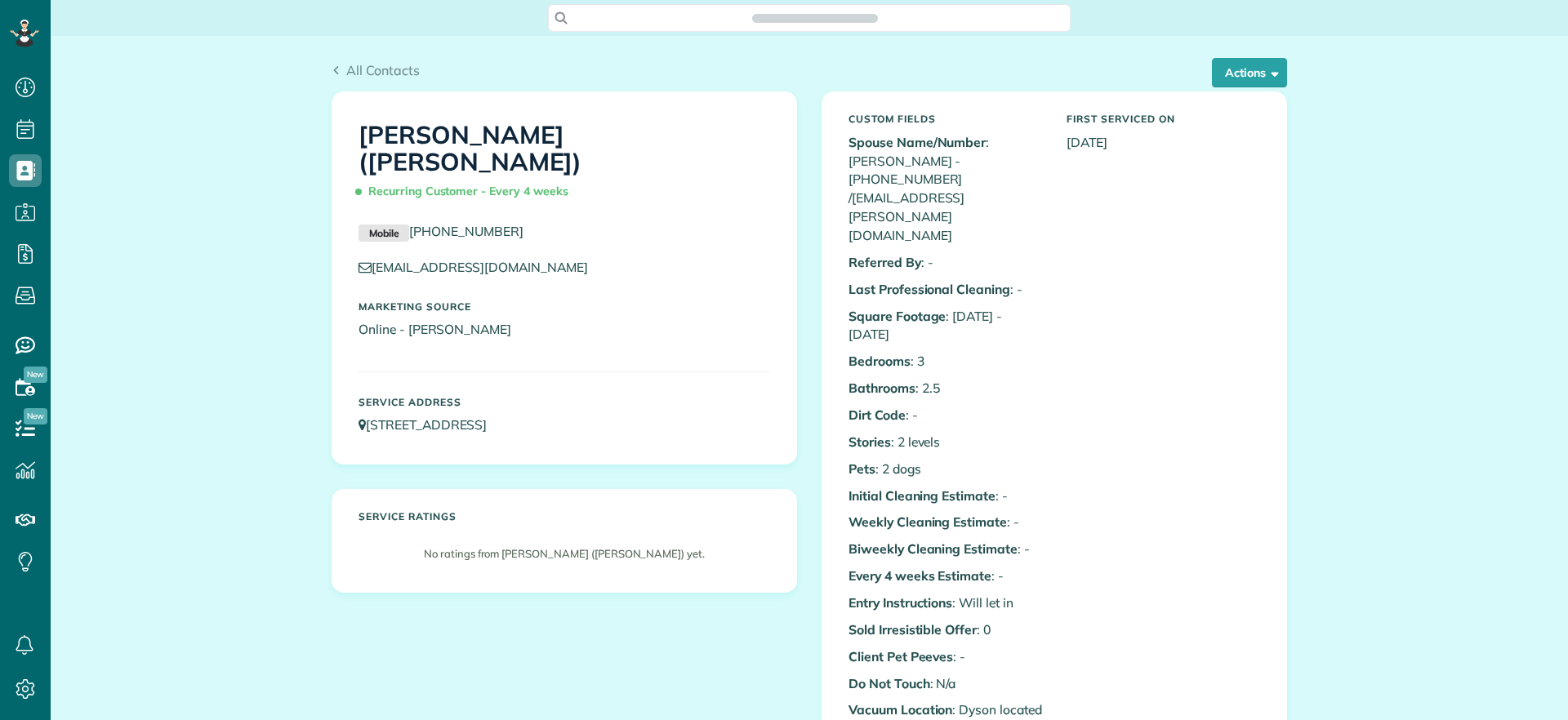
scroll to position [7, 7]
click at [1242, 74] on button "Actions" at bounding box center [1249, 73] width 75 height 30
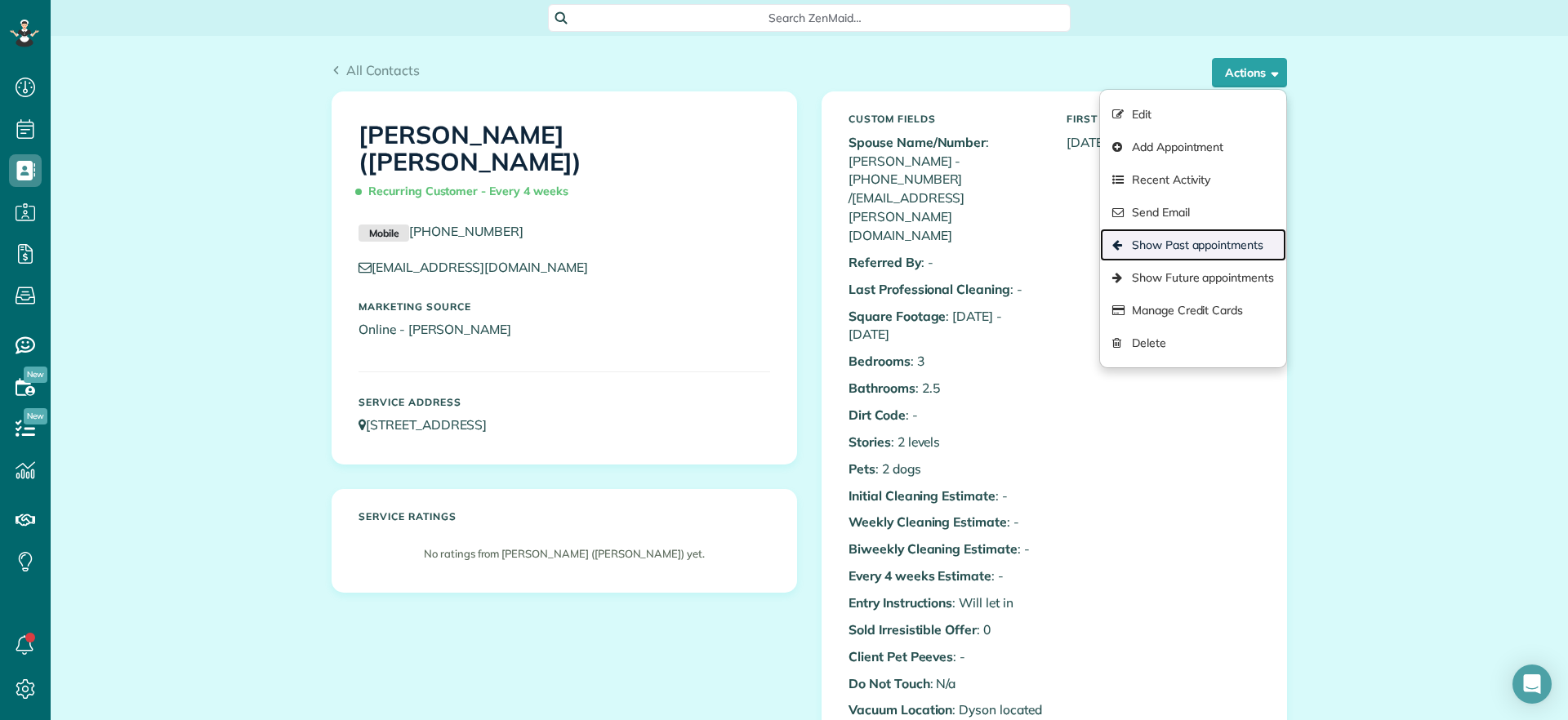
click at [1237, 242] on link "Show Past appointments" at bounding box center [1192, 244] width 186 height 32
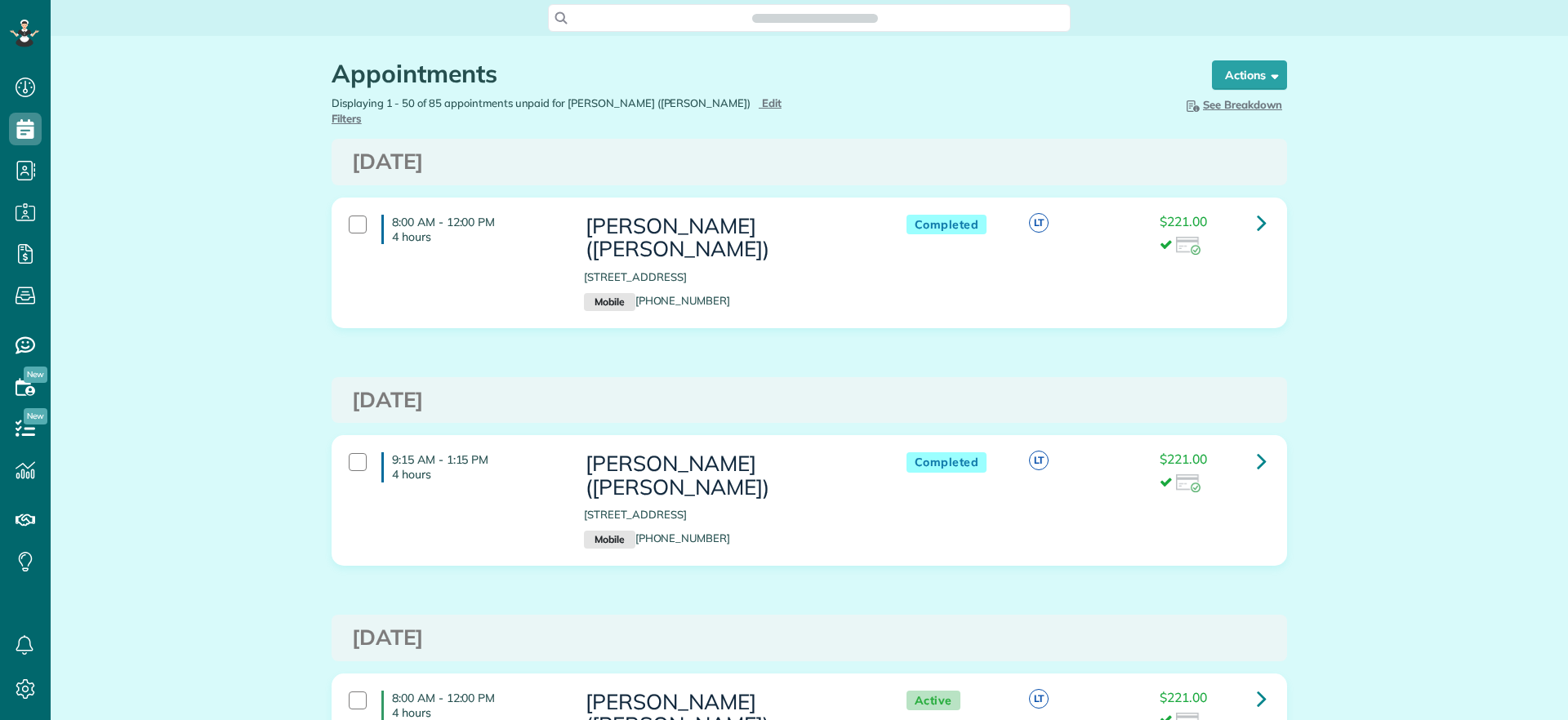
scroll to position [720, 50]
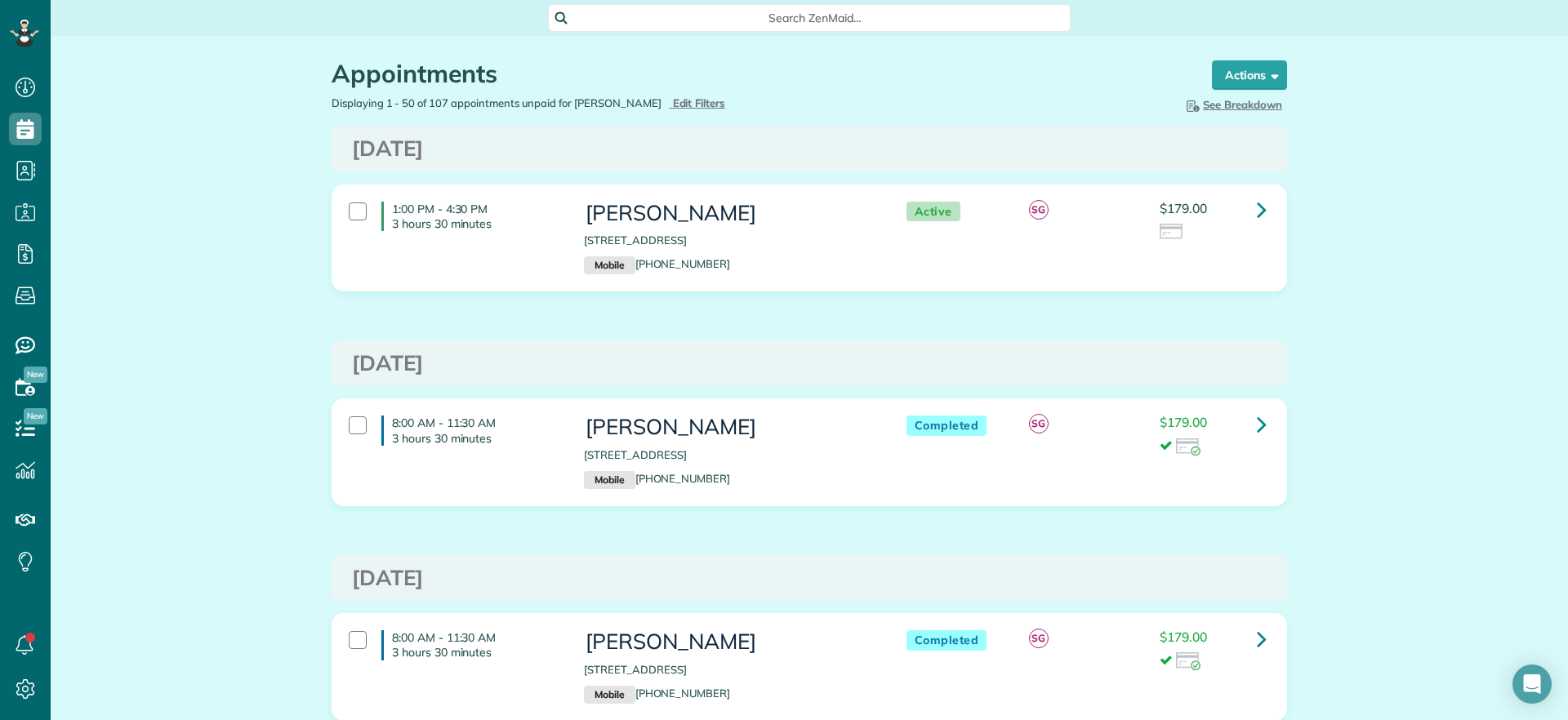
scroll to position [7, 7]
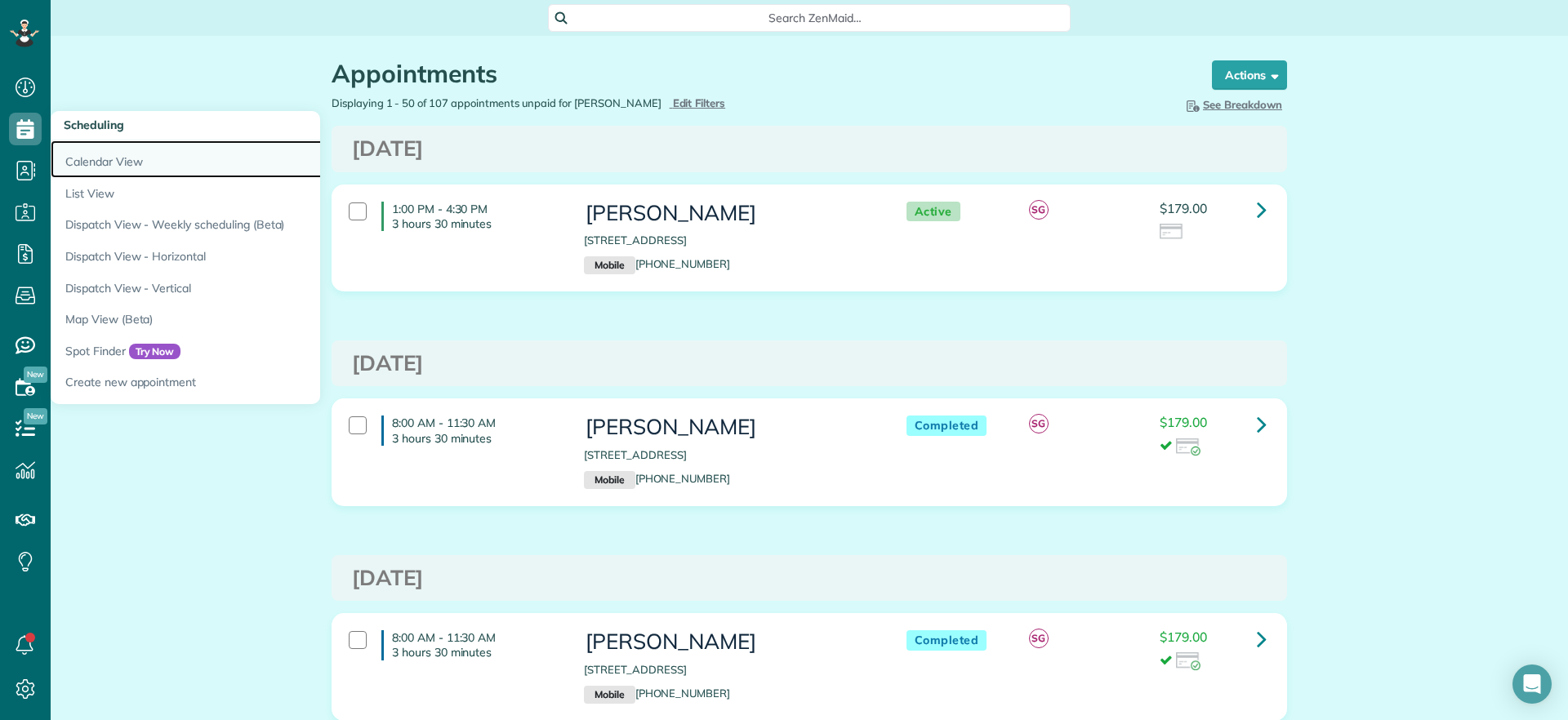
click at [89, 159] on link "Calendar View" at bounding box center [254, 159] width 408 height 37
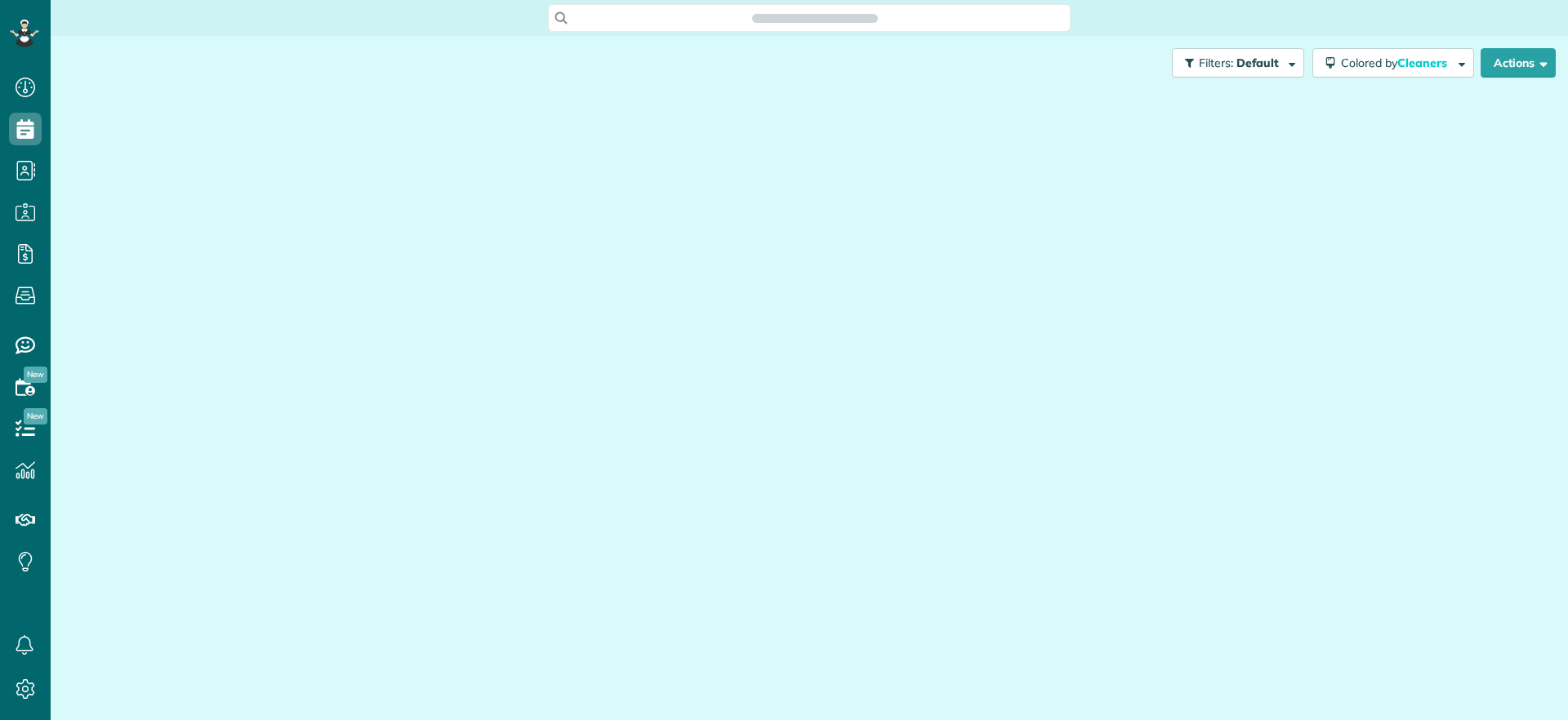
scroll to position [7, 7]
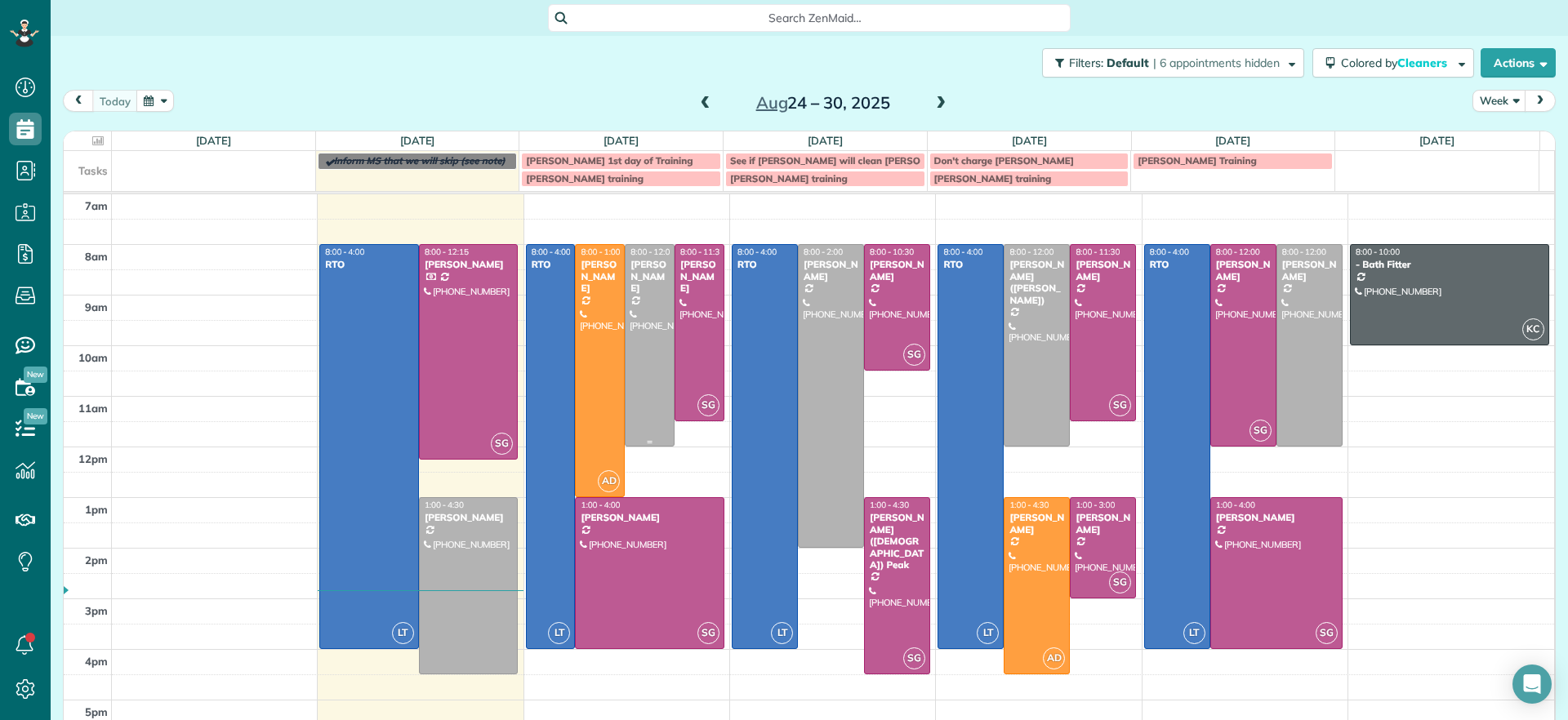
click at [644, 315] on div at bounding box center [649, 345] width 48 height 201
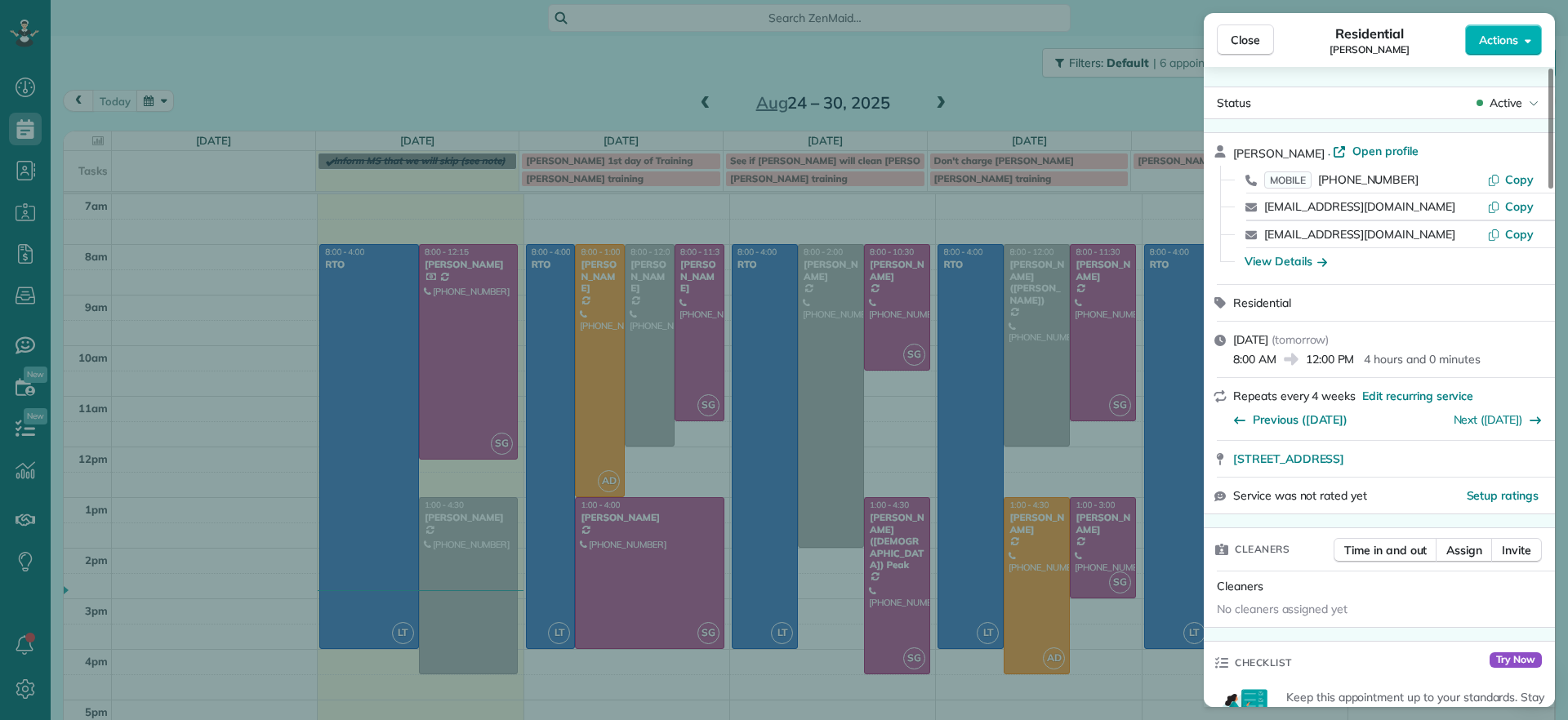
click at [824, 413] on div "Close Residential Bryan Killian Actions Status Active Bryan Killian · Open prof…" at bounding box center [784, 360] width 1568 height 720
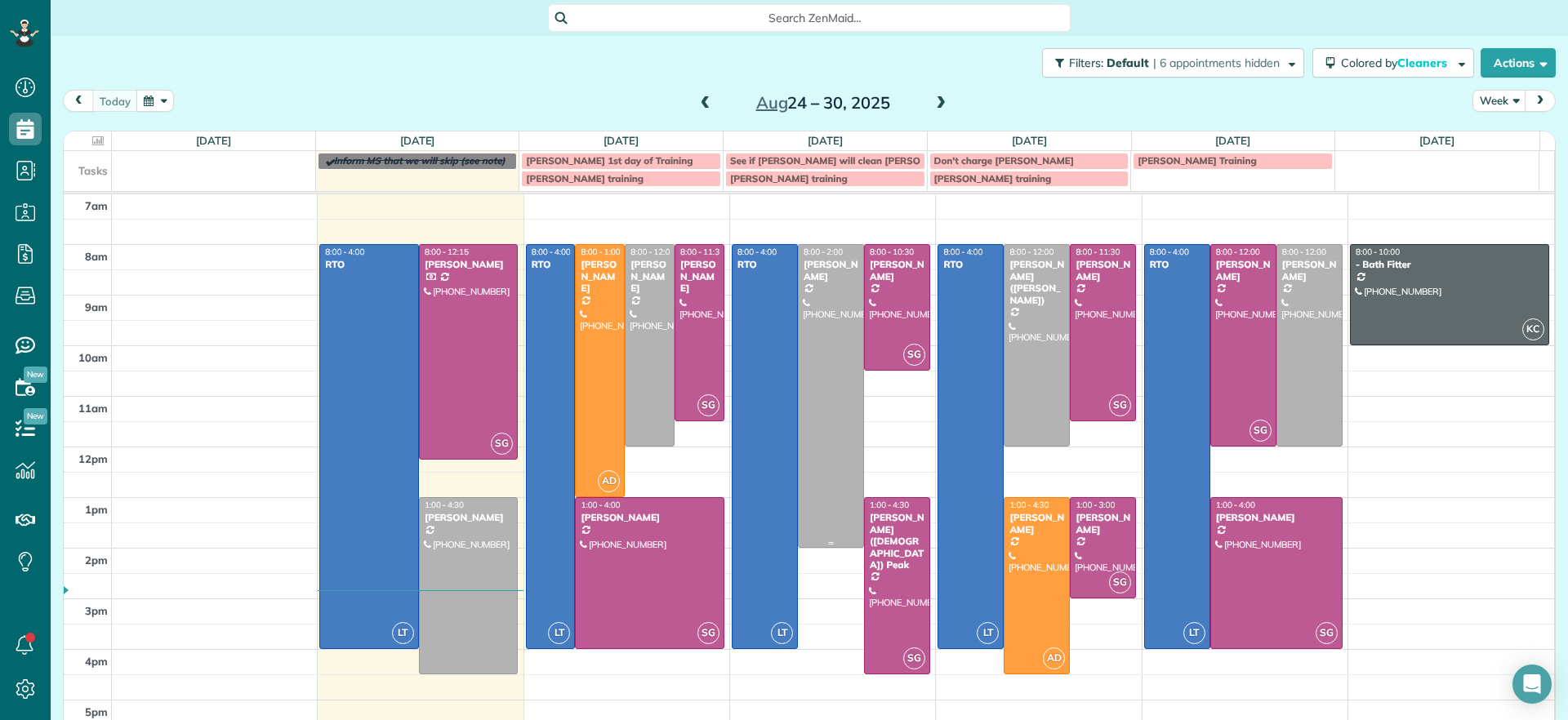
click at [824, 413] on div at bounding box center [831, 395] width 65 height 302
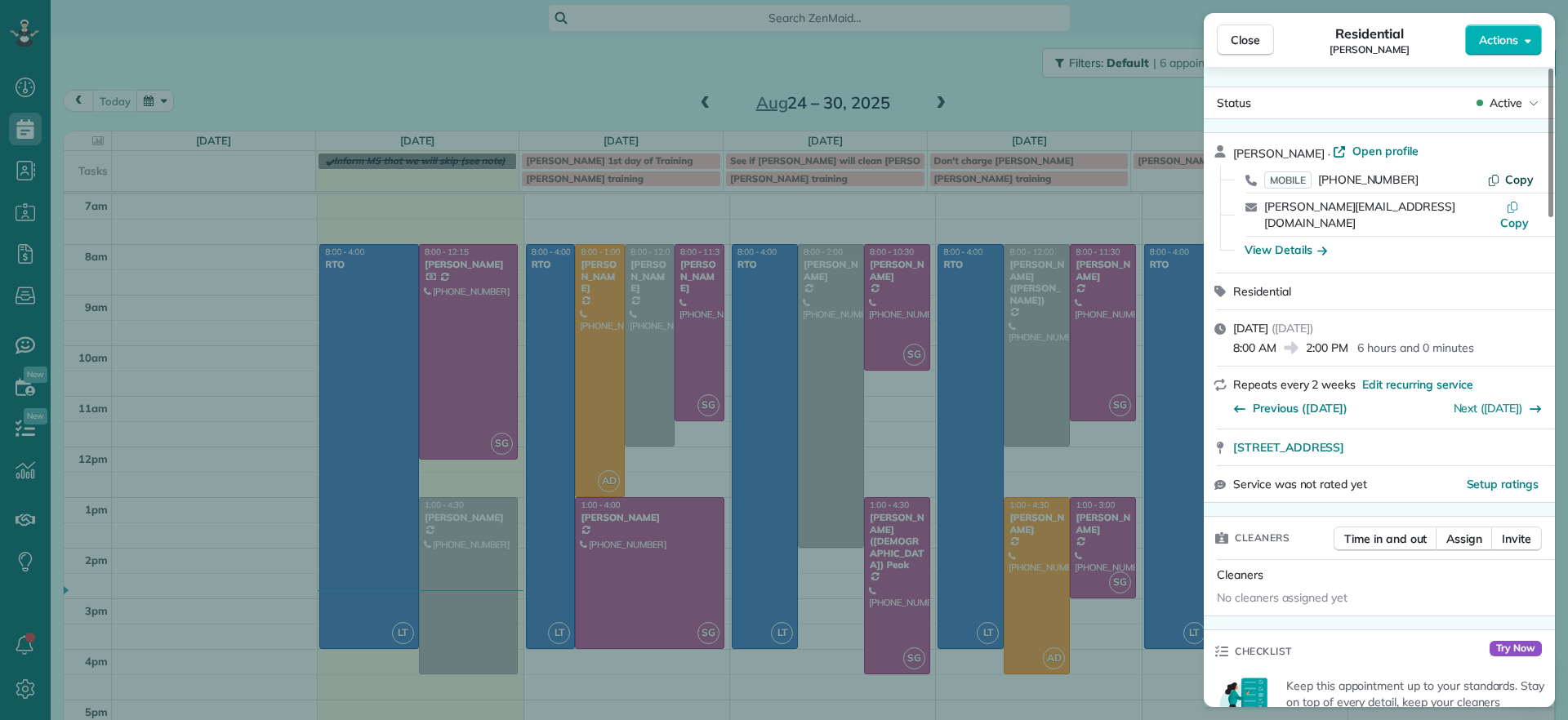
click at [1516, 180] on span "Copy" at bounding box center [1519, 179] width 29 height 15
drag, startPoint x: 656, startPoint y: 17, endPoint x: 708, endPoint y: 164, distance: 155.9
click at [656, 17] on div "Close Residential Julie Weissend Actions Status Active Julie Weissend · Open pr…" at bounding box center [784, 360] width 1568 height 720
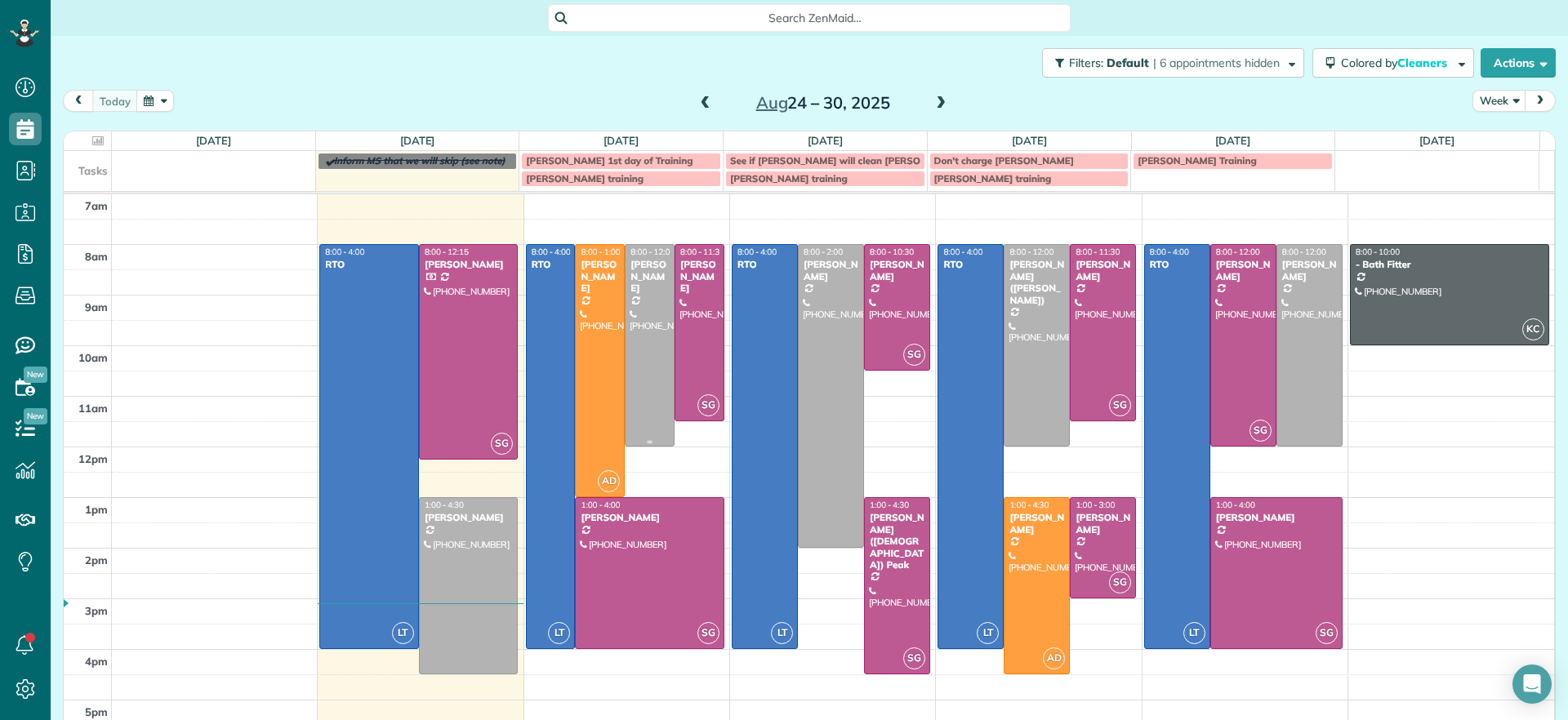
click at [643, 332] on div at bounding box center [649, 345] width 48 height 201
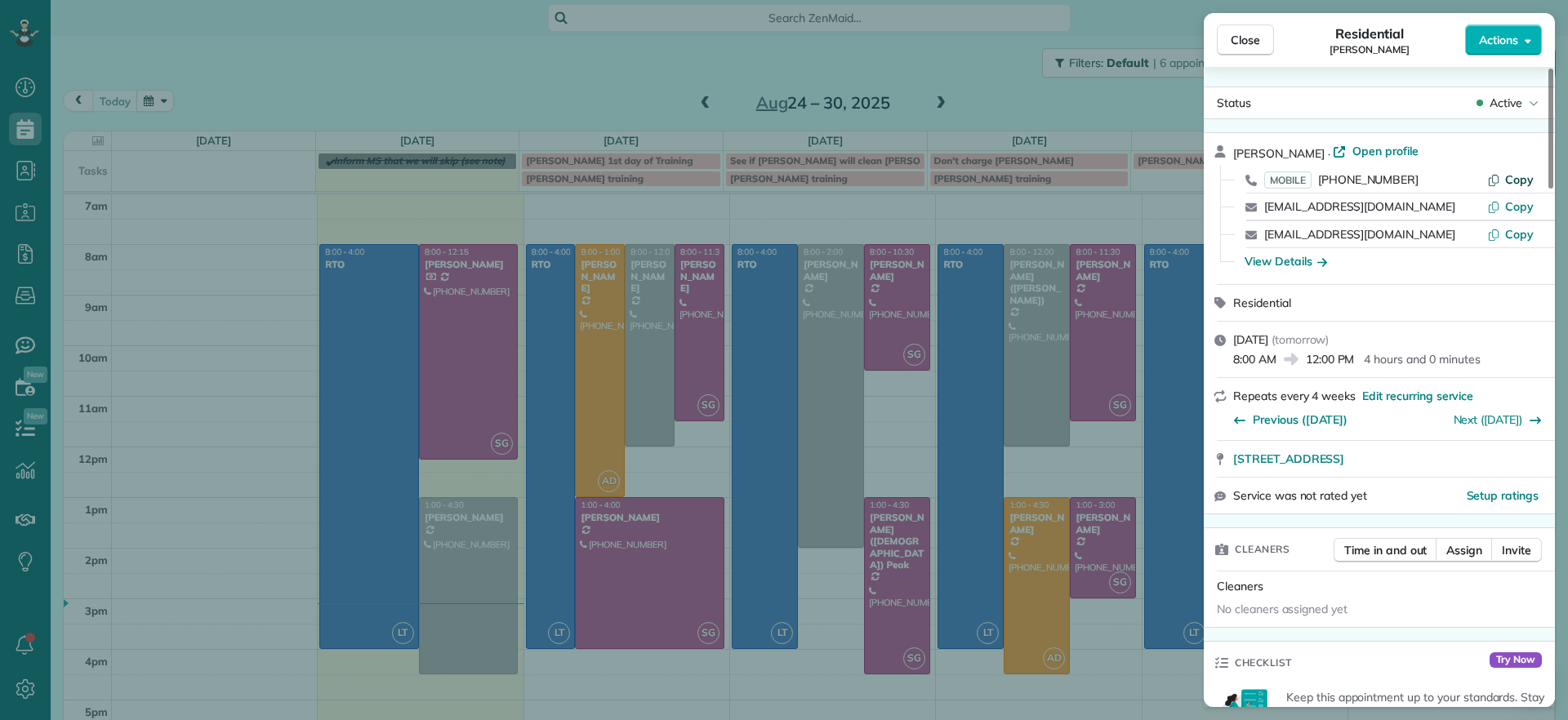
click at [1515, 178] on span "Copy" at bounding box center [1519, 179] width 29 height 15
click at [647, 289] on div "Close Residential Bryan Killian Actions Status Active Bryan Killian · Open prof…" at bounding box center [784, 360] width 1568 height 720
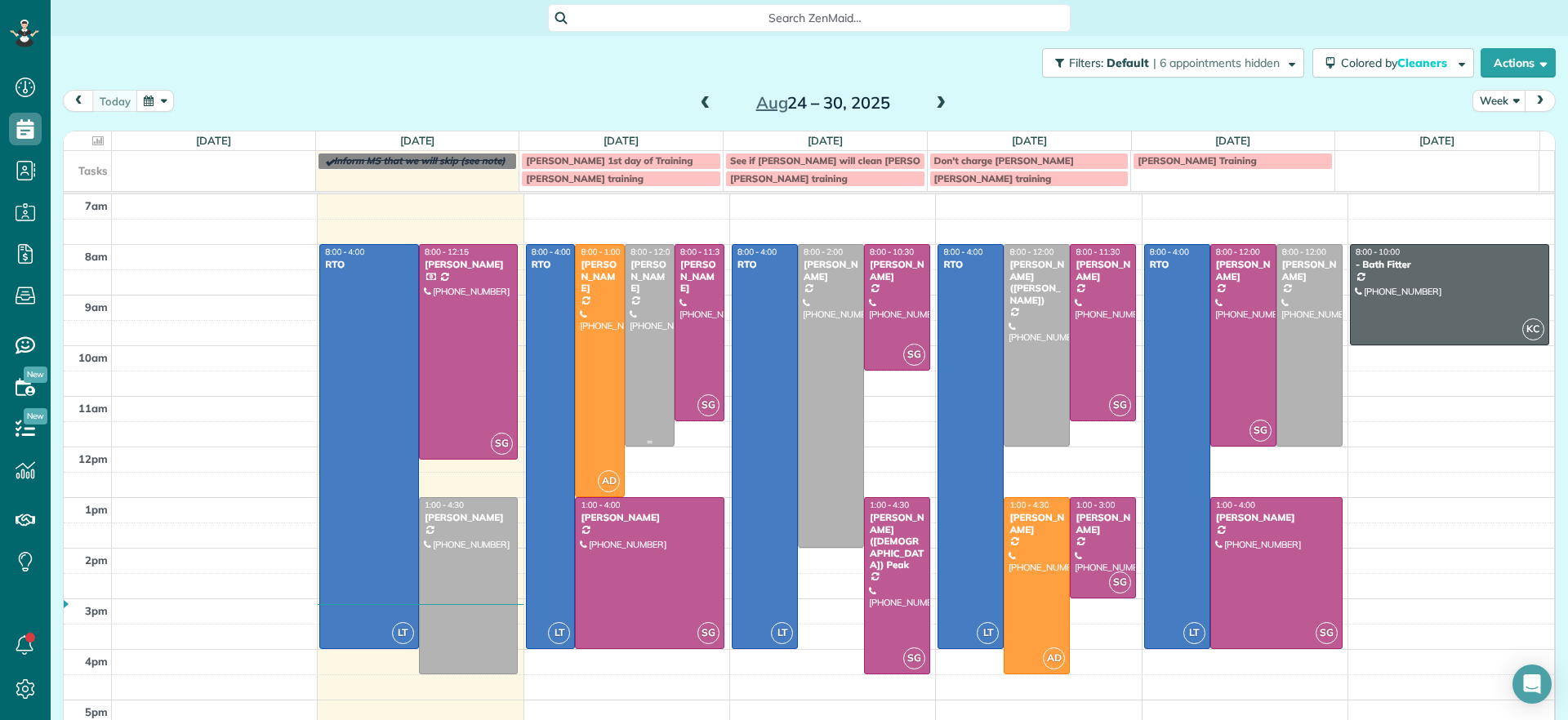
click at [647, 289] on div at bounding box center [649, 345] width 48 height 201
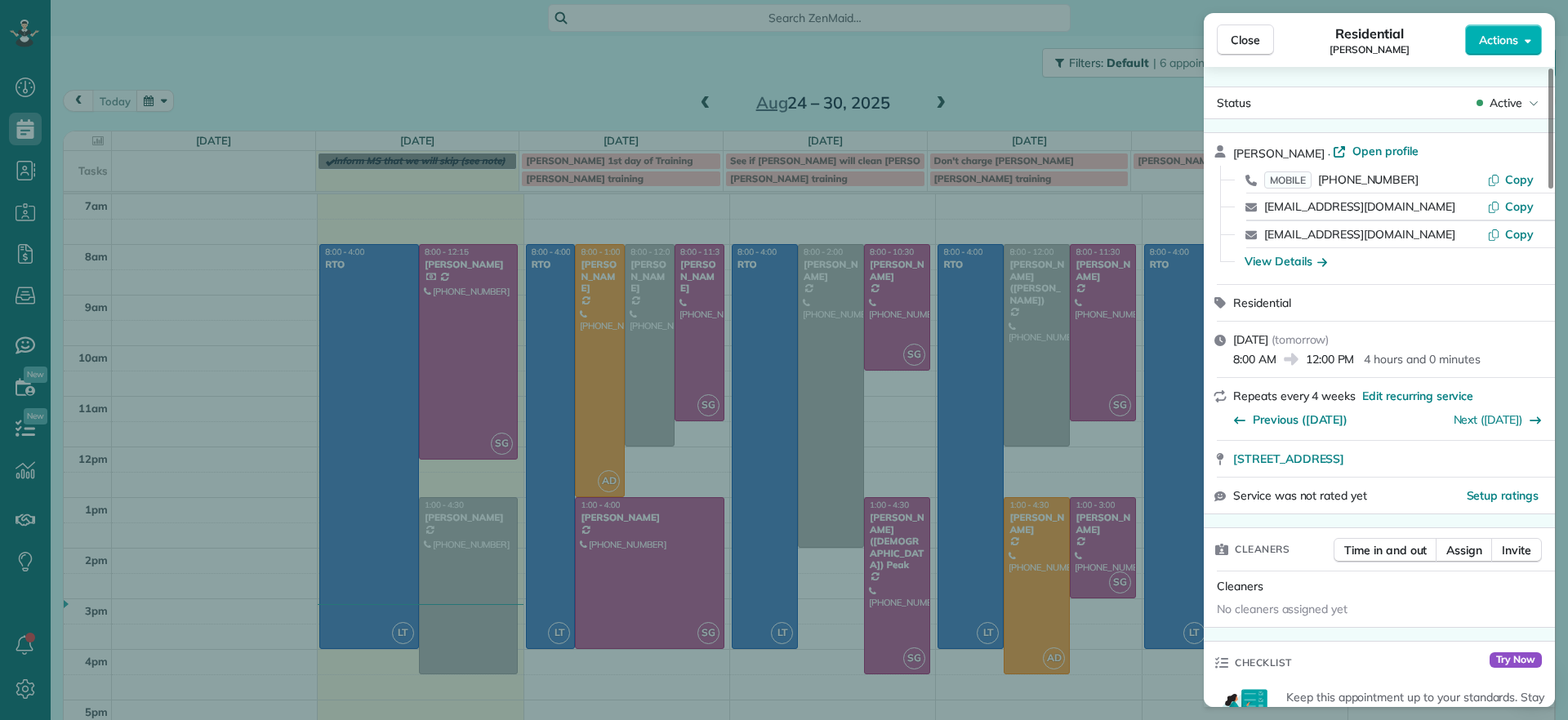
click at [839, 284] on div "Close Residential Bryan Killian Actions Status Active Bryan Killian · Open prof…" at bounding box center [784, 360] width 1568 height 720
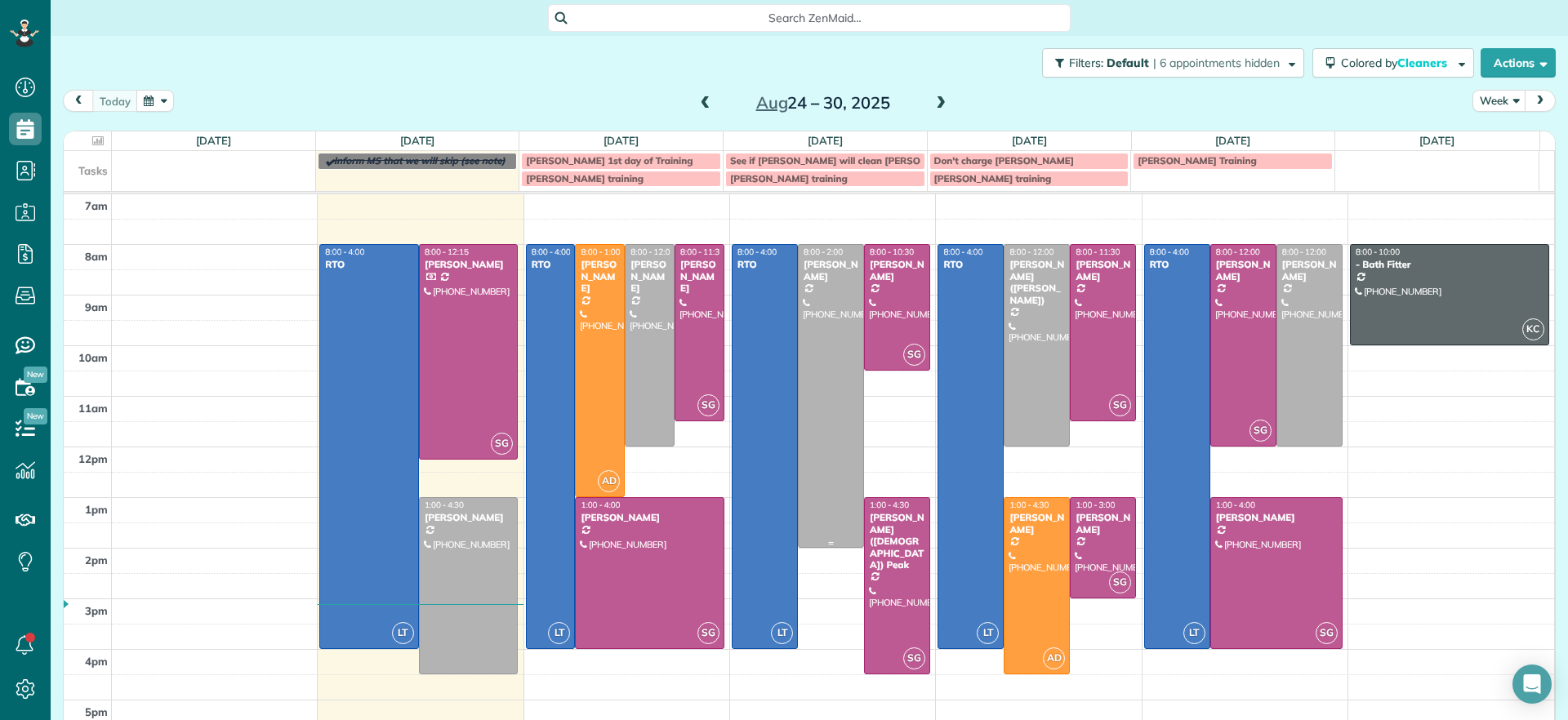
click at [819, 287] on div at bounding box center [831, 395] width 65 height 302
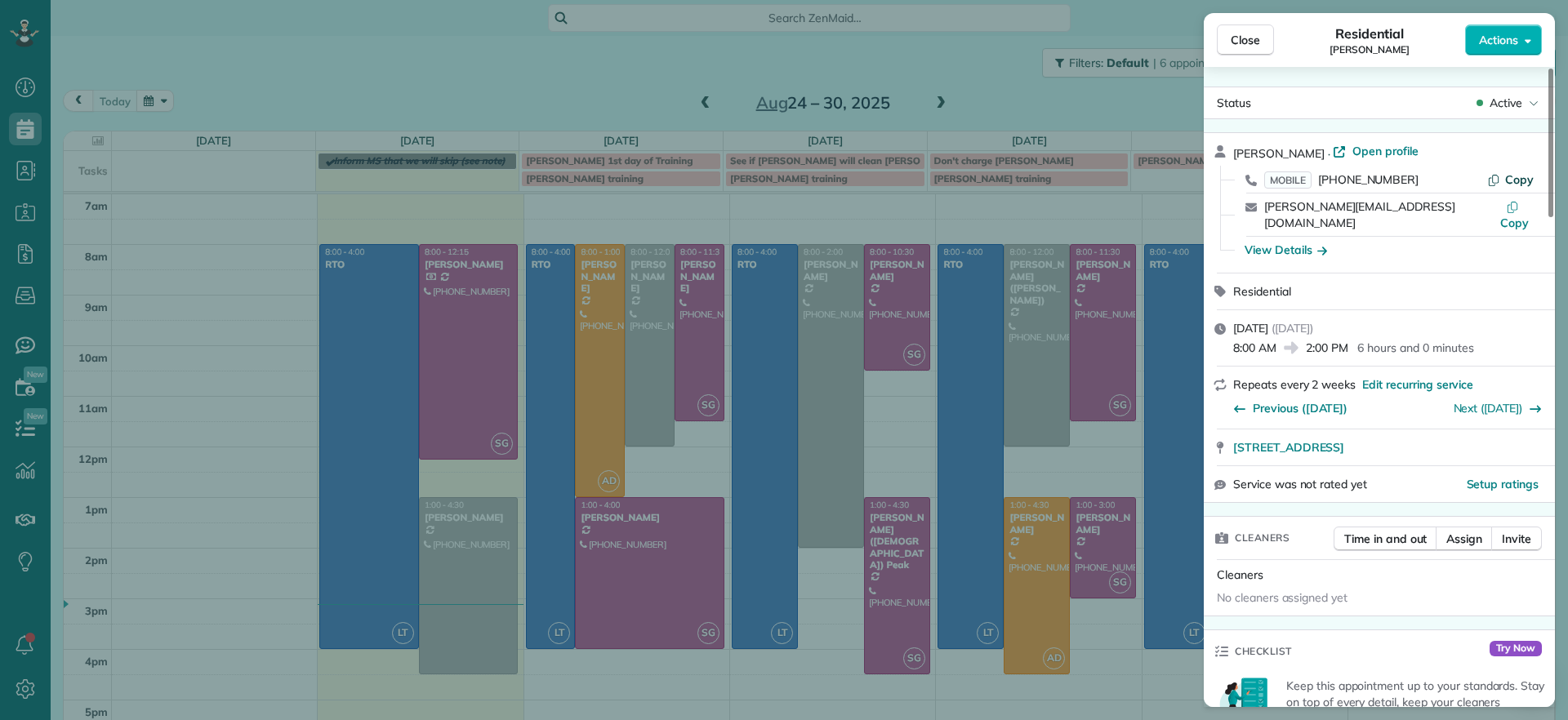
click at [1519, 175] on span "Copy" at bounding box center [1519, 179] width 29 height 15
click at [1016, 324] on div "Close Residential Julie Weissend Actions Status Active Julie Weissend · Open pr…" at bounding box center [784, 360] width 1568 height 720
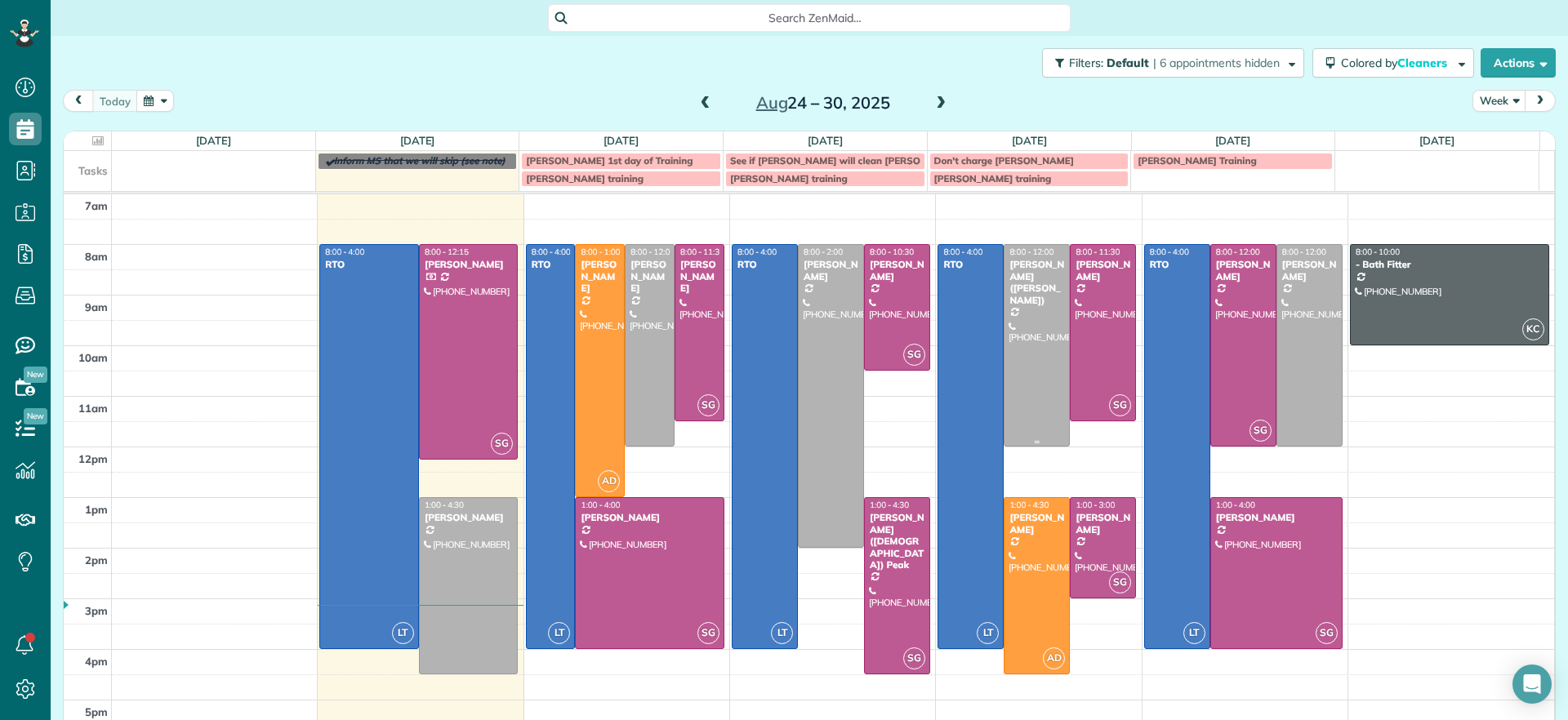
click at [1019, 346] on div at bounding box center [1037, 345] width 65 height 201
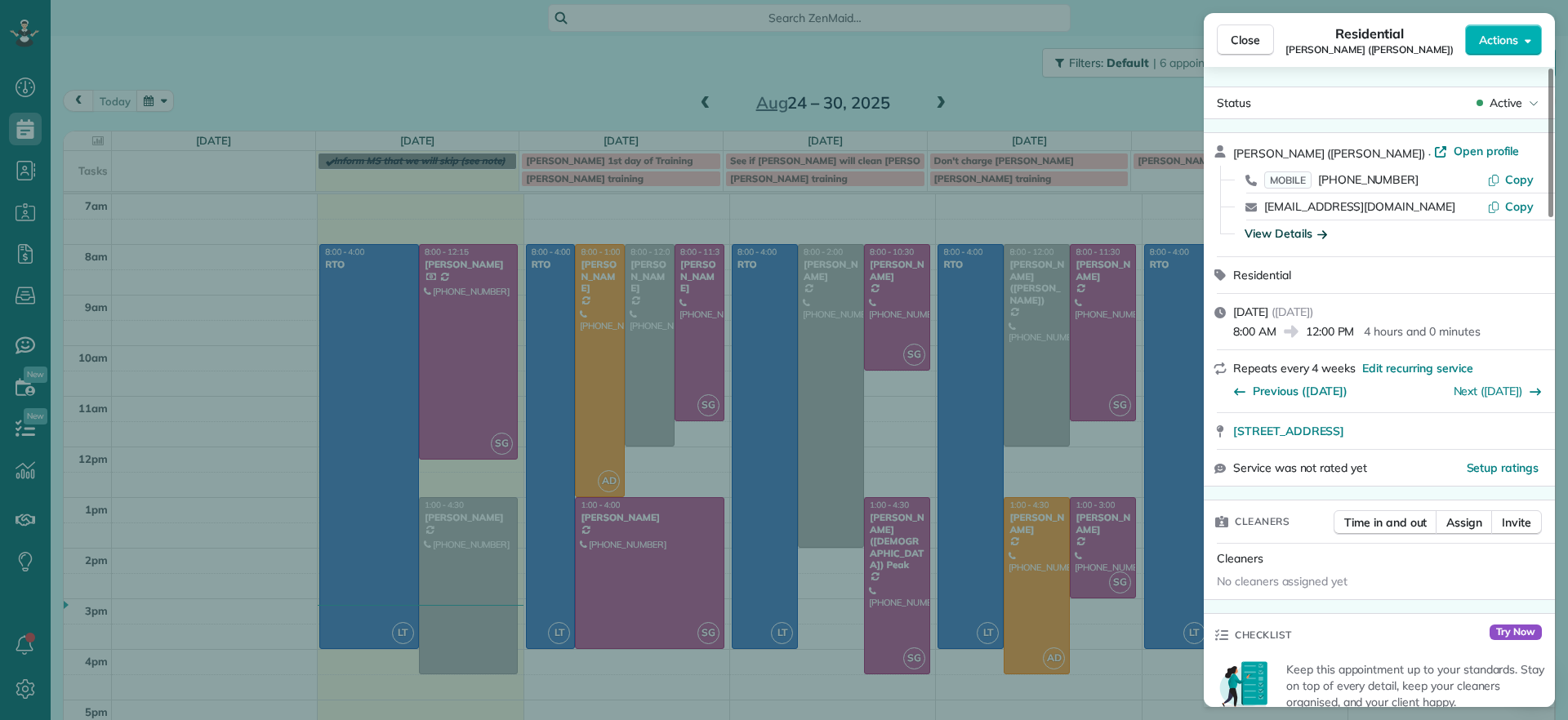
click at [1314, 233] on div "View Details" at bounding box center [1286, 233] width 83 height 17
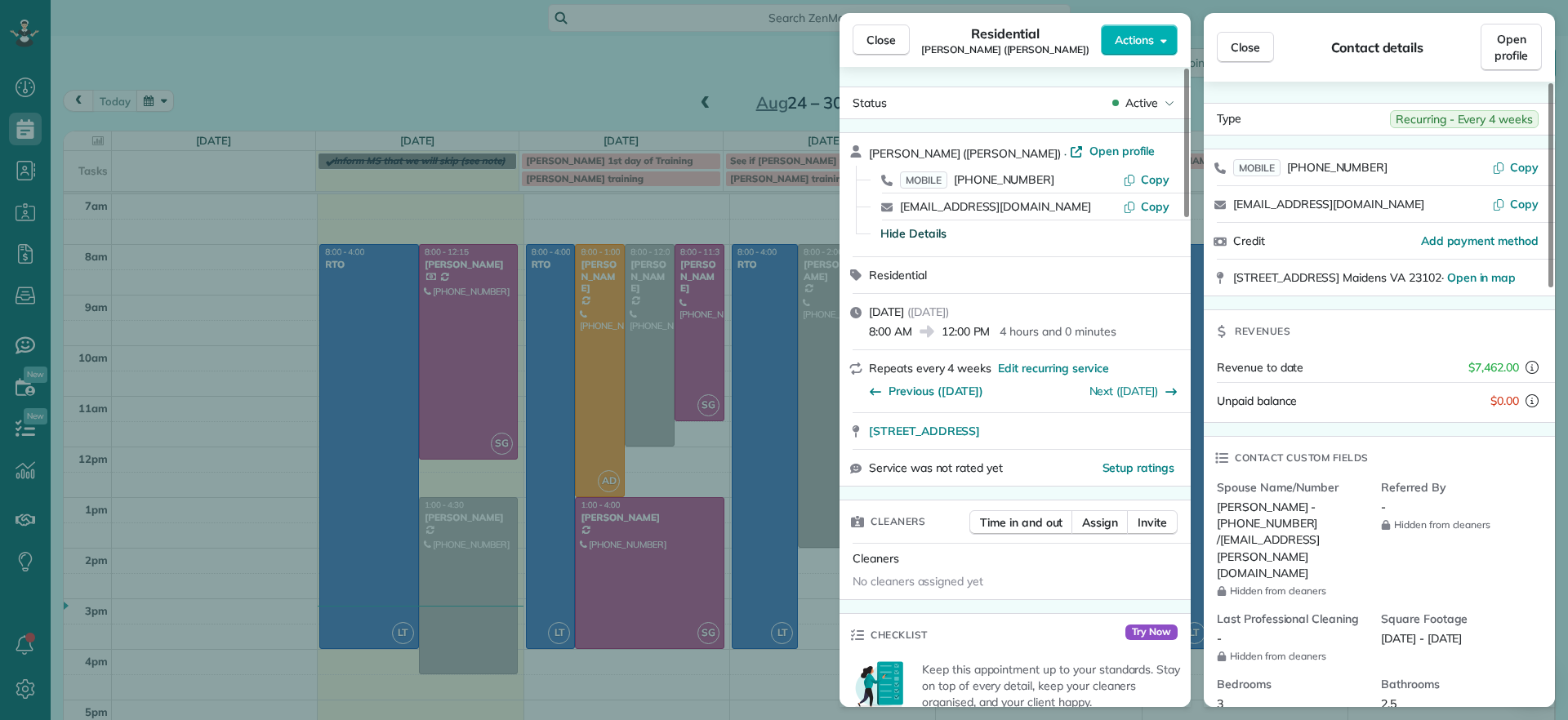
drag, startPoint x: 1299, startPoint y: 526, endPoint x: 1242, endPoint y: 537, distance: 58.1
click at [1242, 537] on span "Jolie Harrison - (804) 433-8368 / jolie.harrison@noaa.gov" at bounding box center [1268, 539] width 103 height 80
drag, startPoint x: 893, startPoint y: 45, endPoint x: 1330, endPoint y: 230, distance: 474.5
click at [893, 45] on span "Close" at bounding box center [881, 39] width 30 height 17
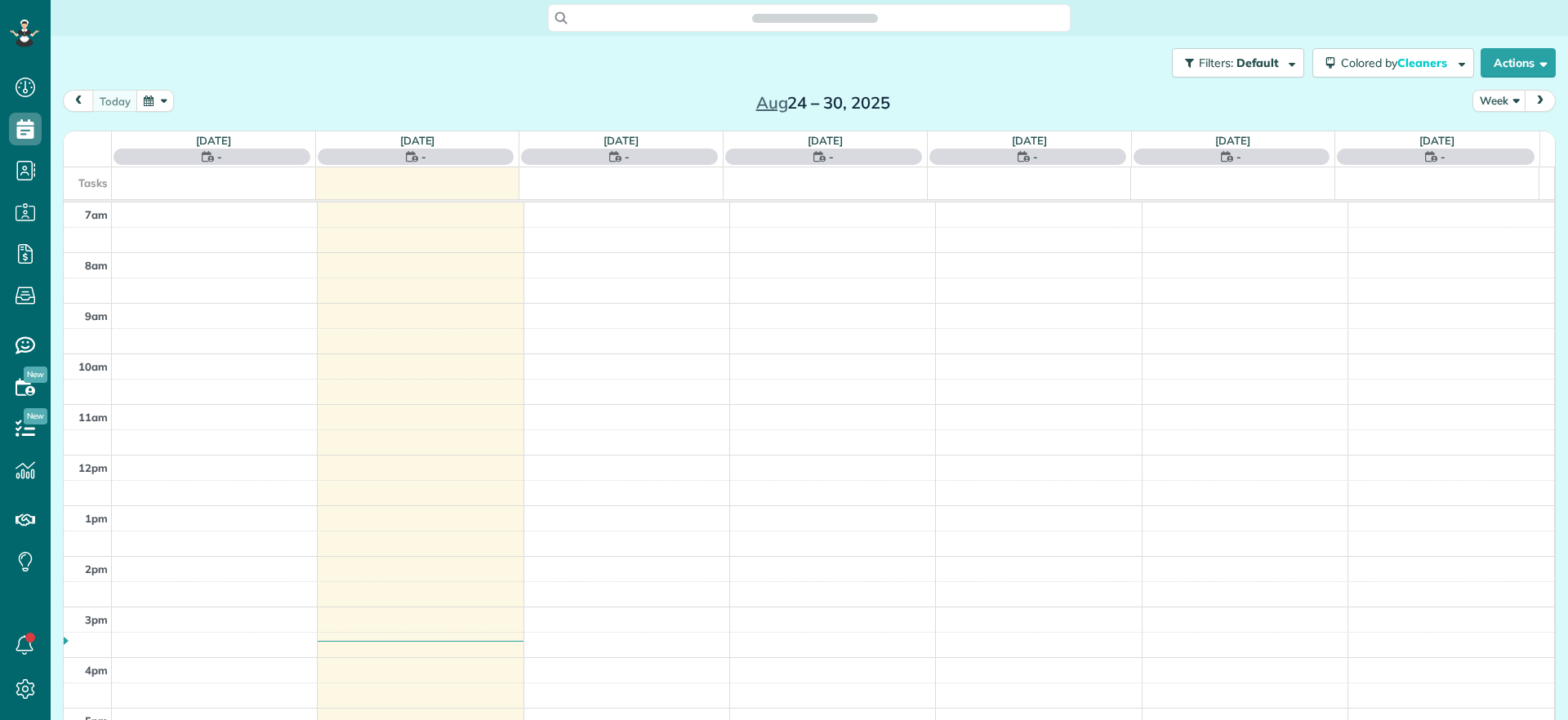
scroll to position [720, 50]
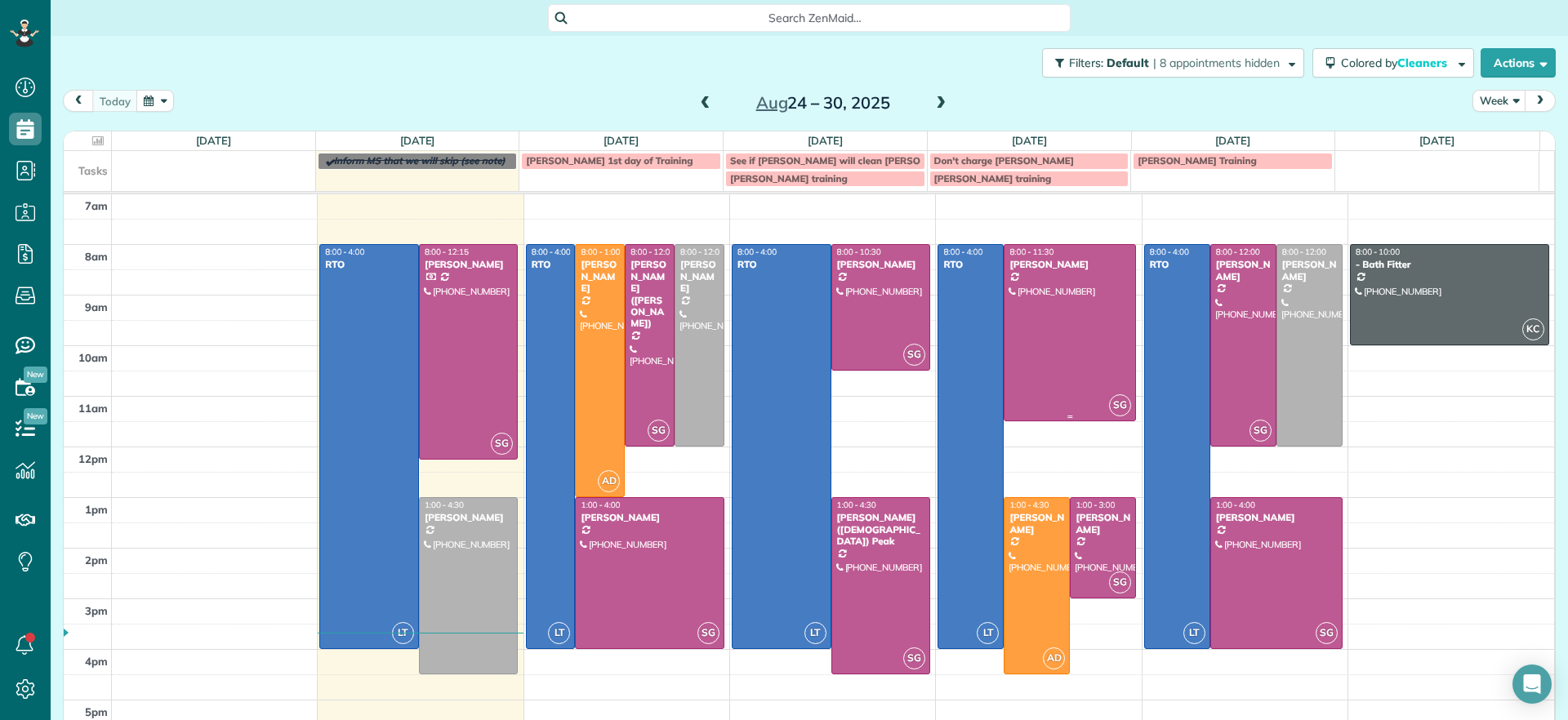
click at [1029, 336] on div at bounding box center [1069, 332] width 131 height 175
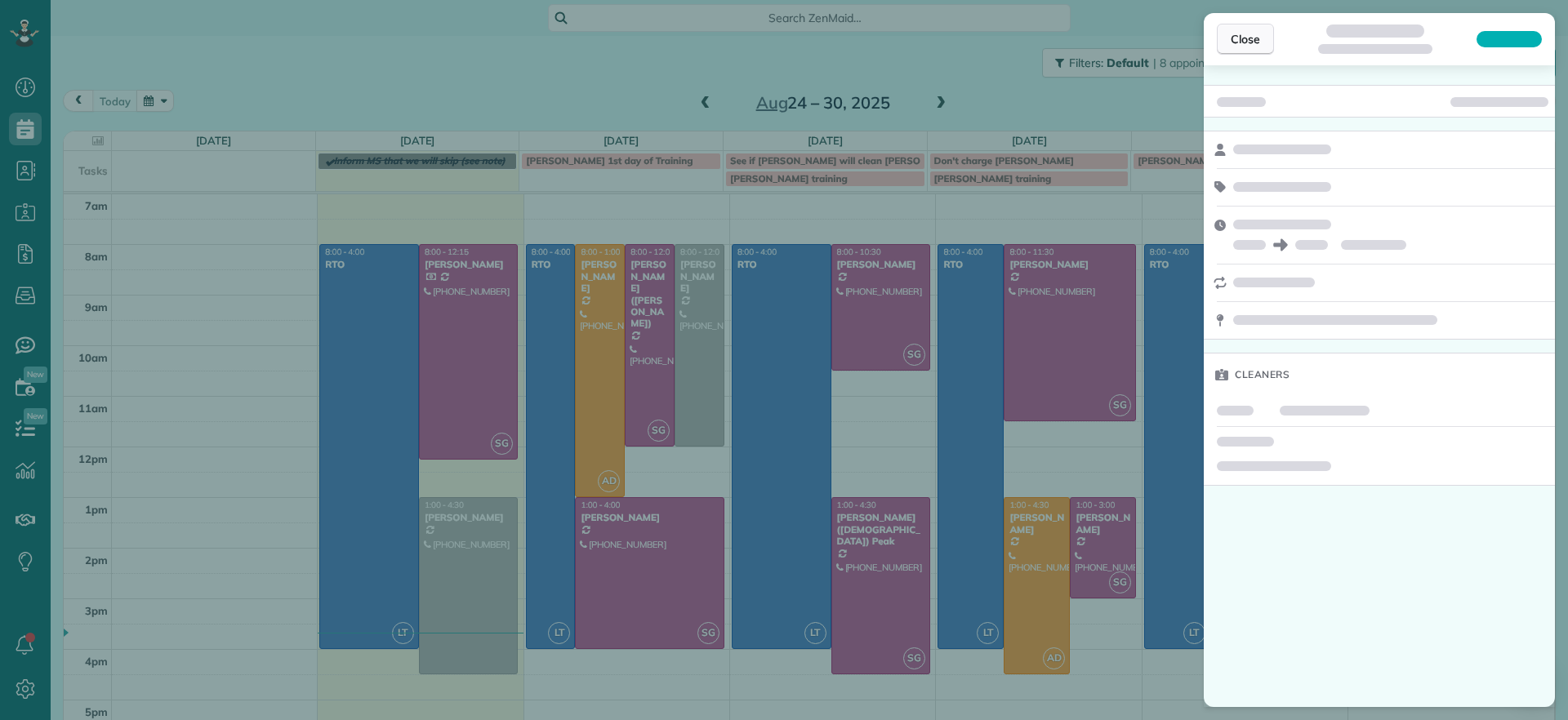
click at [1252, 48] on button "Close" at bounding box center [1245, 39] width 57 height 31
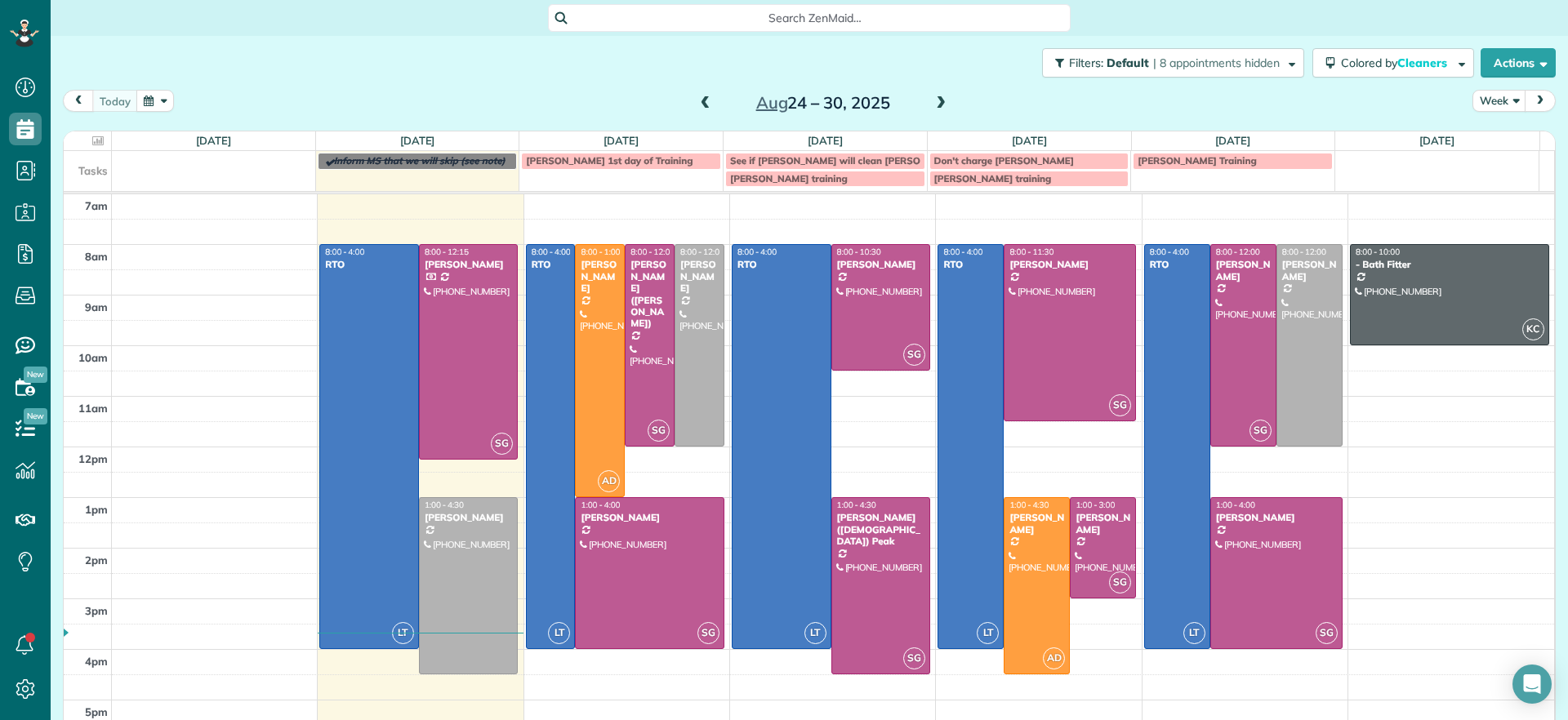
click at [1060, 364] on div at bounding box center [1069, 332] width 131 height 175
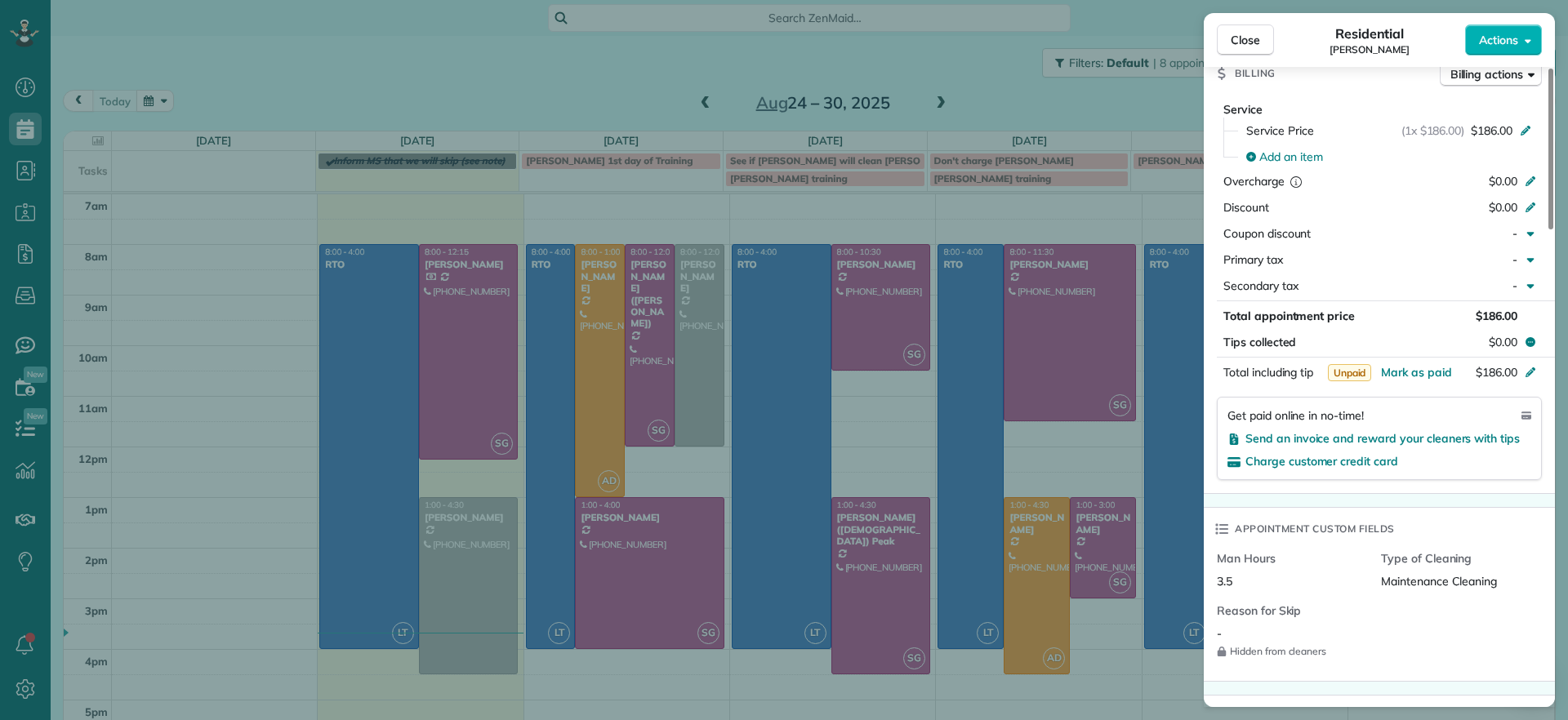
scroll to position [822, 0]
click at [1420, 378] on span "Mark as paid" at bounding box center [1417, 373] width 71 height 15
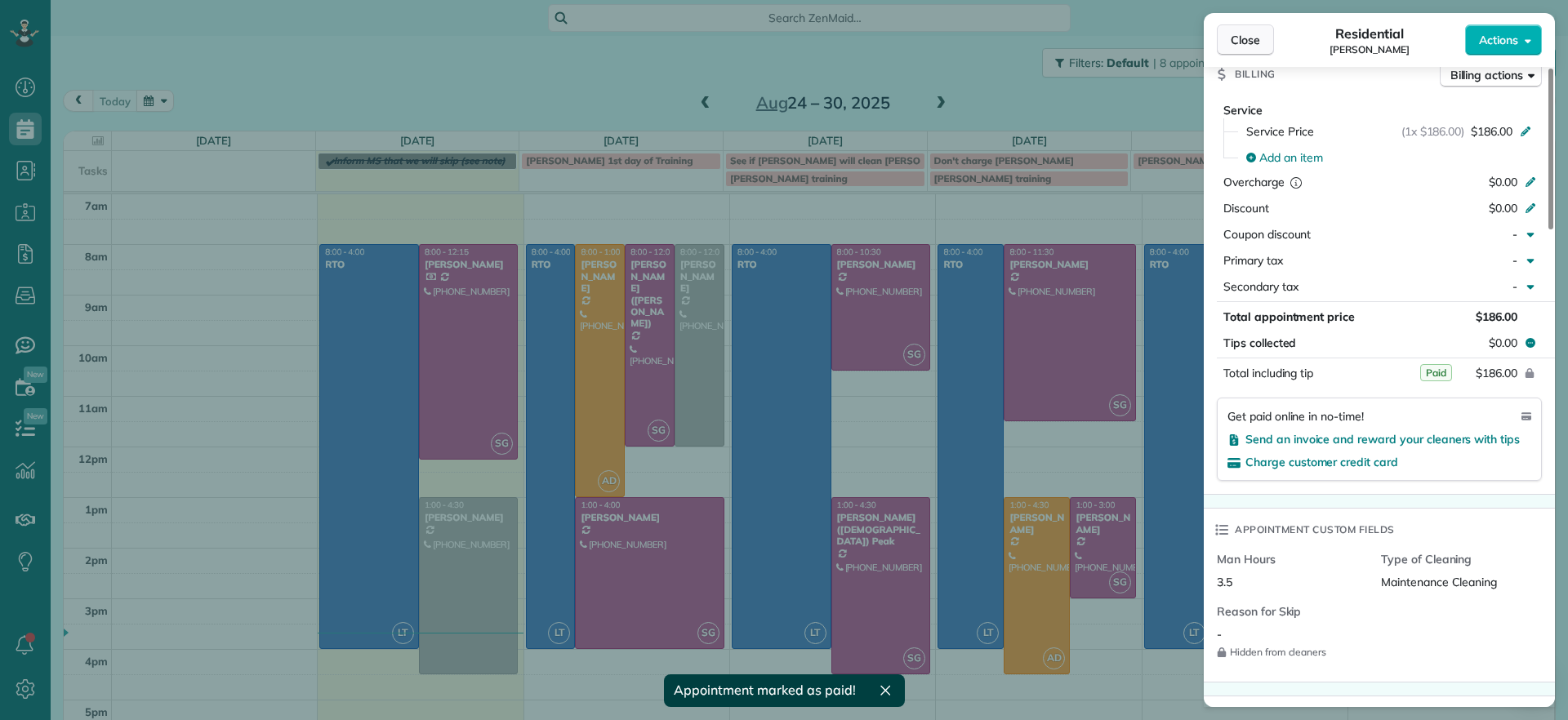
click at [1256, 50] on button "Close" at bounding box center [1245, 40] width 57 height 31
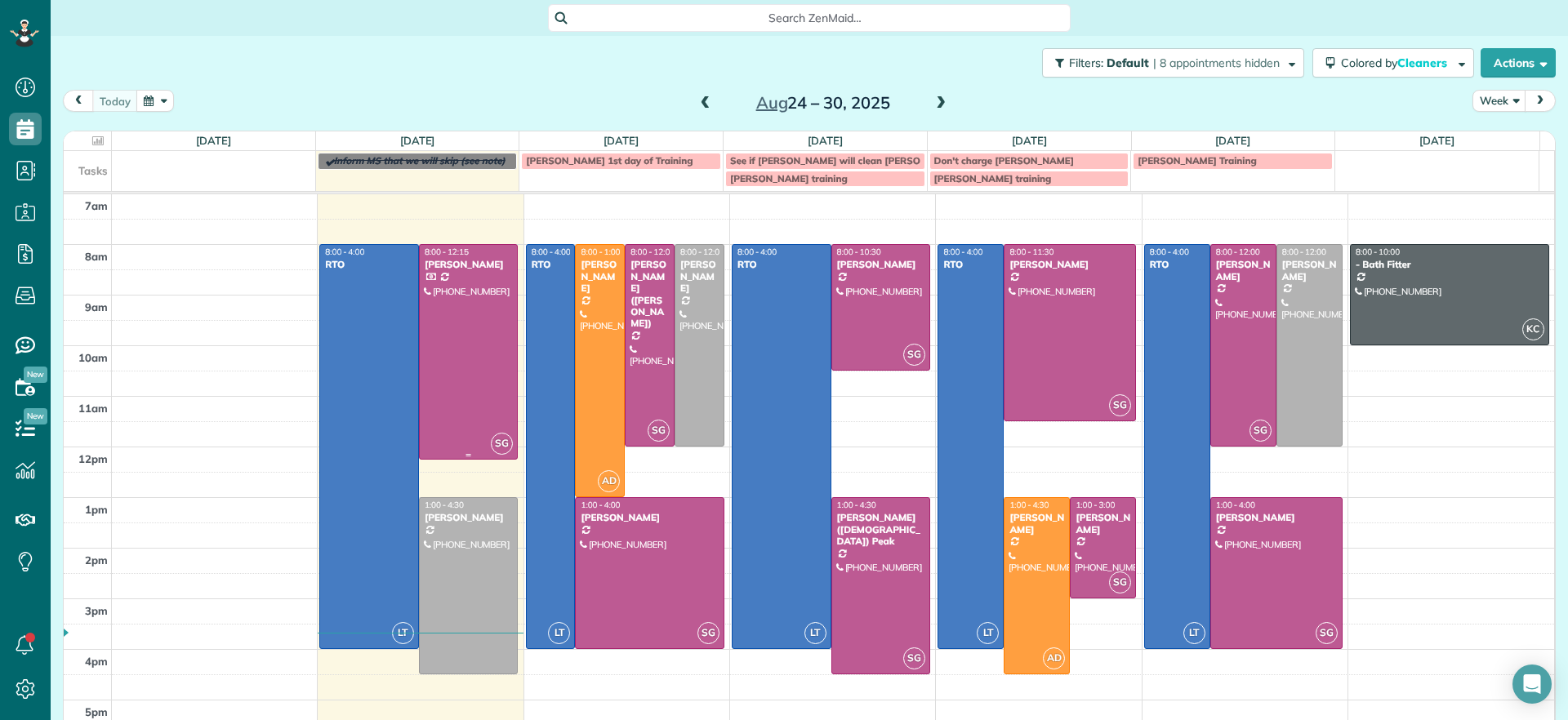
click at [450, 365] on div at bounding box center [469, 351] width 98 height 213
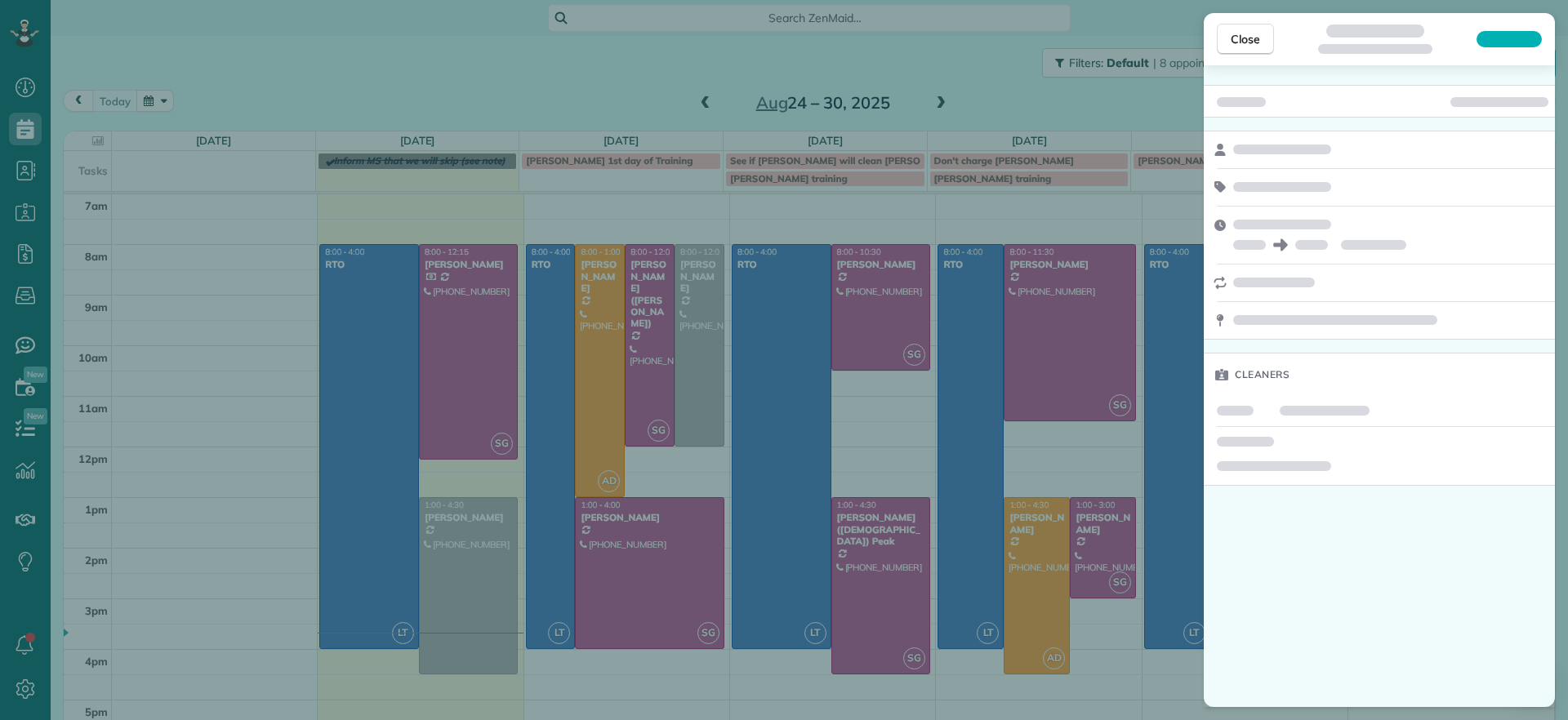
click at [451, 363] on div "Close Cleaners" at bounding box center [784, 360] width 1568 height 720
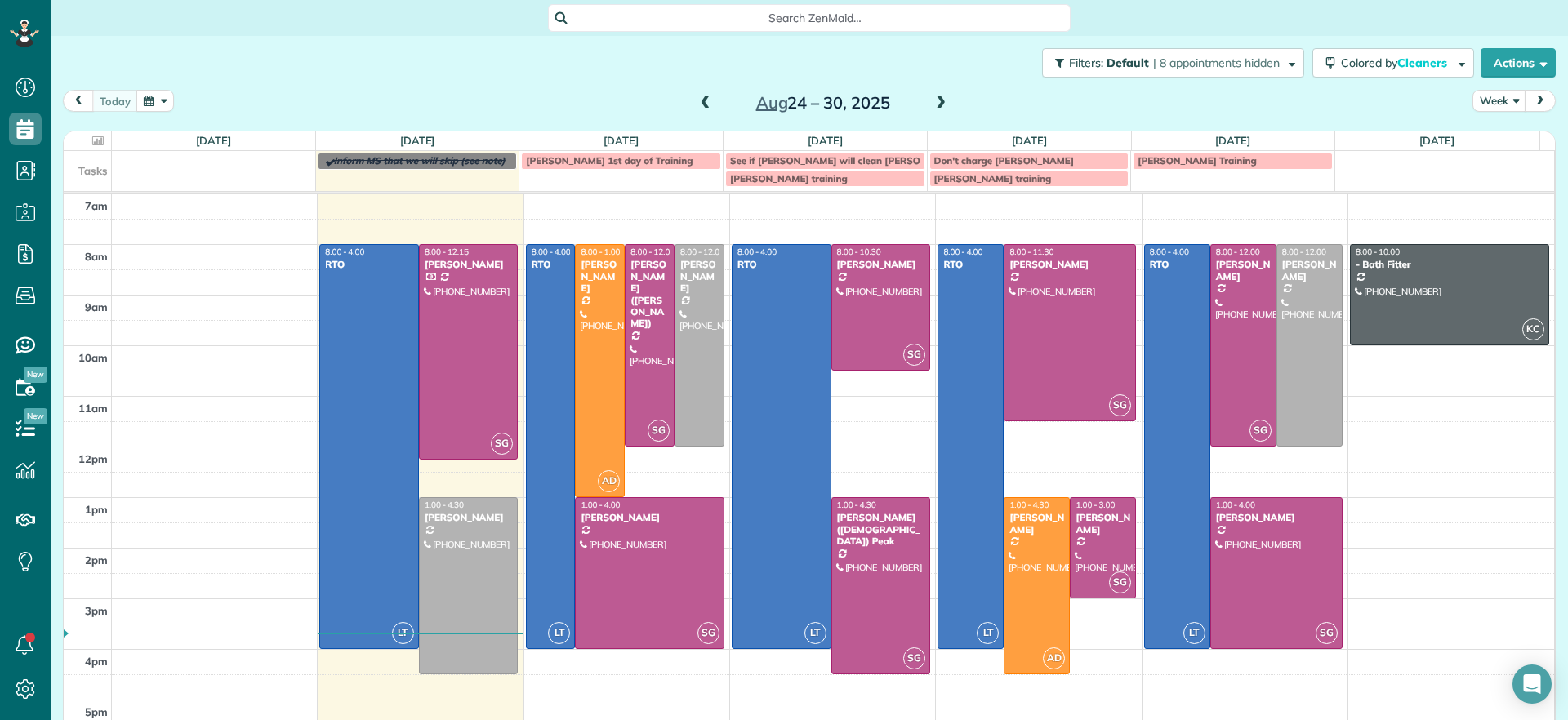
click at [872, 174] on div "Stacy's training" at bounding box center [824, 179] width 190 height 12
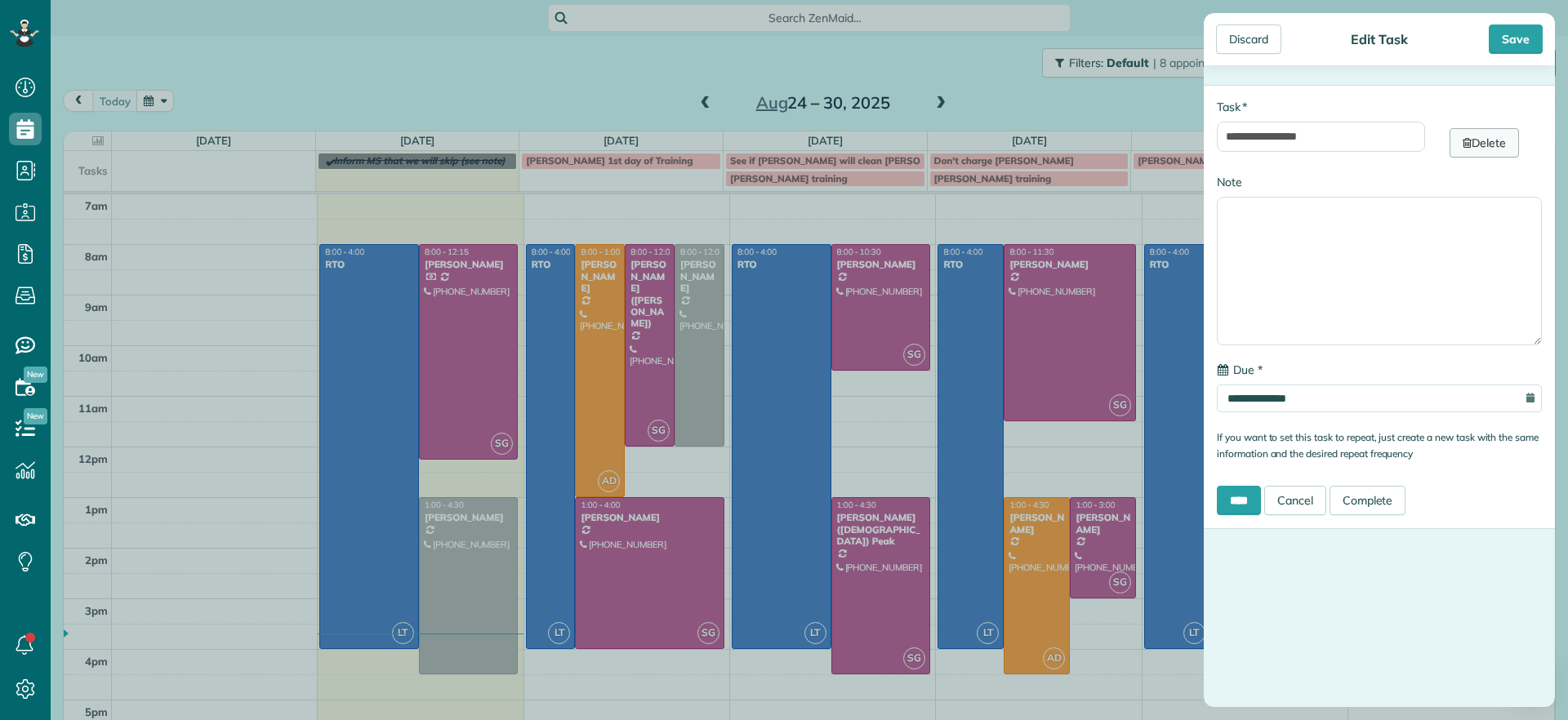
click at [1463, 150] on link "Delete" at bounding box center [1483, 143] width 70 height 30
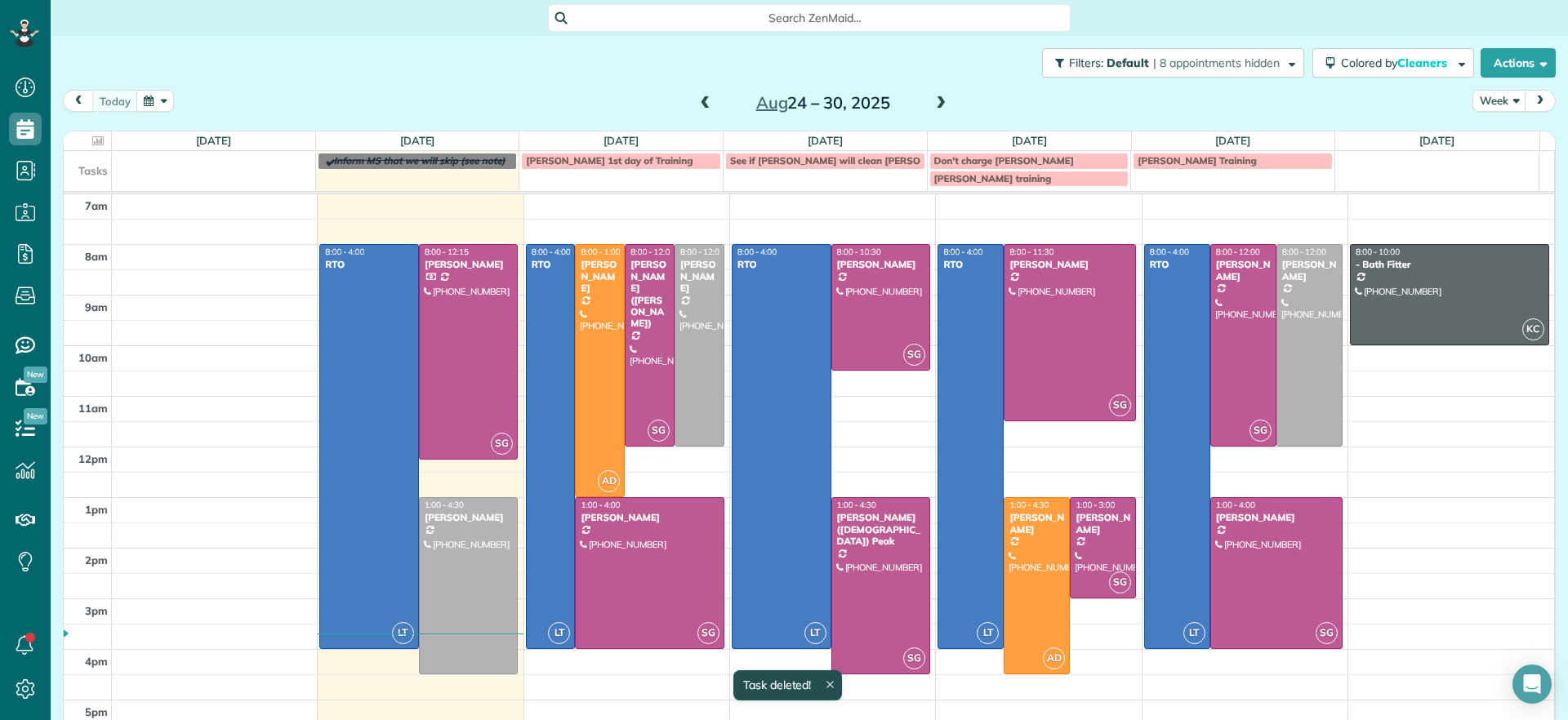
click at [997, 180] on div "Stacy's training" at bounding box center [1029, 179] width 190 height 12
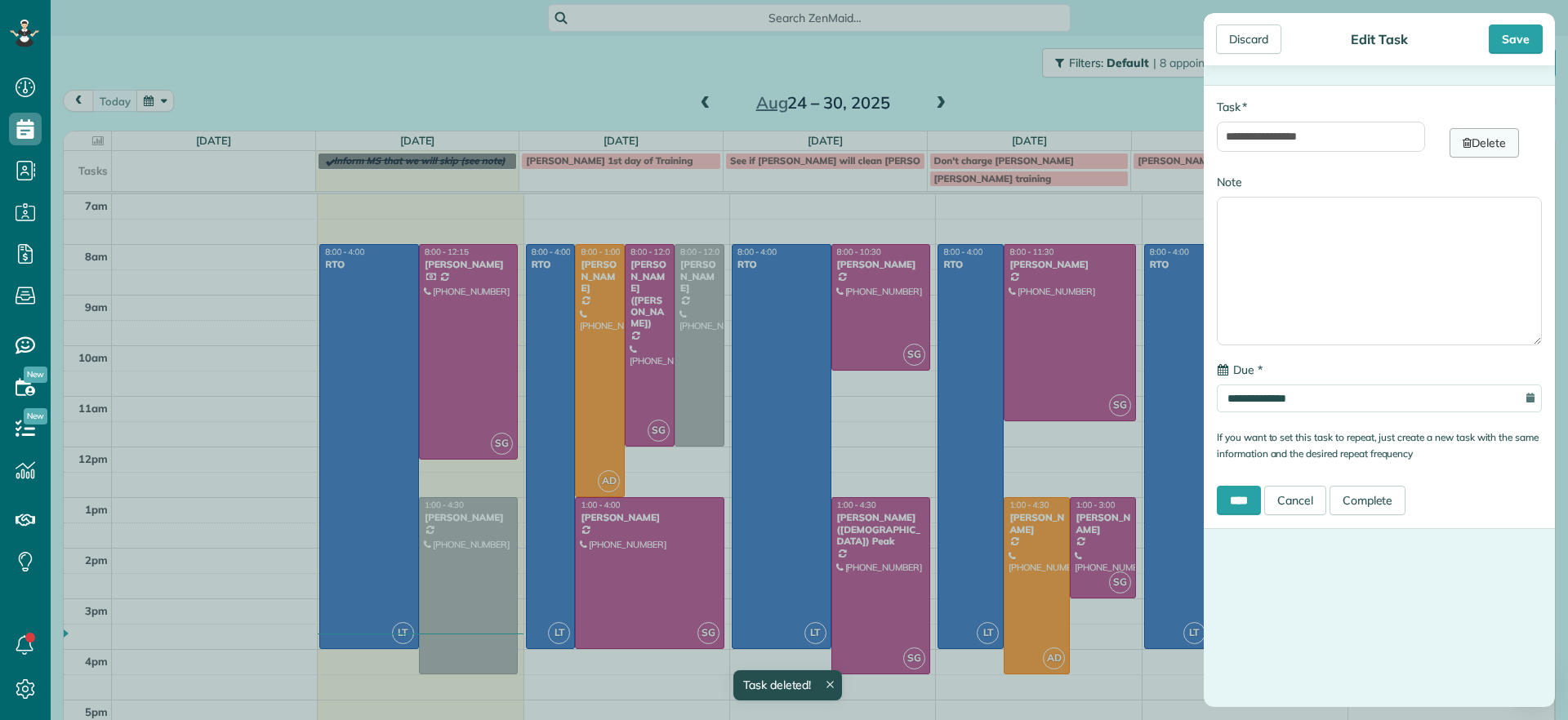
click at [1488, 142] on link "Delete" at bounding box center [1483, 143] width 70 height 30
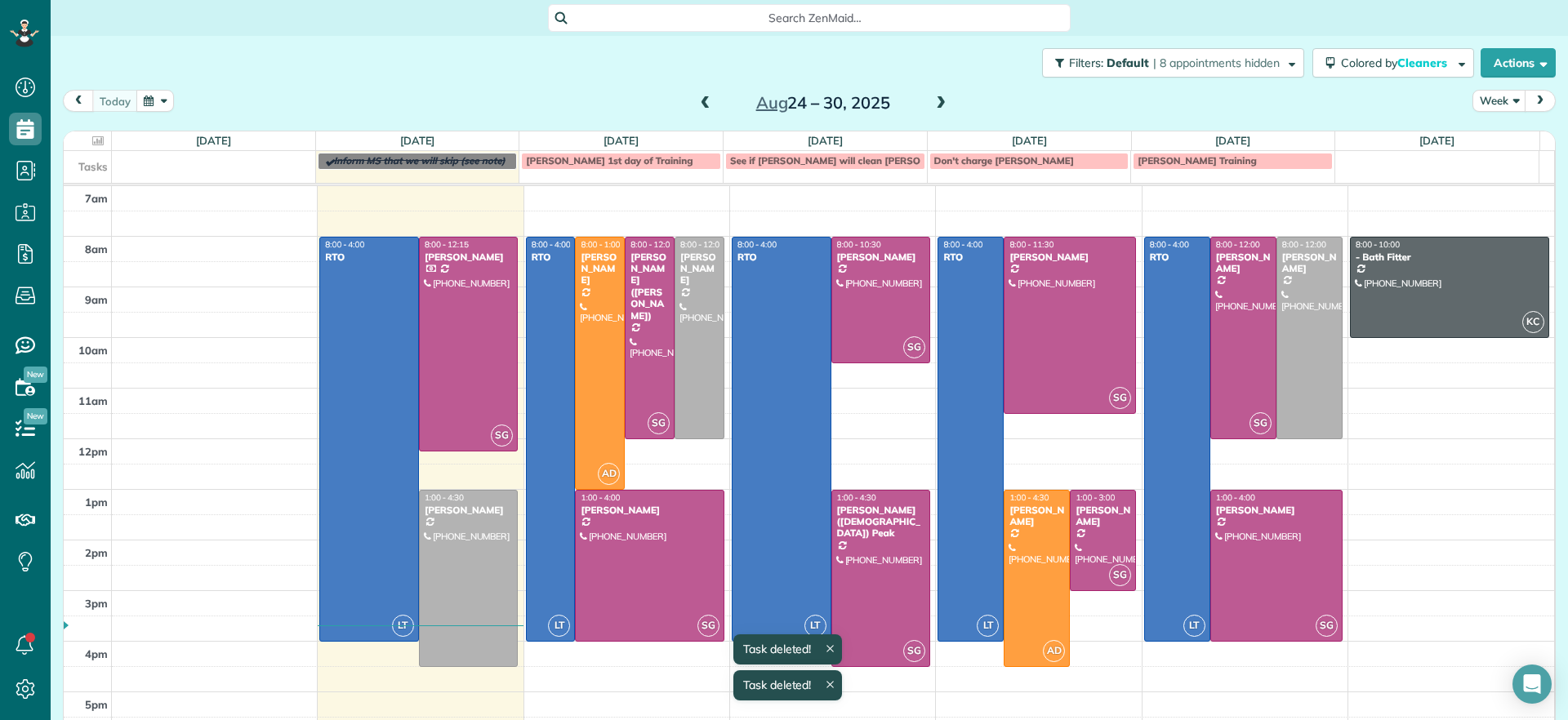
click at [1195, 161] on span "Stacy's Training" at bounding box center [1196, 160] width 119 height 12
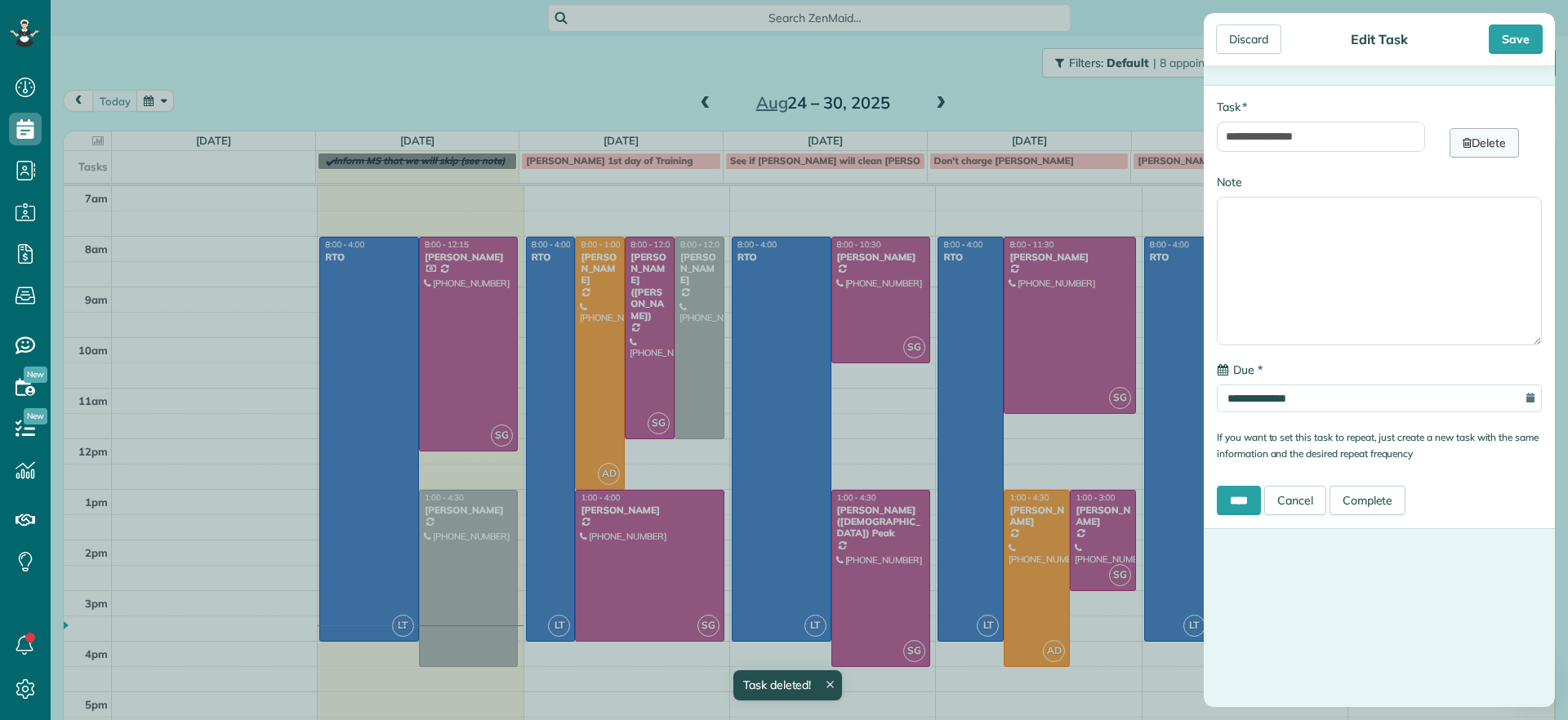
click at [1478, 145] on link "Delete" at bounding box center [1483, 143] width 70 height 30
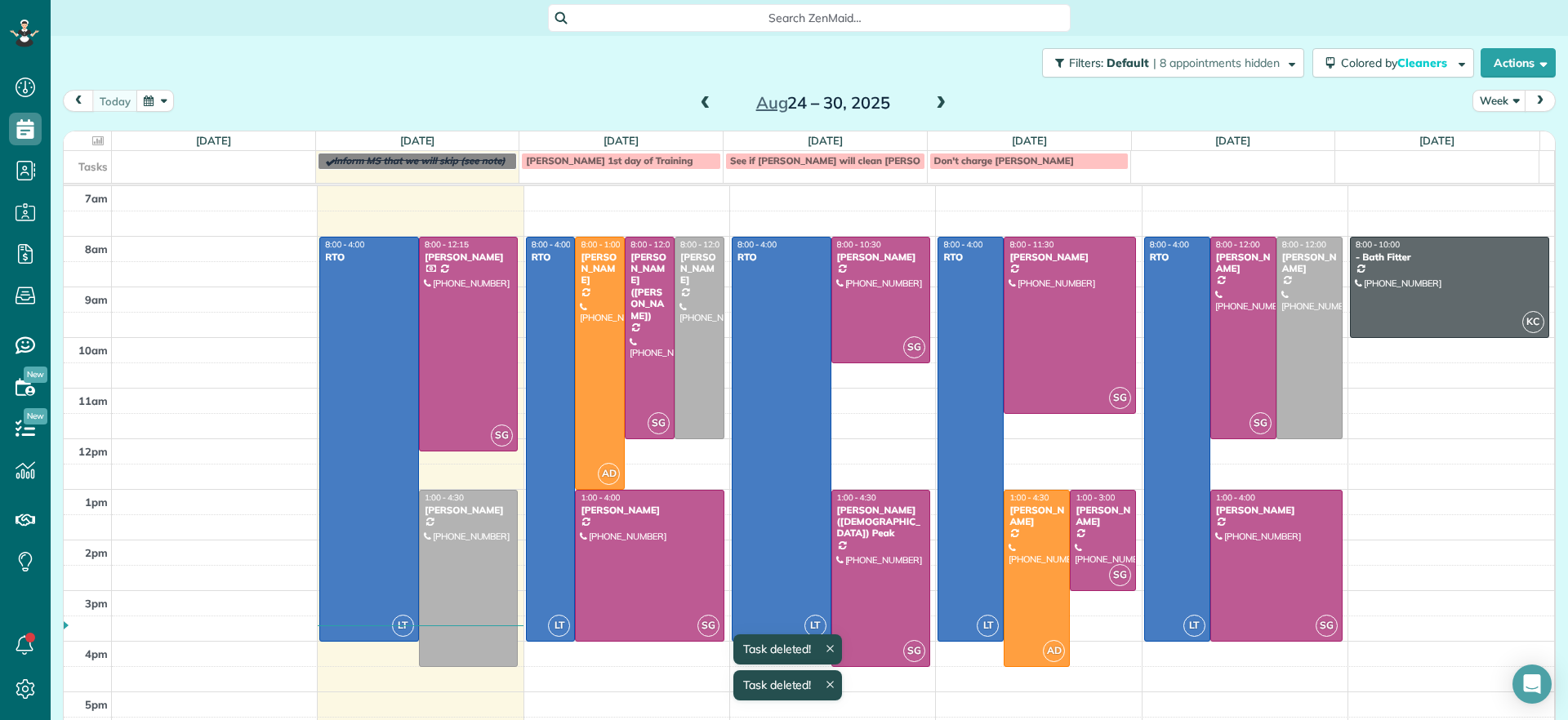
click at [635, 163] on span "Stacy's 1st day of Training" at bounding box center [609, 160] width 166 height 12
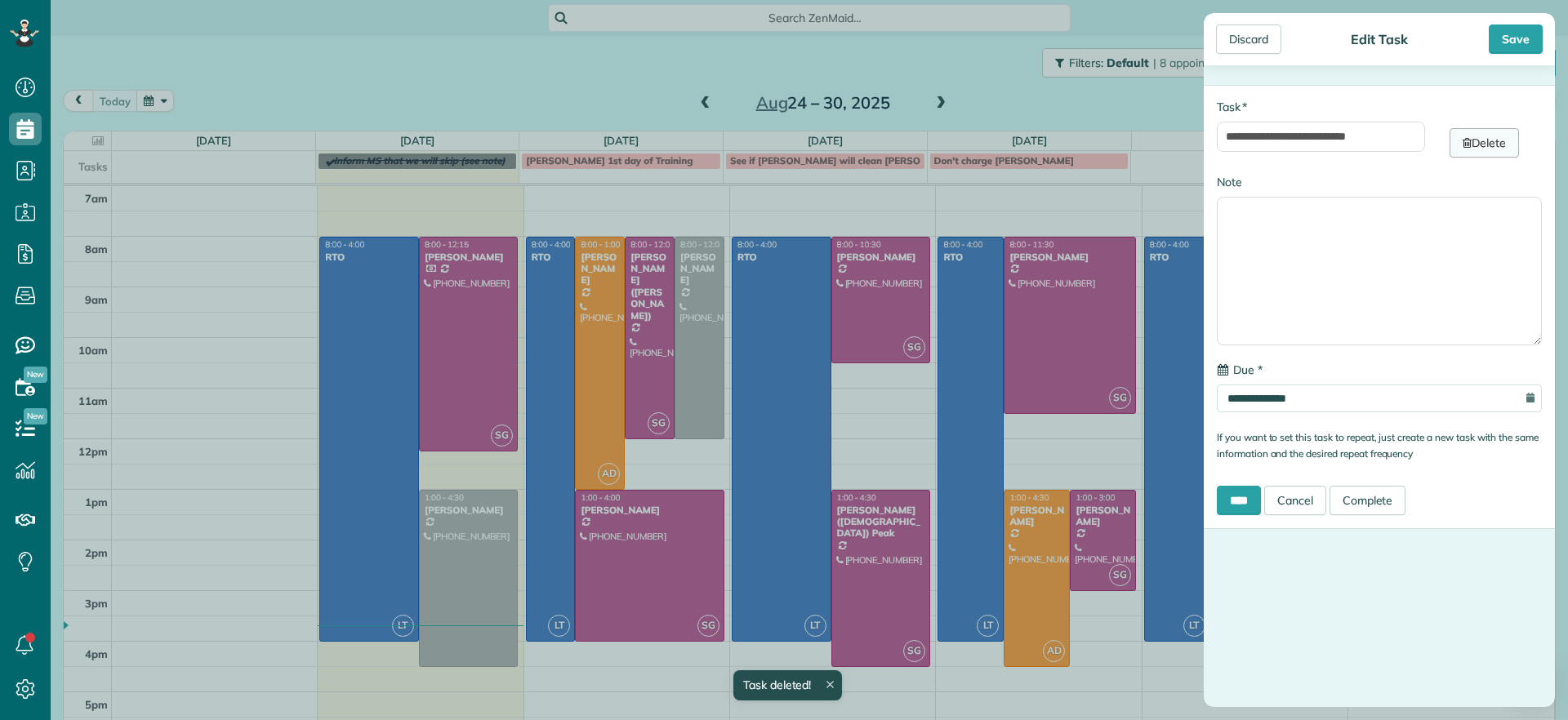
click at [1479, 147] on link "Delete" at bounding box center [1483, 143] width 70 height 30
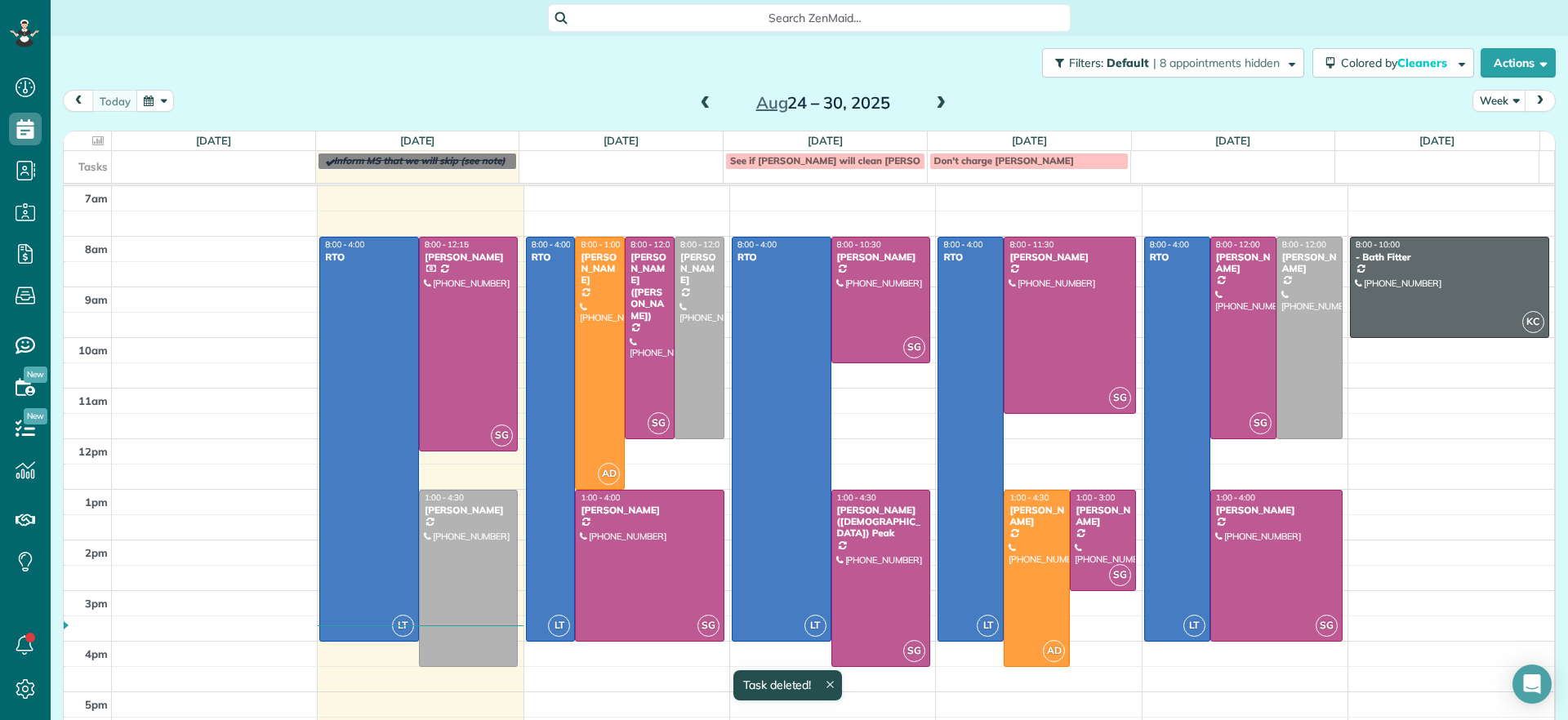
click at [935, 105] on span at bounding box center [940, 103] width 18 height 15
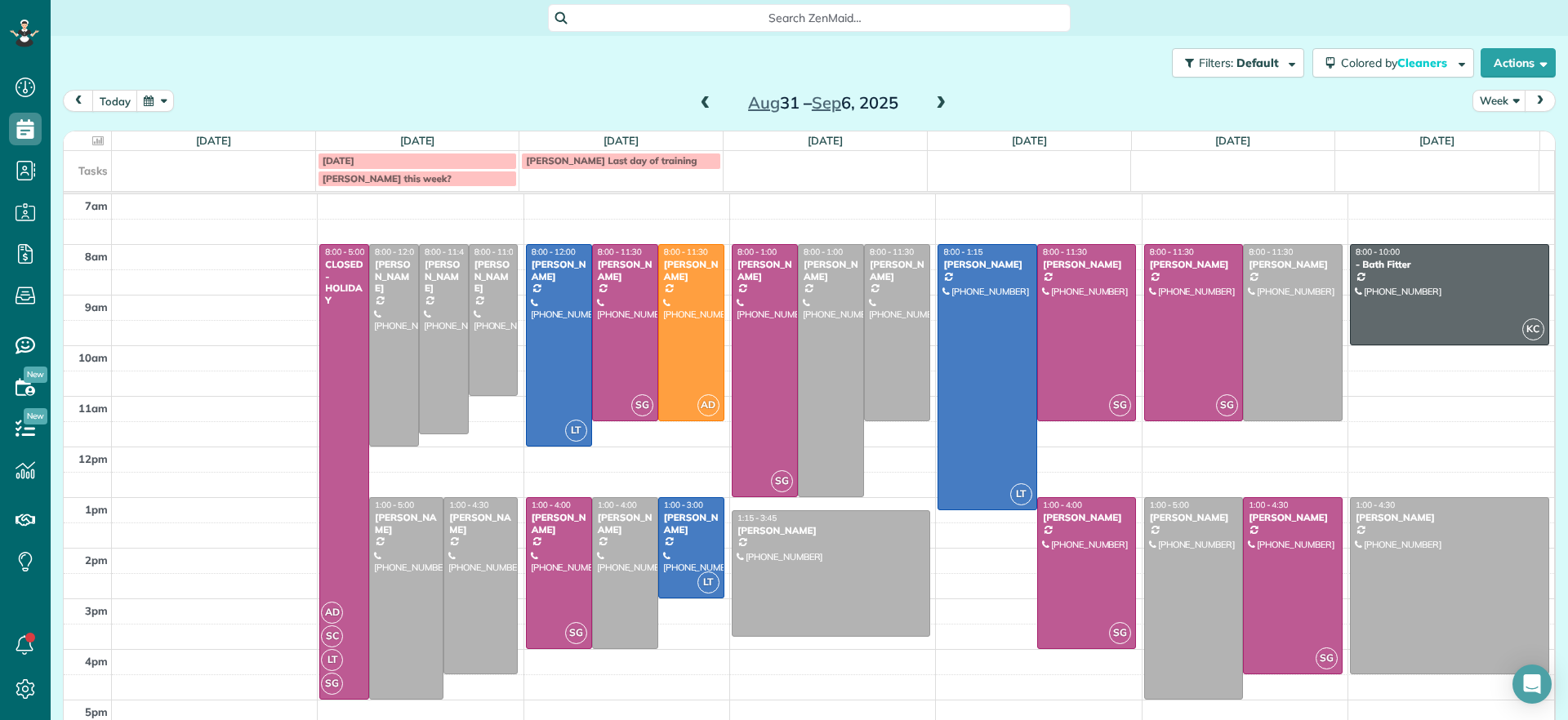
click at [557, 158] on span "Stacy's Last day of training" at bounding box center [611, 160] width 170 height 12
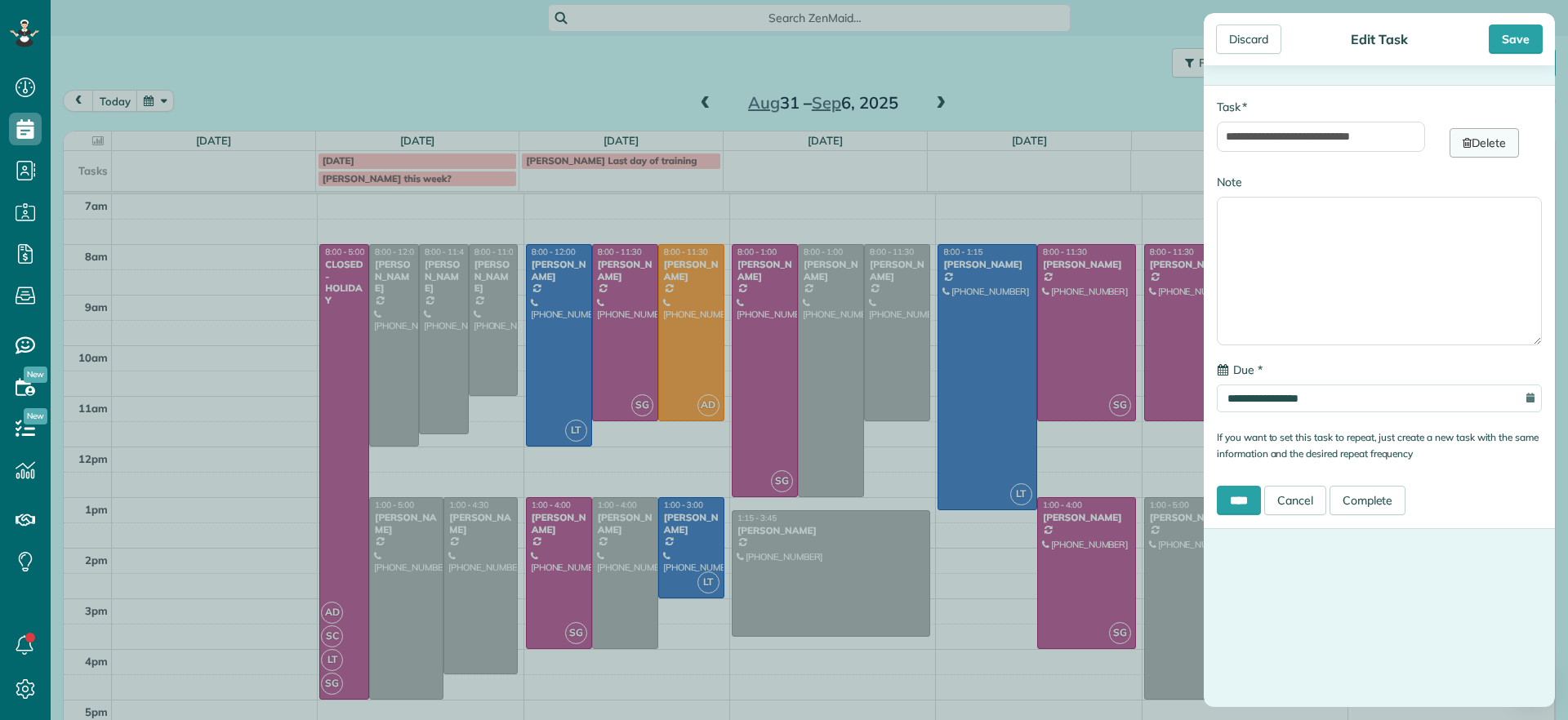
click at [1497, 142] on link "Delete" at bounding box center [1483, 143] width 70 height 30
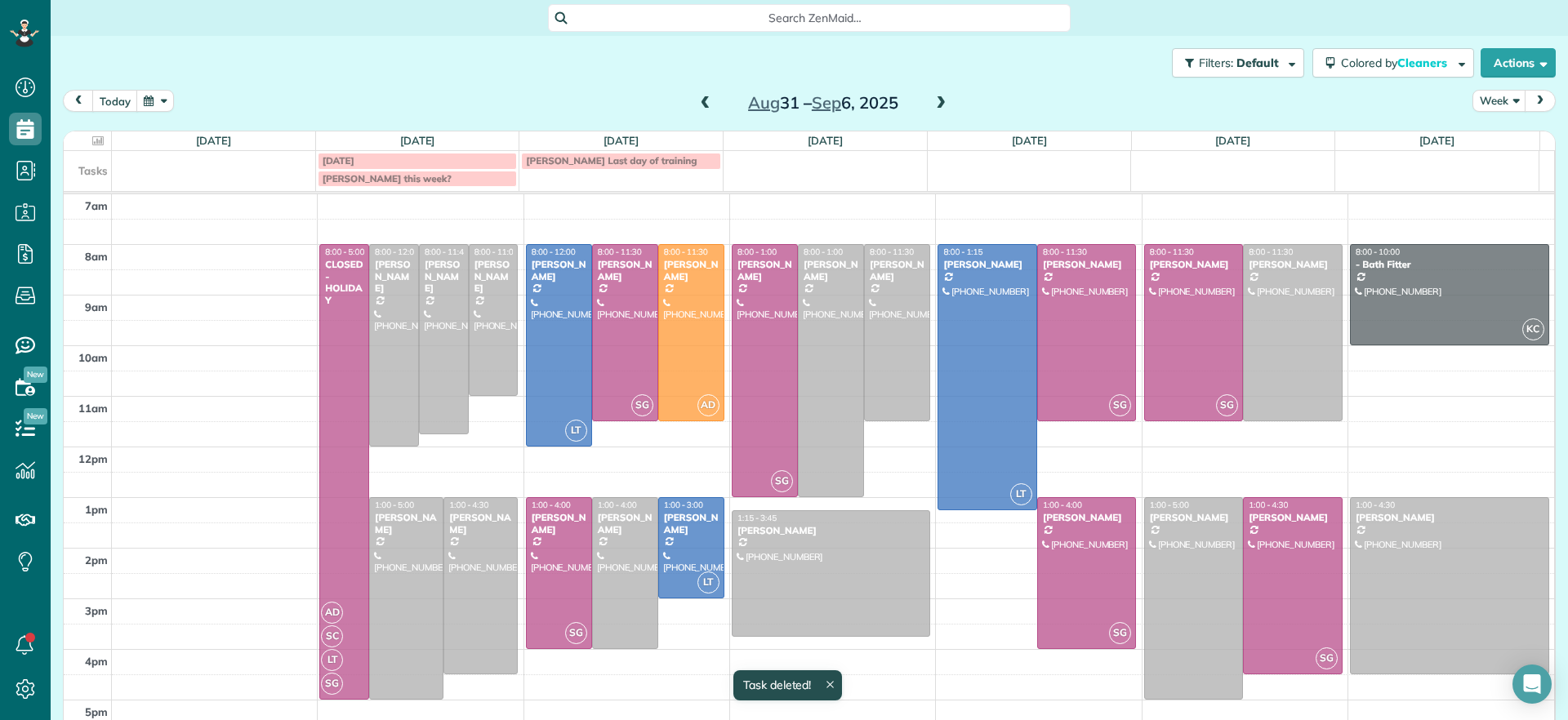
click at [333, 368] on body "Dashboard Scheduling Calendar View List View Dispatch View - Weekly scheduling …" at bounding box center [784, 360] width 1568 height 720
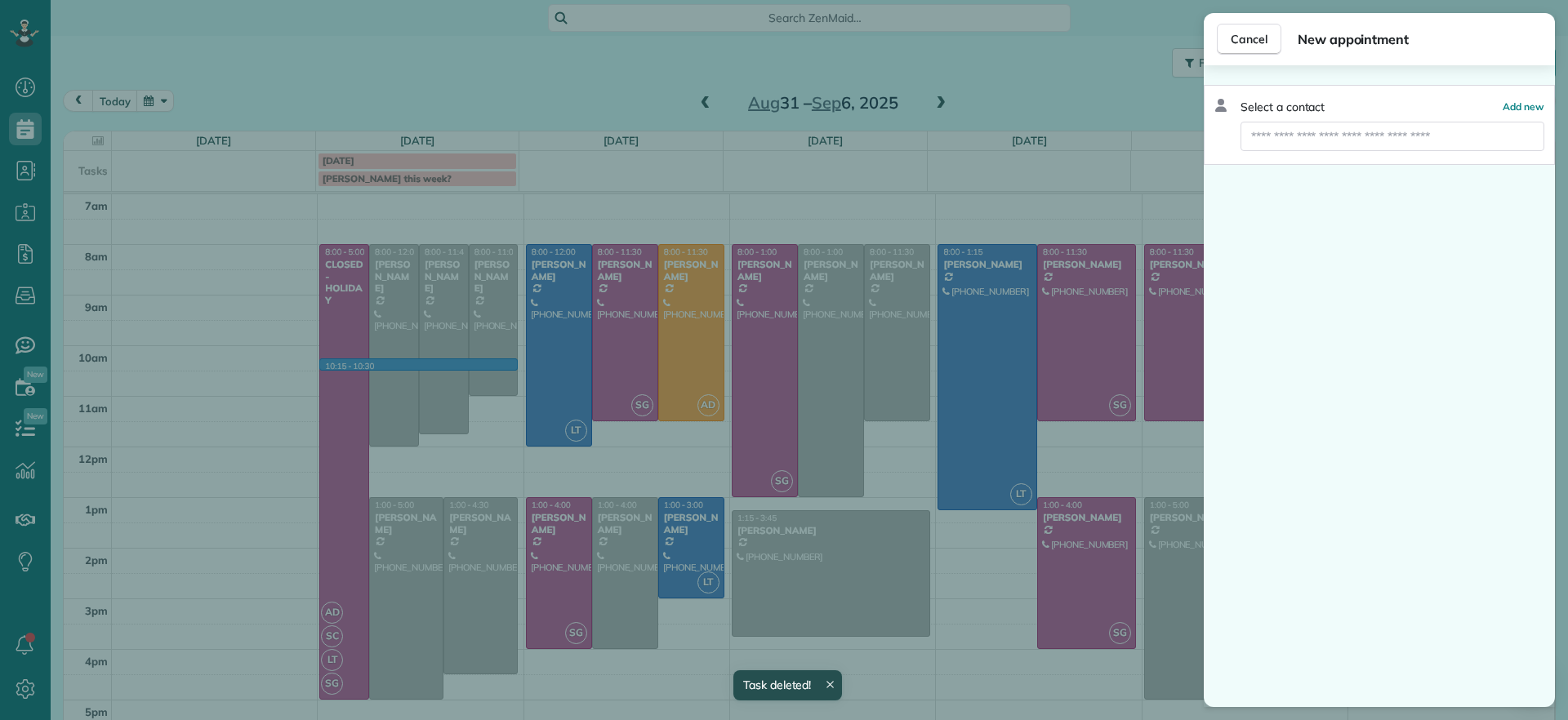
click at [346, 259] on div "Cancel New appointment Select a contact Add new" at bounding box center [784, 360] width 1568 height 720
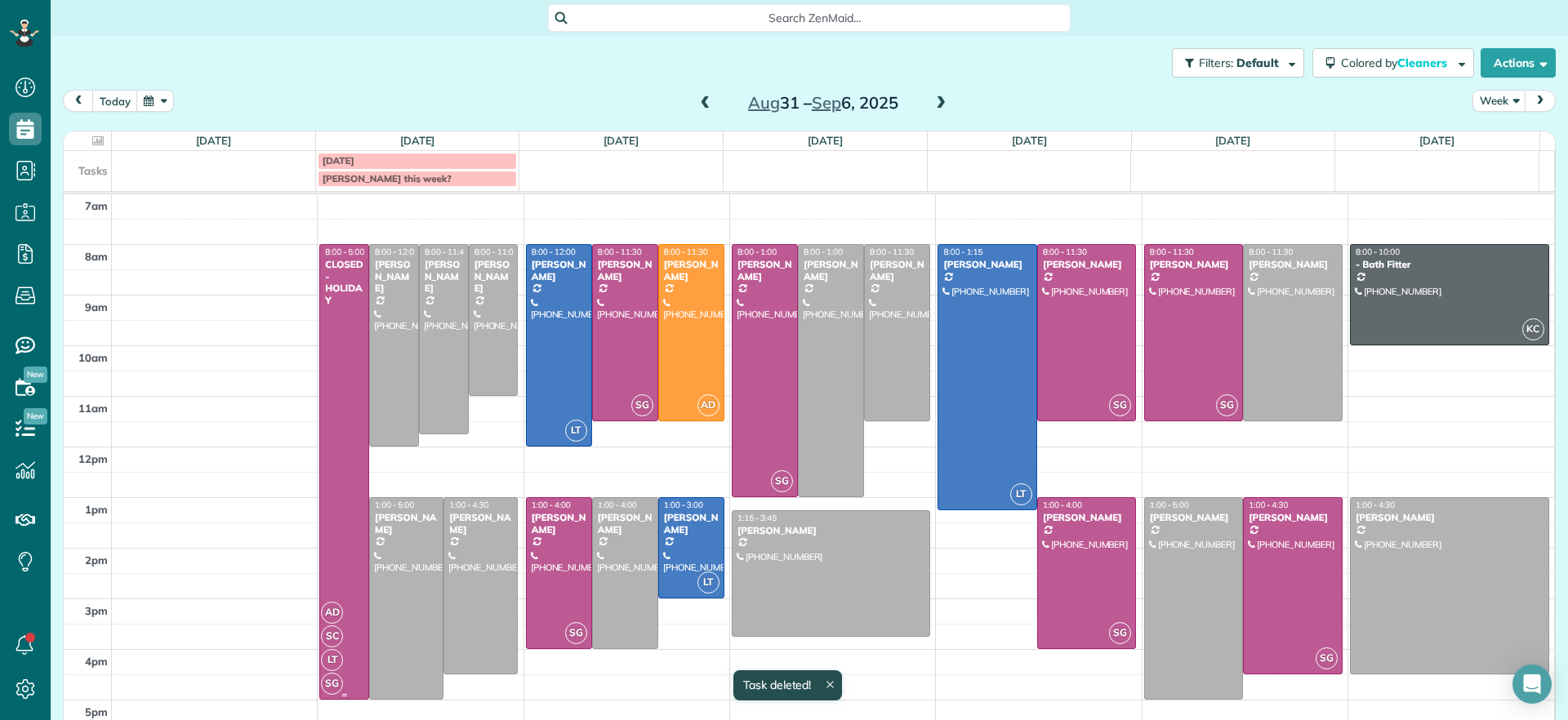
click at [344, 255] on span "8:00 - 5:00" at bounding box center [344, 252] width 39 height 11
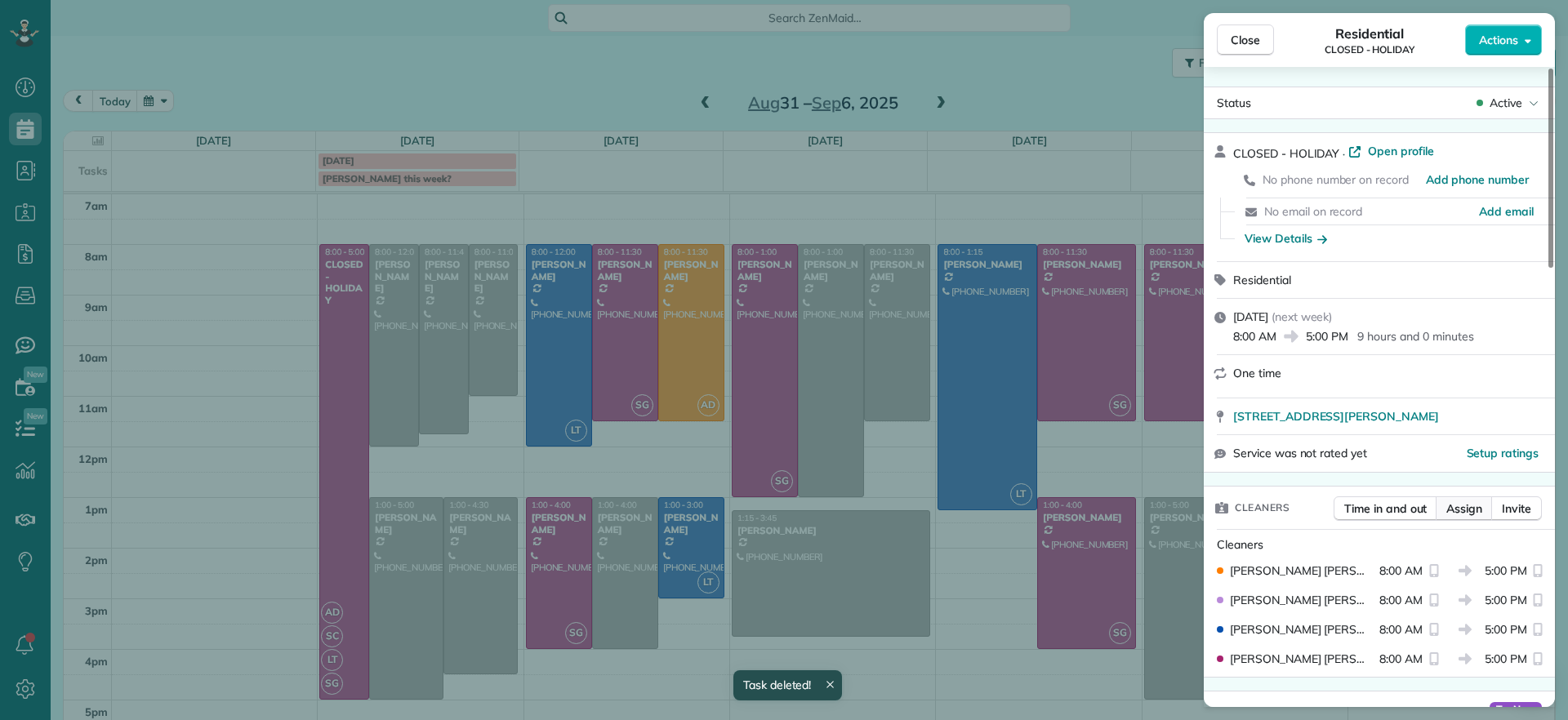
click at [1458, 502] on span "Assign" at bounding box center [1464, 509] width 36 height 17
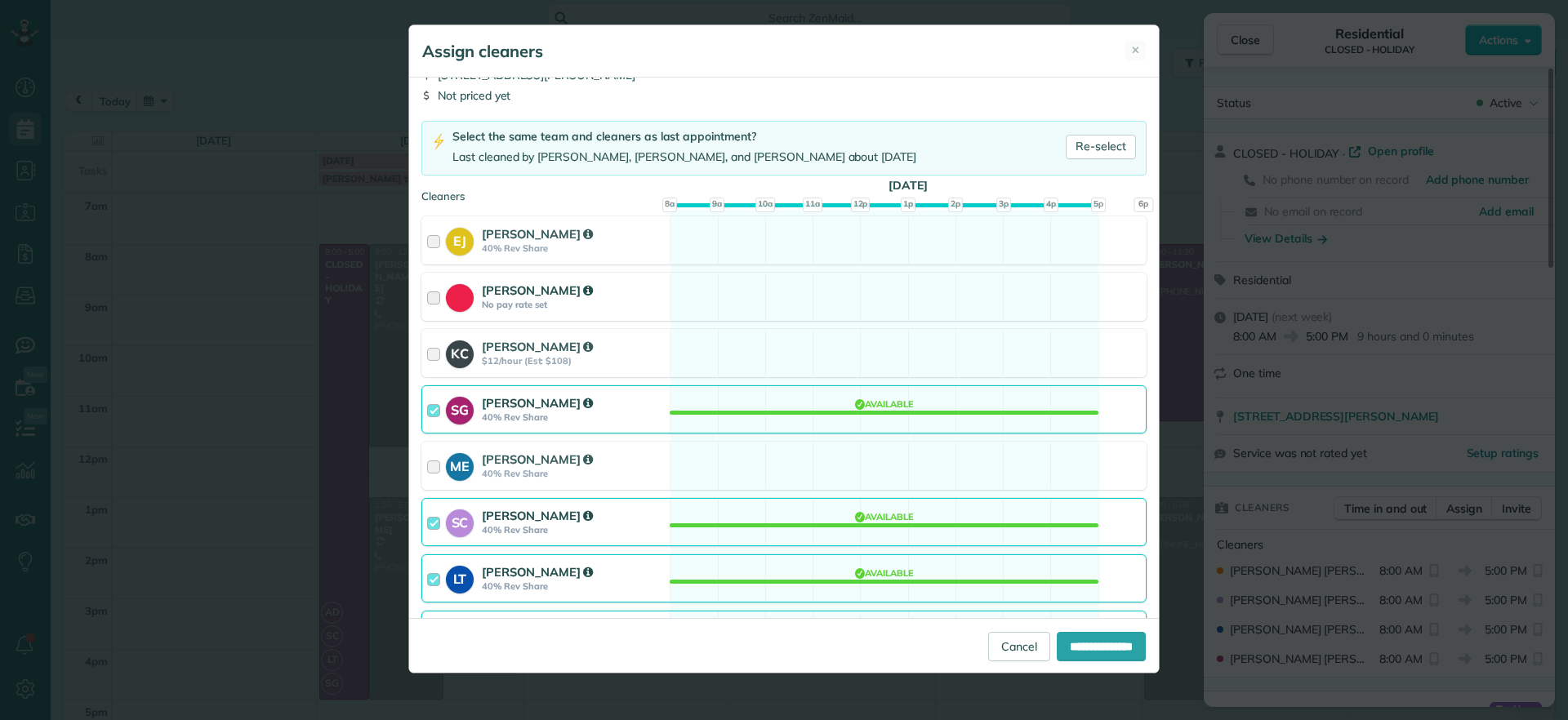
scroll to position [102, 0]
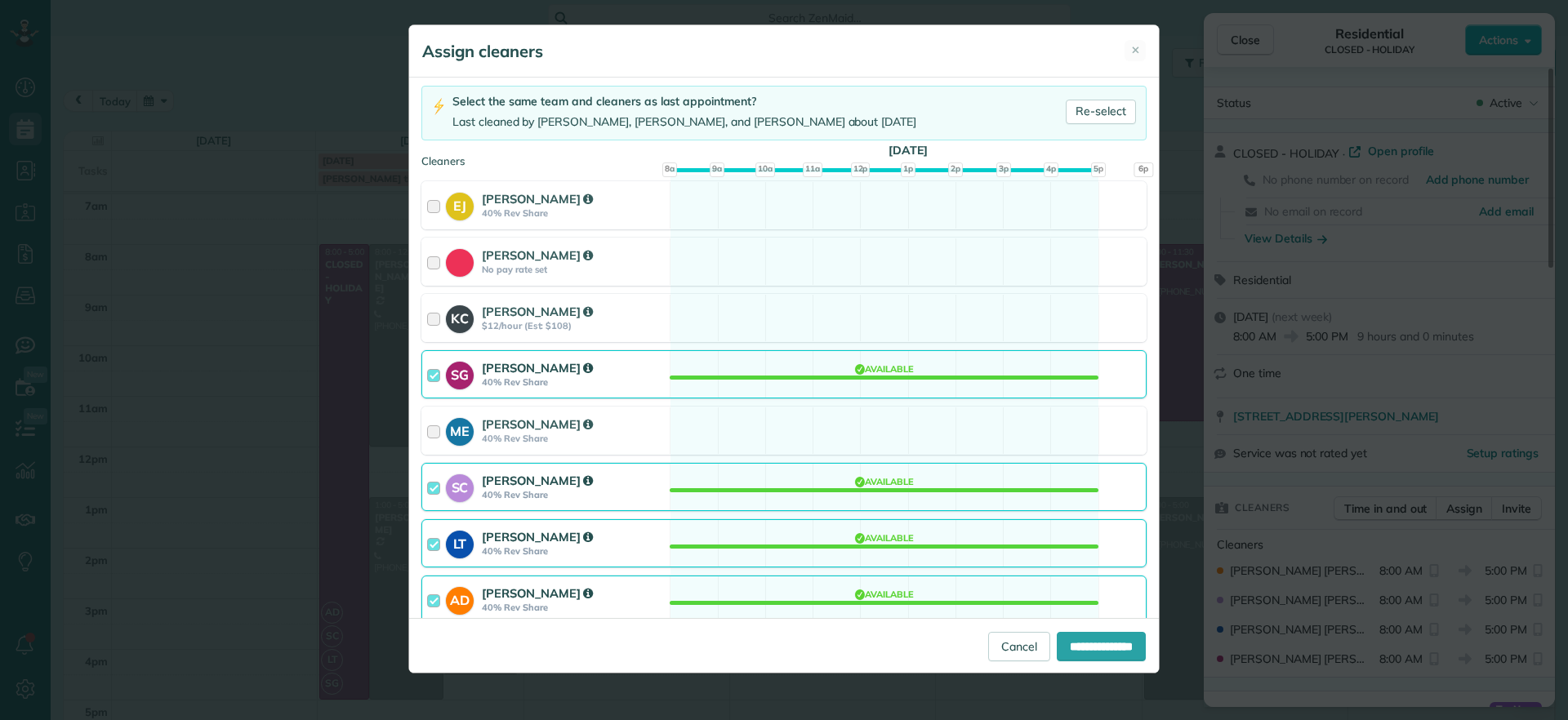
click at [860, 489] on div "SC Stacy Carolan 40% Rev Share Available" at bounding box center [783, 487] width 725 height 48
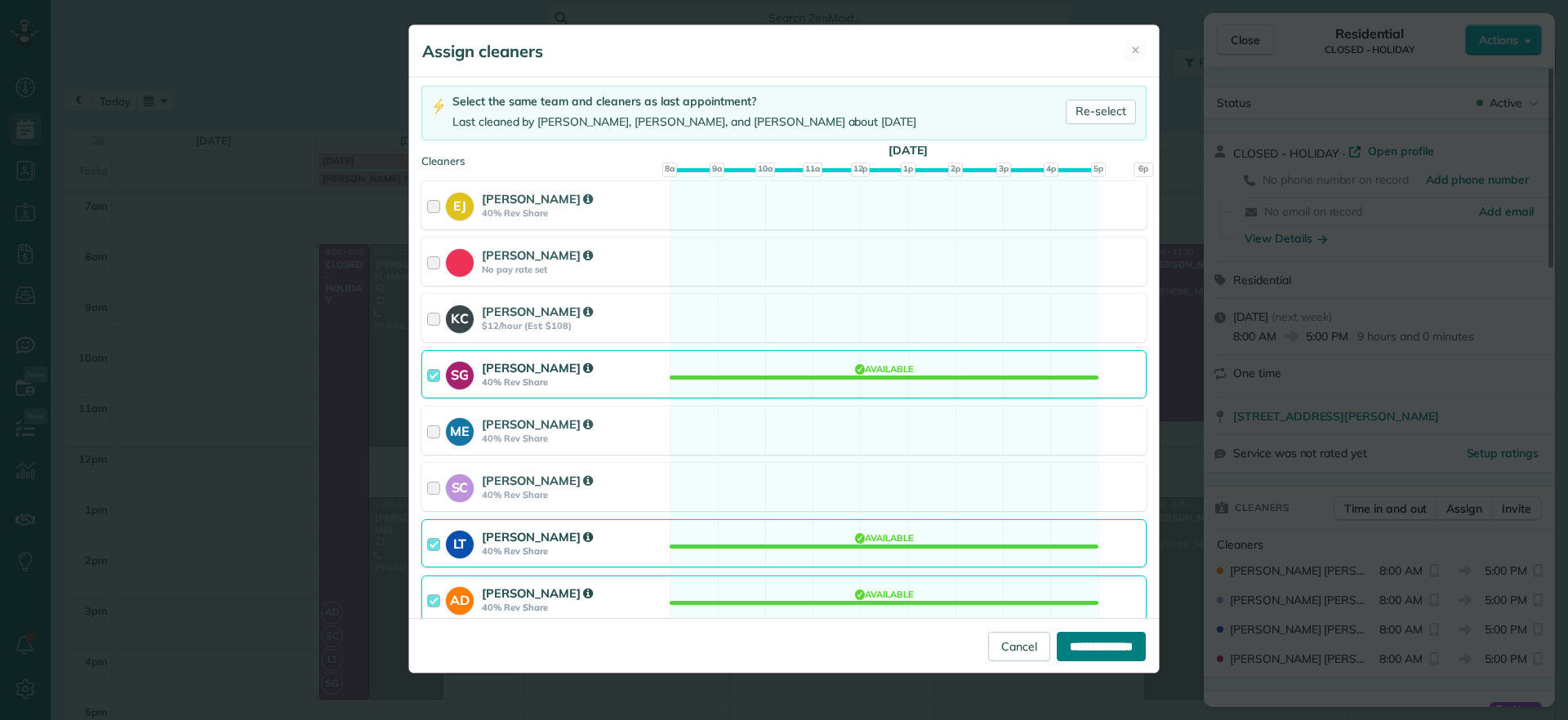
click at [1082, 642] on input "**********" at bounding box center [1101, 646] width 89 height 30
type input "**********"
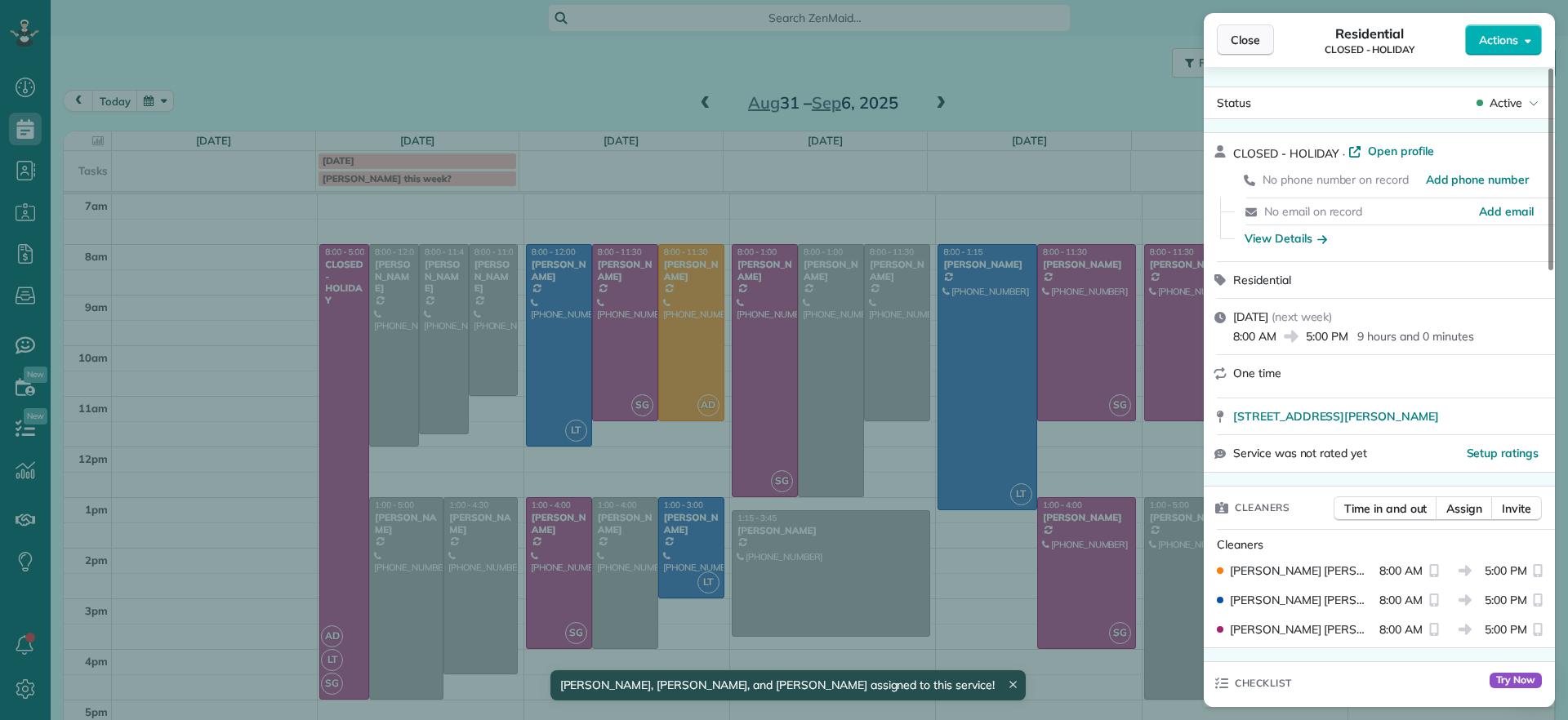
click at [1249, 44] on span "Close" at bounding box center [1245, 39] width 30 height 17
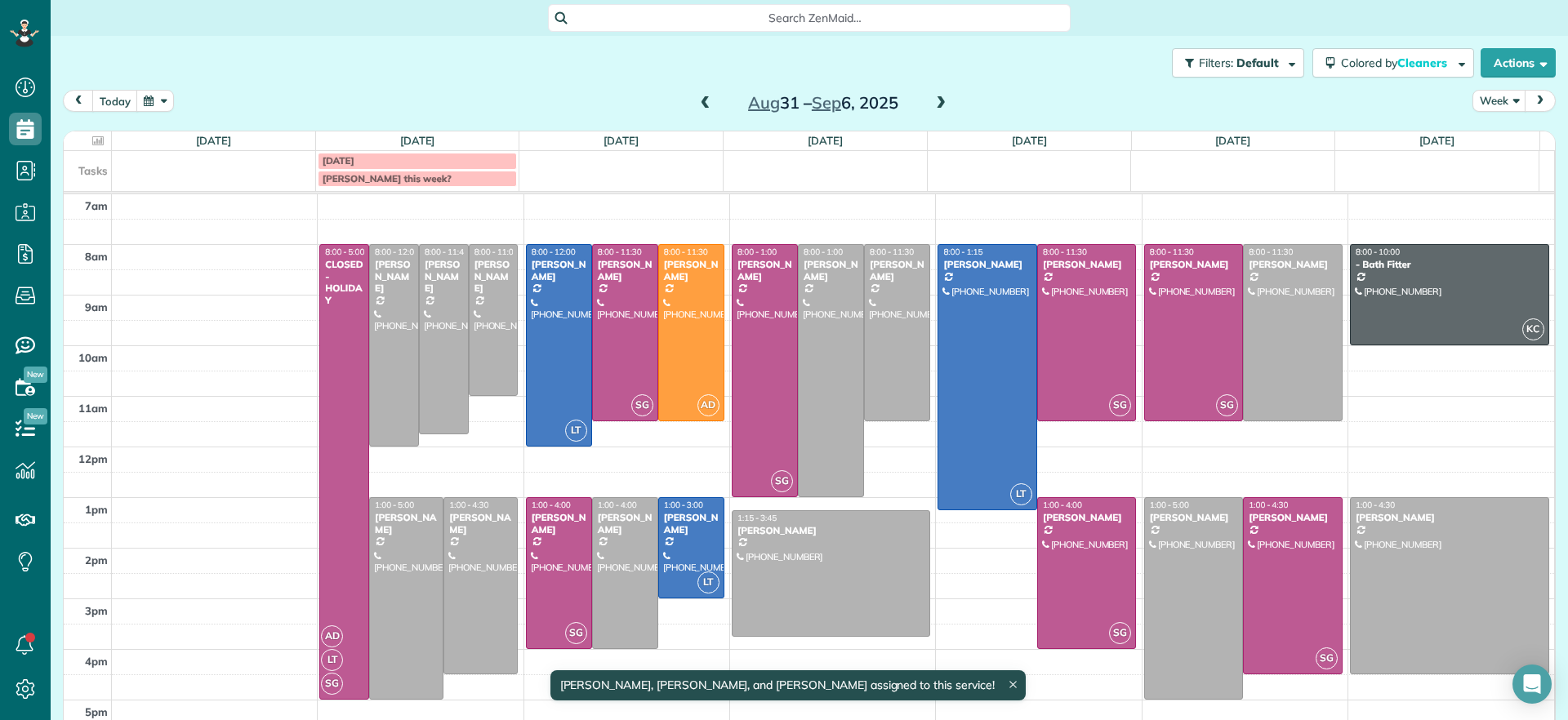
click at [709, 105] on div "Aug 31 – Sep 6, 2025" at bounding box center [823, 102] width 262 height 27
click at [696, 104] on span at bounding box center [705, 103] width 18 height 15
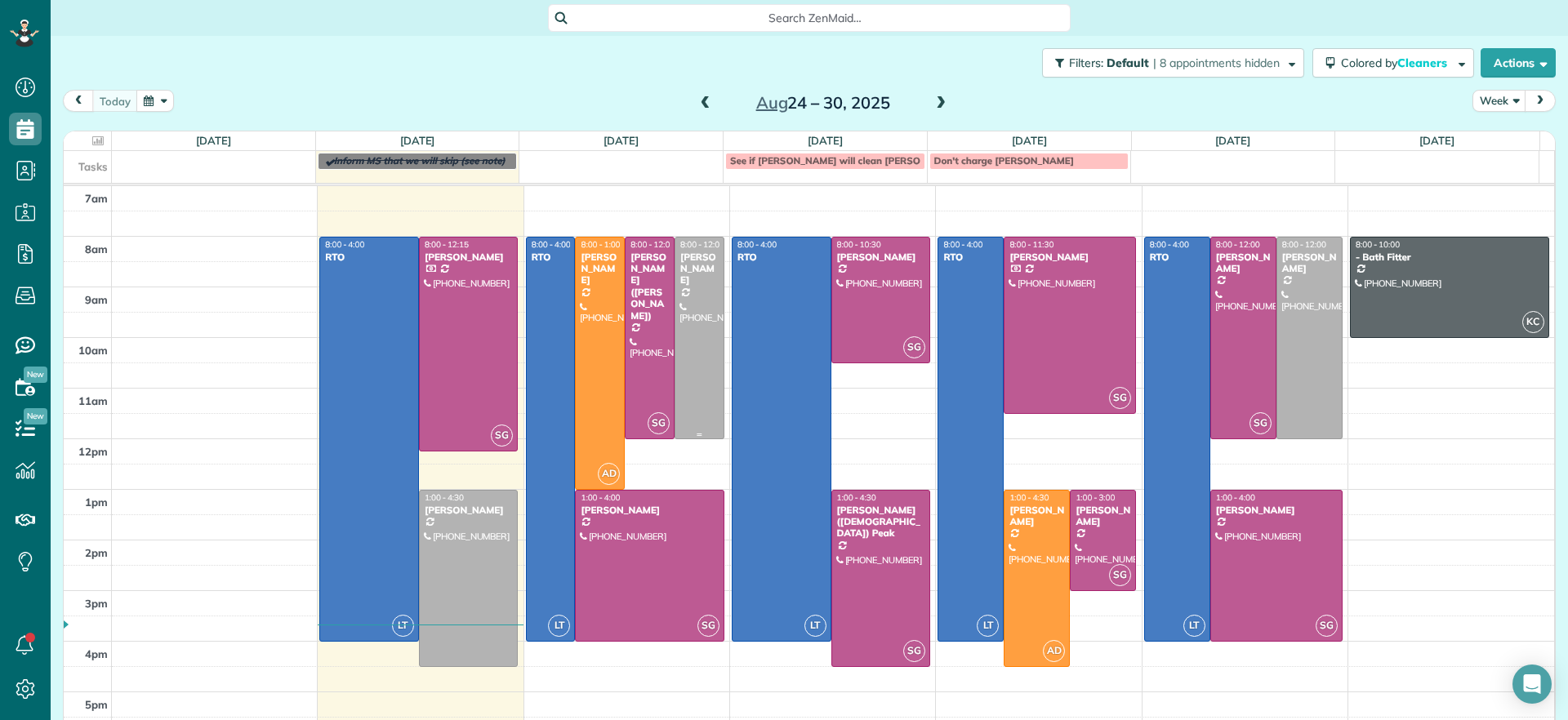
click at [689, 326] on div at bounding box center [698, 338] width 48 height 201
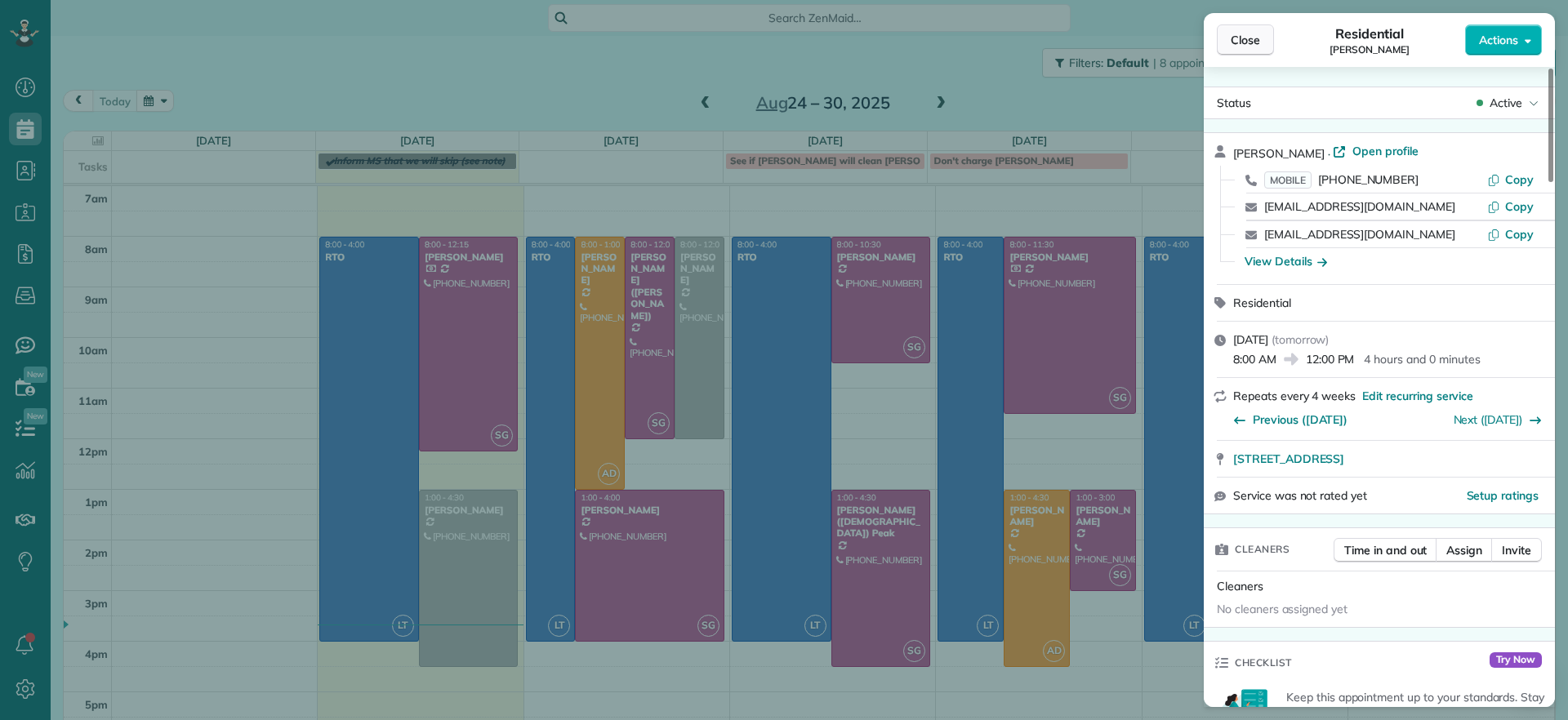
click at [1271, 39] on button "Close" at bounding box center [1245, 40] width 57 height 31
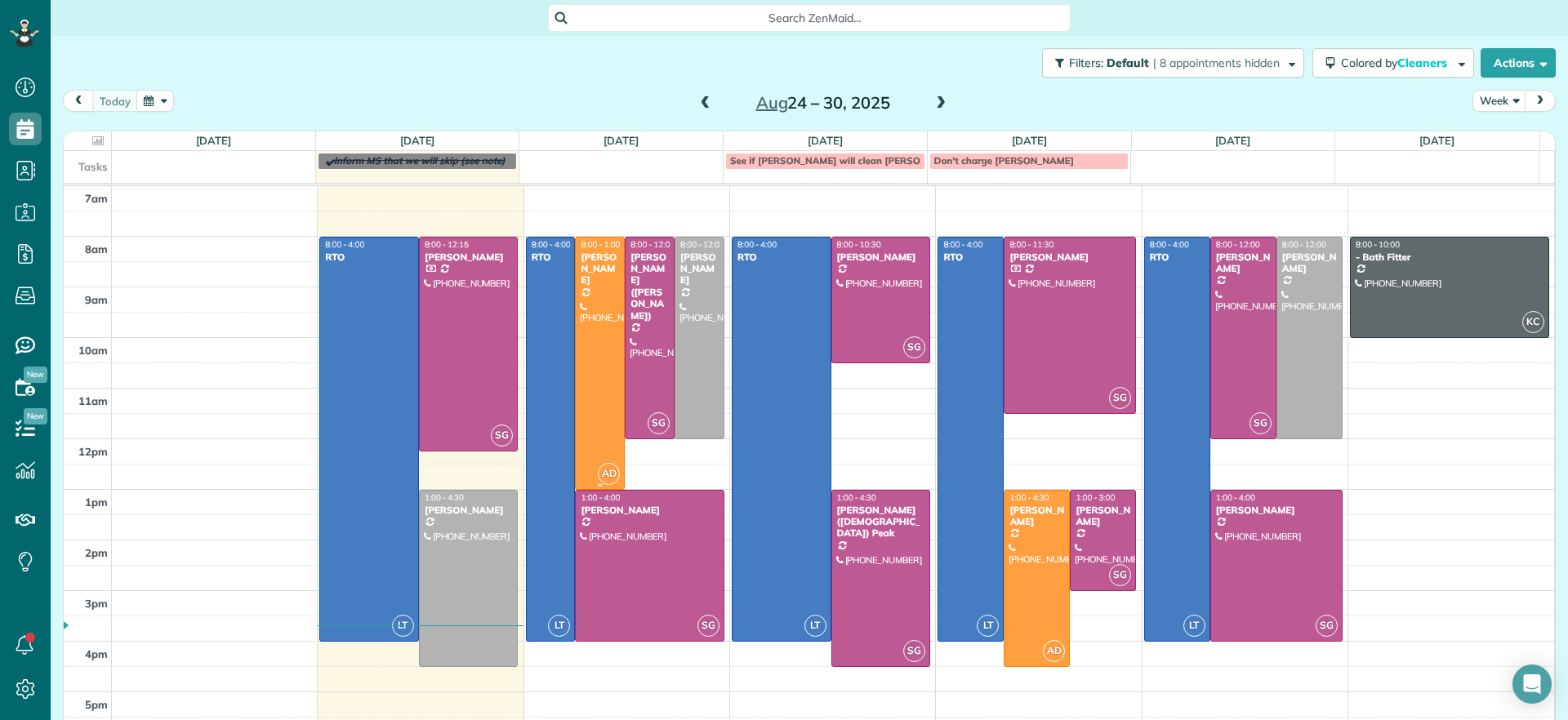
click at [580, 417] on div at bounding box center [599, 364] width 48 height 252
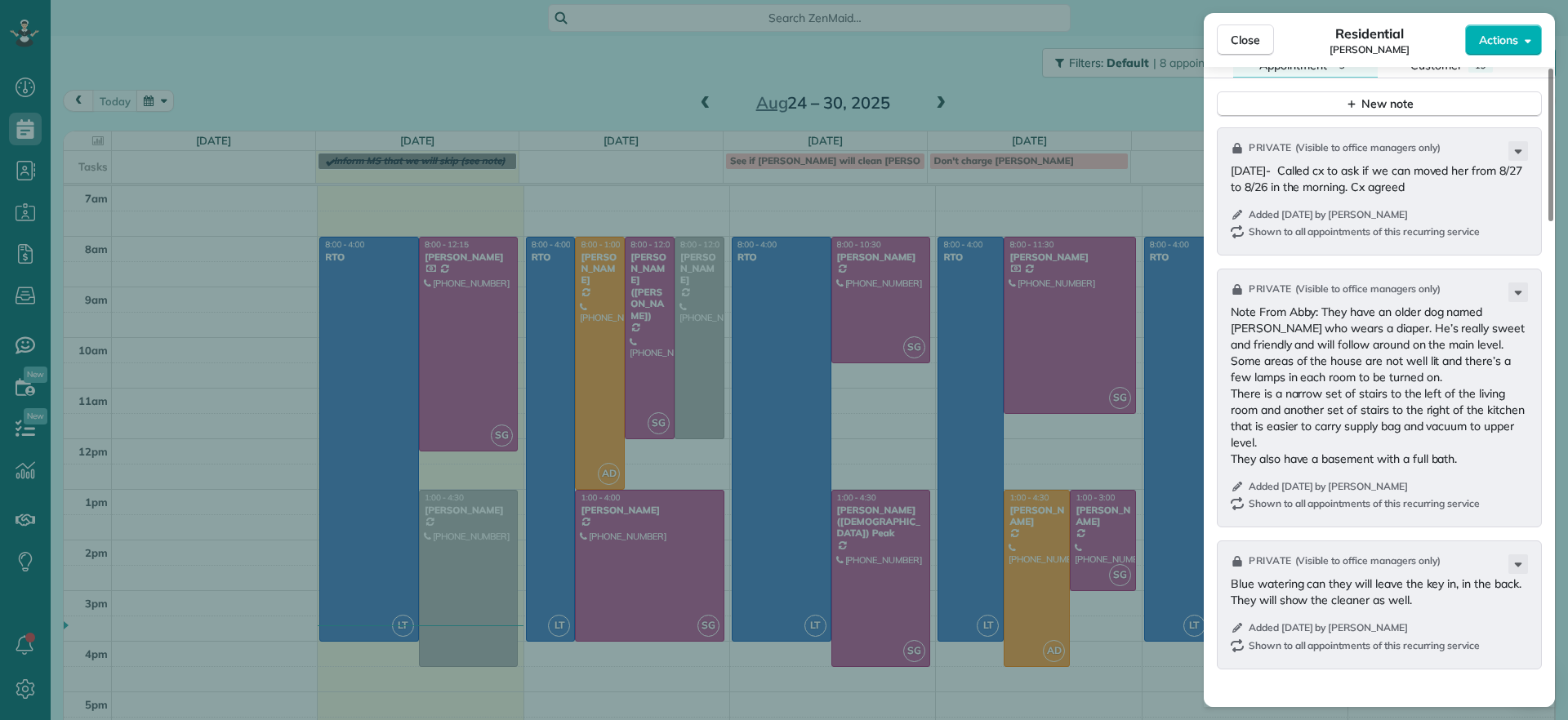
scroll to position [1534, 0]
drag, startPoint x: 501, startPoint y: 103, endPoint x: 464, endPoint y: 105, distance: 37.1
click at [501, 102] on div "Close Residential Elizabeth Outka Actions Status Active Elizabeth Outka · Open …" at bounding box center [784, 360] width 1568 height 720
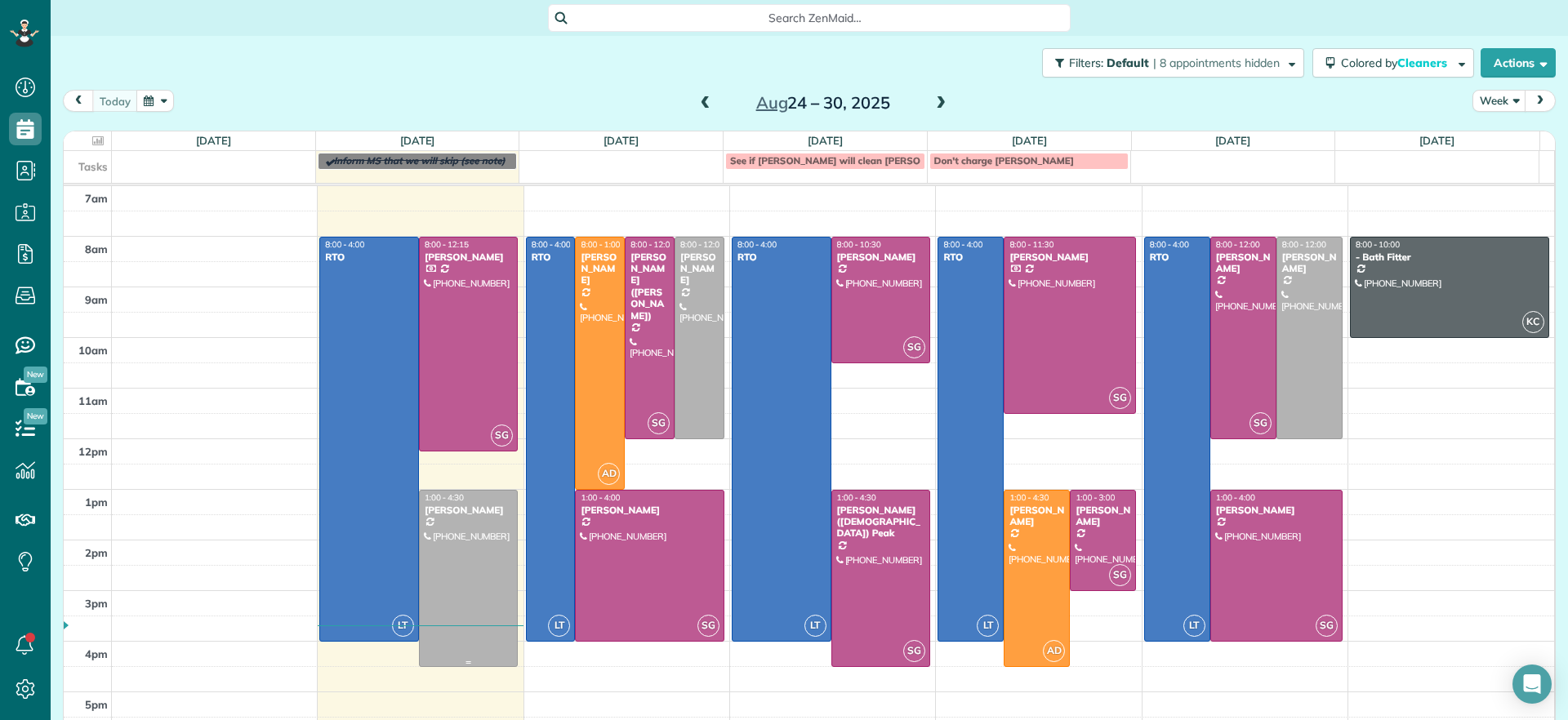
click at [478, 536] on div at bounding box center [469, 578] width 98 height 175
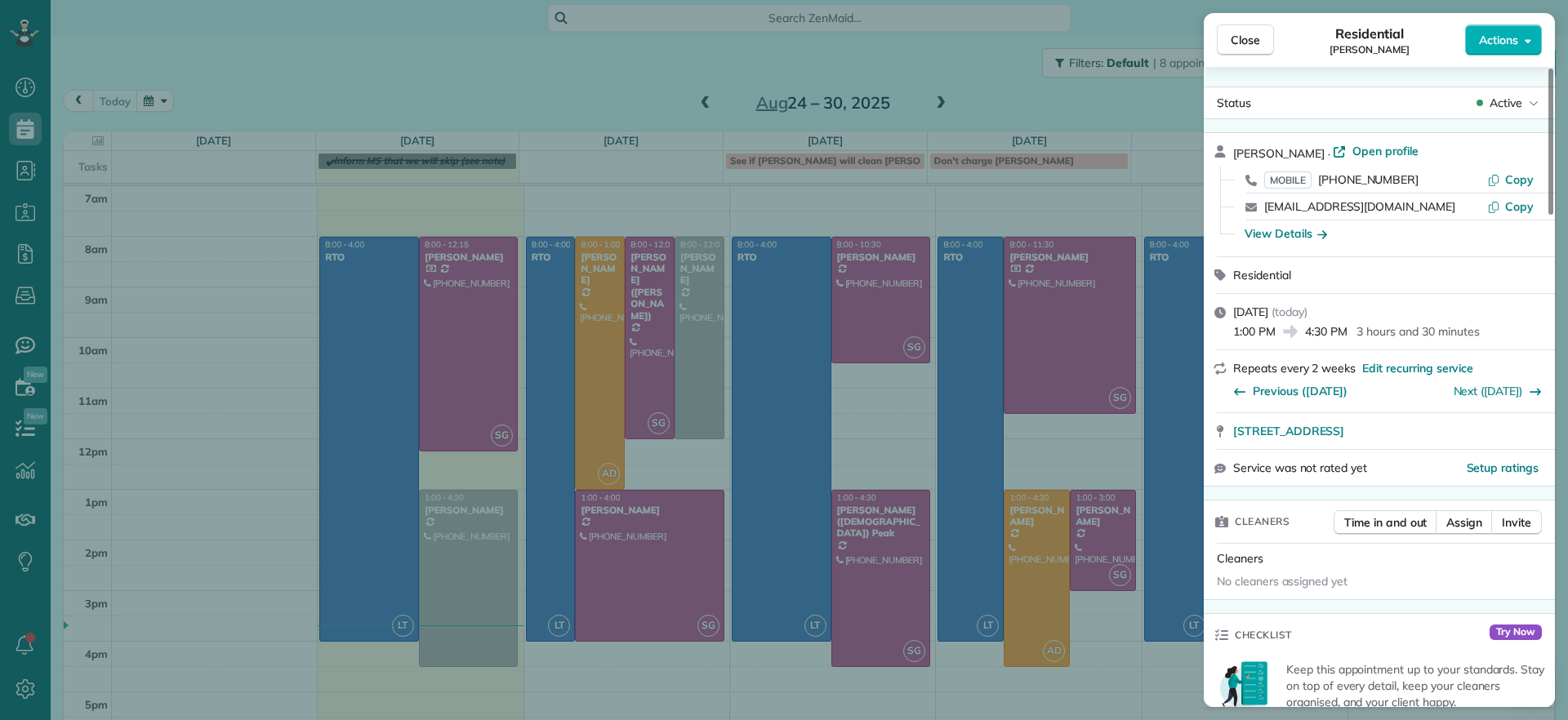
click at [481, 536] on div "Close Residential Imani Holmes Actions Status Active Imani Holmes · Open profil…" at bounding box center [784, 360] width 1568 height 720
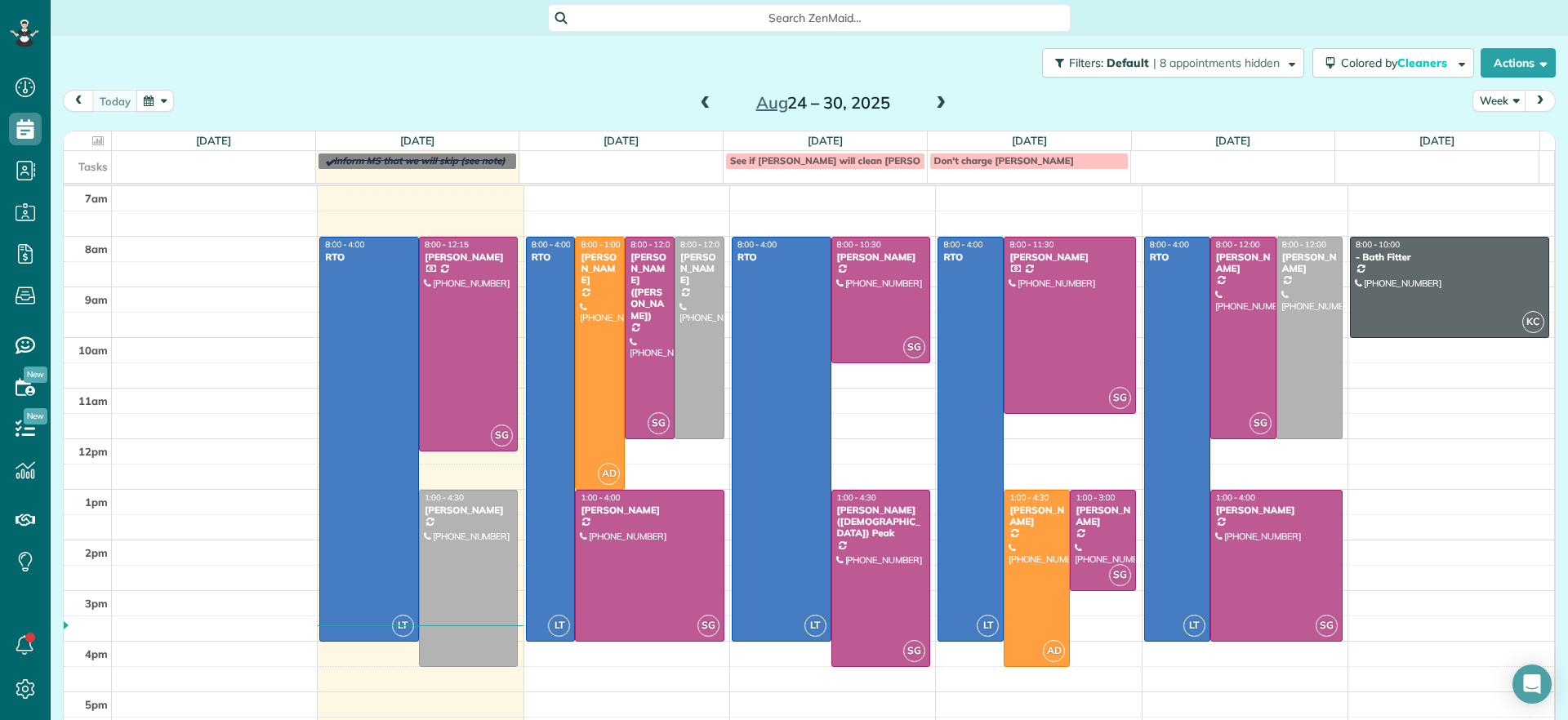
click at [932, 106] on span at bounding box center [940, 103] width 18 height 15
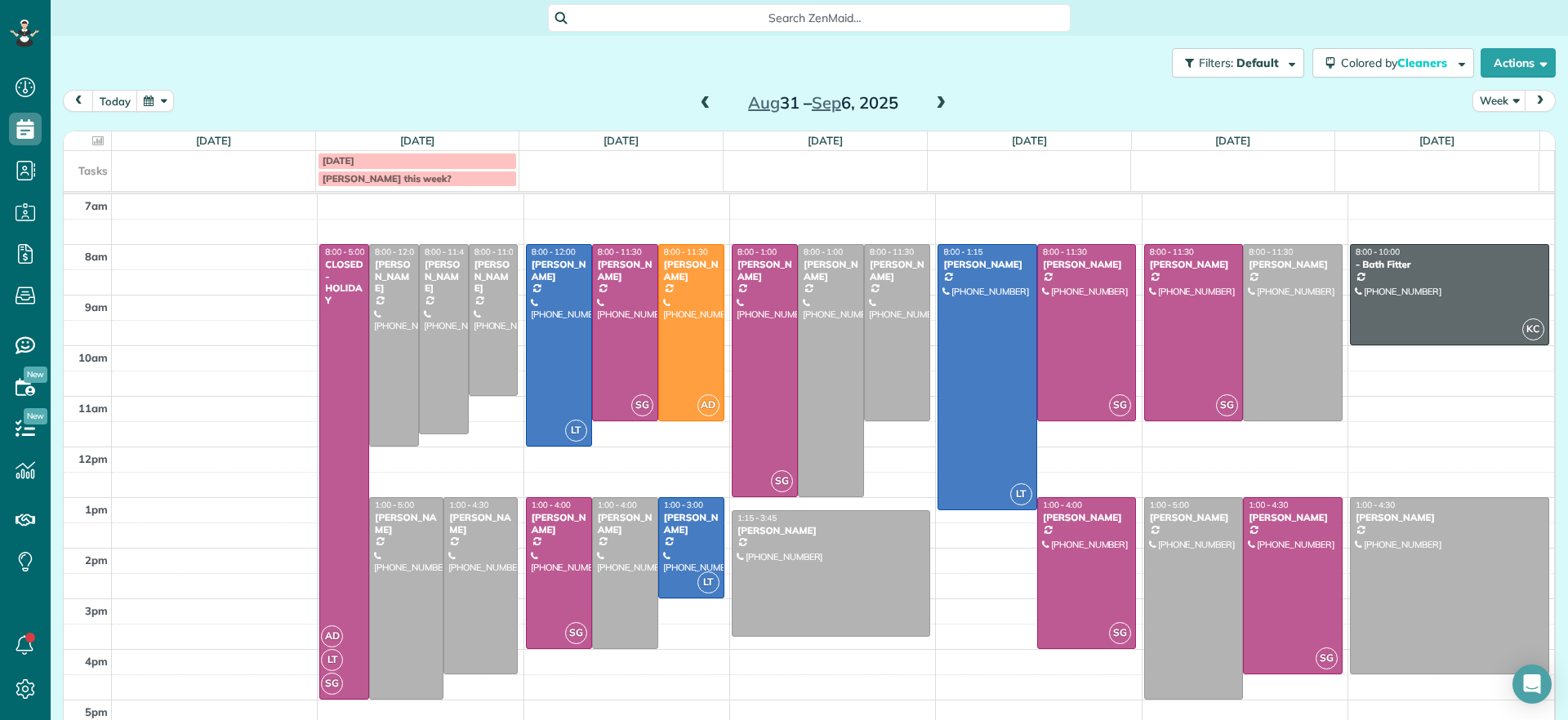
click at [699, 98] on span at bounding box center [705, 103] width 18 height 15
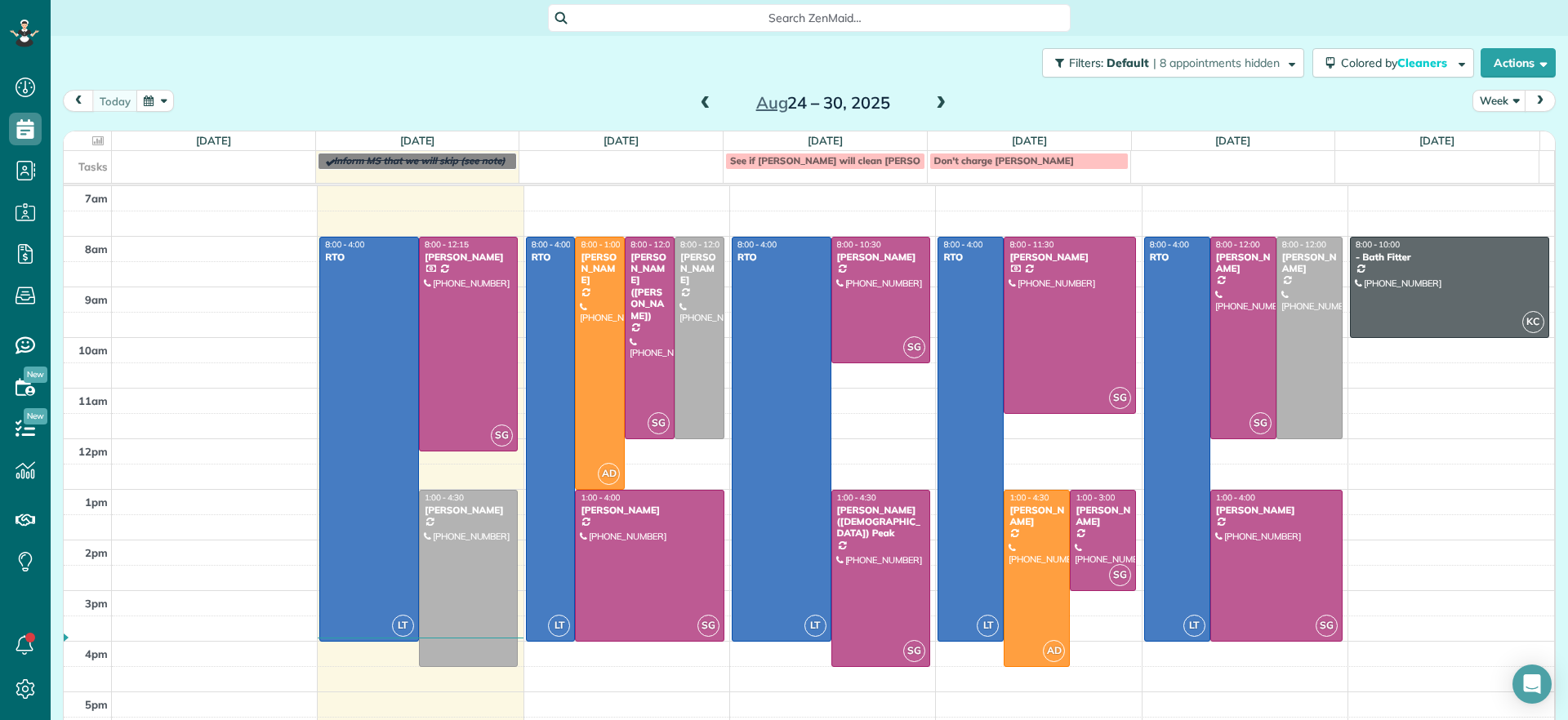
click at [932, 106] on span at bounding box center [940, 103] width 18 height 15
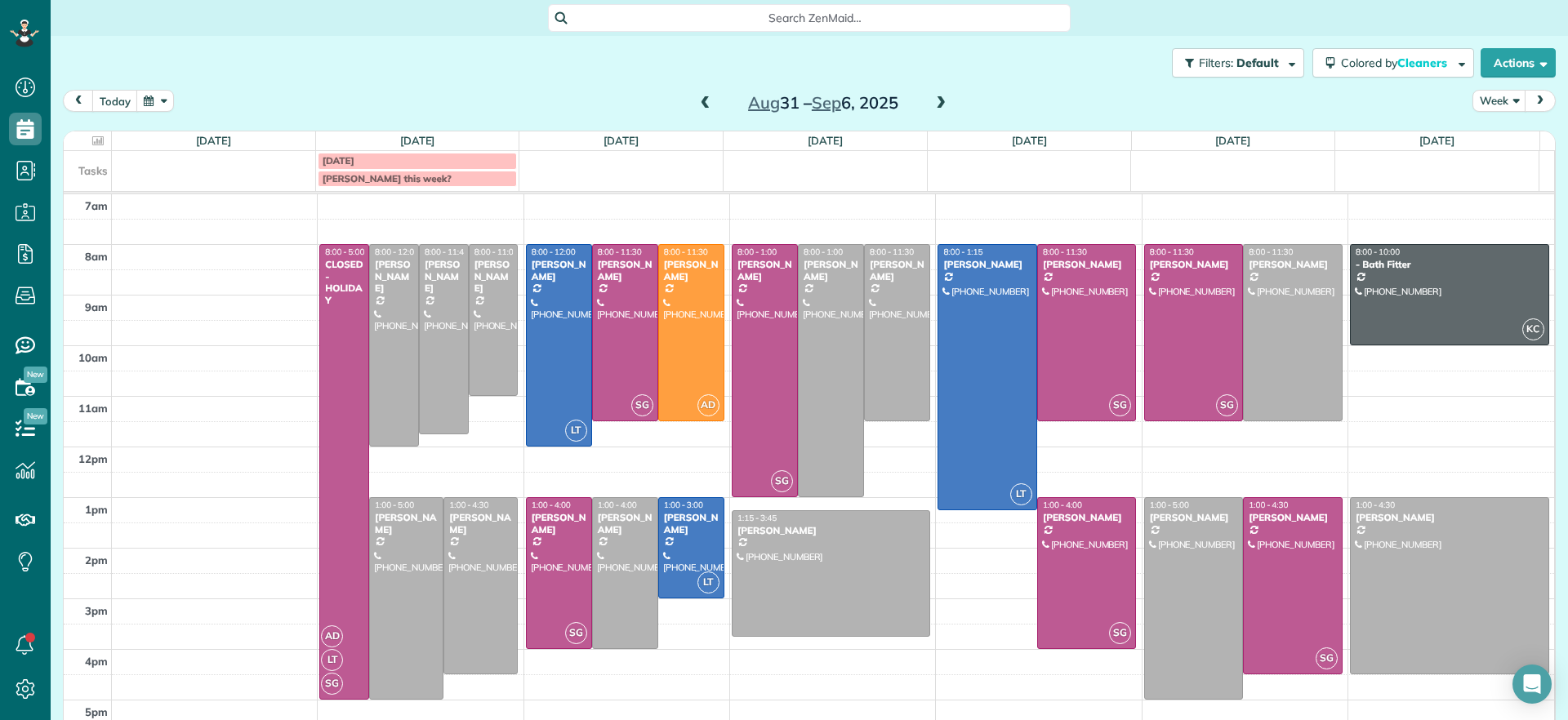
click at [699, 107] on span at bounding box center [705, 103] width 18 height 15
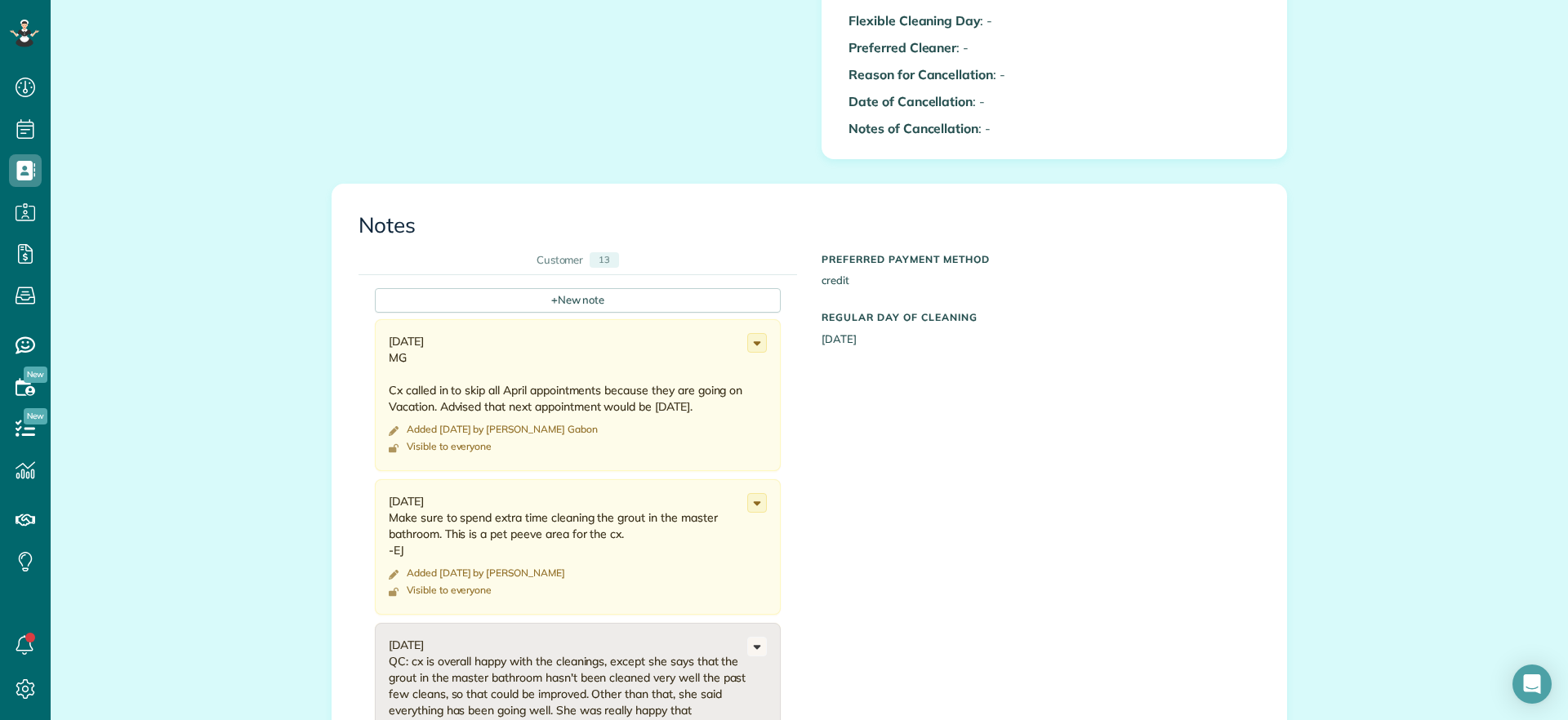
scroll to position [1327, 0]
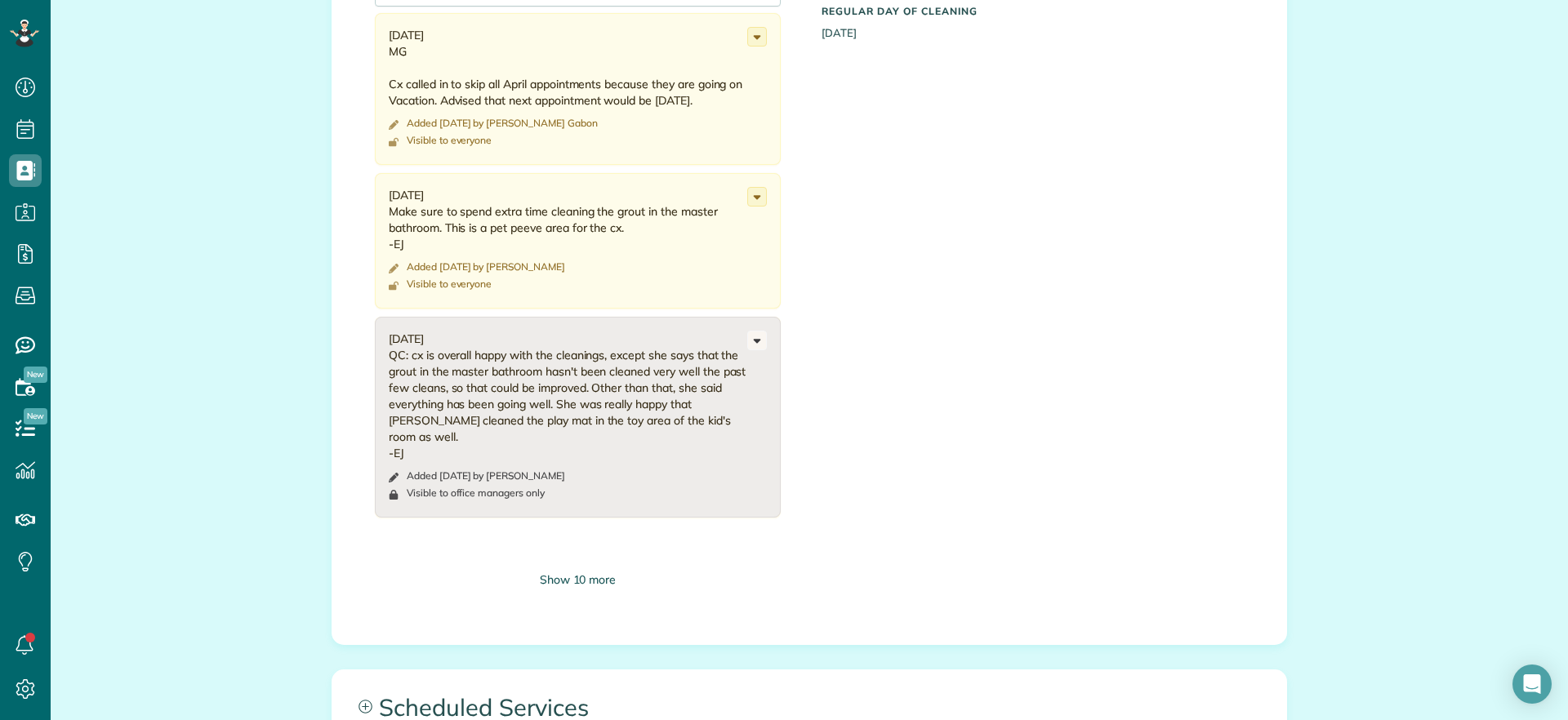
click at [573, 571] on div "Show 10 more" at bounding box center [577, 579] width 406 height 17
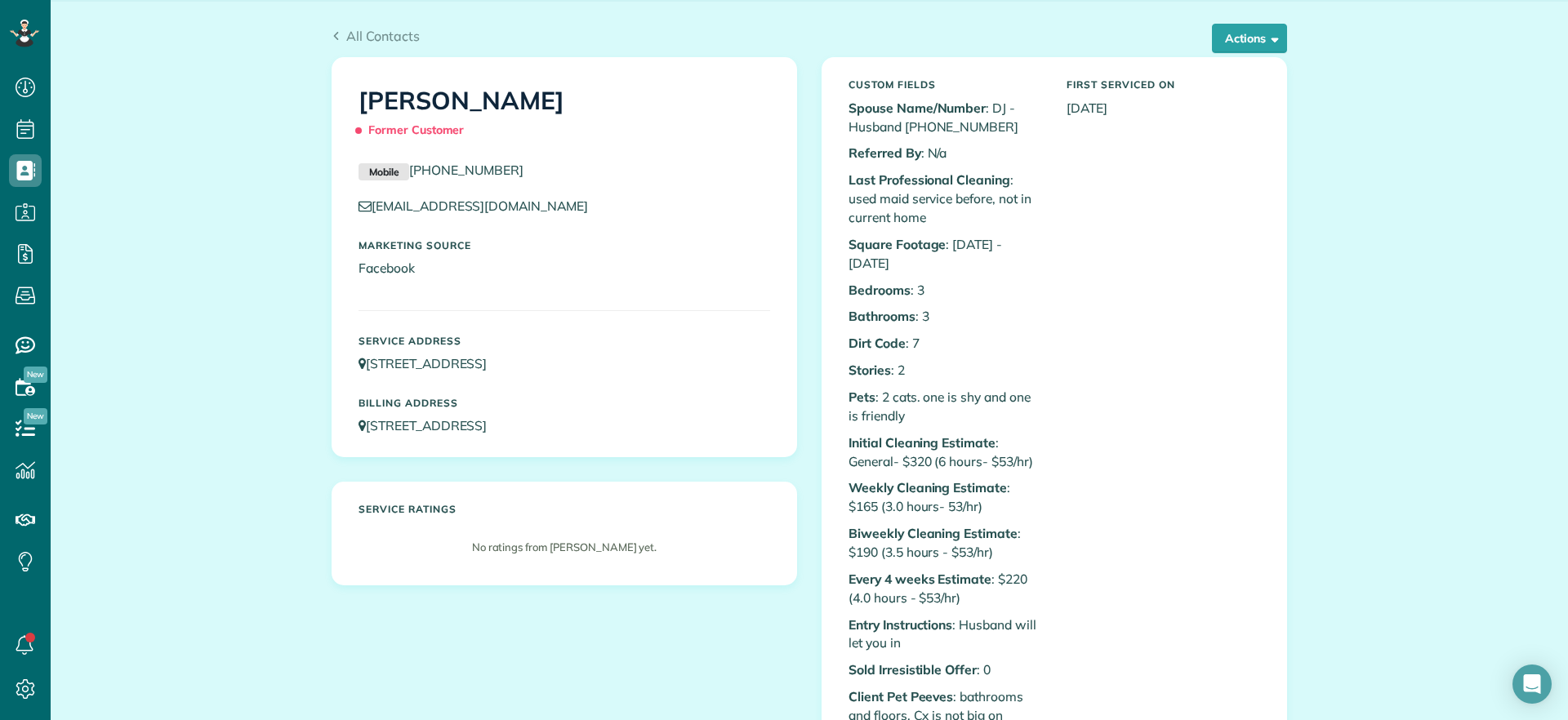
scroll to position [0, 0]
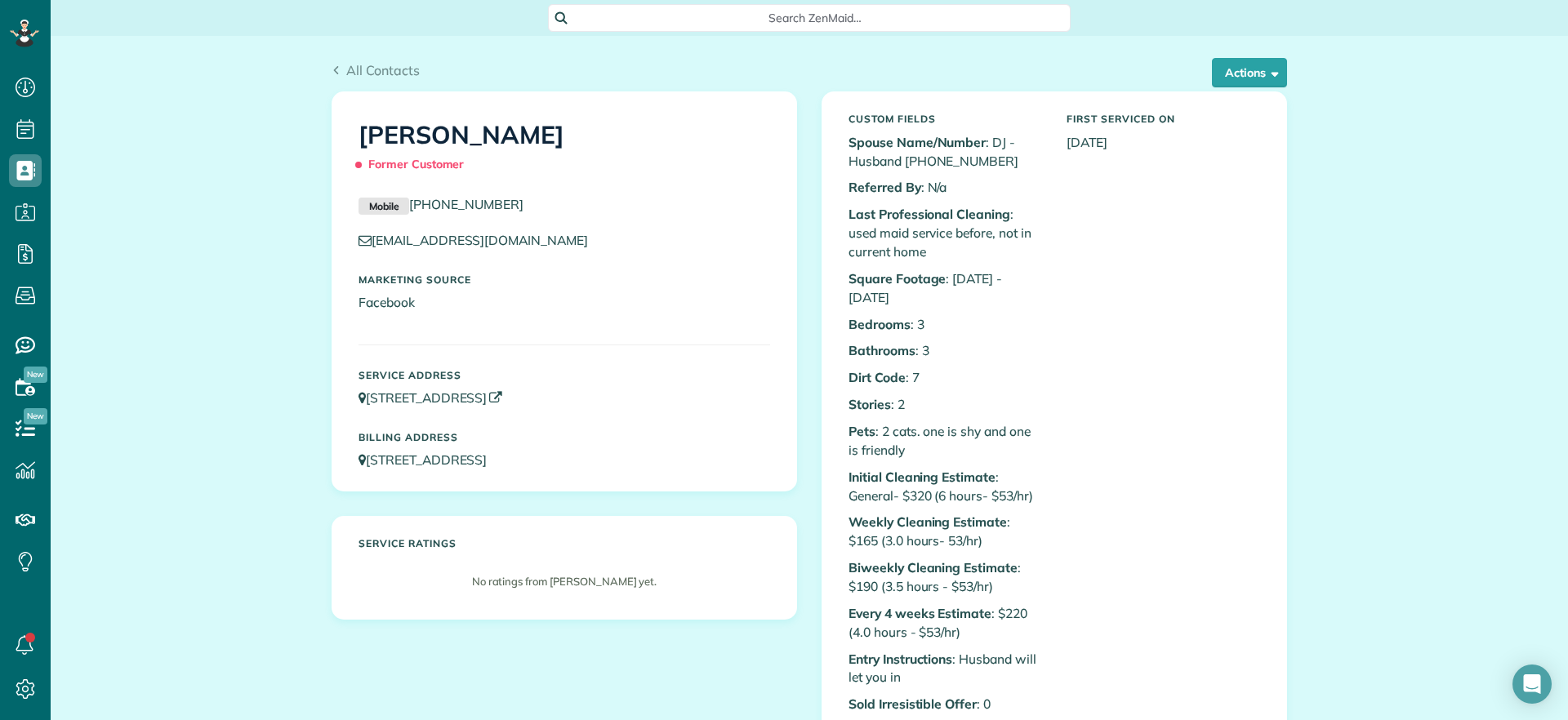
drag, startPoint x: 358, startPoint y: 410, endPoint x: 622, endPoint y: 400, distance: 264.2
click at [622, 400] on div "Service Address [STREET_ADDRESS]" at bounding box center [564, 389] width 436 height 54
copy link "[STREET_ADDRESS]"
click at [1212, 63] on button "Actions" at bounding box center [1249, 73] width 75 height 30
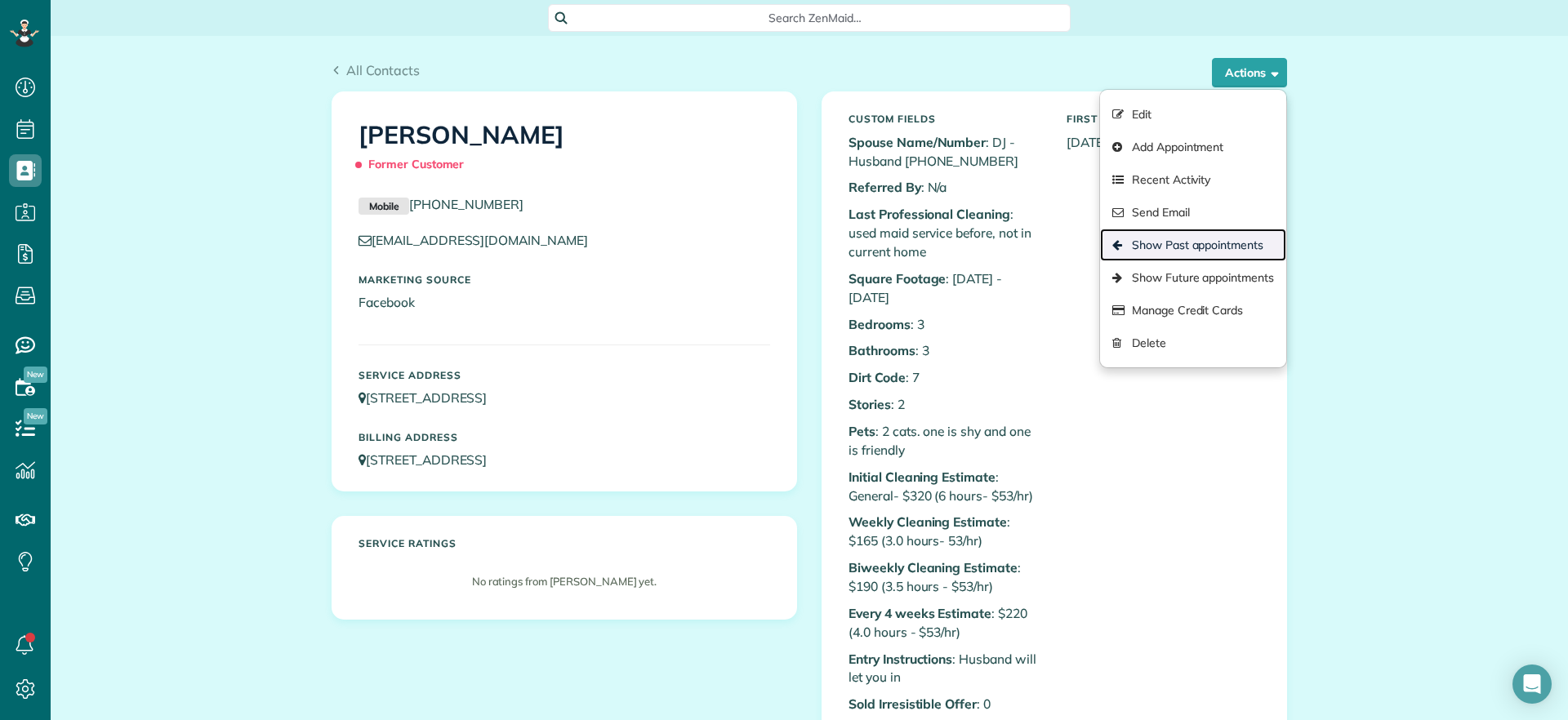
drag, startPoint x: 1230, startPoint y: 245, endPoint x: 1213, endPoint y: 275, distance: 34.5
click at [1229, 245] on link "Show Past appointments" at bounding box center [1192, 244] width 186 height 32
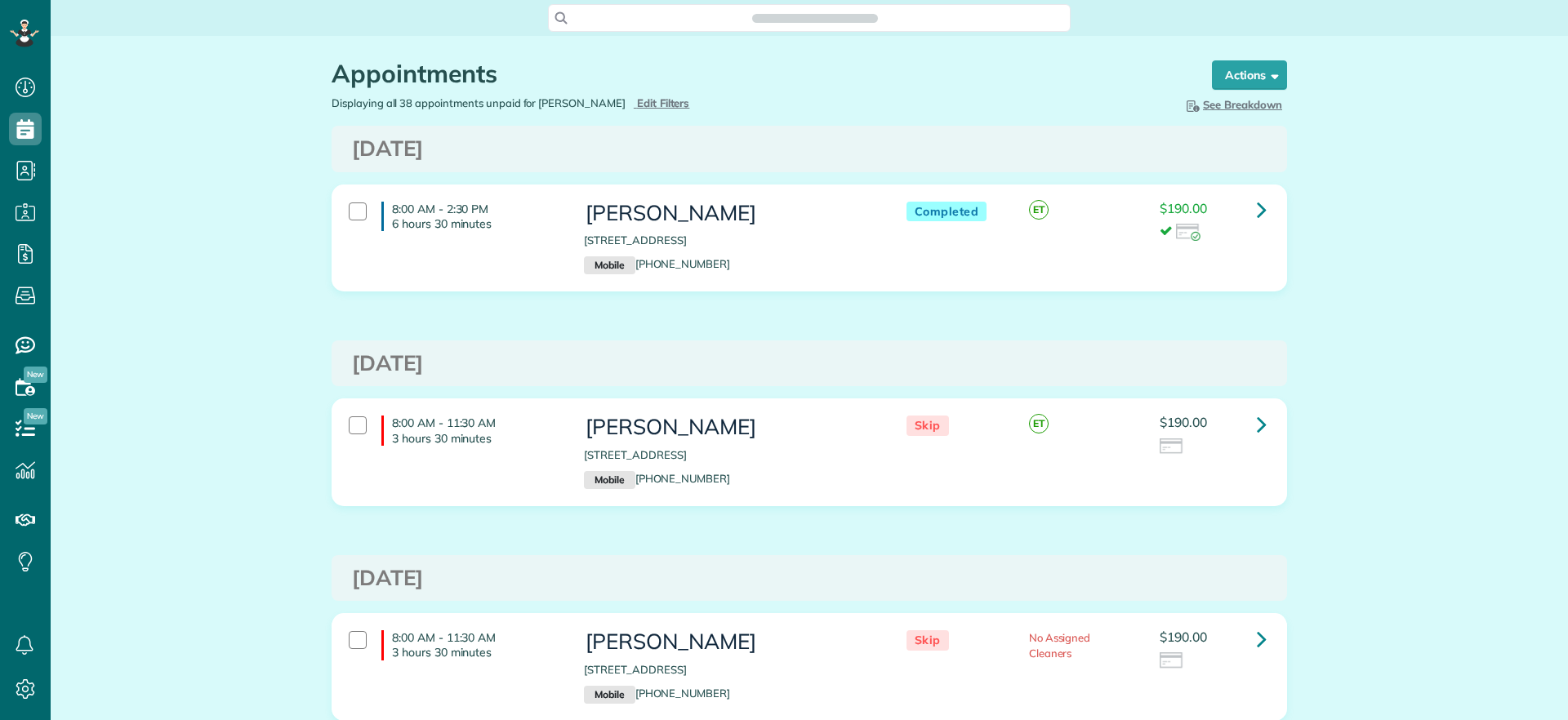
scroll to position [7, 7]
click at [1256, 205] on icon at bounding box center [1261, 209] width 10 height 29
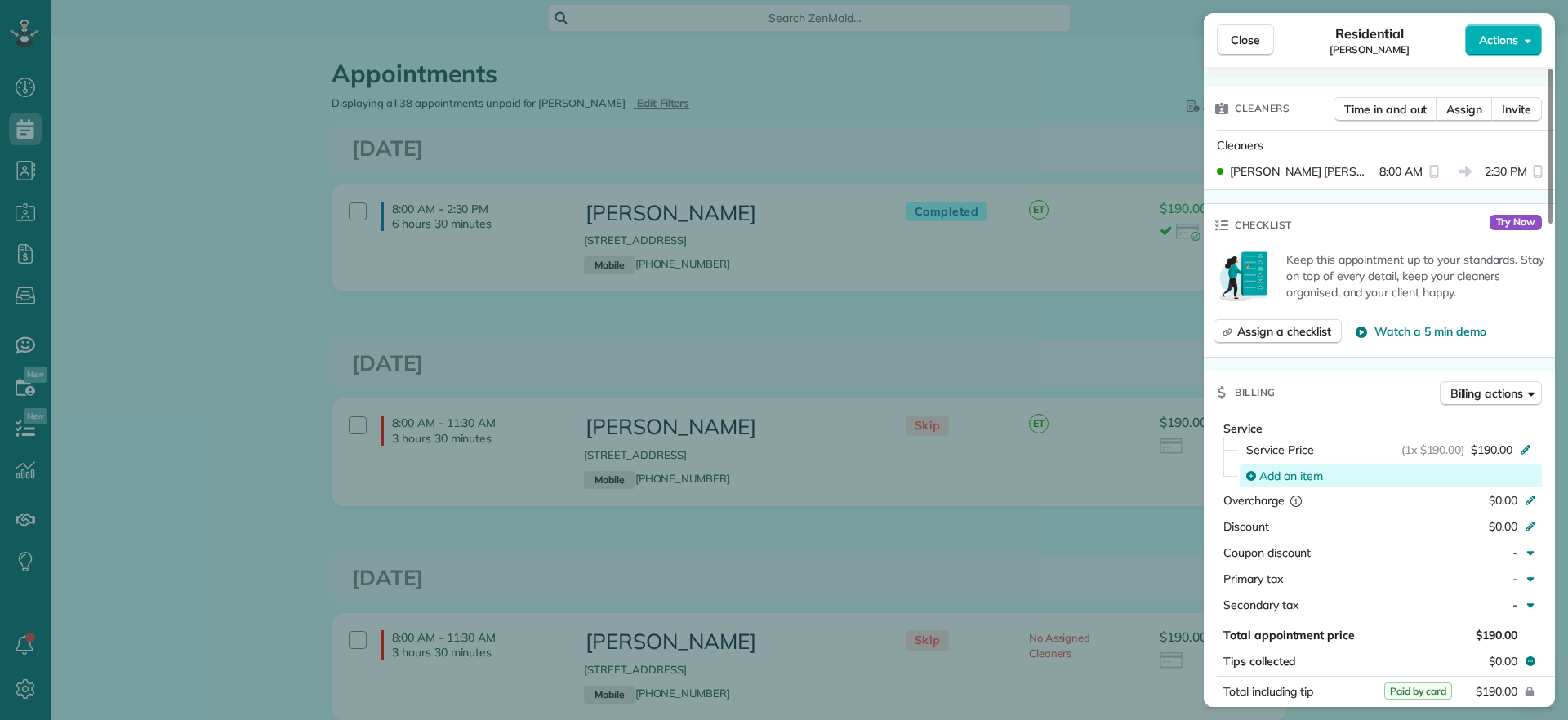
scroll to position [1333, 0]
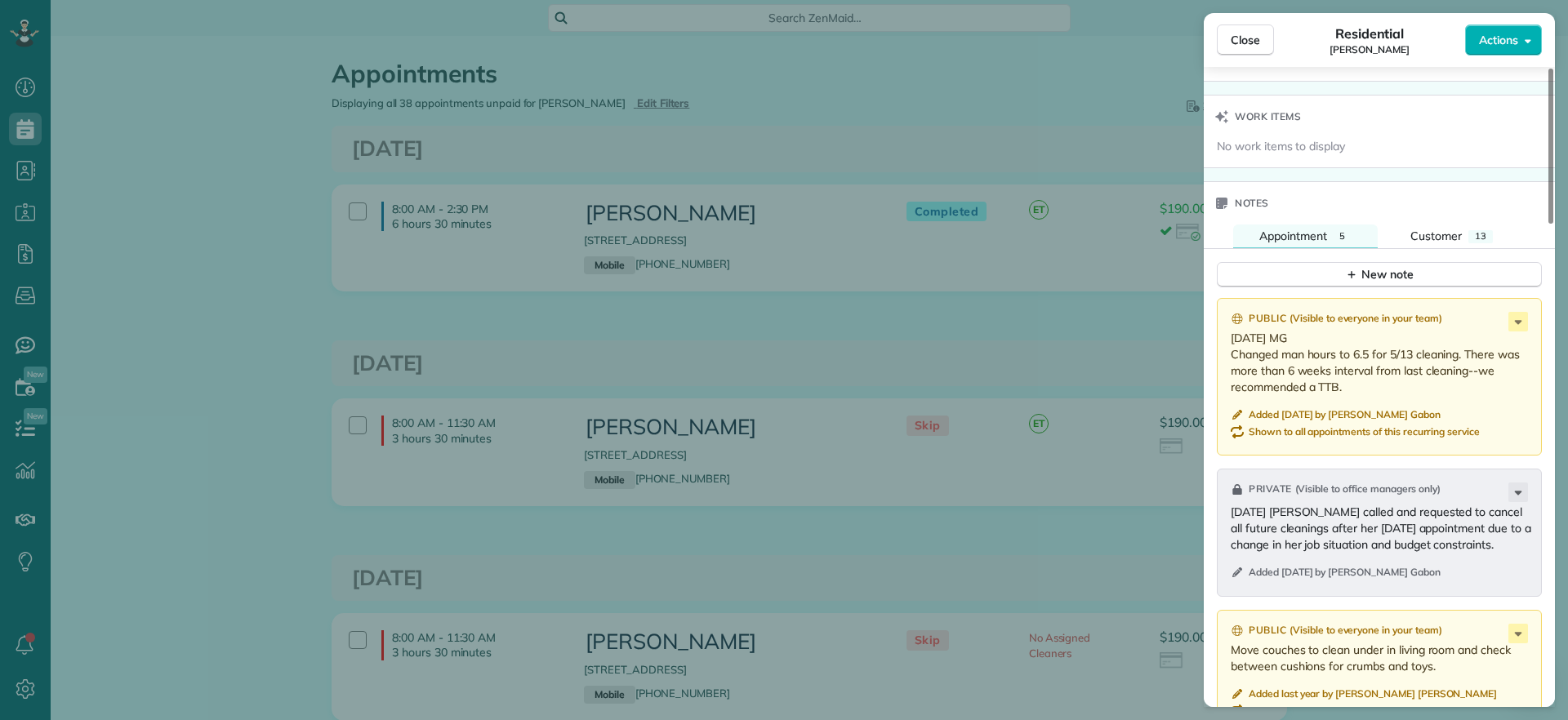
click at [1000, 350] on div "Close Residential [PERSON_NAME] Actions Status Completed [PERSON_NAME] · Open p…" at bounding box center [784, 360] width 1568 height 720
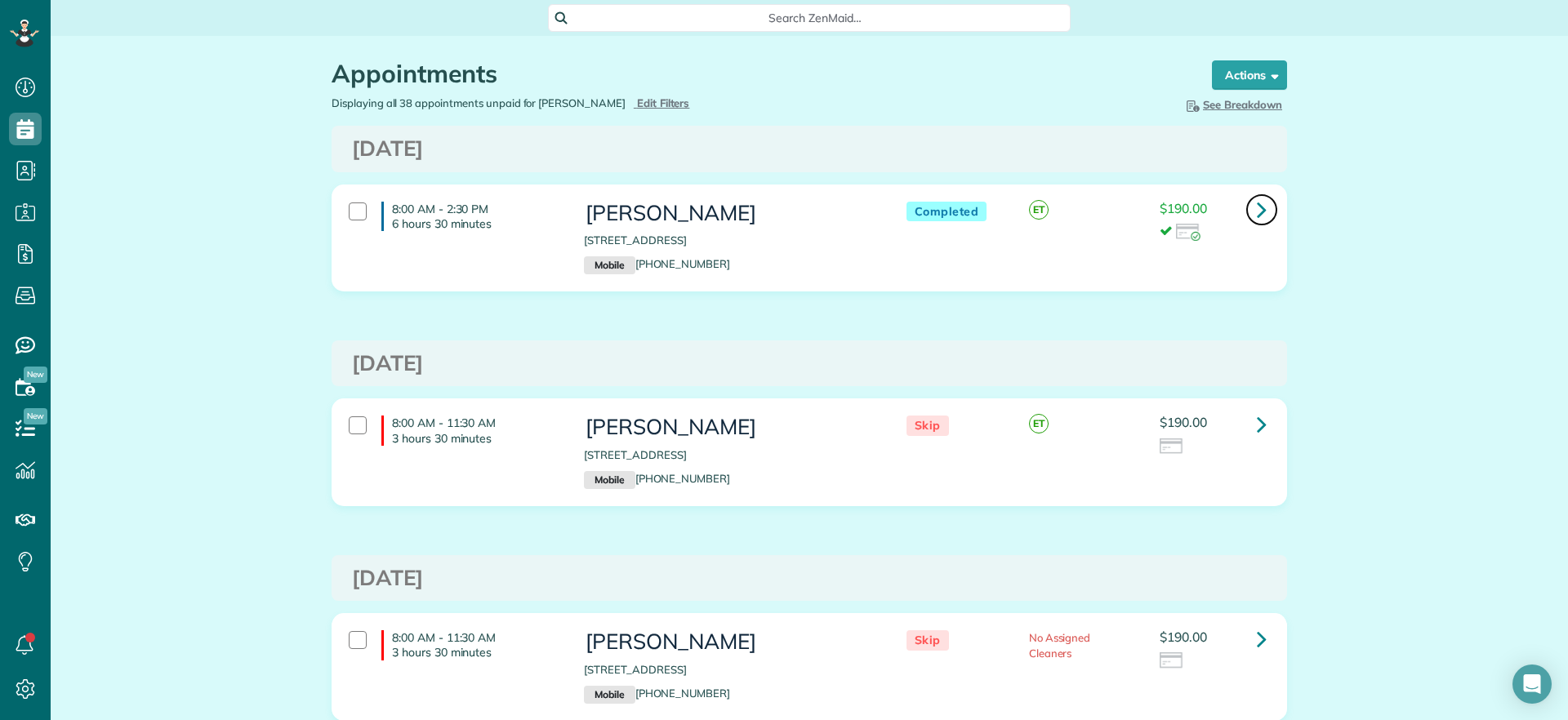
click at [1256, 205] on icon at bounding box center [1261, 209] width 10 height 29
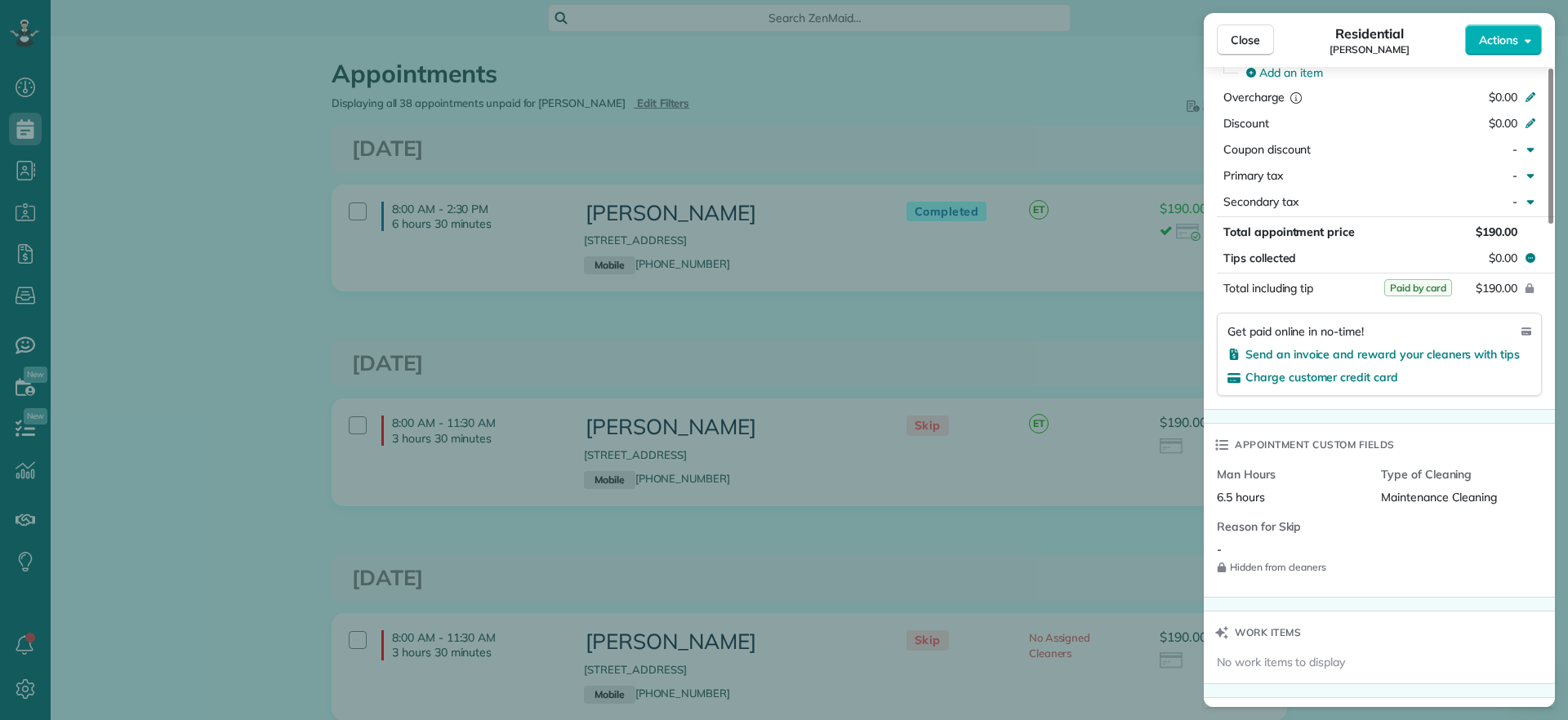
scroll to position [1021, 0]
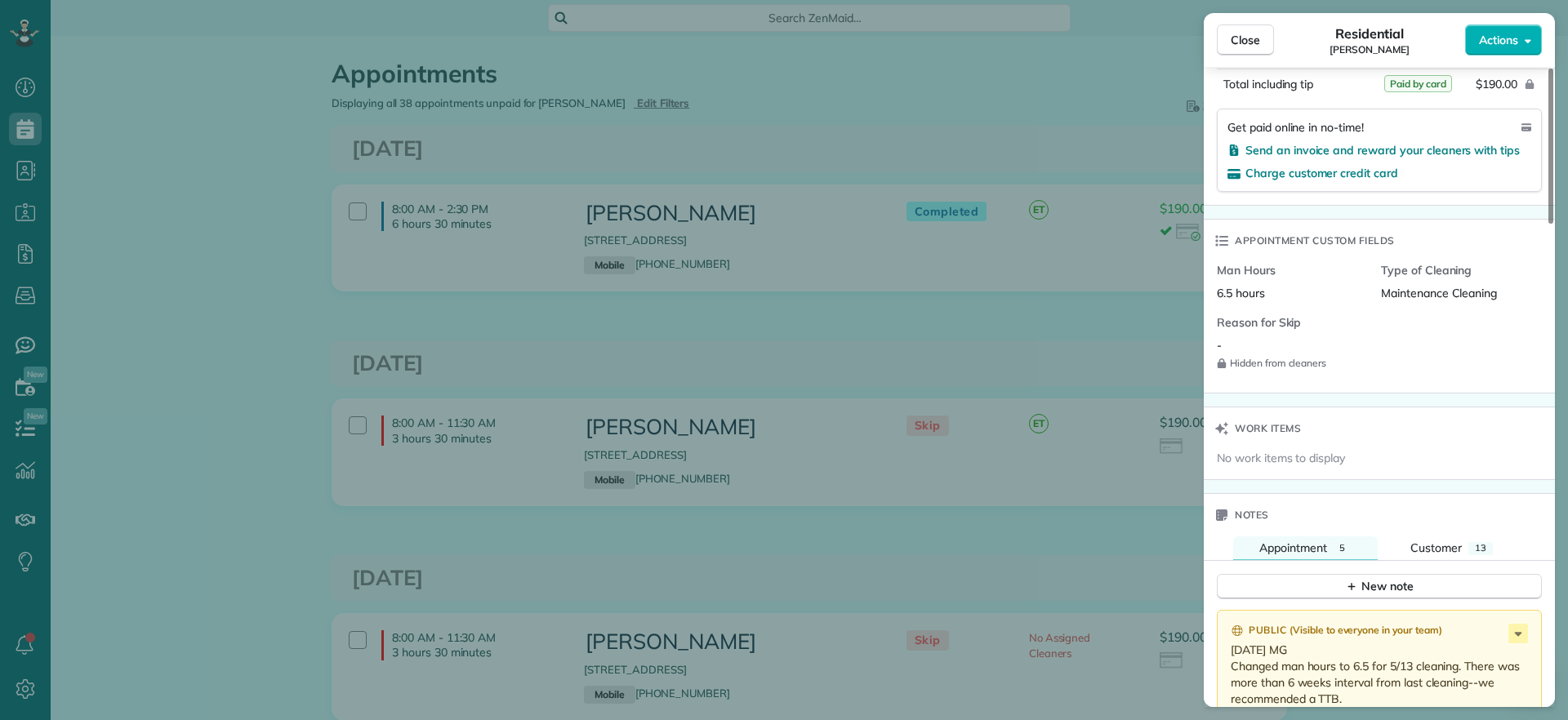
click at [884, 363] on div "Close Residential [PERSON_NAME] Actions Status Completed [PERSON_NAME] · Open p…" at bounding box center [784, 360] width 1568 height 720
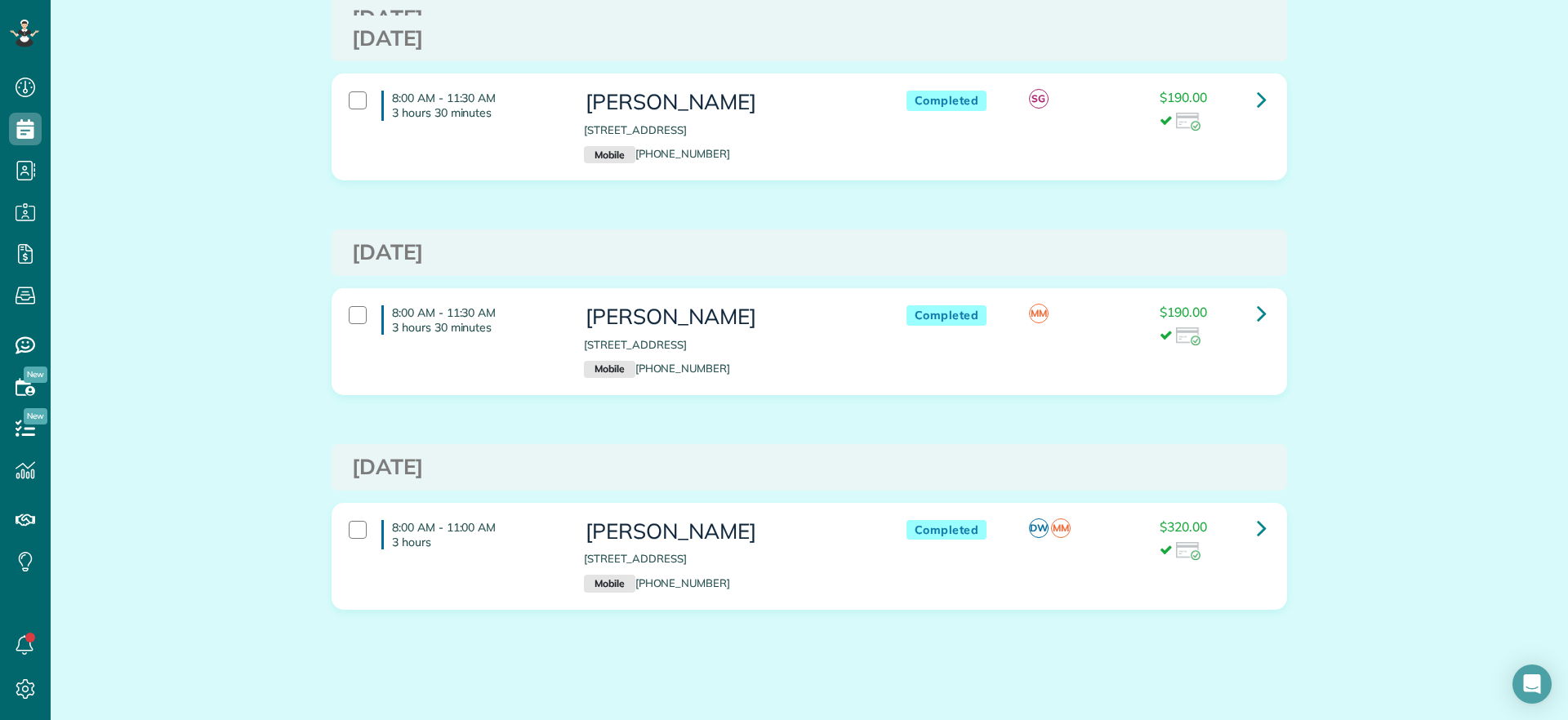
scroll to position [7634, 0]
